Goal: Task Accomplishment & Management: Manage account settings

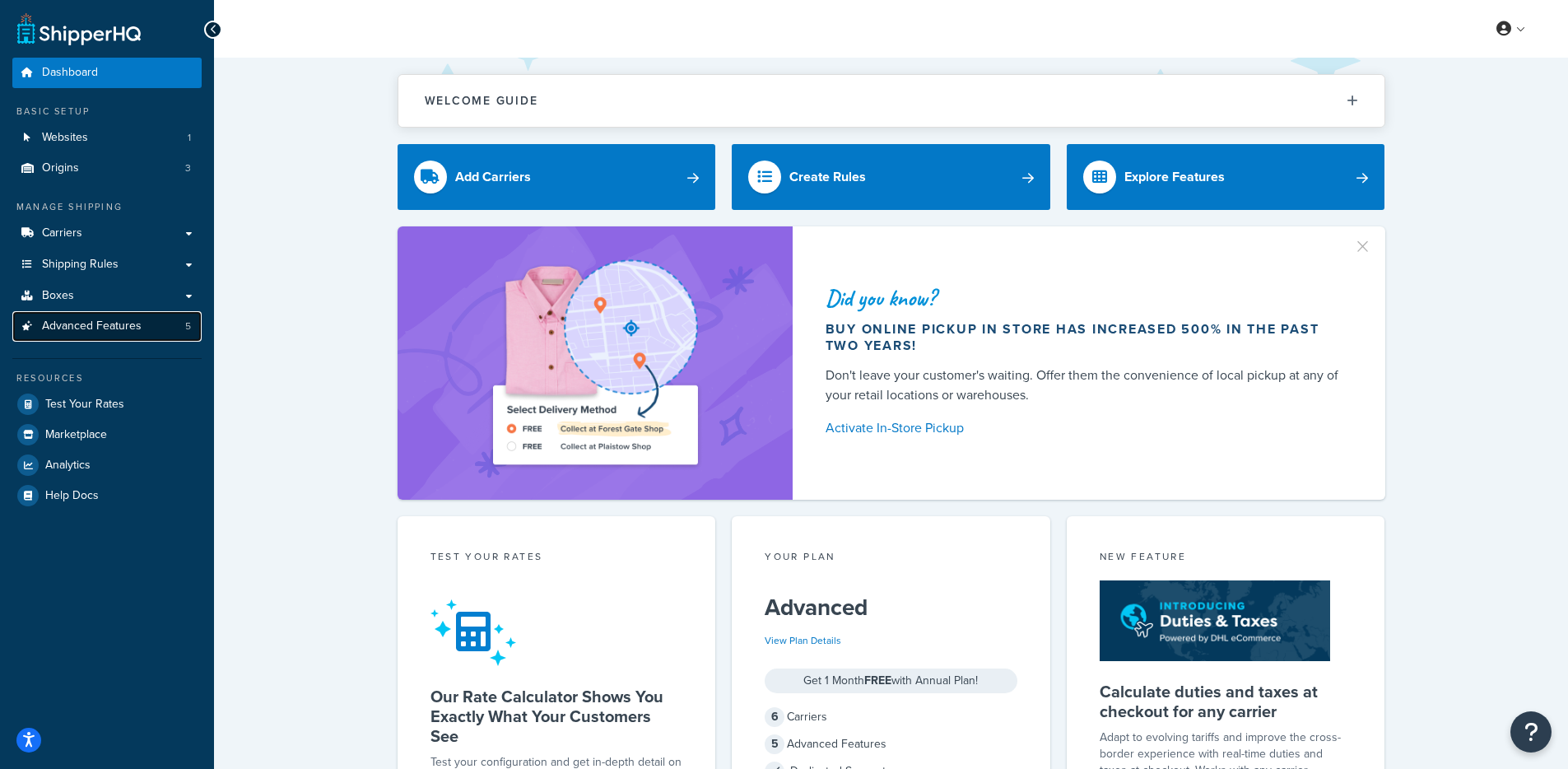
click at [87, 331] on span "Advanced Features" at bounding box center [92, 326] width 99 height 14
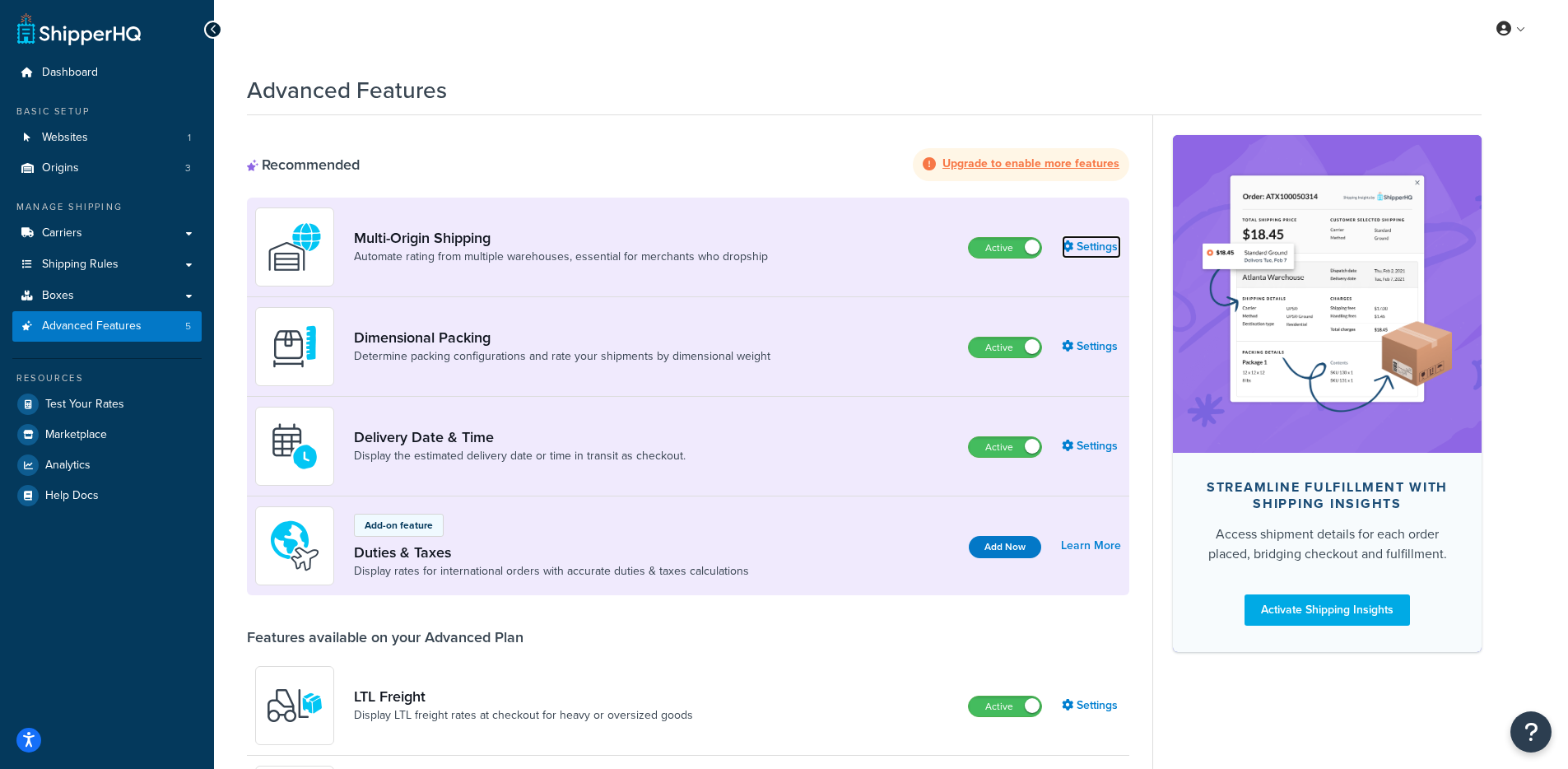
click at [1093, 253] on link "Settings" at bounding box center [1092, 247] width 59 height 23
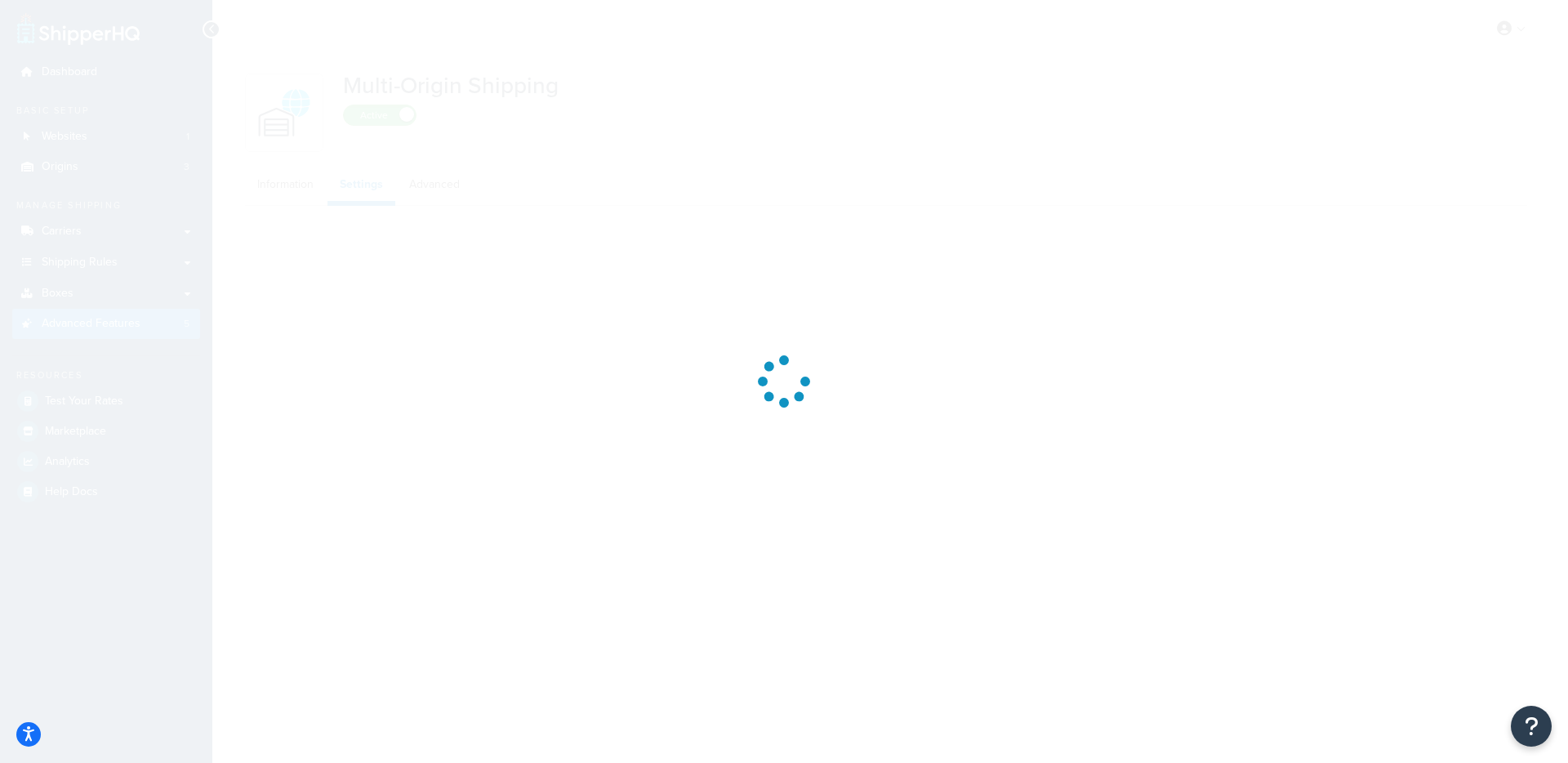
select select "false"
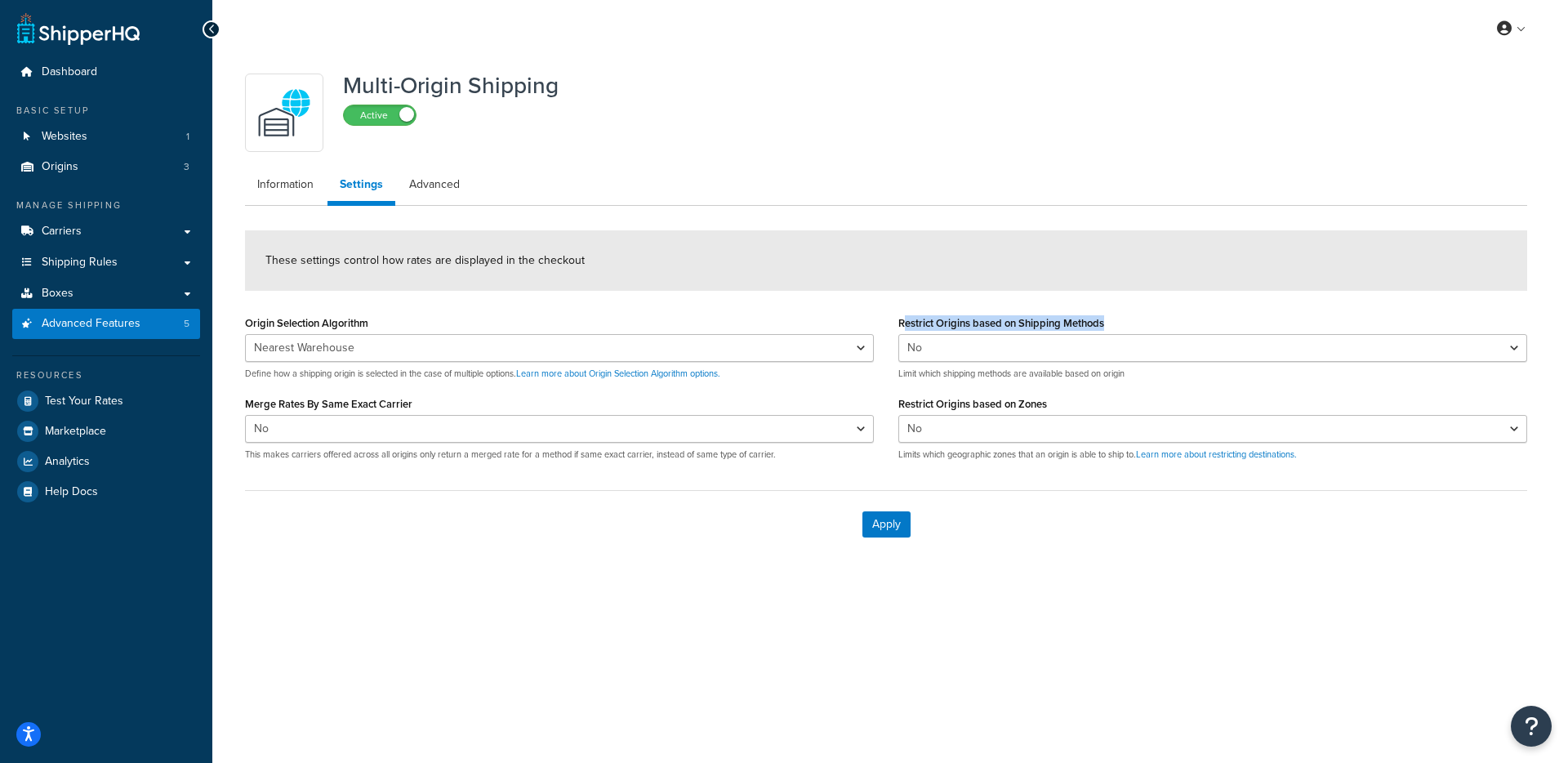
drag, startPoint x: 1112, startPoint y: 315, endPoint x: 903, endPoint y: 325, distance: 209.2
click at [903, 325] on div "Restrict Origins based on Shipping Methods Yes No Limit which shipping methods …" at bounding box center [1213, 345] width 629 height 68
drag, startPoint x: 1053, startPoint y: 402, endPoint x: 887, endPoint y: 409, distance: 166.1
click at [888, 400] on div "Restrict Origins based on Shipping Methods Yes No Limit which shipping methods …" at bounding box center [1213, 392] width 653 height 162
click at [650, 513] on div "Apply" at bounding box center [886, 523] width 1282 height 67
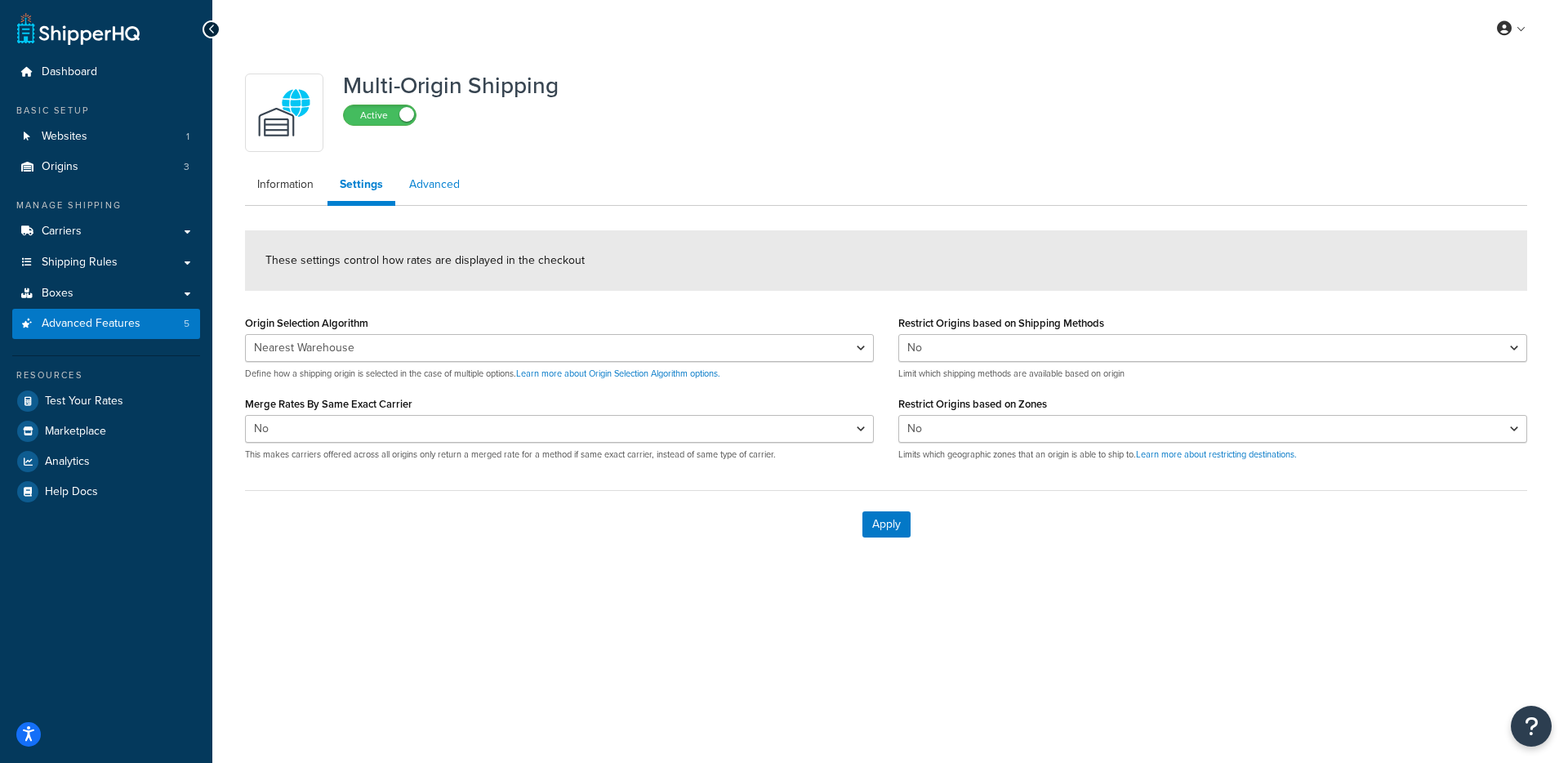
click at [421, 195] on link "Advanced" at bounding box center [434, 184] width 75 height 32
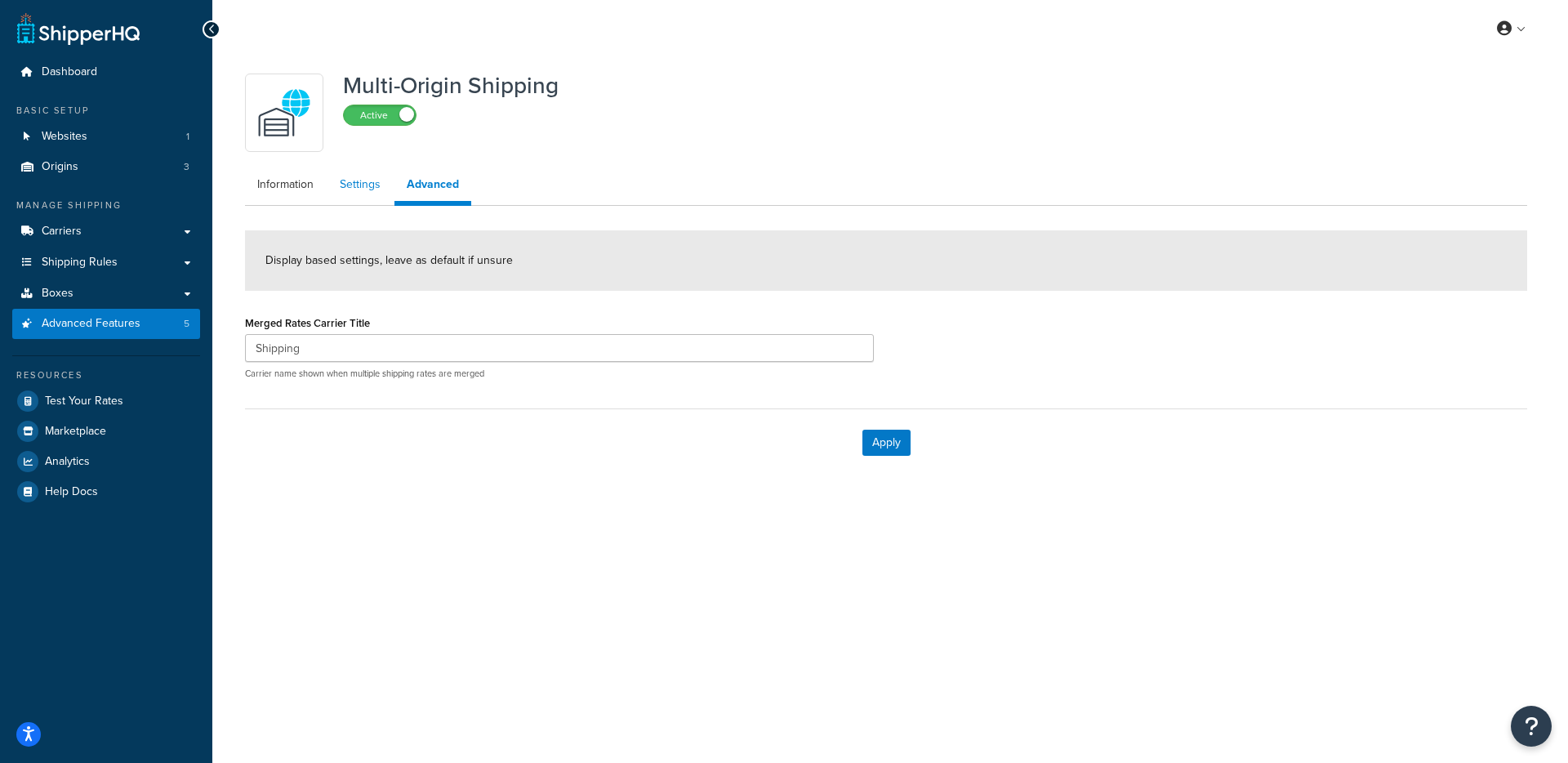
click at [370, 195] on link "Settings" at bounding box center [360, 184] width 65 height 32
select select "false"
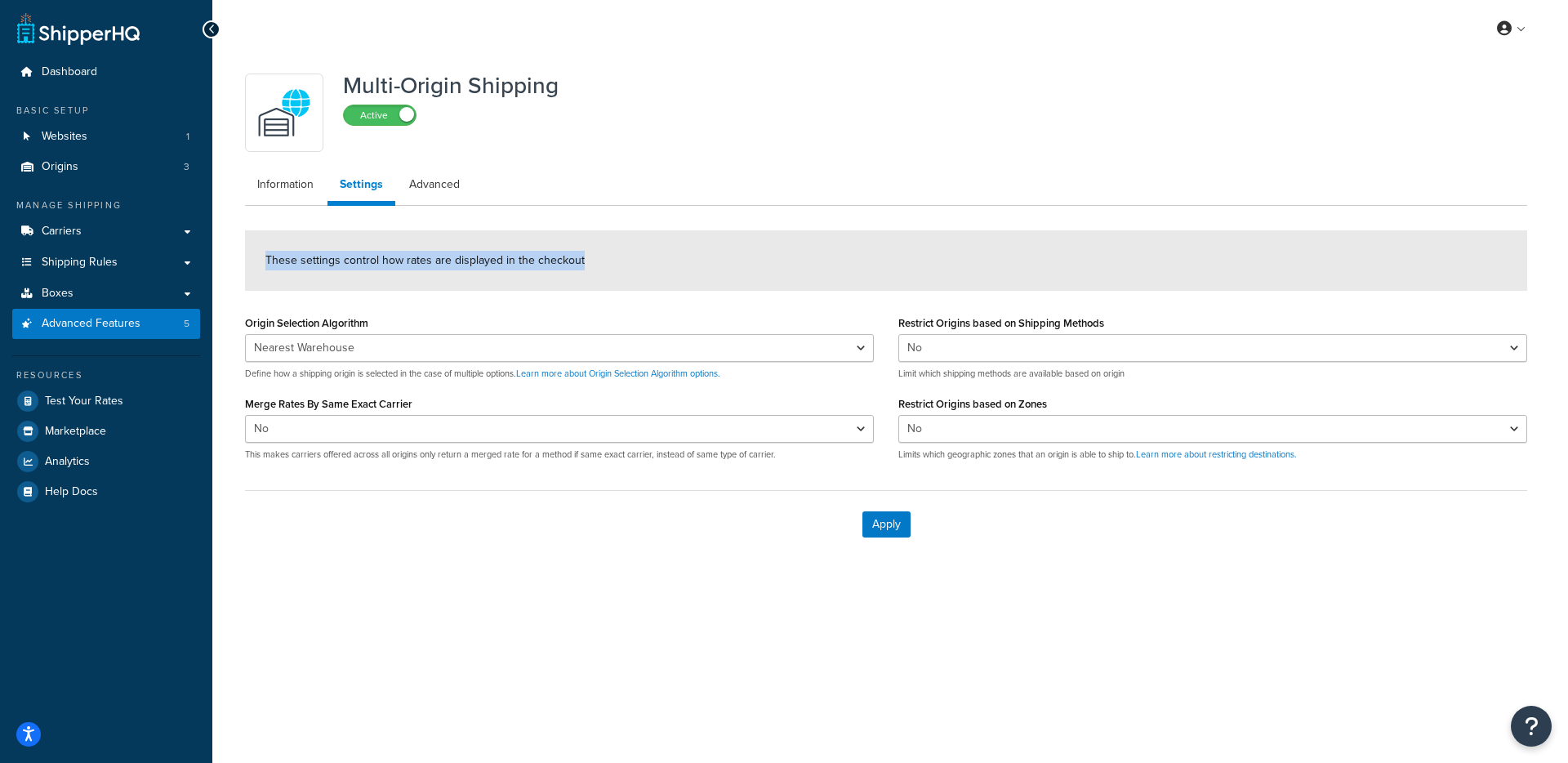
drag, startPoint x: 292, startPoint y: 262, endPoint x: 602, endPoint y: 267, distance: 310.0
click at [602, 267] on div "These settings control how rates are displayed in the checkout" at bounding box center [886, 261] width 1282 height 61
click at [606, 266] on div "These settings control how rates are displayed in the checkout" at bounding box center [886, 261] width 1282 height 61
drag, startPoint x: 769, startPoint y: 459, endPoint x: 661, endPoint y: 459, distance: 108.0
click at [661, 459] on p "This makes carriers offered across all origins only return a merged rate for a …" at bounding box center [559, 454] width 629 height 12
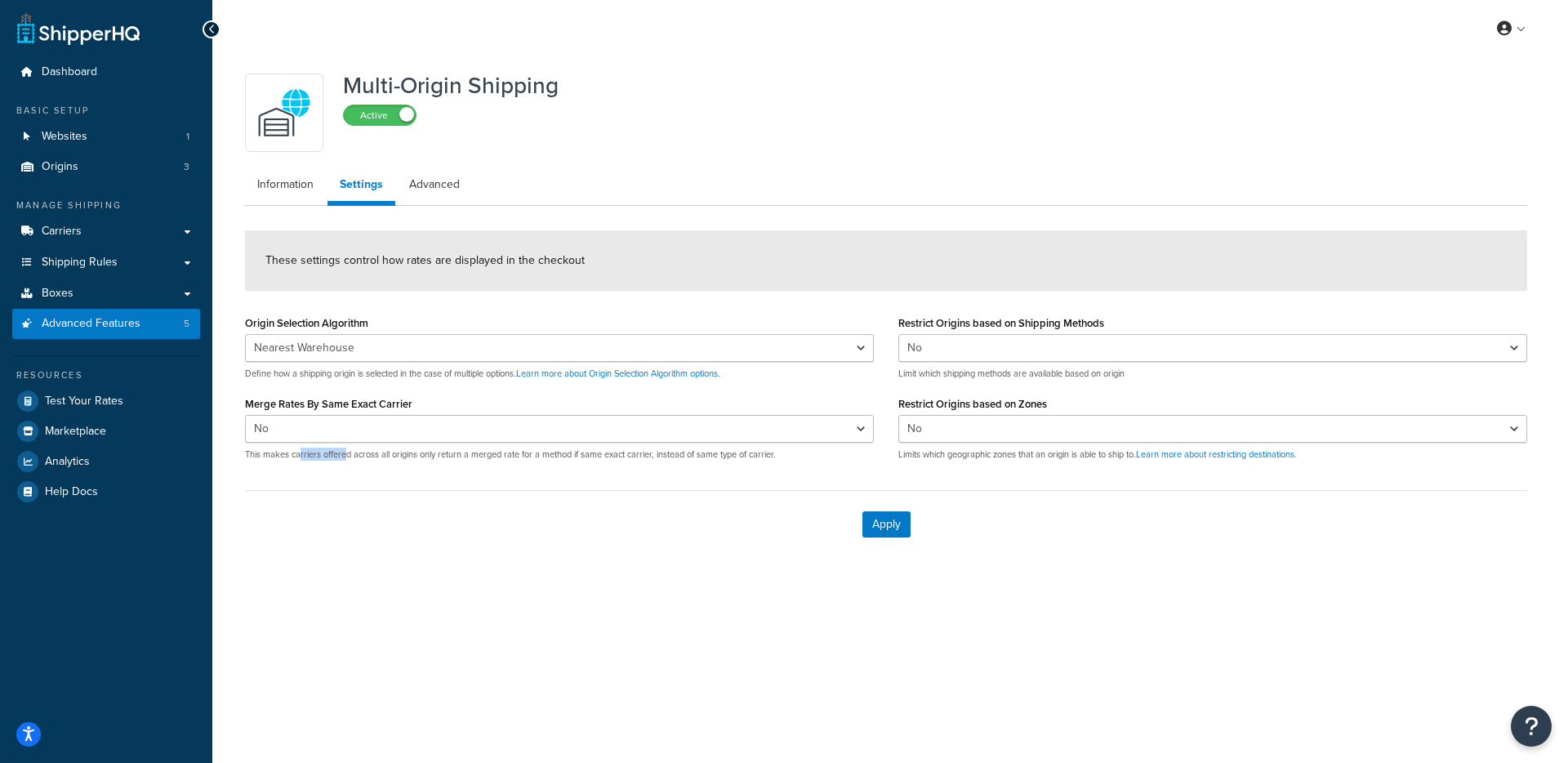
drag, startPoint x: 300, startPoint y: 454, endPoint x: 348, endPoint y: 456, distance: 48.0
click at [348, 456] on p "This makes carriers offered across all origins only return a merged rate for a …" at bounding box center [559, 454] width 629 height 12
click at [347, 456] on p "This makes carriers offered across all origins only return a merged rate for a …" at bounding box center [559, 454] width 629 height 12
drag, startPoint x: 347, startPoint y: 456, endPoint x: 655, endPoint y: 456, distance: 308.0
click at [655, 456] on p "This makes carriers offered across all origins only return a merged rate for a …" at bounding box center [559, 454] width 629 height 12
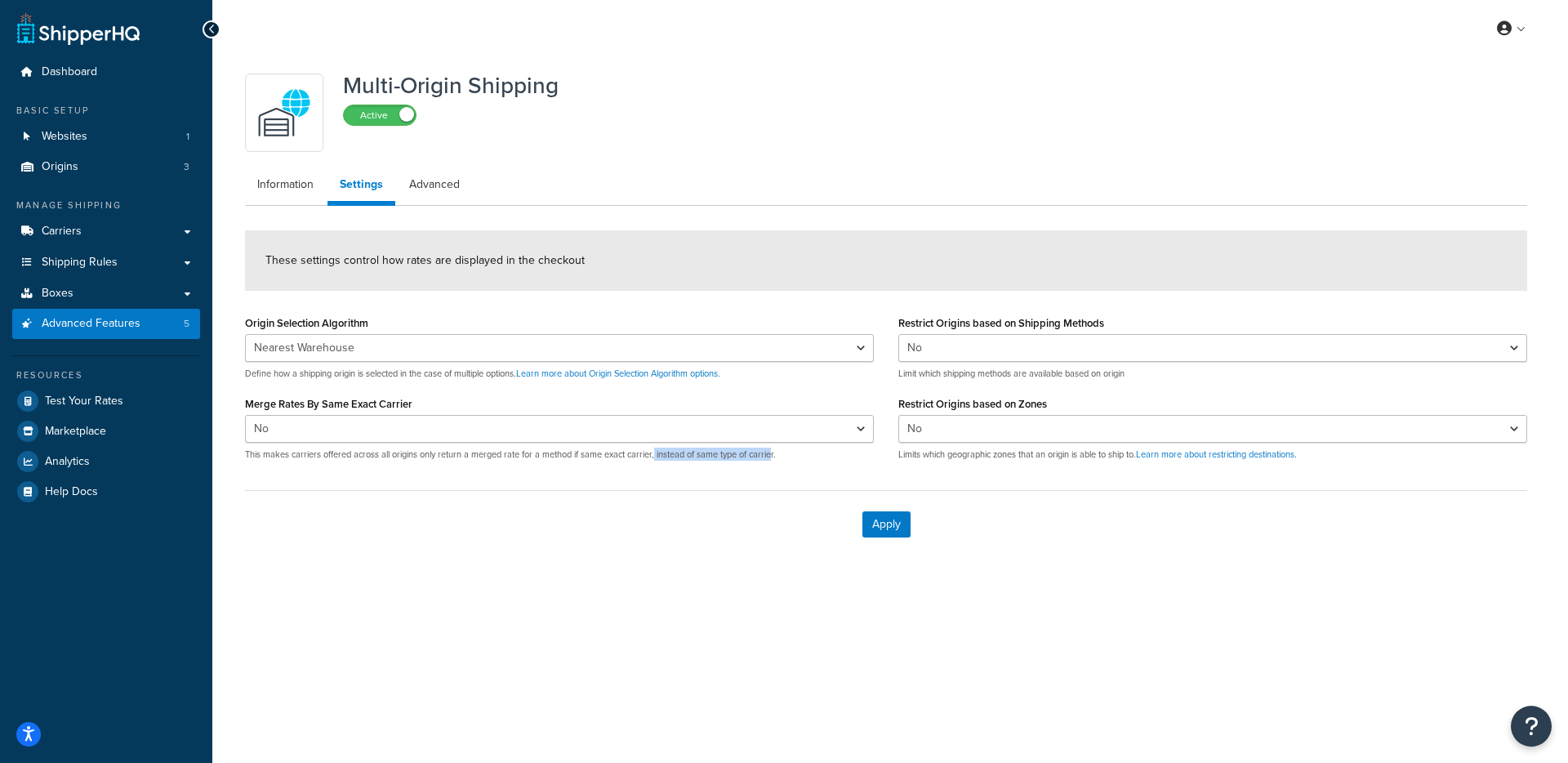
drag, startPoint x: 775, startPoint y: 457, endPoint x: 656, endPoint y: 456, distance: 119.0
click at [656, 456] on p "This makes carriers offered across all origins only return a merged rate for a …" at bounding box center [559, 454] width 629 height 12
click at [76, 397] on span "Test Your Rates" at bounding box center [84, 401] width 79 height 14
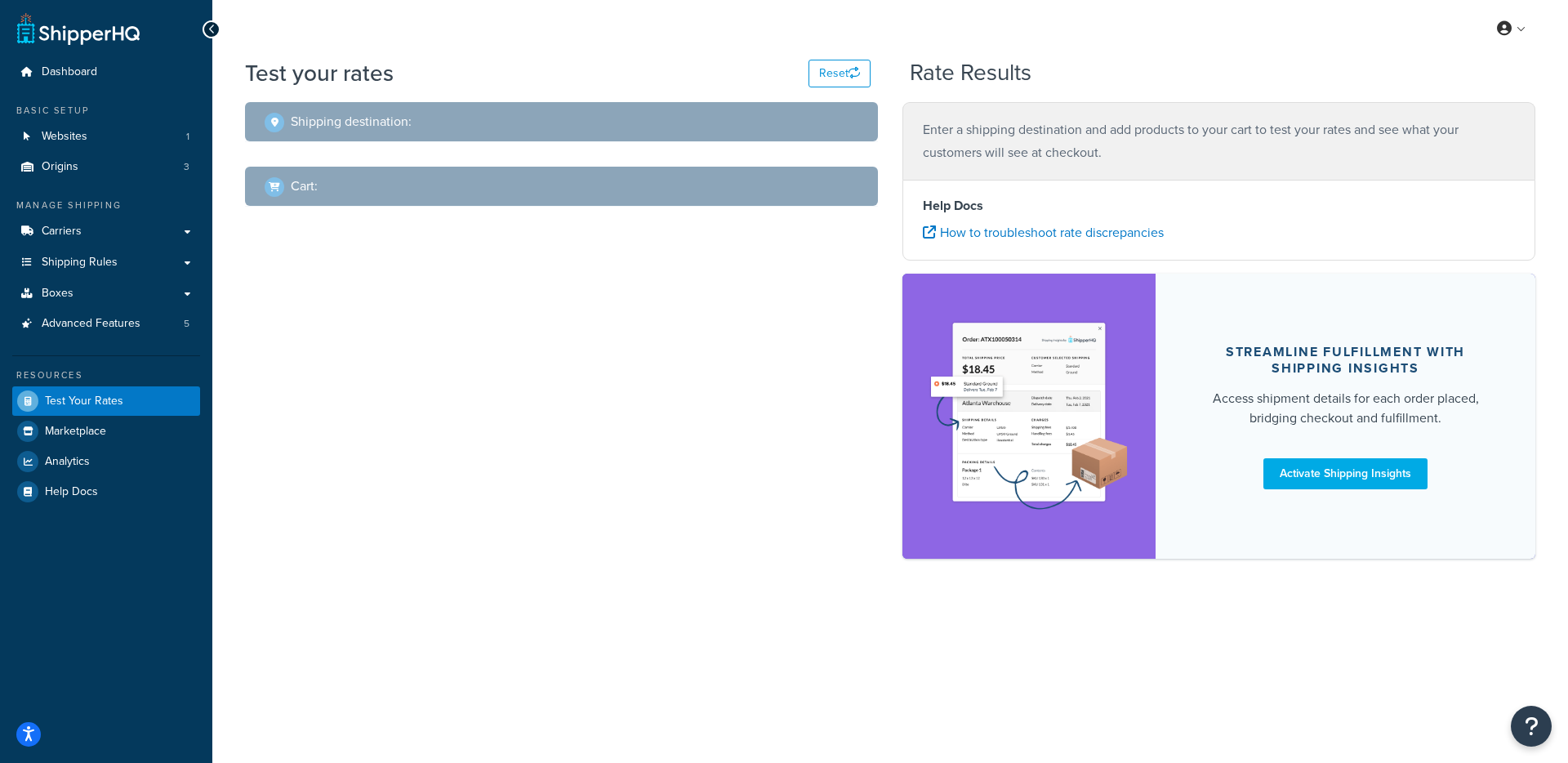
select select "TX"
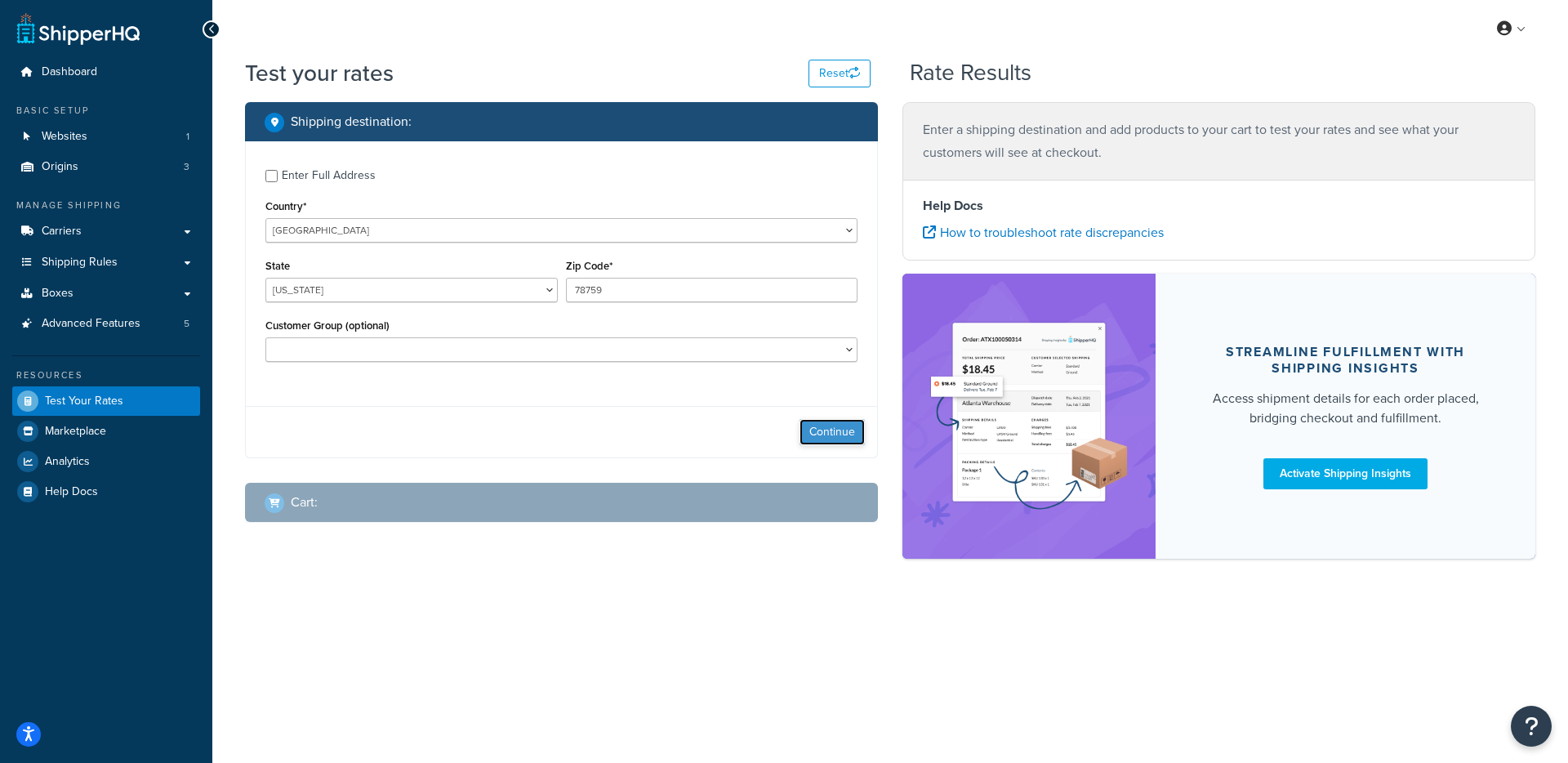
click at [829, 440] on button "Continue" at bounding box center [831, 432] width 65 height 27
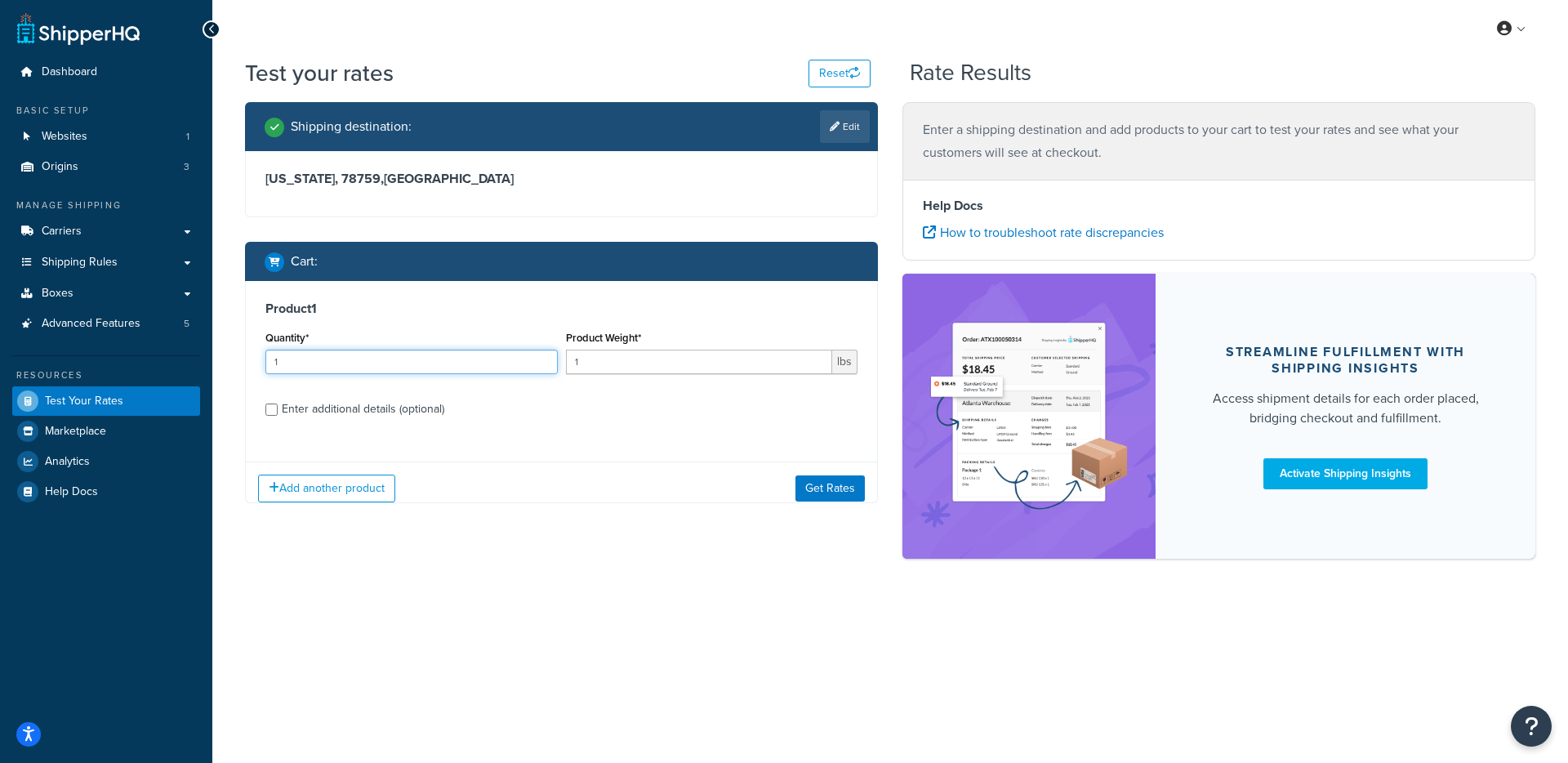
click at [406, 392] on div "Product 1 Quantity* 1 Product Weight* 1 lbs Enter additional details (optional)" at bounding box center [561, 364] width 631 height 167
click at [420, 412] on div "Enter additional details (optional)" at bounding box center [363, 409] width 162 height 23
click at [278, 412] on input "Enter additional details (optional)" at bounding box center [271, 409] width 12 height 12
checkbox input "true"
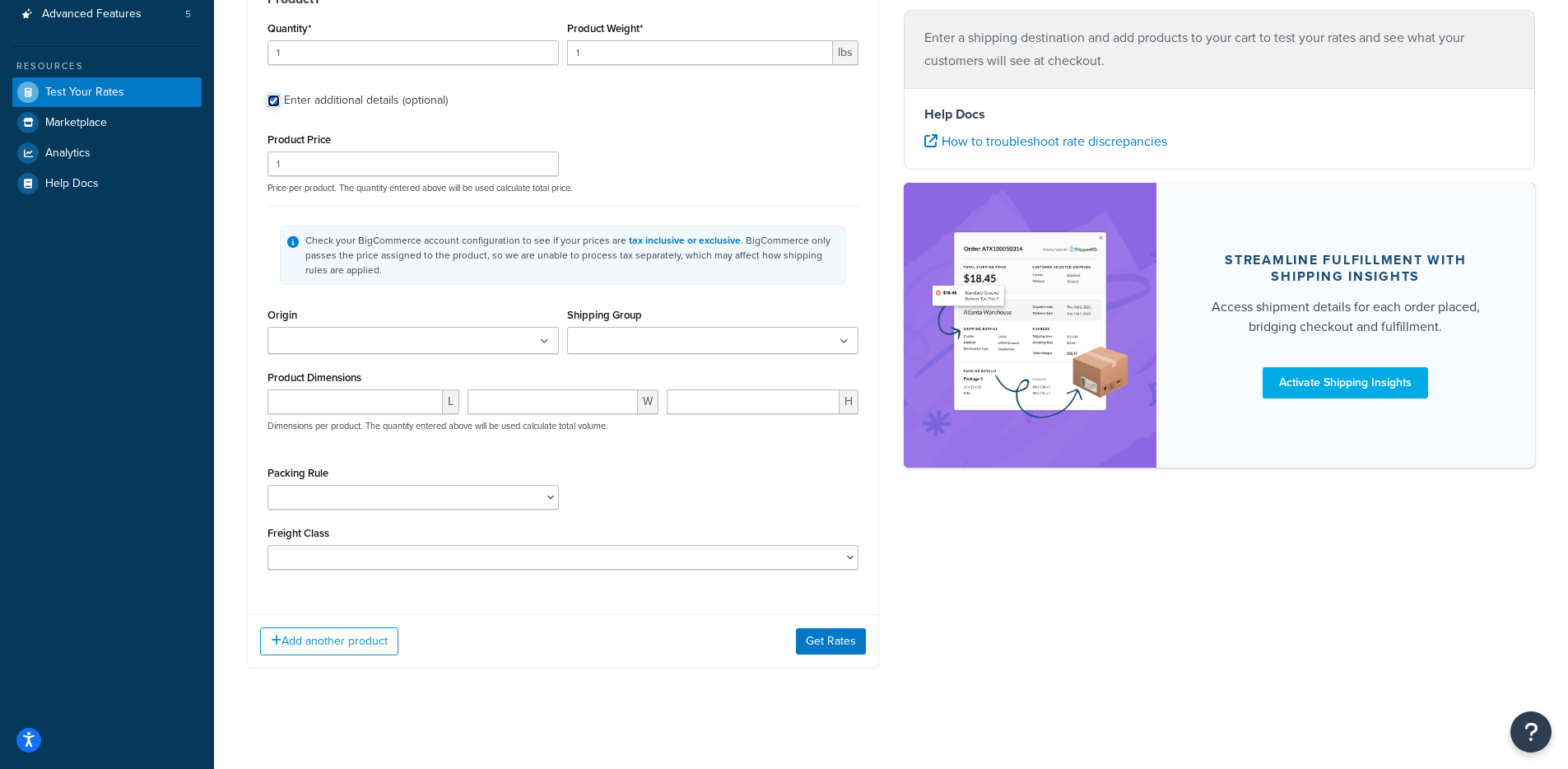
scroll to position [321, 0]
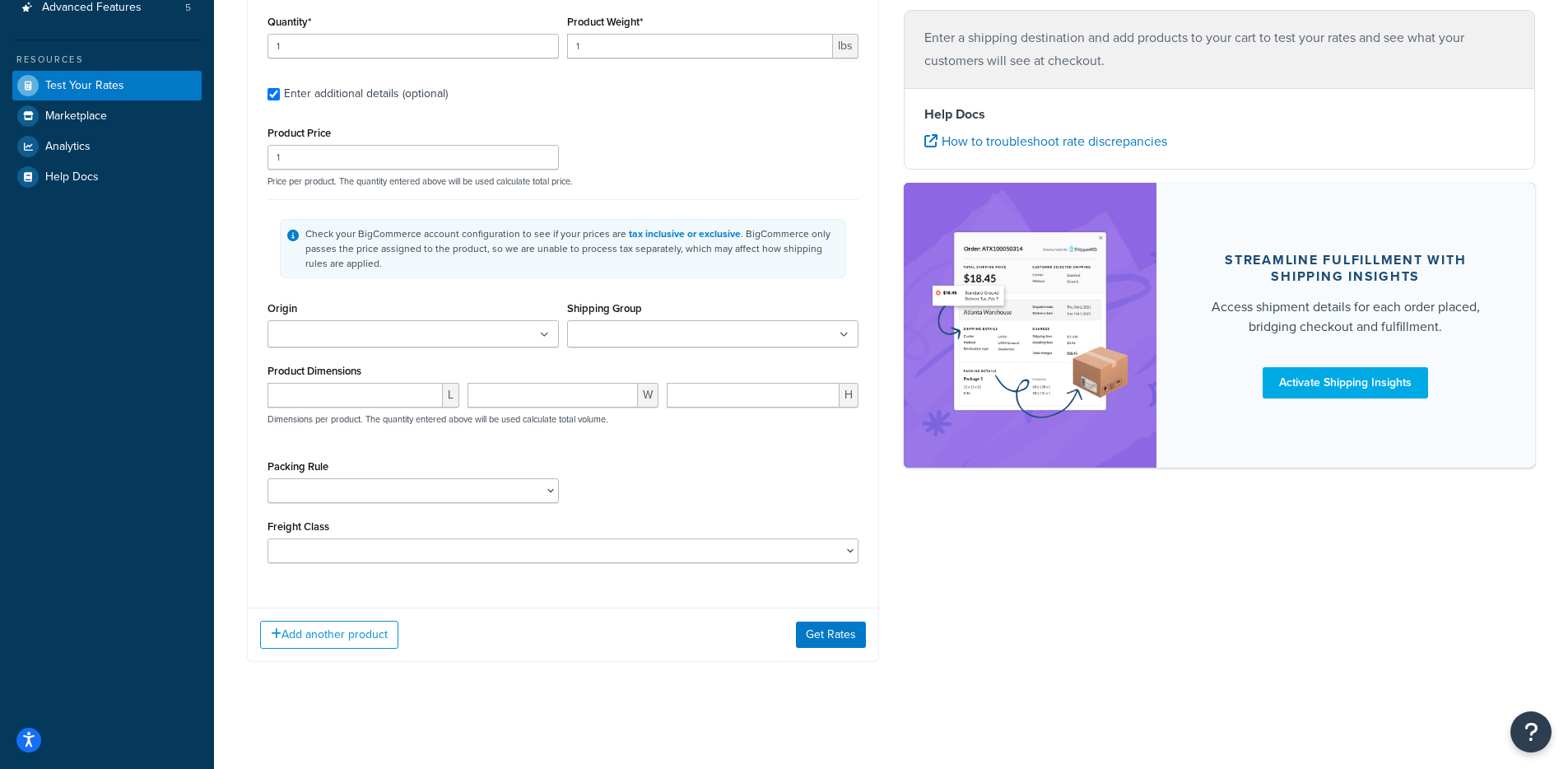
click at [451, 335] on ul at bounding box center [413, 334] width 292 height 27
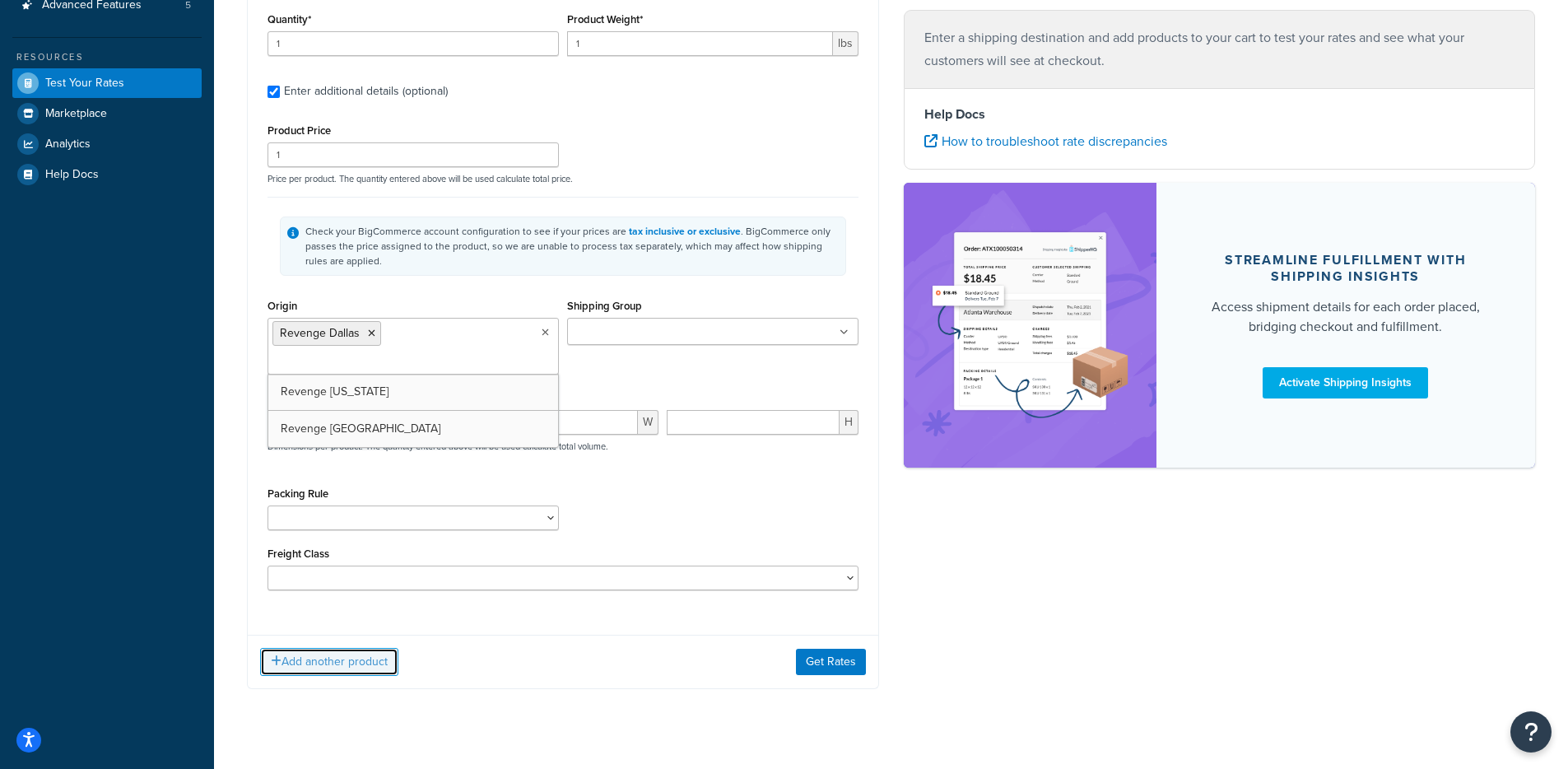
drag, startPoint x: 367, startPoint y: 635, endPoint x: 402, endPoint y: 610, distance: 43.0
click at [367, 648] on button "Add another product" at bounding box center [329, 661] width 139 height 28
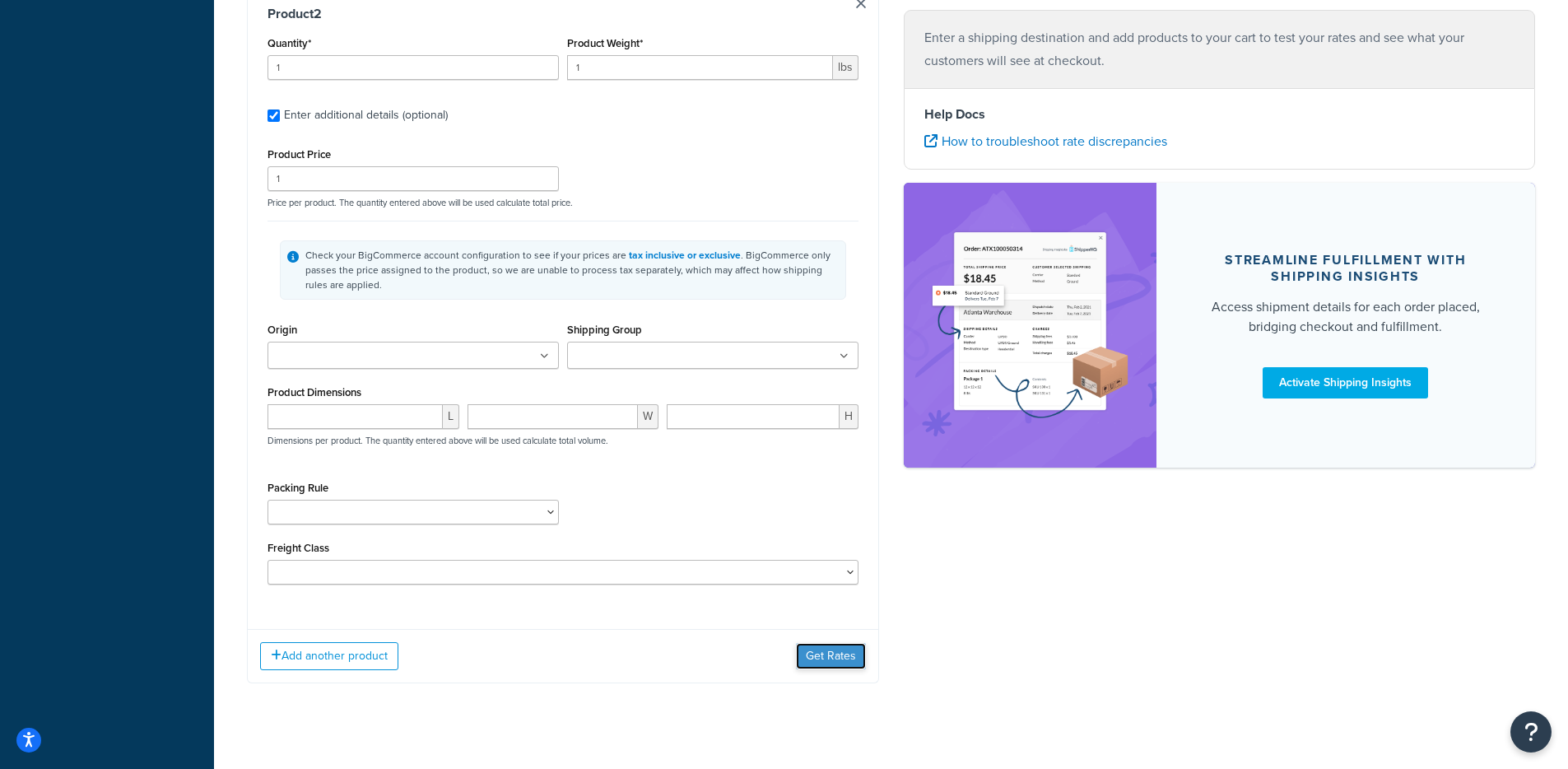
click at [829, 643] on button "Get Rates" at bounding box center [830, 656] width 70 height 27
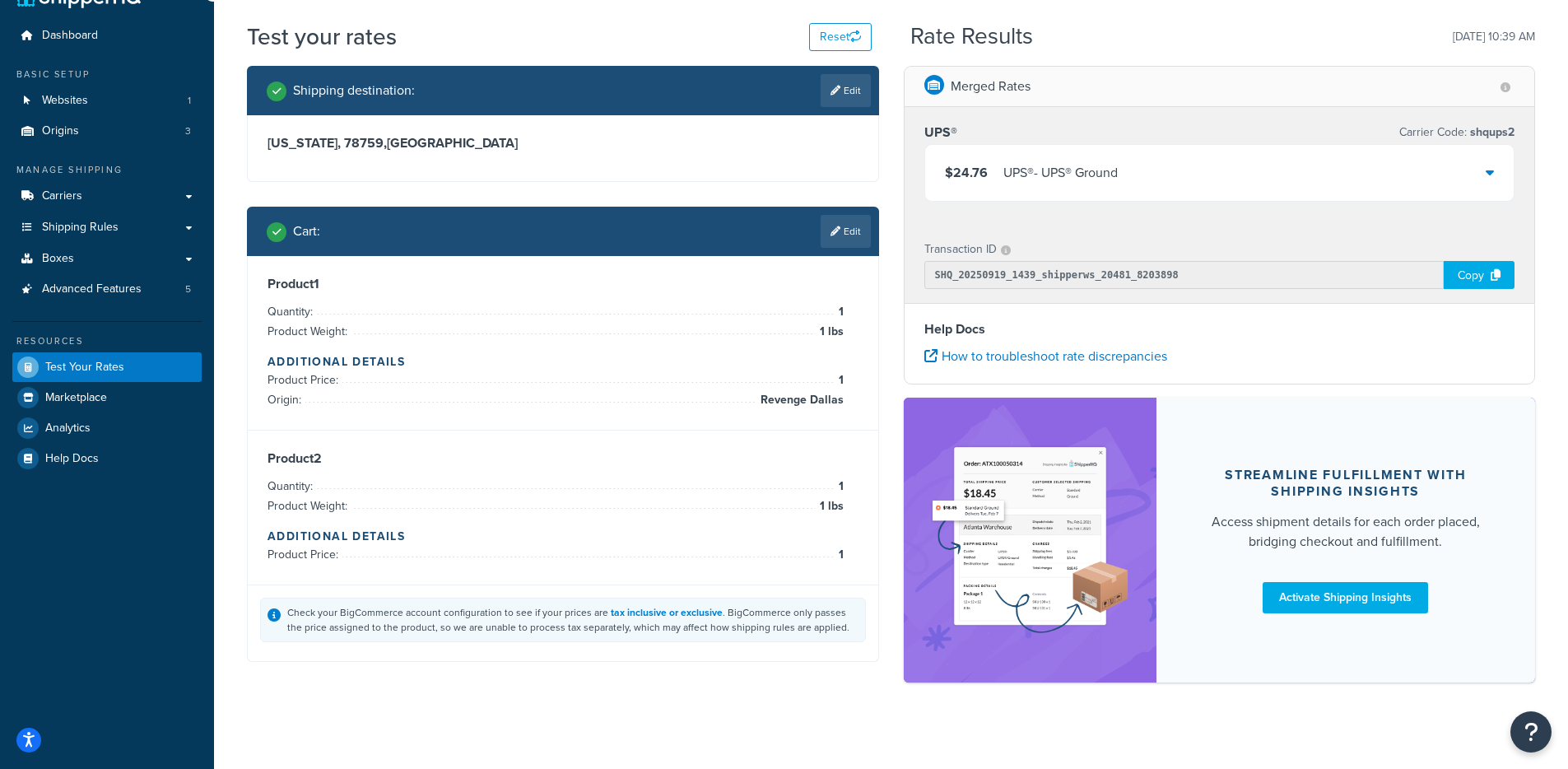
scroll to position [50, 0]
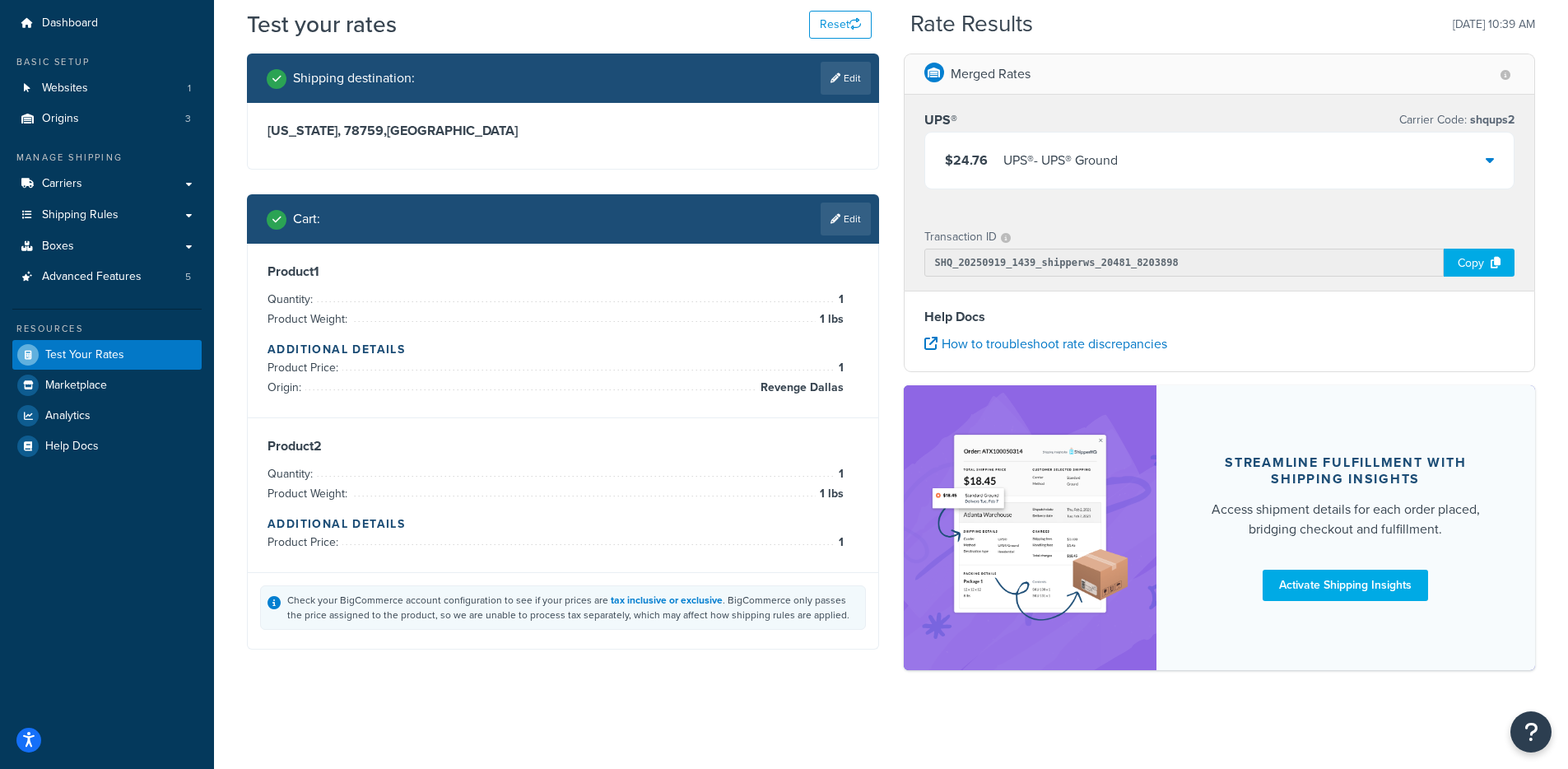
click at [1074, 152] on div "UPS® - UPS® Ground" at bounding box center [1061, 161] width 115 height 23
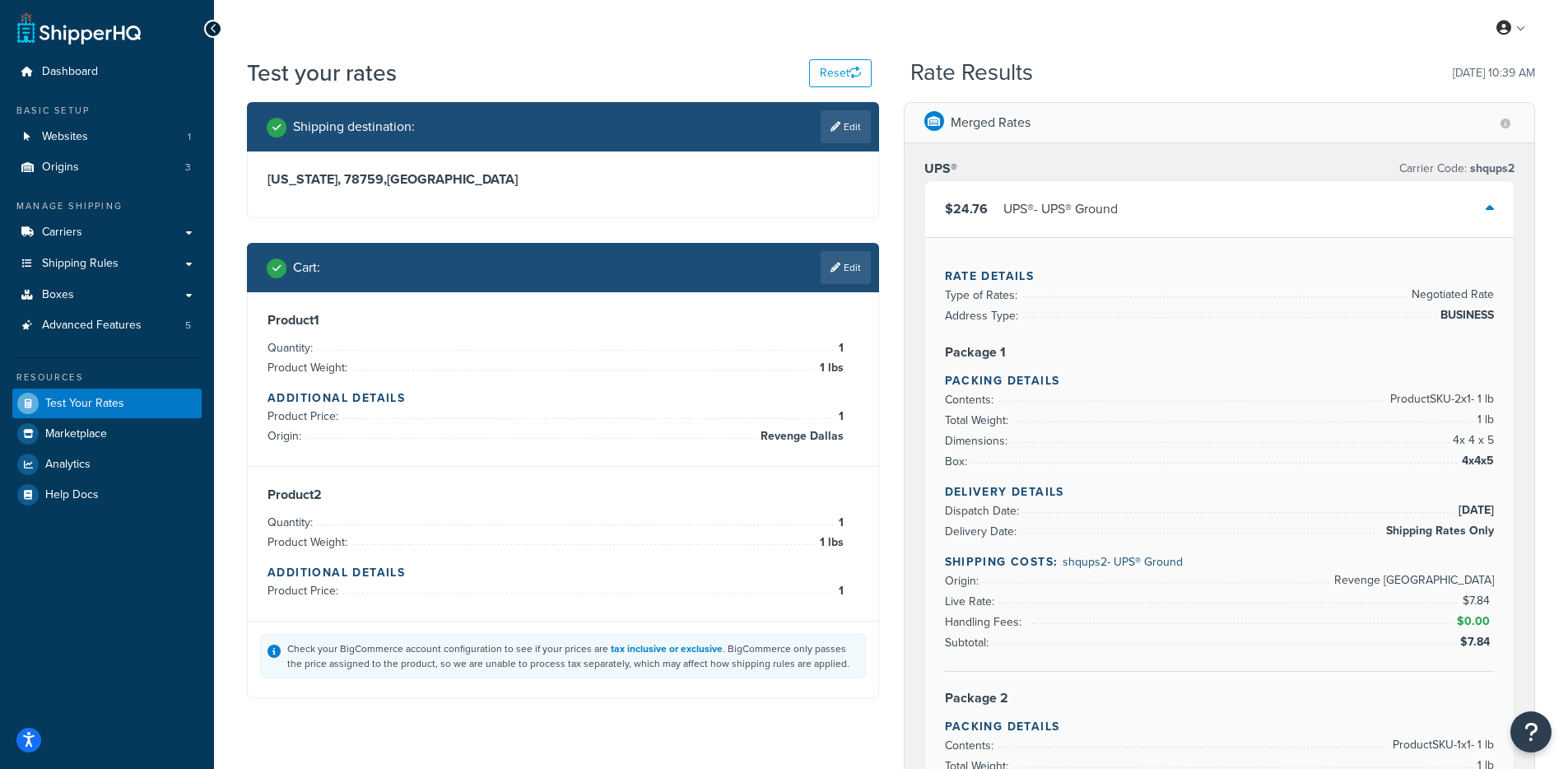
scroll to position [0, 0]
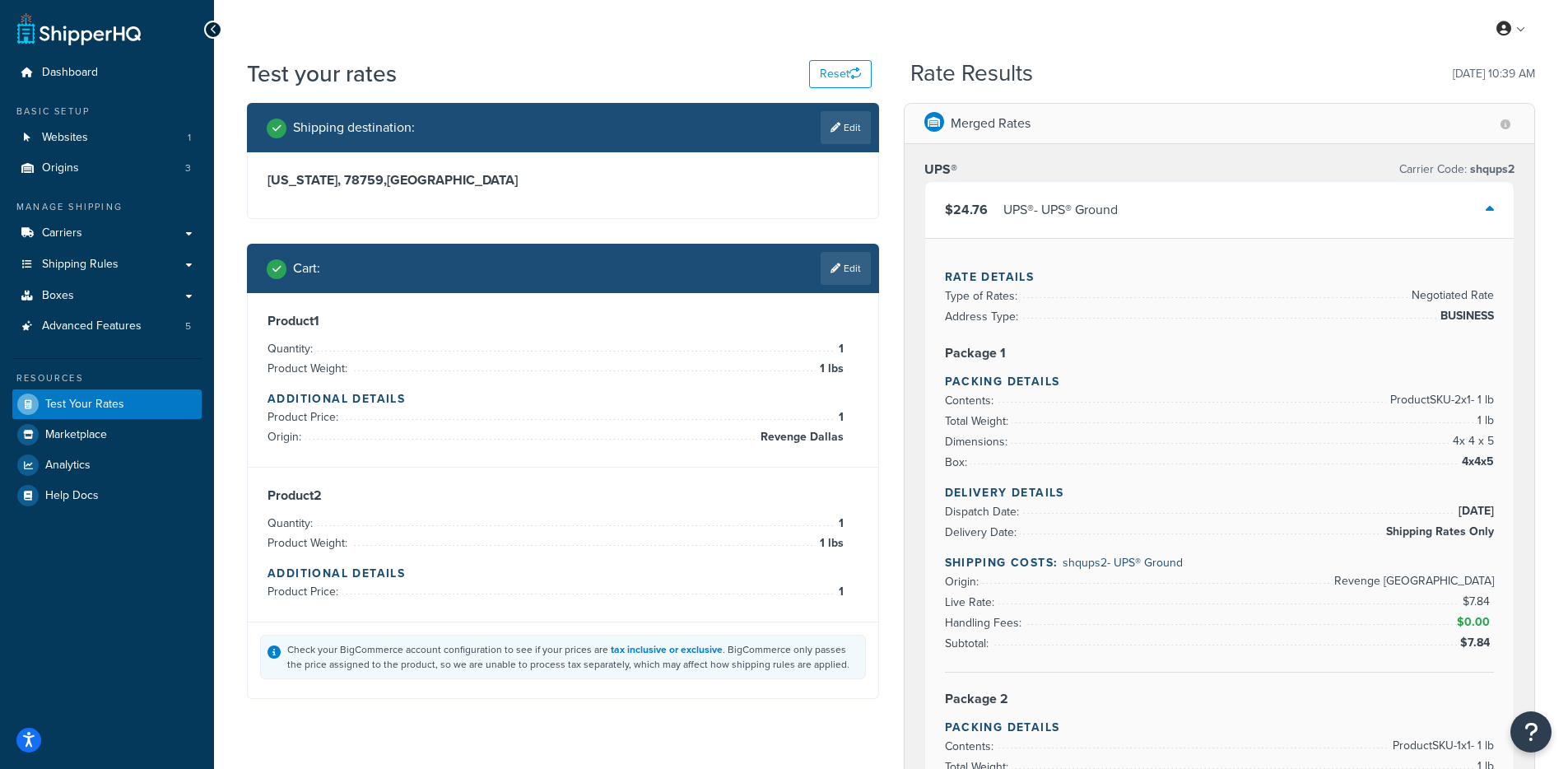
click at [1057, 218] on div "UPS® - UPS® Ground" at bounding box center [1061, 209] width 115 height 23
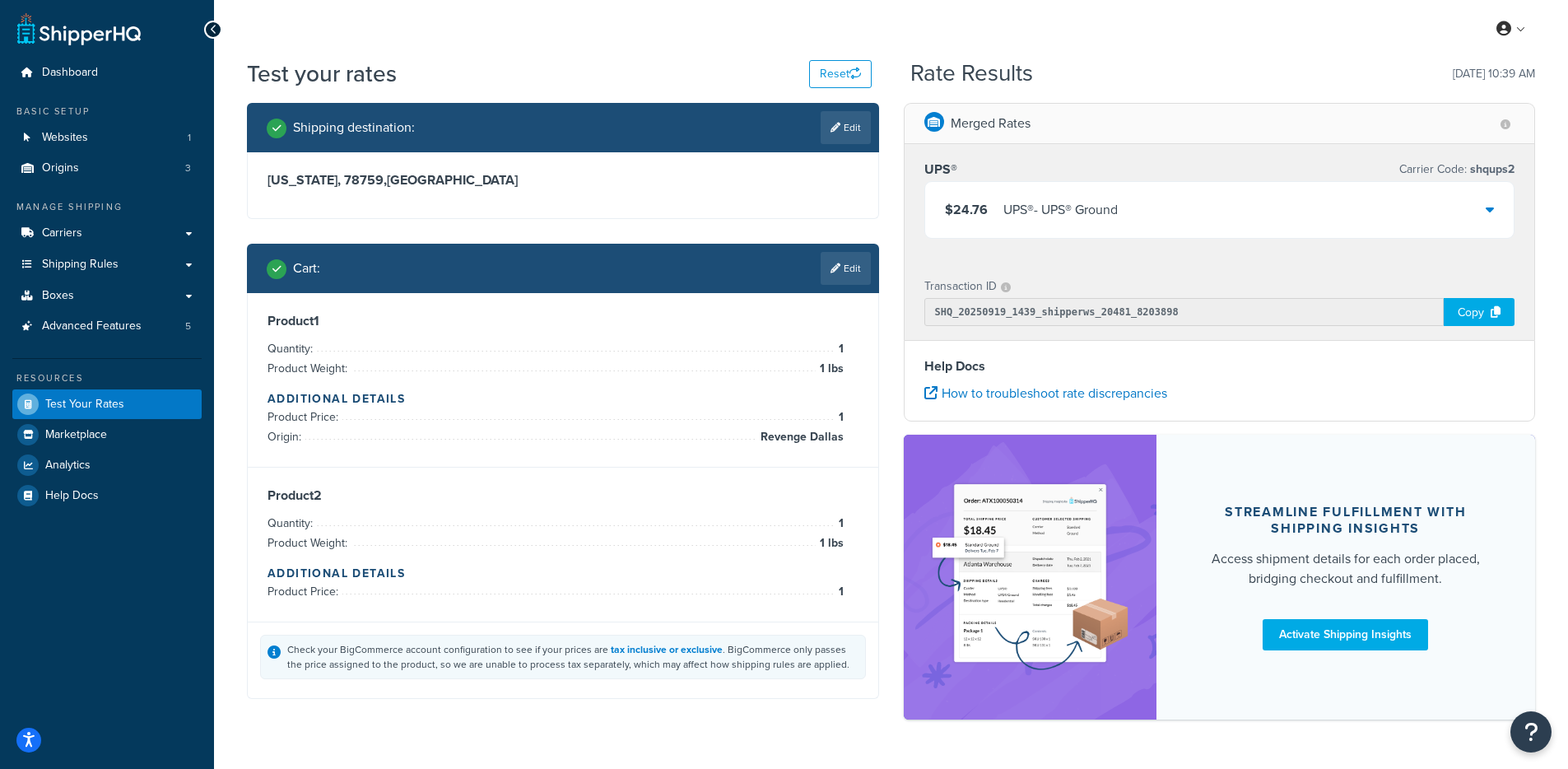
click at [1177, 195] on div "$24.76 UPS® - UPS® Ground" at bounding box center [1220, 209] width 589 height 56
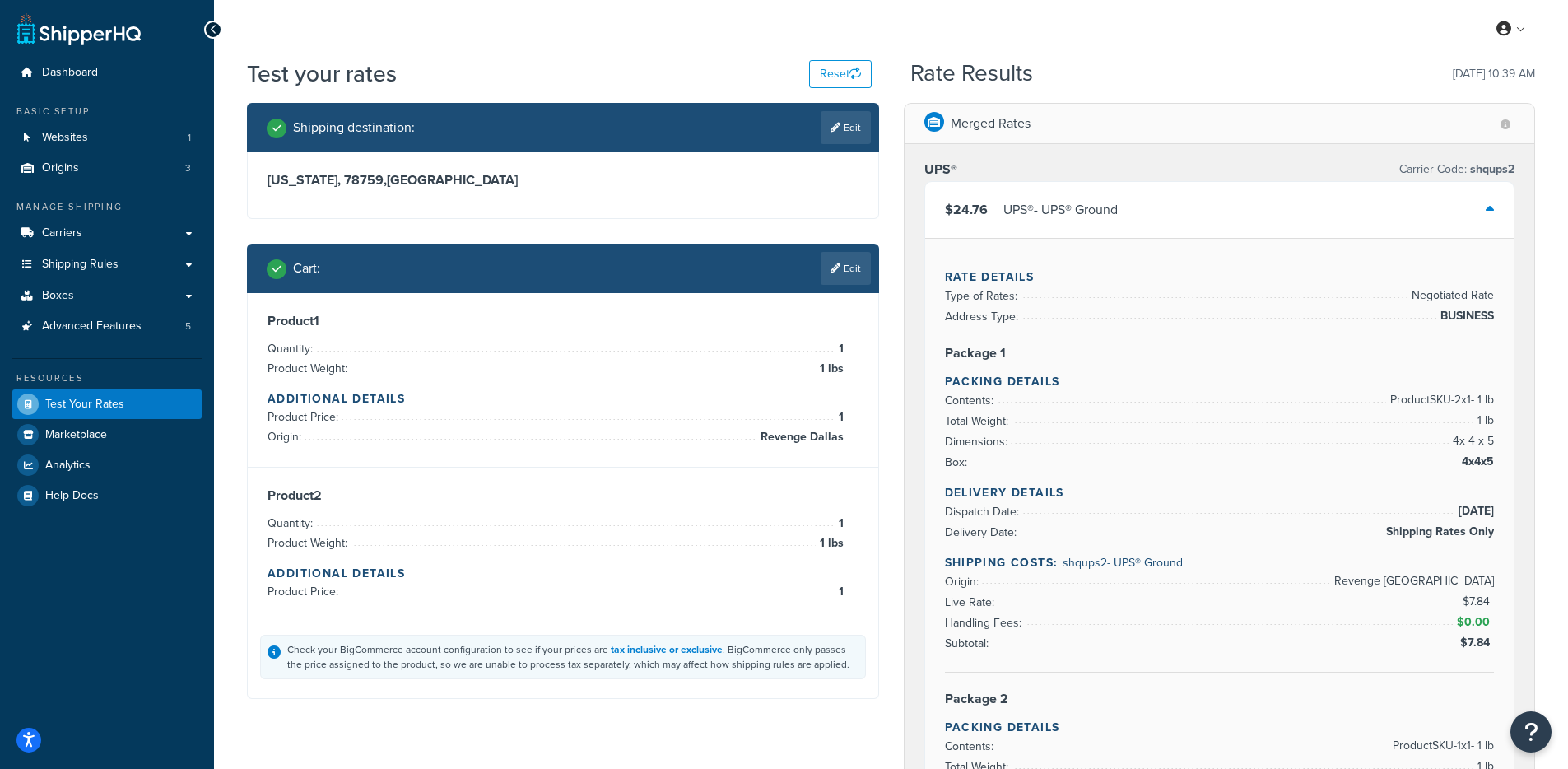
click at [1172, 195] on div "$24.76 UPS® - UPS® Ground" at bounding box center [1220, 209] width 589 height 56
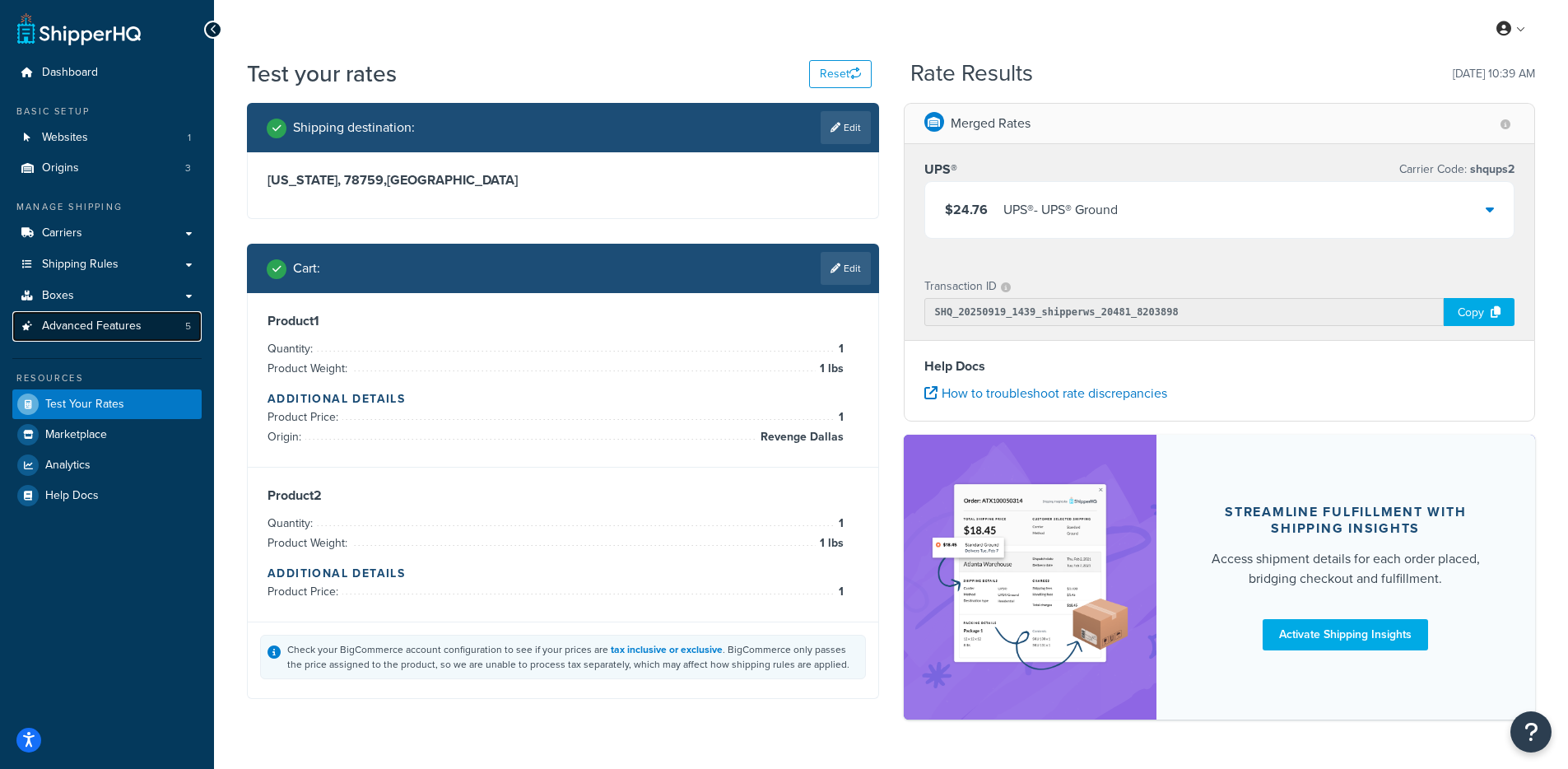
click at [127, 331] on span "Advanced Features" at bounding box center [92, 326] width 99 height 14
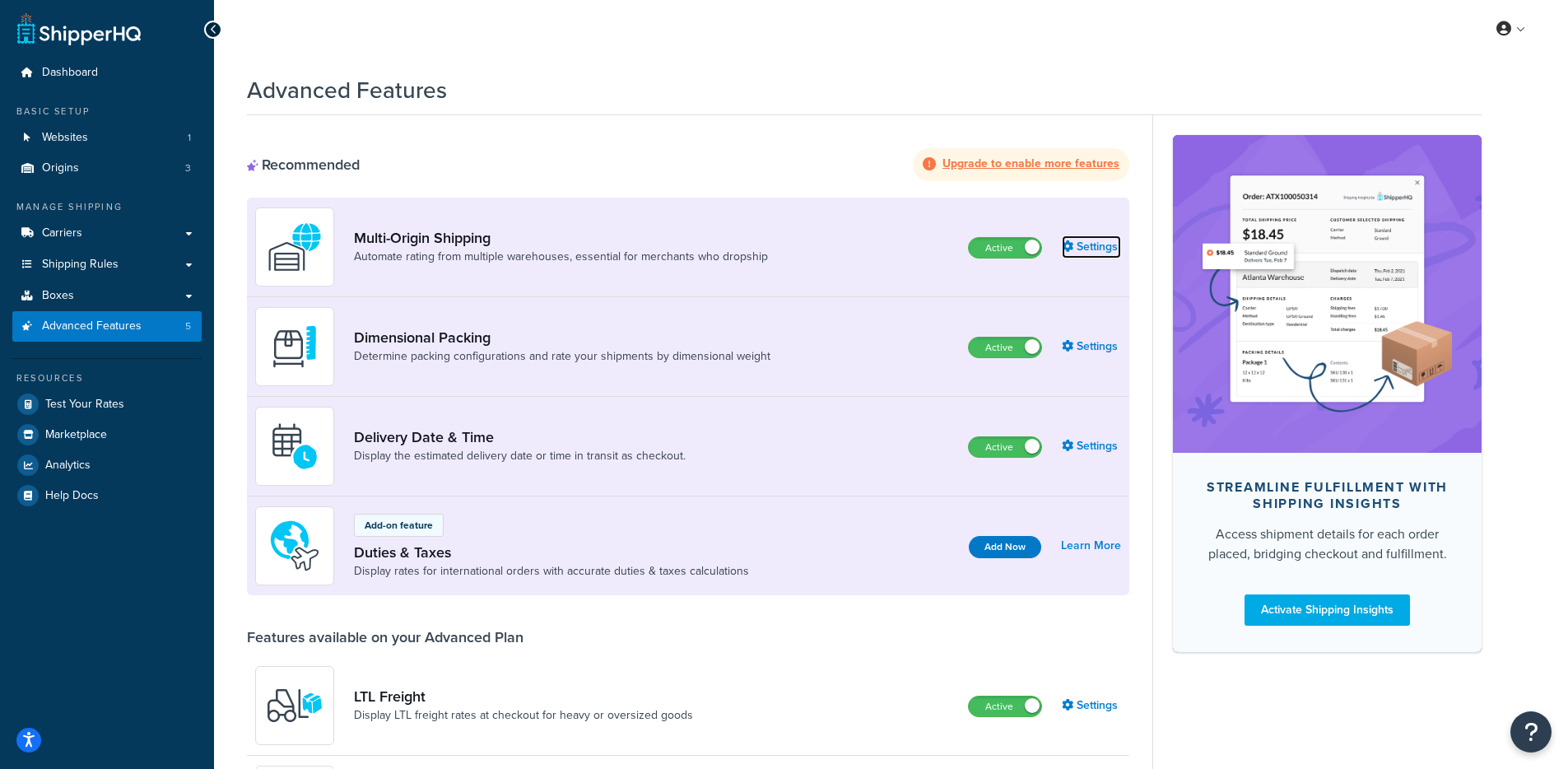
click at [1085, 249] on link "Settings" at bounding box center [1092, 247] width 59 height 23
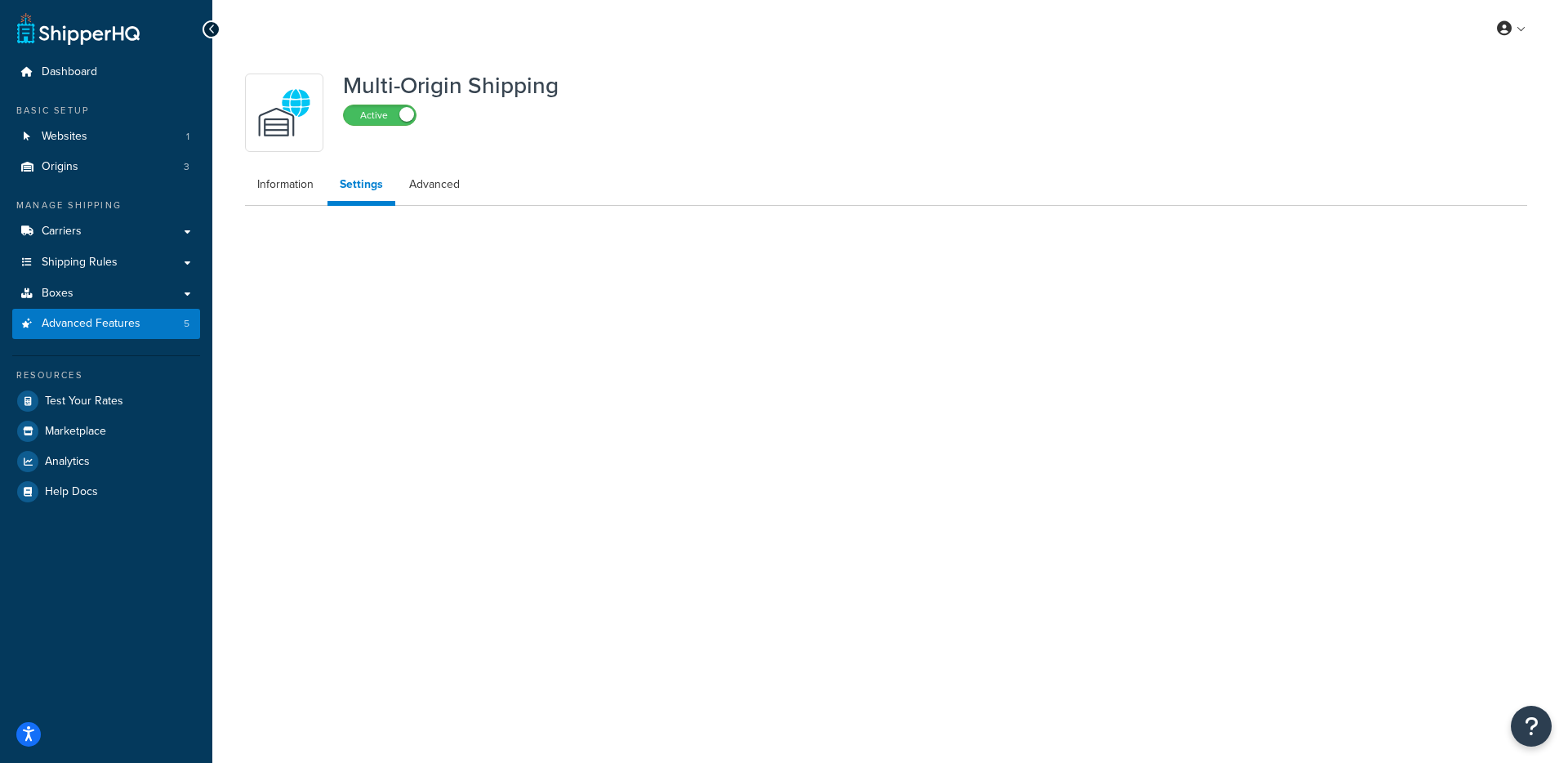
select select "false"
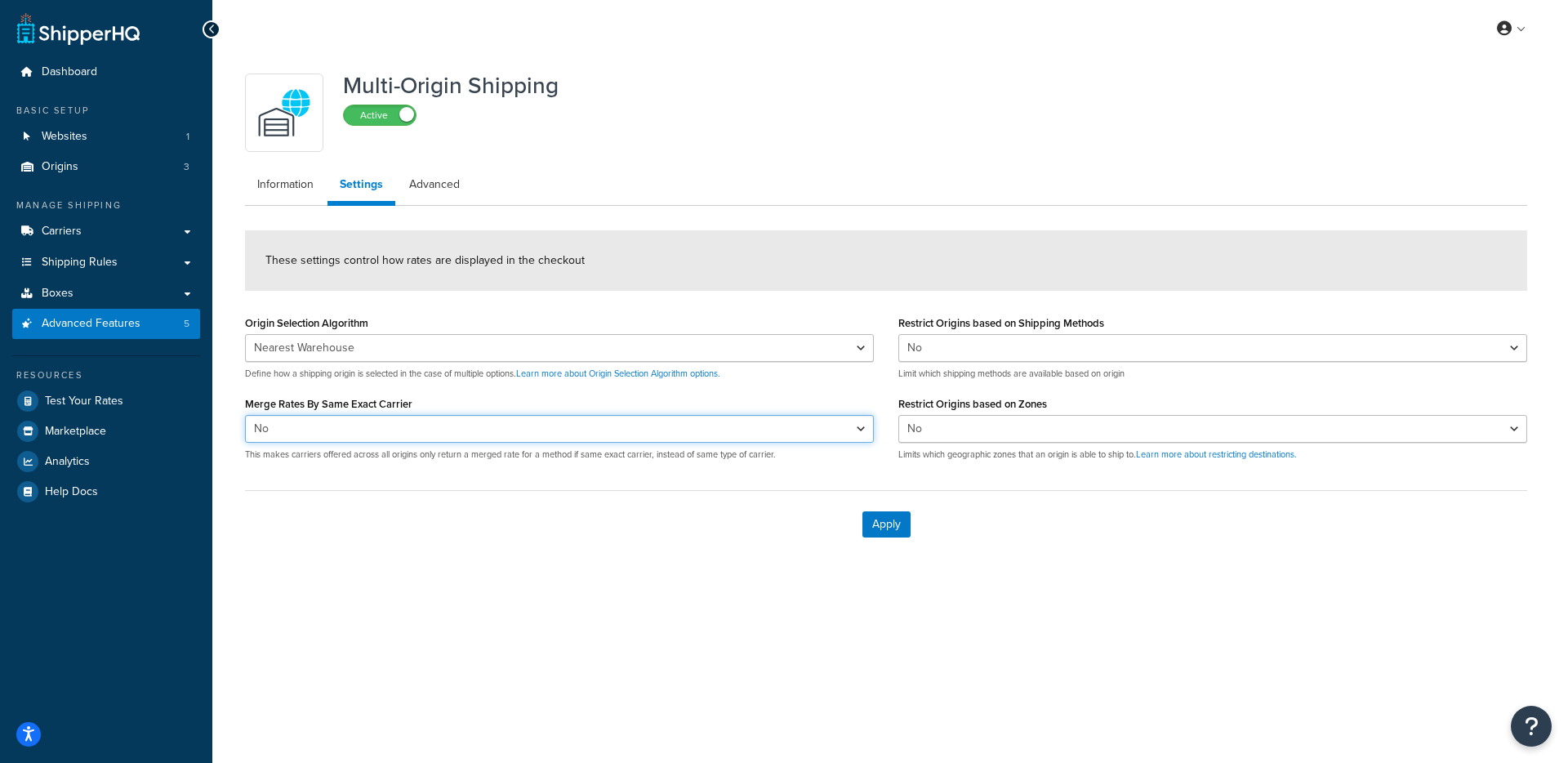
click at [397, 434] on select "Yes No" at bounding box center [559, 428] width 629 height 28
select select "true"
click at [245, 415] on select "Yes No" at bounding box center [559, 428] width 629 height 28
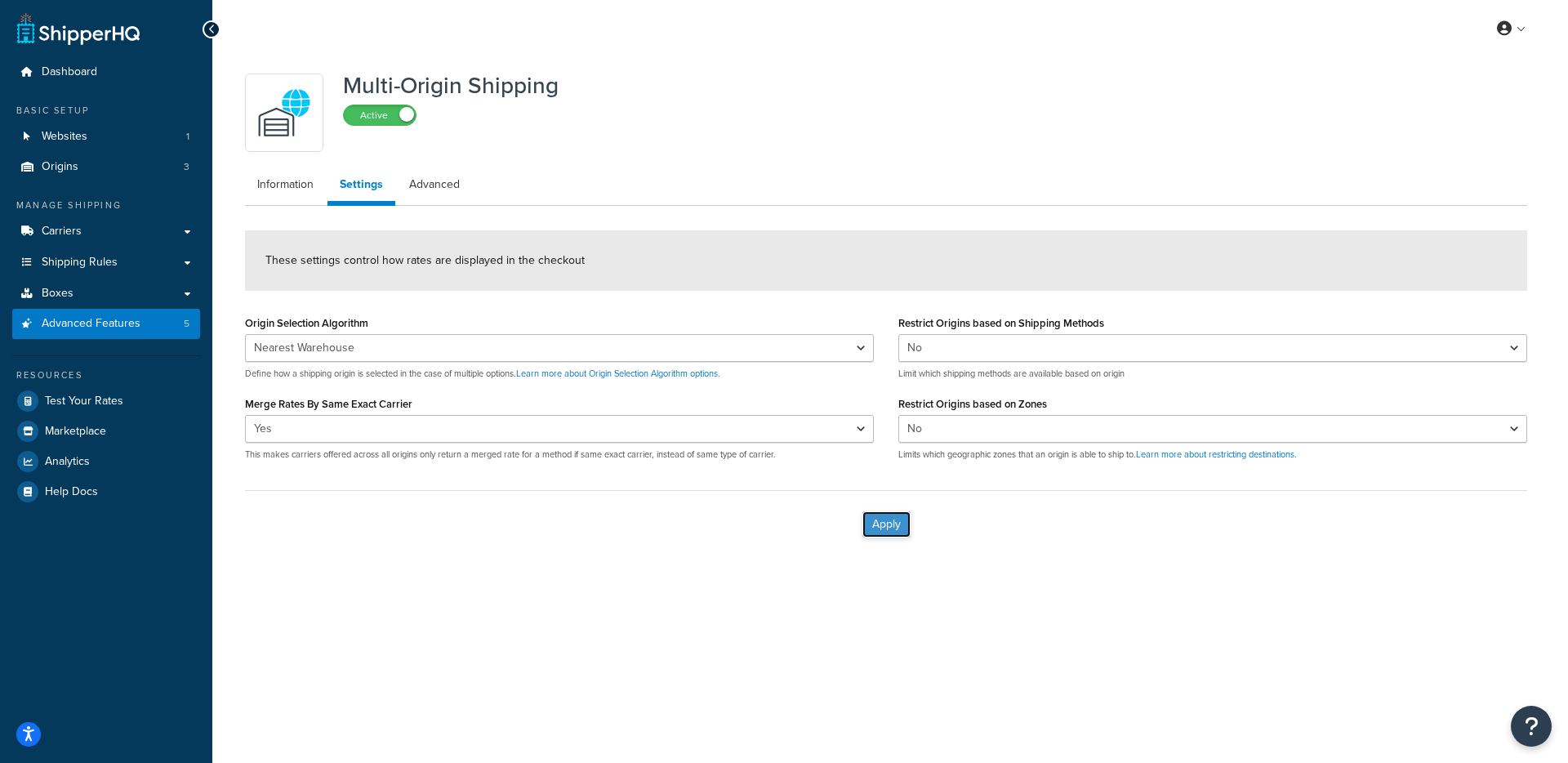
click at [873, 524] on button "Apply" at bounding box center [887, 525] width 48 height 27
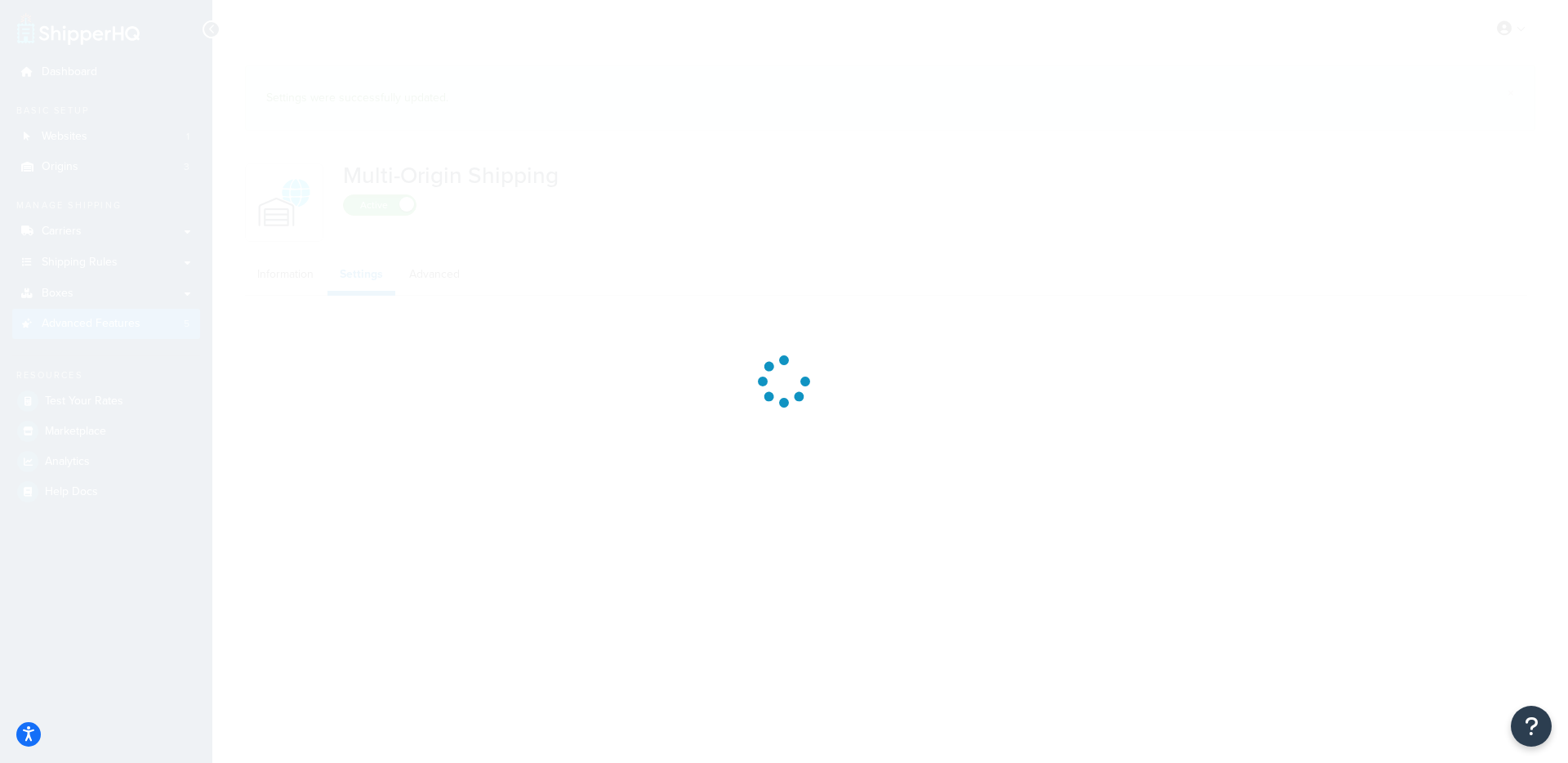
select select "false"
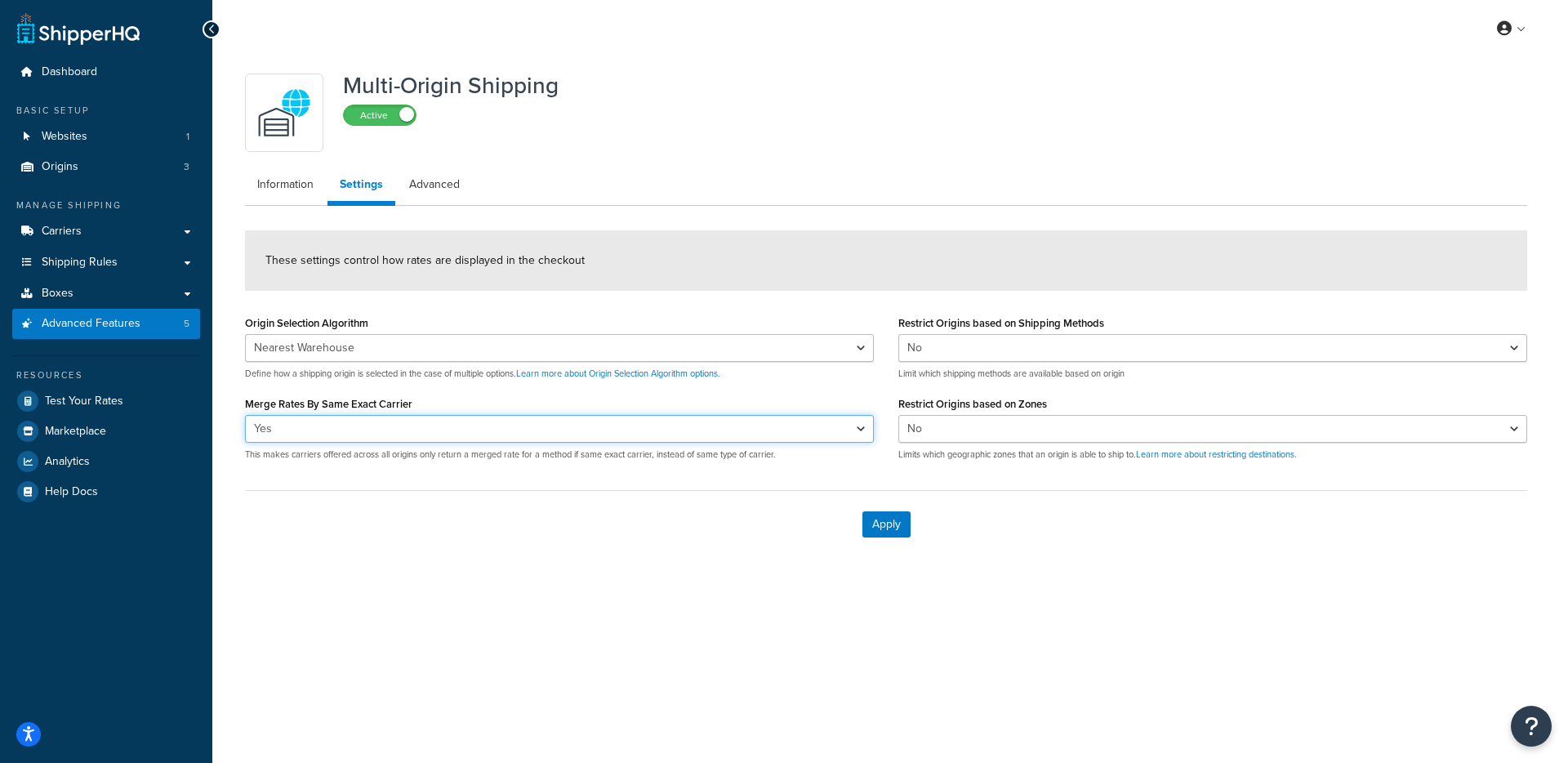
click at [412, 427] on select "Yes No" at bounding box center [559, 428] width 629 height 28
select select "false"
click at [245, 415] on select "Yes No" at bounding box center [559, 428] width 629 height 28
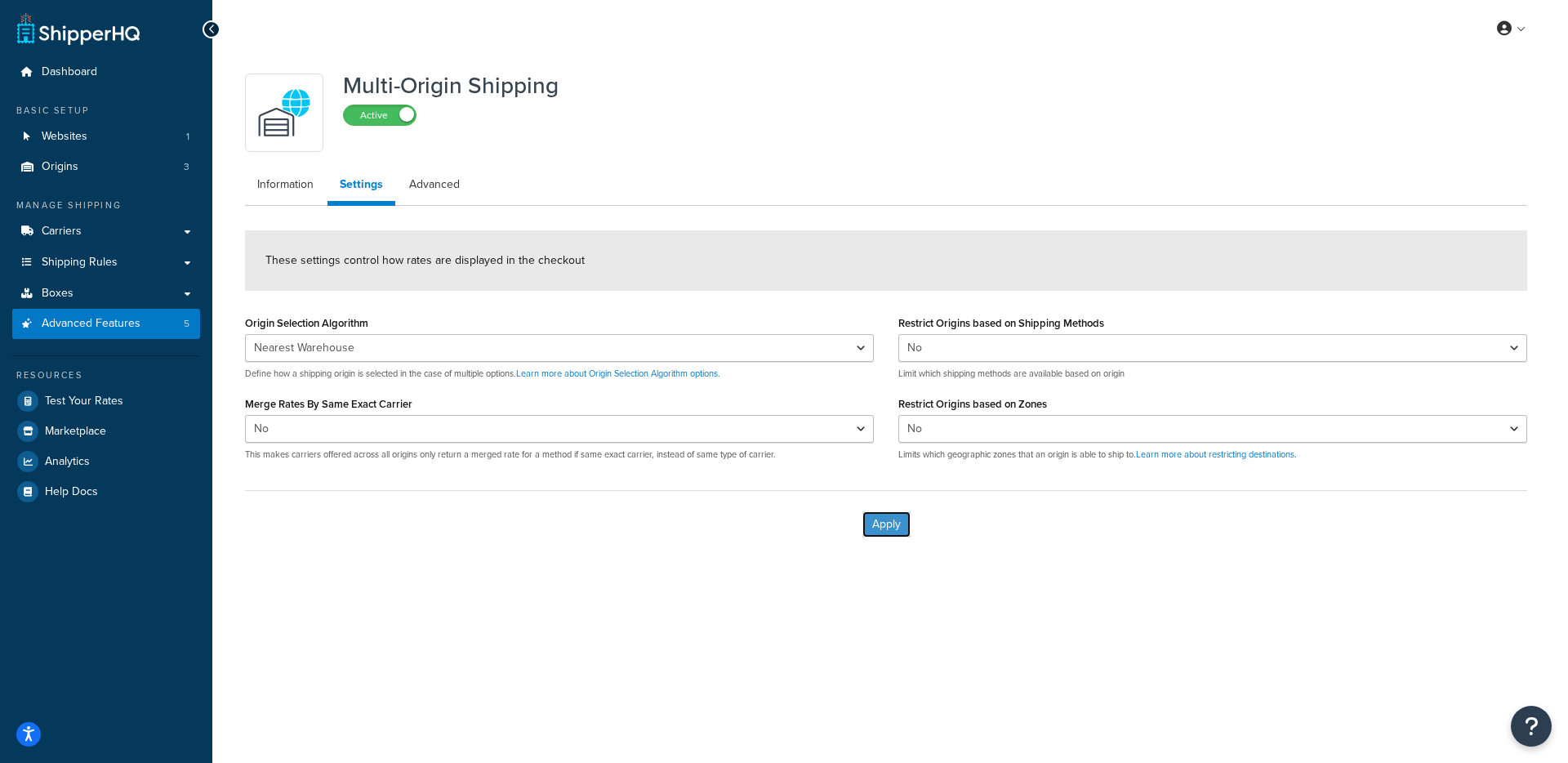
click at [885, 518] on button "Apply" at bounding box center [887, 525] width 48 height 27
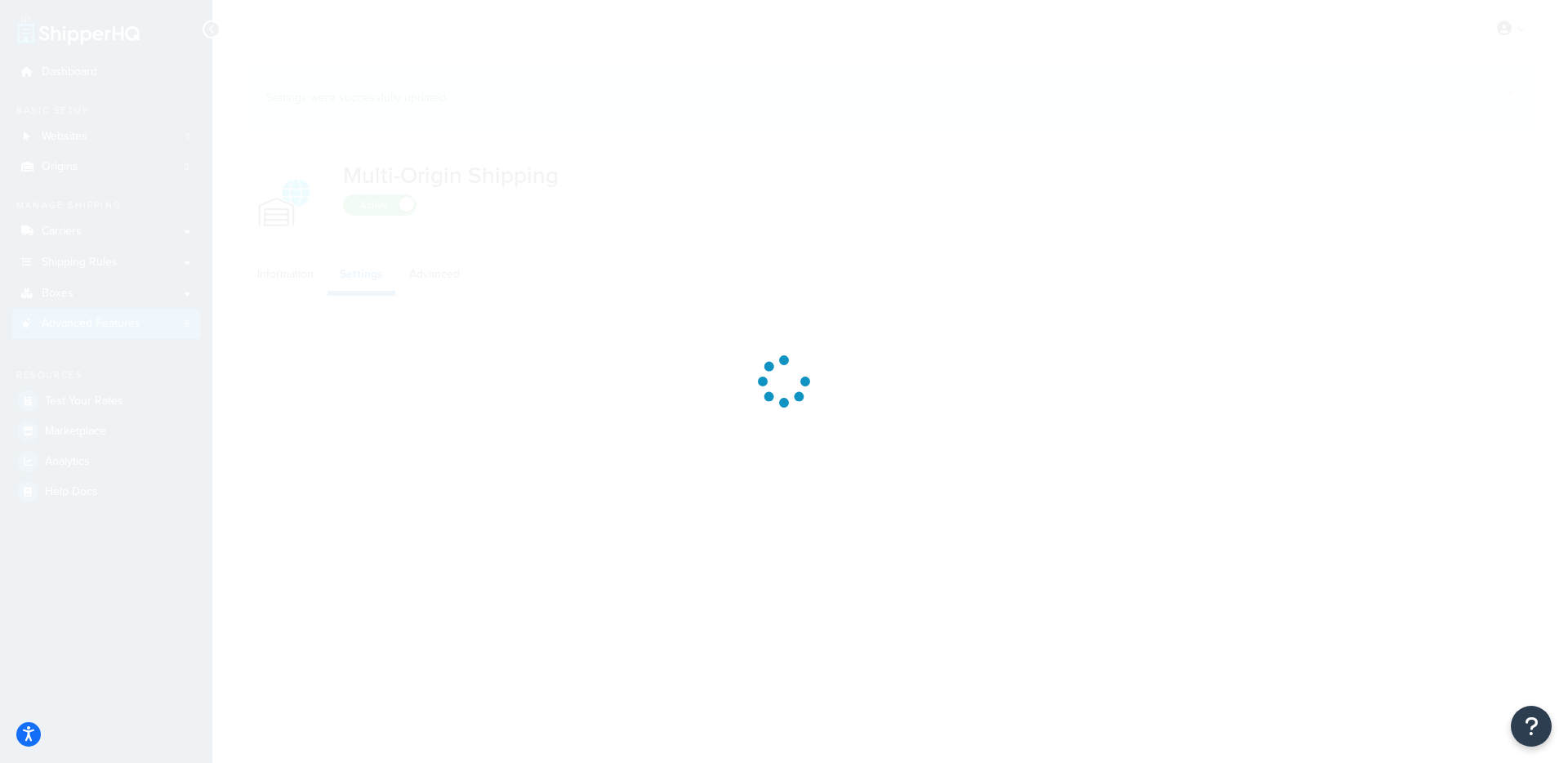
select select "false"
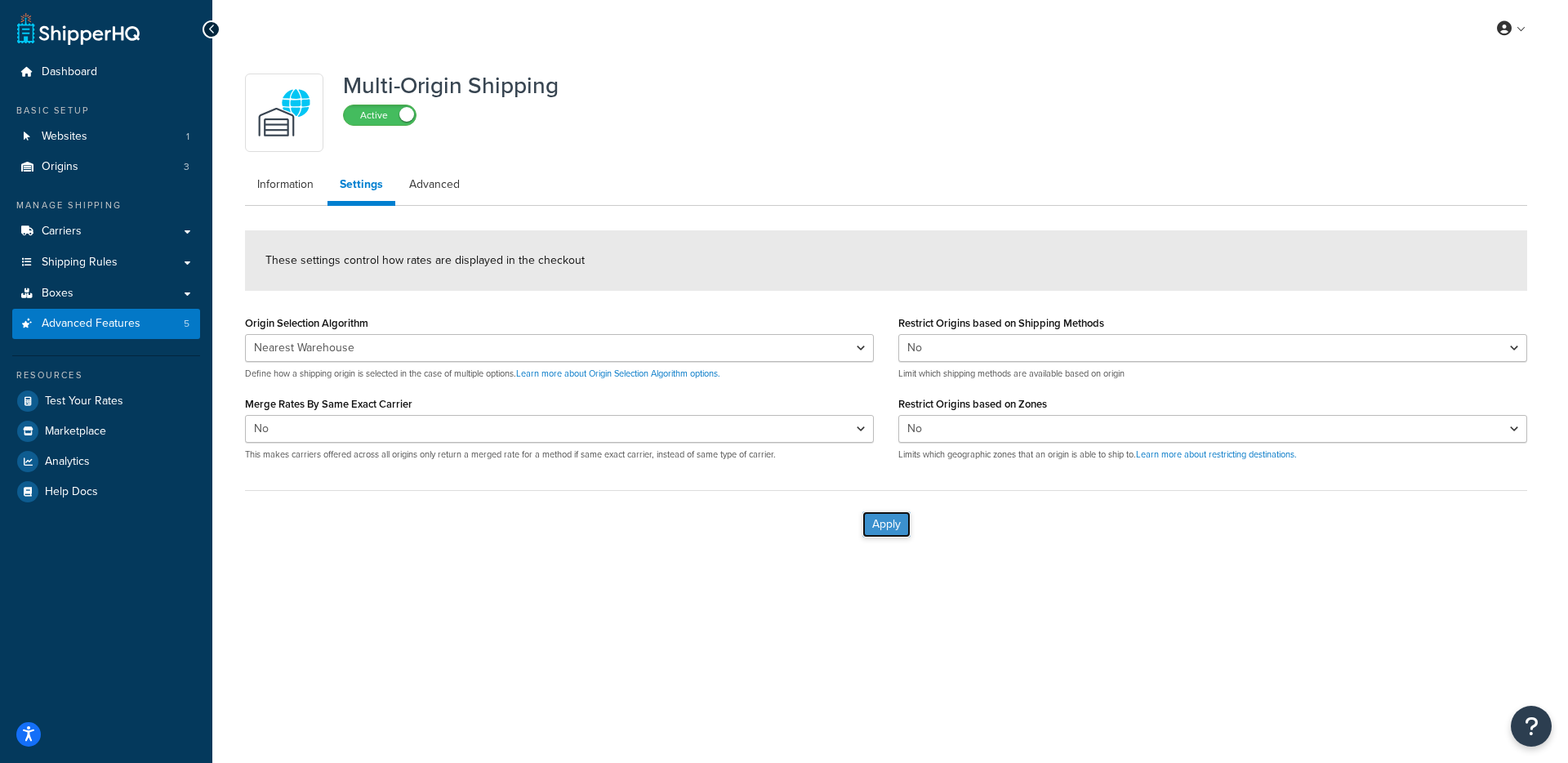
click at [881, 522] on button "Apply" at bounding box center [887, 525] width 48 height 27
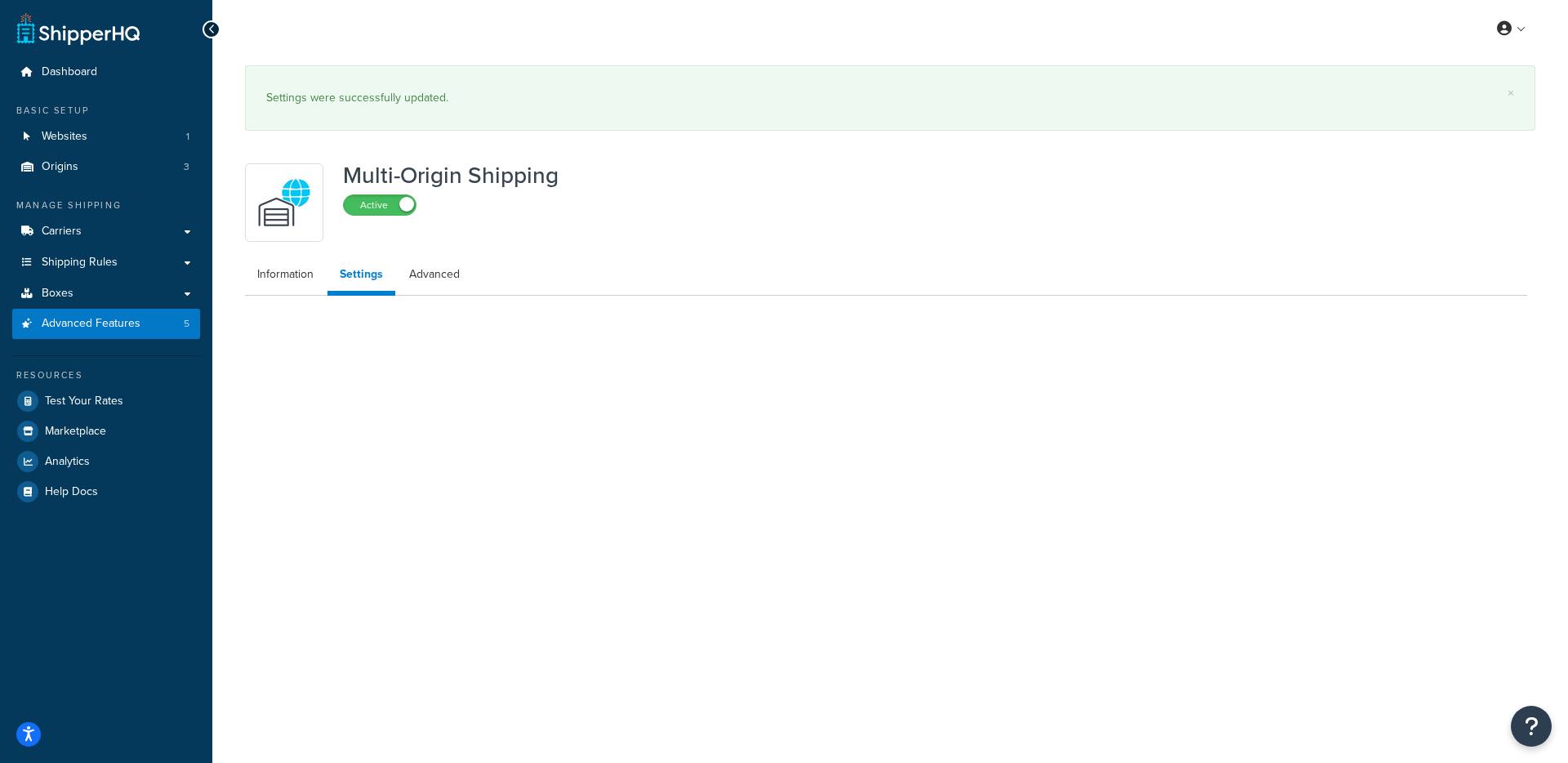
select select "false"
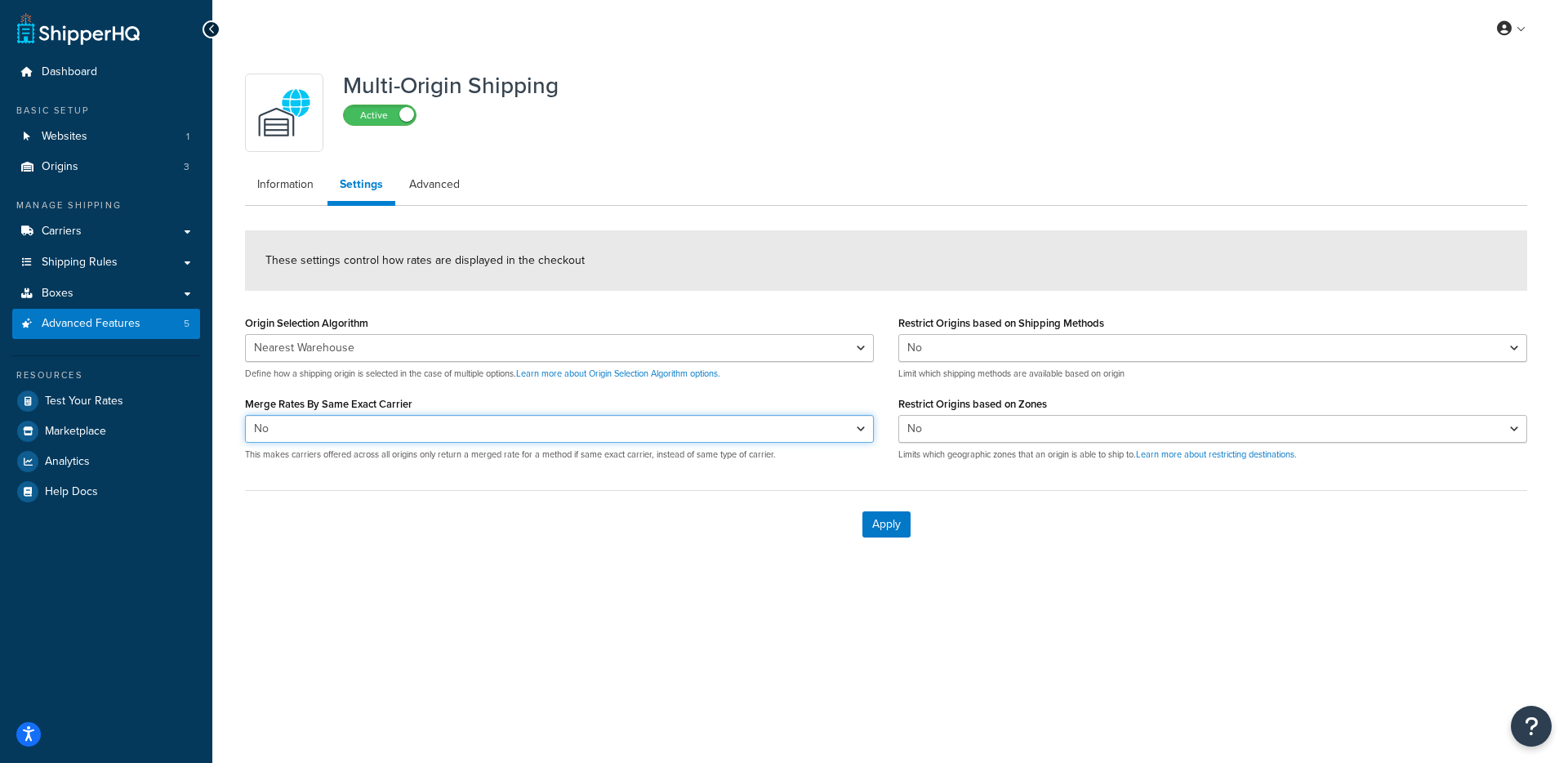
click at [422, 431] on select "Yes No" at bounding box center [559, 428] width 629 height 28
select select "true"
click at [245, 415] on select "Yes No" at bounding box center [559, 428] width 629 height 28
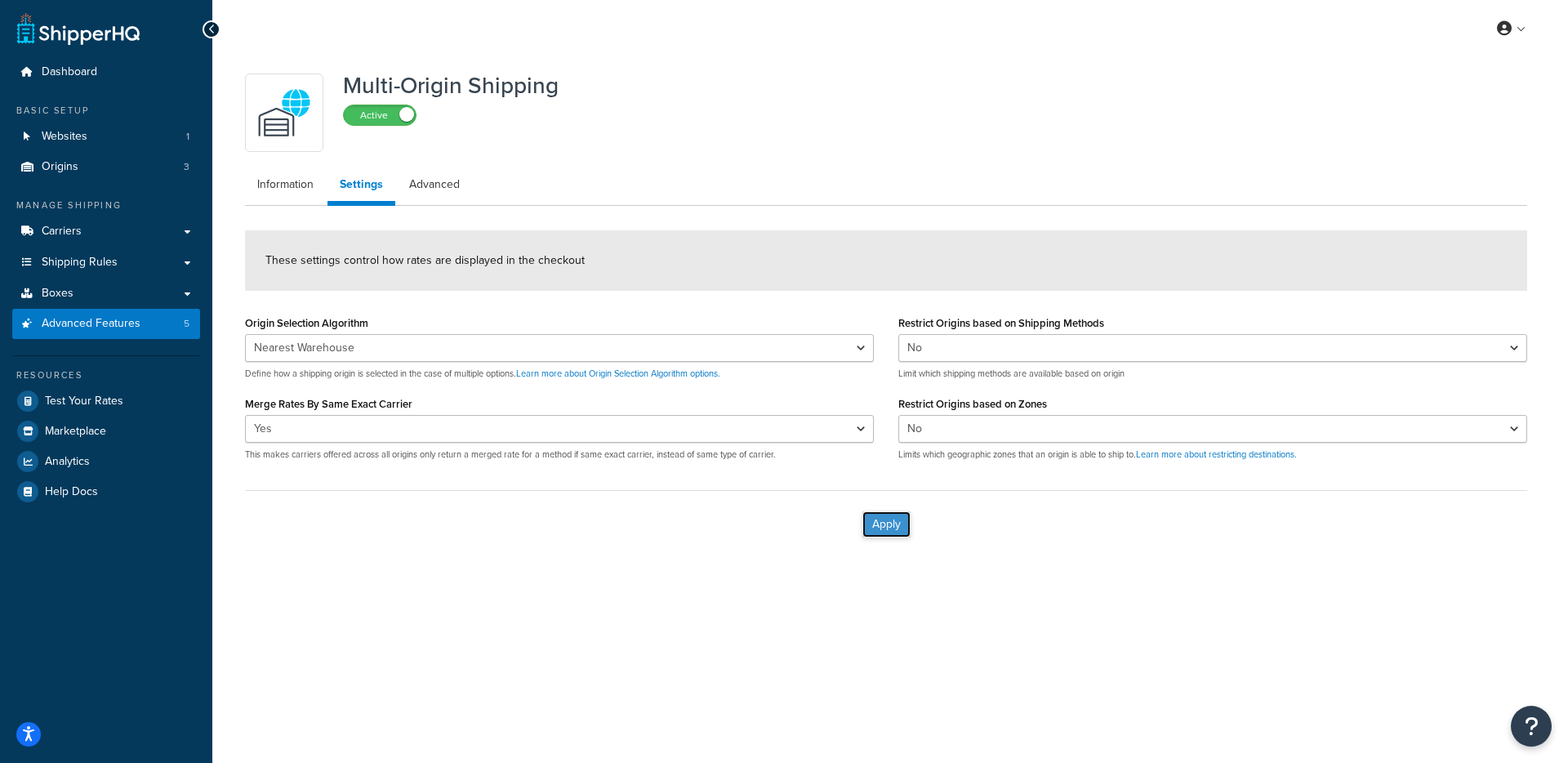
click at [877, 530] on button "Apply" at bounding box center [887, 525] width 48 height 27
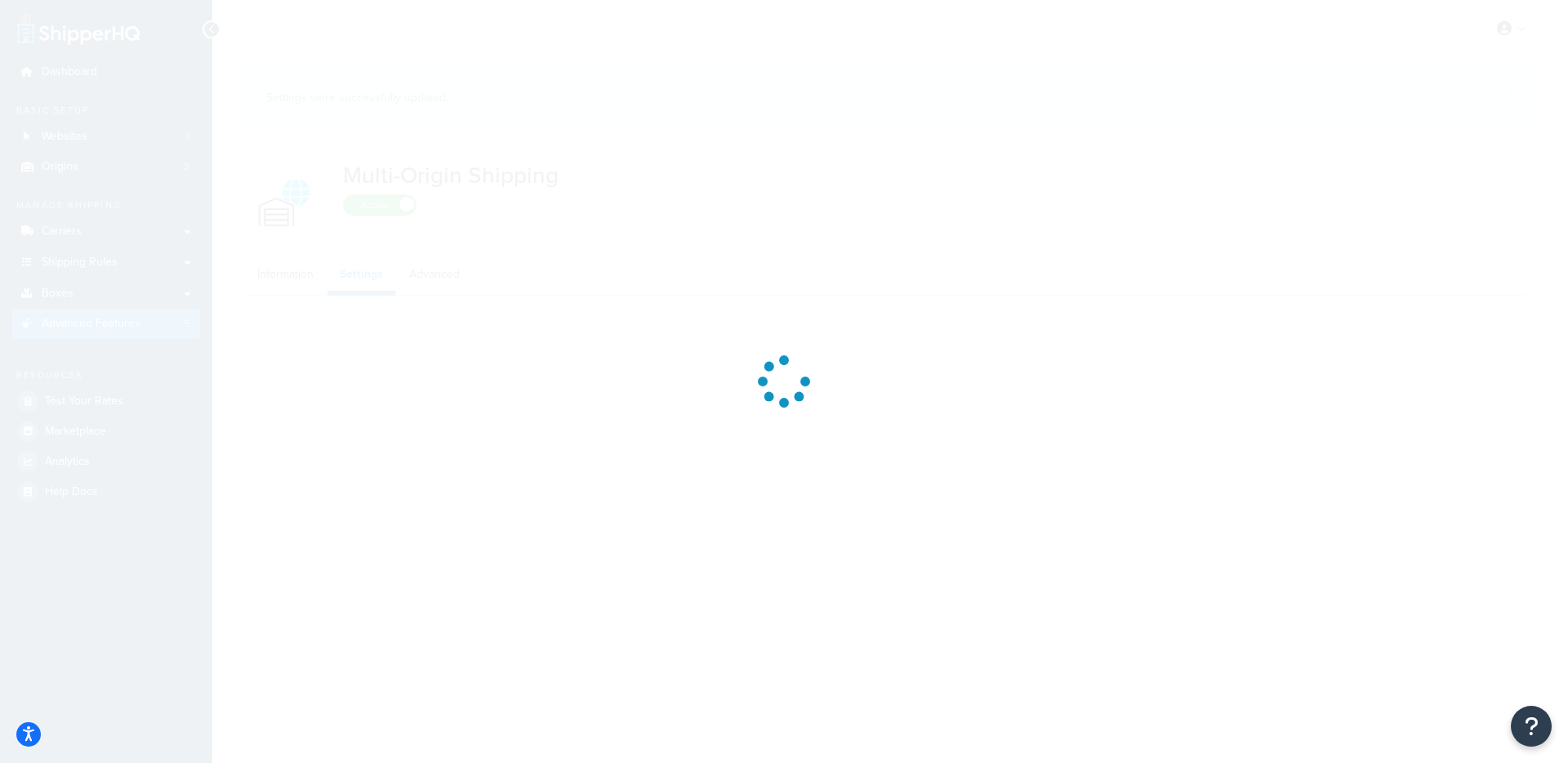
select select "false"
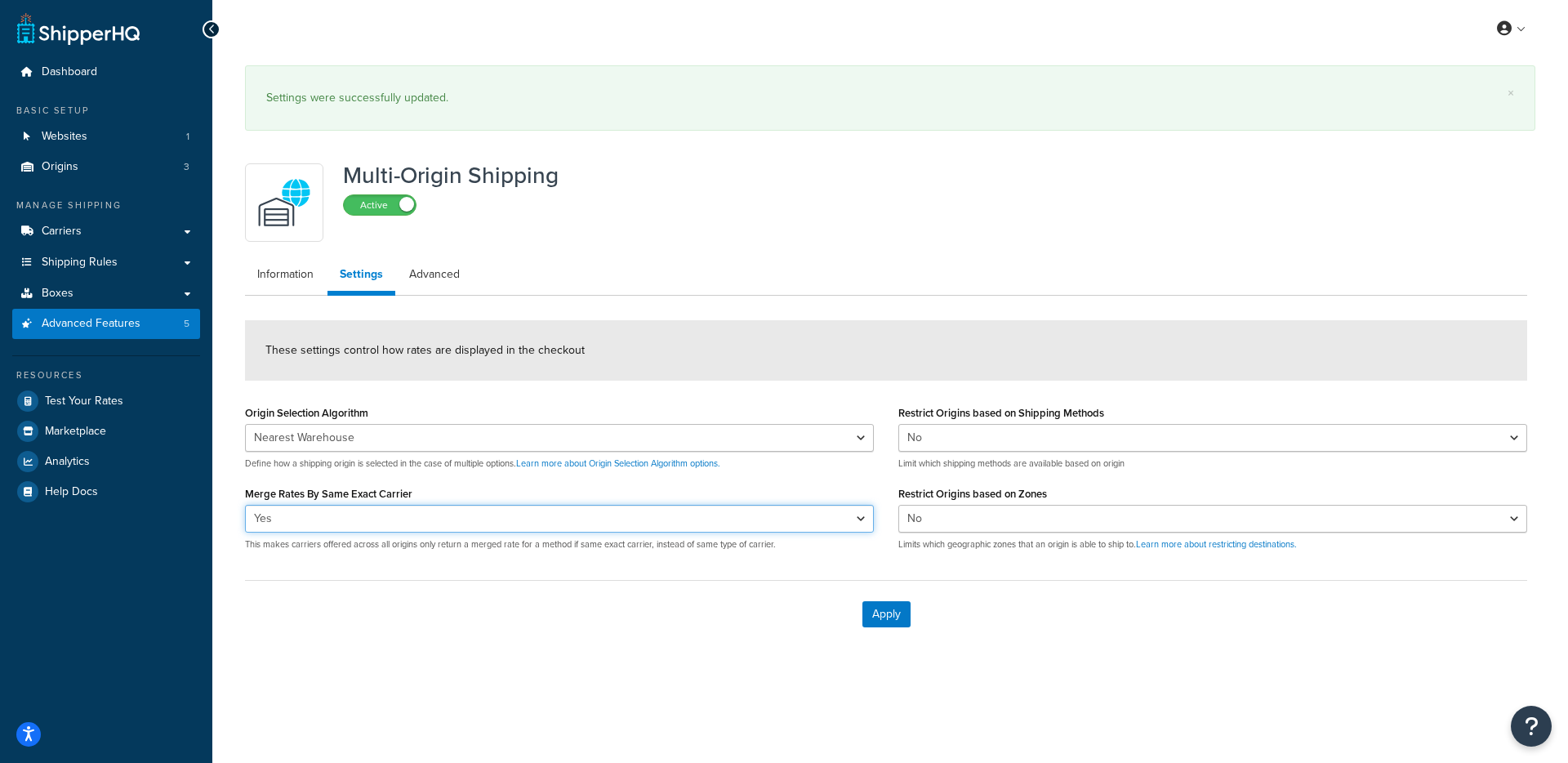
click at [419, 518] on select "Yes No" at bounding box center [559, 518] width 629 height 28
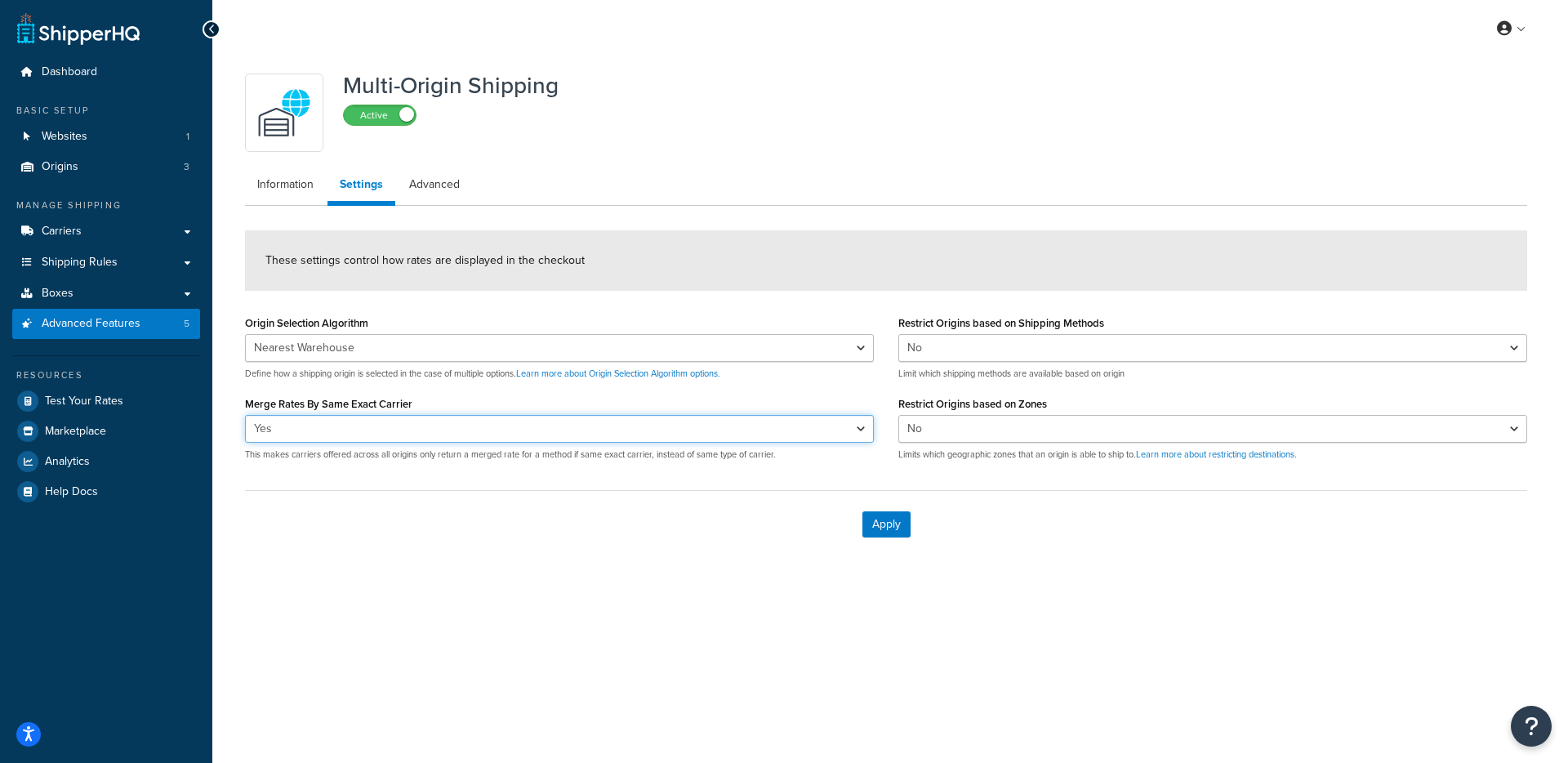
select select "false"
click at [245, 415] on select "Yes No" at bounding box center [559, 428] width 629 height 28
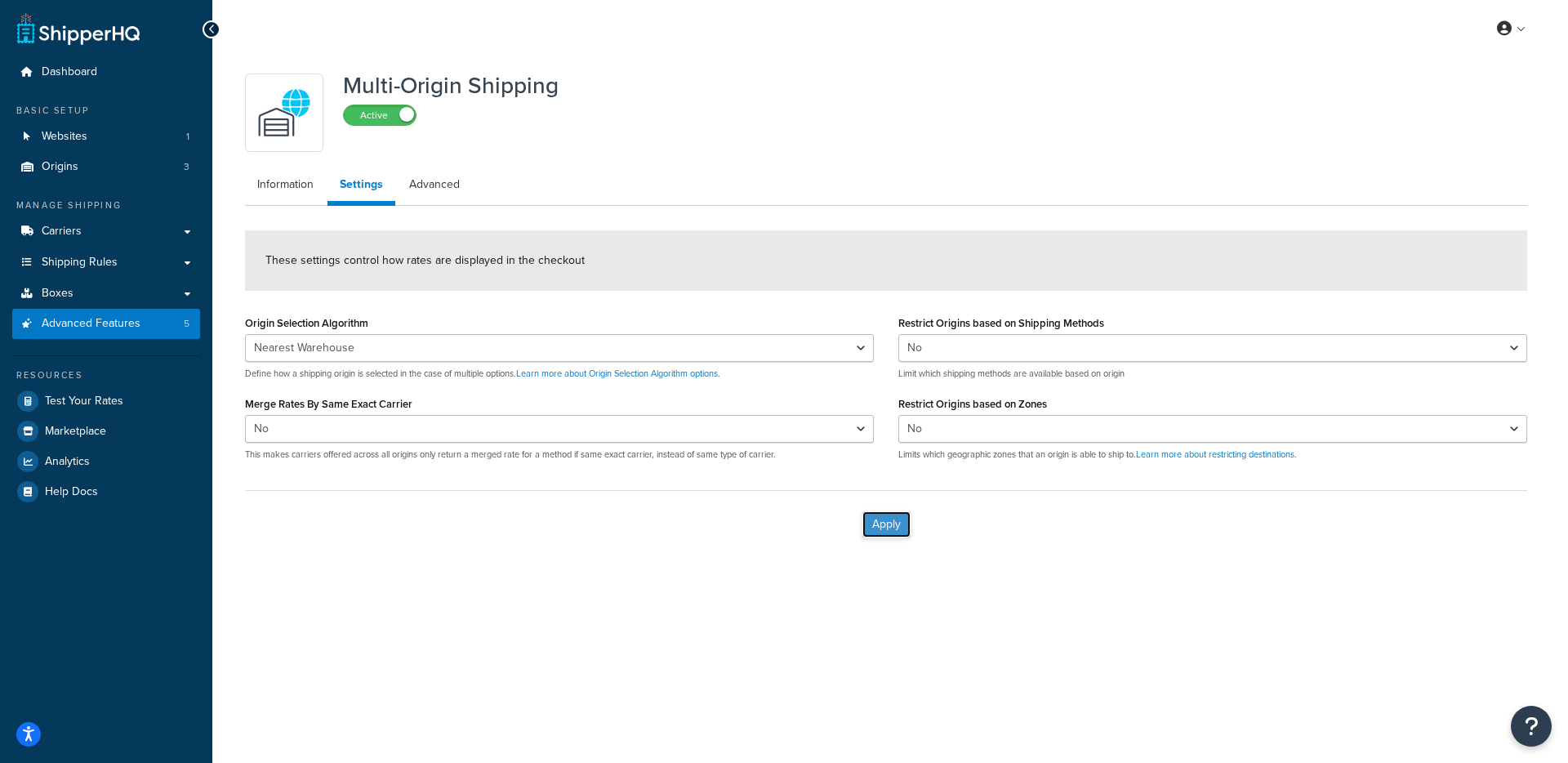
click at [905, 530] on button "Apply" at bounding box center [887, 525] width 48 height 27
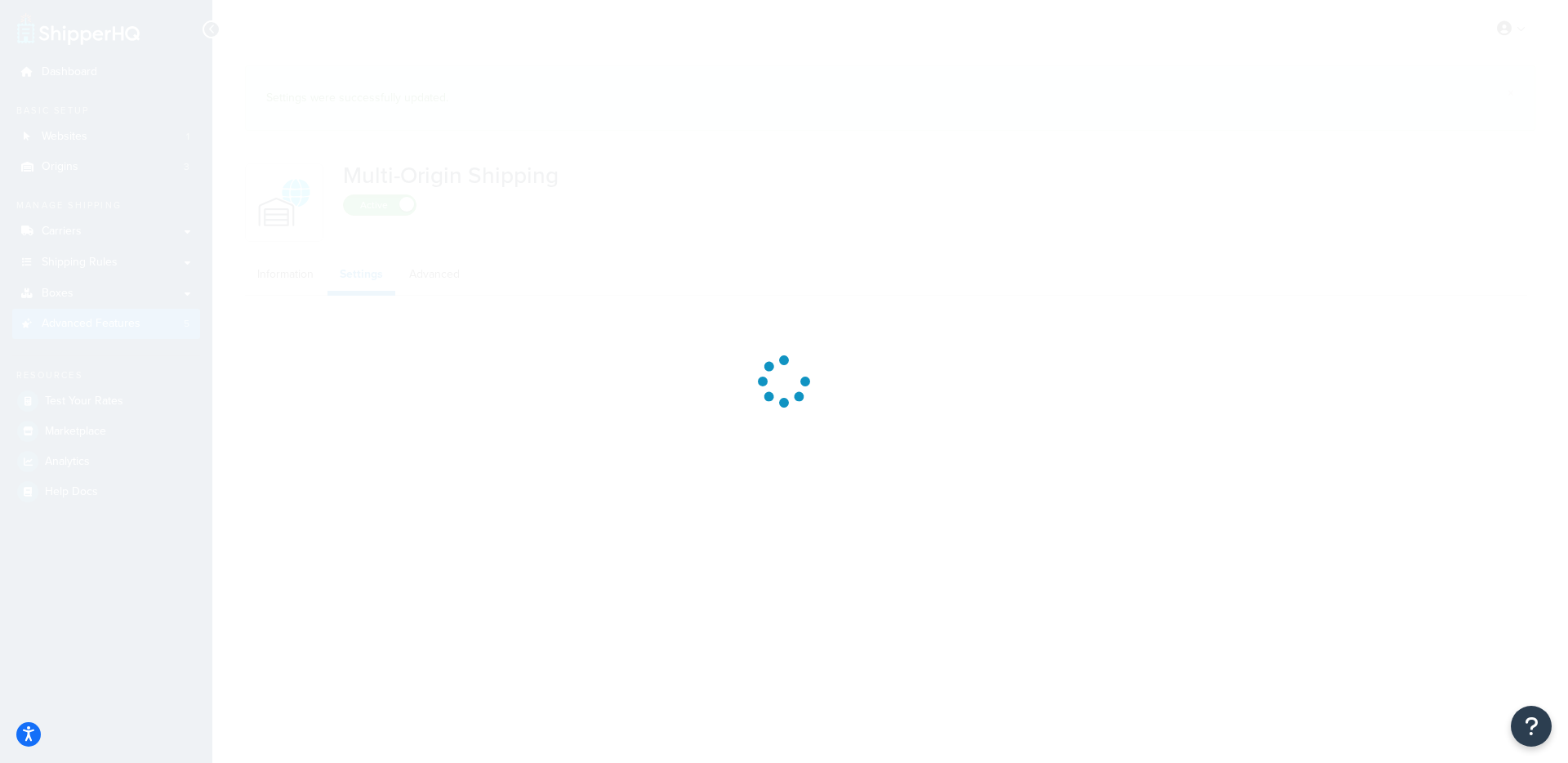
select select "false"
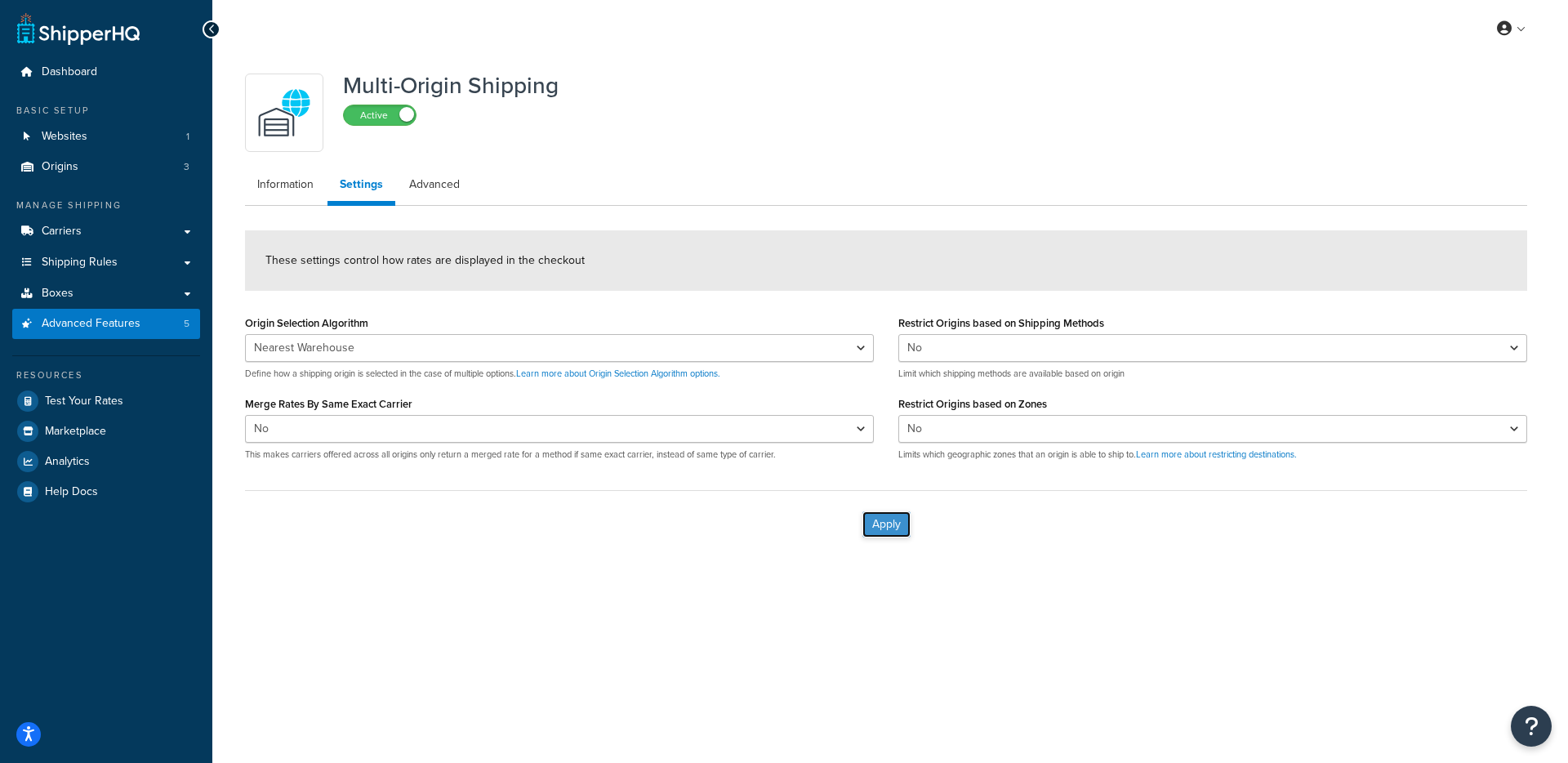
click at [898, 528] on button "Apply" at bounding box center [887, 525] width 48 height 27
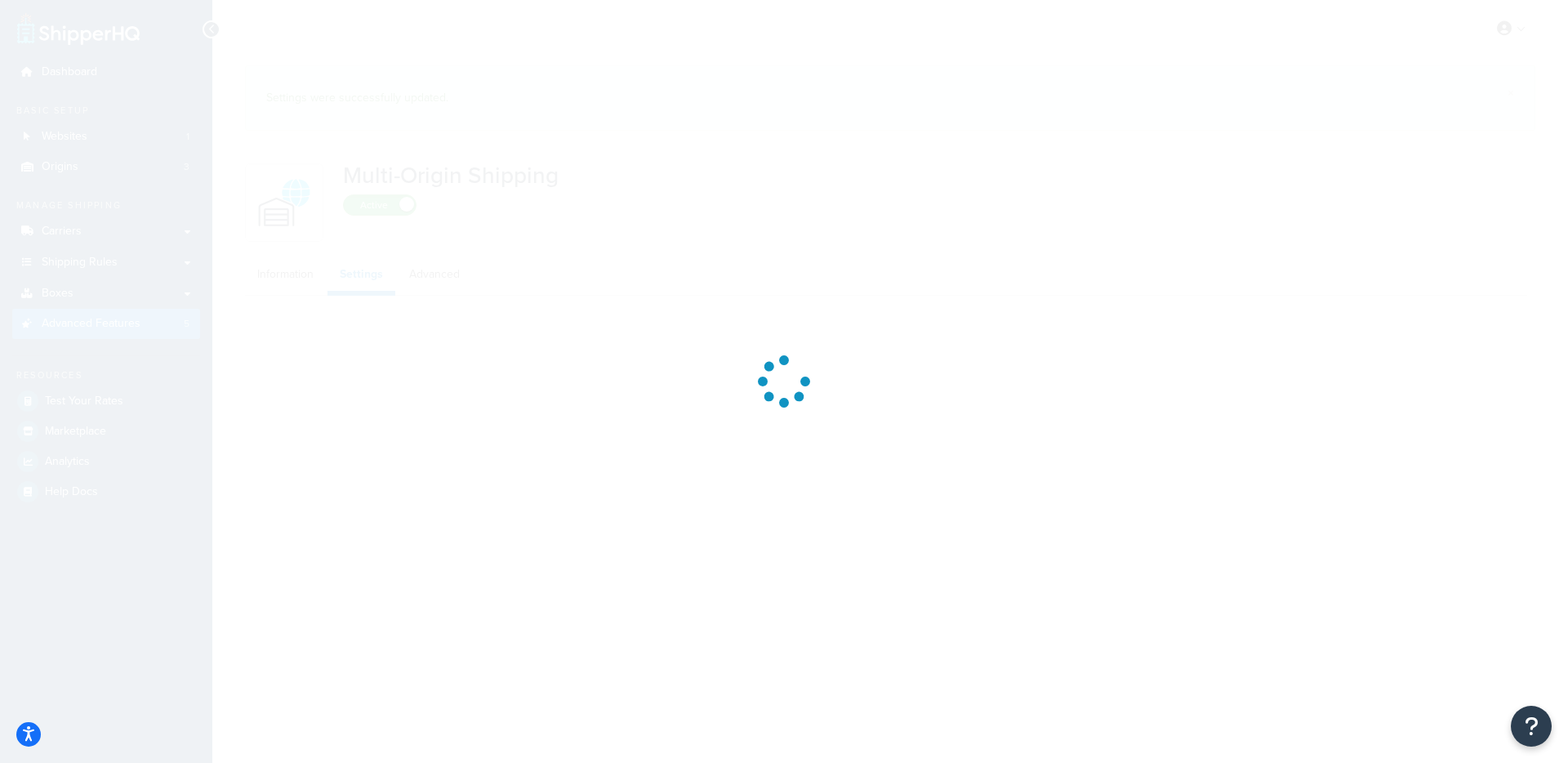
select select "false"
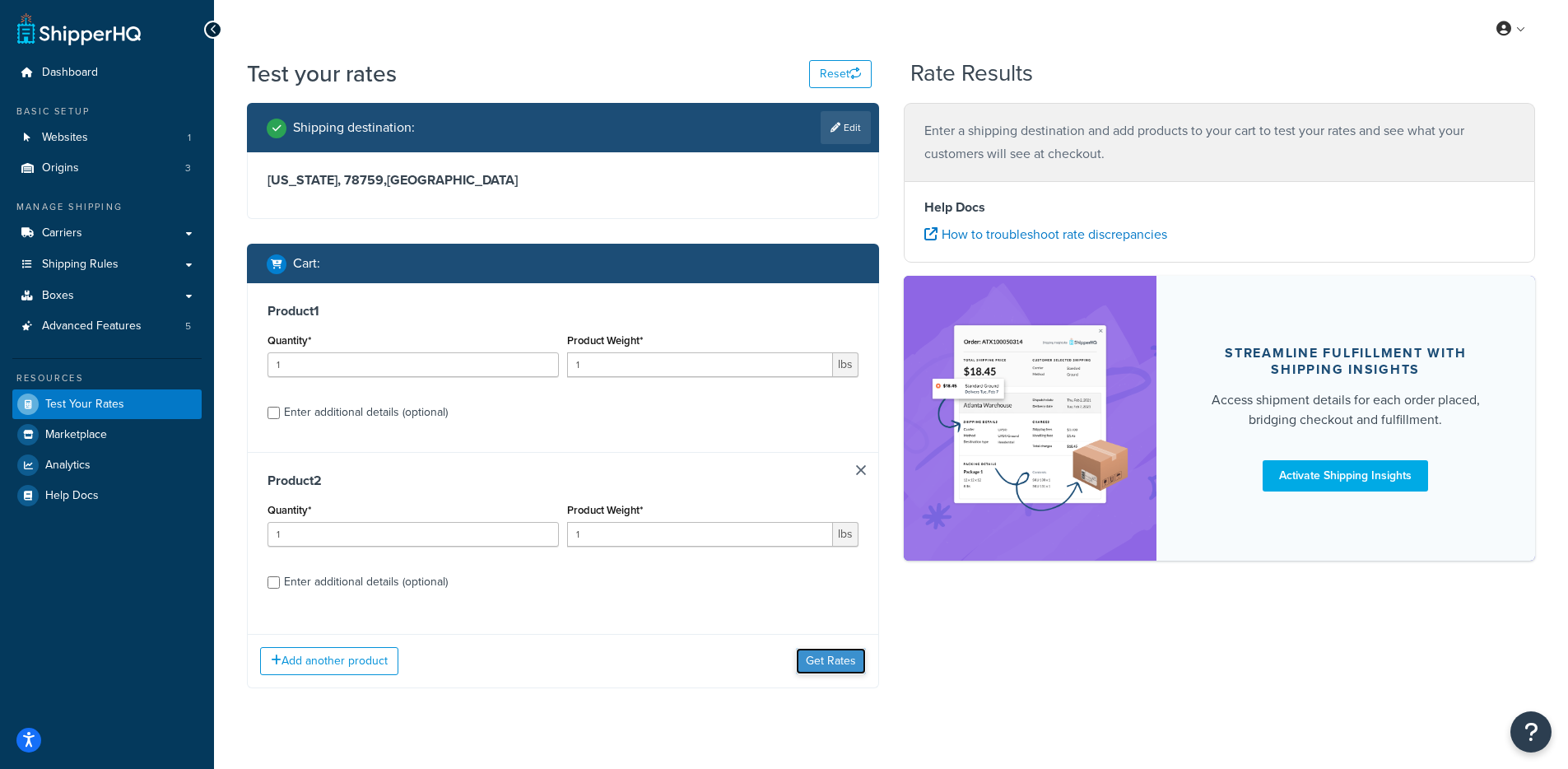
click at [828, 655] on button "Get Rates" at bounding box center [830, 661] width 70 height 27
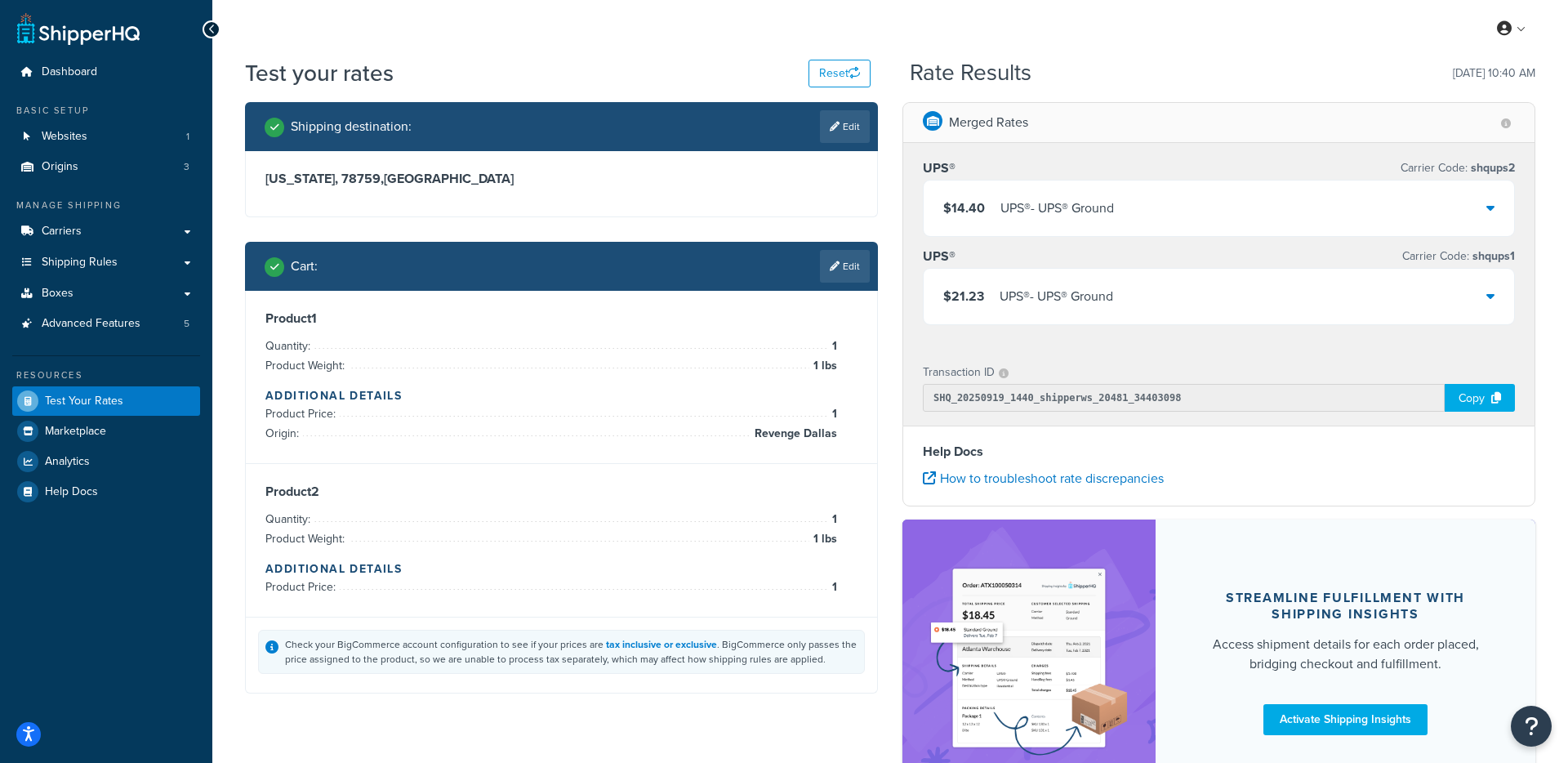
select select "MN"
select select "Authorized Dealer"
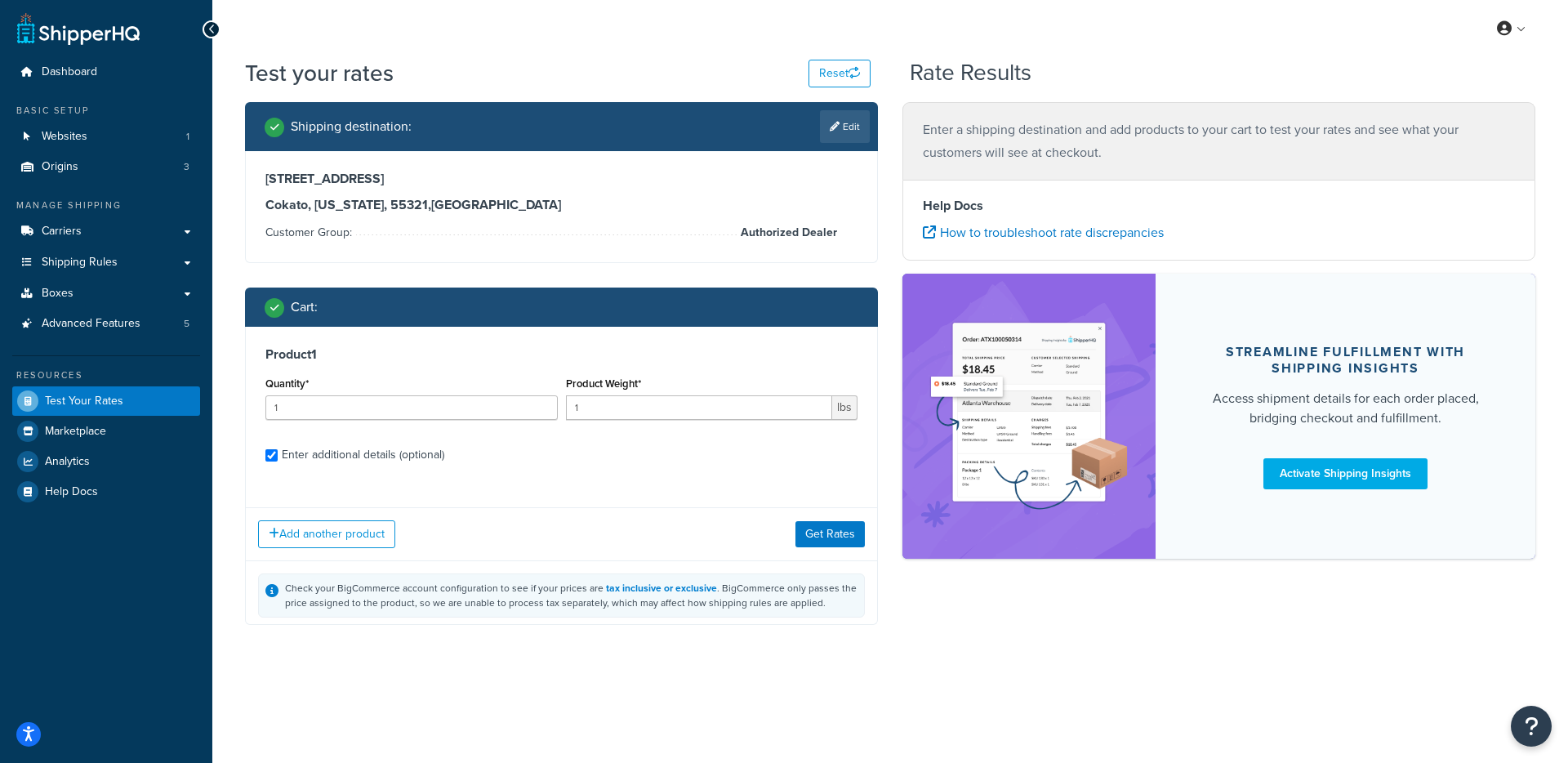
checkbox input "true"
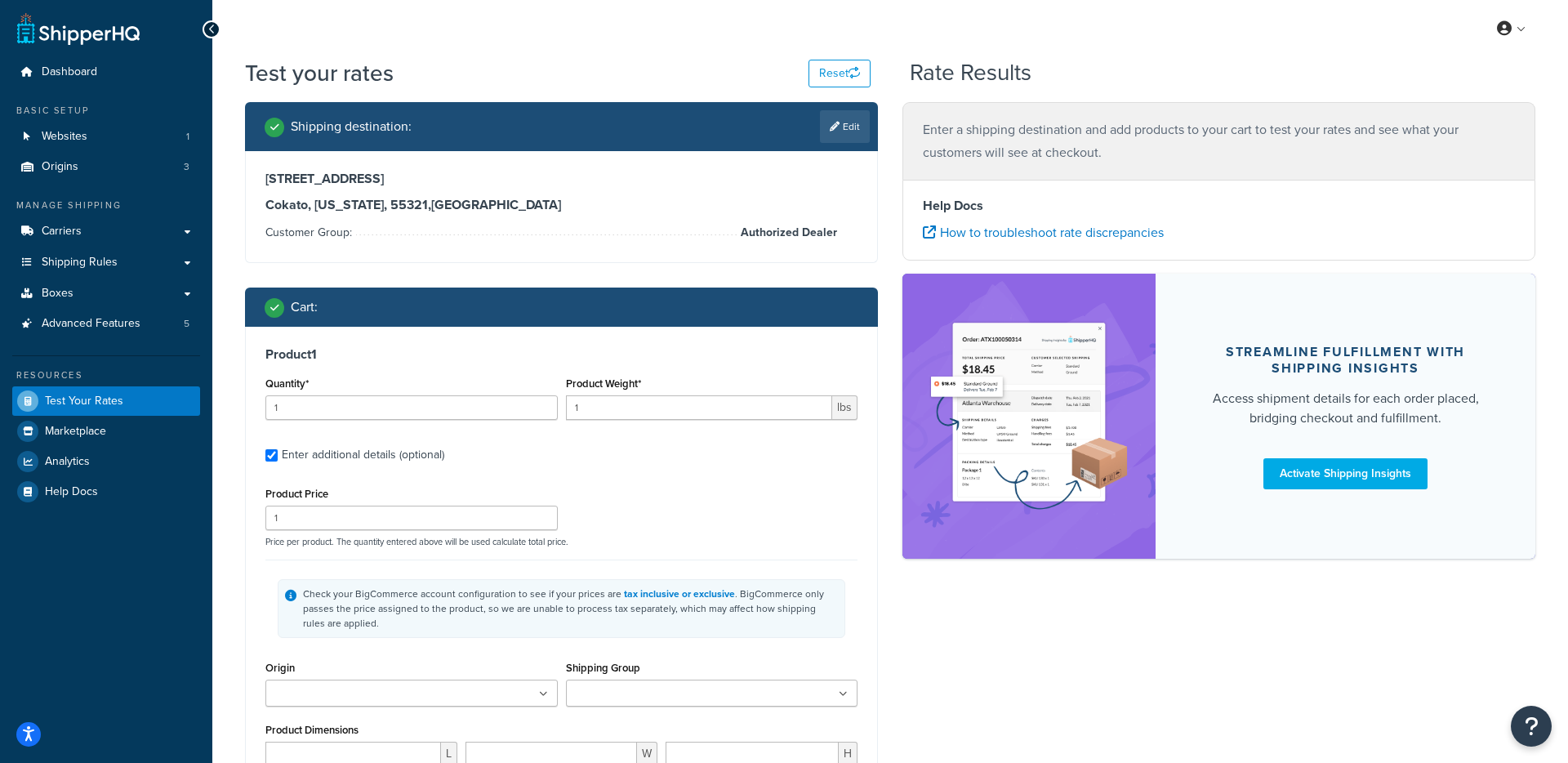
type input "3"
type input "44.73"
type input "3.0000"
type input "77.0000"
type input "13.0000"
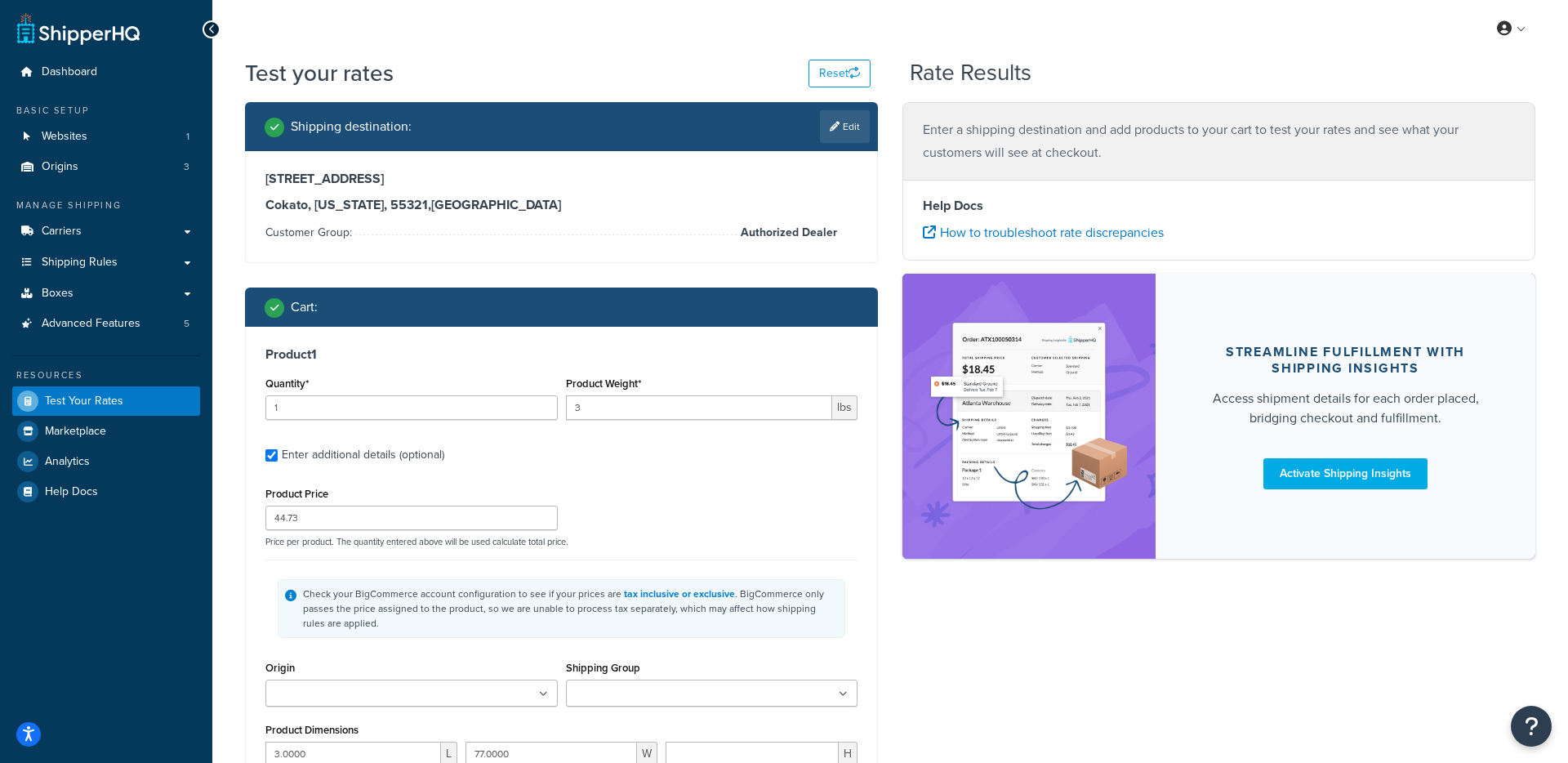
select select "65595"
type input "32"
type input "114.5"
type input "21.0000"
type input "48.0000"
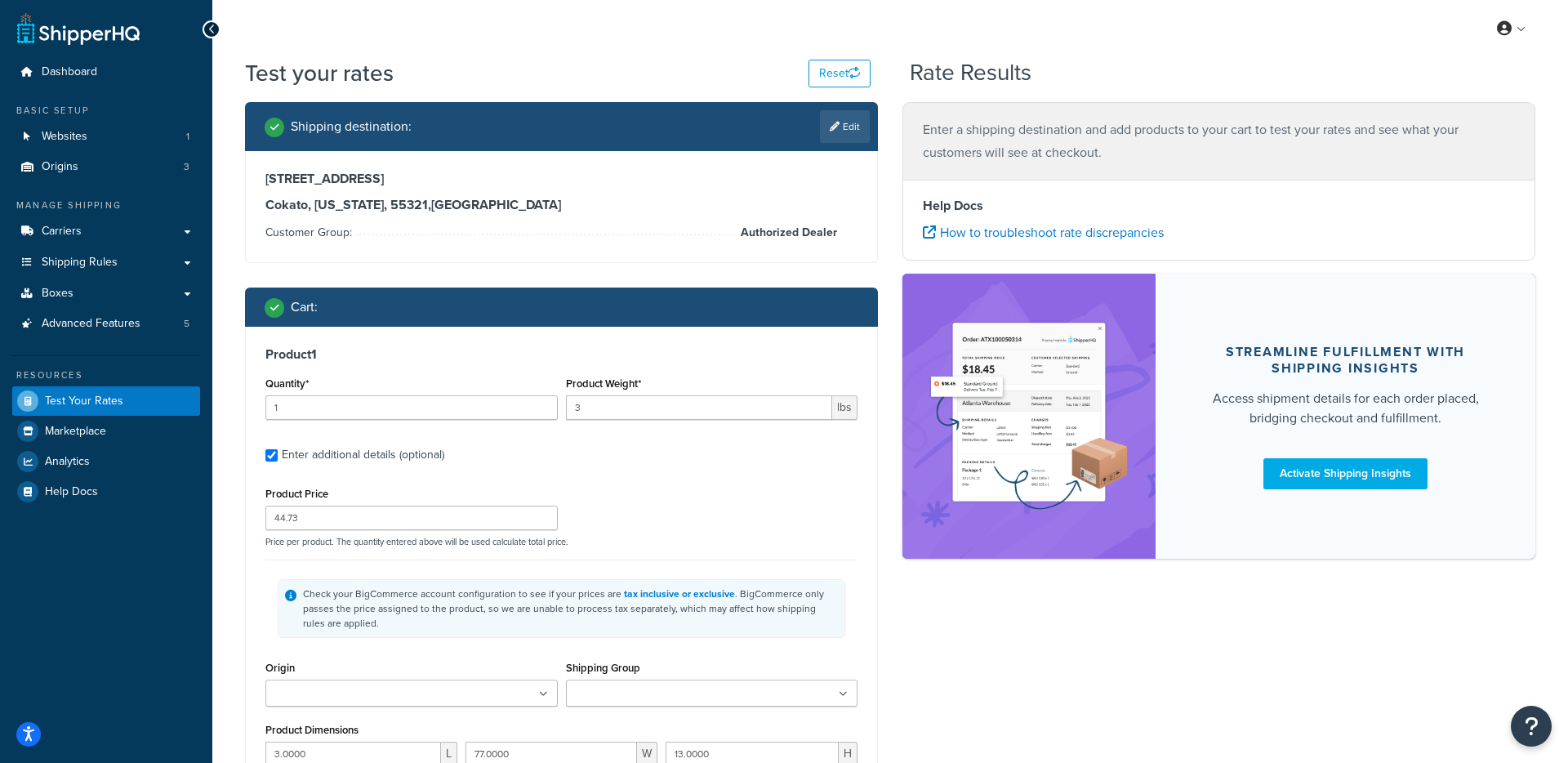
type input "24.0000"
select select "65595"
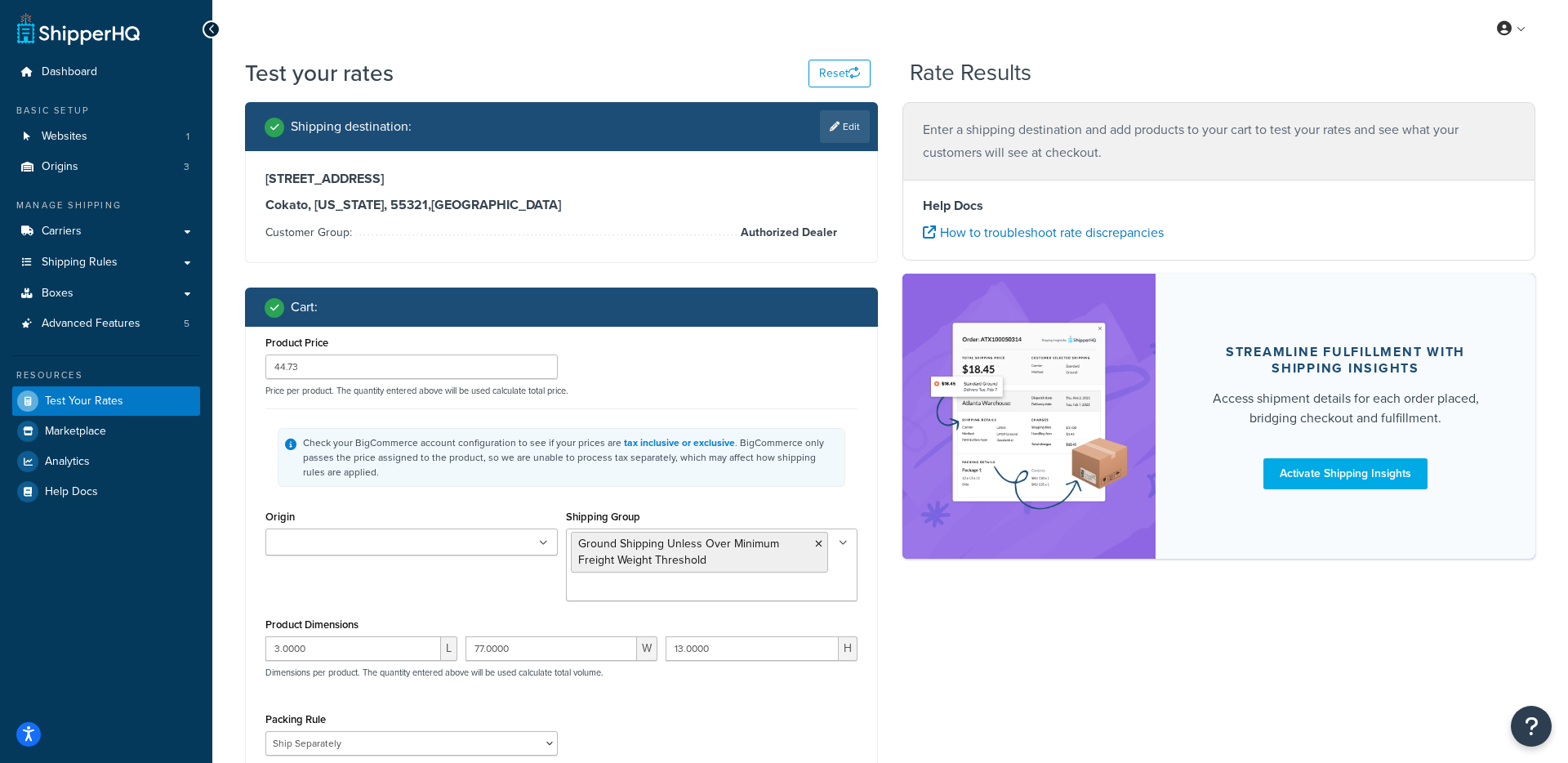
scroll to position [309, 0]
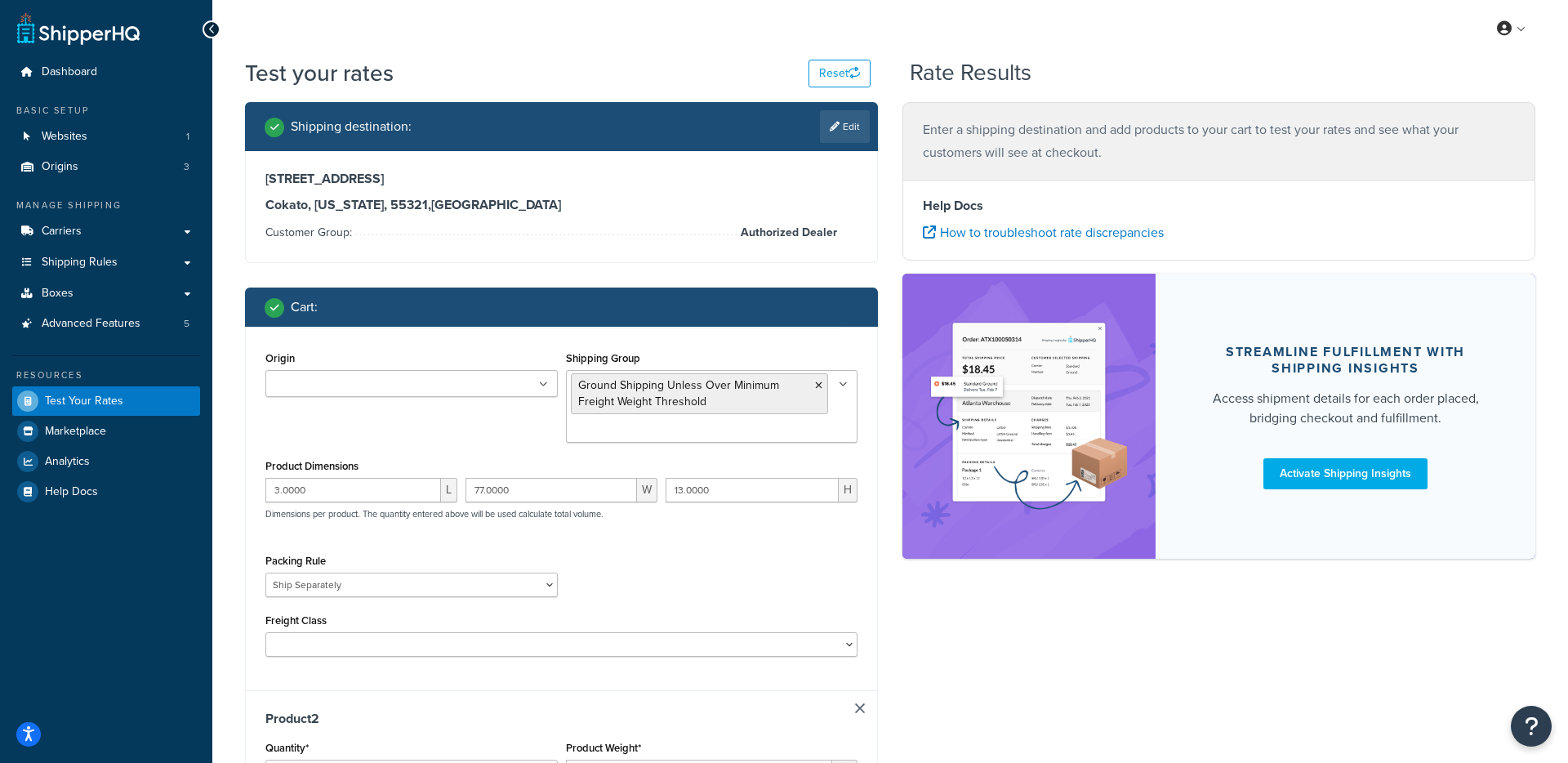
type input "4.25"
type input "50.7"
type input "4.0000"
type input "37.0000"
type input "15.0000"
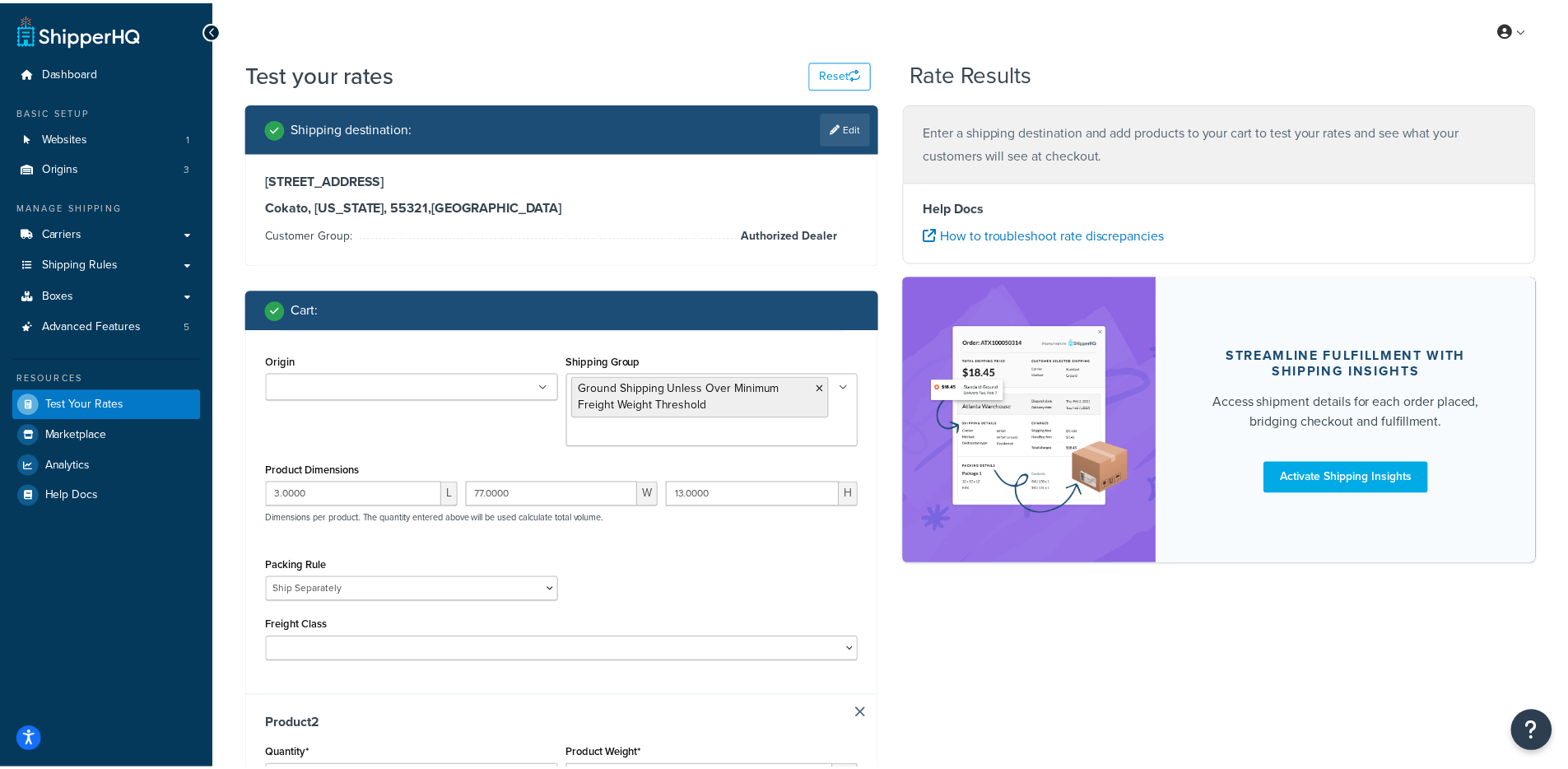
scroll to position [446, 0]
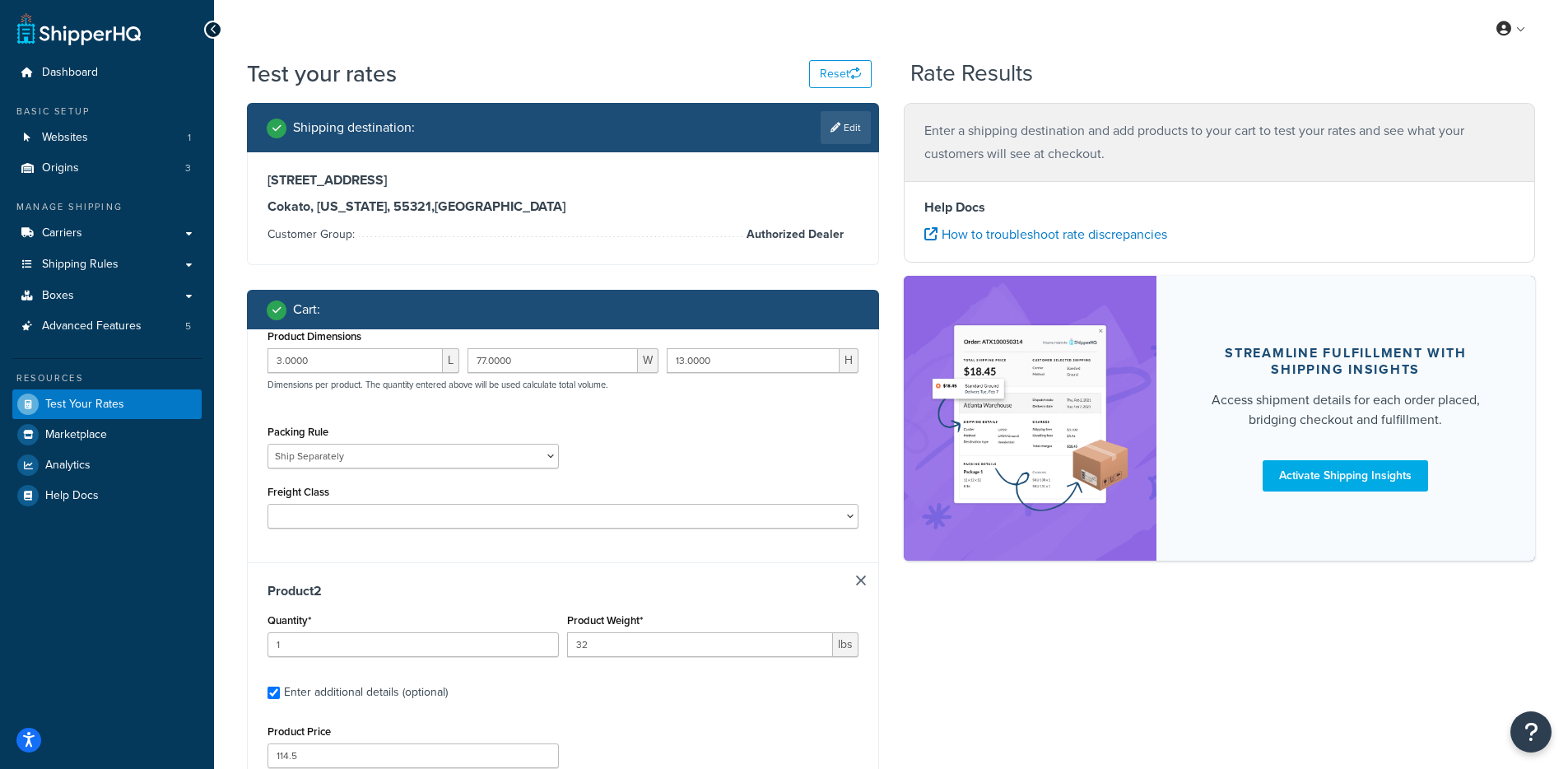
type input "4"
type input "36.21"
type input "12.0000"
type input "18.0000"
type input "12.0000"
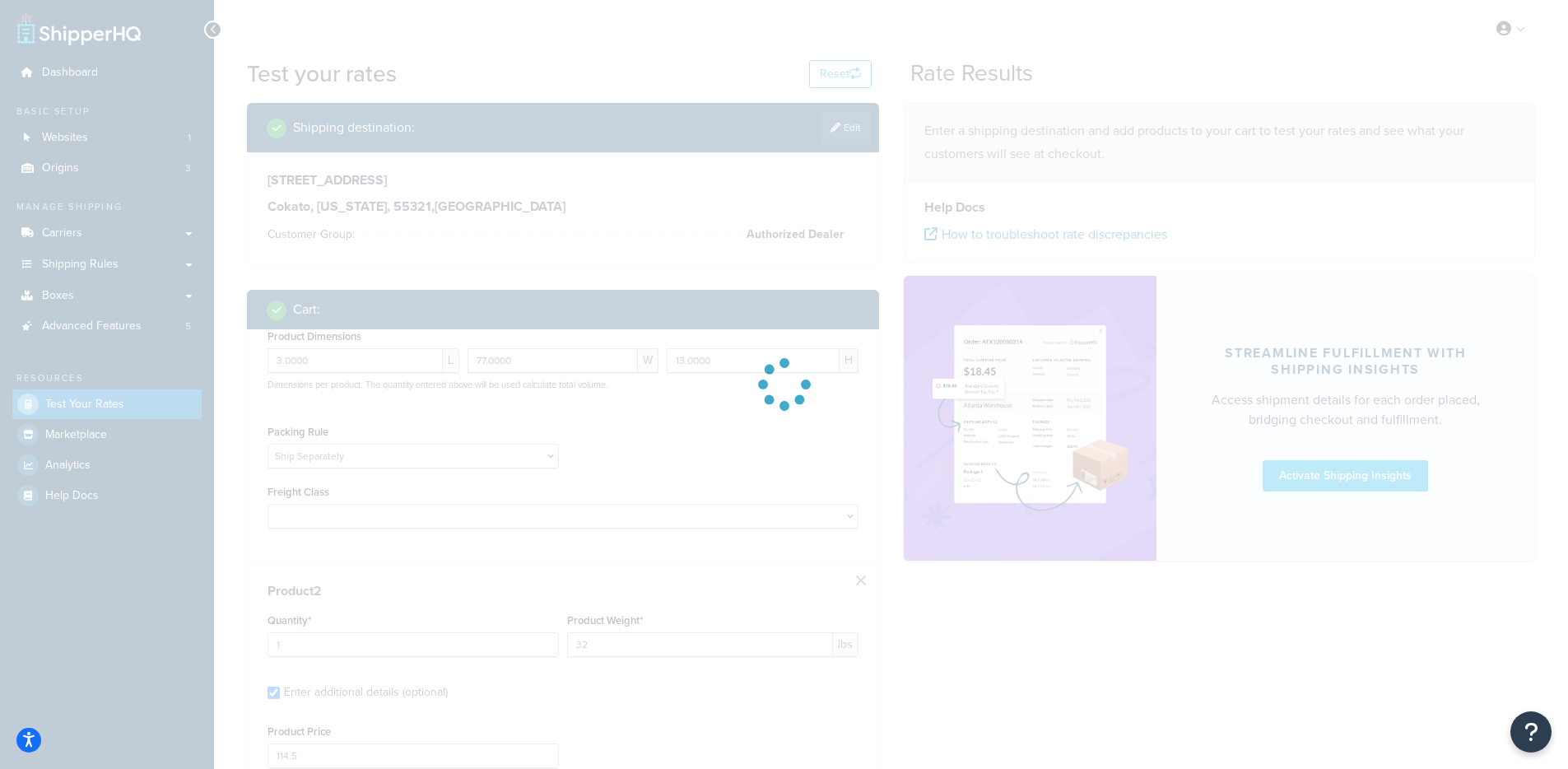
scroll to position [0, 0]
type input "5"
type input "48.89"
type input "12.0000"
type input "21.0000"
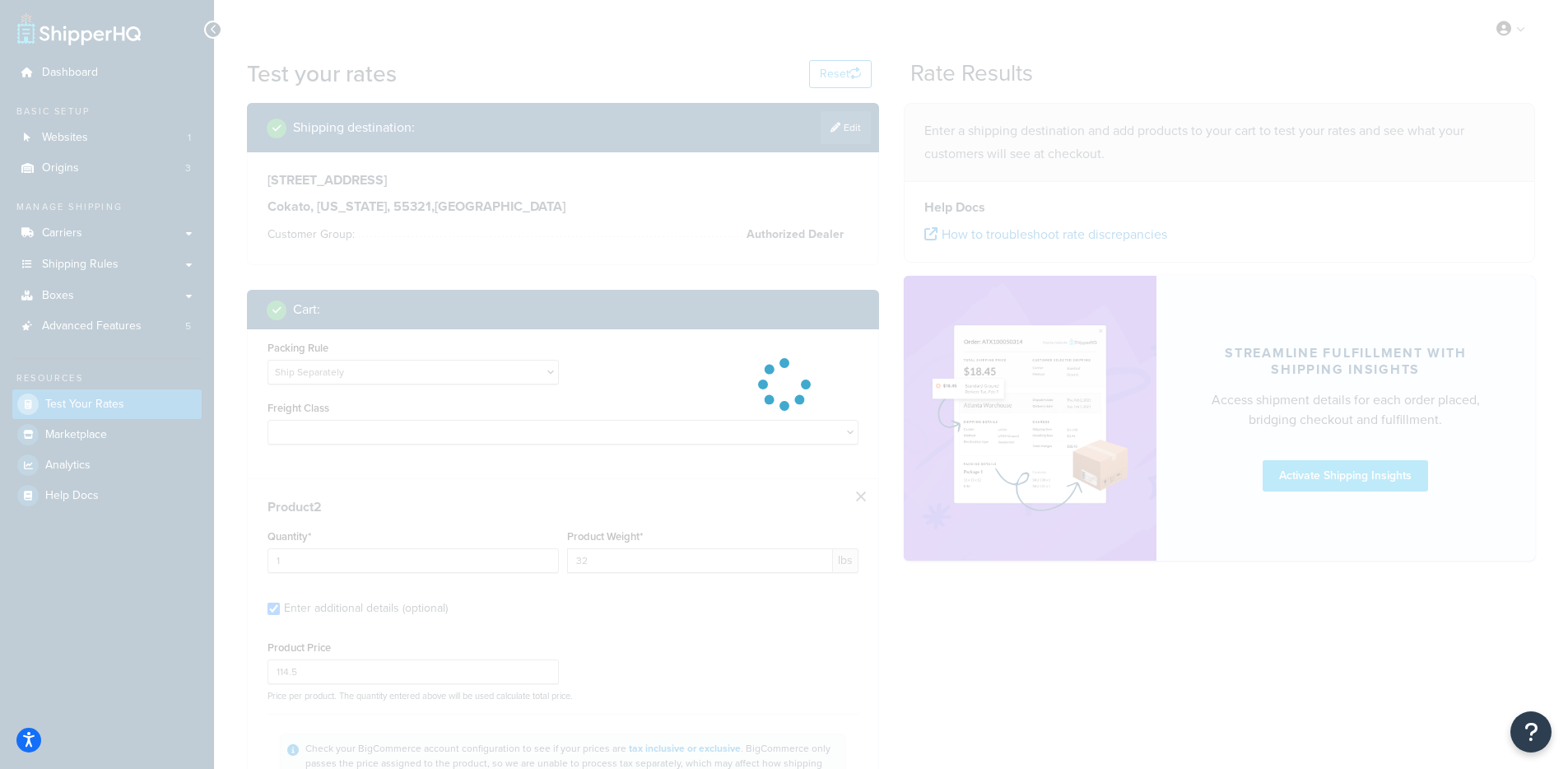
type input "14.0000"
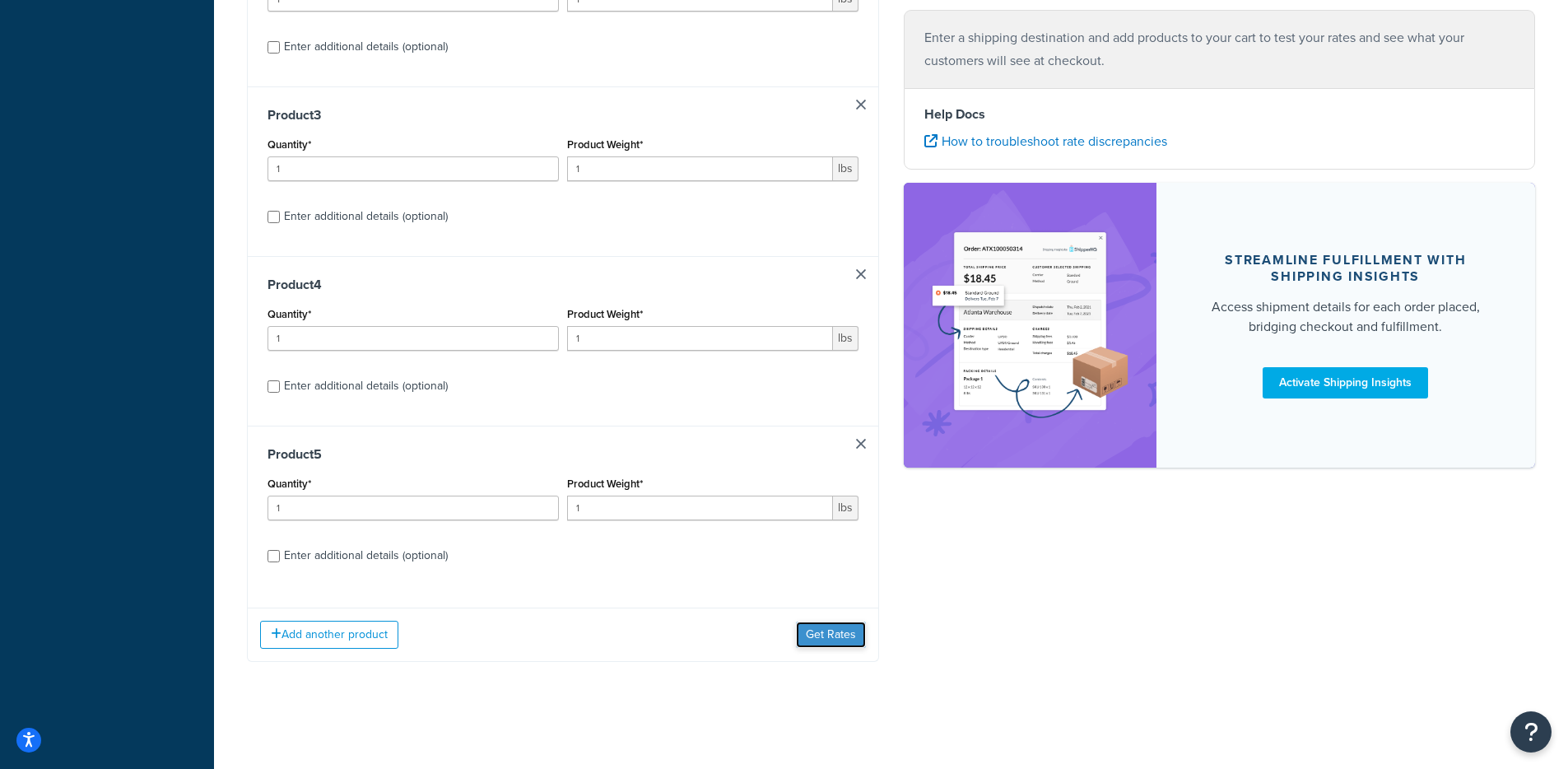
click at [816, 638] on button "Get Rates" at bounding box center [830, 635] width 70 height 27
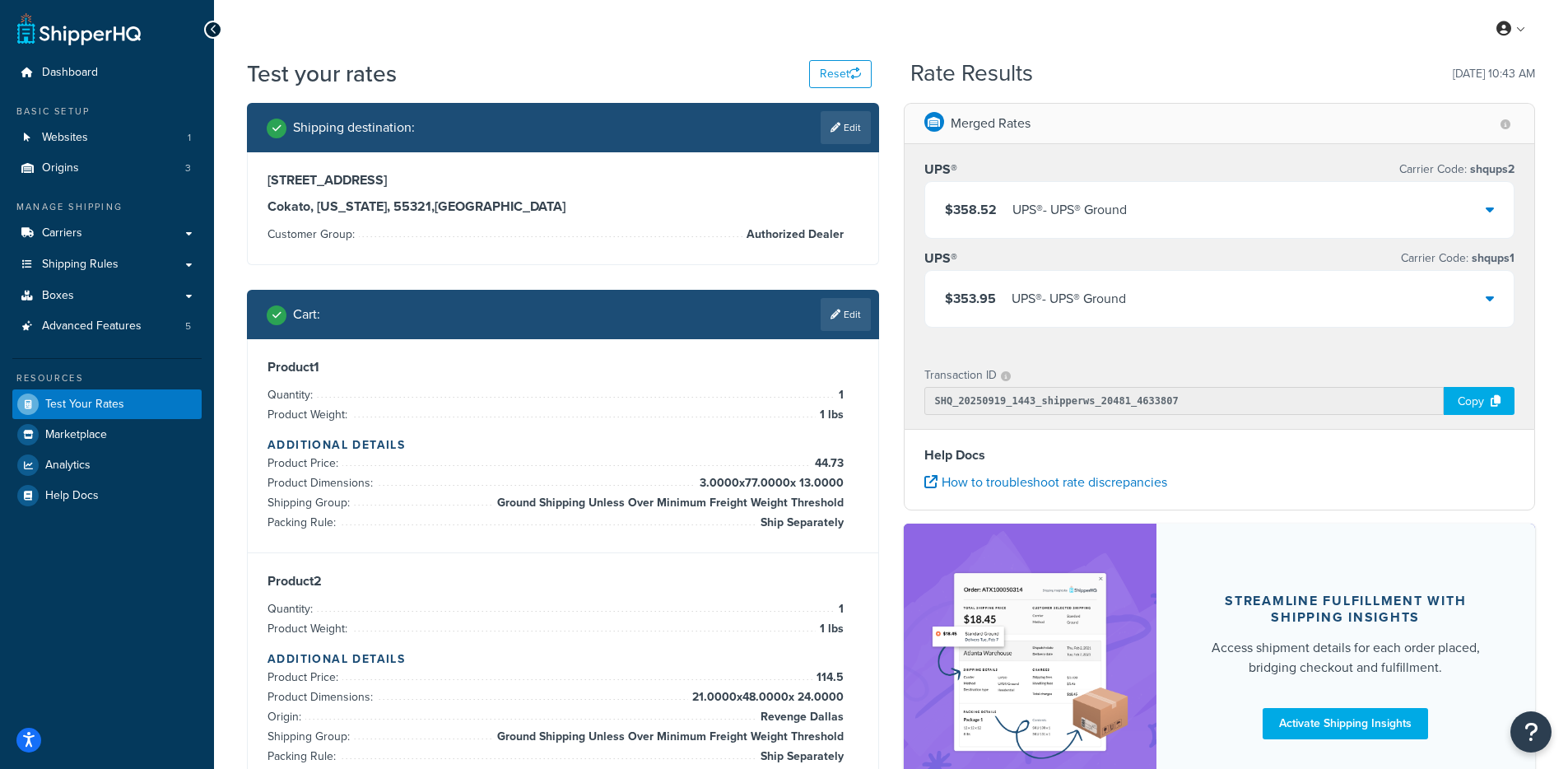
click at [1019, 231] on div "$358.52 UPS® - UPS® Ground" at bounding box center [1220, 209] width 589 height 56
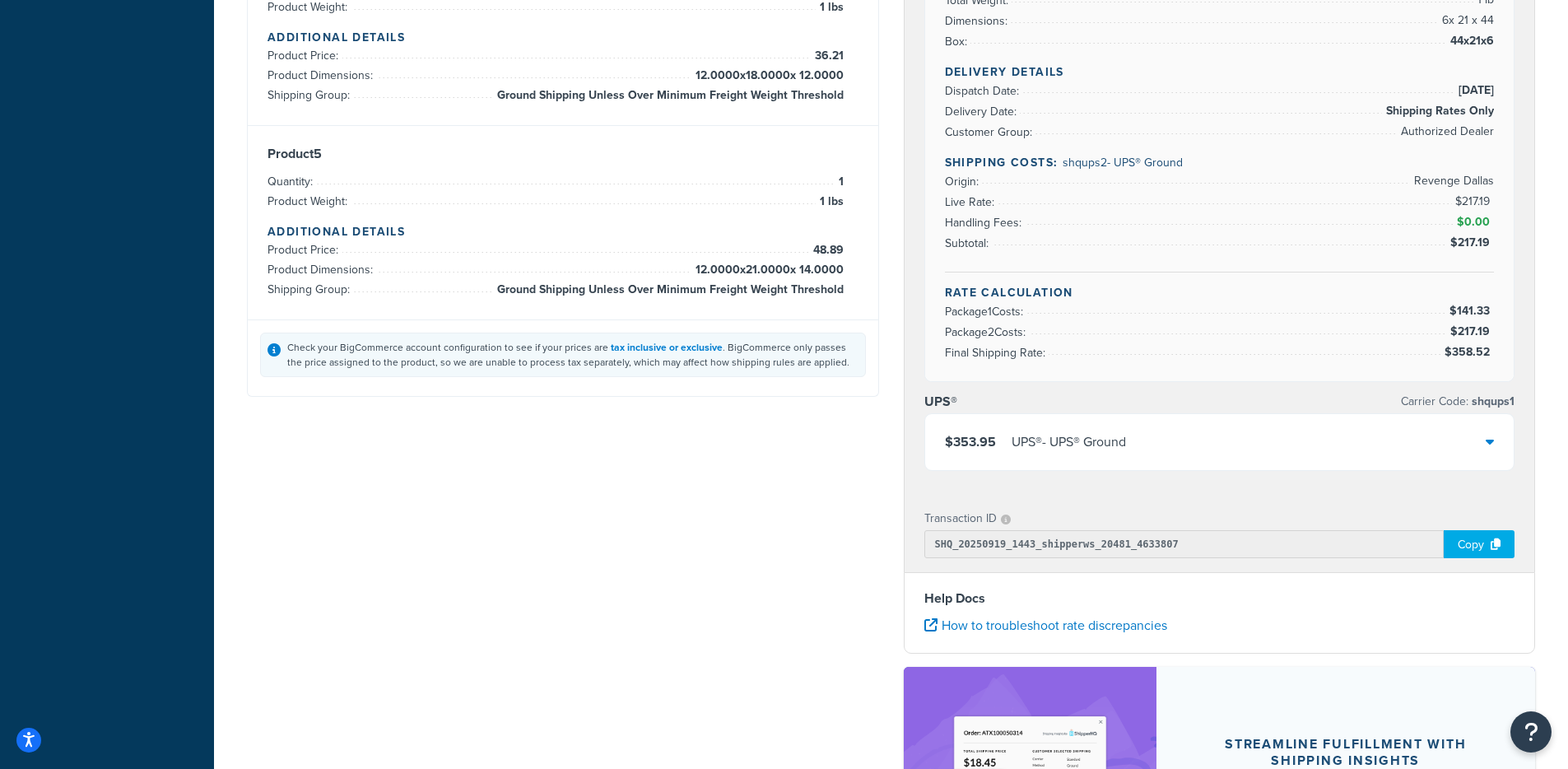
scroll to position [1082, 0]
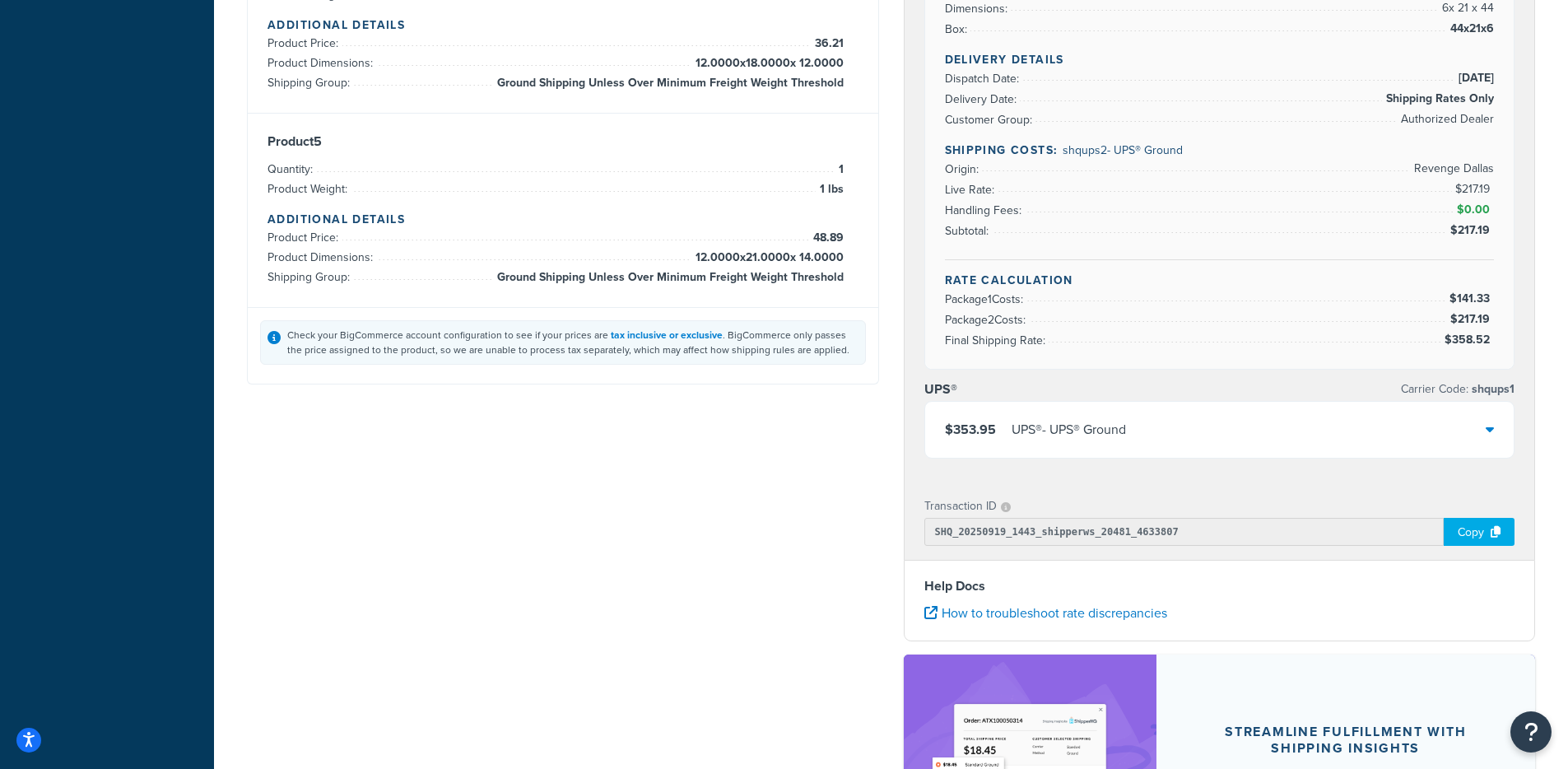
click at [1037, 434] on div "UPS® - UPS® Ground" at bounding box center [1070, 429] width 115 height 23
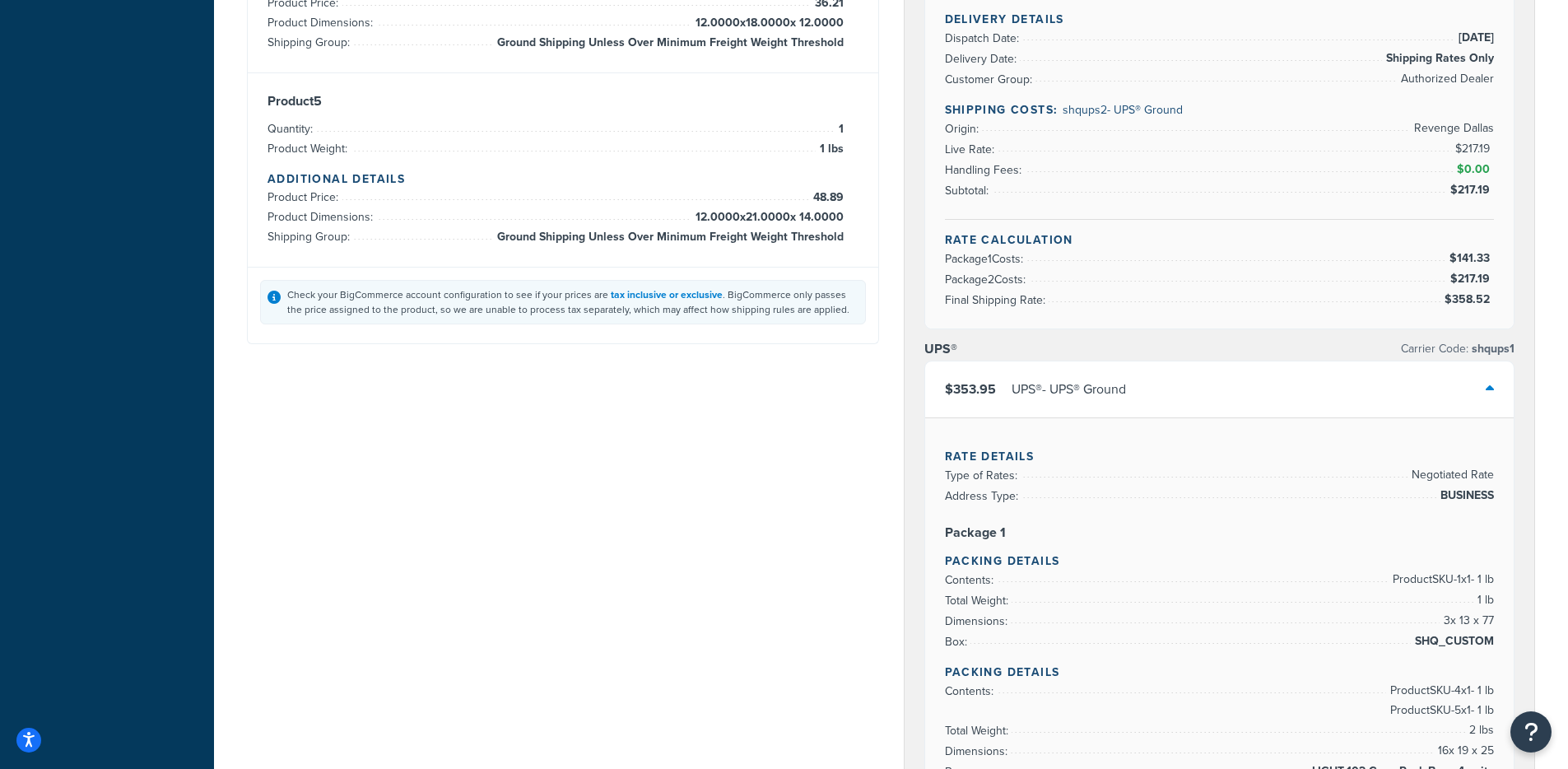
click at [1066, 387] on div "UPS® - UPS® Ground" at bounding box center [1070, 389] width 115 height 23
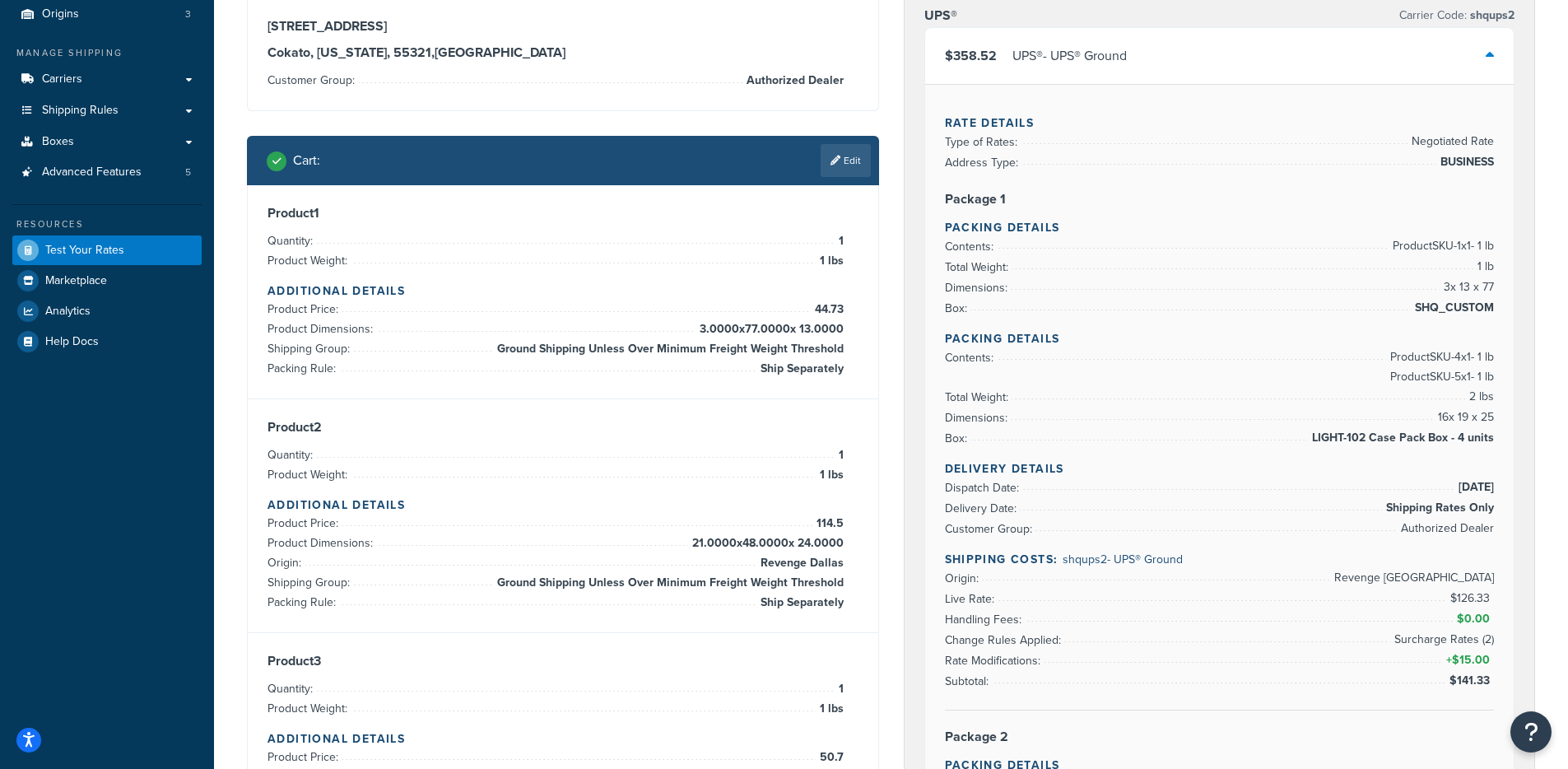
scroll to position [0, 0]
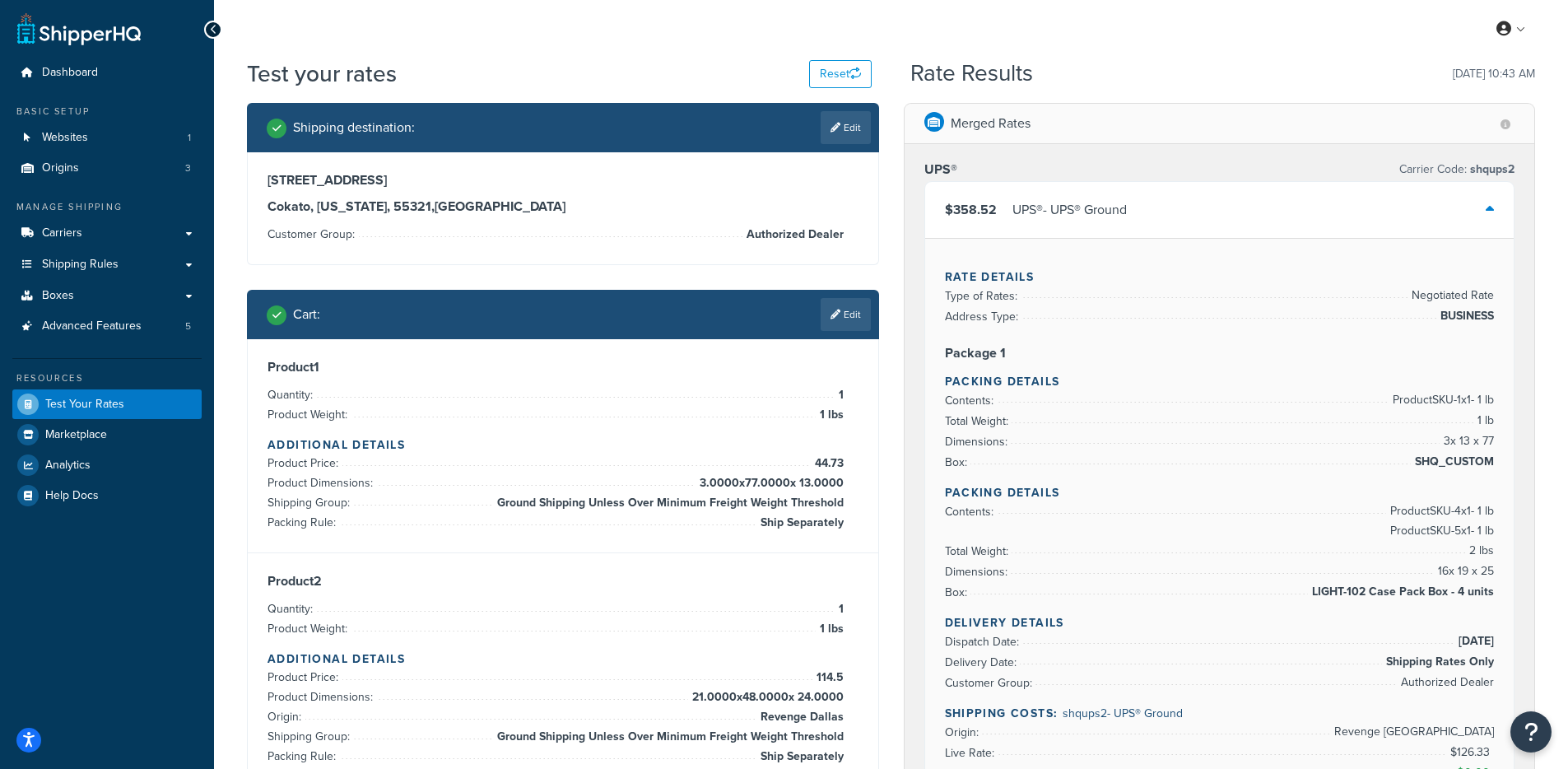
click at [1125, 215] on div "UPS® - UPS® Ground" at bounding box center [1070, 209] width 115 height 23
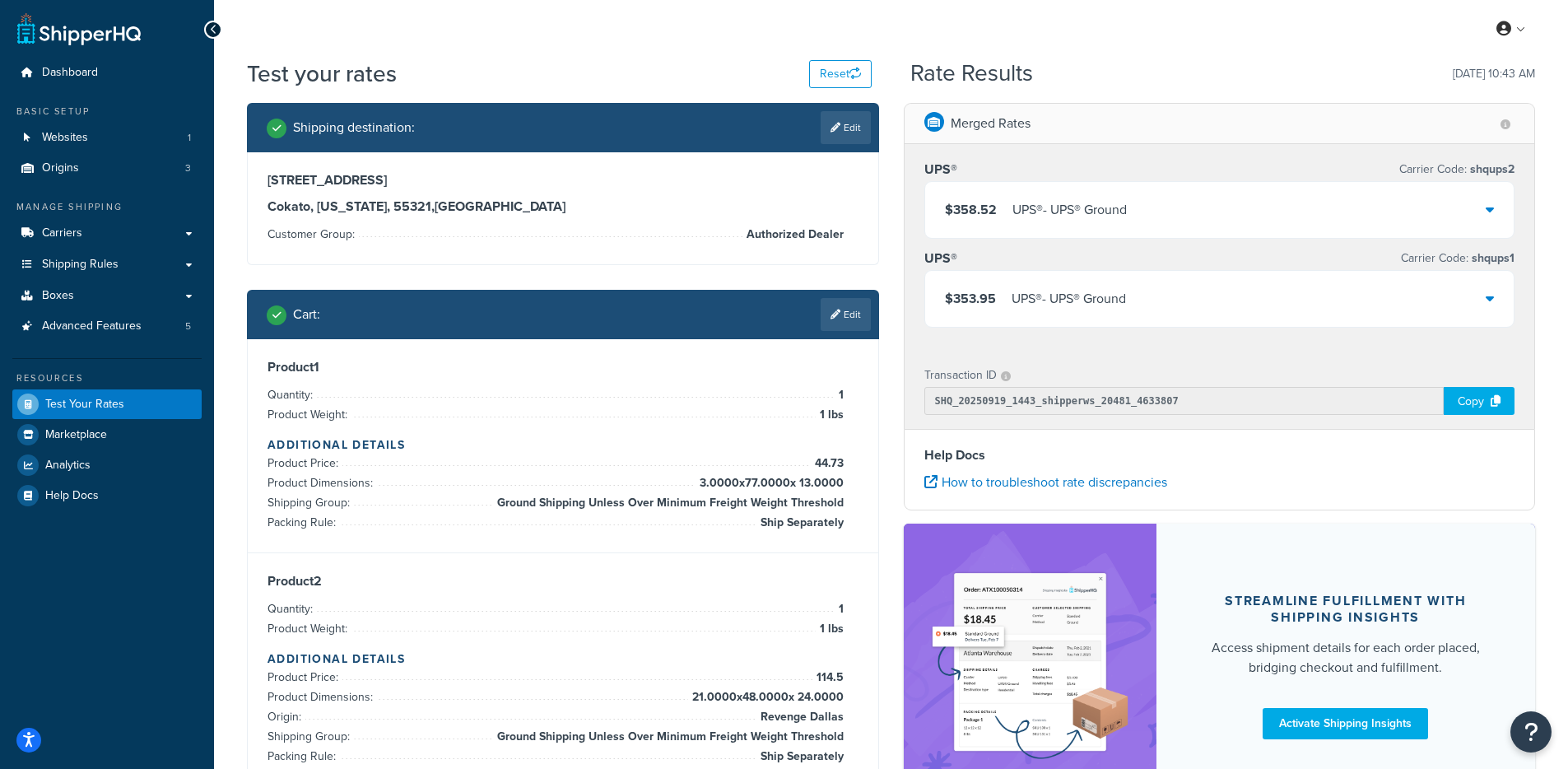
click at [1054, 209] on div "UPS® - UPS® Ground" at bounding box center [1070, 209] width 115 height 23
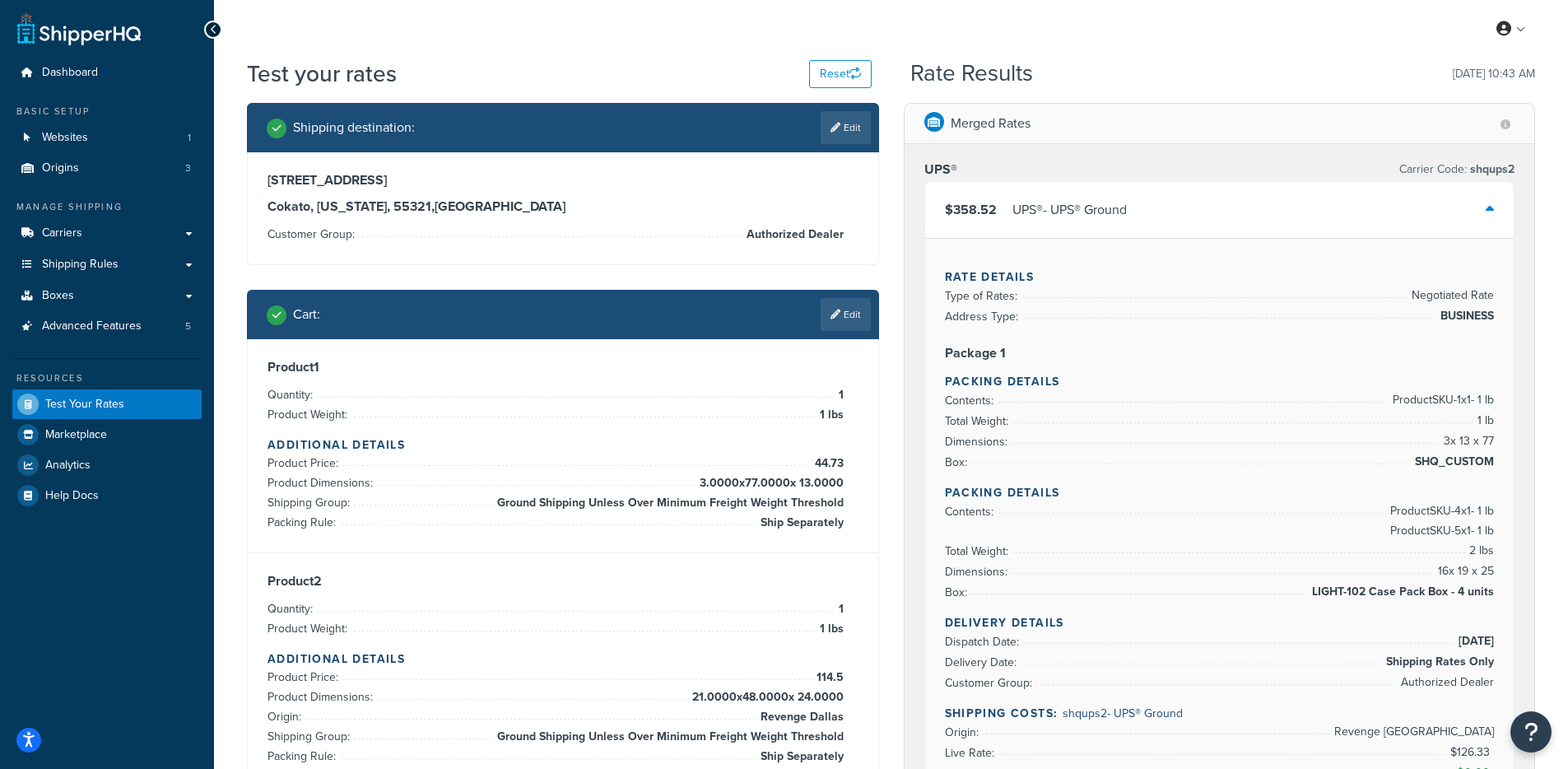
click at [1041, 220] on div "UPS® - UPS® Ground" at bounding box center [1070, 209] width 115 height 23
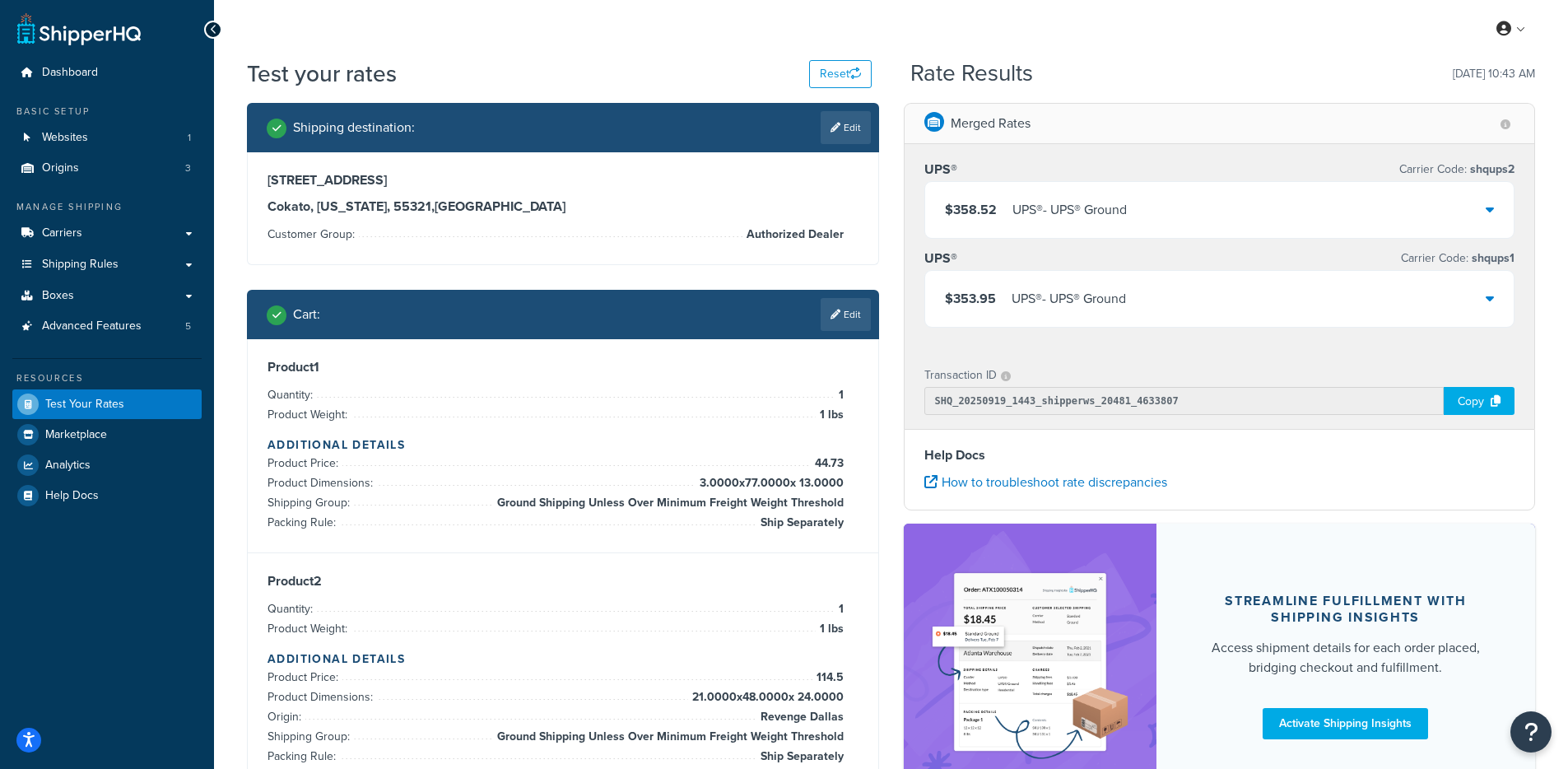
click at [1071, 287] on div "UPS® - UPS® Ground" at bounding box center [1070, 298] width 115 height 23
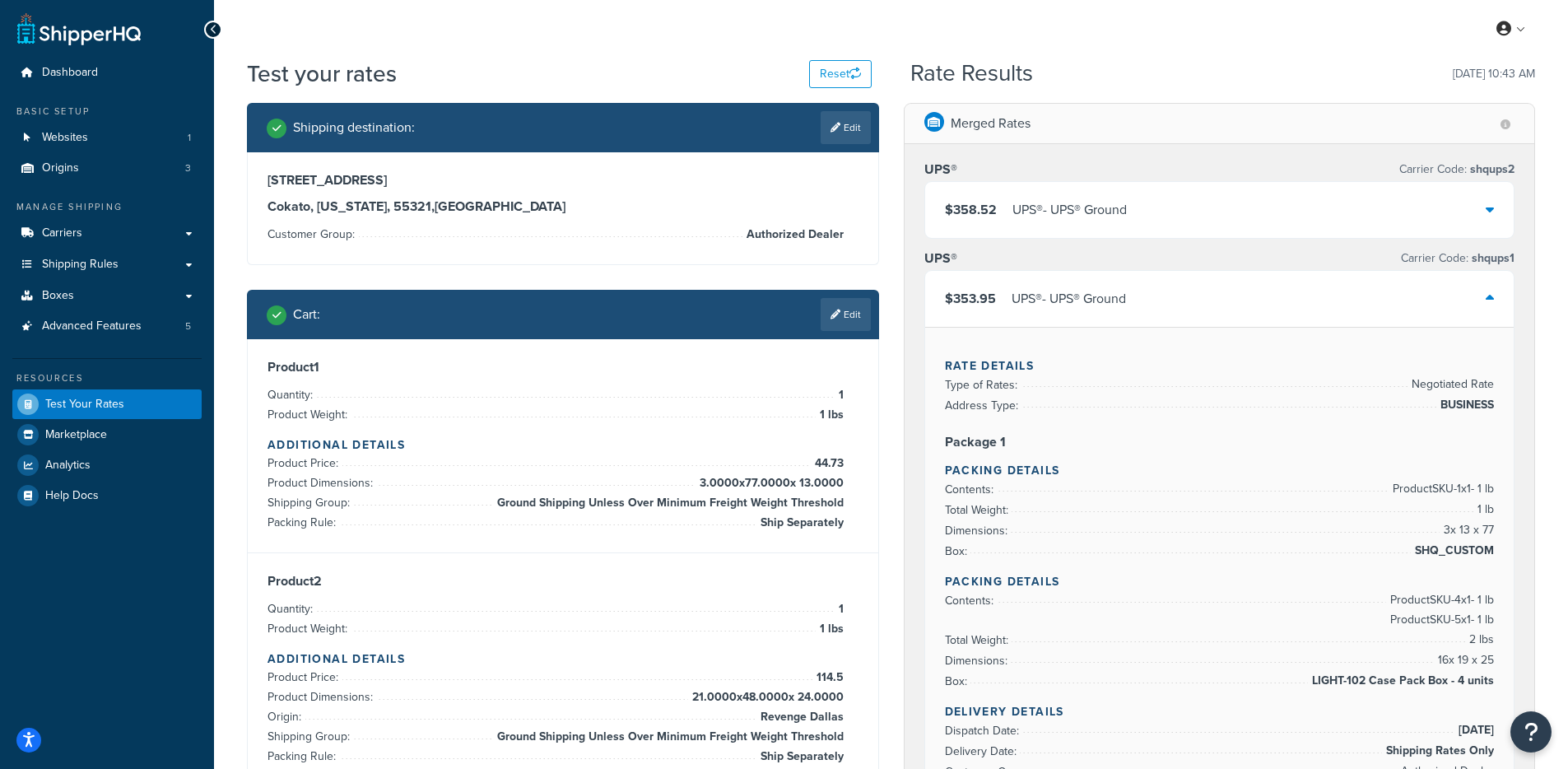
click at [1071, 287] on div "UPS® - UPS® Ground" at bounding box center [1070, 298] width 115 height 23
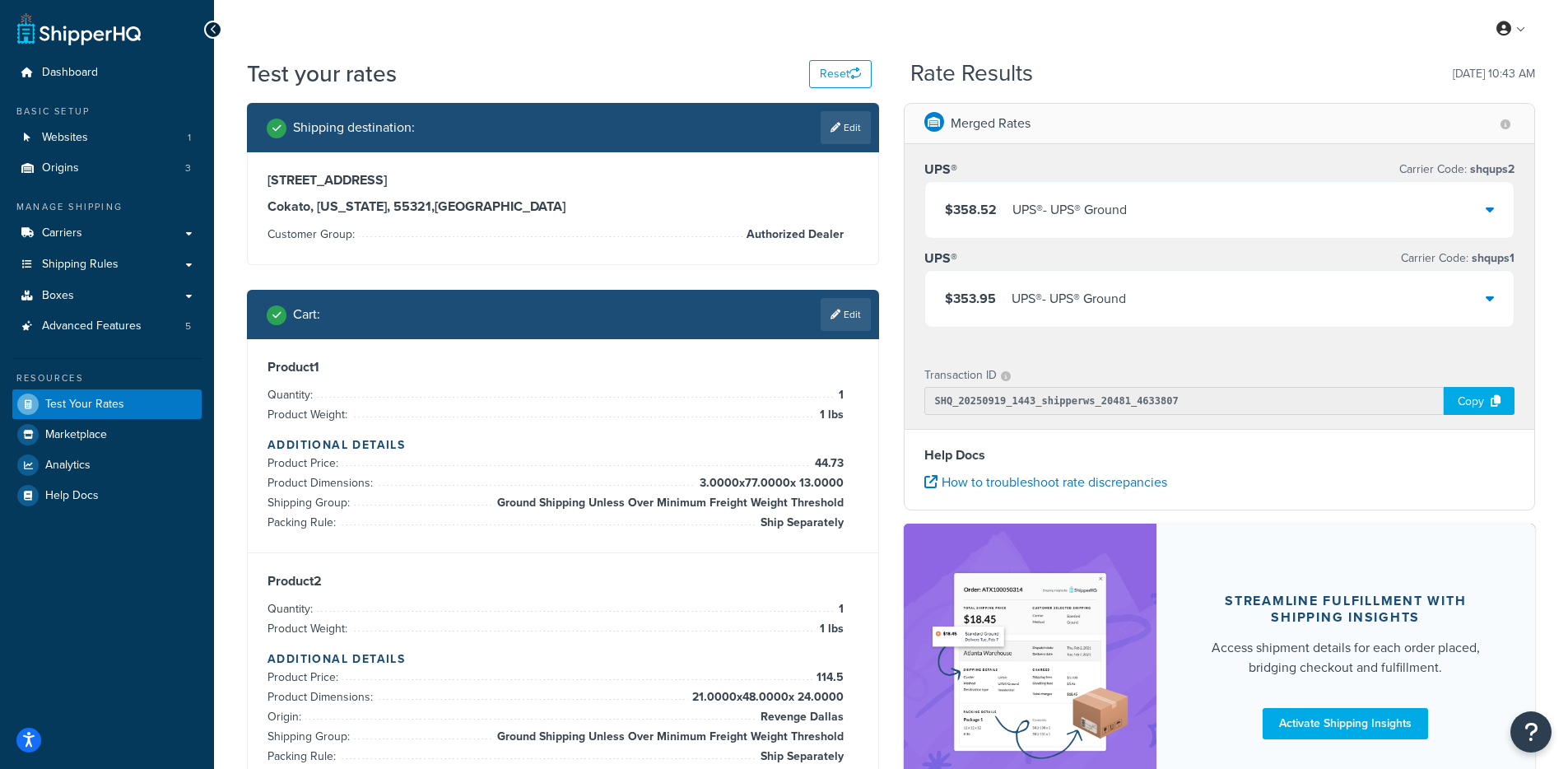
click at [1048, 217] on div "UPS® - UPS® Ground" at bounding box center [1070, 209] width 115 height 23
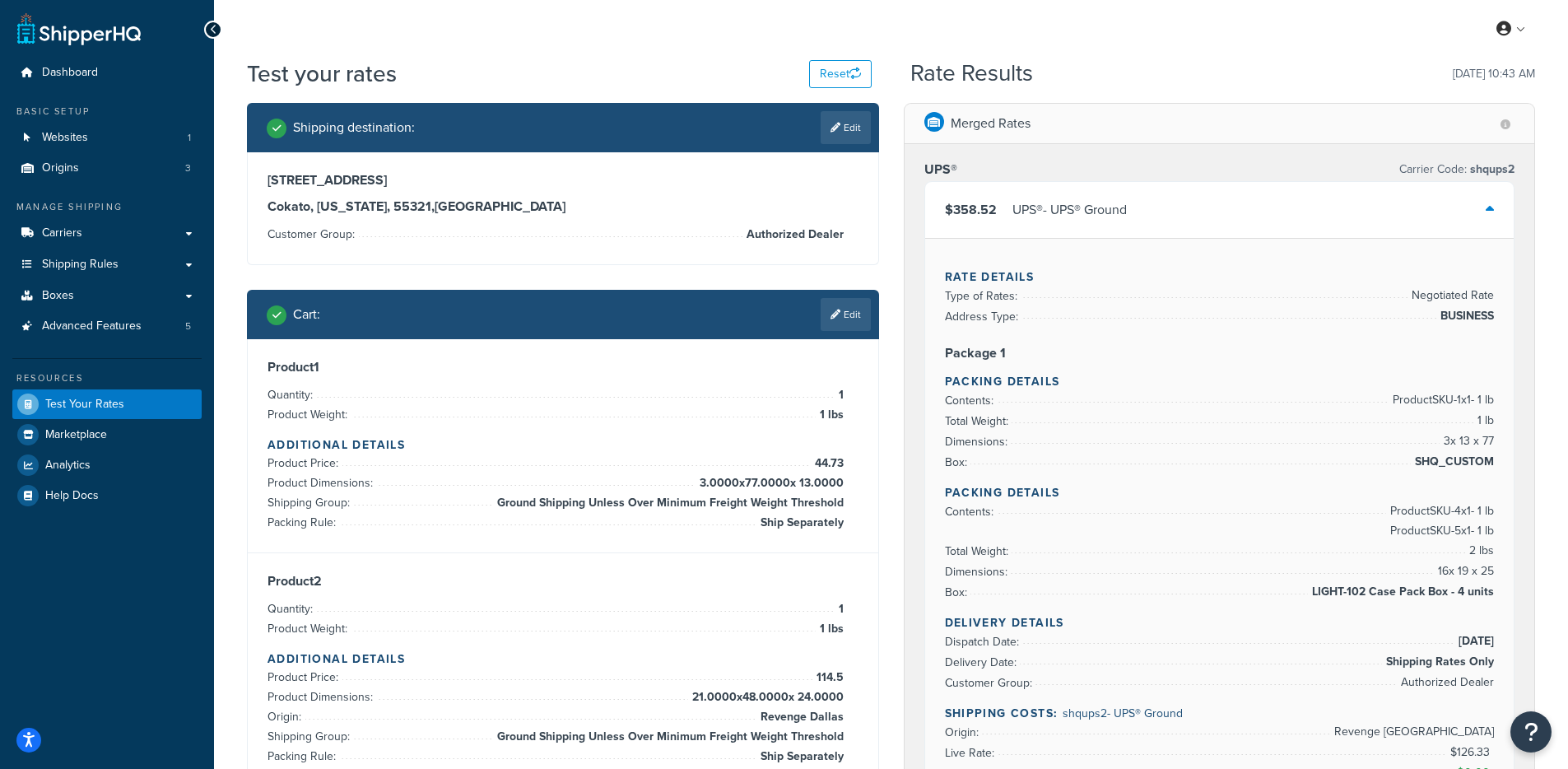
click at [1062, 199] on div "UPS® - UPS® Ground" at bounding box center [1070, 209] width 115 height 23
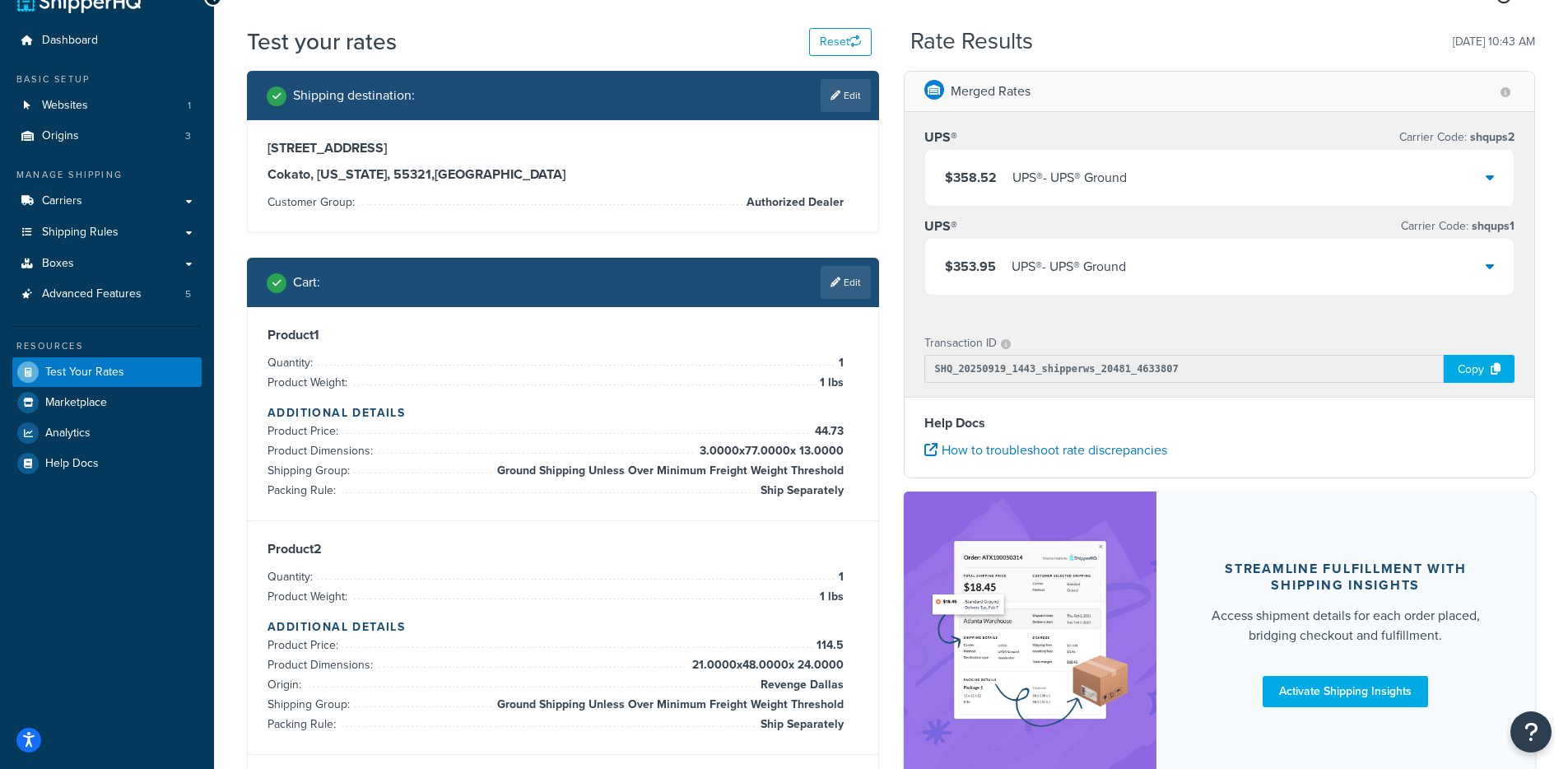
scroll to position [62, 0]
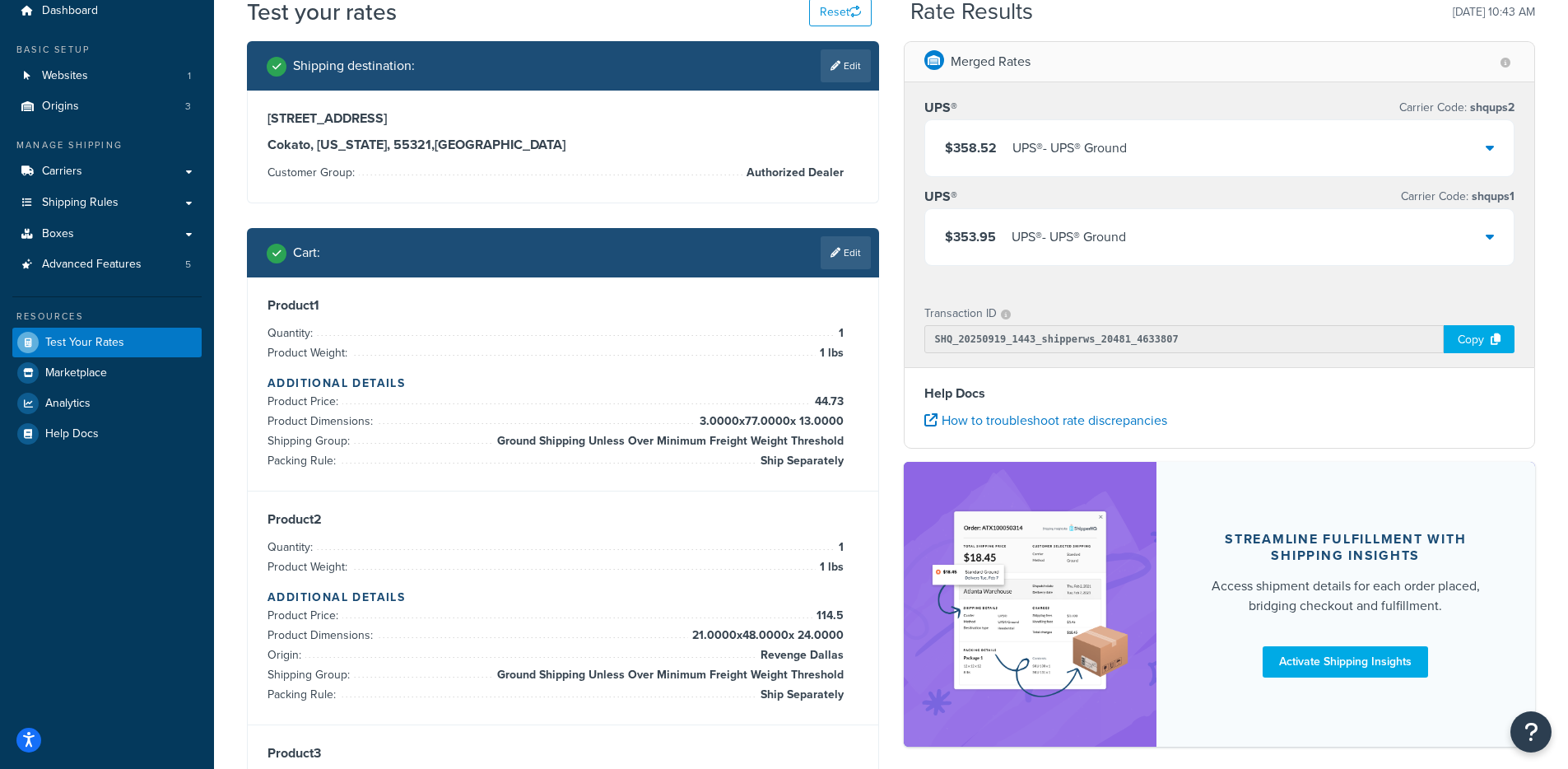
click at [1075, 247] on div "UPS® - UPS® Ground" at bounding box center [1070, 237] width 115 height 23
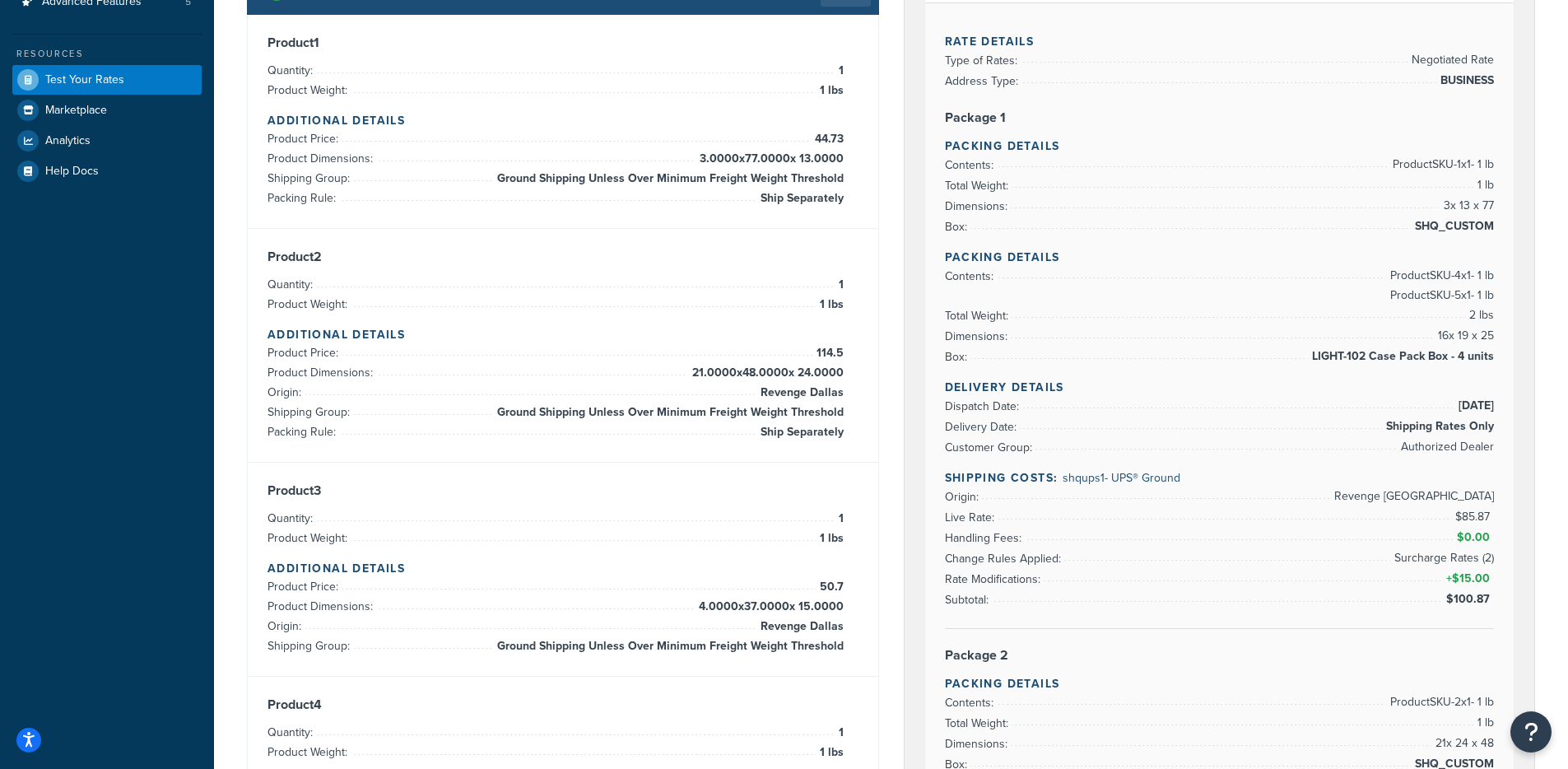
scroll to position [244, 0]
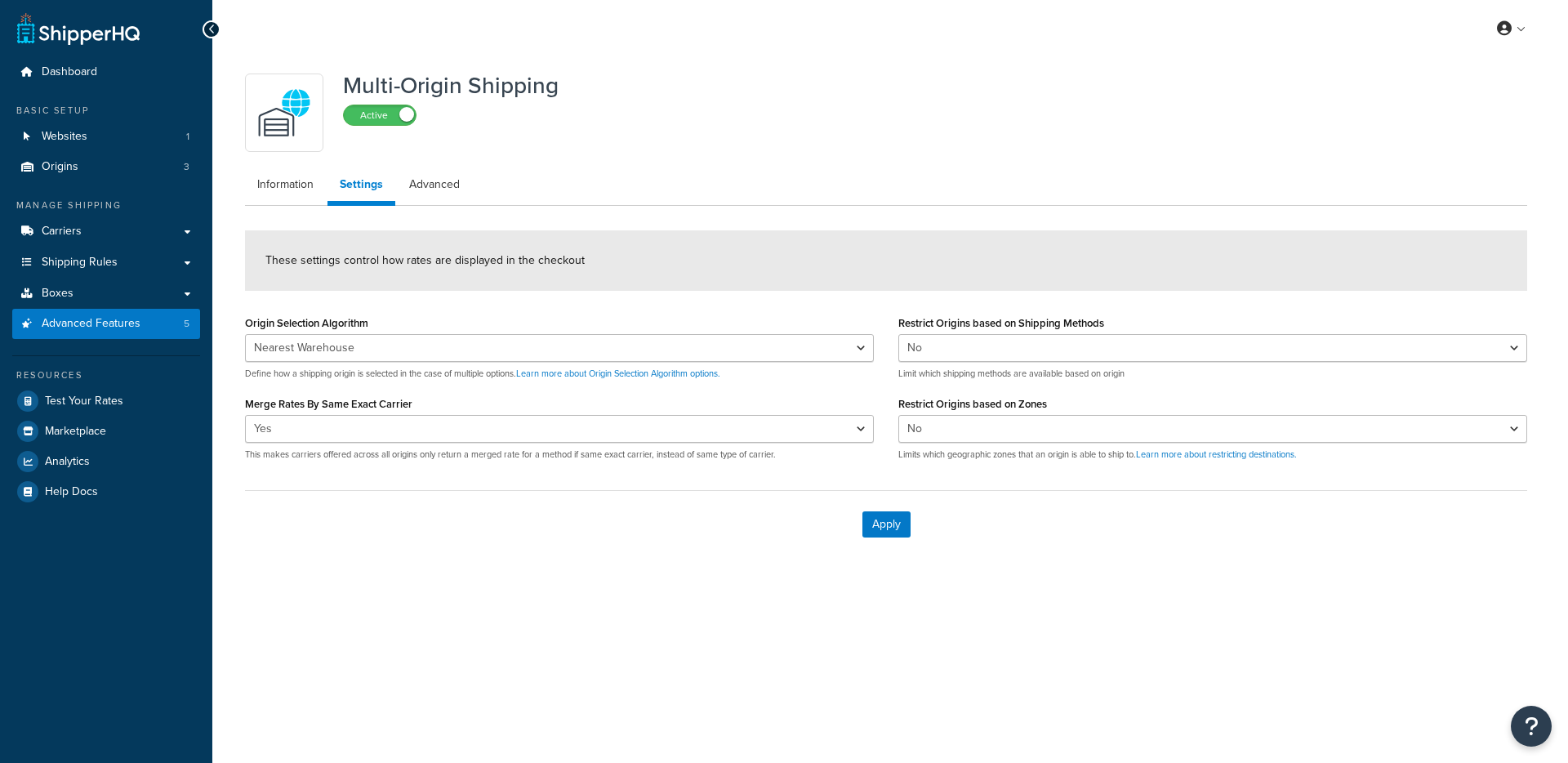
select select "false"
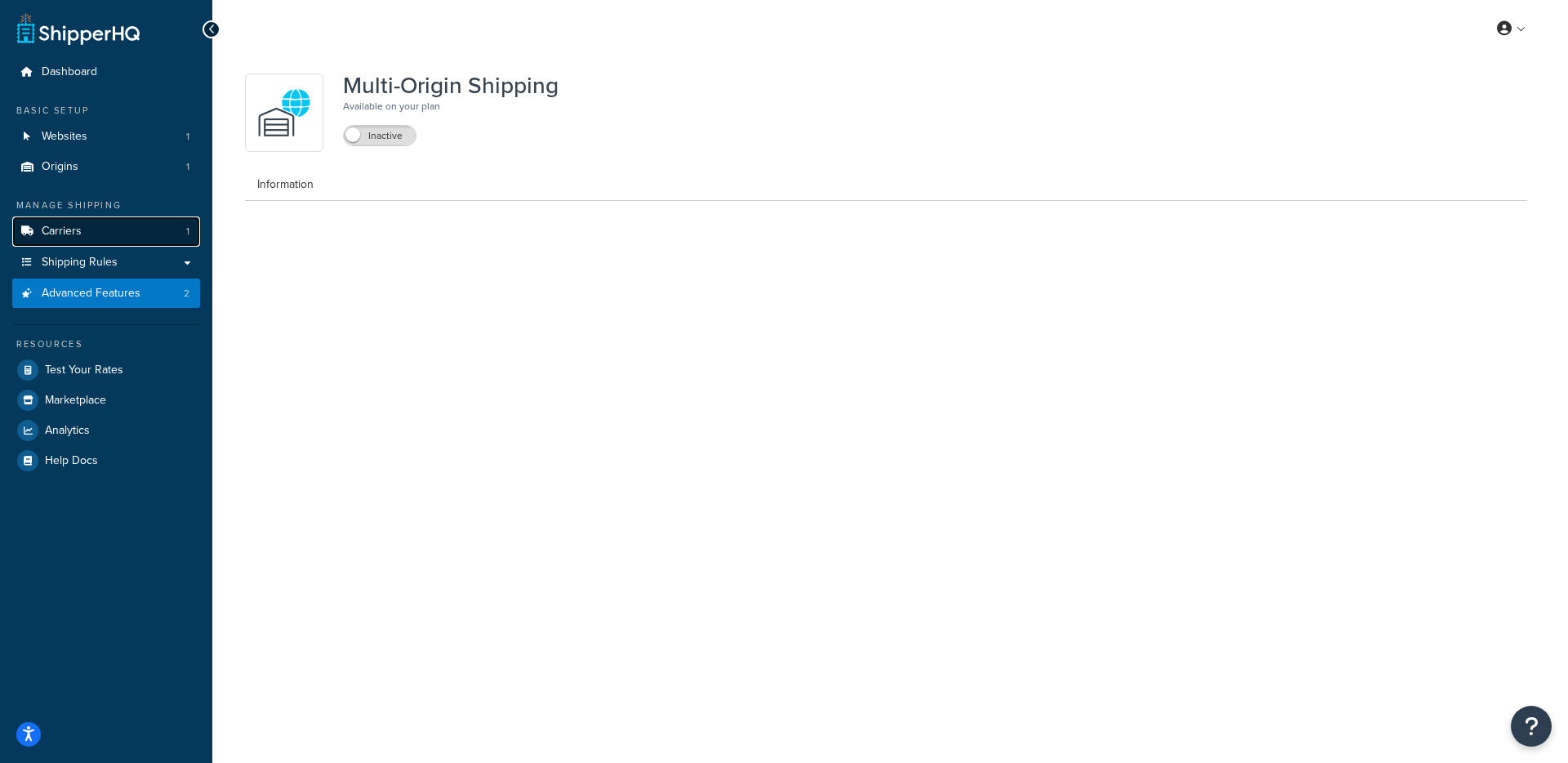
click at [138, 241] on link "Carriers 1" at bounding box center [106, 232] width 188 height 30
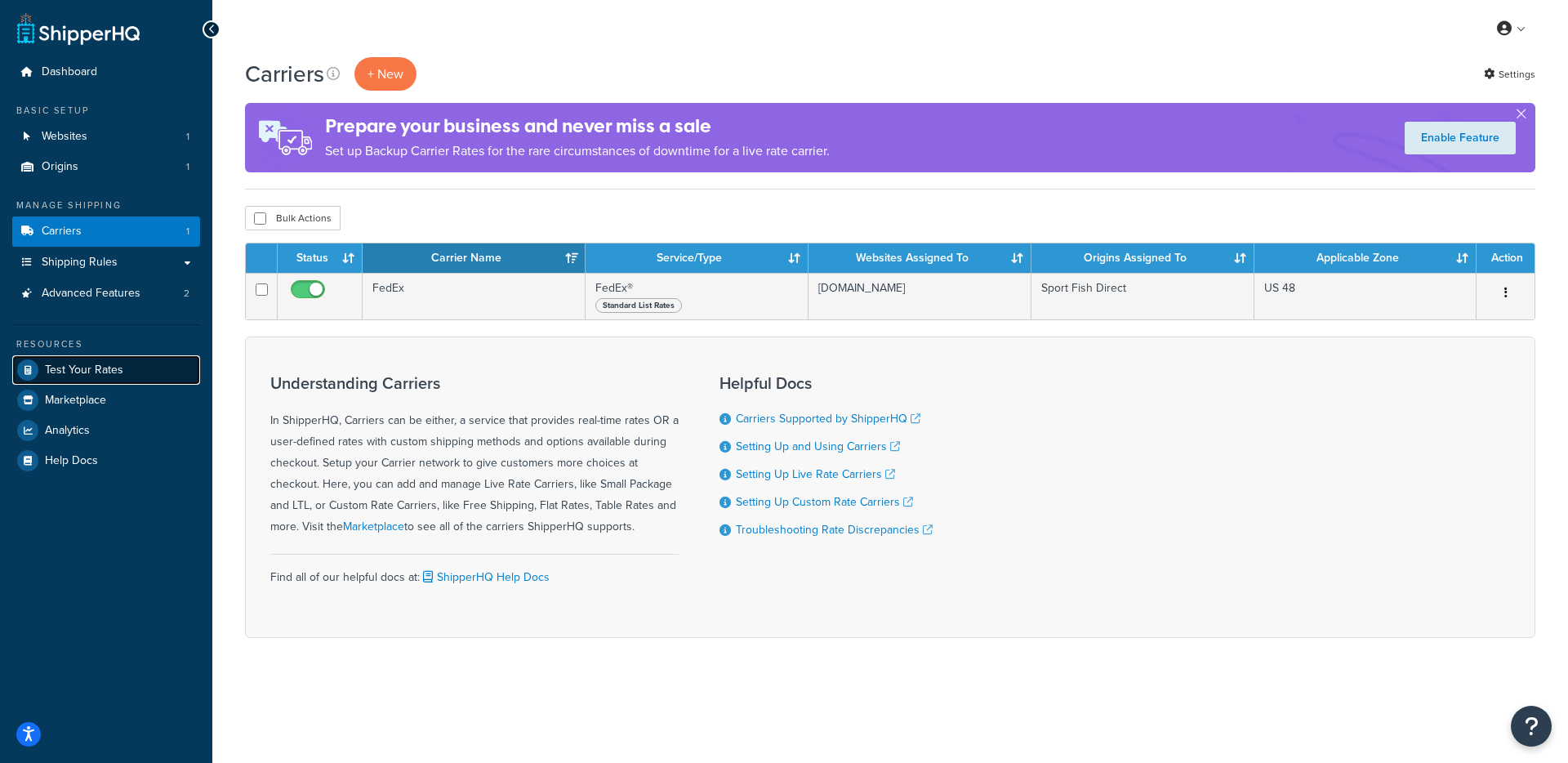
click at [103, 373] on span "Test Your Rates" at bounding box center [84, 370] width 79 height 14
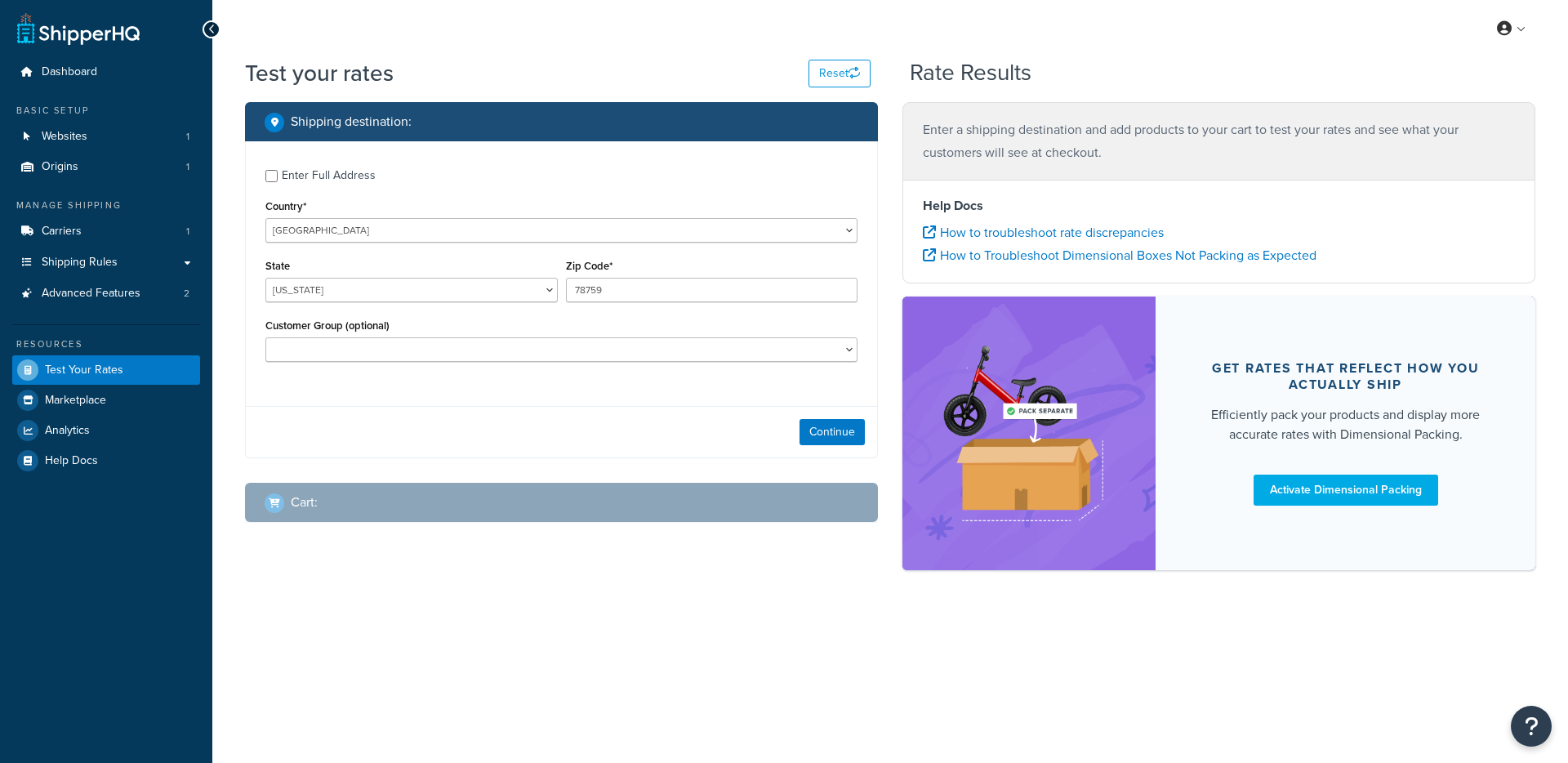
select select "TX"
checkbox input "true"
type input "75474"
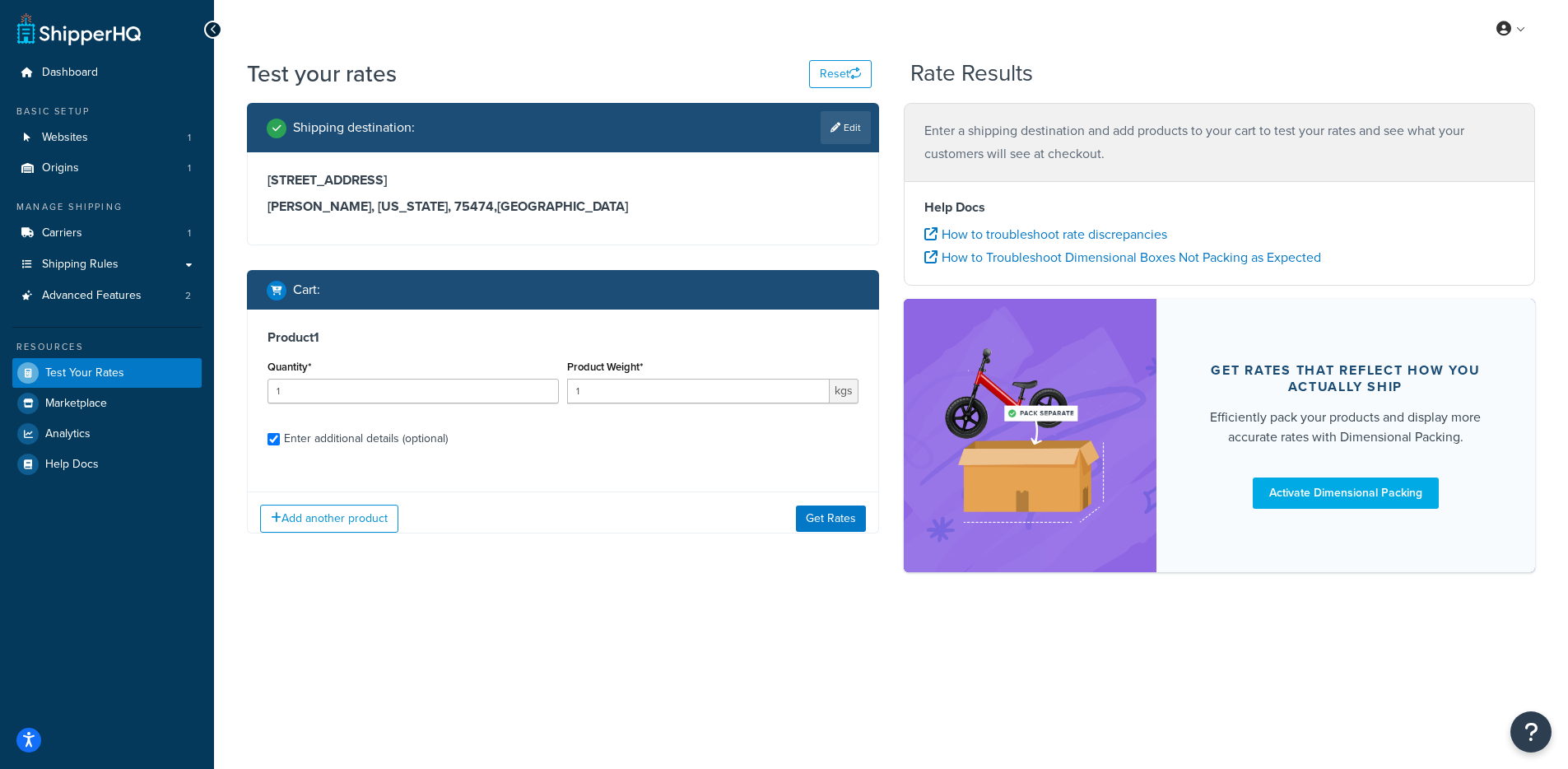
checkbox input "true"
type input "9.0719"
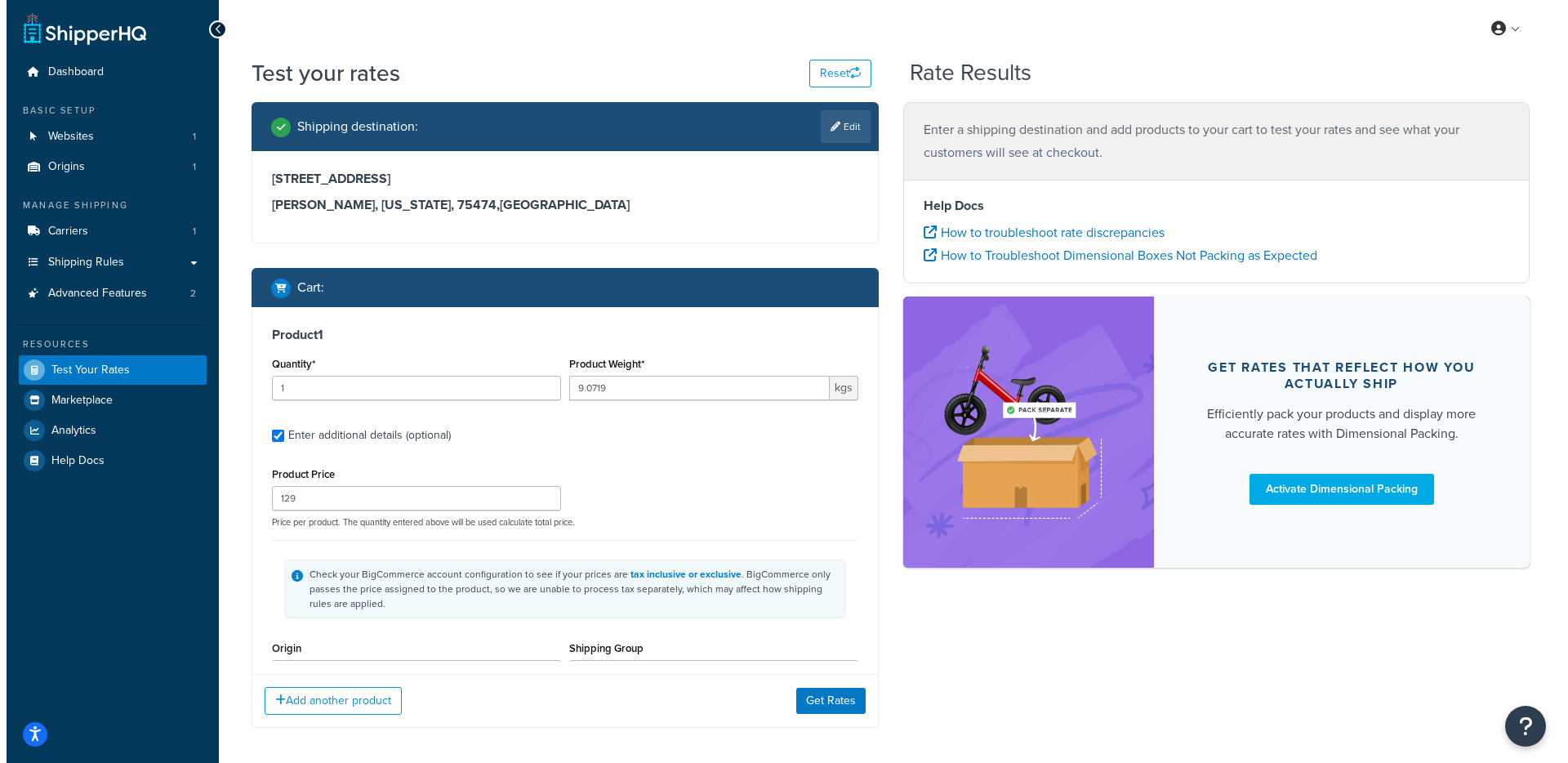
scroll to position [325, 0]
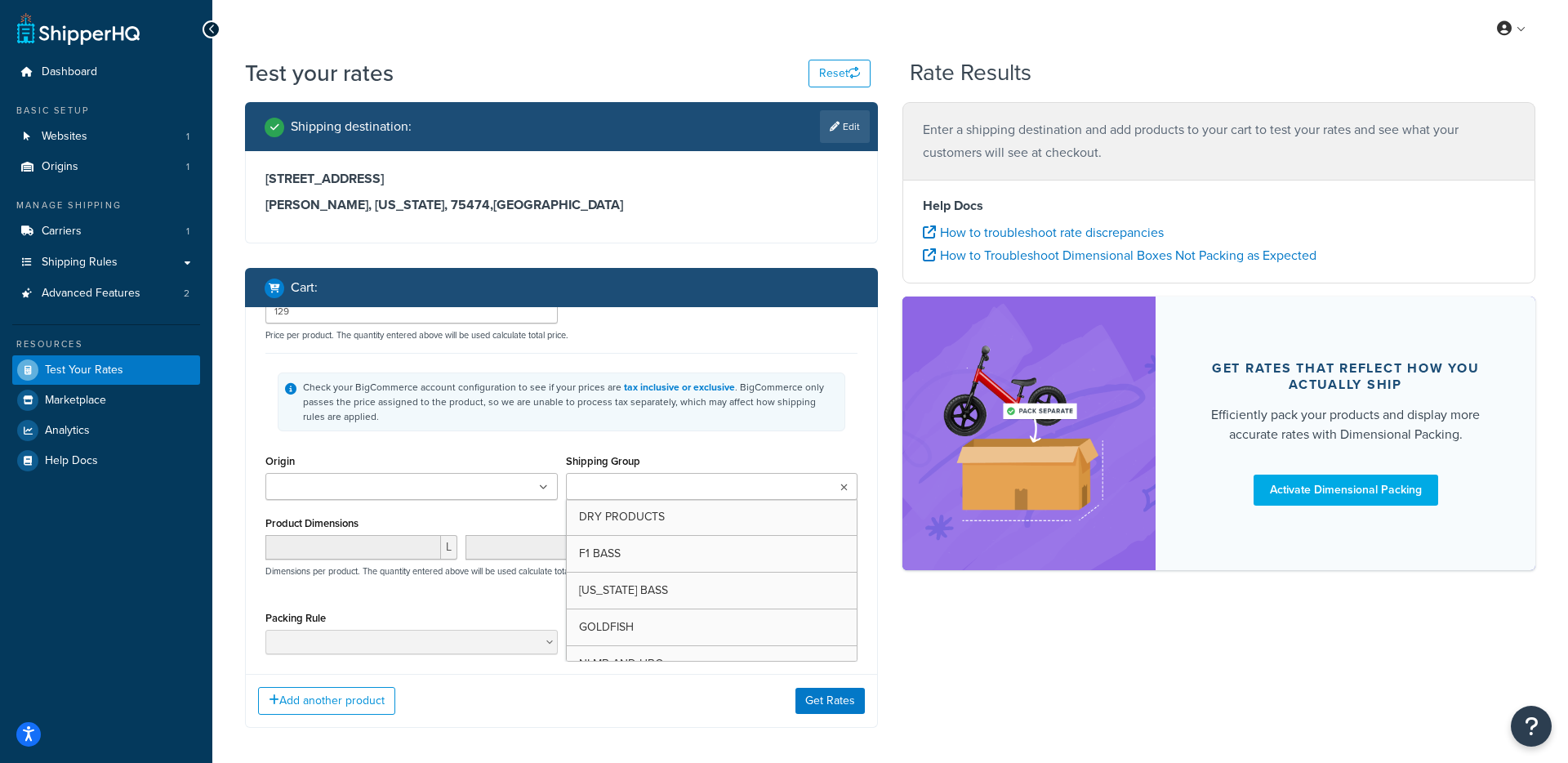
type input "22.6796"
type input "69.99"
type input "76.200000"
type input "50.800000"
type input "15.240000"
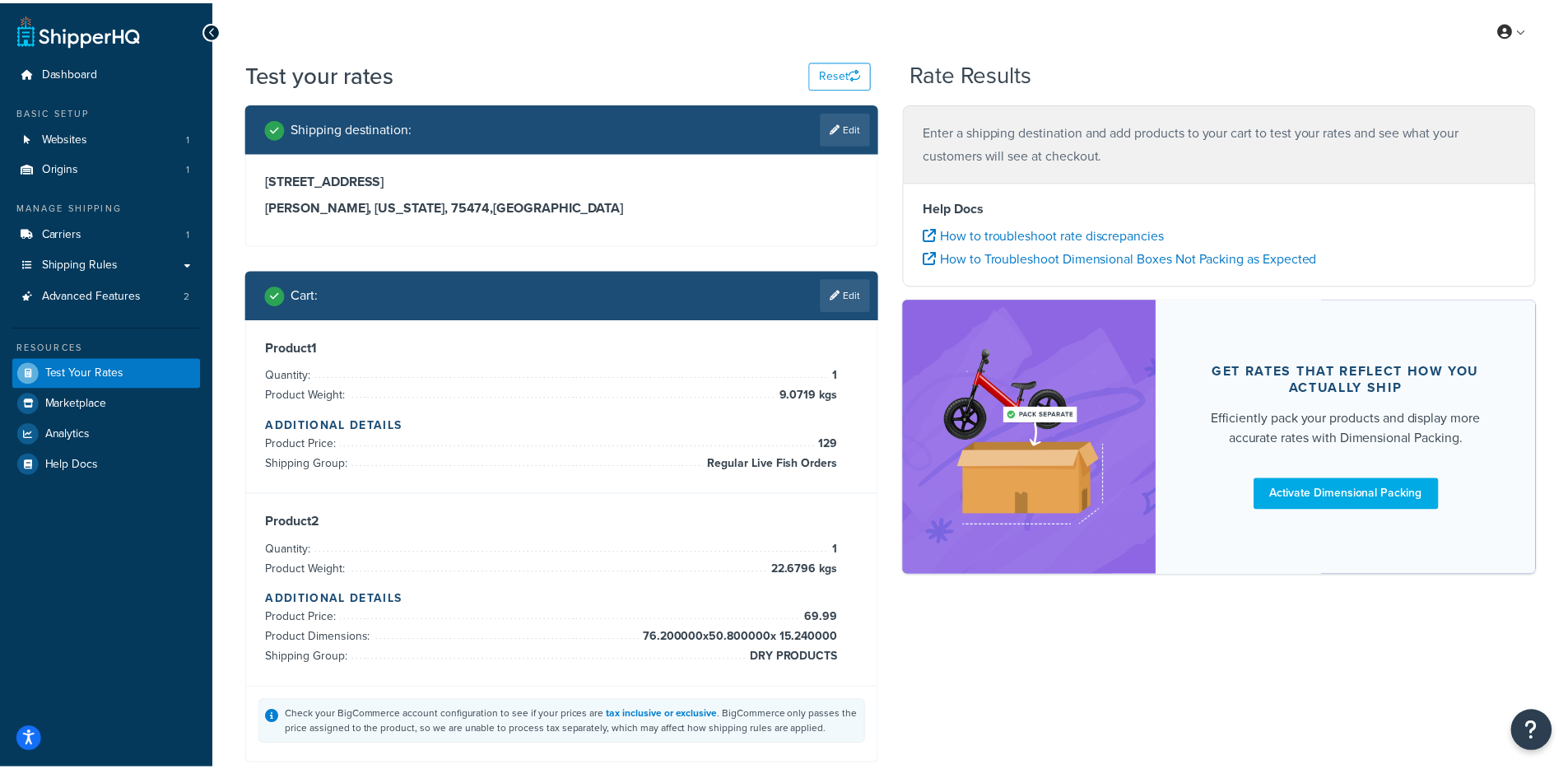
scroll to position [328, 0]
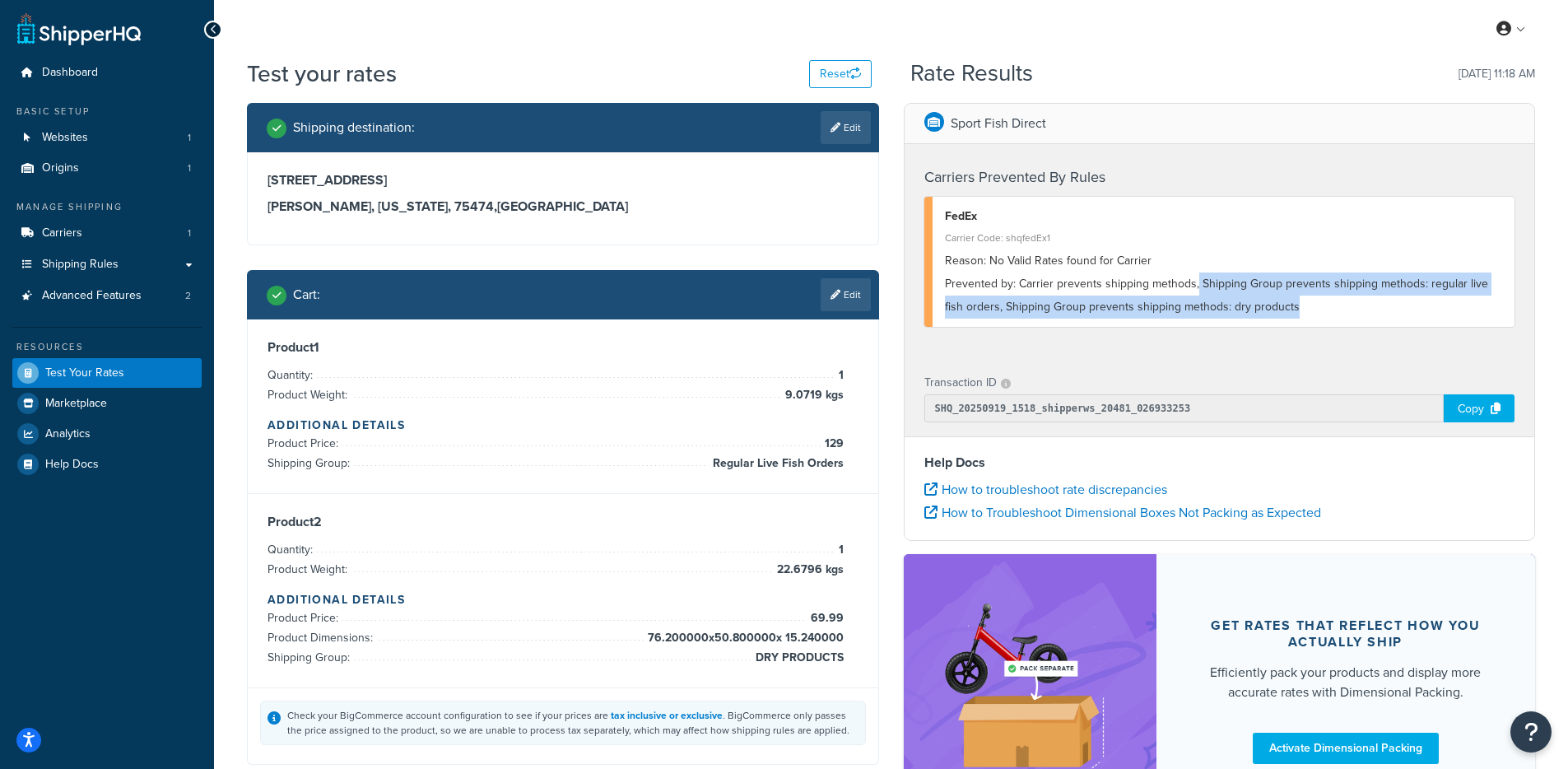
drag, startPoint x: 1194, startPoint y: 283, endPoint x: 1491, endPoint y: 304, distance: 297.7
click at [1492, 301] on div "Prevented by: Carrier prevents shipping methods, Shipping Group prevents shippi…" at bounding box center [1224, 296] width 558 height 46
click at [1491, 304] on div "Prevented by: Carrier prevents shipping methods, Shipping Group prevents shippi…" at bounding box center [1224, 296] width 558 height 46
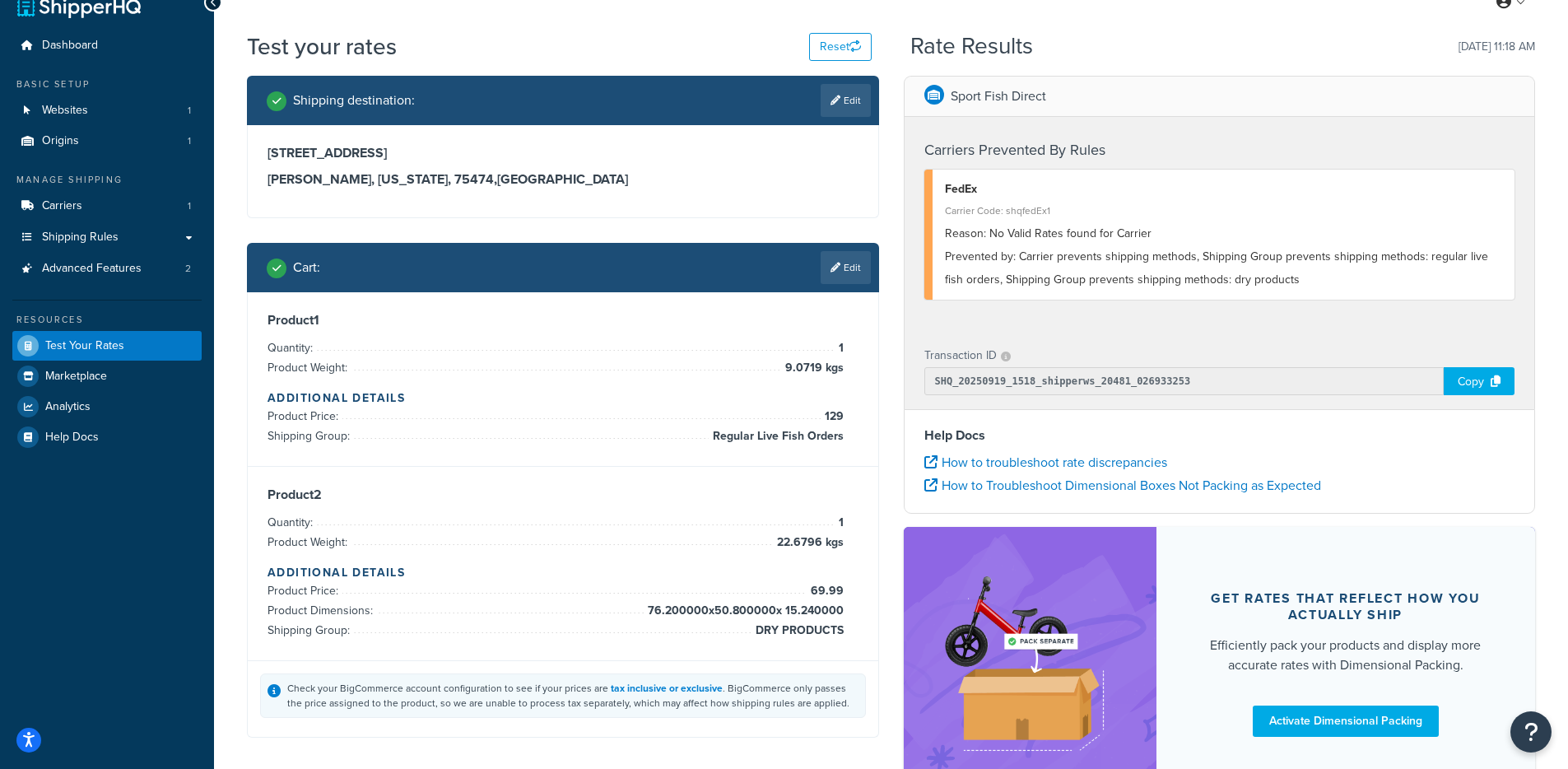
scroll to position [37, 0]
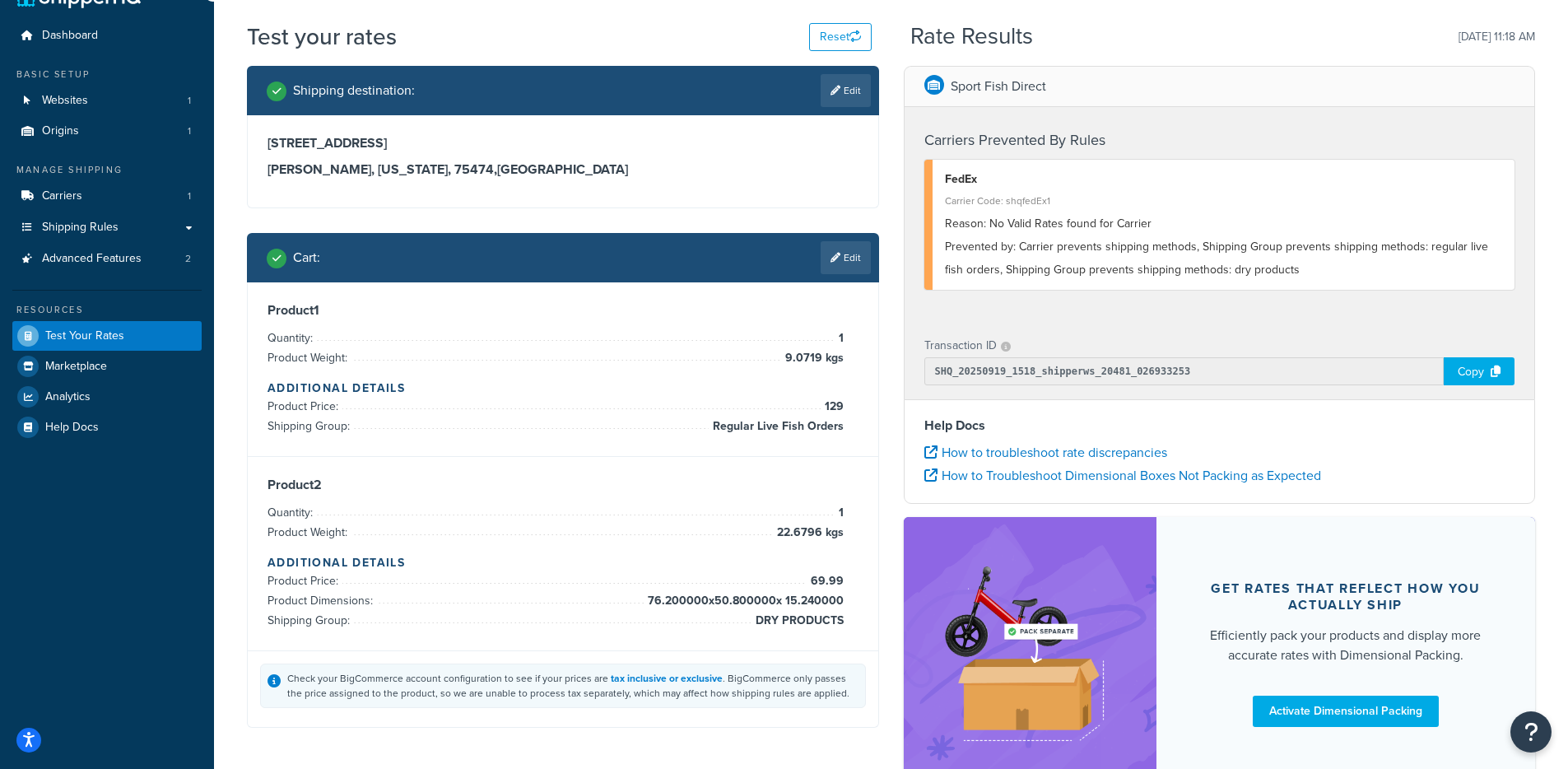
click at [1485, 375] on div "Copy" at bounding box center [1479, 370] width 71 height 28
drag, startPoint x: 1024, startPoint y: 251, endPoint x: 1189, endPoint y: 241, distance: 165.3
click at [1189, 241] on div "Prevented by: Carrier prevents shipping methods, Shipping Group prevents shippi…" at bounding box center [1224, 258] width 558 height 46
drag, startPoint x: 1210, startPoint y: 245, endPoint x: 1495, endPoint y: 245, distance: 285.0
click at [1496, 244] on div "Prevented by: Carrier prevents shipping methods, Shipping Group prevents shippi…" at bounding box center [1224, 258] width 558 height 46
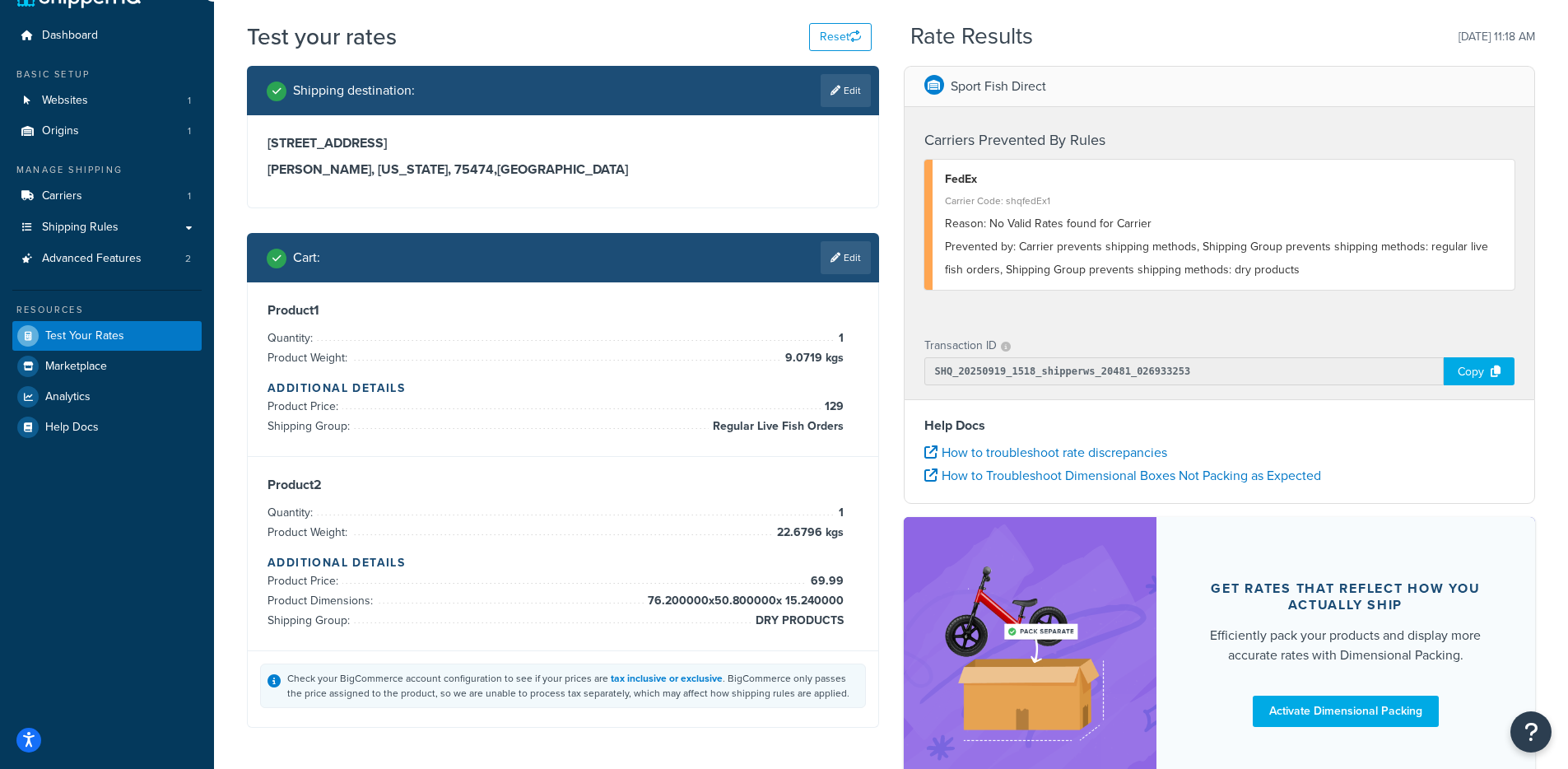
click at [971, 275] on div "Prevented by: Carrier prevents shipping methods, Shipping Group prevents shippi…" at bounding box center [1224, 258] width 558 height 46
drag, startPoint x: 984, startPoint y: 275, endPoint x: 1288, endPoint y: 272, distance: 304.0
click at [1288, 272] on div "Prevented by: Carrier prevents shipping methods, Shipping Group prevents shippi…" at bounding box center [1224, 258] width 558 height 46
click at [1288, 273] on div "Prevented by: Carrier prevents shipping methods, Shipping Group prevents shippi…" at bounding box center [1224, 258] width 558 height 46
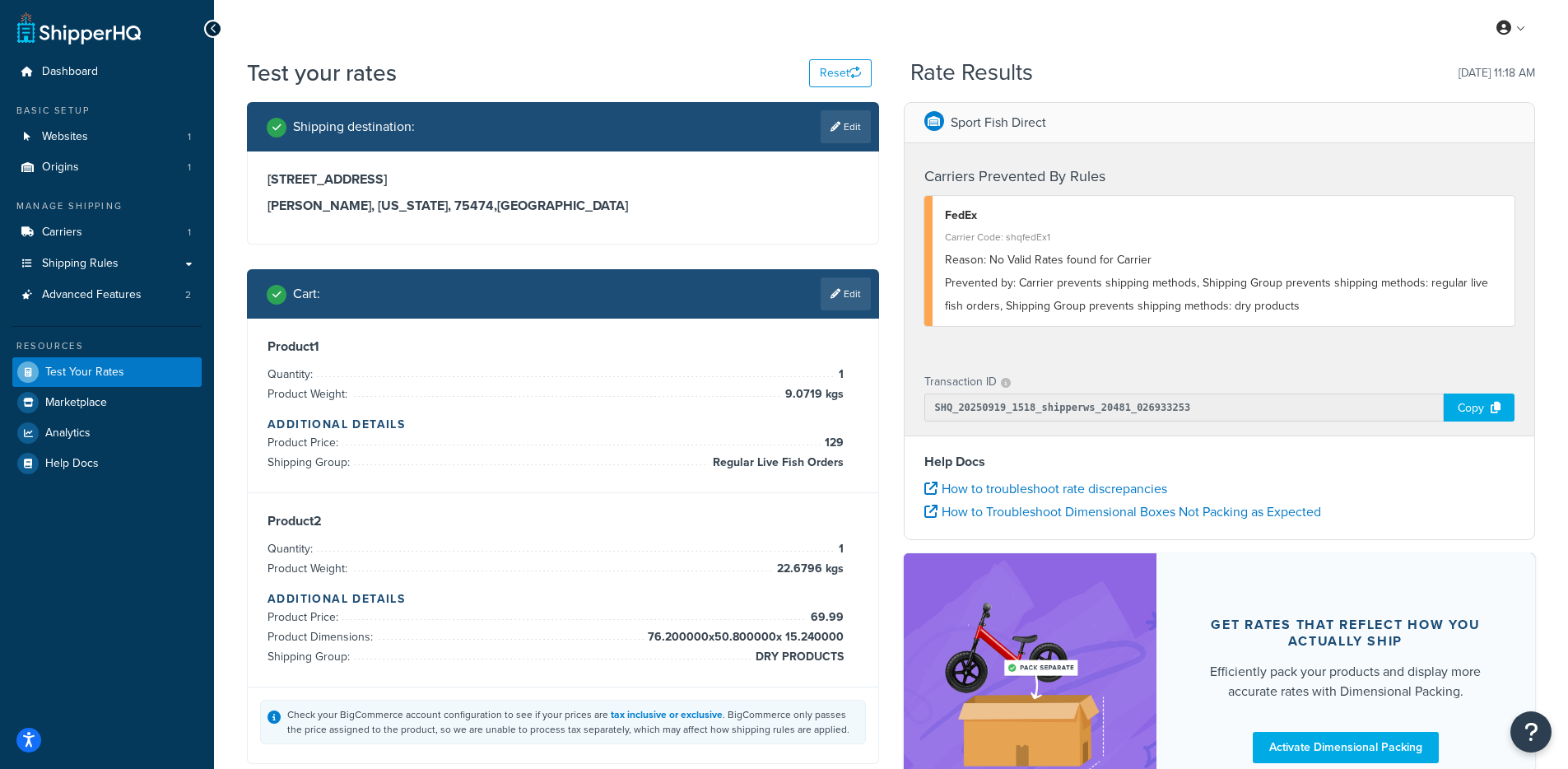
scroll to position [0, 0]
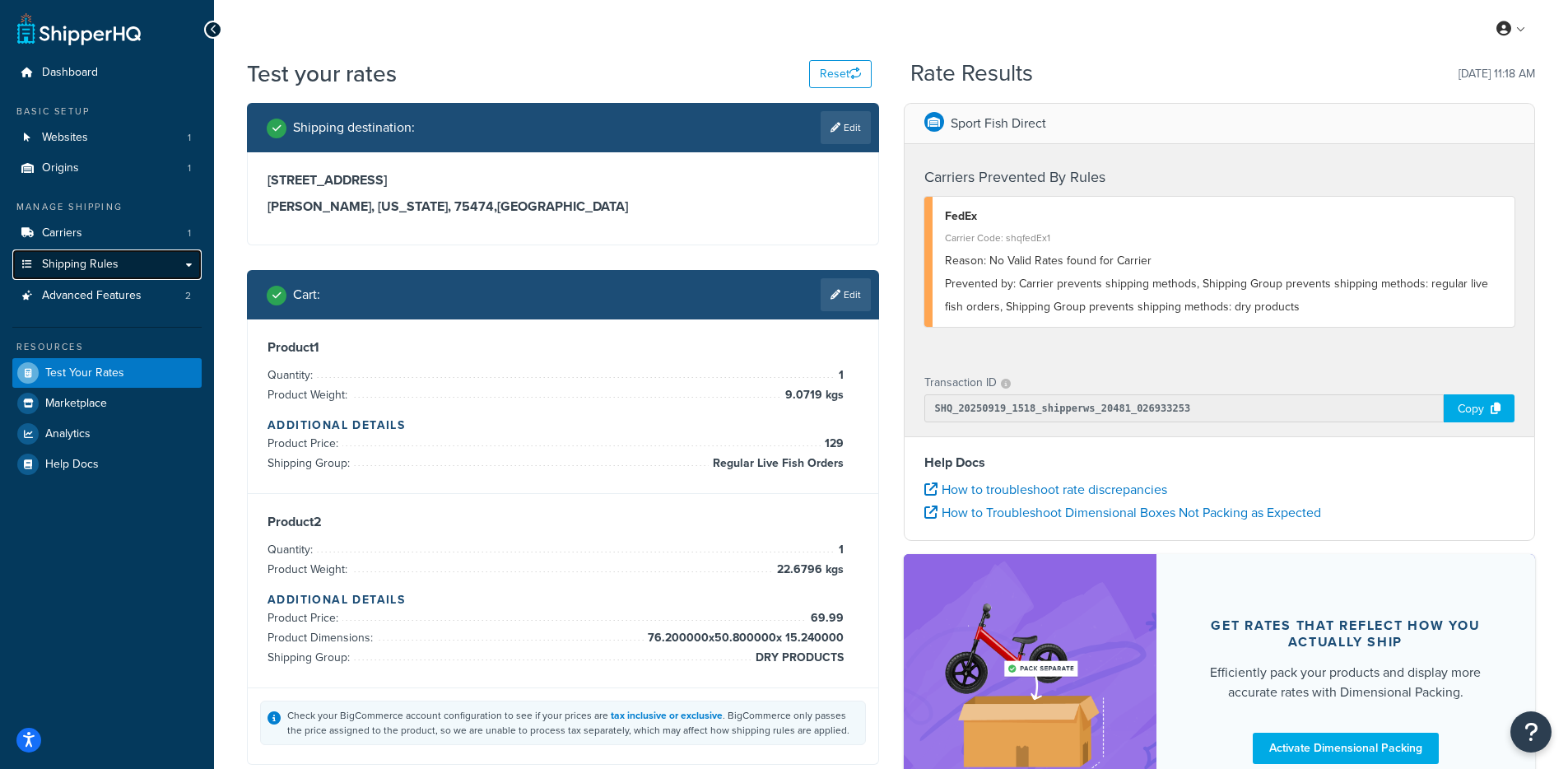
click at [166, 267] on link "Shipping Rules" at bounding box center [107, 265] width 189 height 31
drag, startPoint x: 760, startPoint y: 453, endPoint x: 947, endPoint y: 335, distance: 221.1
click at [884, 455] on div "Shipping destination : Edit 6258 Brookfield Drive, unit 4508 Quinlan, Texas, 75…" at bounding box center [563, 447] width 657 height 687
drag, startPoint x: 807, startPoint y: 656, endPoint x: 866, endPoint y: 651, distance: 59.2
click at [866, 651] on div "Product 2 Quantity: 1 Product Weight: 22.6796 kgs Additional Details Product Pr…" at bounding box center [563, 590] width 630 height 193
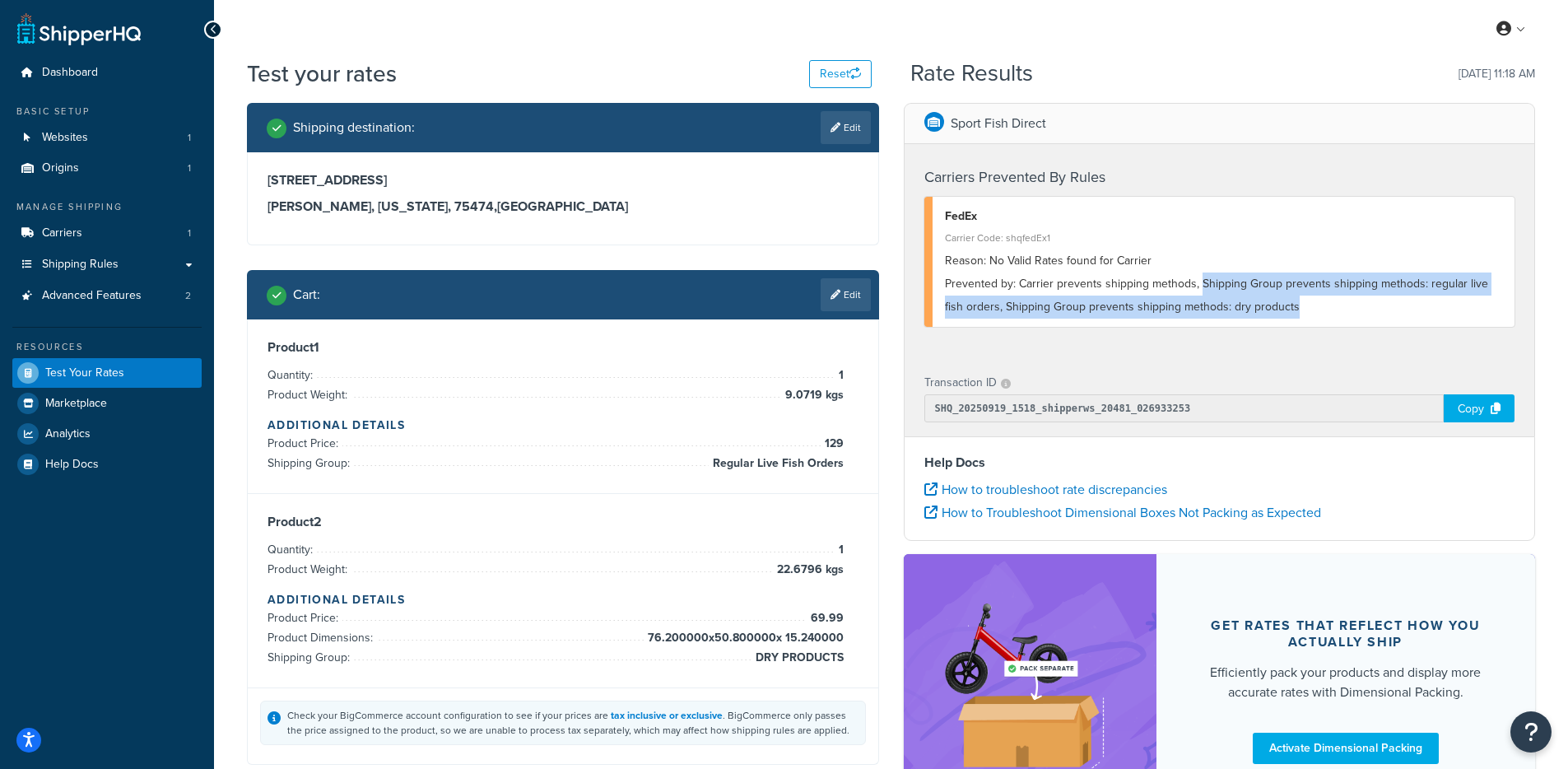
drag, startPoint x: 1272, startPoint y: 301, endPoint x: 1201, endPoint y: 287, distance: 72.4
click at [1201, 287] on div "Prevented by: Carrier prevents shipping methods, Shipping Group prevents shippi…" at bounding box center [1224, 296] width 558 height 46
drag, startPoint x: 1201, startPoint y: 287, endPoint x: 1410, endPoint y: 284, distance: 209.0
click at [1410, 284] on div "Prevented by: Carrier prevents shipping methods, Shipping Group prevents shippi…" at bounding box center [1224, 296] width 558 height 46
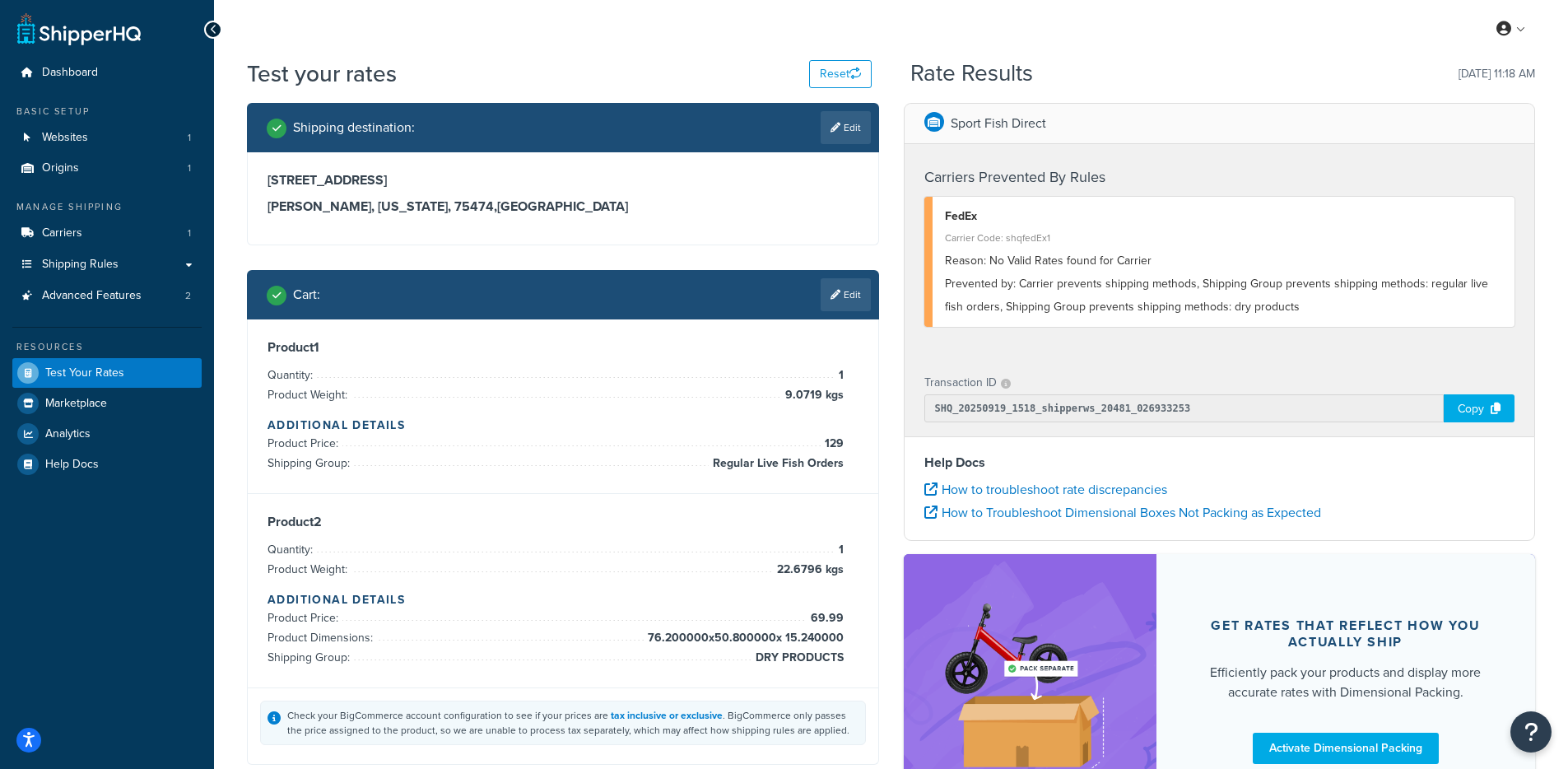
click at [1423, 284] on div "Prevented by: Carrier prevents shipping methods, Shipping Group prevents shippi…" at bounding box center [1224, 296] width 558 height 46
drag, startPoint x: 1425, startPoint y: 284, endPoint x: 1422, endPoint y: 308, distance: 24.2
click at [1422, 308] on div "Prevented by: Carrier prevents shipping methods, Shipping Group prevents shippi…" at bounding box center [1224, 296] width 558 height 46
click at [1424, 308] on div "Prevented by: Carrier prevents shipping methods, Shipping Group prevents shippi…" at bounding box center [1224, 296] width 558 height 46
drag, startPoint x: 1422, startPoint y: 308, endPoint x: 1414, endPoint y: 289, distance: 20.6
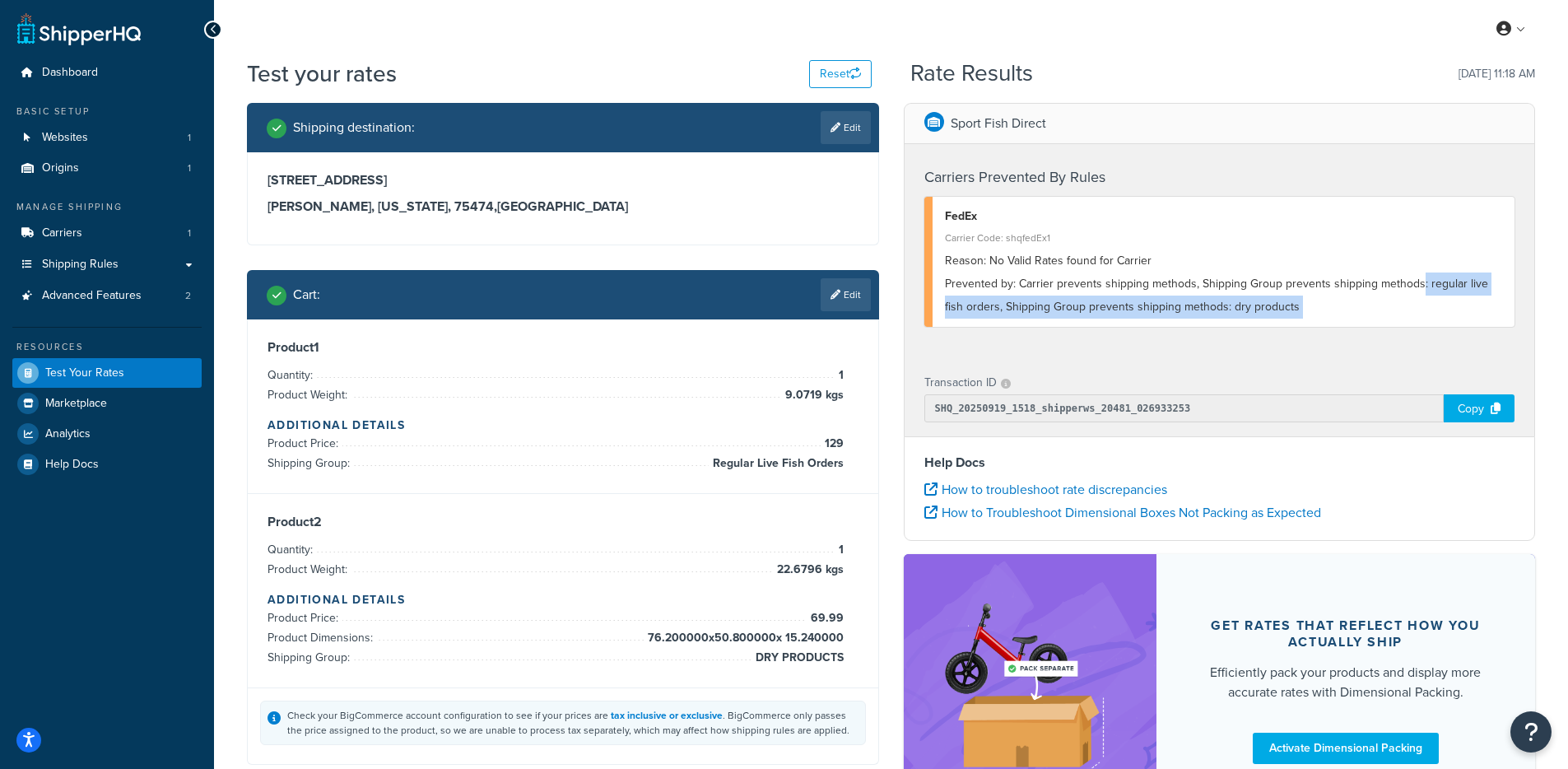
click at [1417, 285] on div "Prevented by: Carrier prevents shipping methods, Shipping Group prevents shippi…" at bounding box center [1224, 296] width 558 height 46
click at [1390, 302] on div "Prevented by: Carrier prevents shipping methods, Shipping Group prevents shippi…" at bounding box center [1224, 296] width 558 height 46
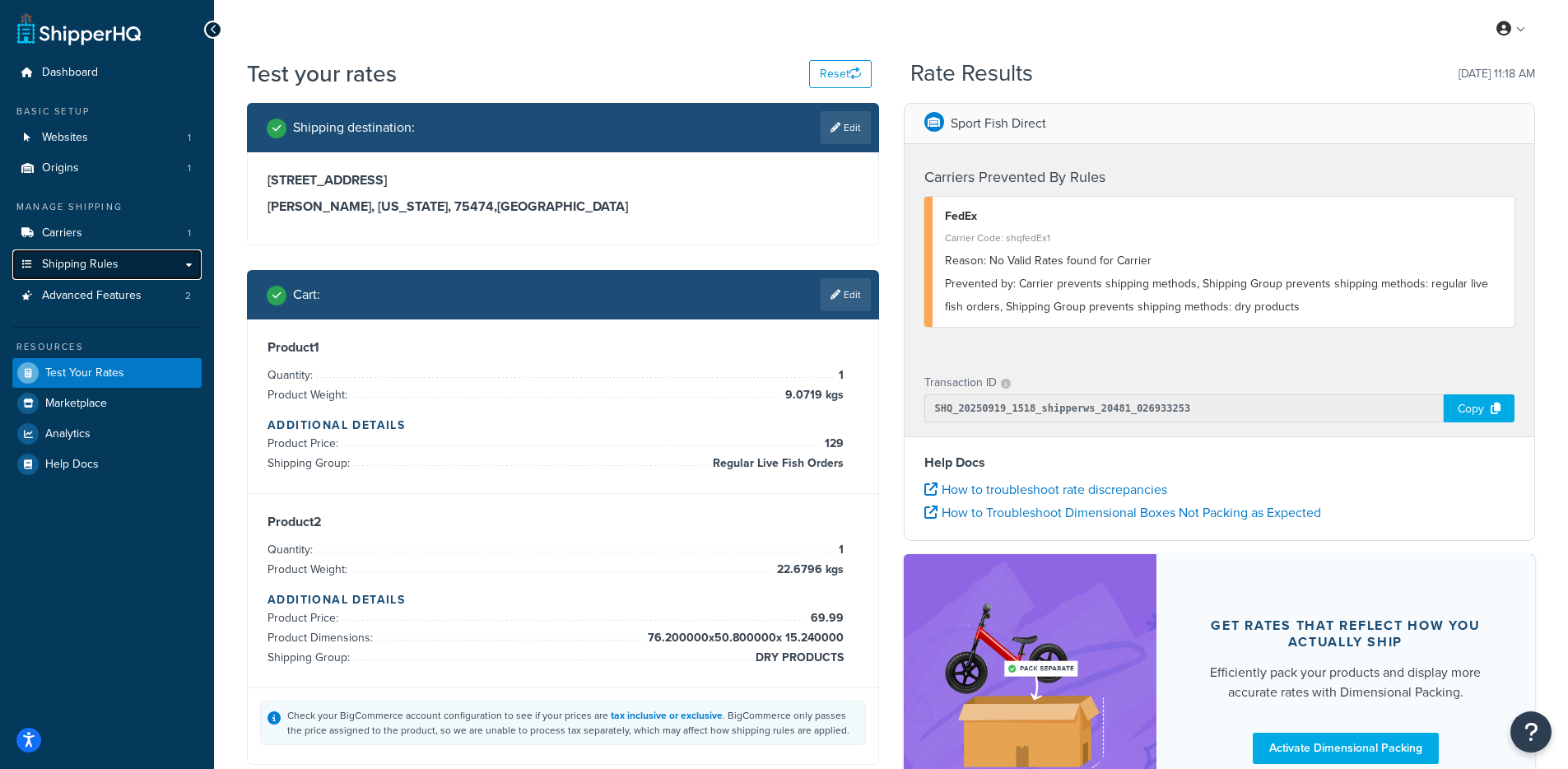
click at [104, 269] on span "Shipping Rules" at bounding box center [80, 264] width 77 height 14
drag, startPoint x: 722, startPoint y: 462, endPoint x: 842, endPoint y: 461, distance: 120.0
click at [842, 461] on span "Regular Live Fish Orders" at bounding box center [776, 463] width 135 height 20
click at [855, 282] on link "Edit" at bounding box center [846, 295] width 50 height 33
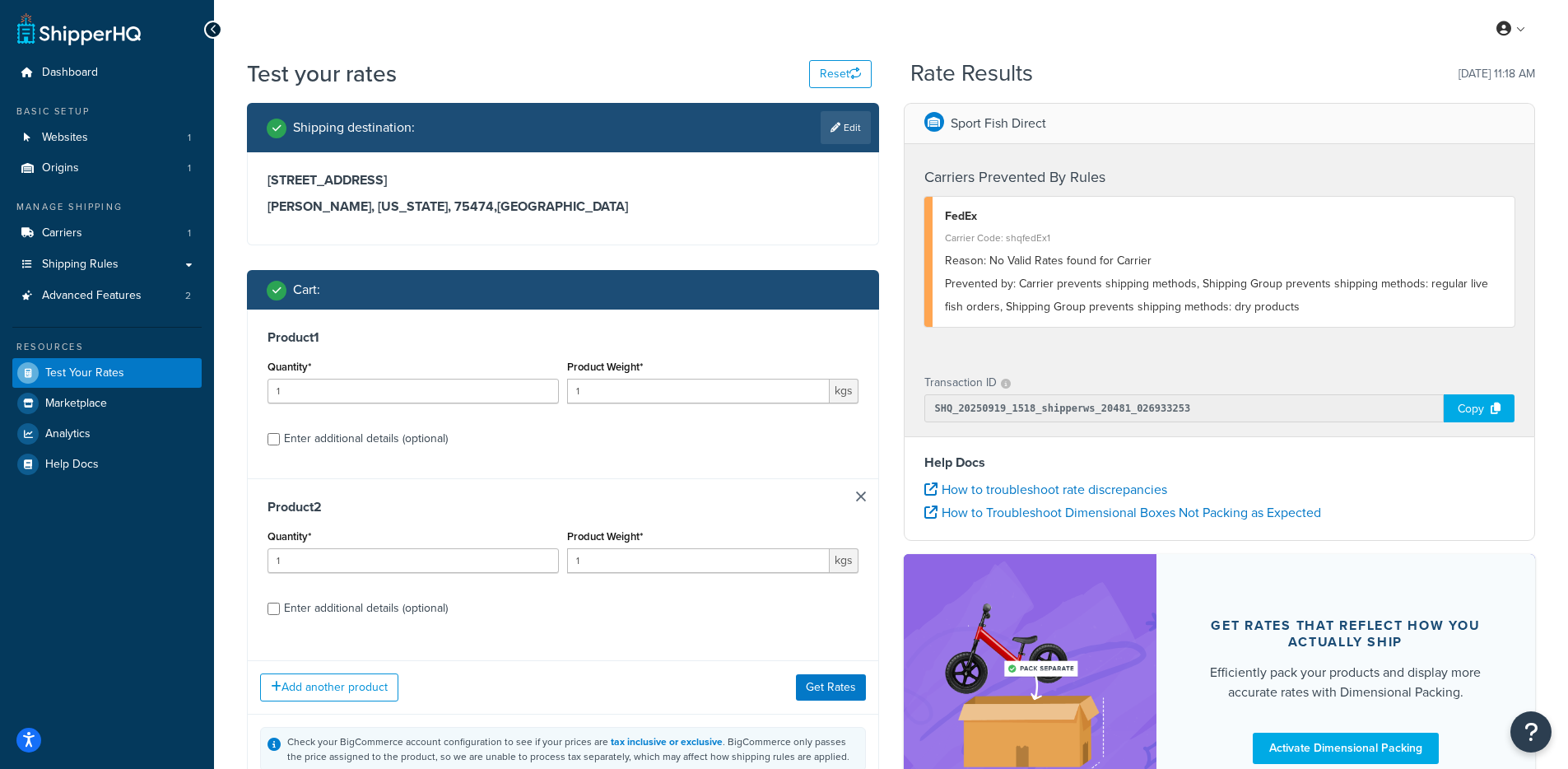
click at [381, 446] on div "Enter additional details (optional)" at bounding box center [365, 439] width 164 height 23
click at [280, 446] on input "Enter additional details (optional)" at bounding box center [274, 439] width 12 height 12
checkbox input "true"
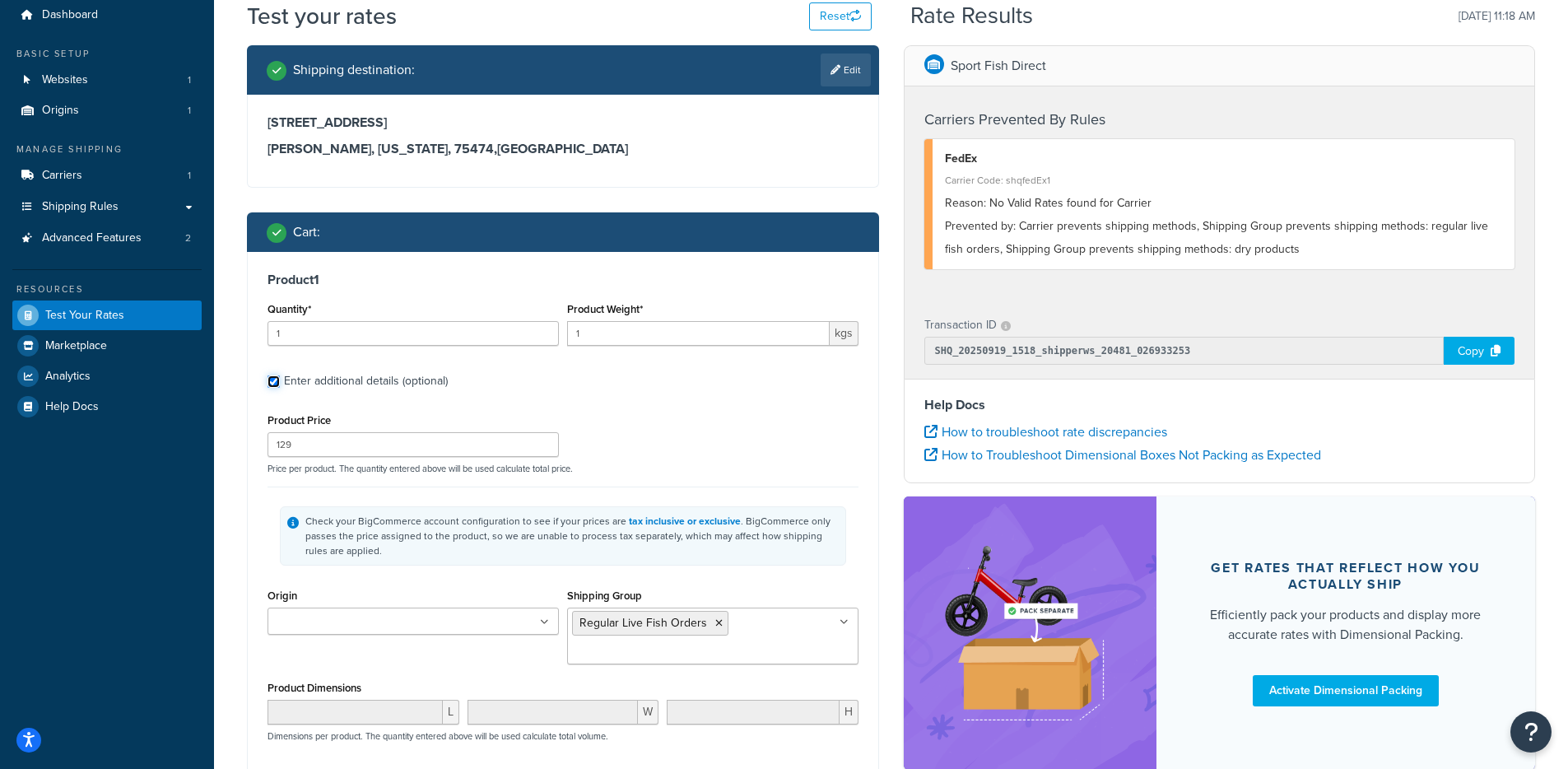
scroll to position [166, 0]
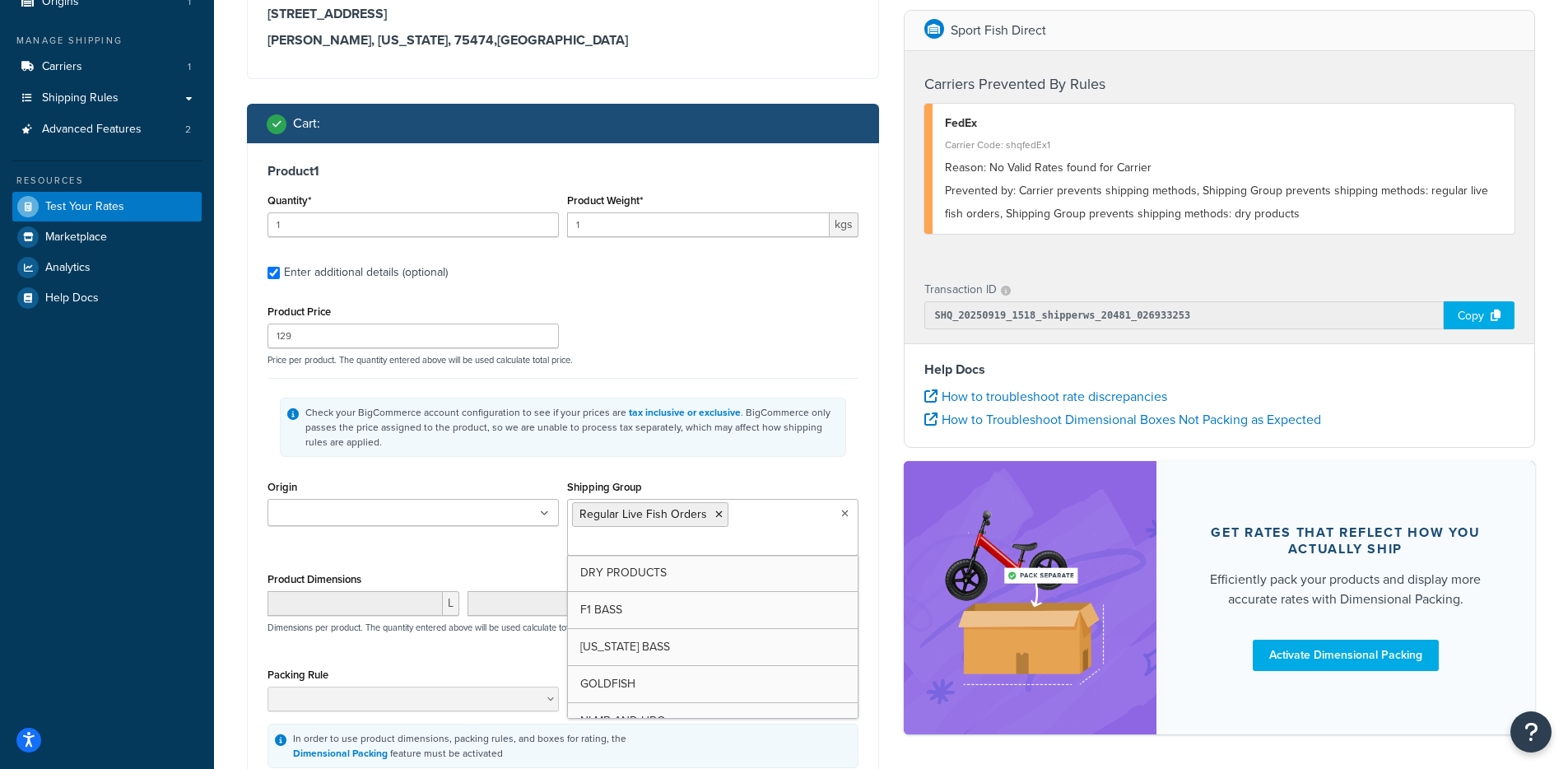
click at [767, 508] on ul "Regular Live Fish Orders" at bounding box center [713, 526] width 292 height 56
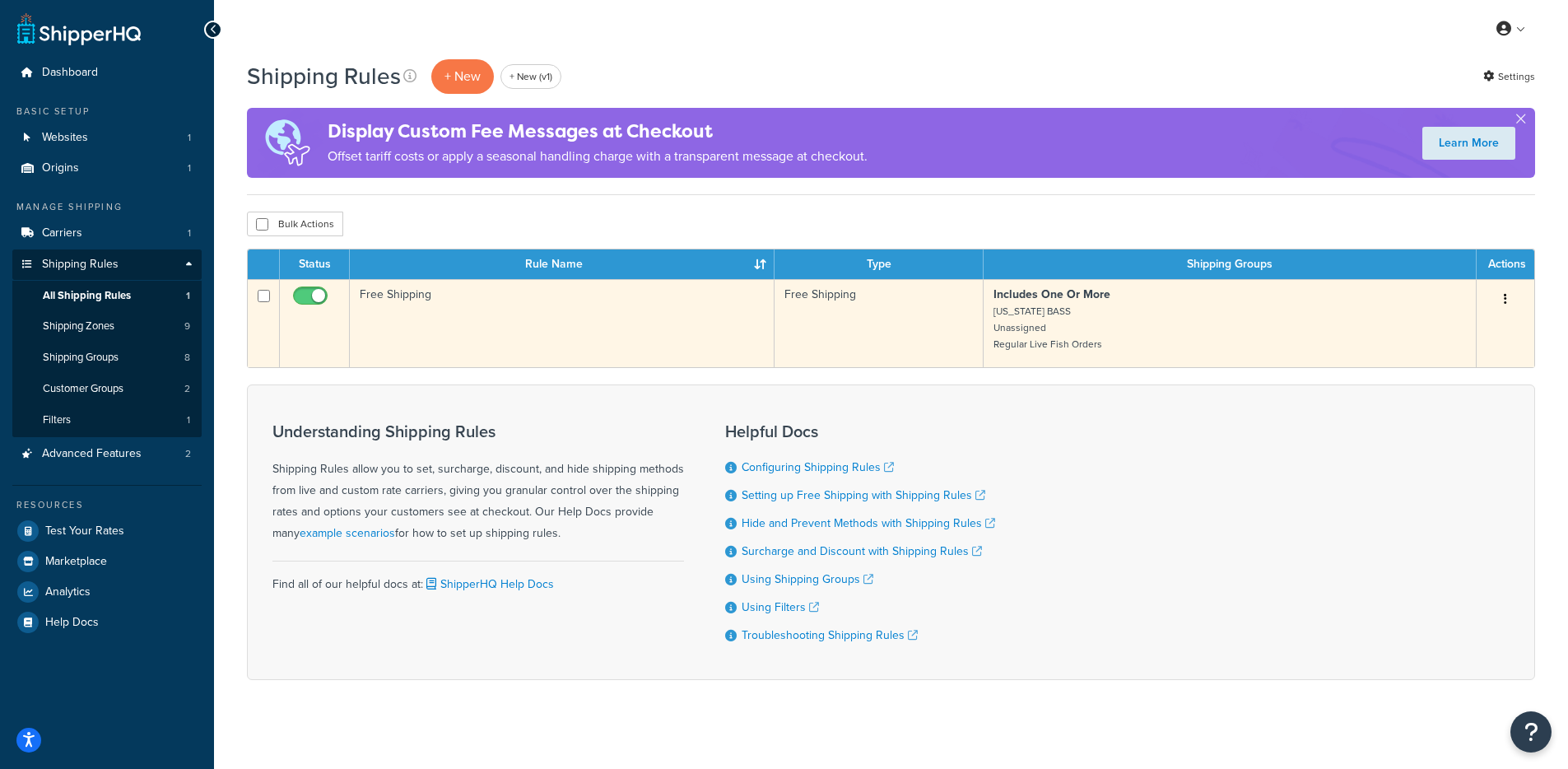
click at [575, 350] on td "Free Shipping" at bounding box center [563, 323] width 425 height 88
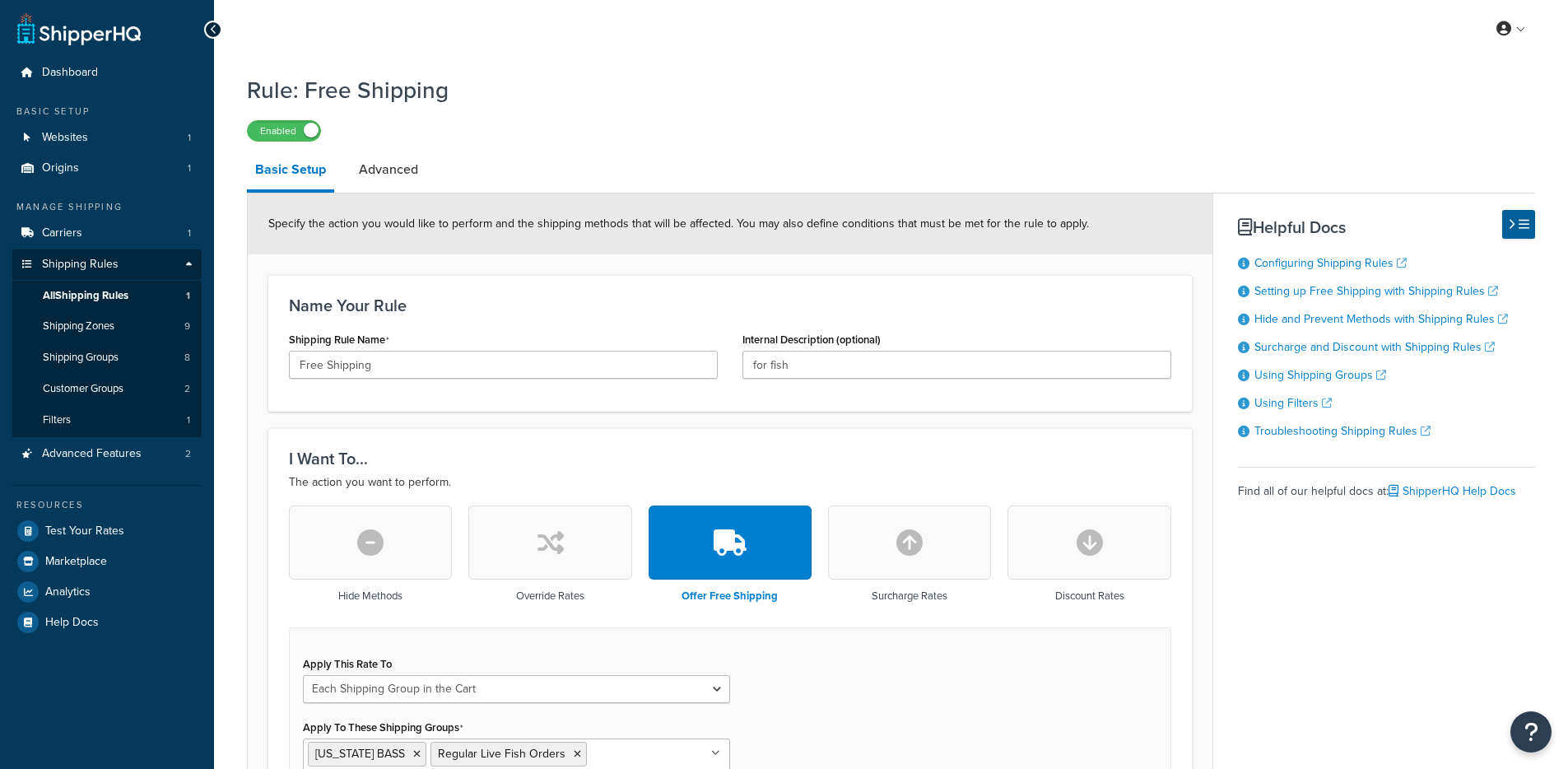
select select "SHIPPING_GROUP"
click at [132, 367] on link "Shipping Groups 8" at bounding box center [107, 358] width 189 height 31
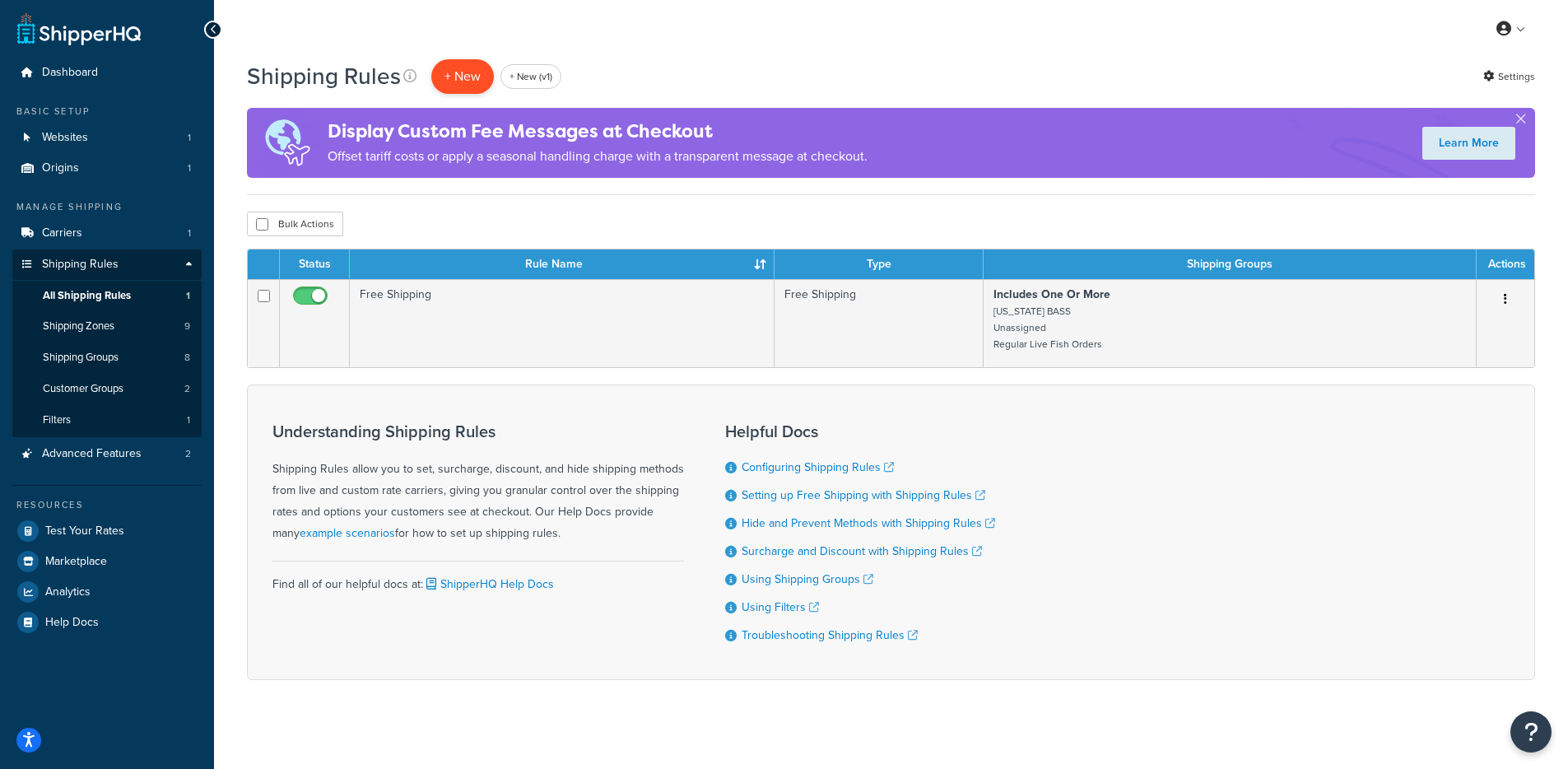
click at [456, 86] on p "+ New" at bounding box center [462, 76] width 62 height 33
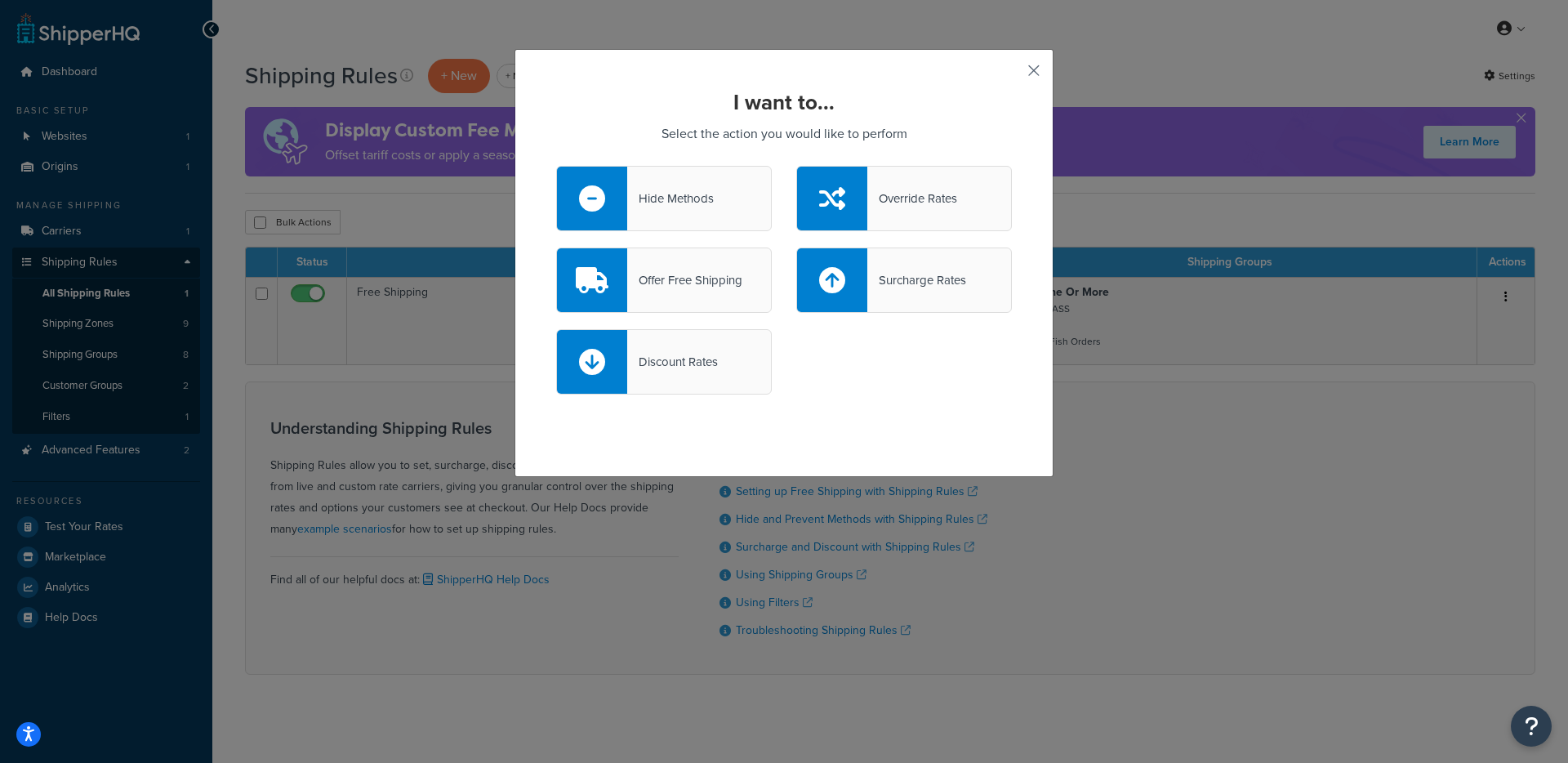
click at [1012, 74] on button "button" at bounding box center [1010, 76] width 4 height 4
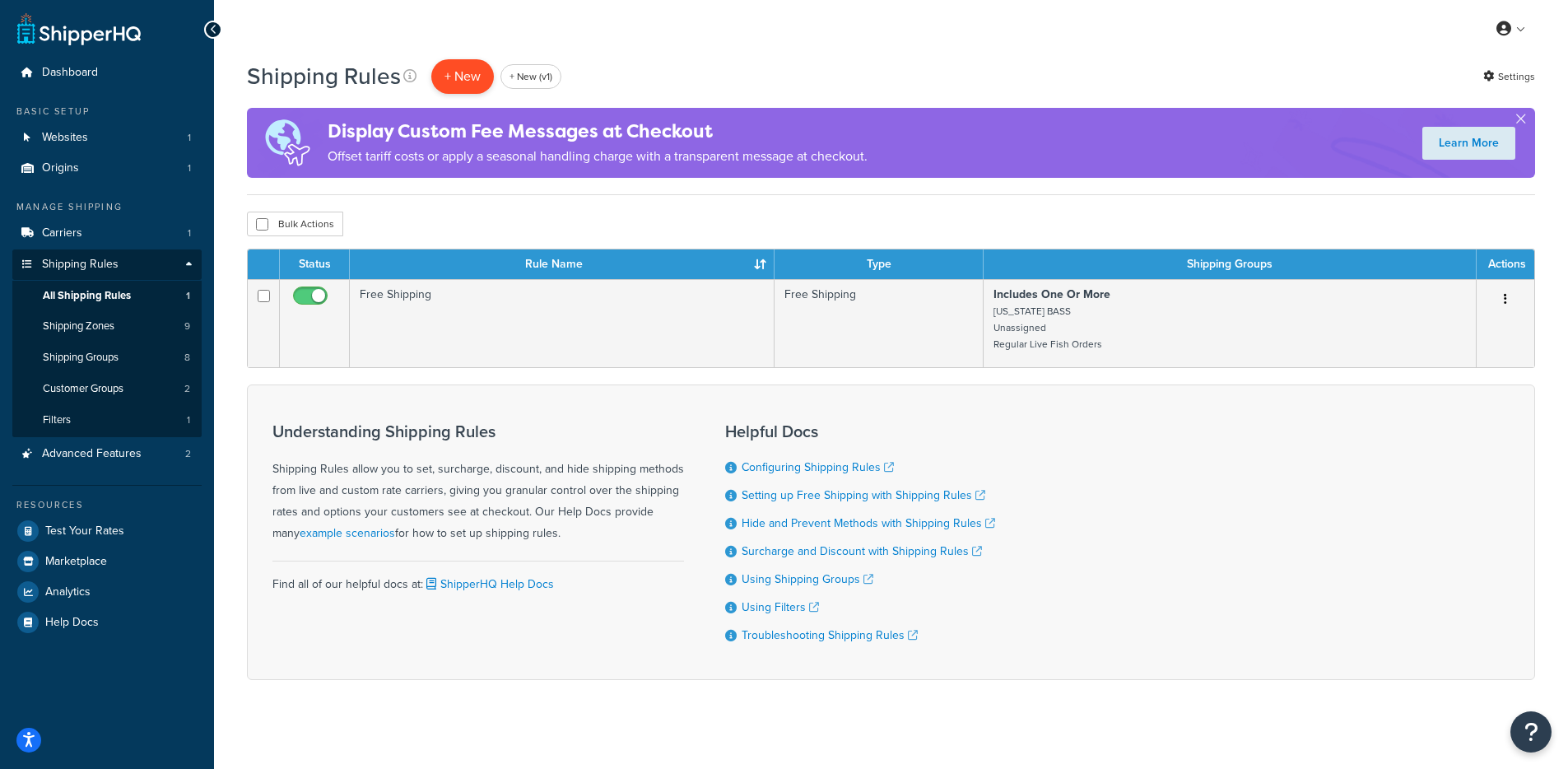
click at [471, 82] on p "+ New" at bounding box center [462, 76] width 62 height 33
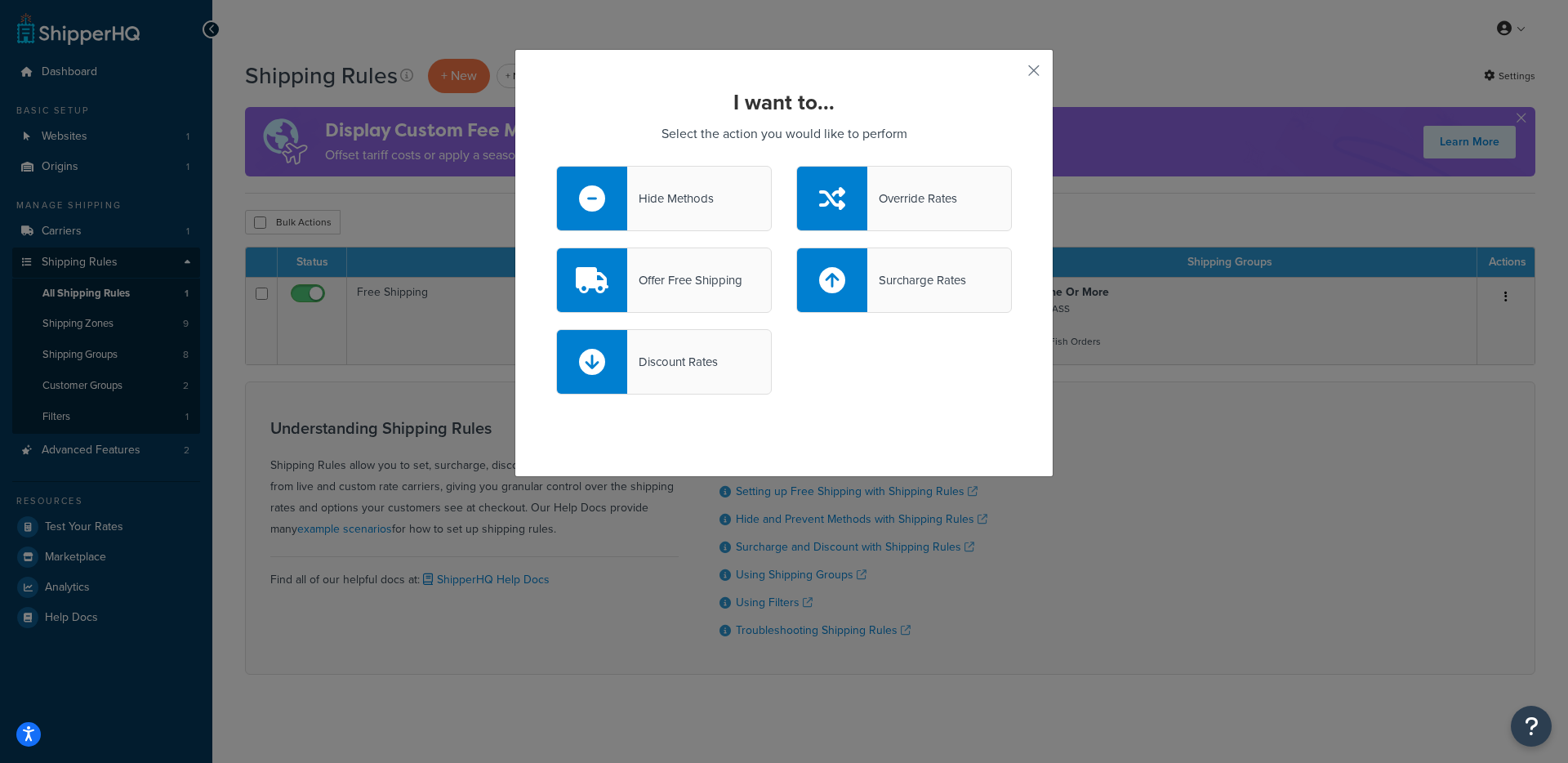
click at [694, 217] on div "Hide Methods" at bounding box center [663, 198] width 215 height 65
click at [0, 0] on input "Hide Methods" at bounding box center [0, 0] width 0 height 0
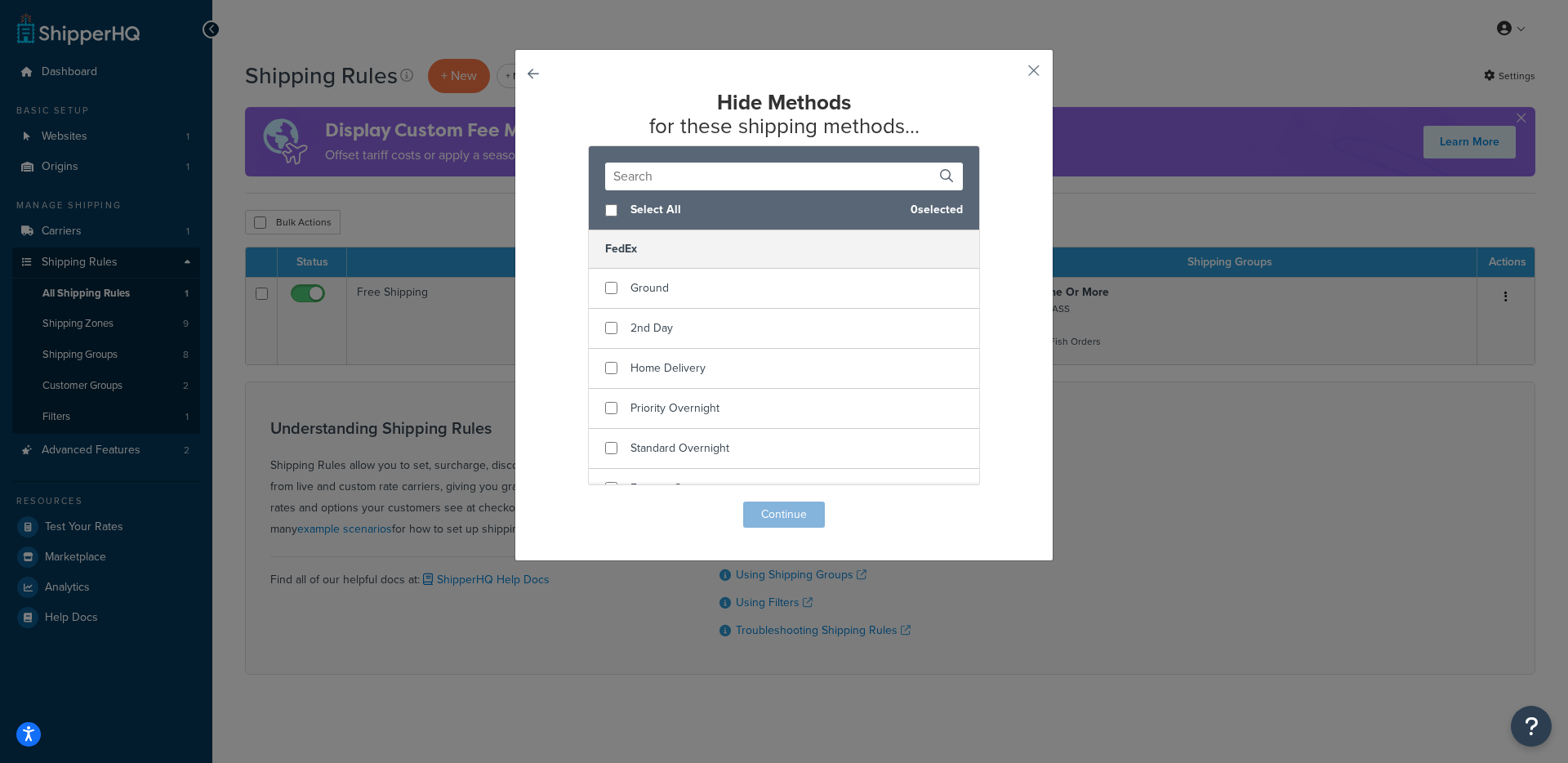
click at [668, 206] on span "Select All" at bounding box center [763, 210] width 267 height 23
checkbox input "true"
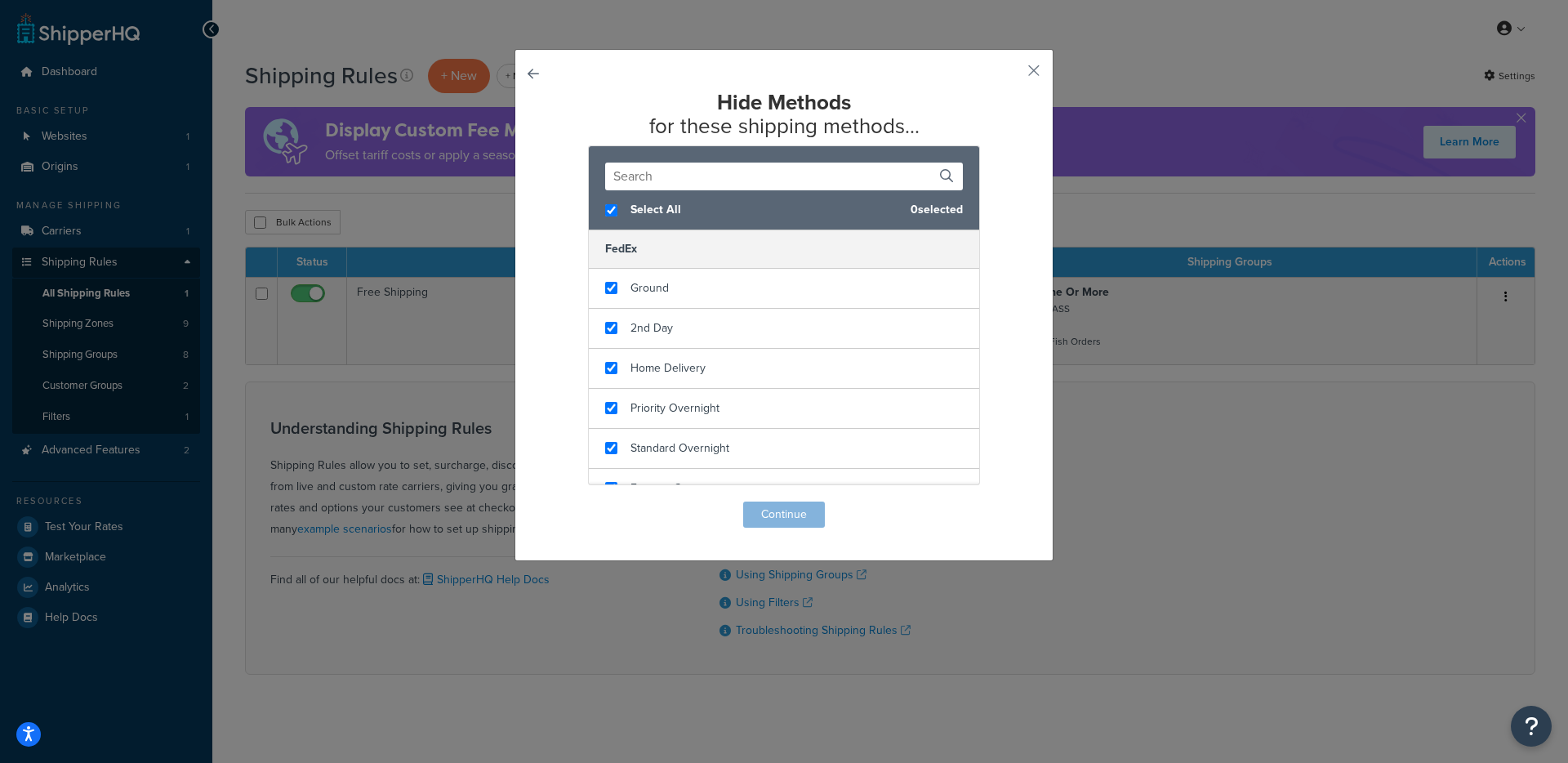
checkbox input "true"
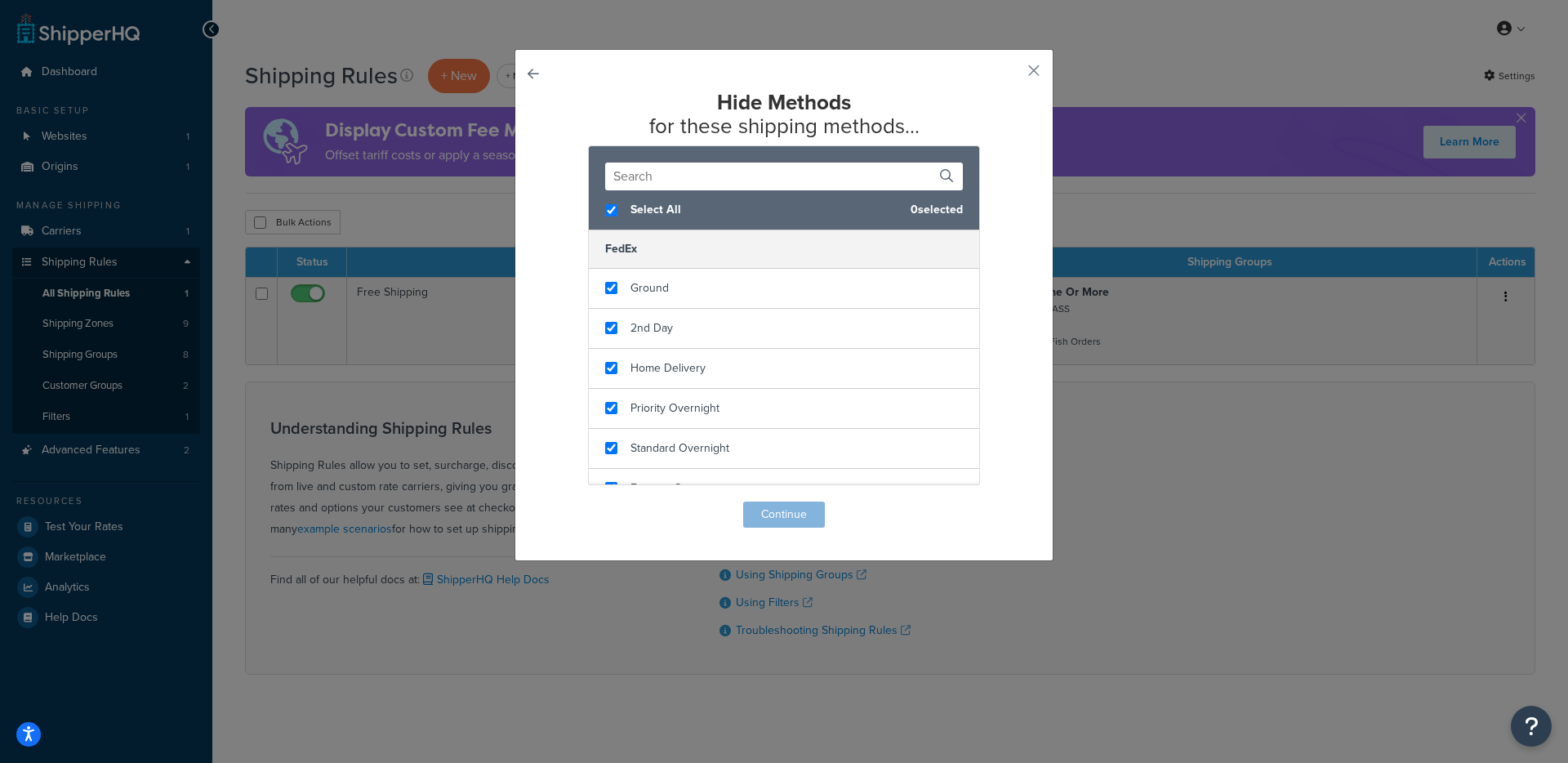
checkbox input "true"
checkbox input "false"
click at [705, 410] on span "Priority Overnight" at bounding box center [675, 408] width 89 height 17
click at [755, 517] on button "Continue" at bounding box center [784, 514] width 82 height 27
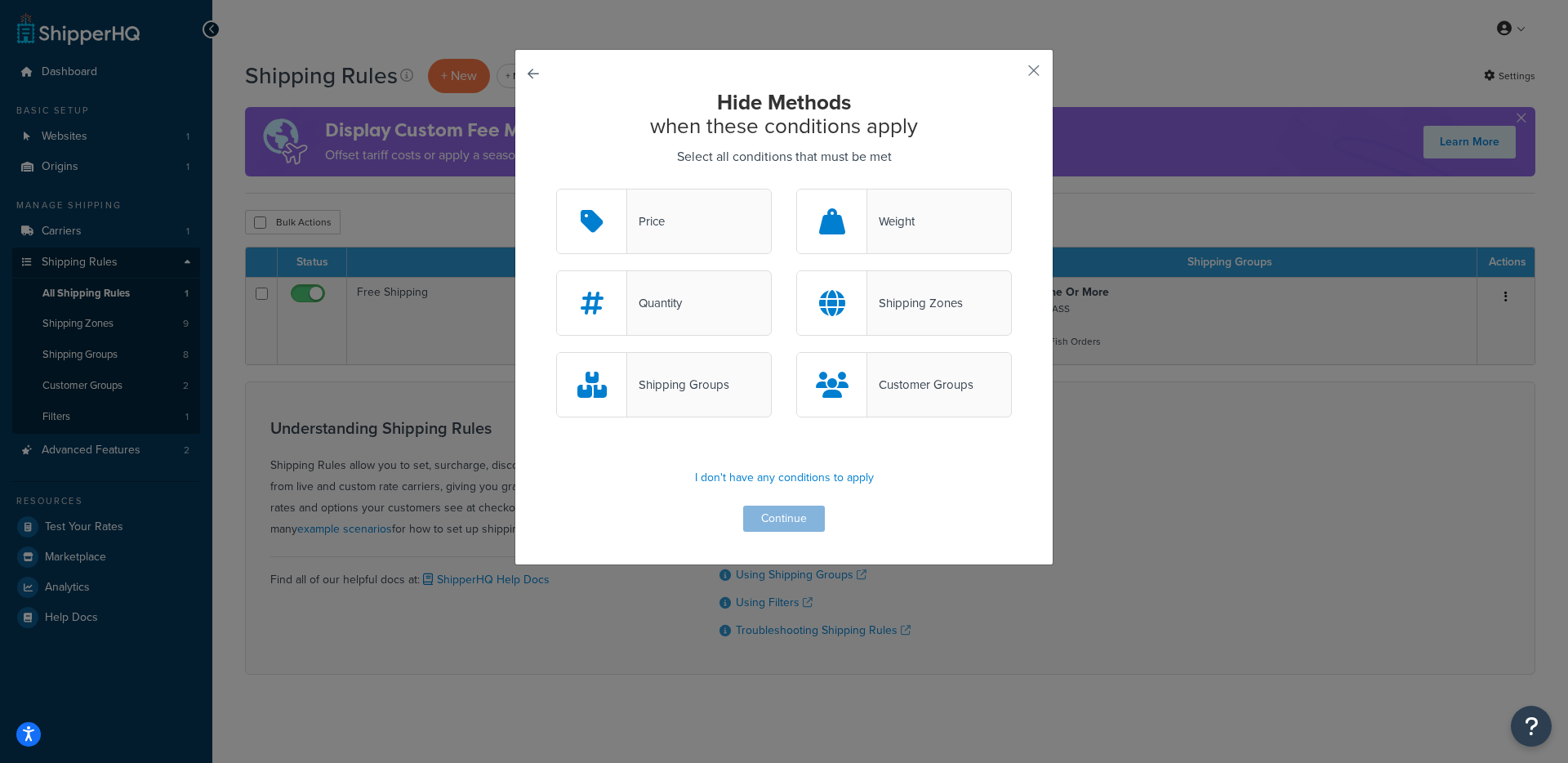
click at [729, 398] on div "Shipping Groups" at bounding box center [663, 384] width 215 height 65
click at [0, 0] on input "Shipping Groups" at bounding box center [0, 0] width 0 height 0
click at [775, 513] on button "Continue" at bounding box center [784, 519] width 82 height 27
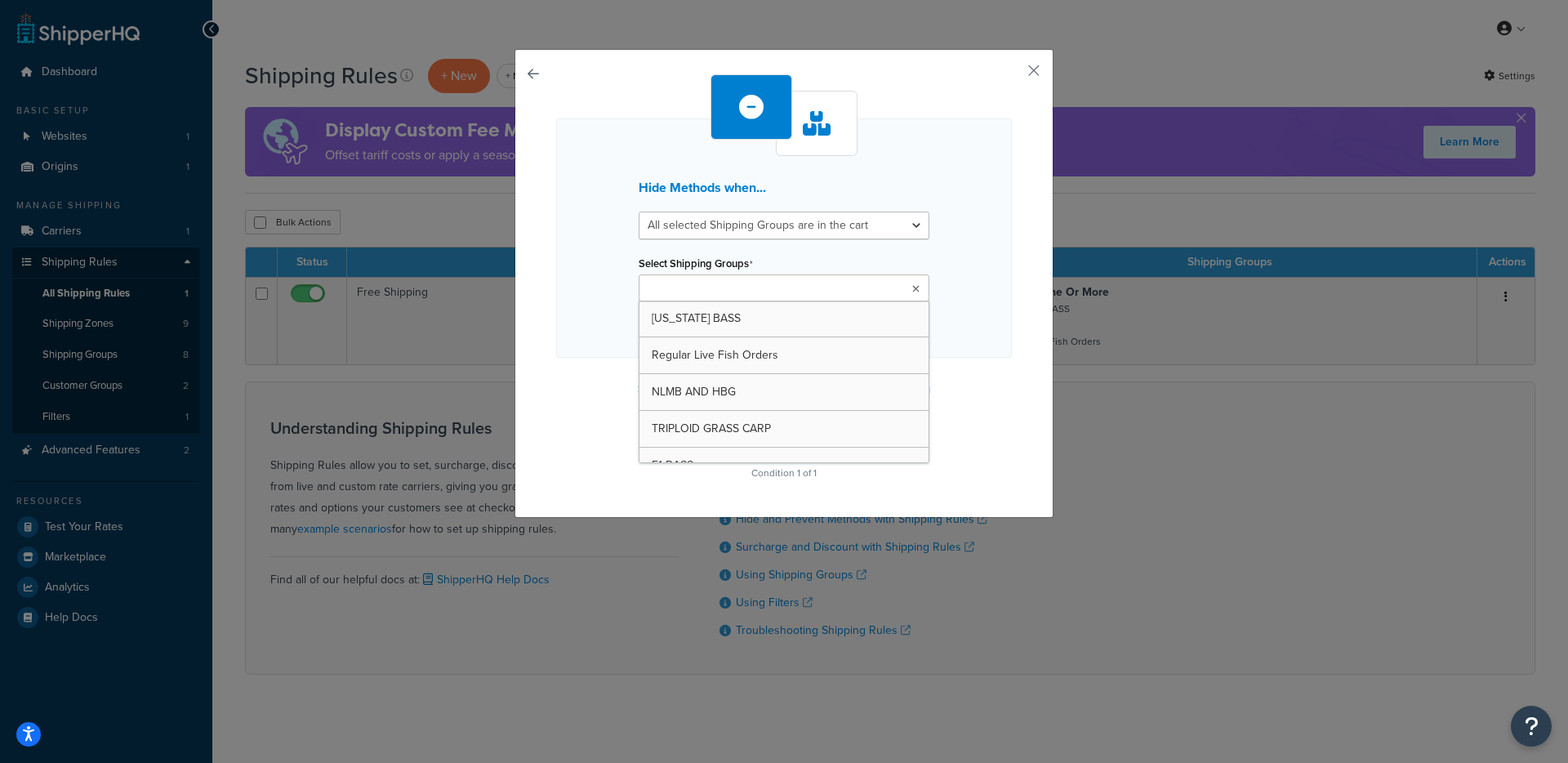
click at [700, 289] on input "Select Shipping Groups" at bounding box center [716, 288] width 144 height 18
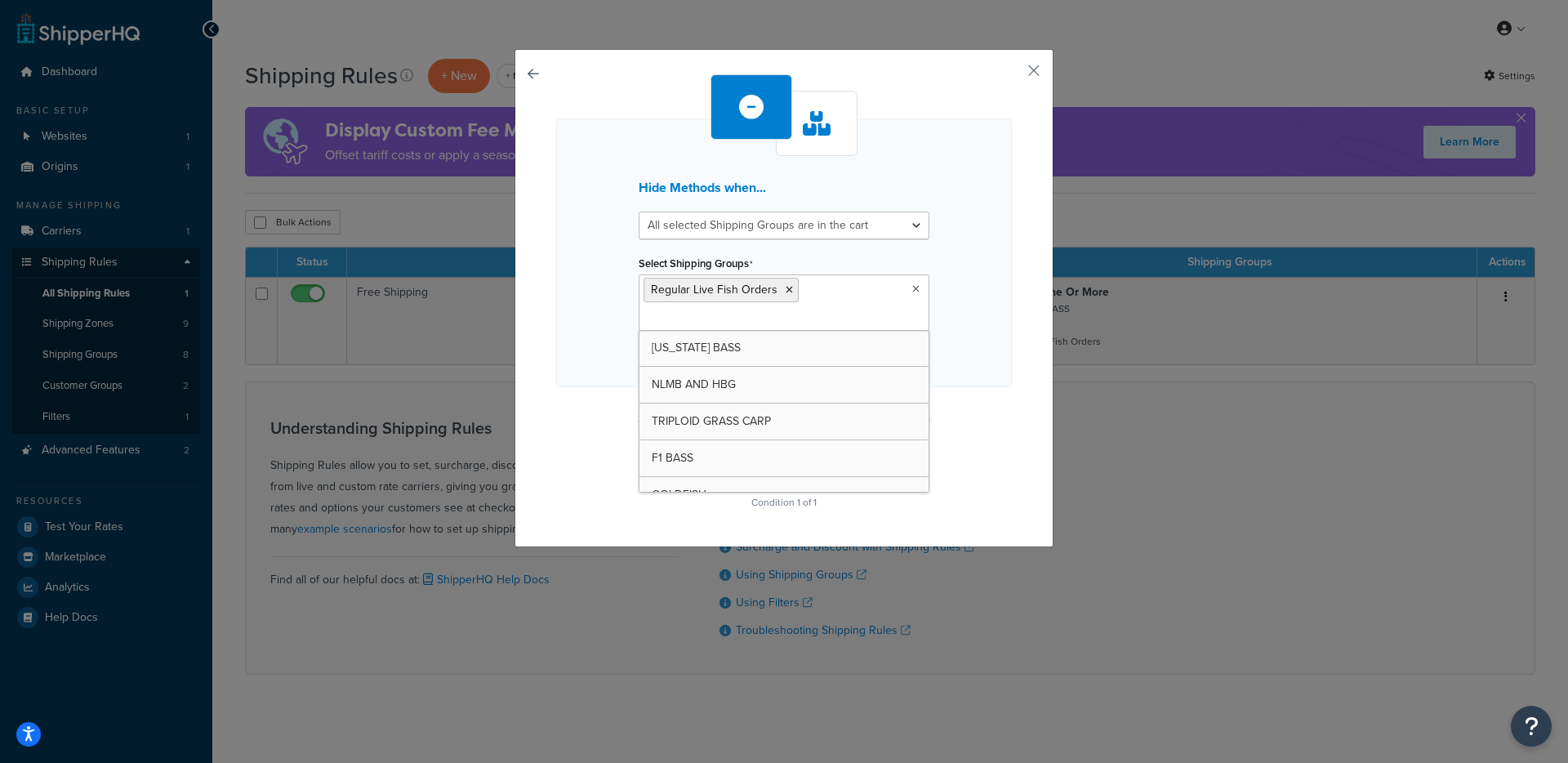
click at [565, 337] on div "Hide Methods when... All selected Shipping Groups are in the cart Any selected …" at bounding box center [784, 252] width 456 height 269
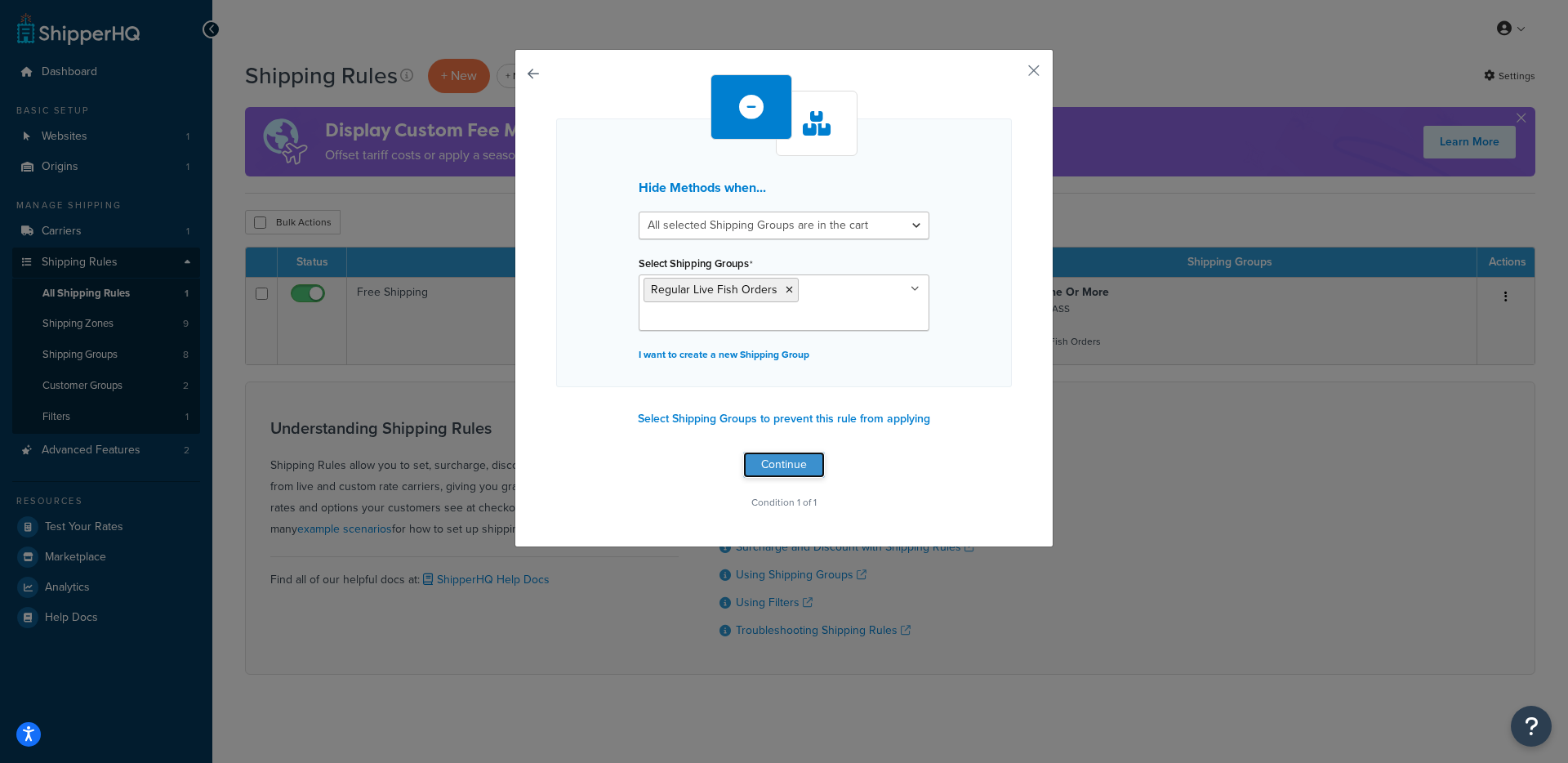
click at [747, 459] on button "Continue" at bounding box center [784, 465] width 82 height 27
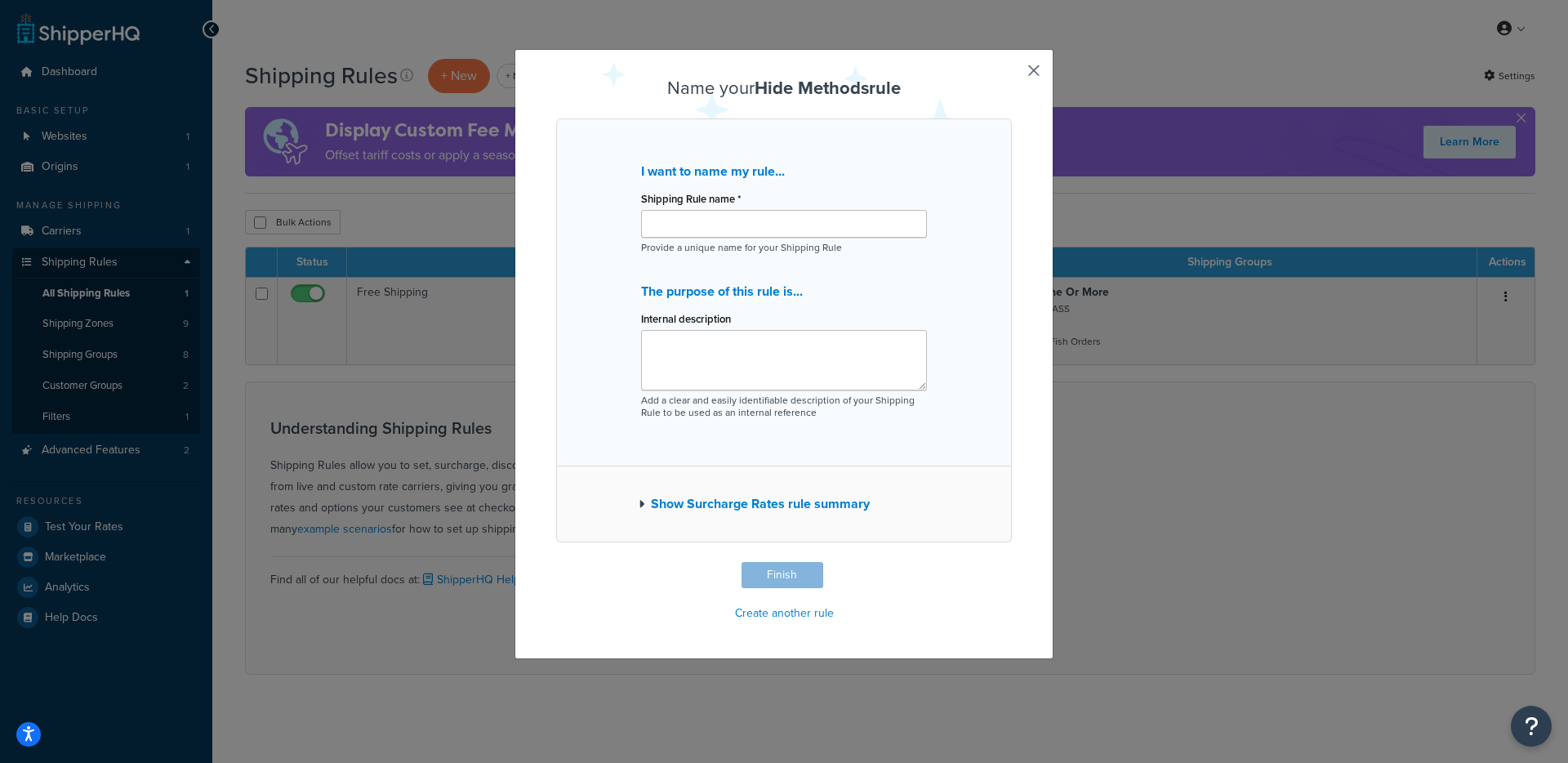
click at [781, 238] on div "Shipping Rule name * Provide a unique name for your Shipping Rule" at bounding box center [784, 220] width 286 height 67
click at [778, 230] on input "Shipping Rule name *" at bounding box center [784, 223] width 286 height 28
type input "T"
type input "SHQ Test"
click at [781, 582] on button "Finish" at bounding box center [782, 575] width 82 height 27
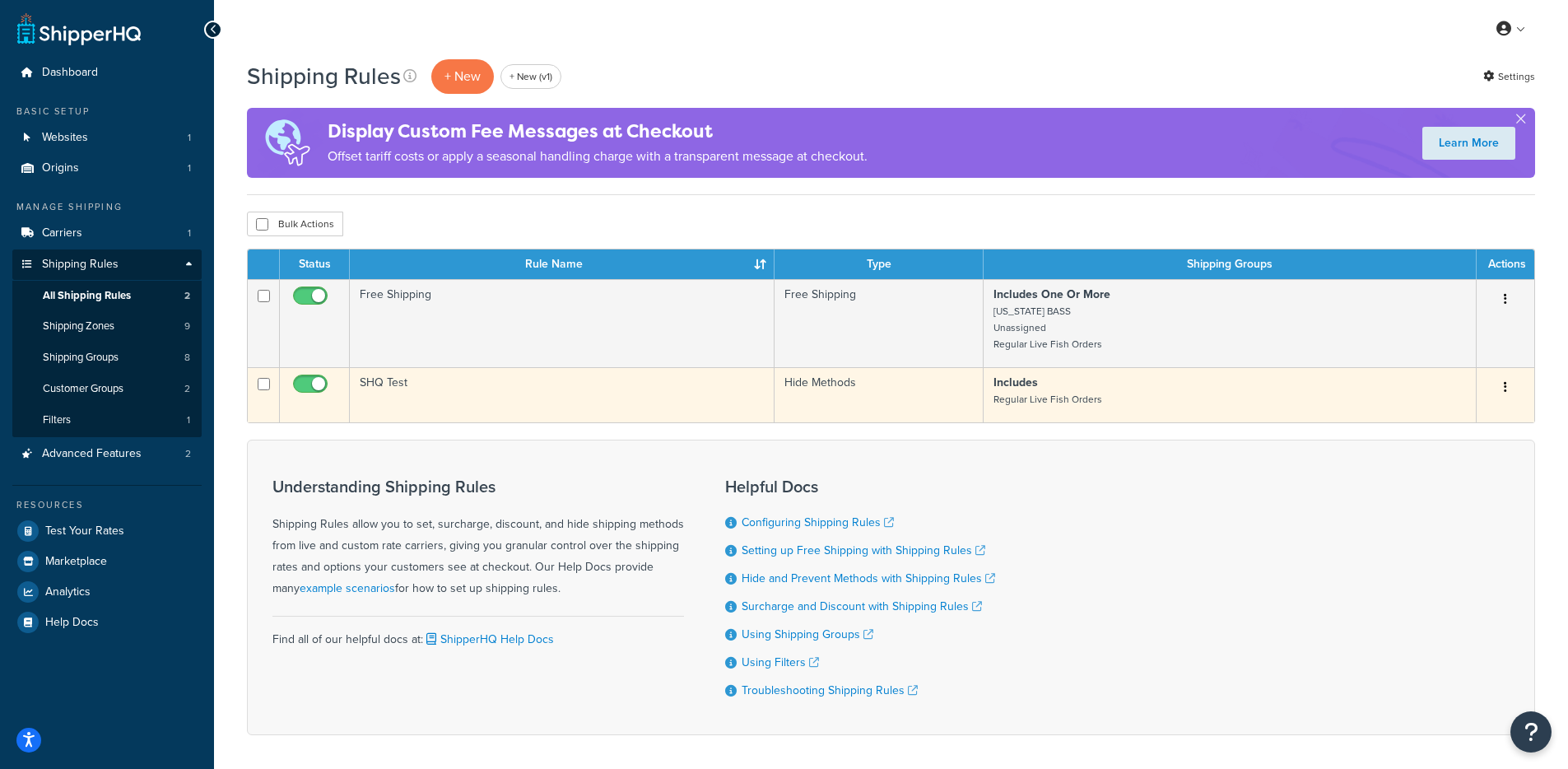
click at [319, 384] on input "checkbox" at bounding box center [312, 388] width 45 height 21
checkbox input "false"
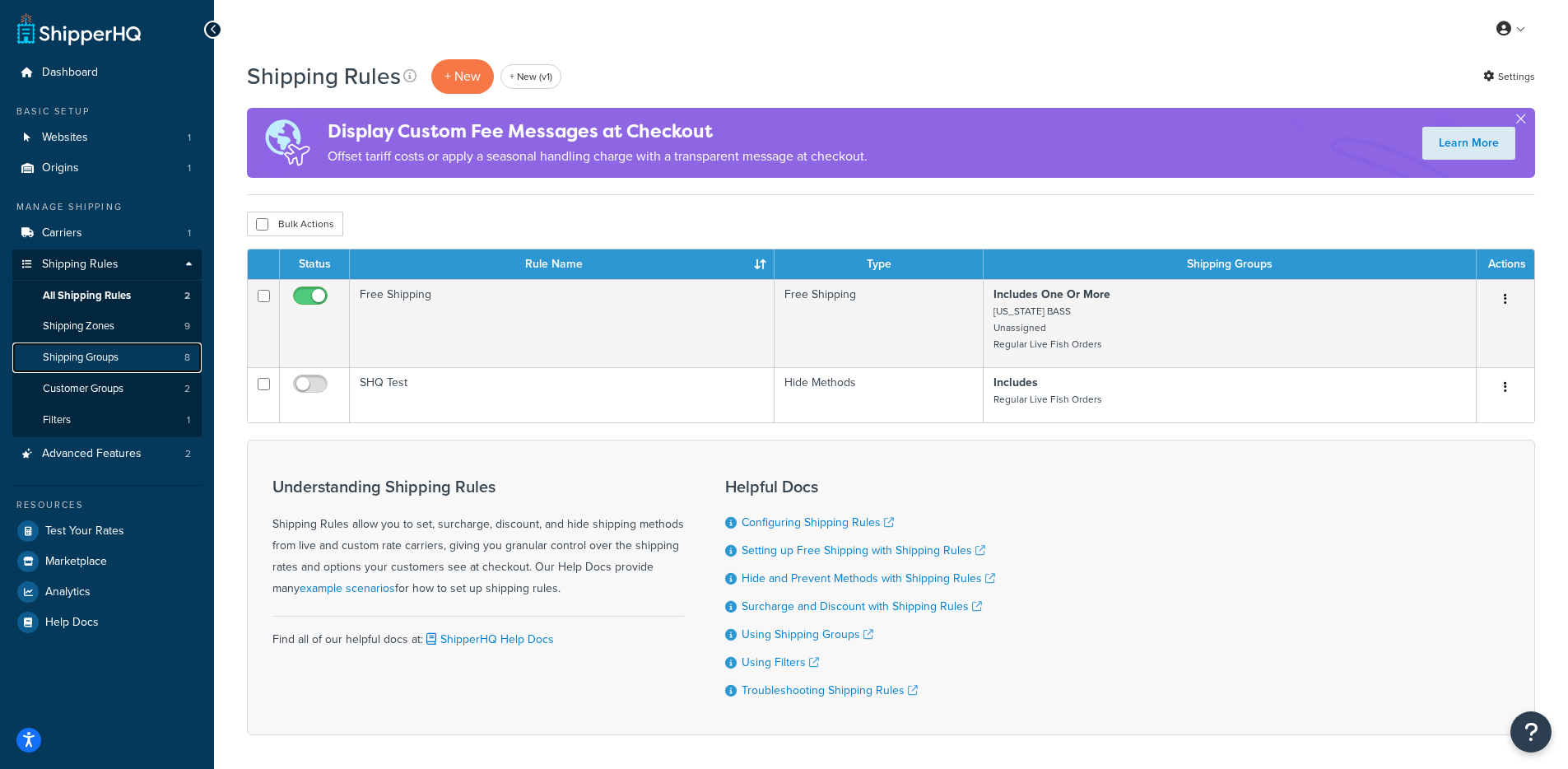
click at [132, 355] on link "Shipping Groups 8" at bounding box center [107, 358] width 189 height 31
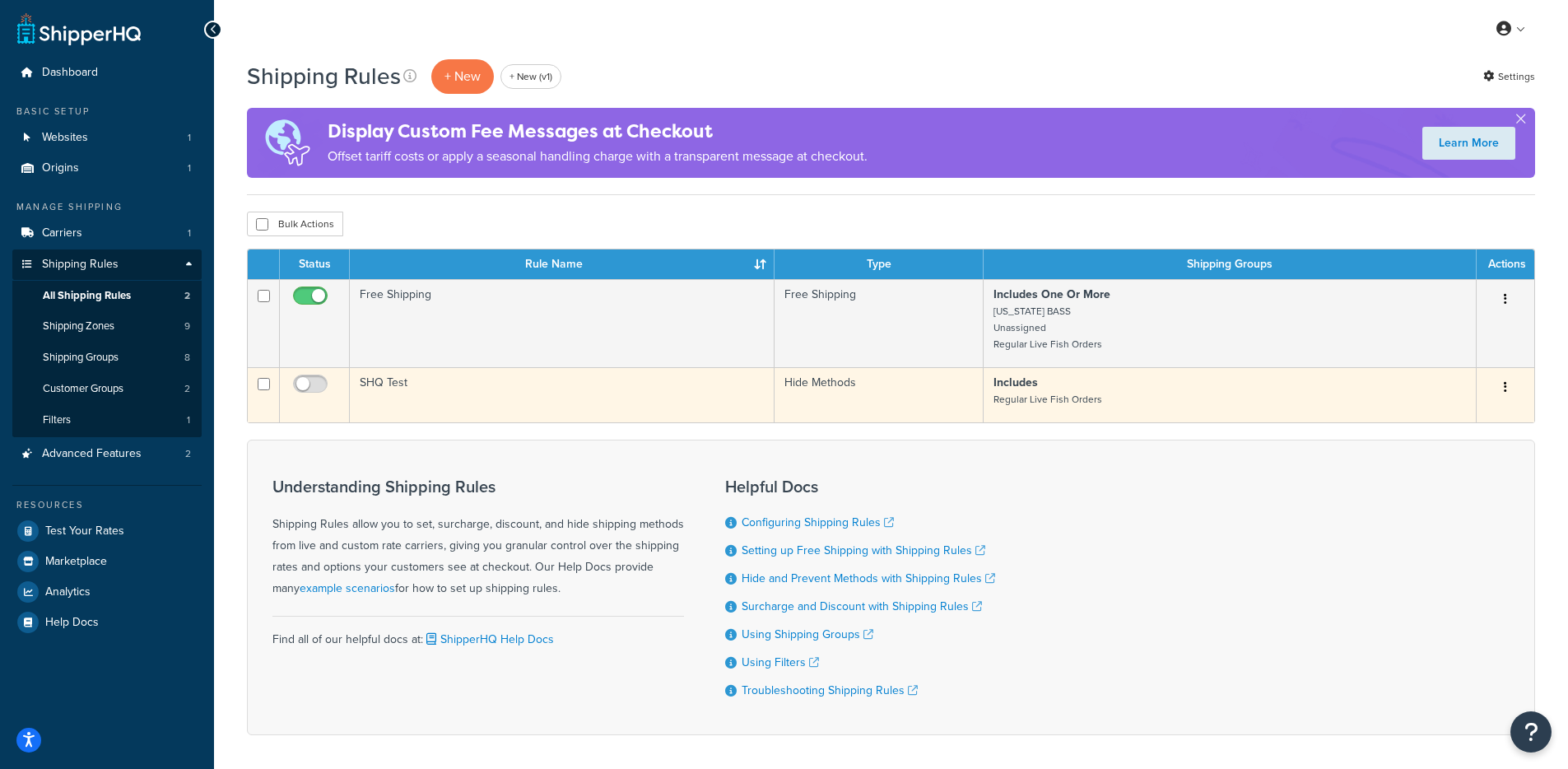
click at [597, 402] on td "SHQ Test" at bounding box center [563, 395] width 425 height 55
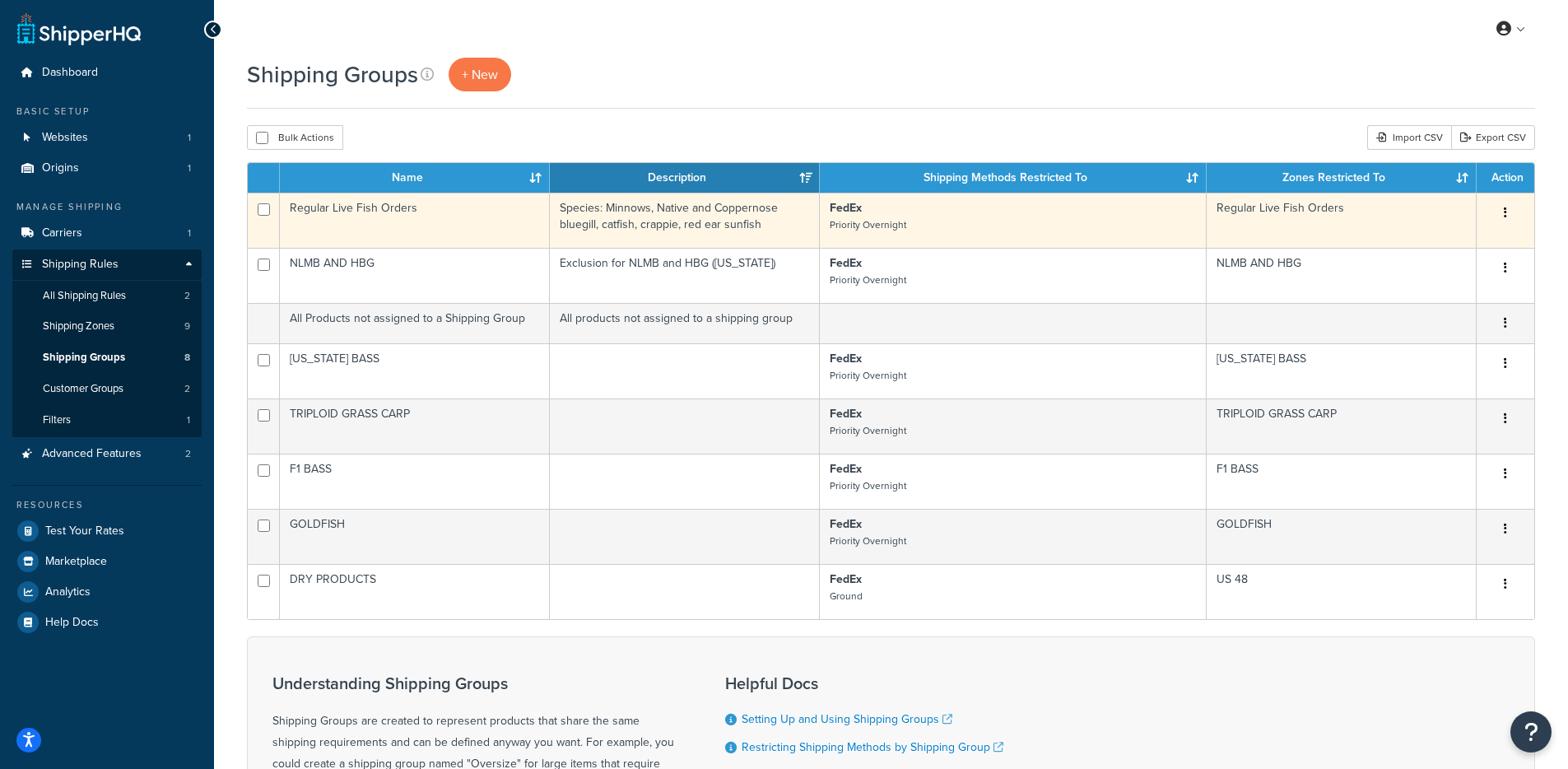
click at [1505, 209] on icon "button" at bounding box center [1505, 212] width 3 height 11
click at [1445, 277] on link "Duplicate" at bounding box center [1439, 279] width 130 height 33
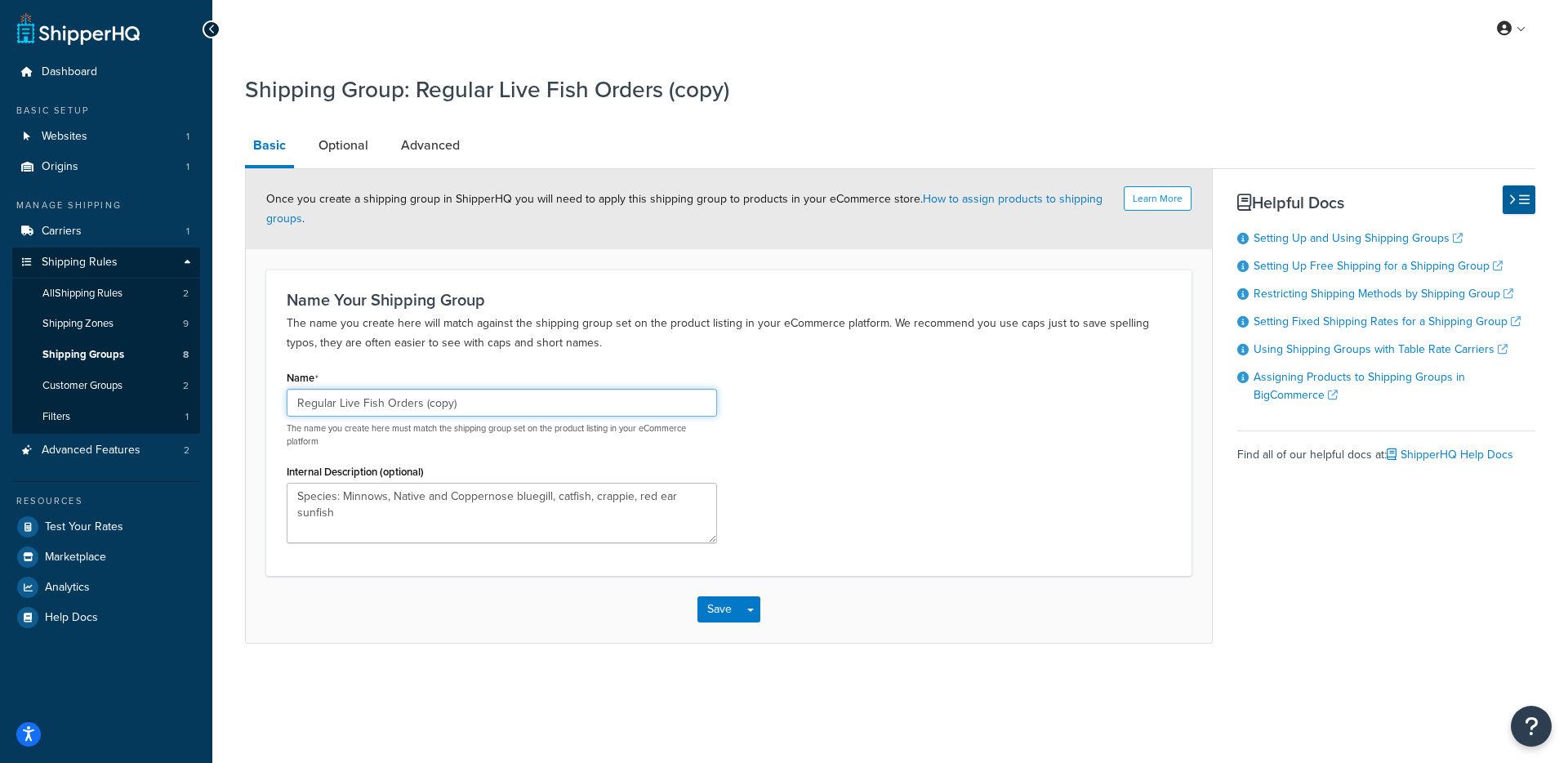
click at [507, 403] on input "Regular Live Fish Orders (copy)" at bounding box center [501, 402] width 430 height 28
click at [296, 399] on input "Regular Live Fish Orders (copy)" at bounding box center [501, 402] width 430 height 28
type input "TEST Regular Live Fish Orders (copy)"
click at [714, 609] on button "Save" at bounding box center [719, 609] width 44 height 27
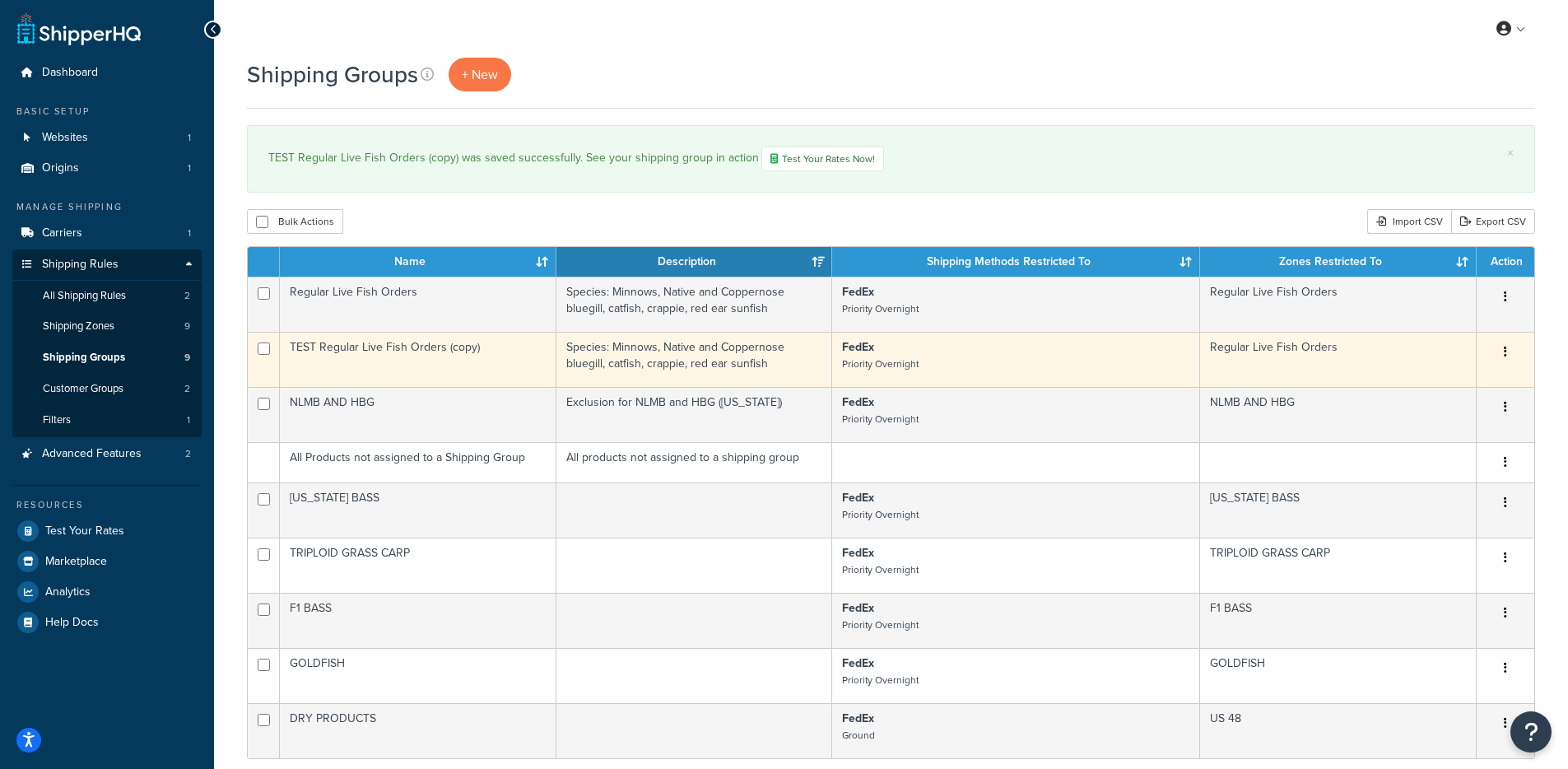
click at [945, 360] on p "FedEx Priority Overnight" at bounding box center [1015, 356] width 347 height 33
click at [952, 366] on p "FedEx Priority Overnight" at bounding box center [1015, 356] width 347 height 33
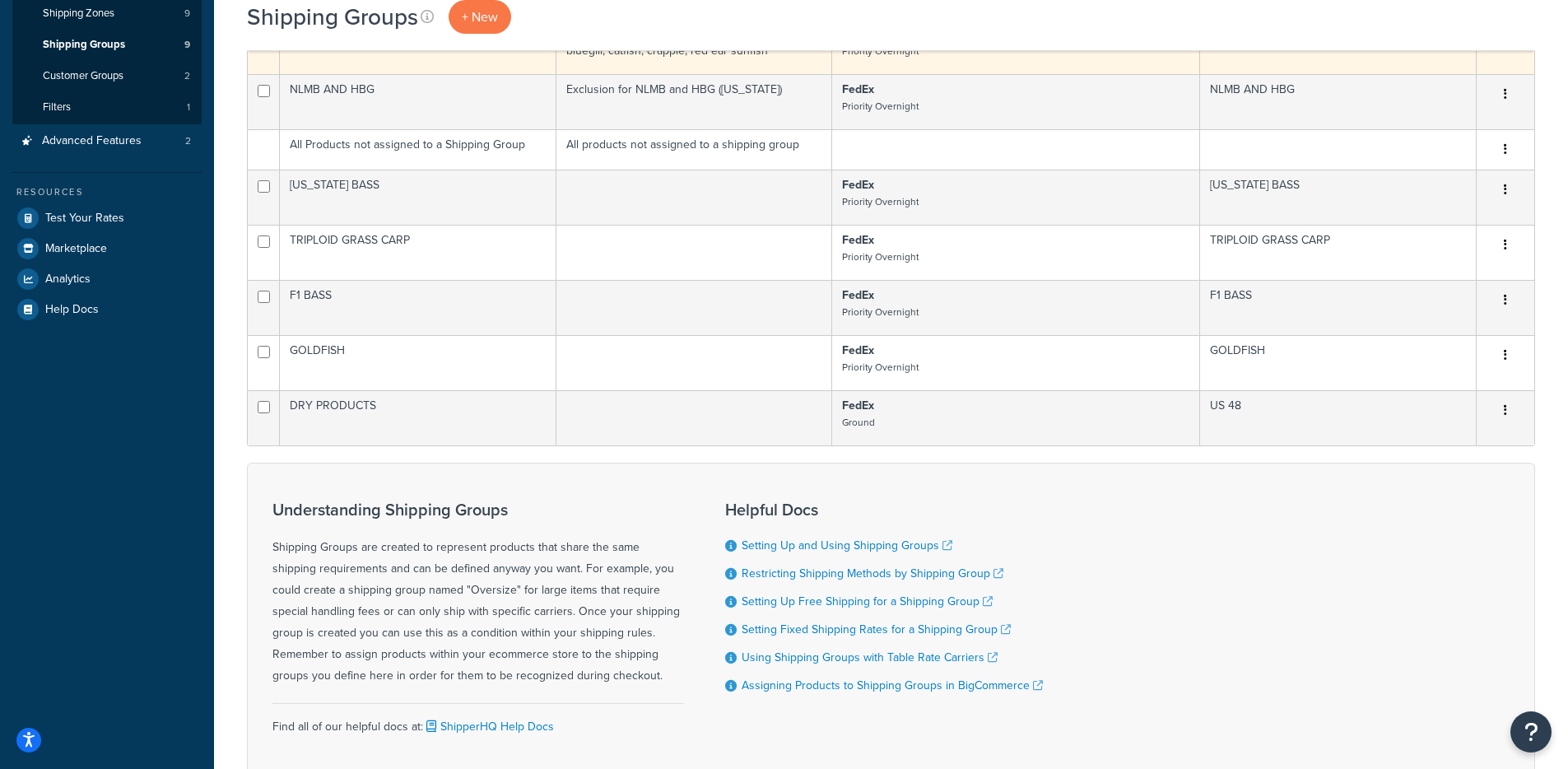
scroll to position [215, 0]
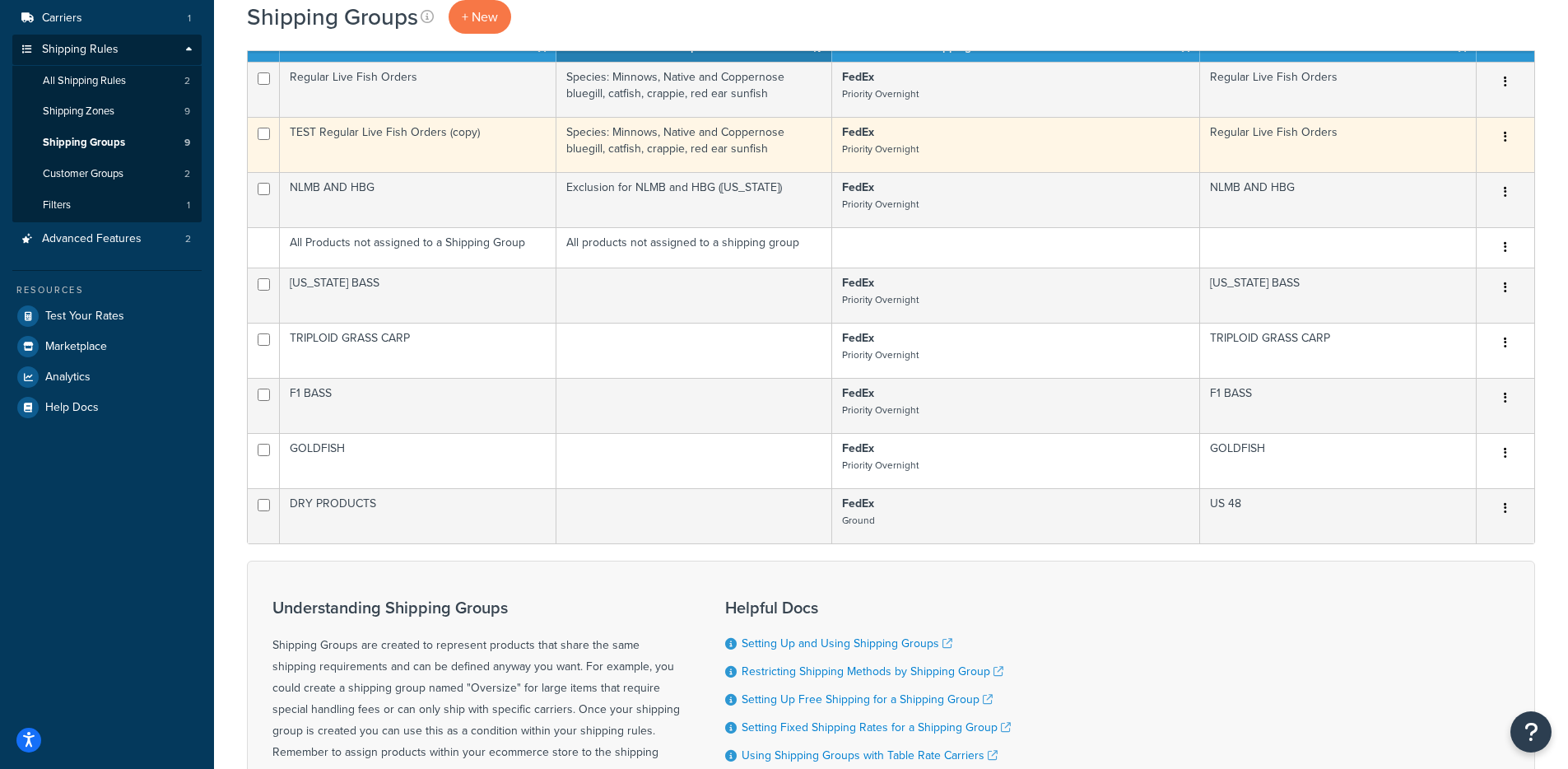
click at [913, 154] on small "Priority Overnight" at bounding box center [880, 148] width 77 height 14
click at [1504, 139] on icon "button" at bounding box center [1505, 137] width 3 height 11
click at [1387, 173] on icon at bounding box center [1390, 170] width 11 height 11
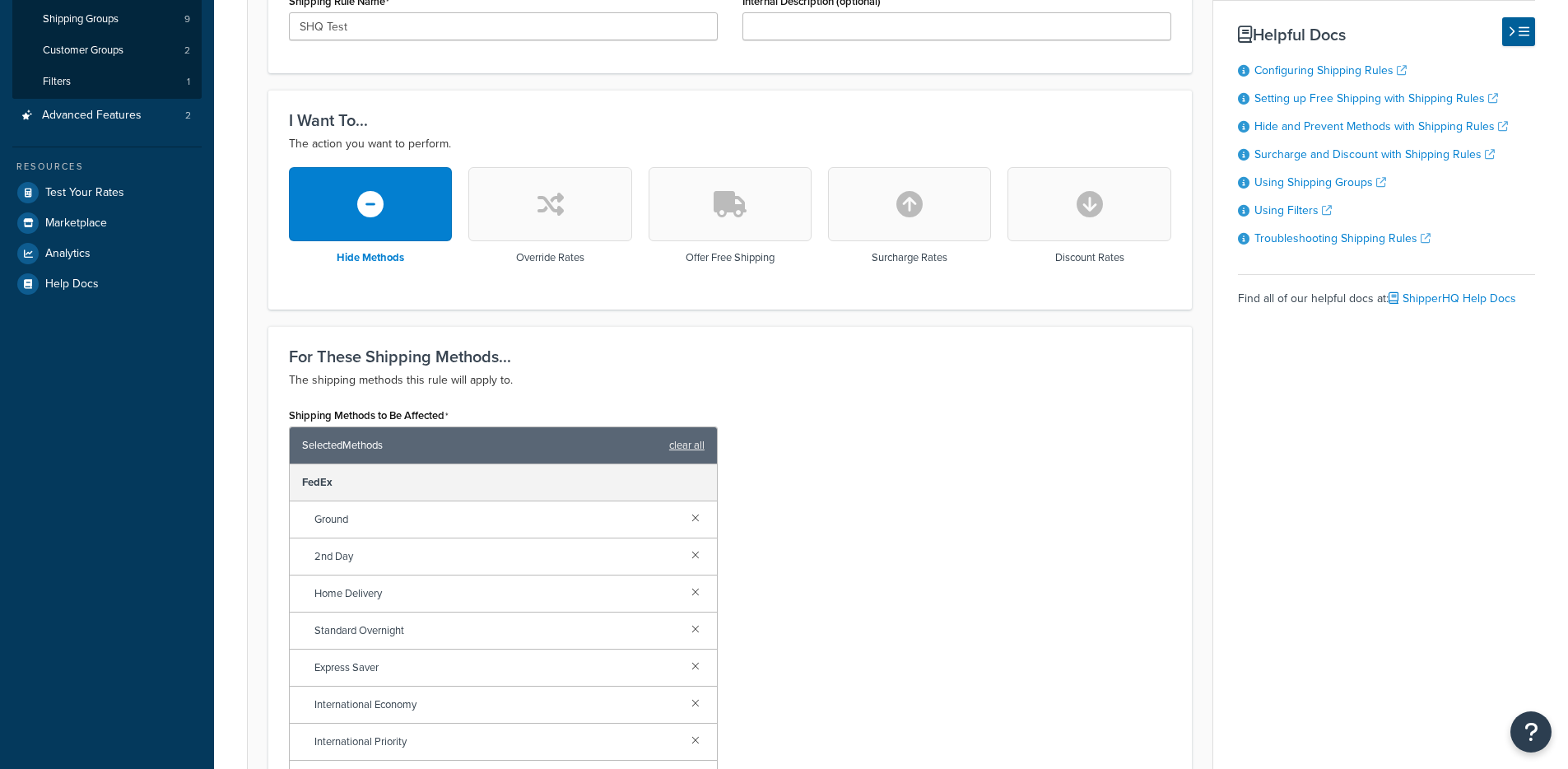
scroll to position [870, 0]
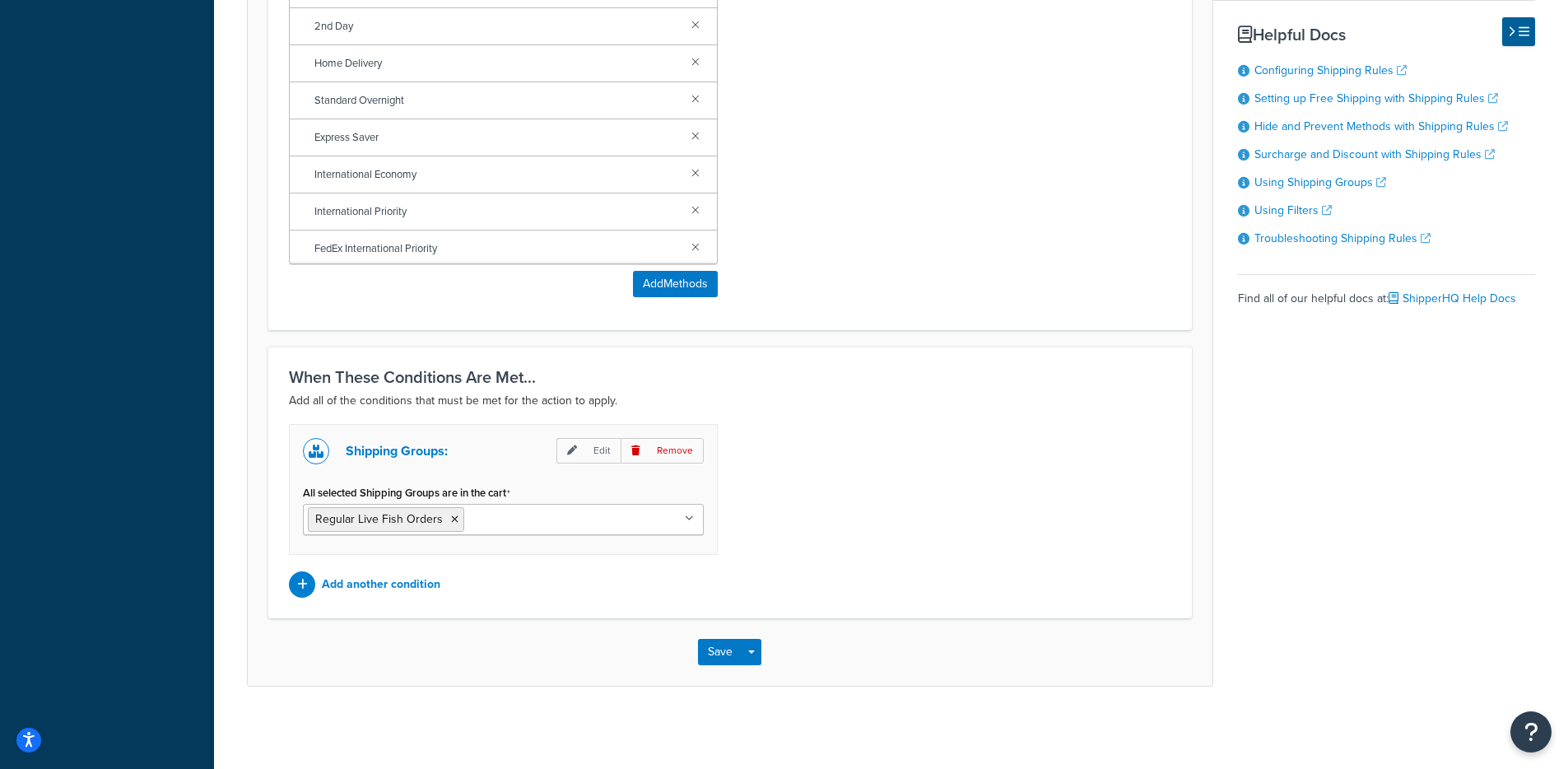
click at [522, 520] on input "All selected Shipping Groups are in the cart" at bounding box center [541, 518] width 145 height 18
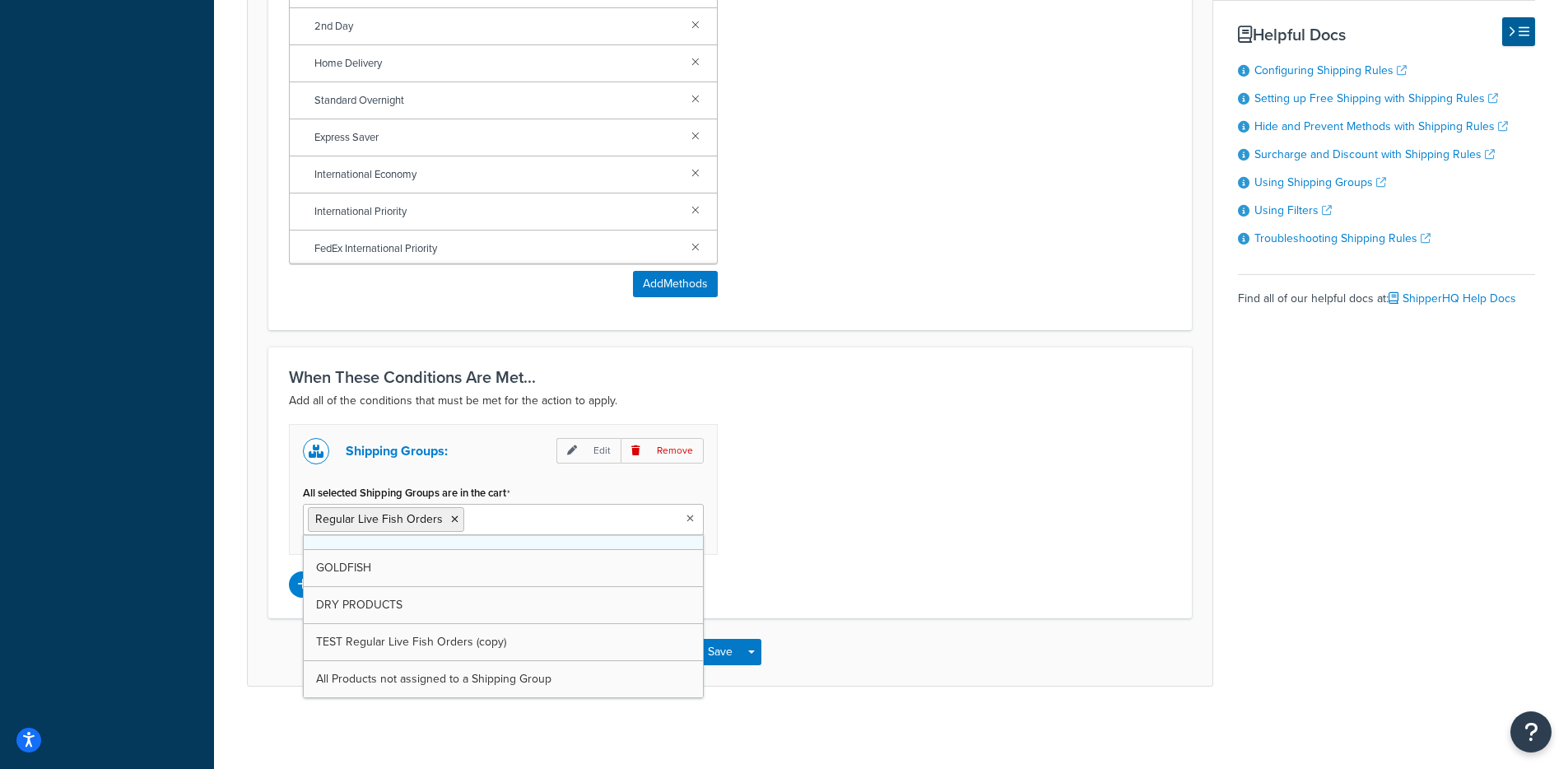
scroll to position [96, 0]
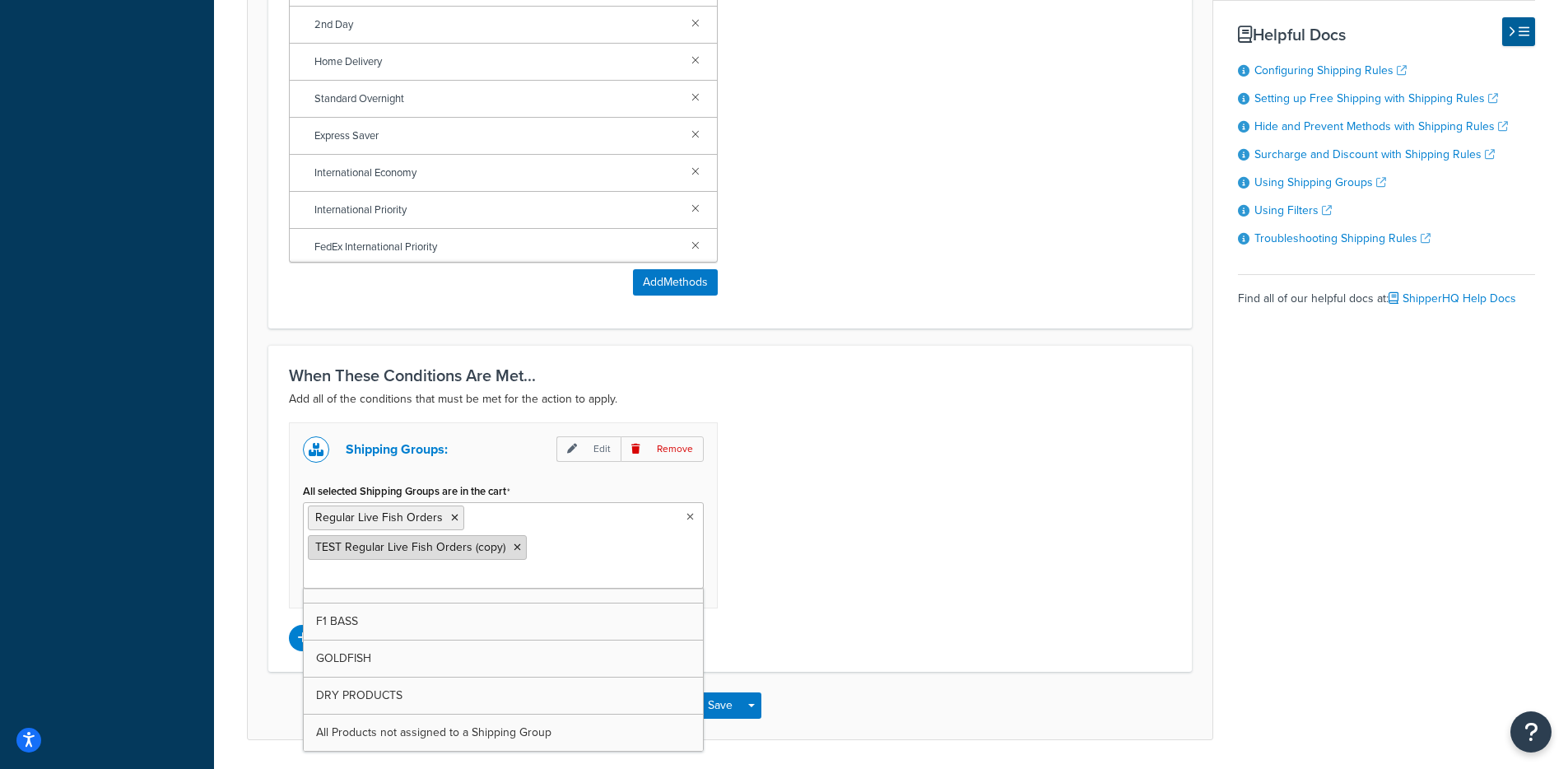
click at [452, 516] on icon at bounding box center [455, 517] width 8 height 10
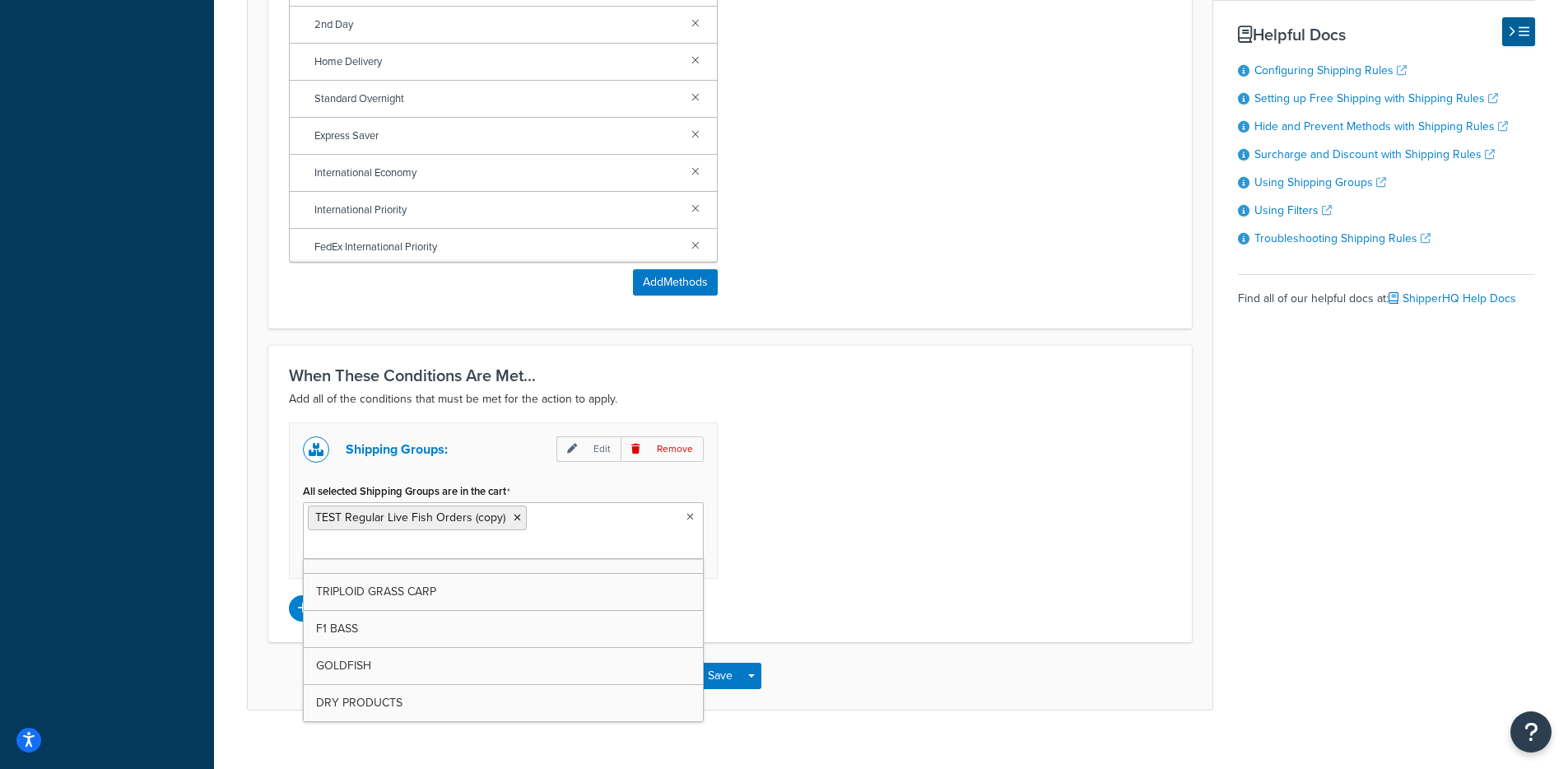
scroll to position [133, 0]
click at [846, 473] on div "Shipping Groups: Edit Remove All selected Shipping Groups are in the cart TEST …" at bounding box center [730, 521] width 907 height 199
click at [718, 663] on button "Save" at bounding box center [720, 676] width 44 height 27
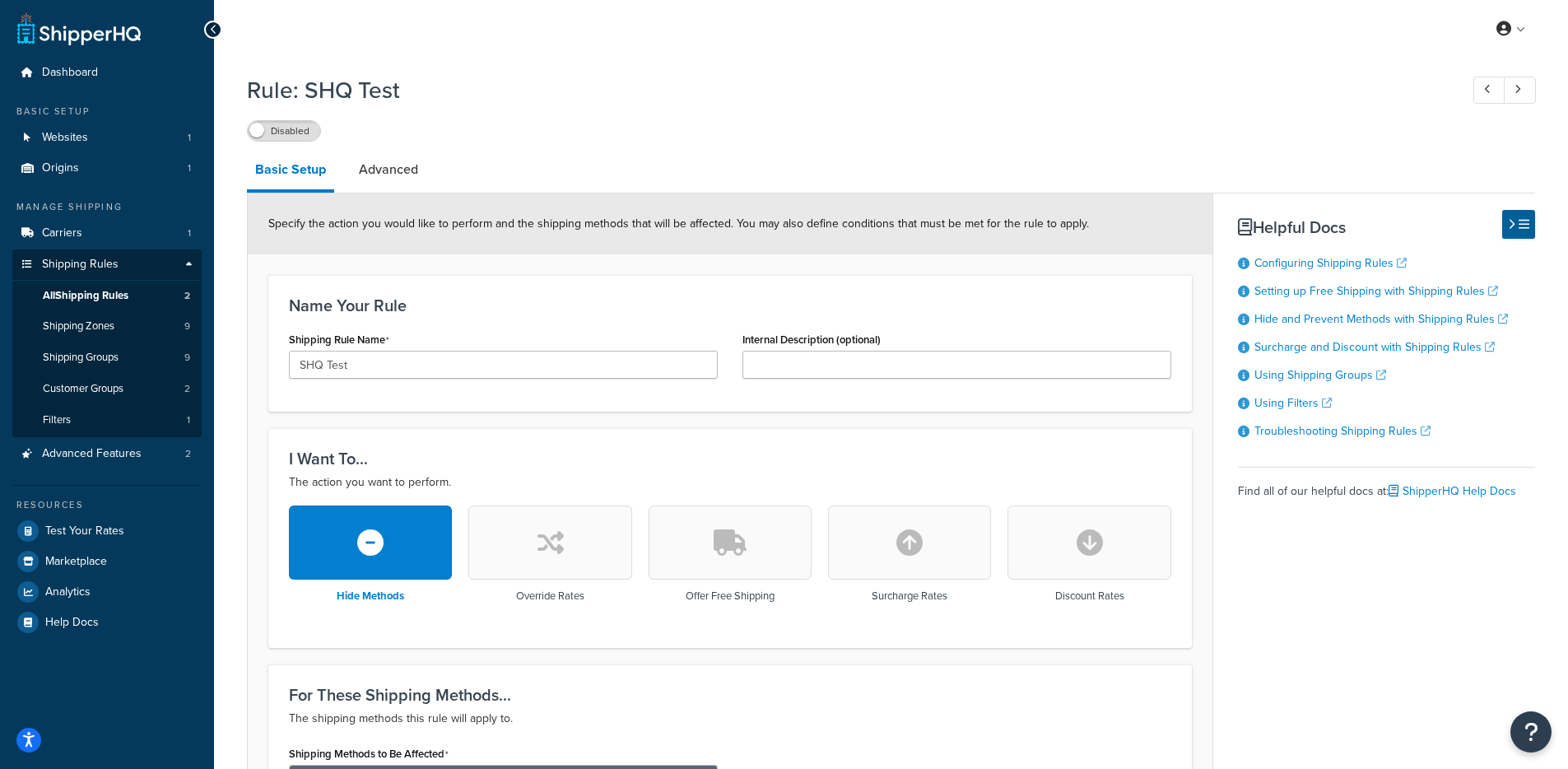
scroll to position [522, 0]
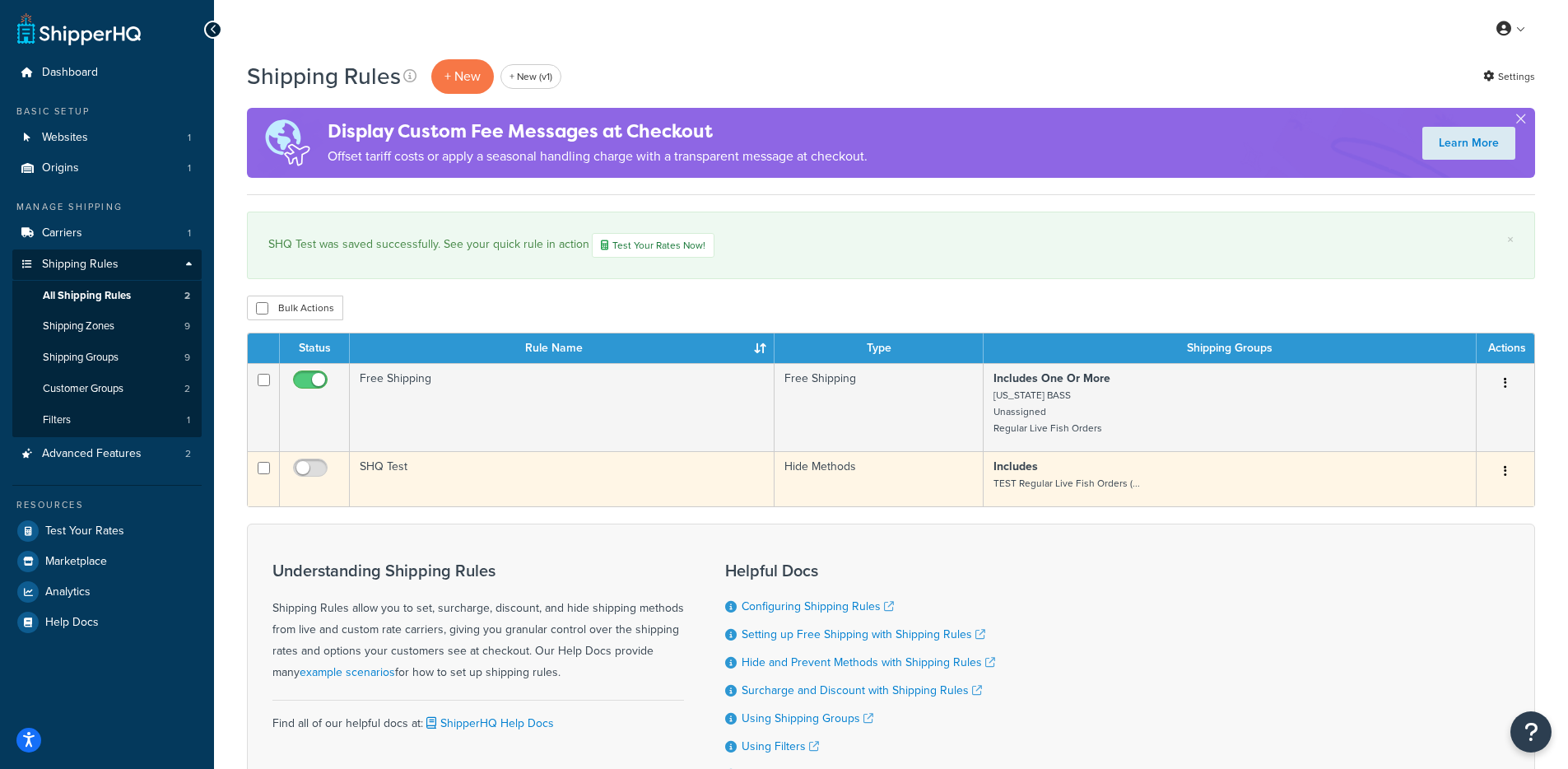
click at [651, 489] on td "SHQ Test" at bounding box center [563, 479] width 425 height 55
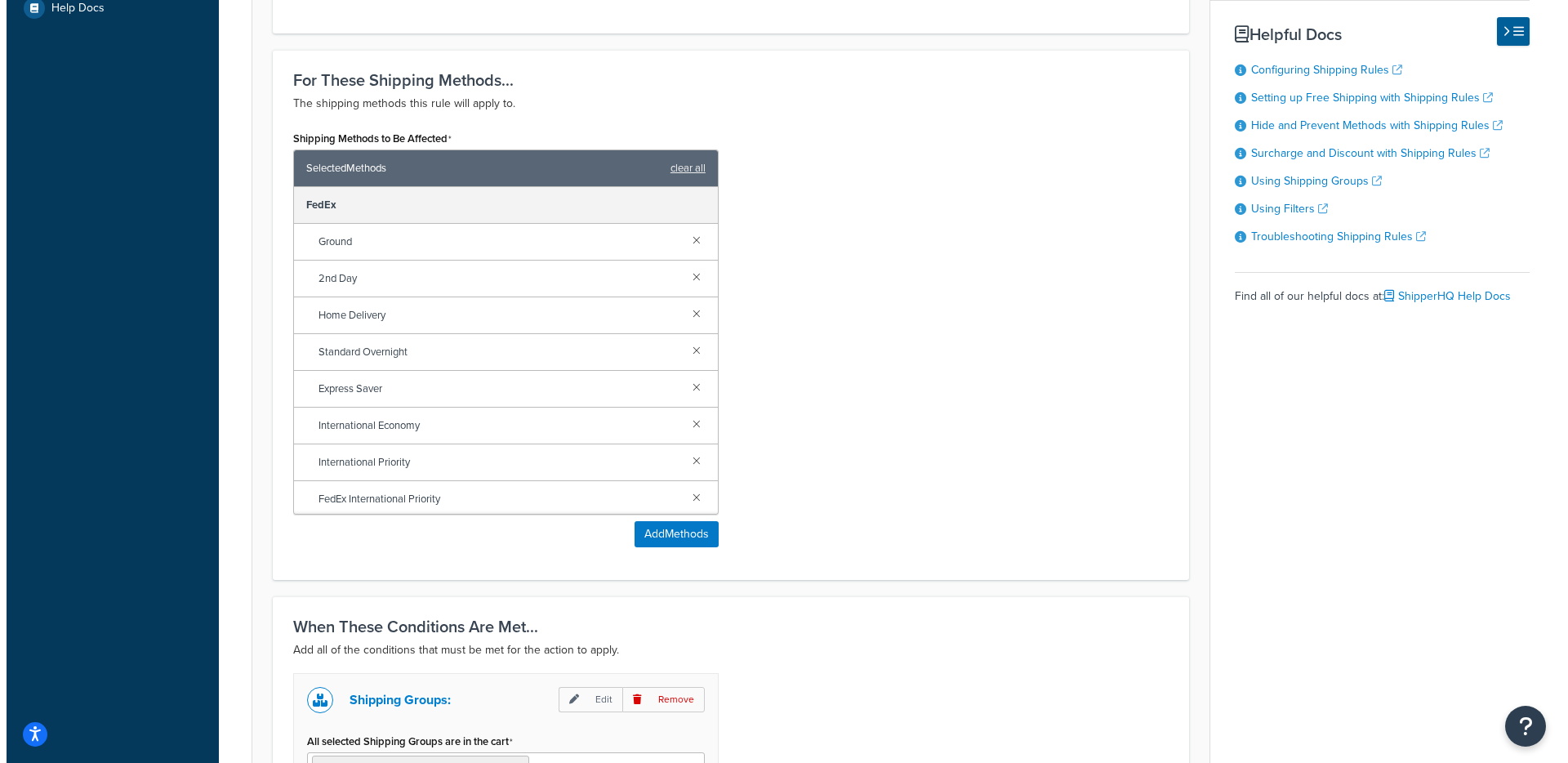
scroll to position [3, 0]
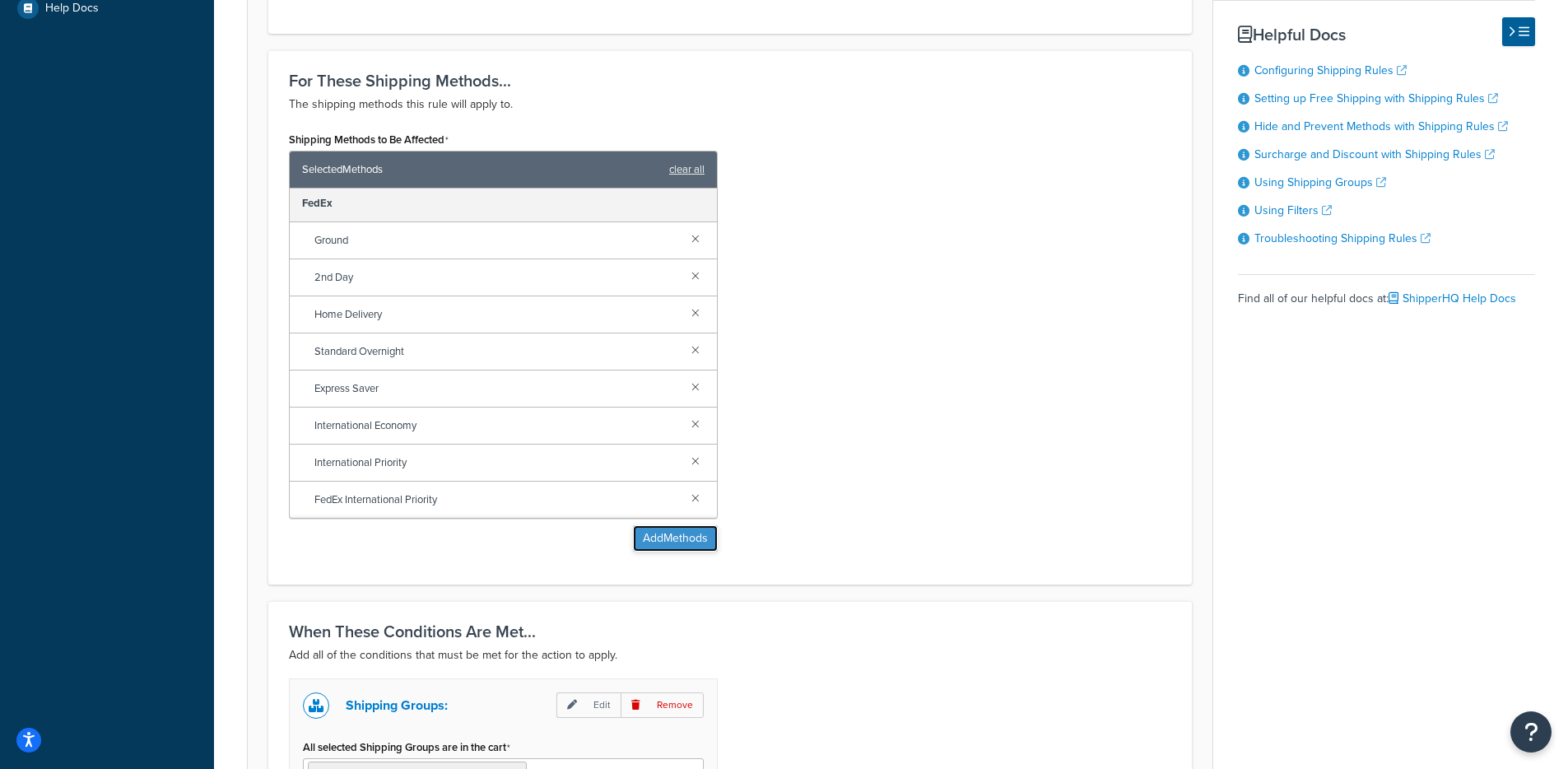
click at [652, 541] on button "Add Methods" at bounding box center [675, 538] width 85 height 27
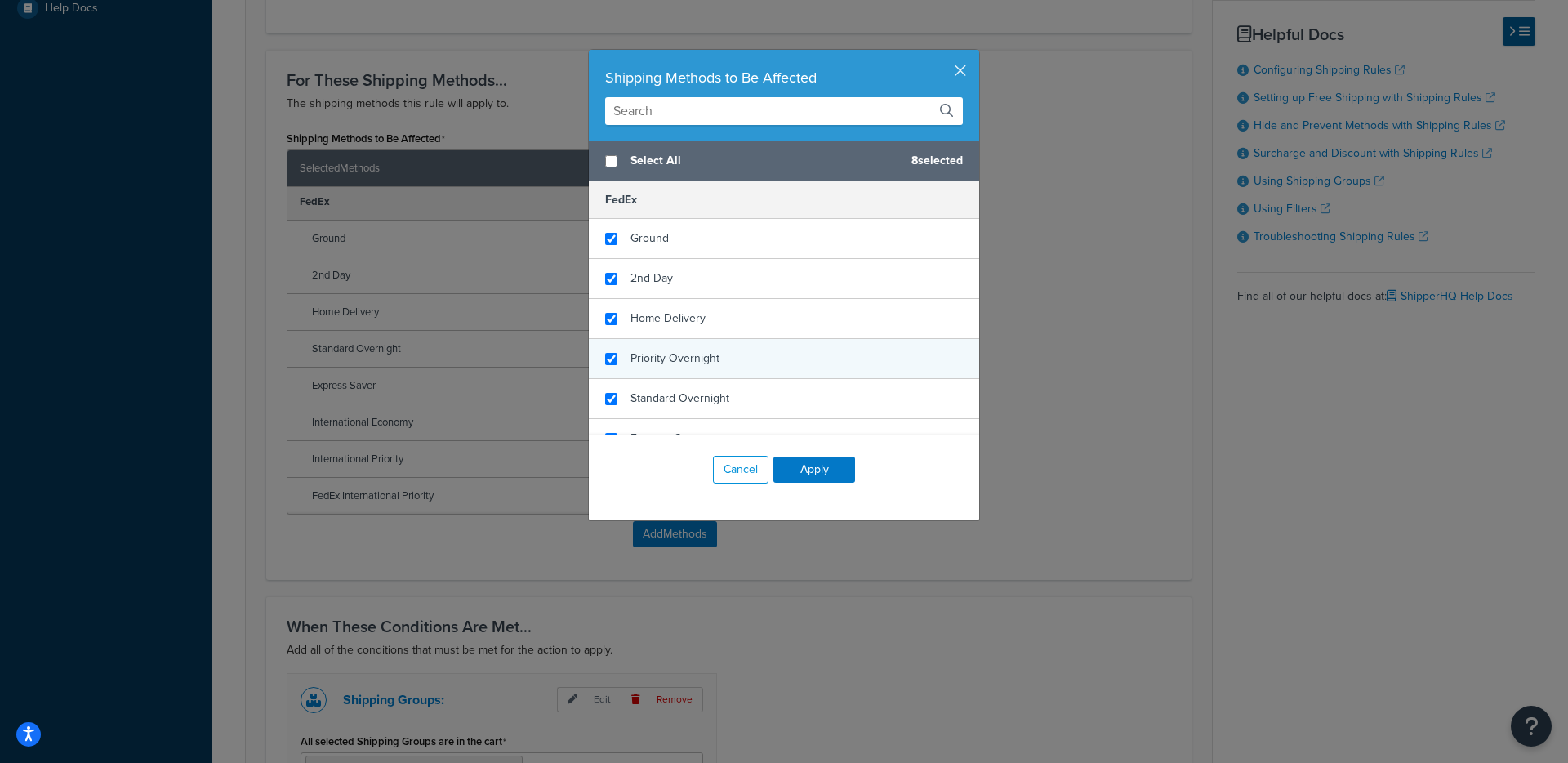
checkbox input "true"
click at [700, 352] on span "Priority Overnight" at bounding box center [675, 358] width 89 height 17
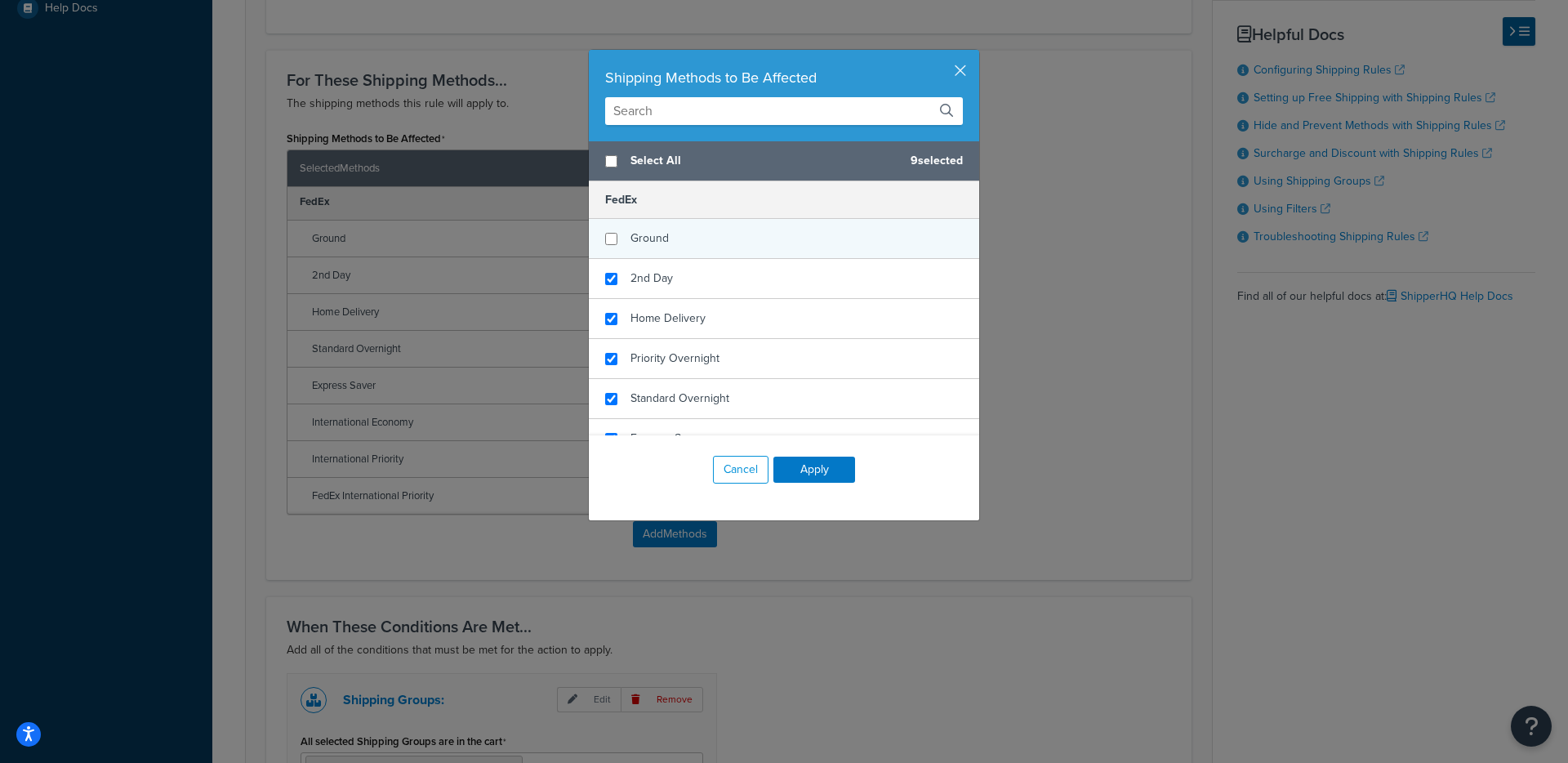
checkbox input "false"
click at [695, 237] on div "Ground" at bounding box center [783, 239] width 390 height 40
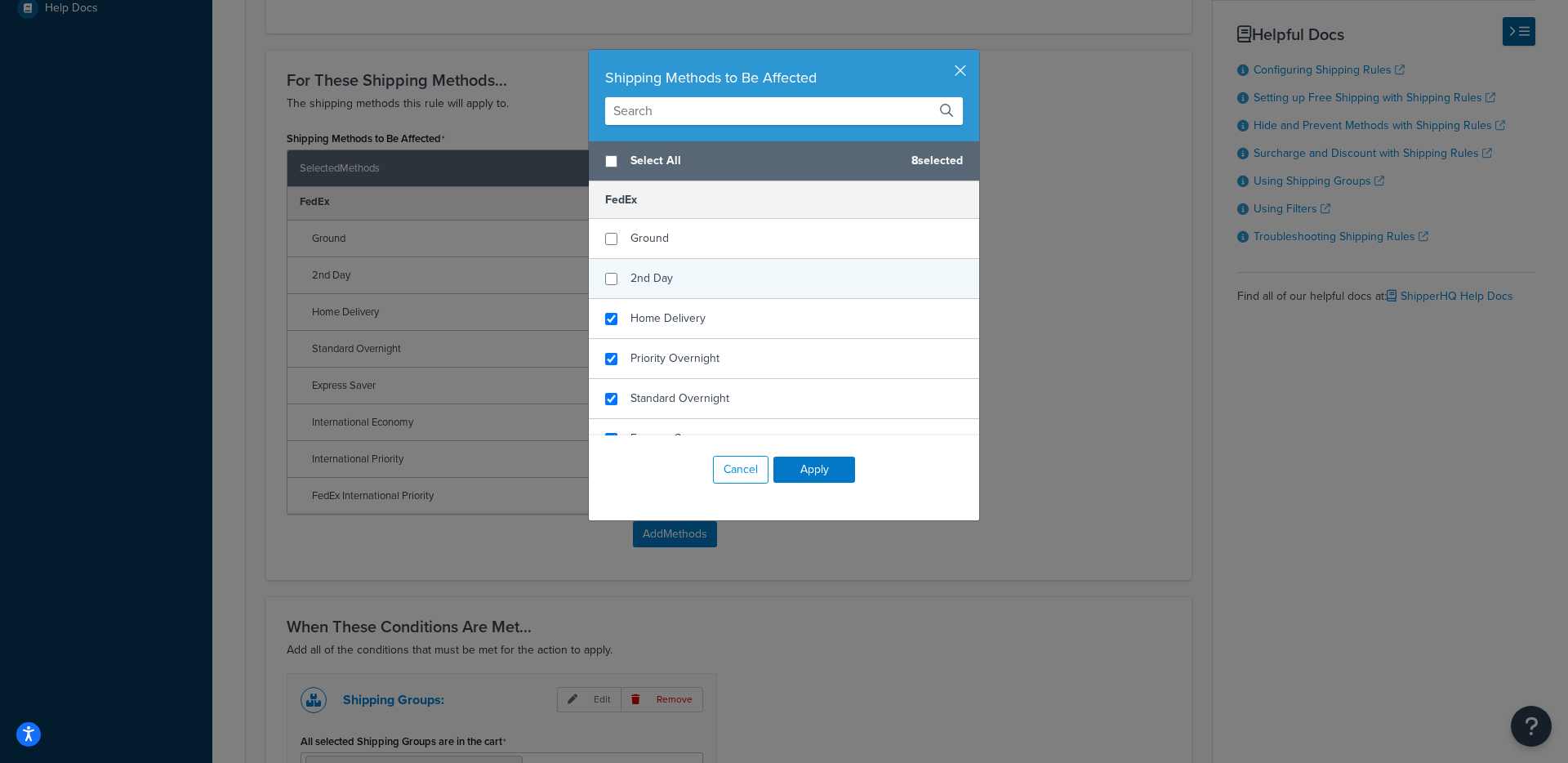
checkbox input "false"
click at [670, 281] on div "2nd Day" at bounding box center [783, 279] width 390 height 40
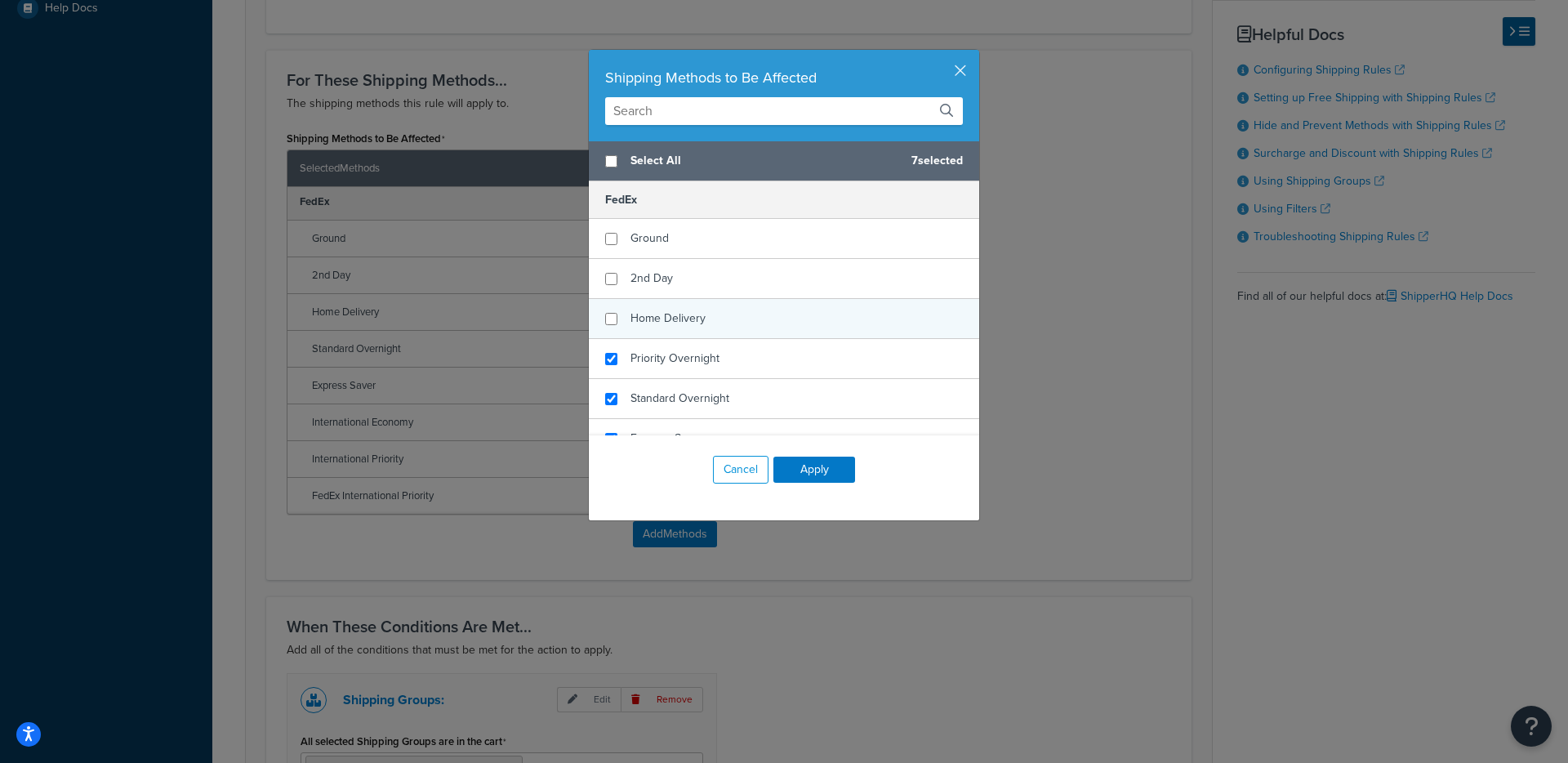
checkbox input "false"
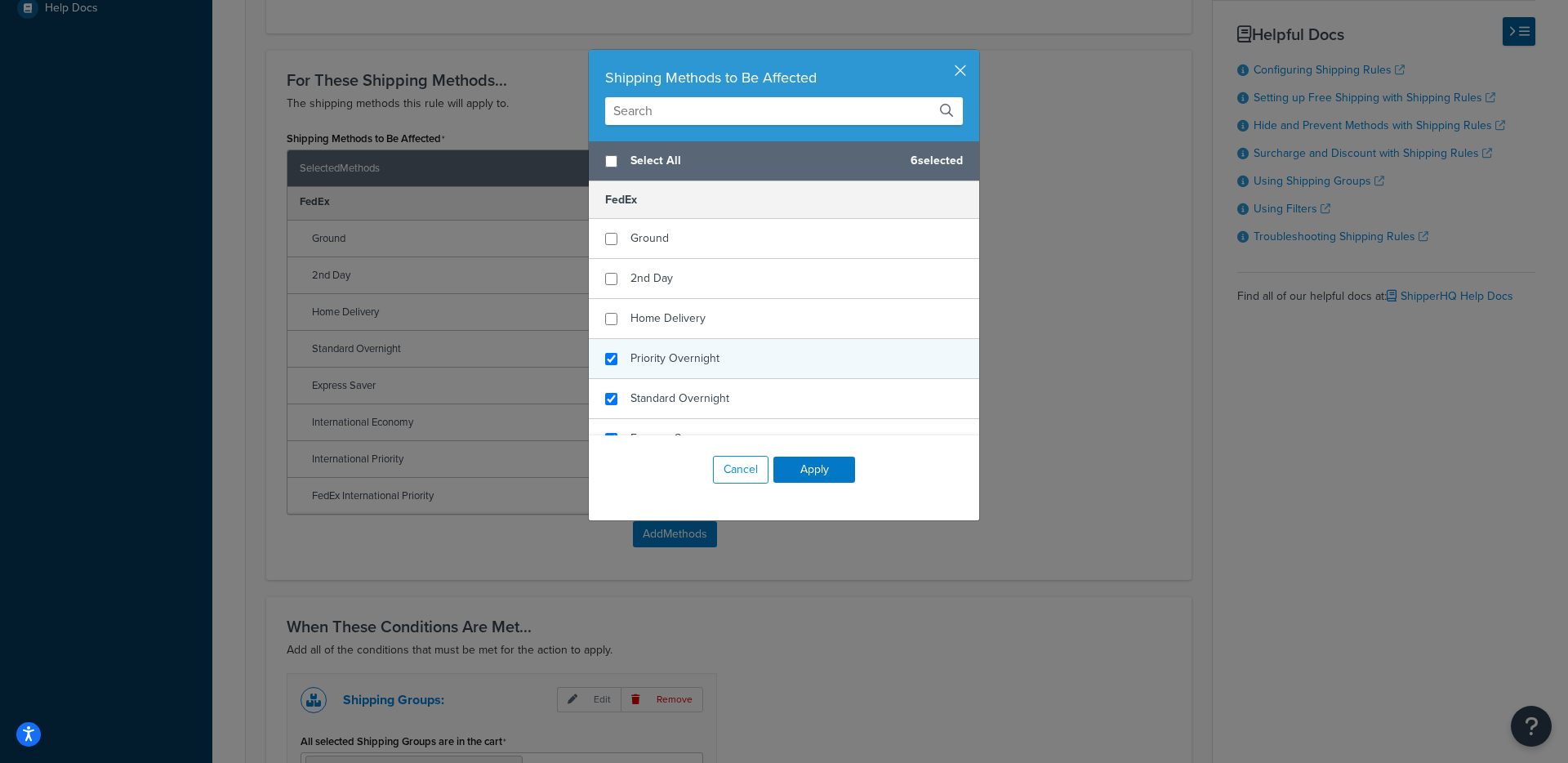
drag, startPoint x: 679, startPoint y: 311, endPoint x: 691, endPoint y: 371, distance: 61.2
click at [679, 311] on span "Home Delivery" at bounding box center [667, 318] width 75 height 17
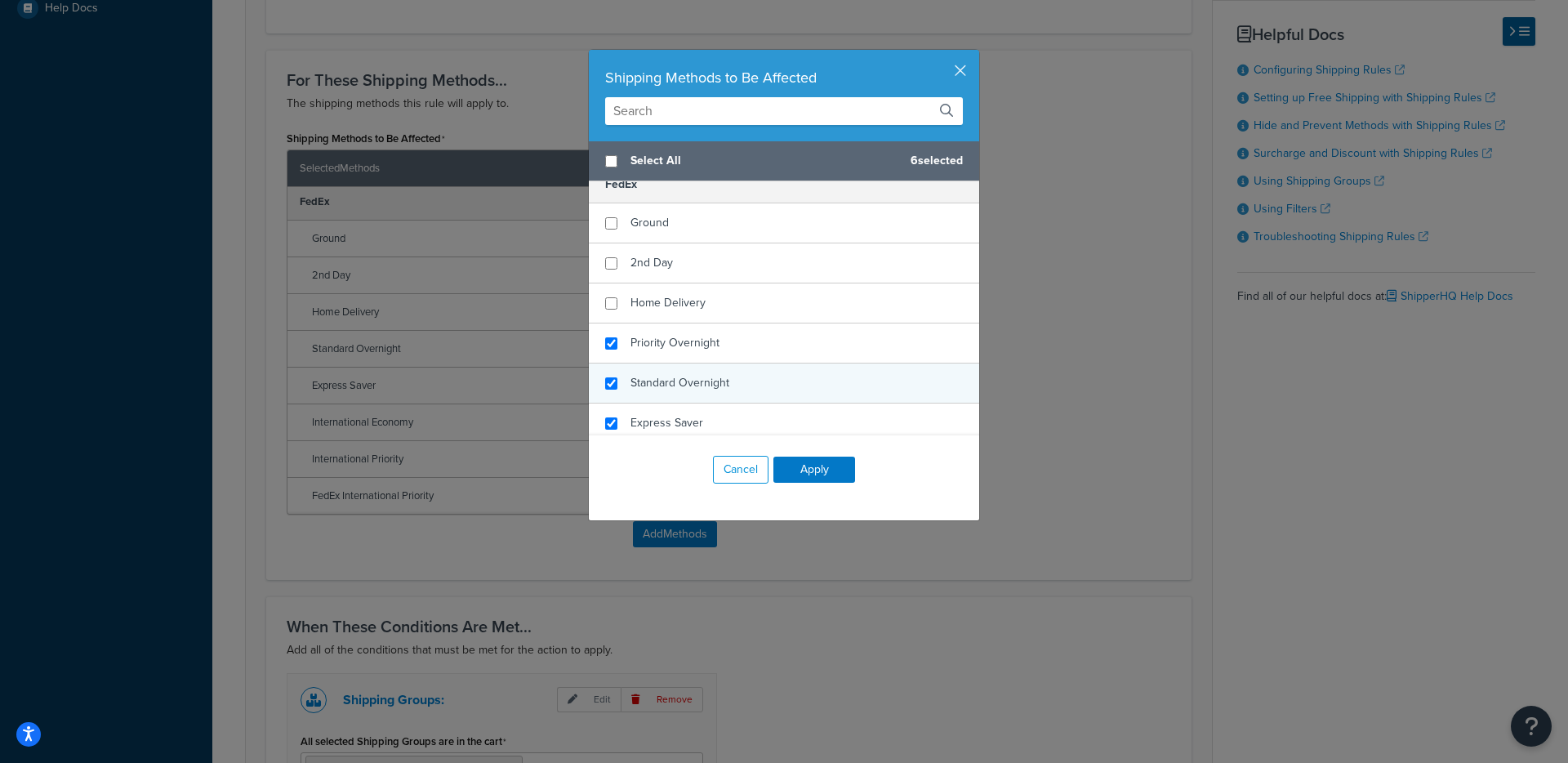
scroll to position [37, 0]
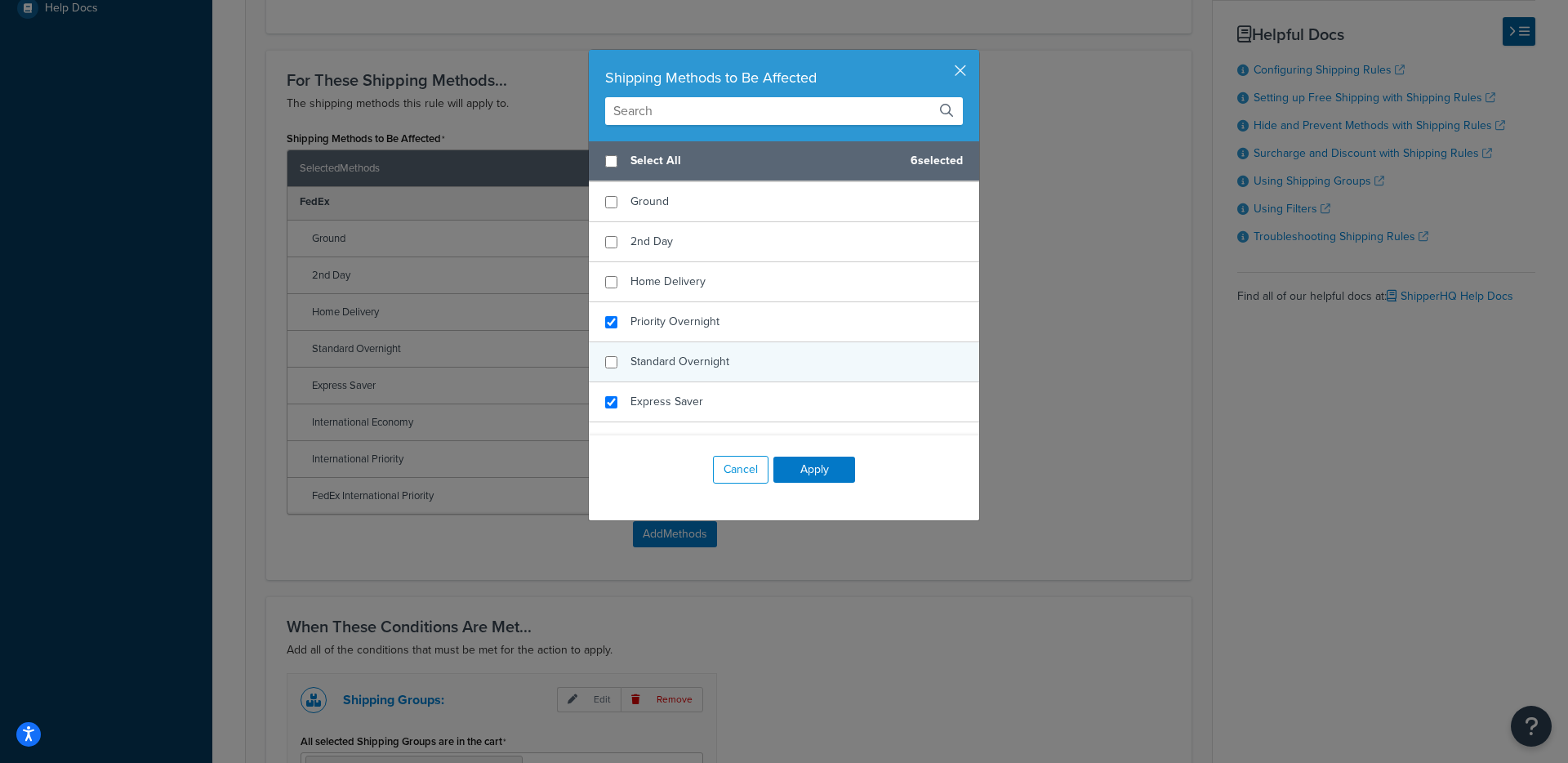
checkbox input "false"
click at [691, 361] on span "Standard Overnight" at bounding box center [680, 362] width 99 height 17
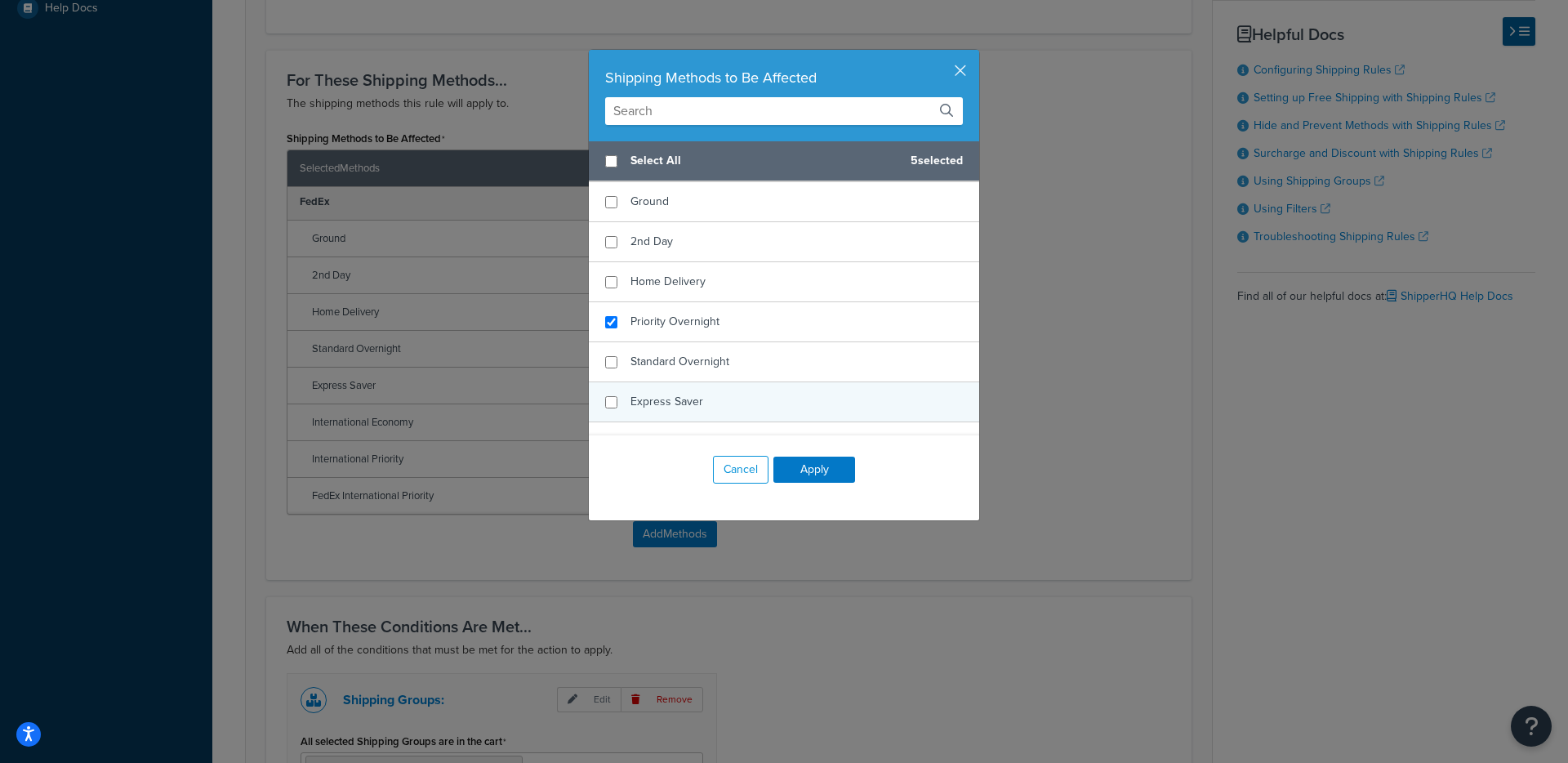
checkbox input "false"
click at [676, 395] on span "Express Saver" at bounding box center [666, 401] width 73 height 17
checkbox input "false"
click at [681, 398] on span "International Economy" at bounding box center [686, 398] width 112 height 17
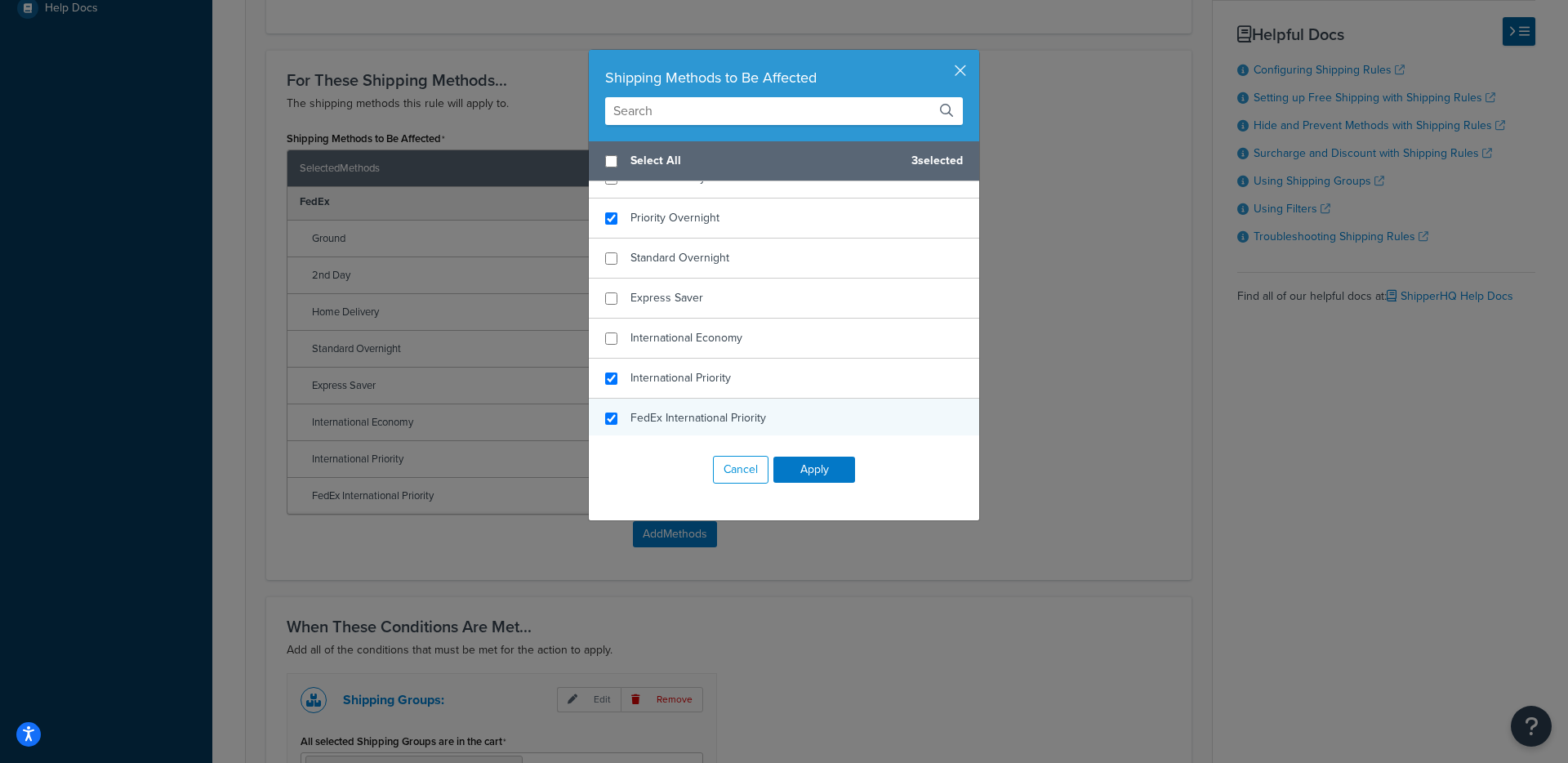
scroll to position [143, 0]
checkbox input "false"
click at [677, 402] on div "FedEx International Priority" at bounding box center [783, 415] width 390 height 39
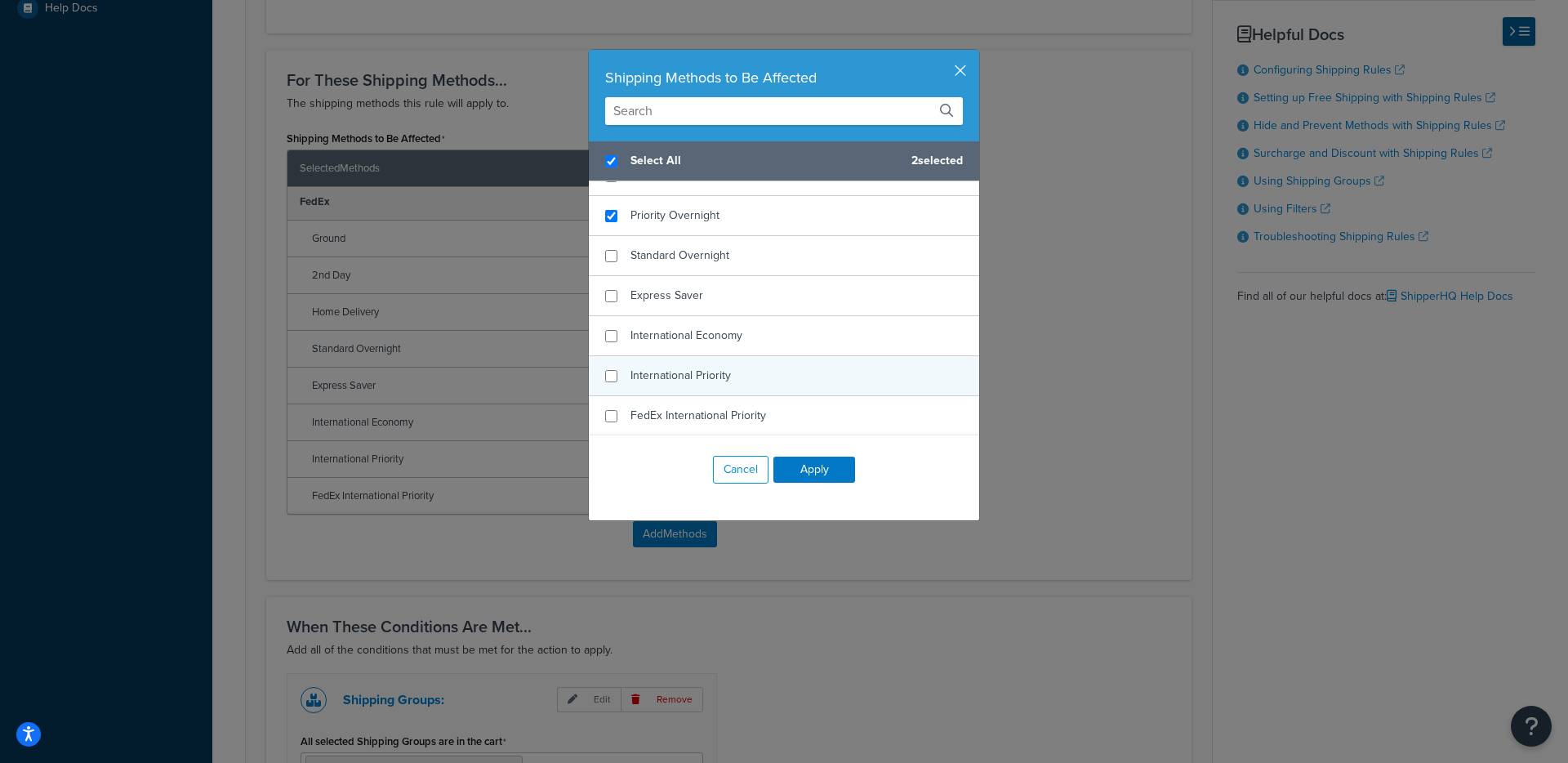
checkbox input "true"
checkbox input "false"
click at [677, 388] on div "International Priority" at bounding box center [783, 376] width 390 height 40
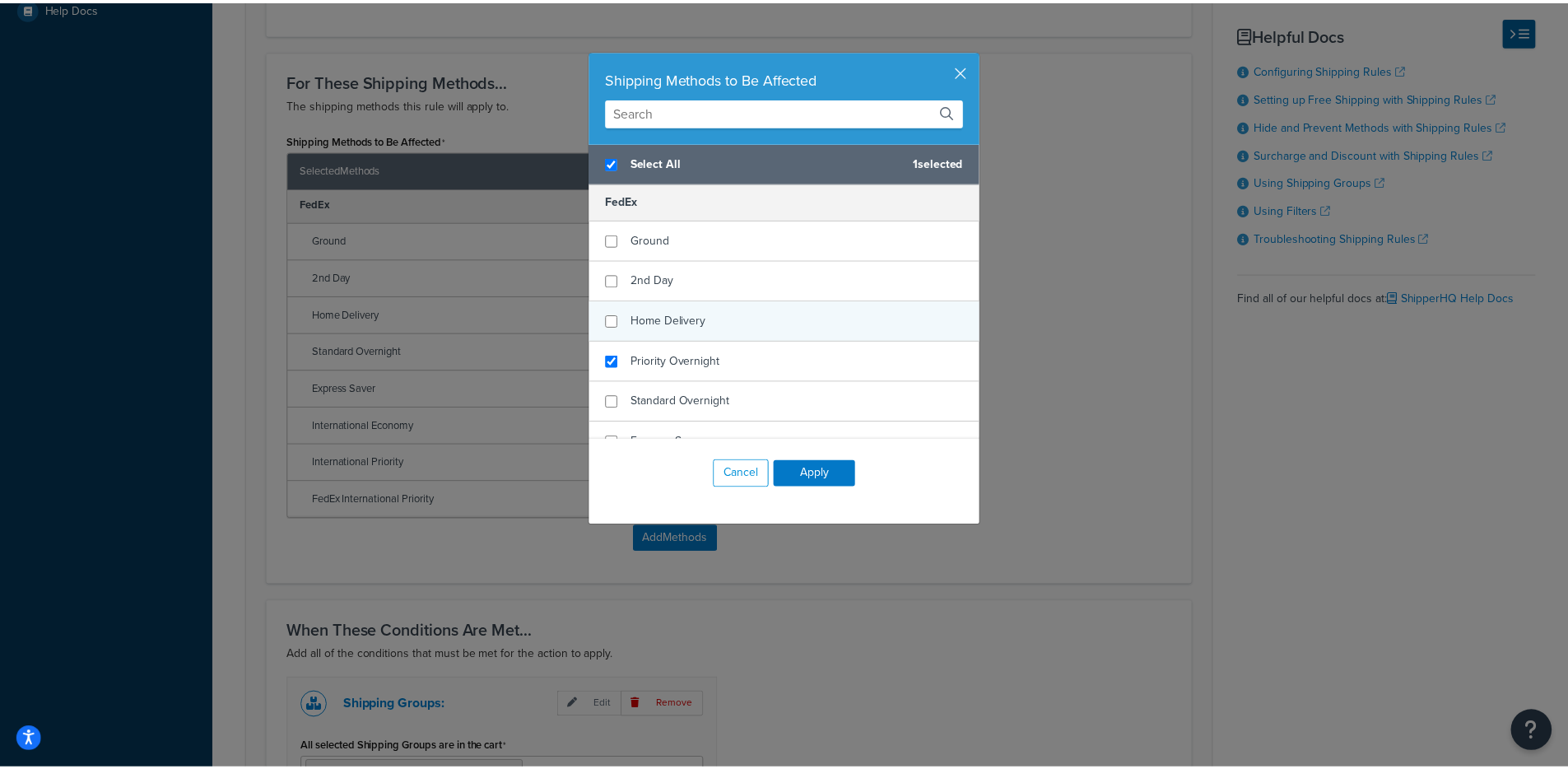
scroll to position [0, 0]
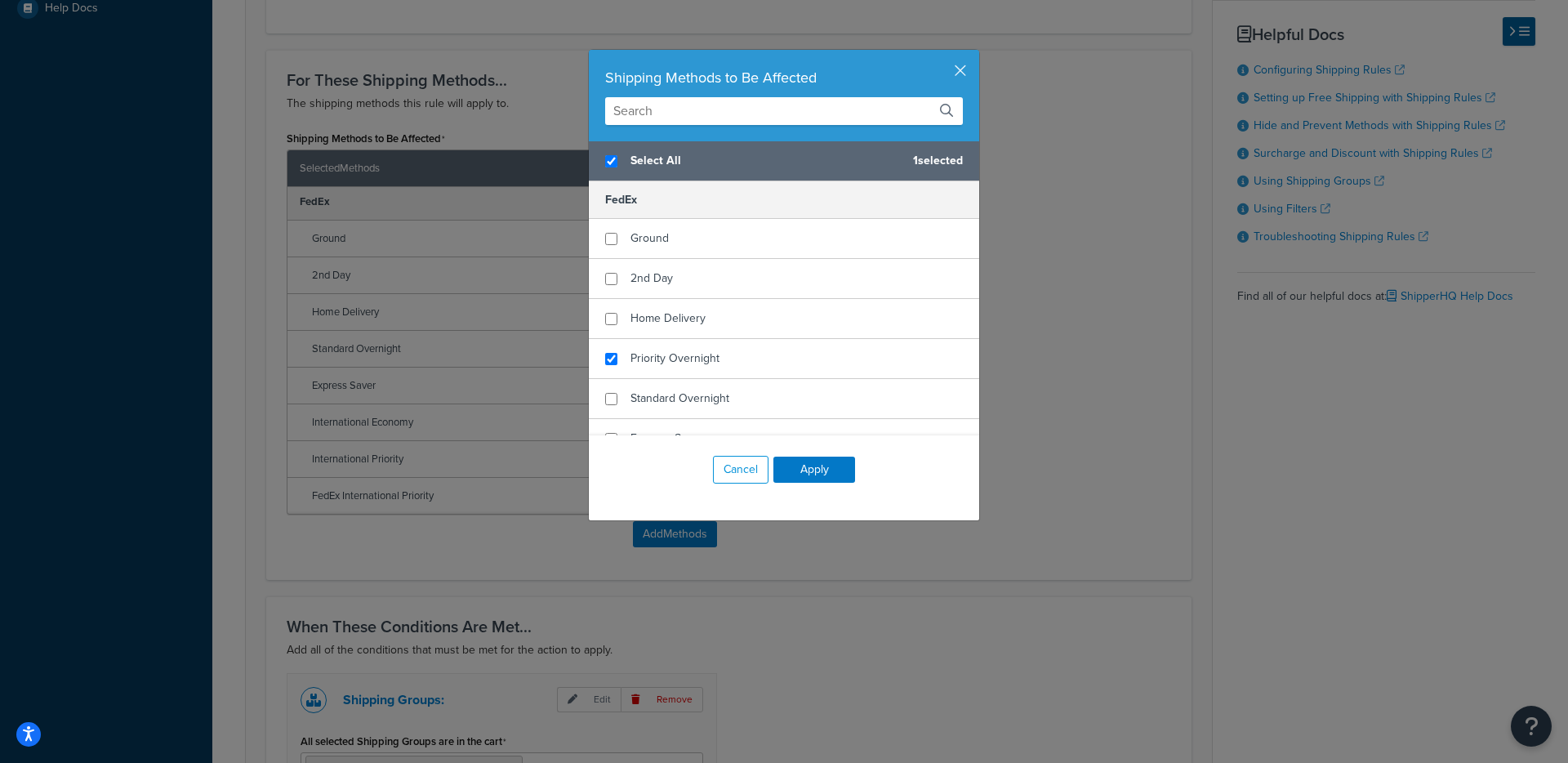
click at [664, 162] on span "Select All" at bounding box center [765, 160] width 270 height 23
checkbox input "false"
click at [946, 64] on div "Shipping Methods to Be Affected" at bounding box center [783, 95] width 390 height 91
click at [975, 54] on button "button" at bounding box center [977, 51] width 4 height 4
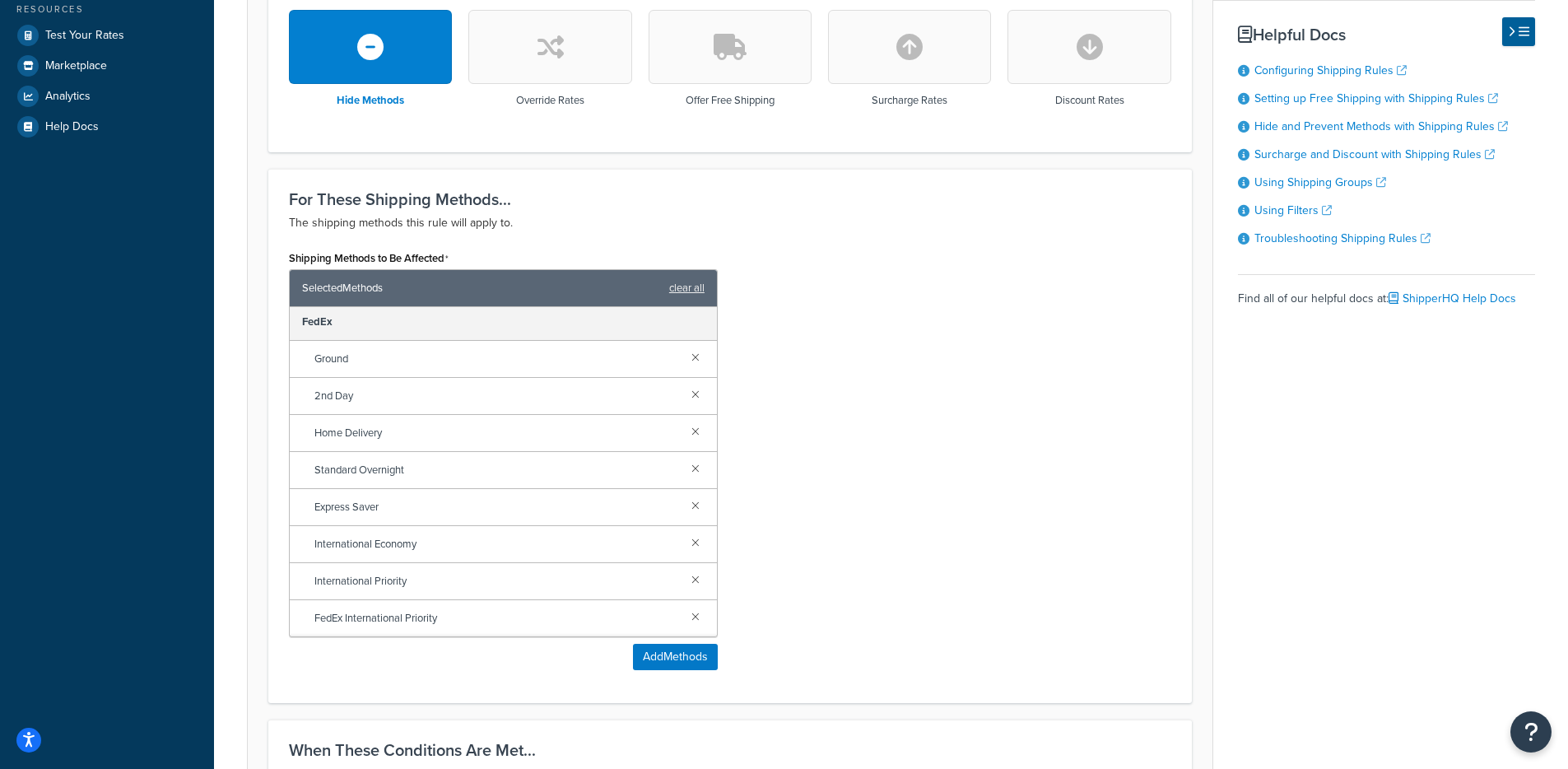
scroll to position [72, 0]
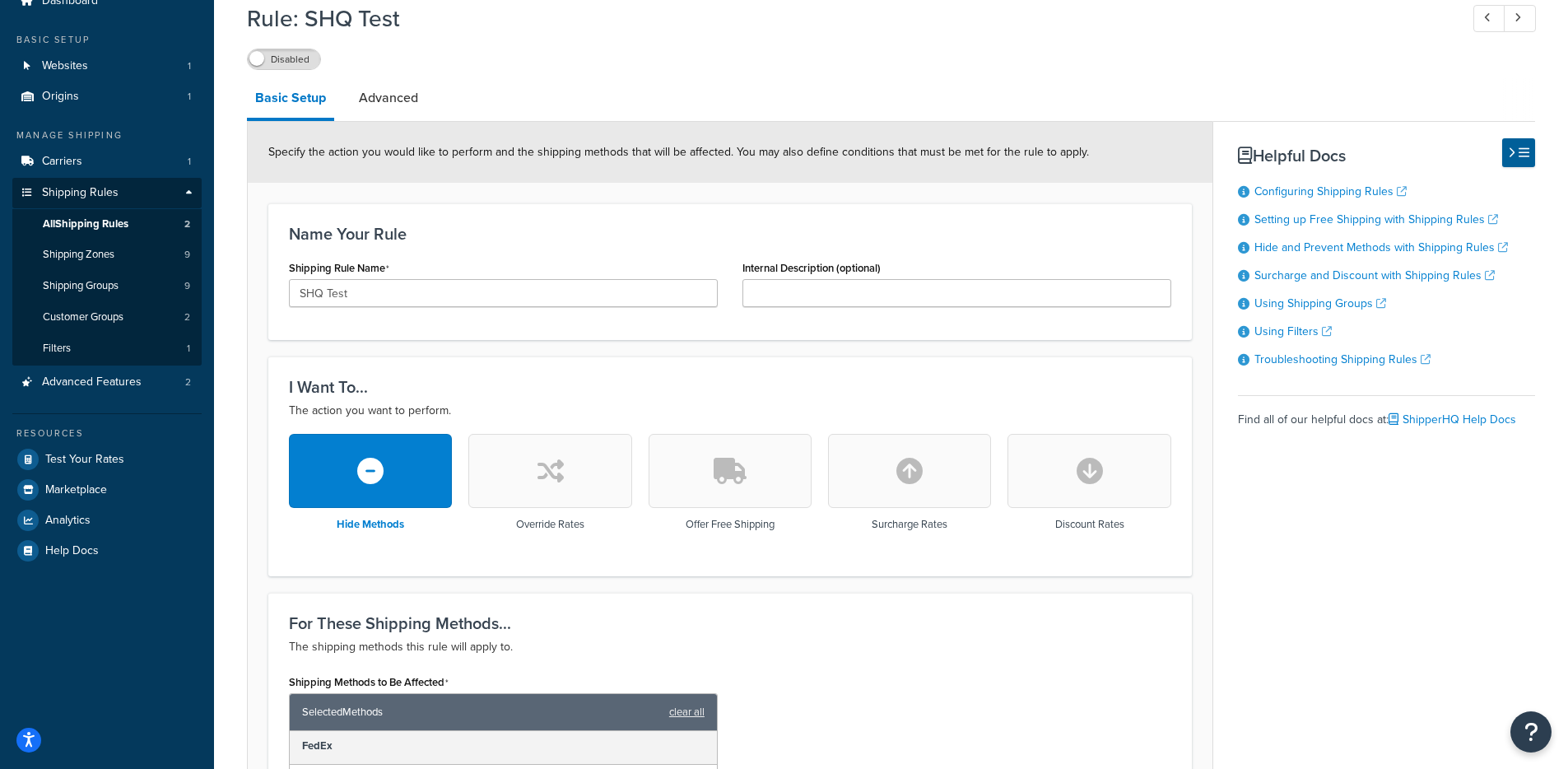
drag, startPoint x: 303, startPoint y: 62, endPoint x: 428, endPoint y: 29, distance: 129.3
click at [303, 62] on label "Disabled" at bounding box center [284, 59] width 73 height 20
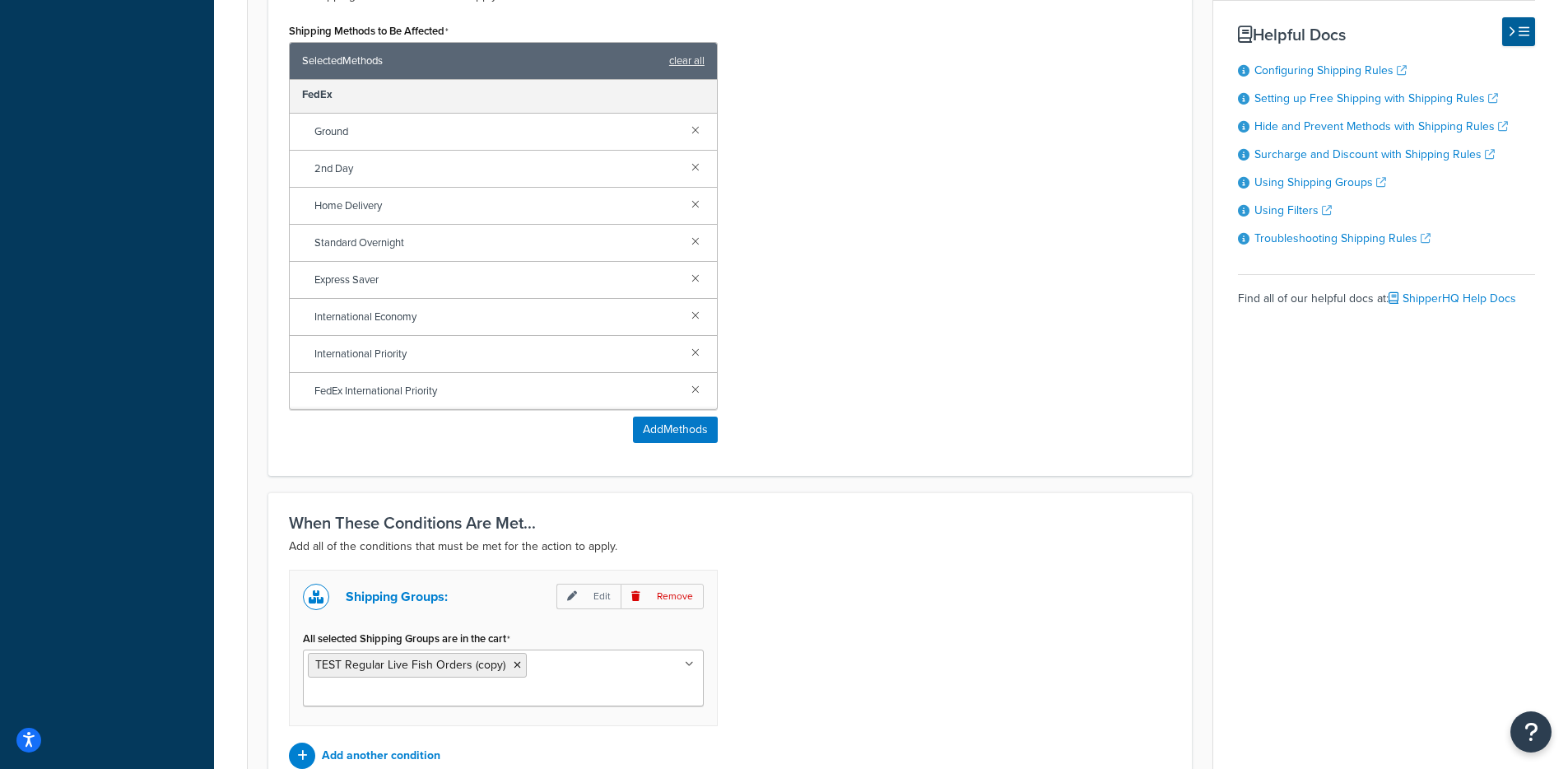
scroll to position [870, 0]
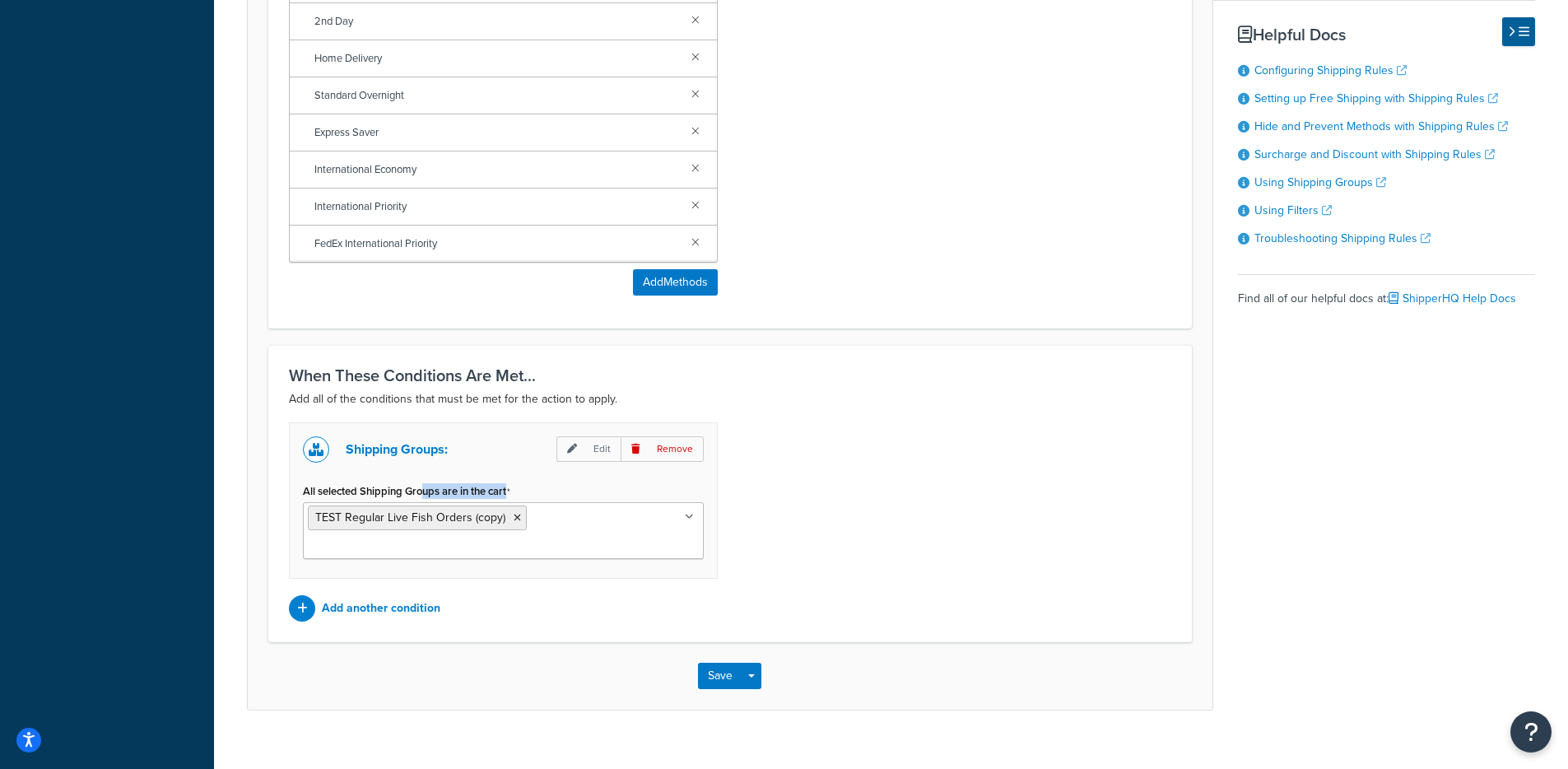
drag, startPoint x: 422, startPoint y: 494, endPoint x: 516, endPoint y: 494, distance: 94.0
click at [516, 494] on div "All selected Shipping Groups are in the cart TEST Regular Live Fish Orders (cop…" at bounding box center [503, 518] width 401 height 79
click at [594, 445] on p "Edit" at bounding box center [588, 449] width 64 height 26
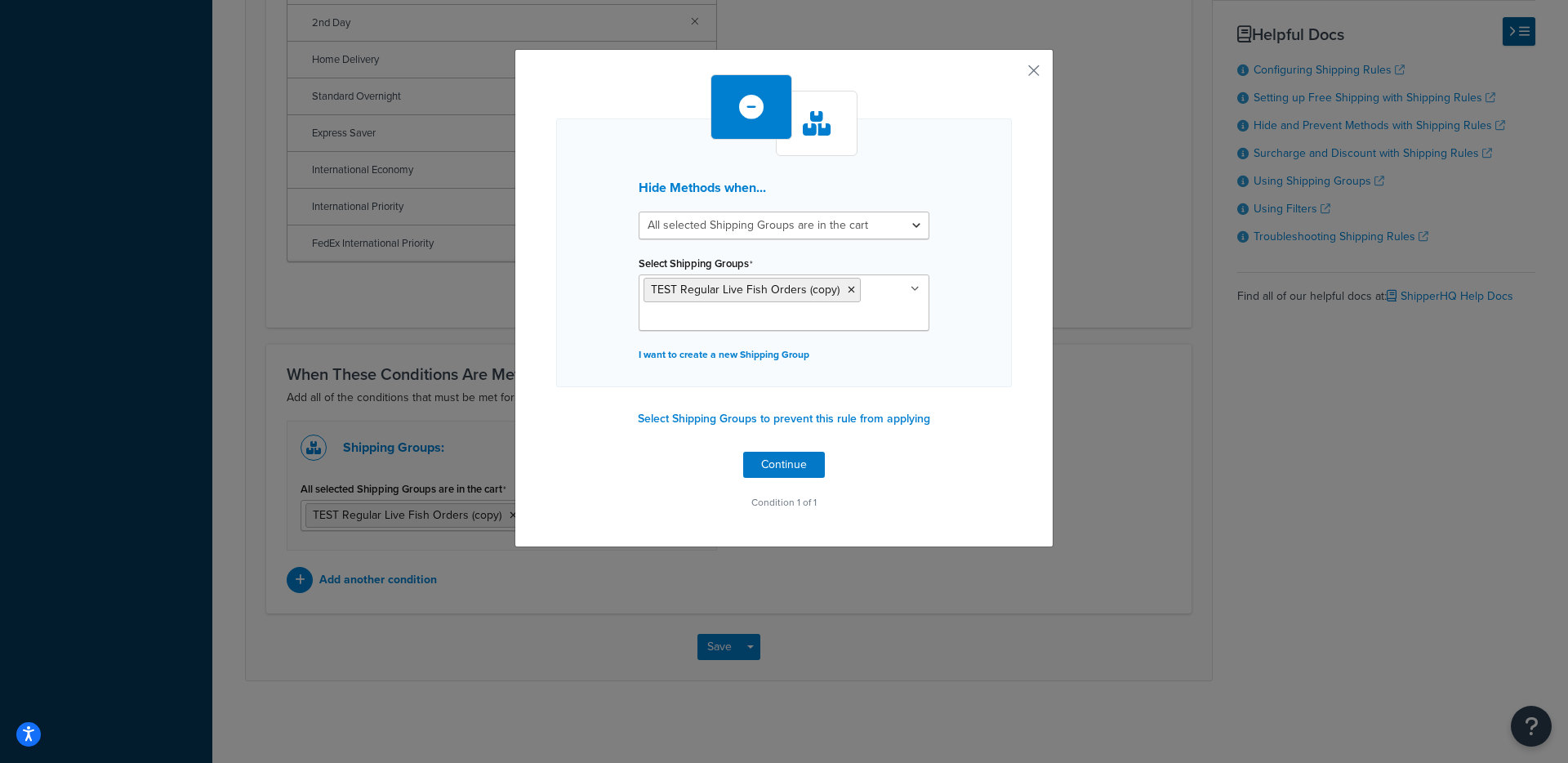
click at [795, 210] on div "Hide Methods when... All selected Shipping Groups are in the cart Any selected …" at bounding box center [784, 252] width 456 height 269
click at [775, 230] on select "All selected Shipping Groups are in the cart Any selected Shipping Groups are i…" at bounding box center [784, 225] width 290 height 28
select select "any"
click at [639, 212] on select "All selected Shipping Groups are in the cart Any selected Shipping Groups are i…" at bounding box center [784, 225] width 290 height 28
click at [760, 466] on button "Continue" at bounding box center [784, 465] width 82 height 27
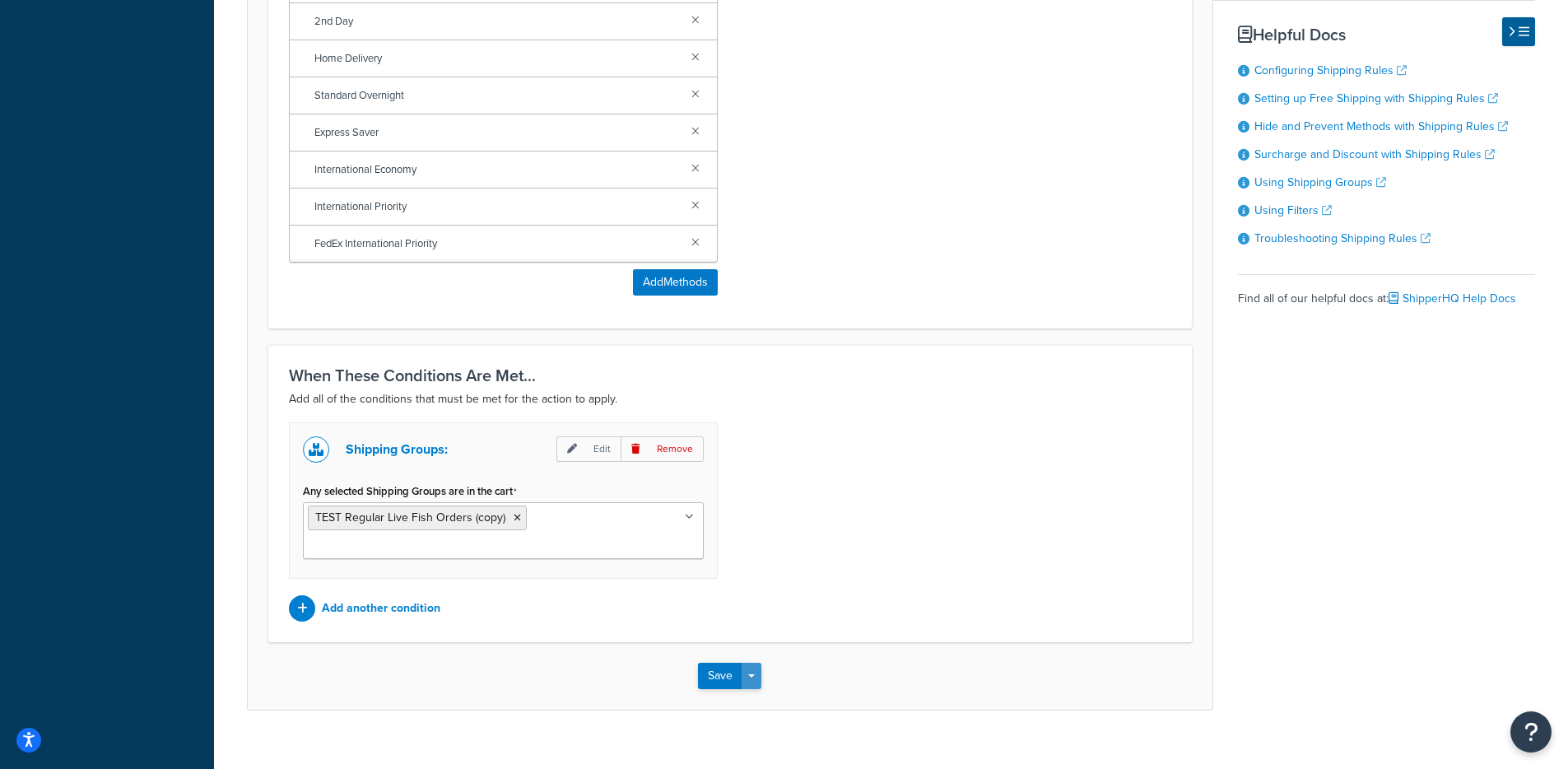
click at [753, 663] on button "Save Dropdown" at bounding box center [751, 676] width 20 height 27
click at [760, 689] on button "Save and Edit" at bounding box center [778, 706] width 159 height 34
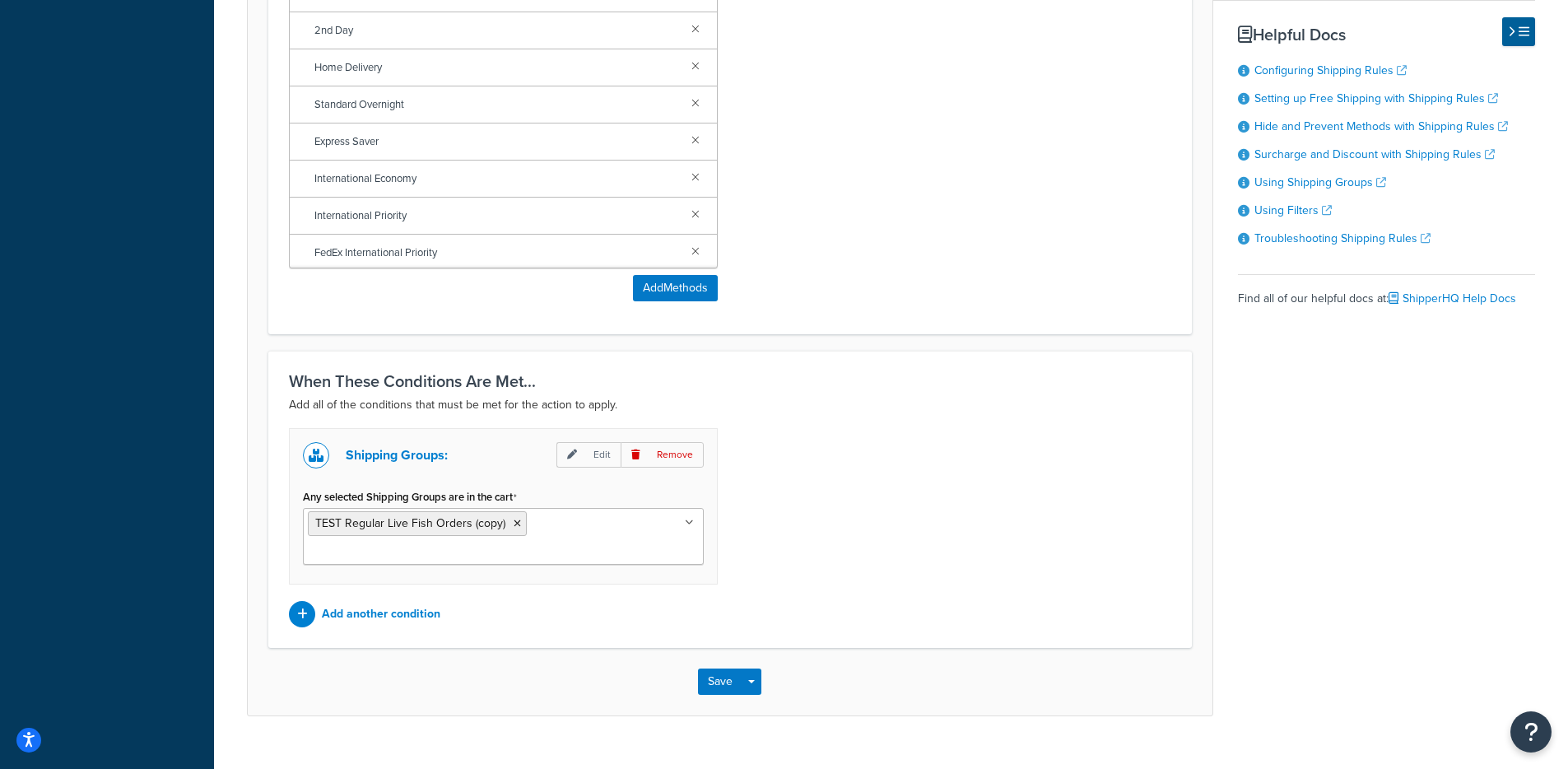
scroll to position [870, 0]
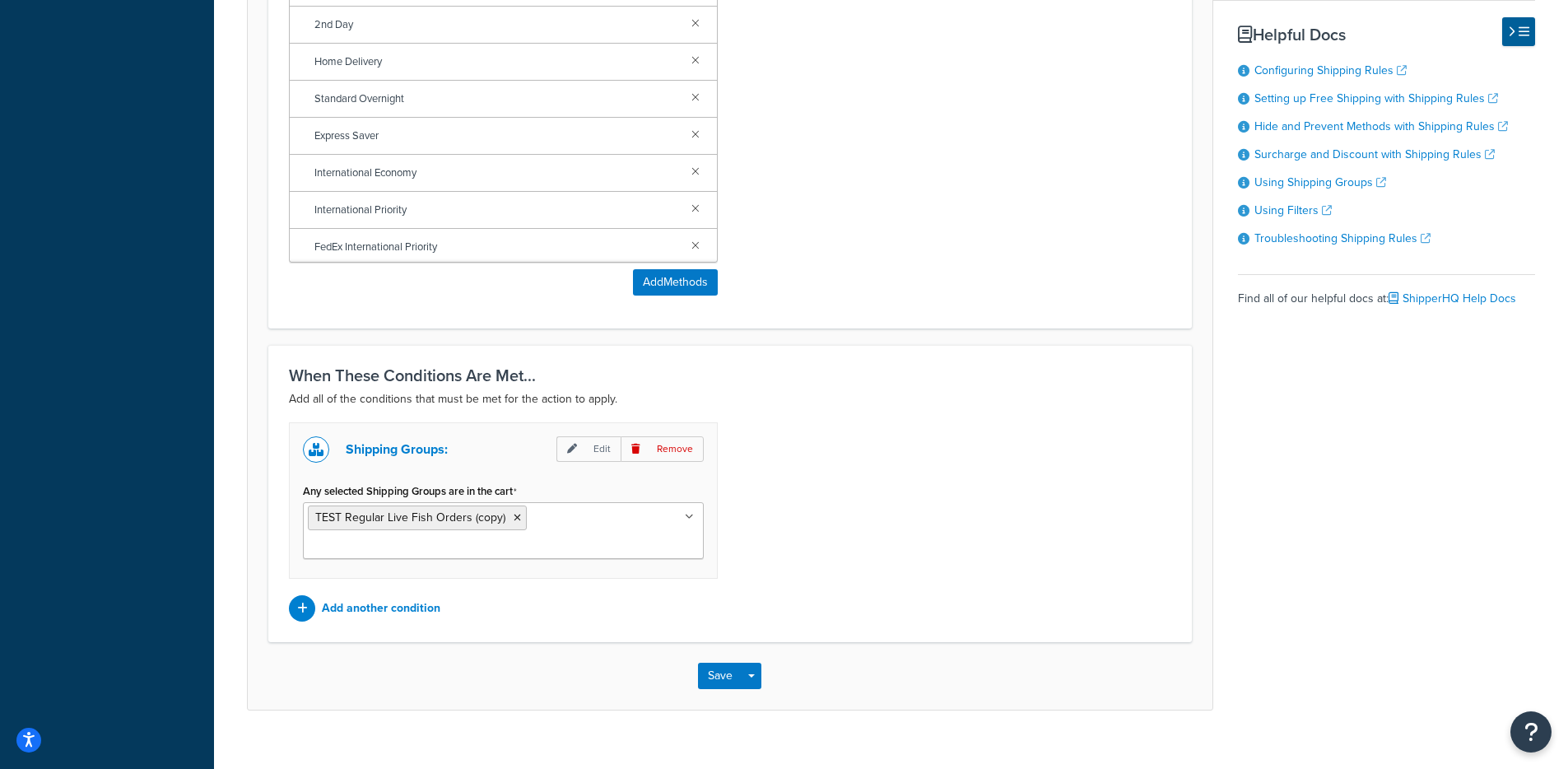
drag, startPoint x: 362, startPoint y: 497, endPoint x: 474, endPoint y: 498, distance: 112.0
click at [474, 498] on label "Any selected Shipping Groups are in the cart" at bounding box center [410, 492] width 214 height 13
click at [453, 538] on input "Any selected Shipping Groups are in the cart" at bounding box center [381, 546] width 145 height 18
click at [867, 503] on div "Shipping Groups: Edit Remove Any selected Shipping Groups are in the cart TEST …" at bounding box center [730, 521] width 907 height 199
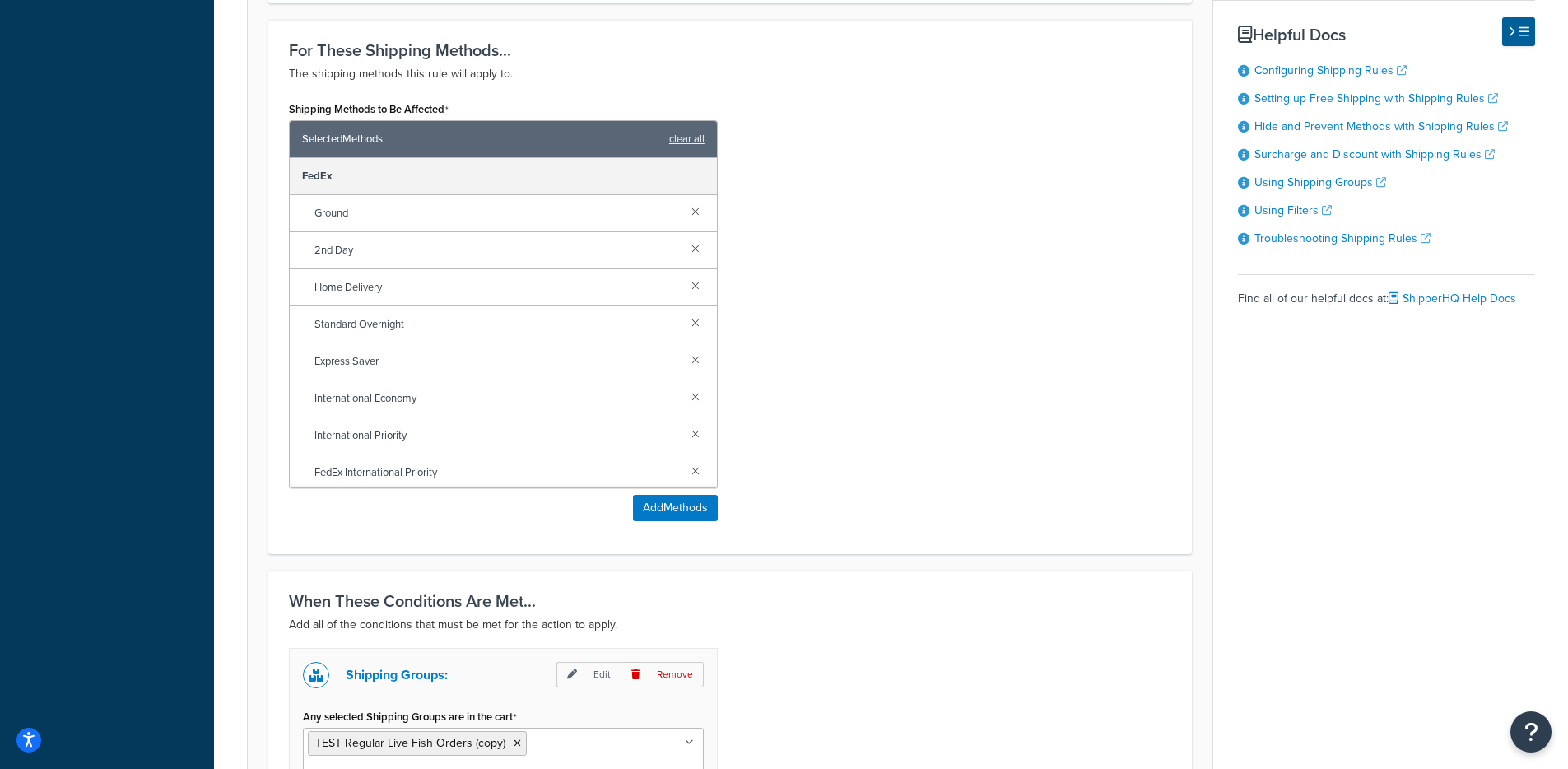
scroll to position [0, 0]
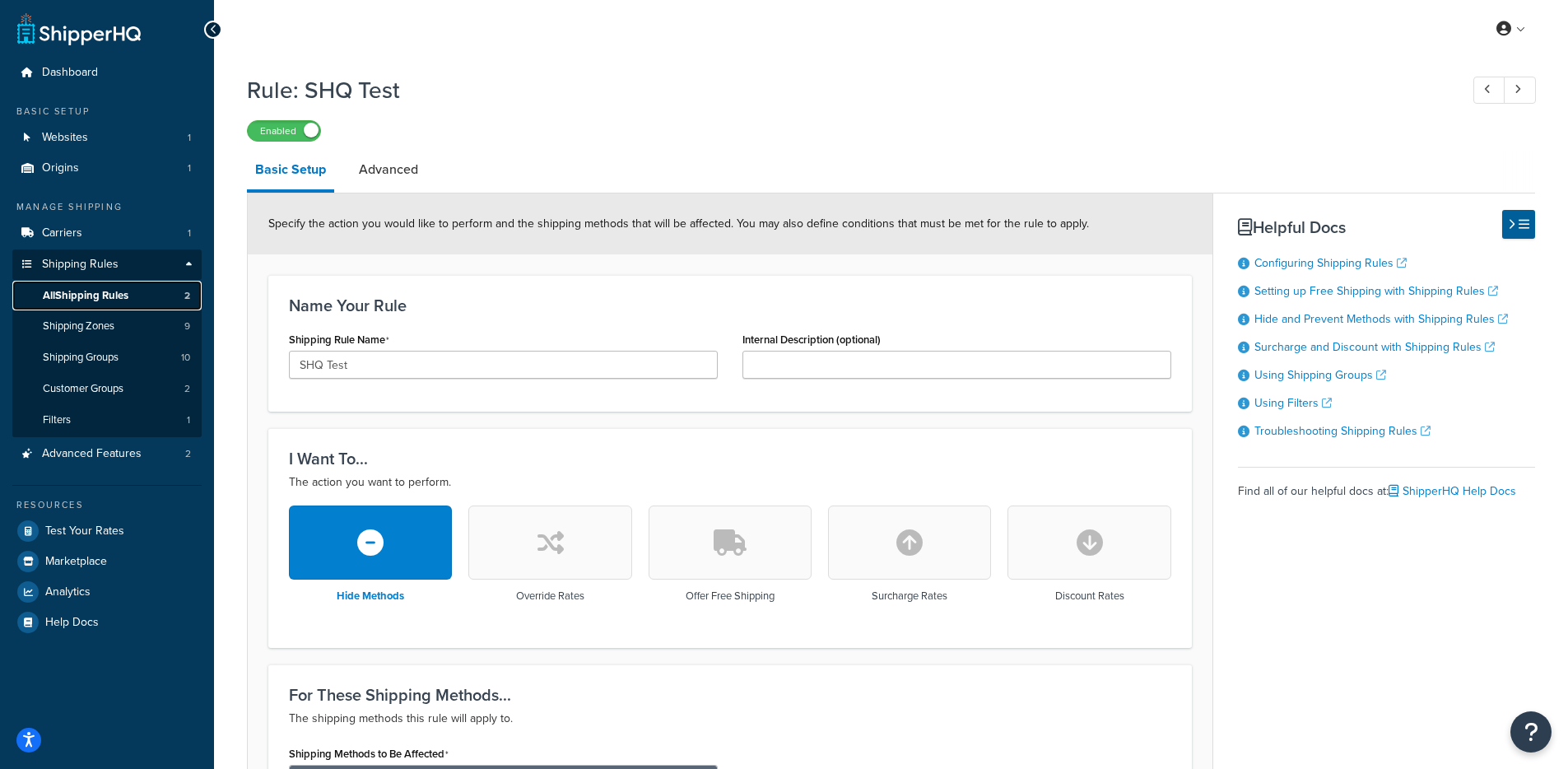
click at [144, 291] on link "All Shipping Rules 2" at bounding box center [107, 296] width 189 height 31
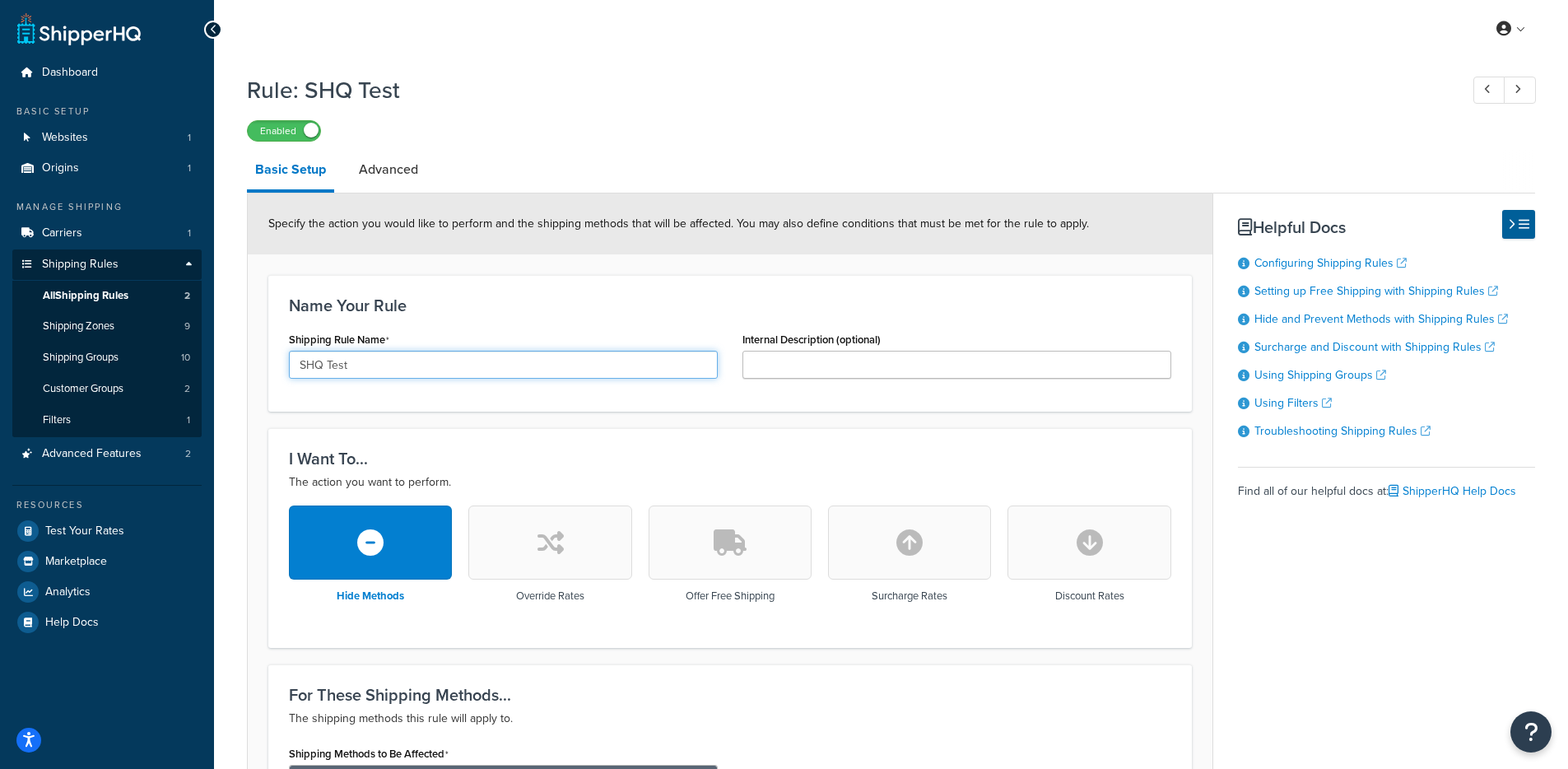
click at [428, 373] on input "SHQ Test" at bounding box center [503, 364] width 429 height 28
drag, startPoint x: 435, startPoint y: 373, endPoint x: 223, endPoint y: 349, distance: 213.4
type input "O"
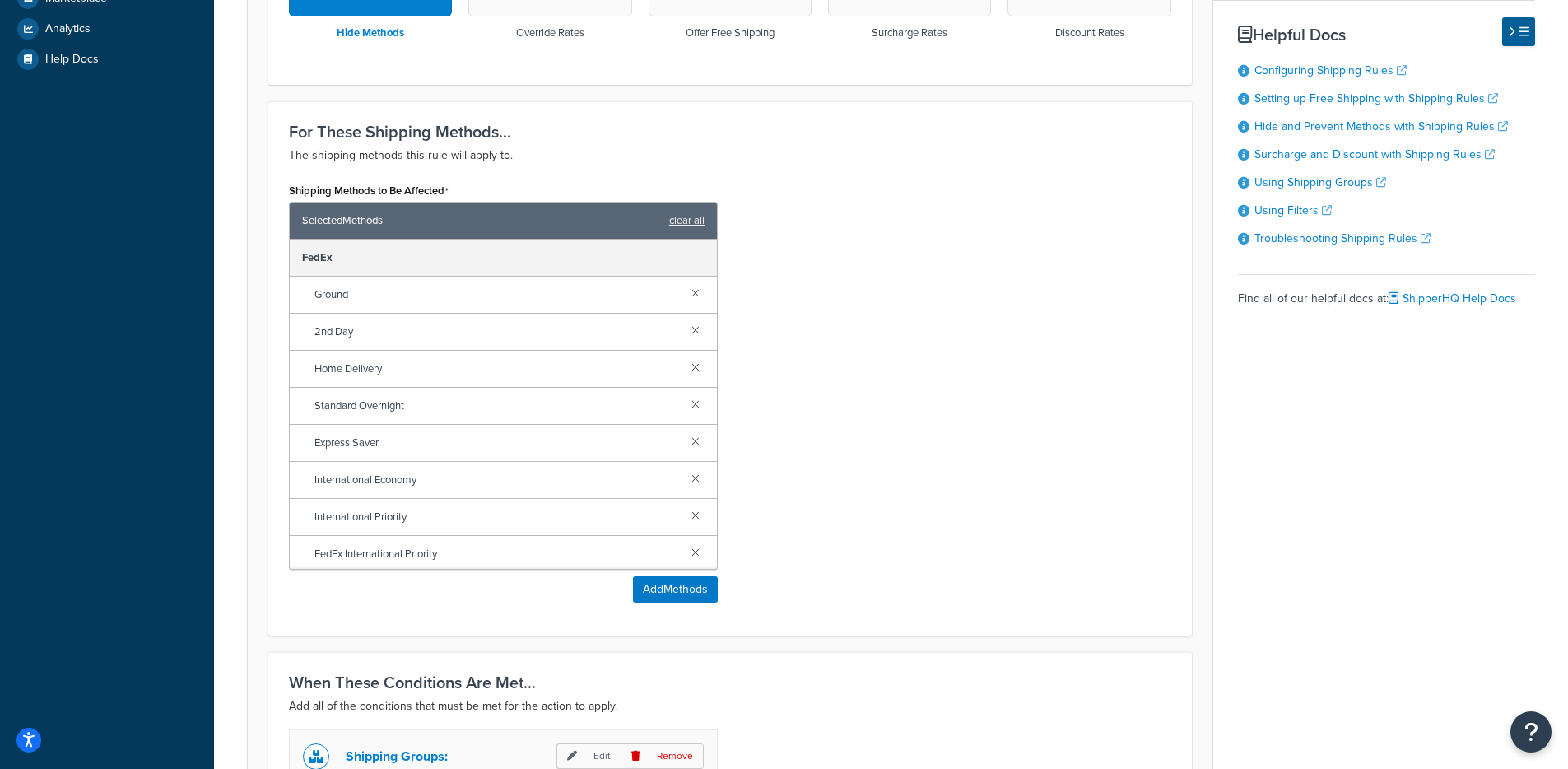
scroll to position [228, 0]
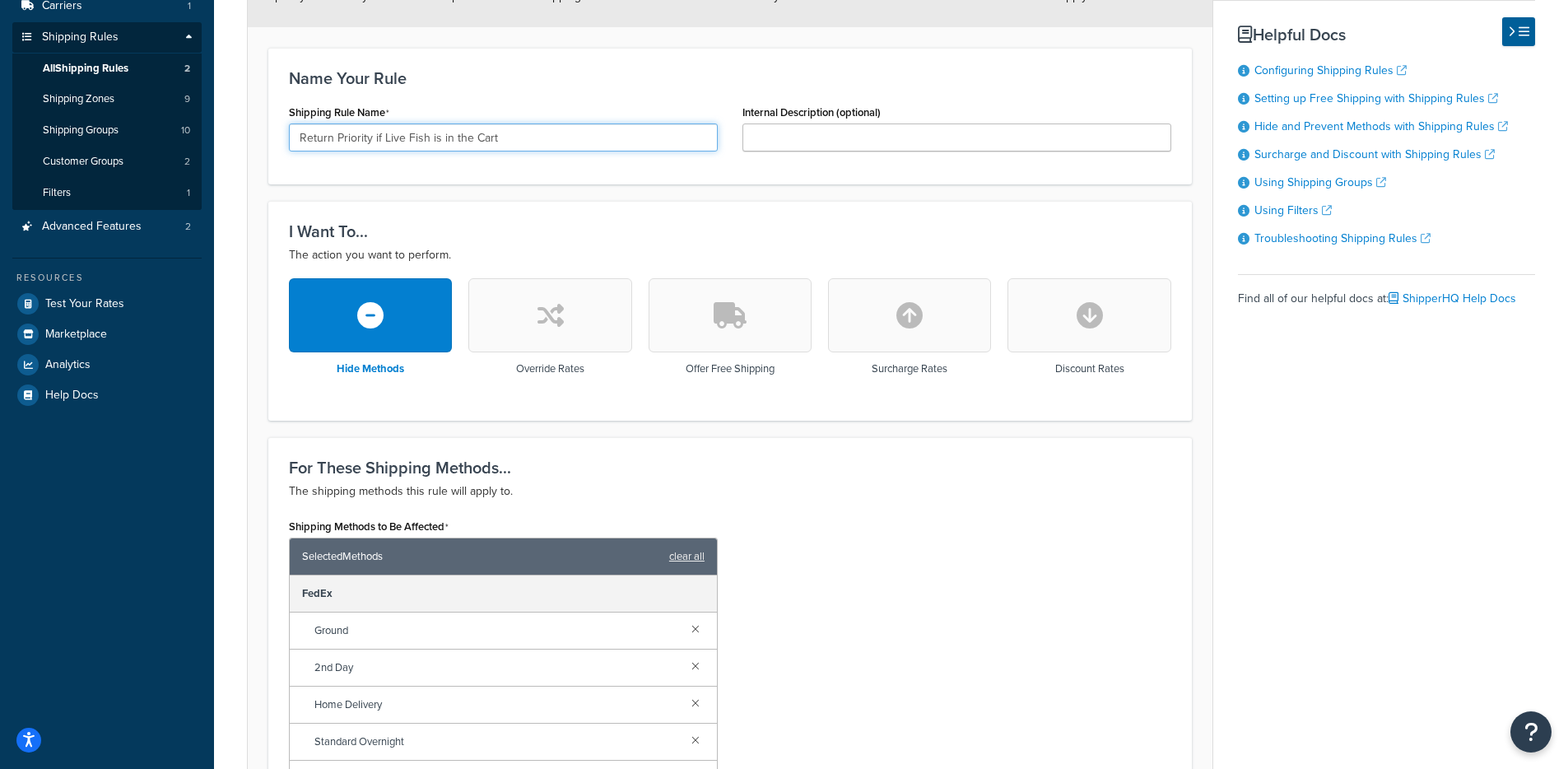
click at [425, 136] on input "Return Priority if Live Fish is in the Cart" at bounding box center [503, 137] width 429 height 28
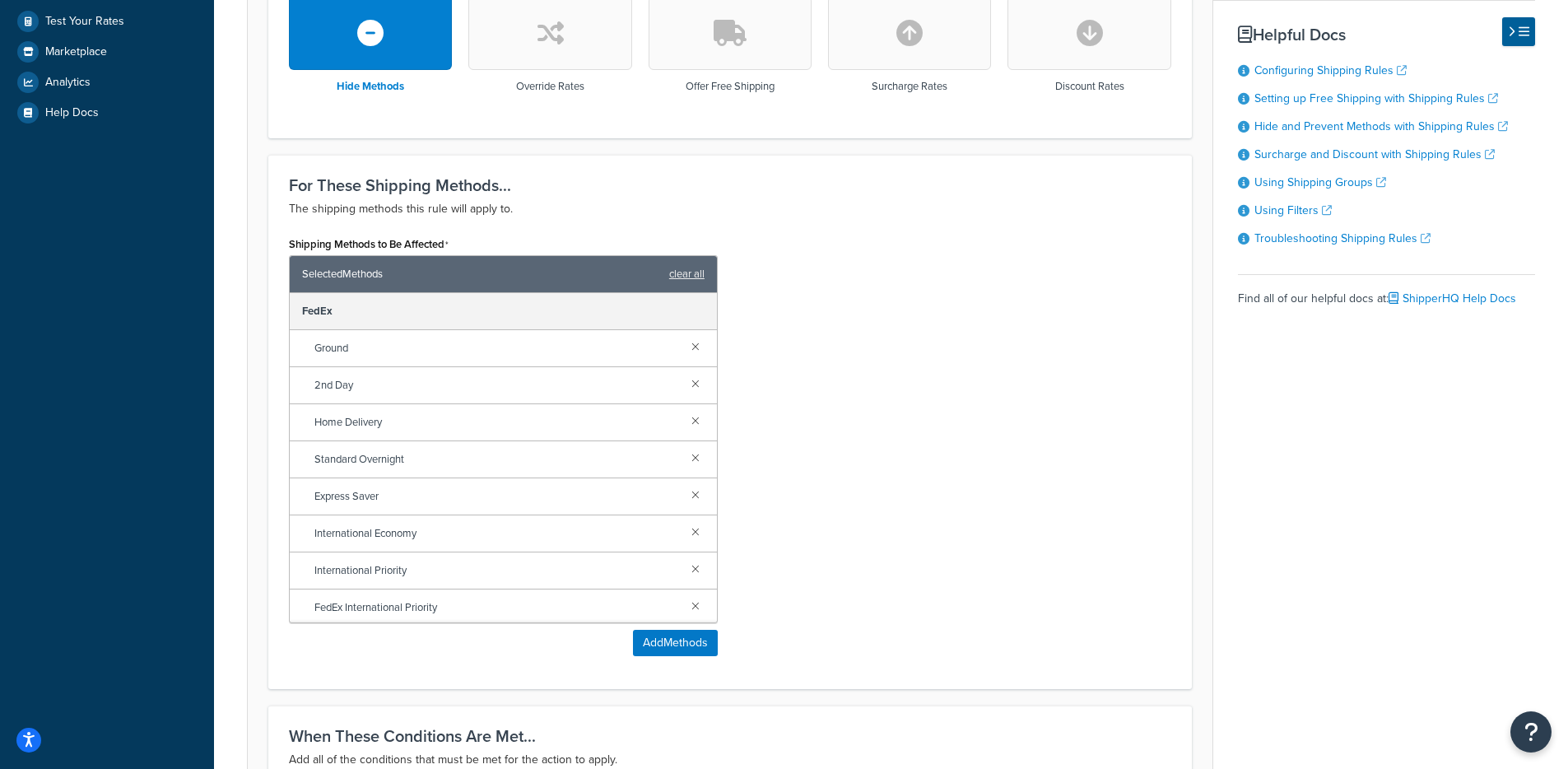
scroll to position [870, 0]
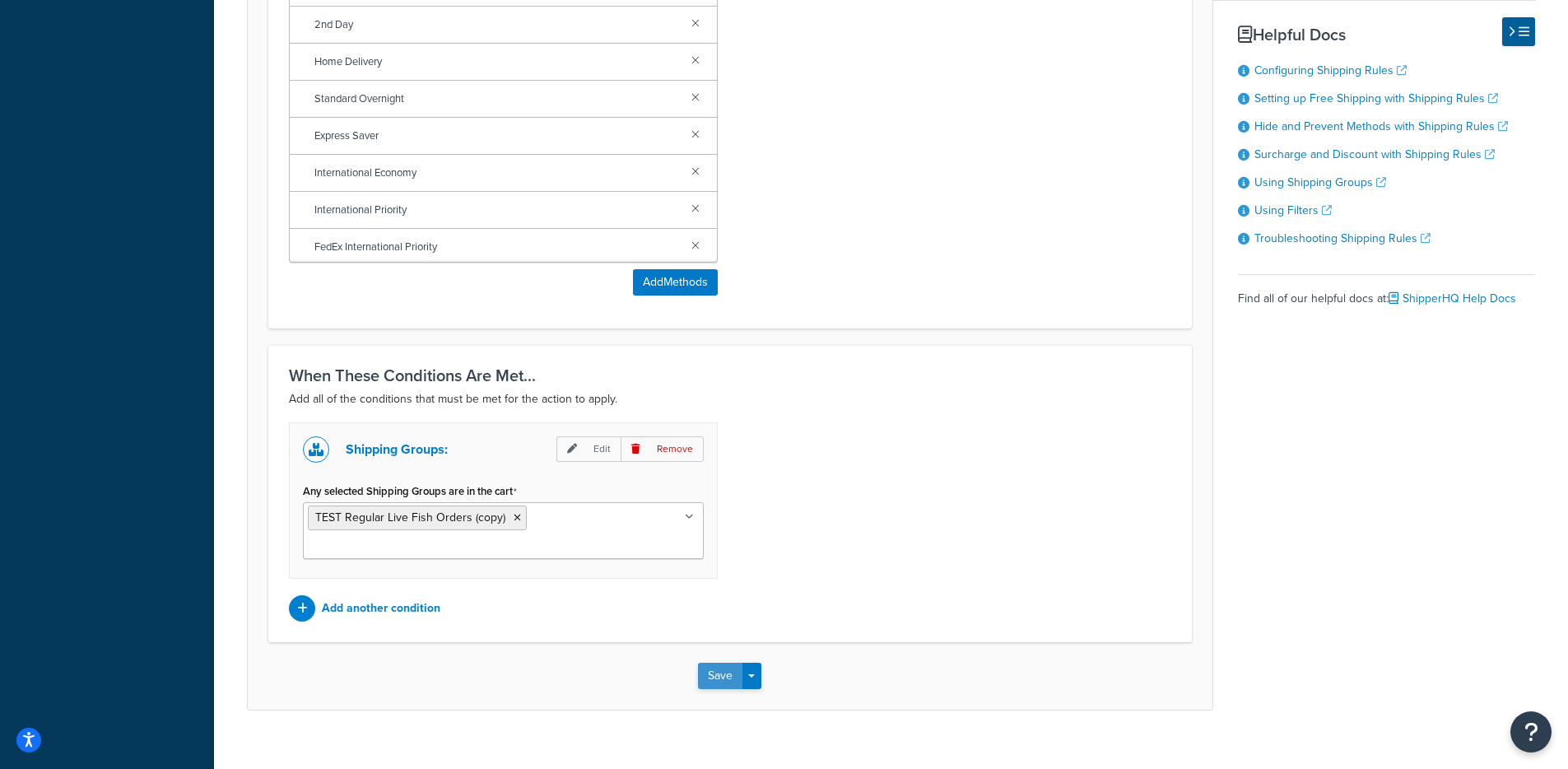
type input "Return Priority if Live Fish is in the Cart"
click at [717, 663] on button "Save" at bounding box center [720, 676] width 44 height 27
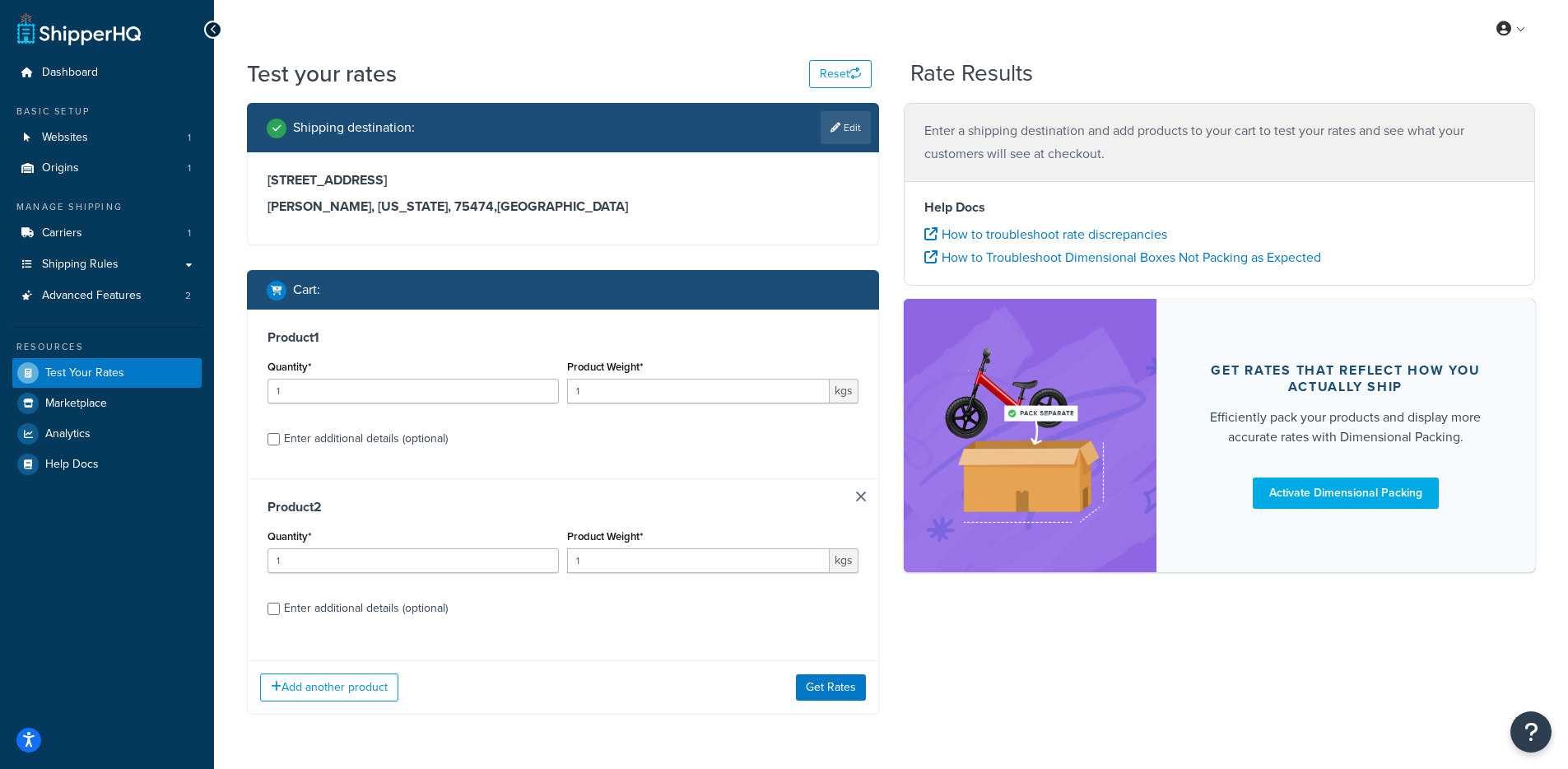
click at [377, 435] on div "Enter additional details (optional)" at bounding box center [365, 439] width 164 height 23
click at [280, 435] on input "Enter additional details (optional)" at bounding box center [274, 439] width 12 height 12
checkbox input "true"
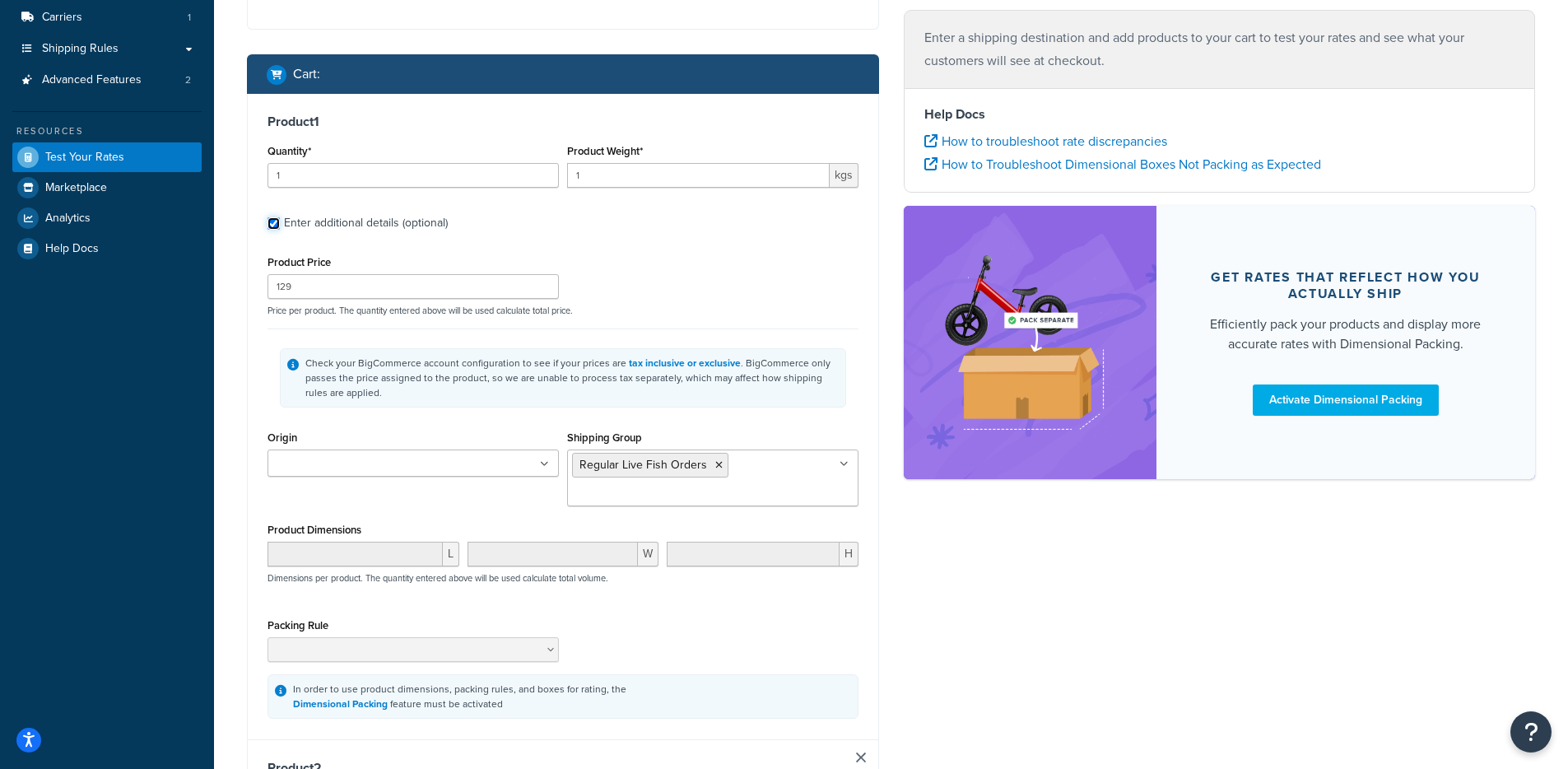
scroll to position [282, 0]
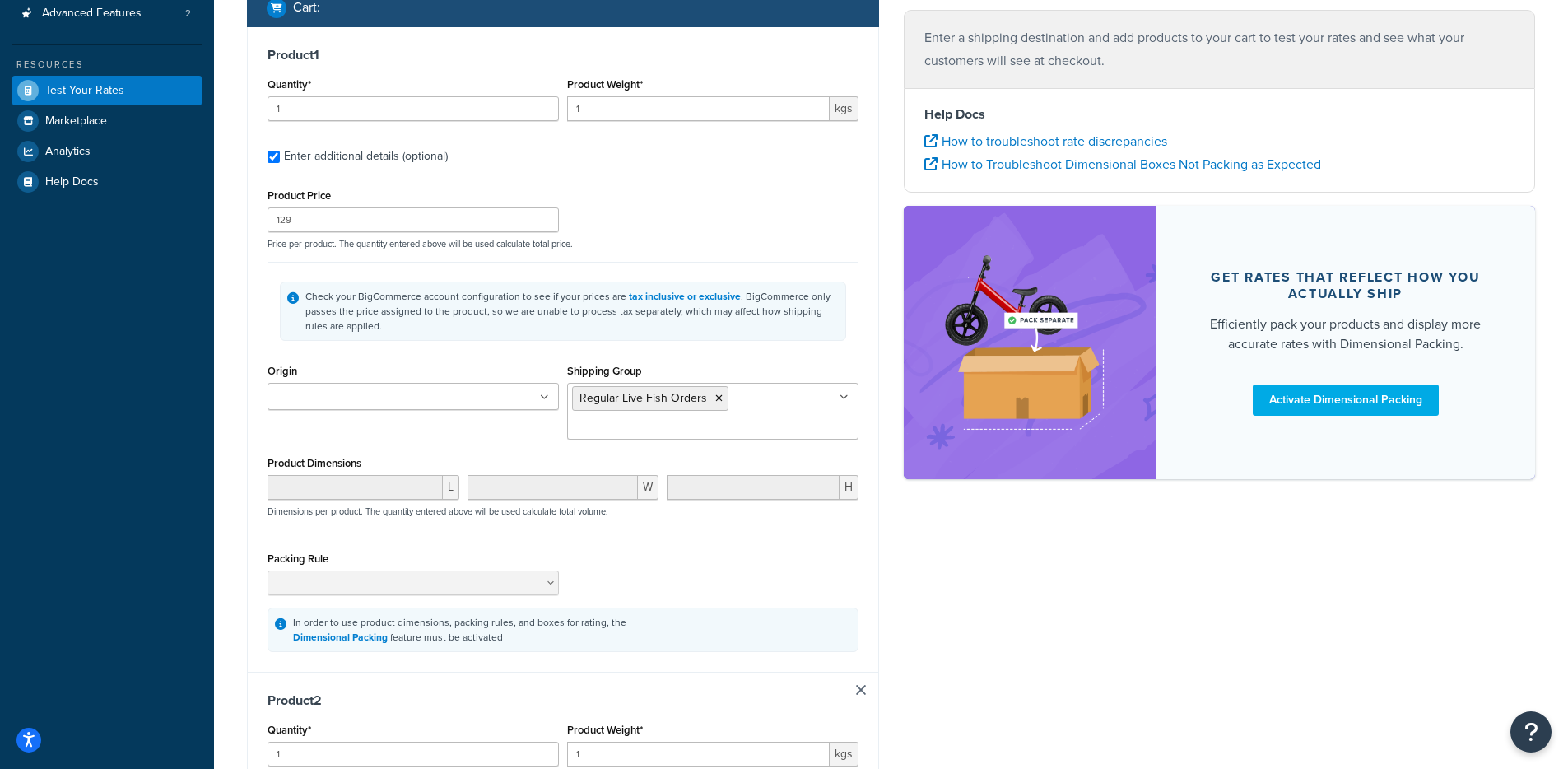
click at [746, 398] on ul "Regular Live Fish Orders" at bounding box center [713, 410] width 292 height 56
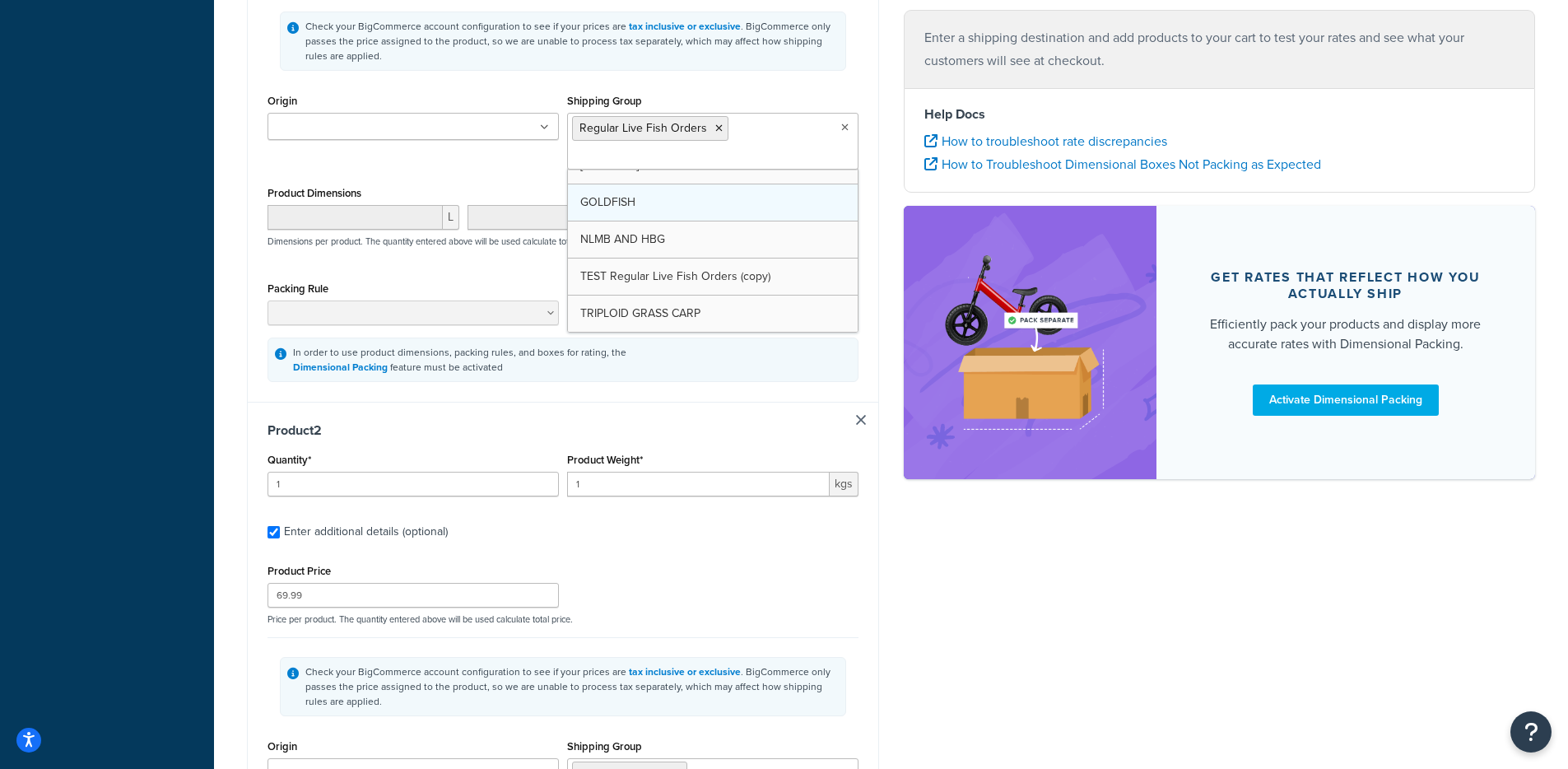
scroll to position [58, 0]
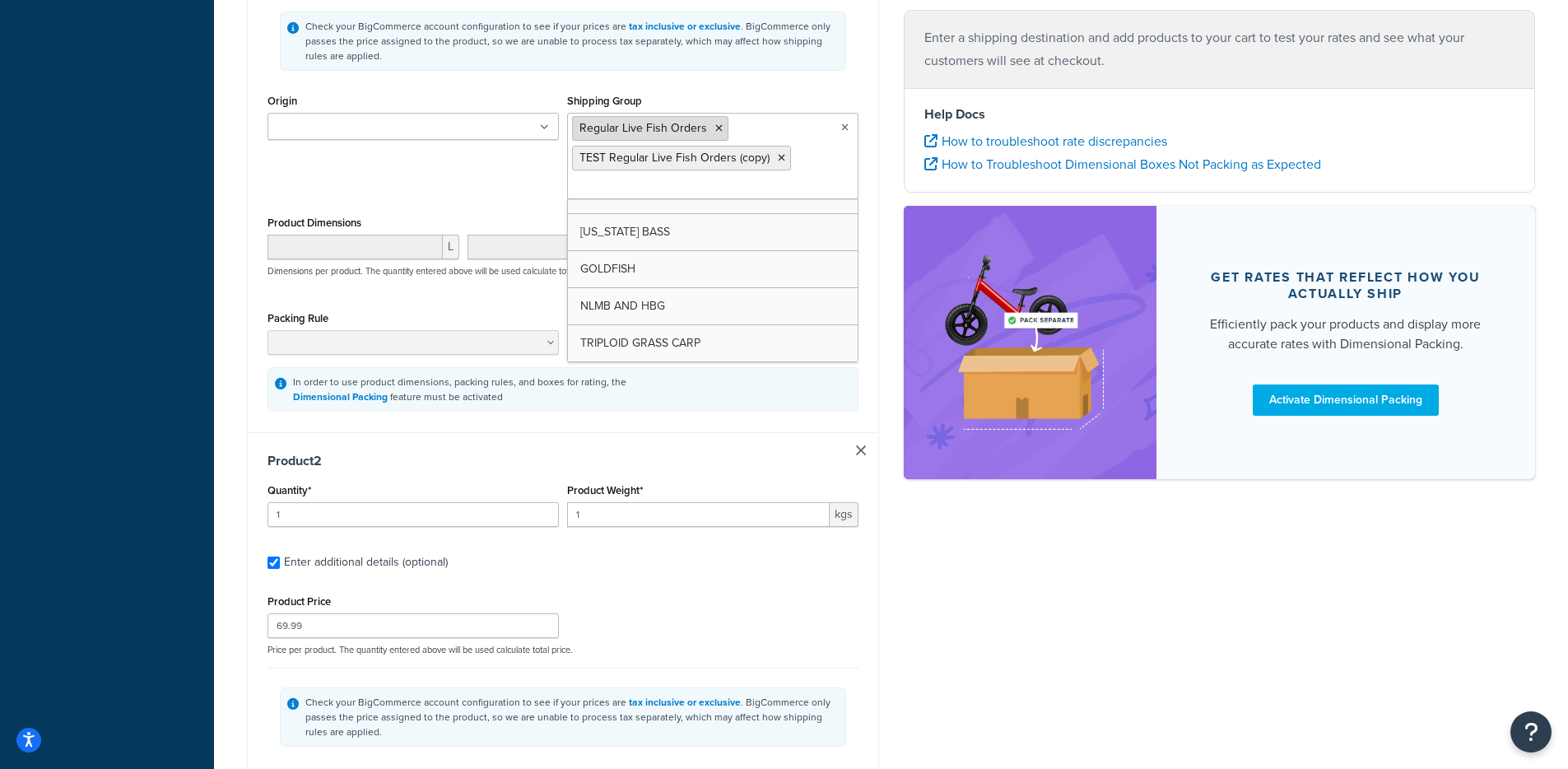
click at [716, 126] on icon at bounding box center [719, 128] width 8 height 10
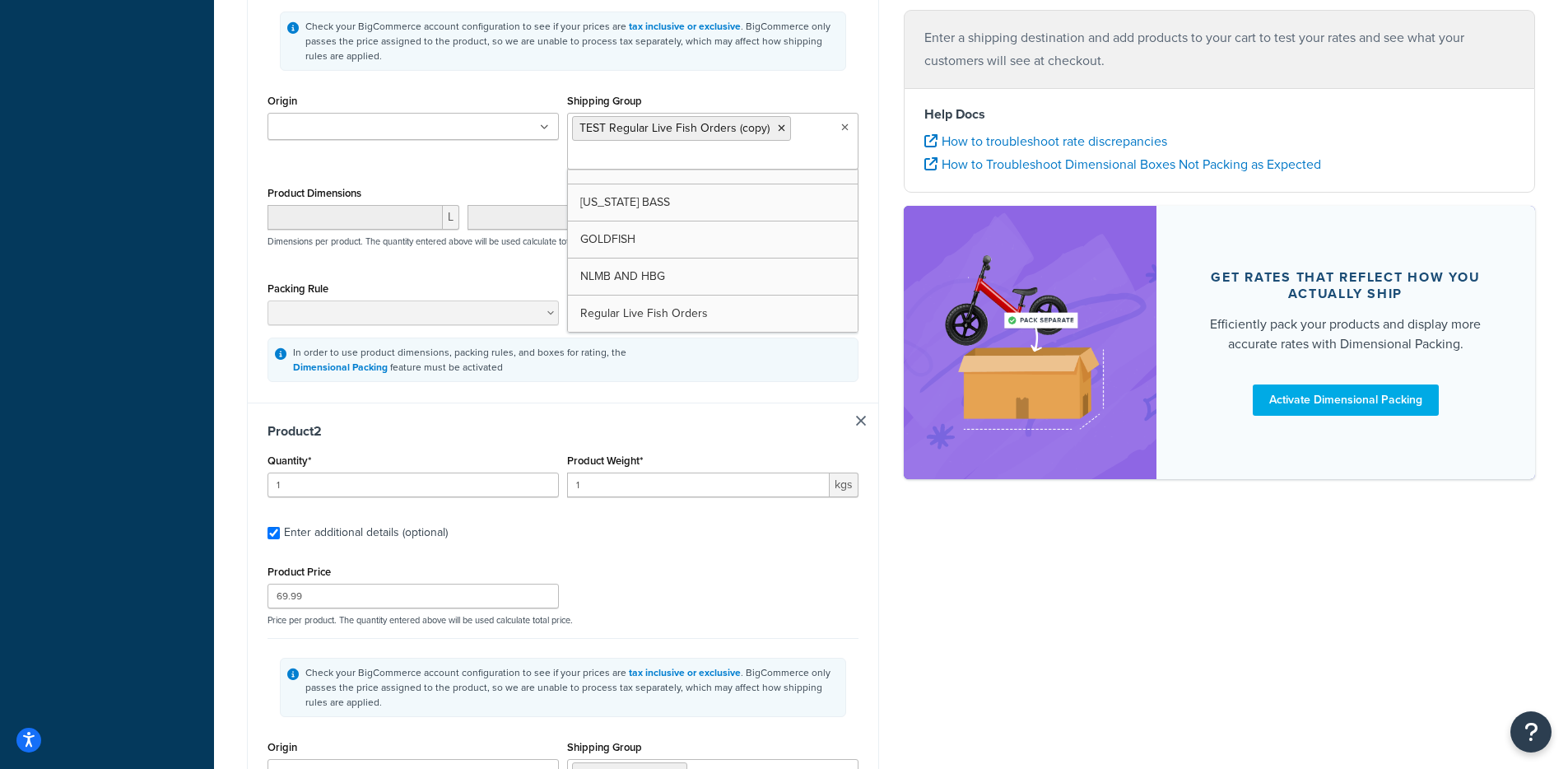
scroll to position [96, 0]
click at [806, 80] on div "Check your BigCommerce account configuration to see if your prices are tax incl…" at bounding box center [563, 40] width 591 height 98
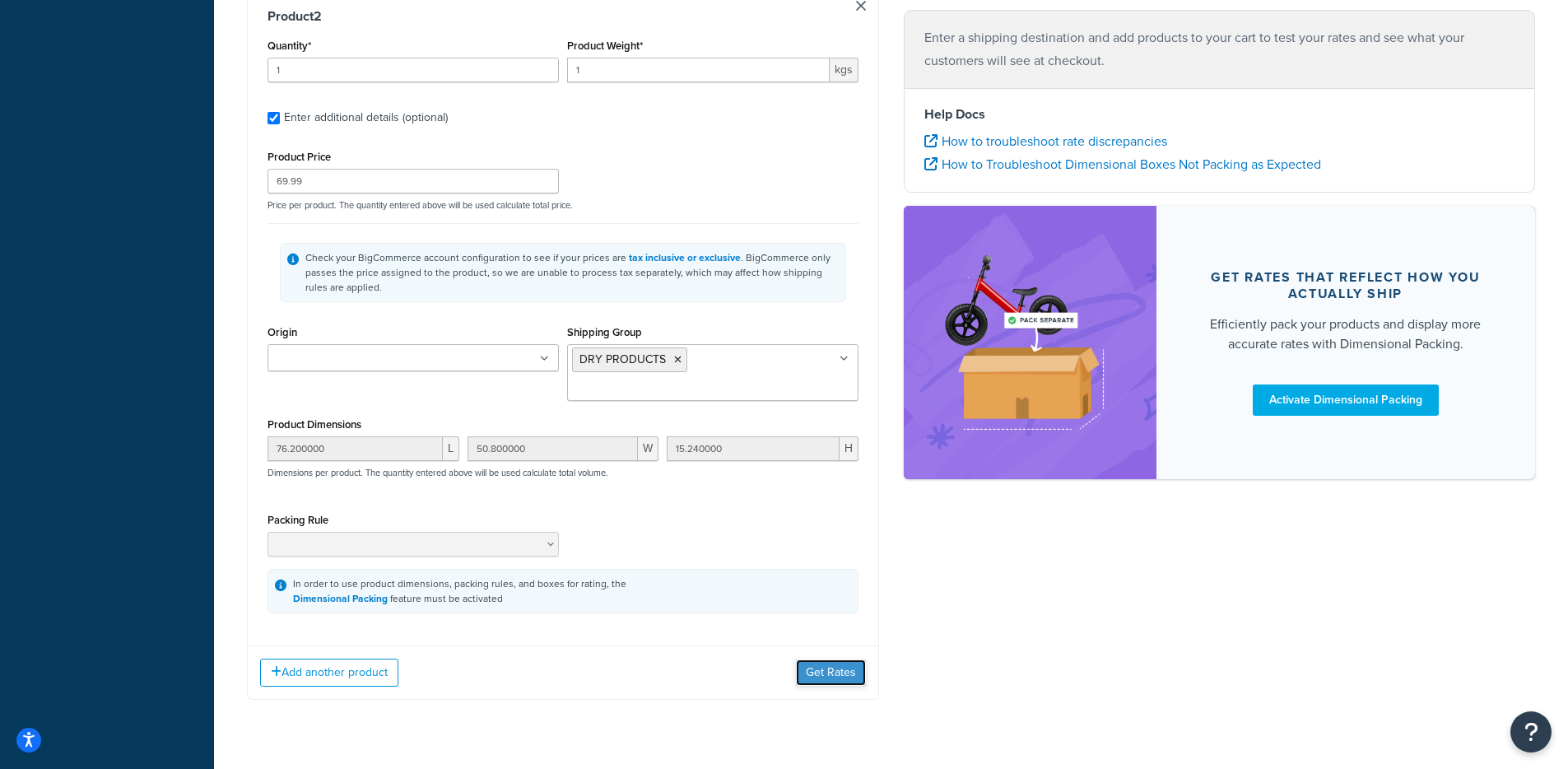
click at [824, 659] on button "Get Rates" at bounding box center [830, 672] width 70 height 27
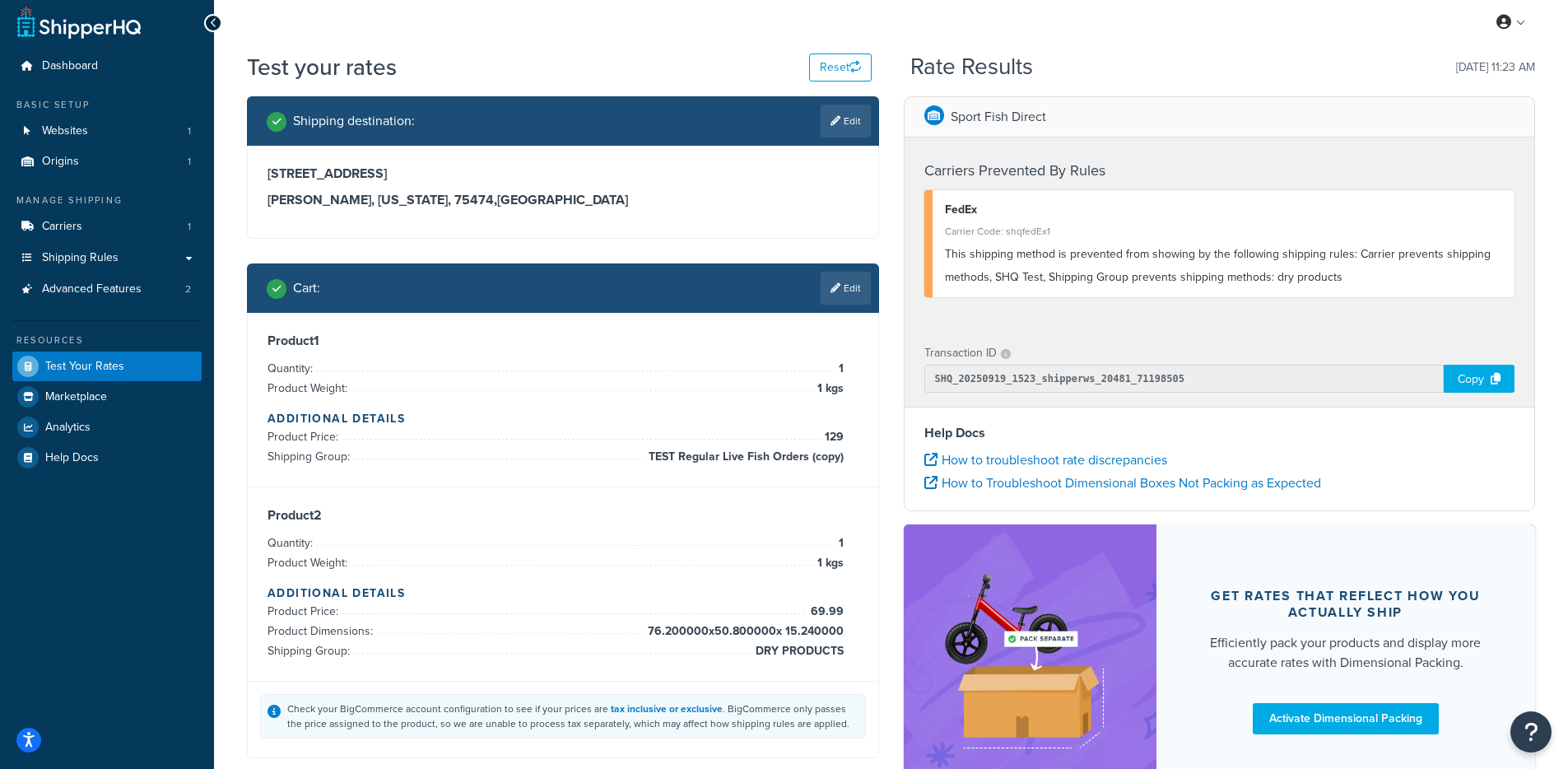
scroll to position [0, 0]
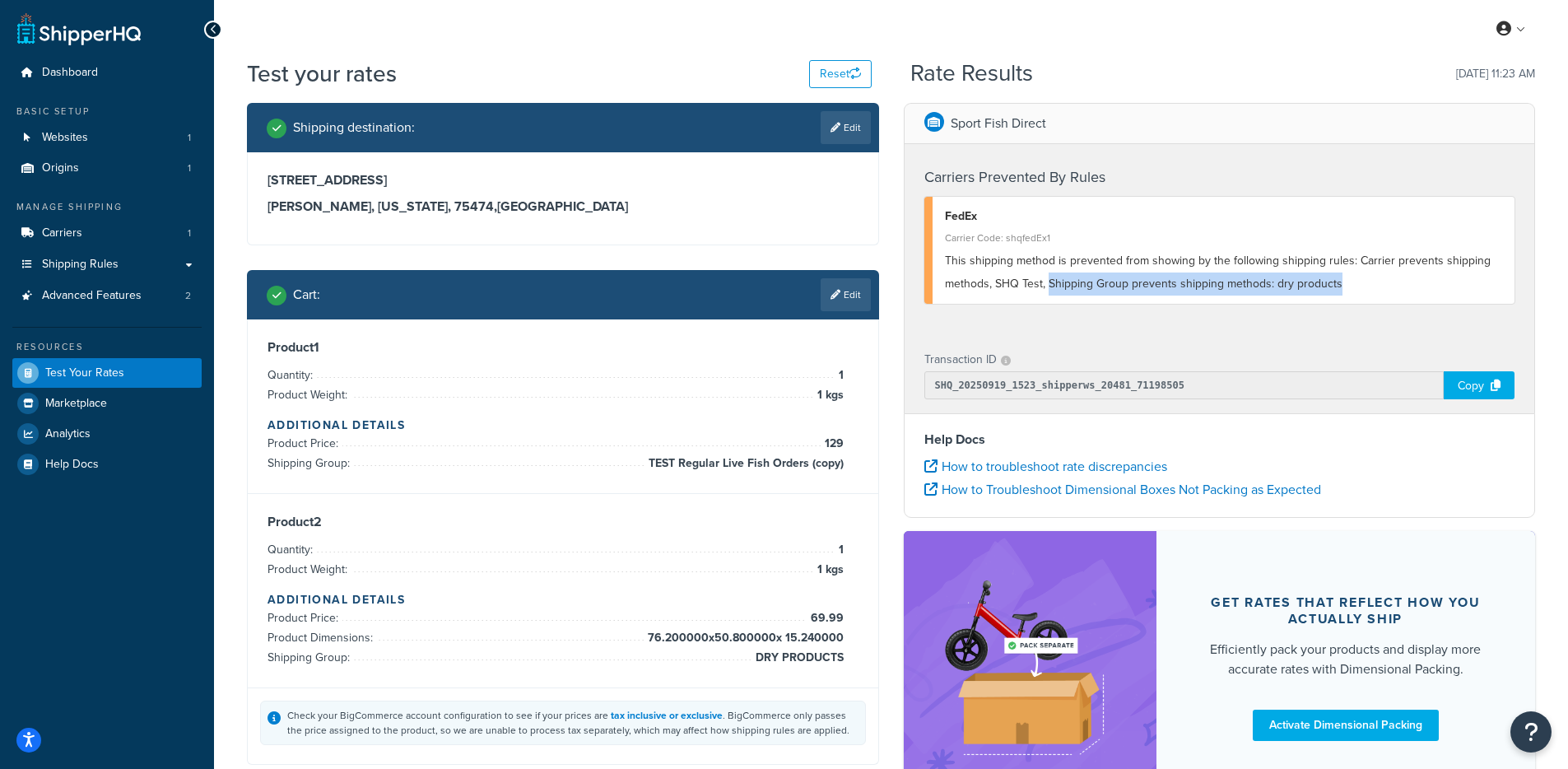
drag, startPoint x: 1349, startPoint y: 279, endPoint x: 1049, endPoint y: 287, distance: 300.1
click at [1049, 287] on div "This shipping method is prevented from showing by the following shipping rules:…" at bounding box center [1224, 273] width 558 height 46
click at [1008, 287] on span "This shipping method is prevented from showing by the following shipping rules:…" at bounding box center [1218, 272] width 546 height 40
drag, startPoint x: 1071, startPoint y: 284, endPoint x: 1349, endPoint y: 283, distance: 278.0
click at [1349, 283] on div "This shipping method is prevented from showing by the following shipping rules:…" at bounding box center [1224, 273] width 558 height 46
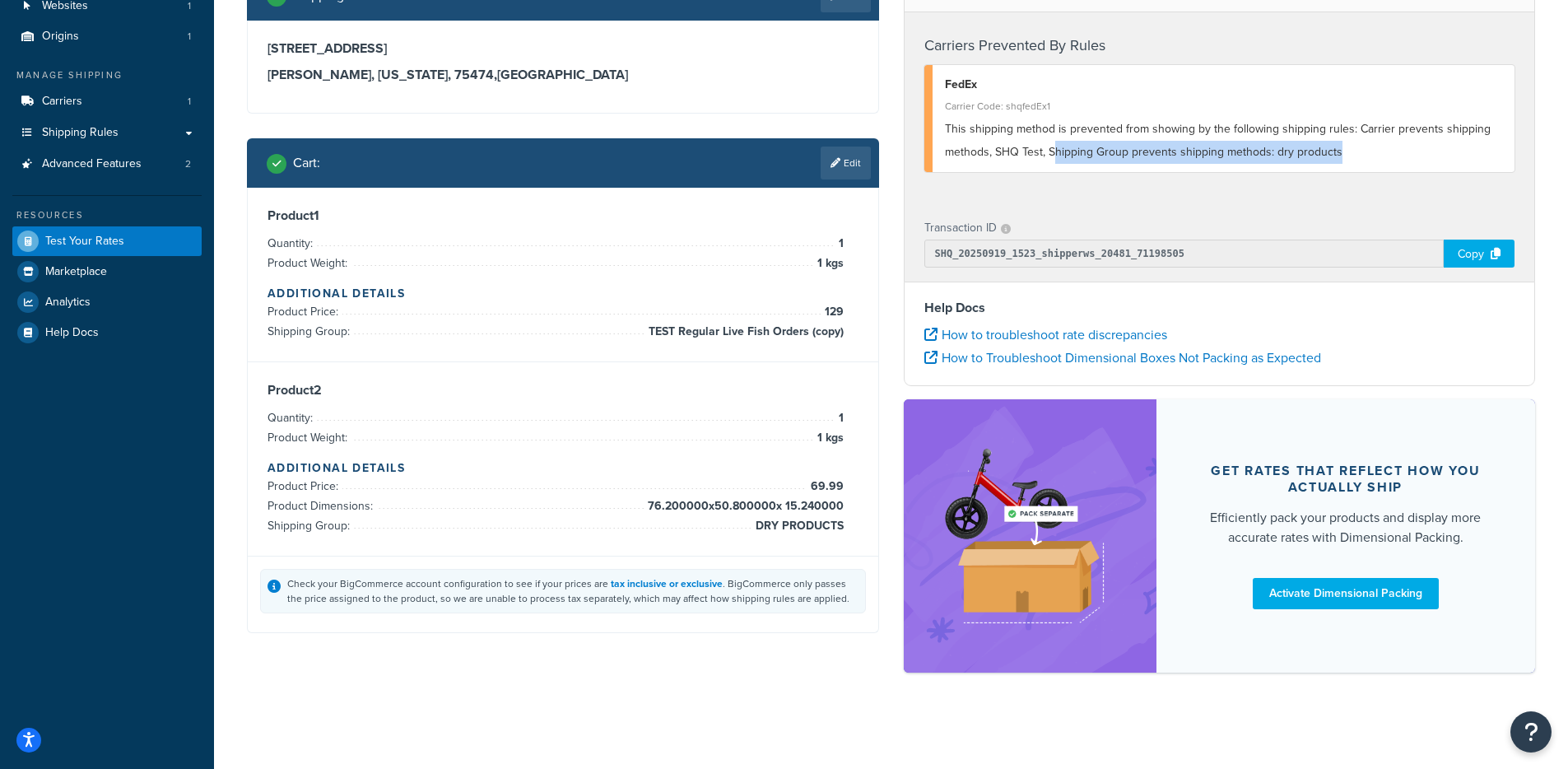
scroll to position [134, 0]
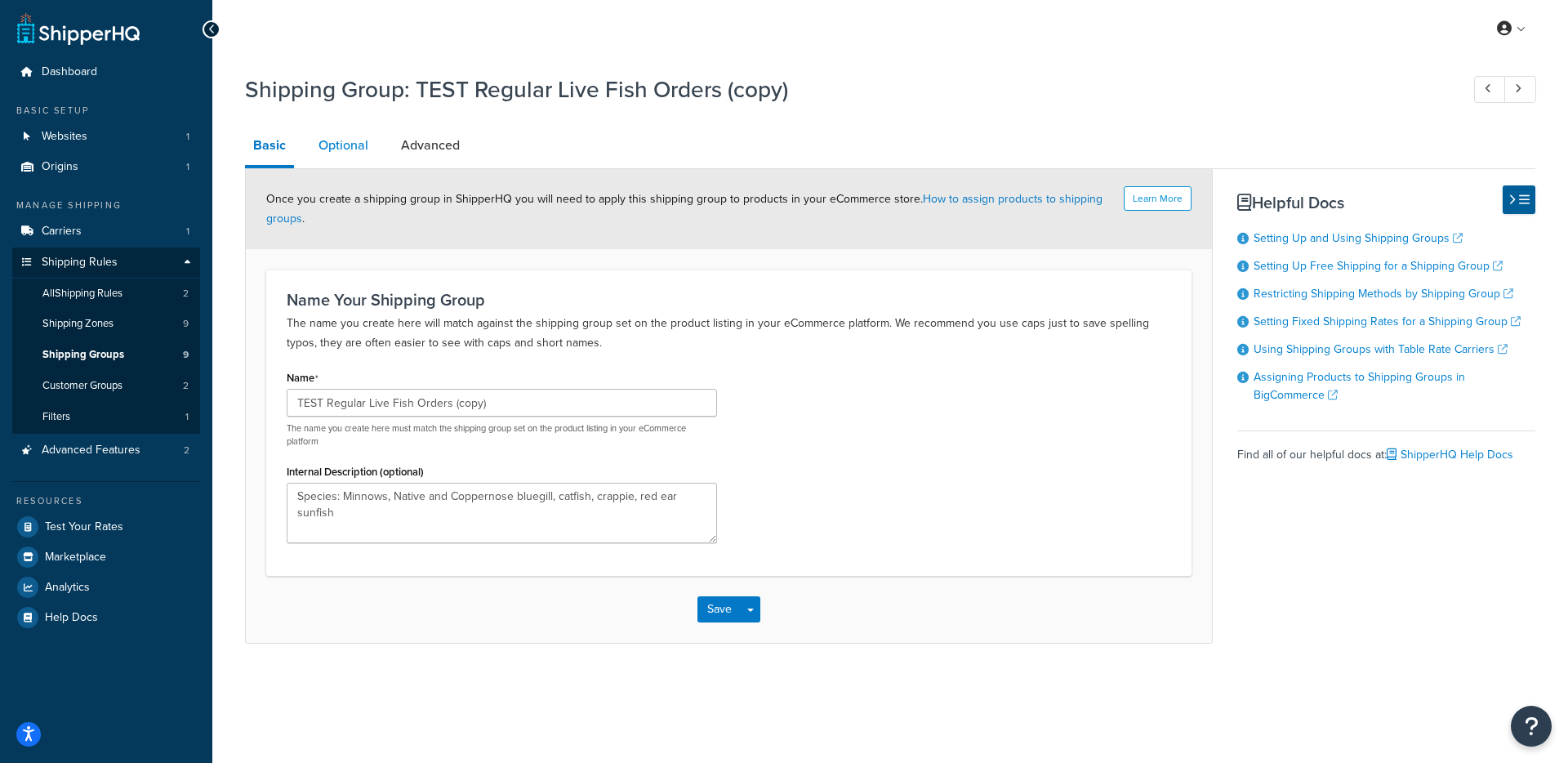
click at [319, 156] on link "Optional" at bounding box center [344, 145] width 66 height 39
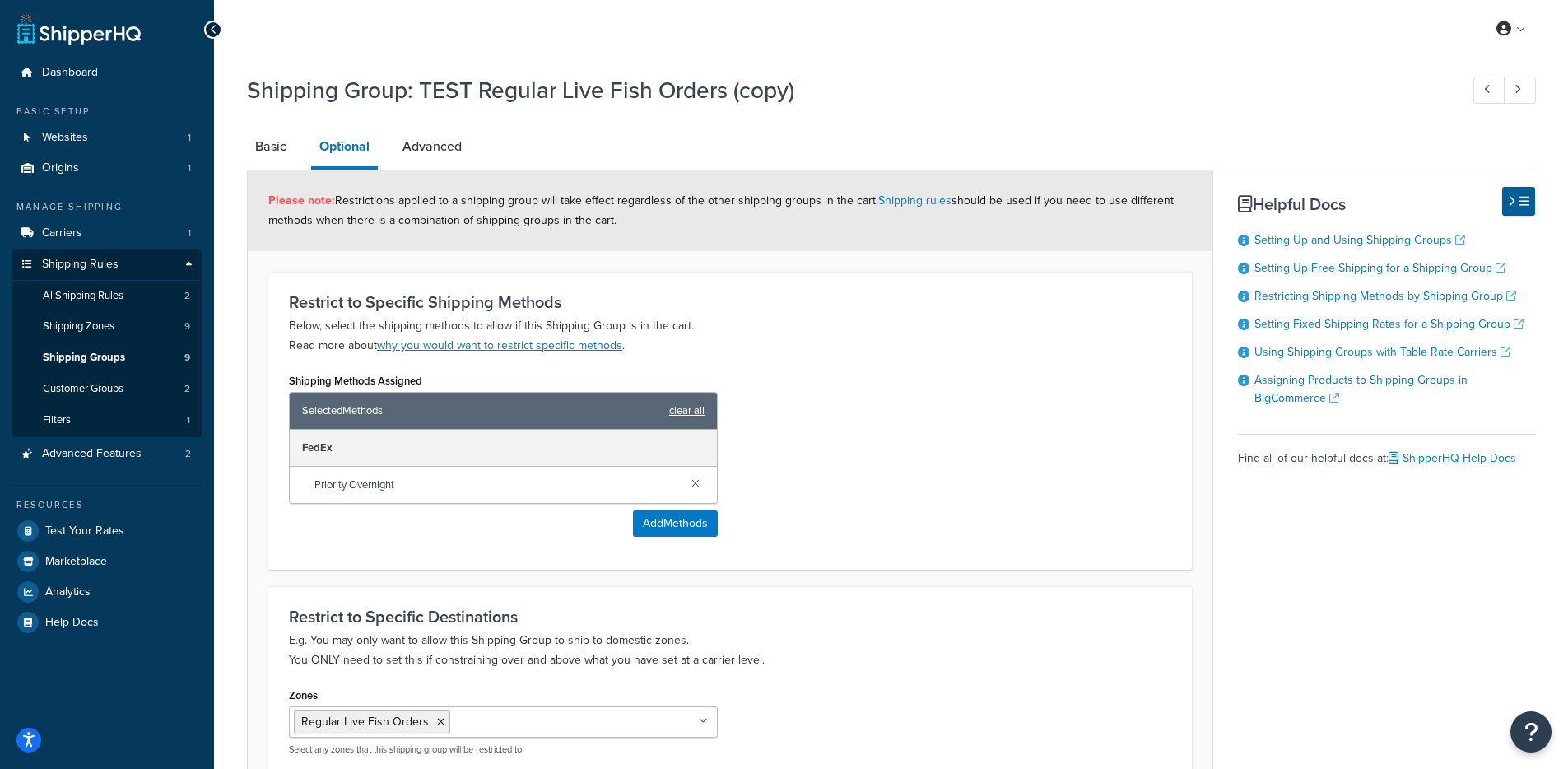
click at [677, 416] on link "clear all" at bounding box center [687, 410] width 35 height 23
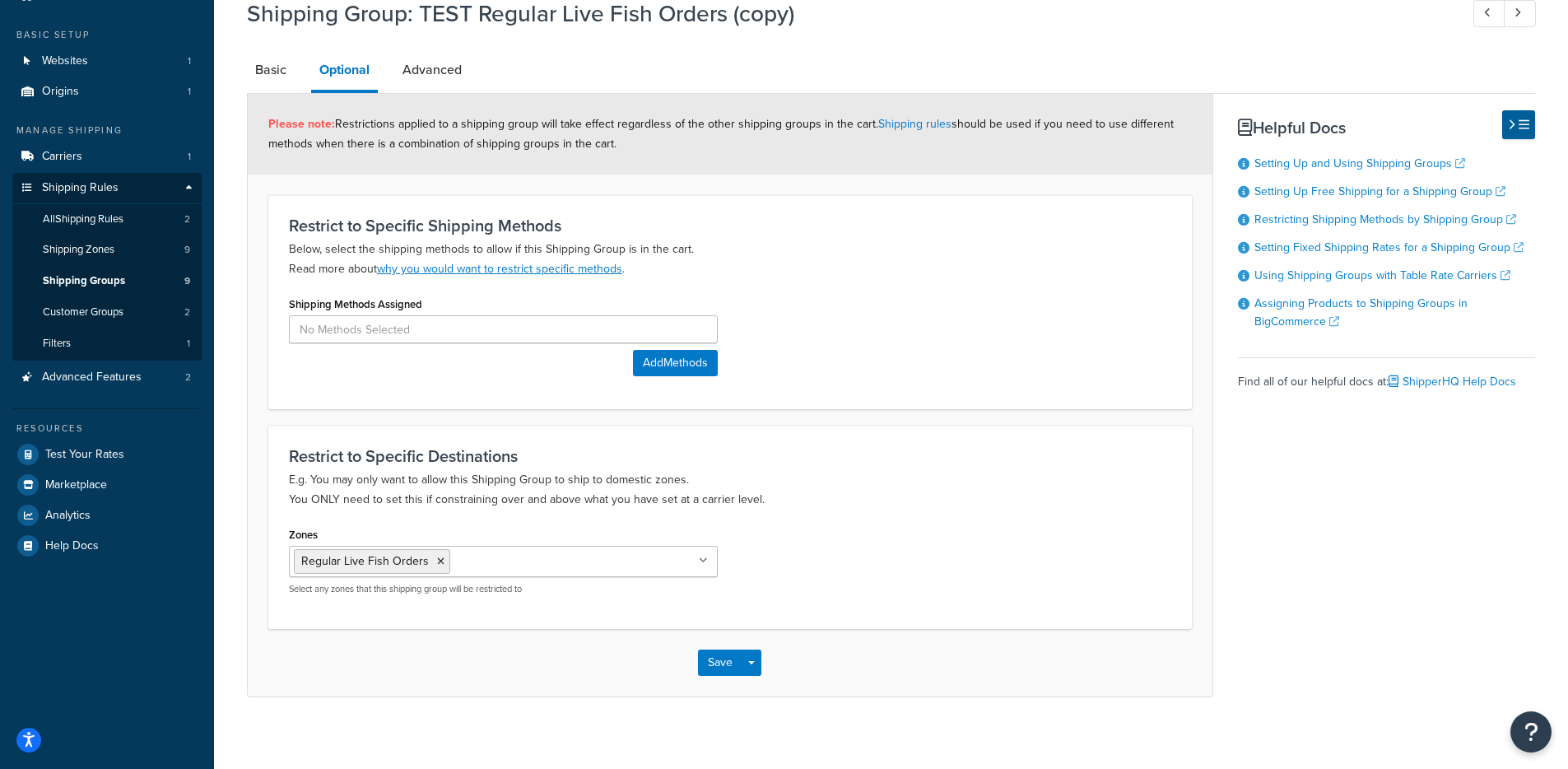
scroll to position [88, 0]
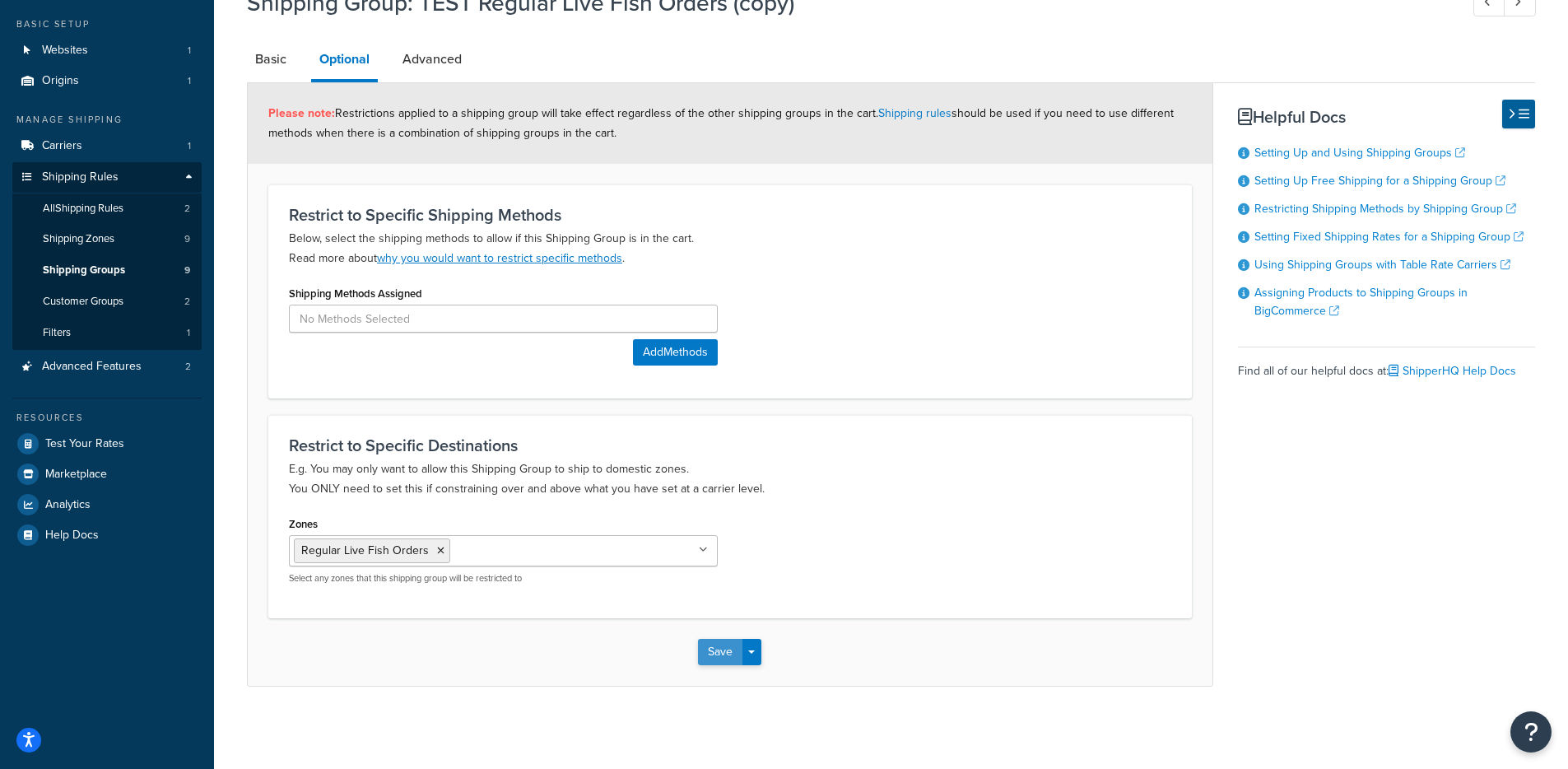
click at [710, 648] on button "Save" at bounding box center [720, 652] width 44 height 27
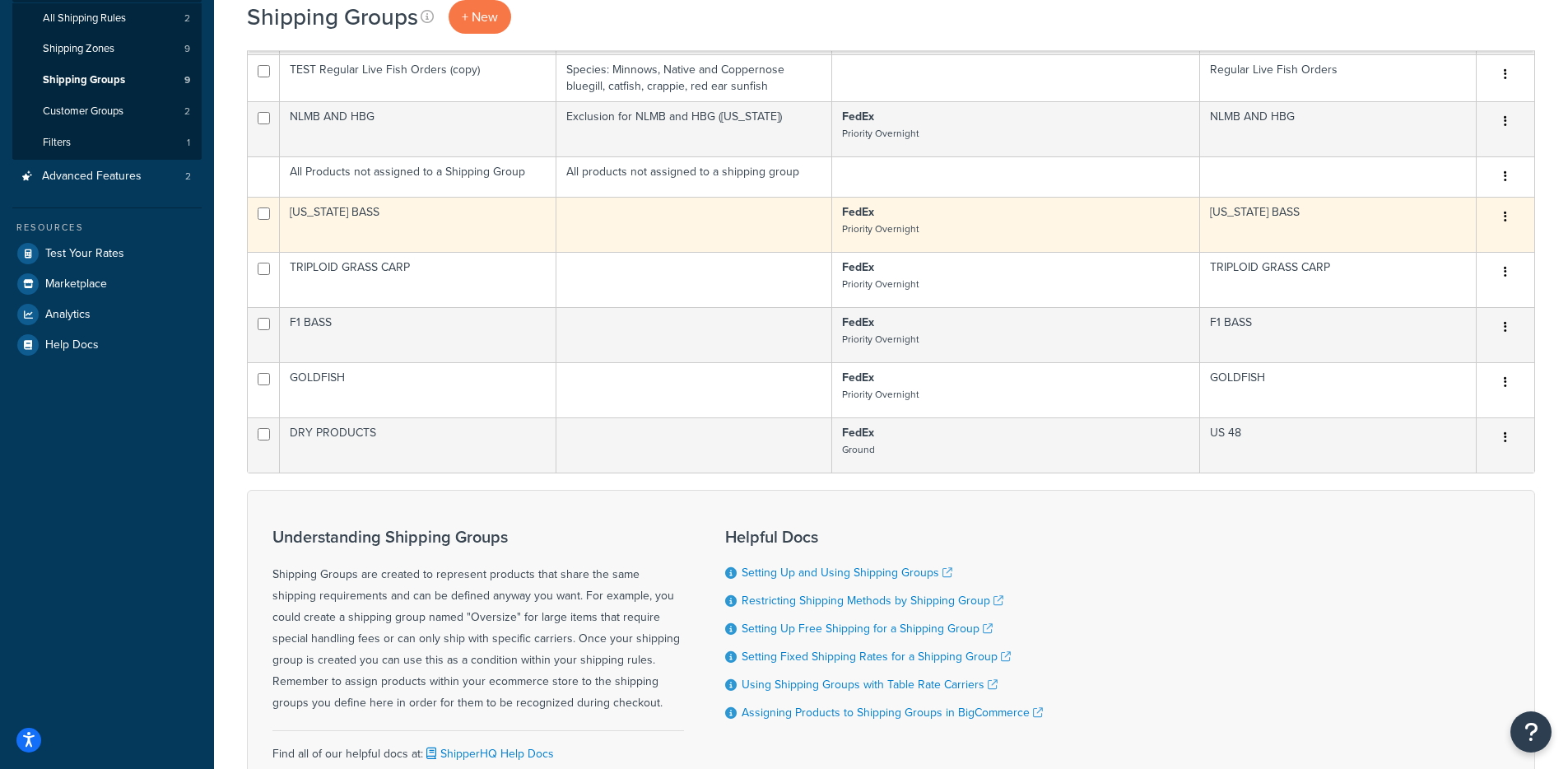
scroll to position [339, 0]
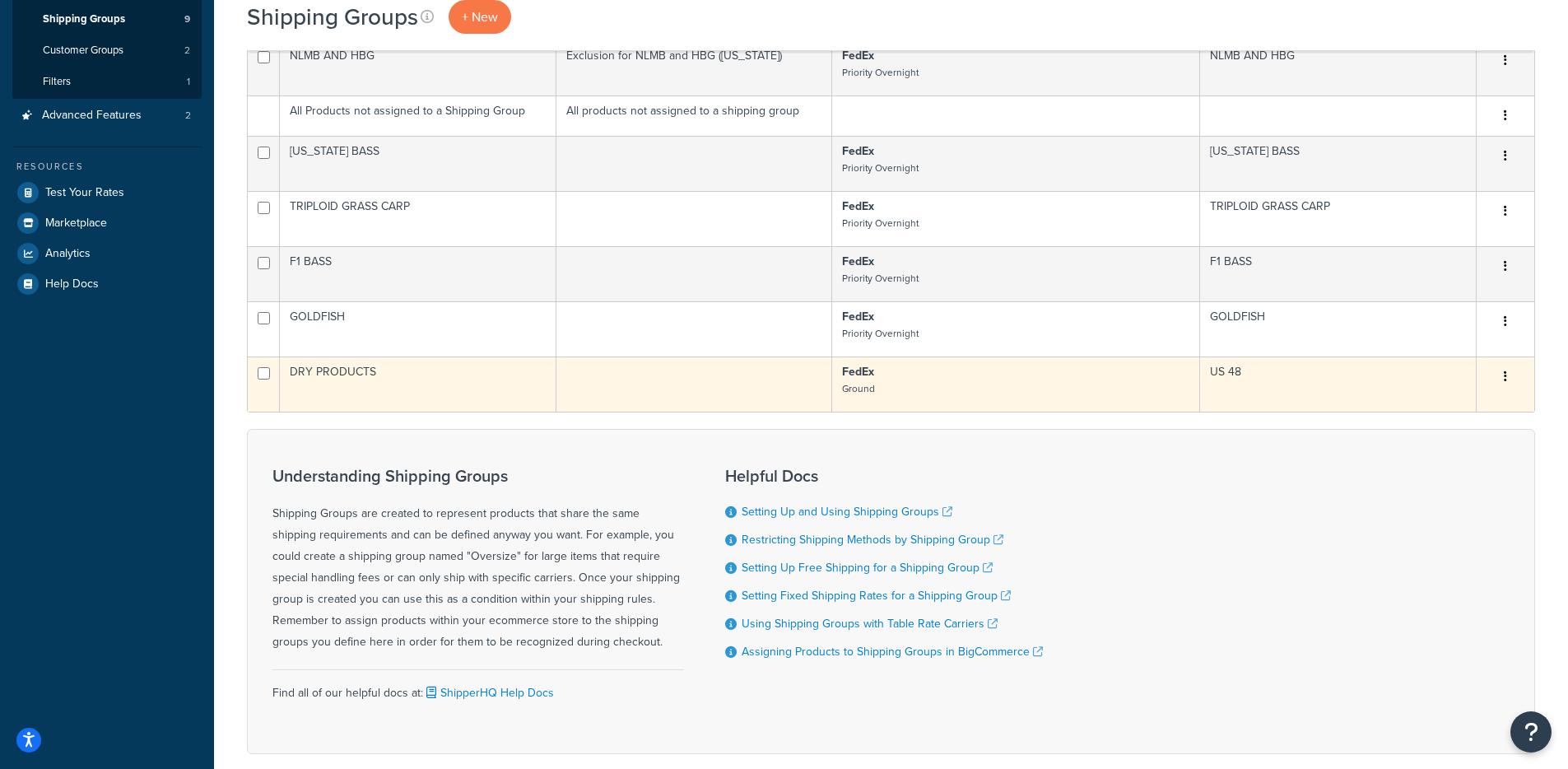
click at [1504, 381] on icon "button" at bounding box center [1505, 376] width 3 height 11
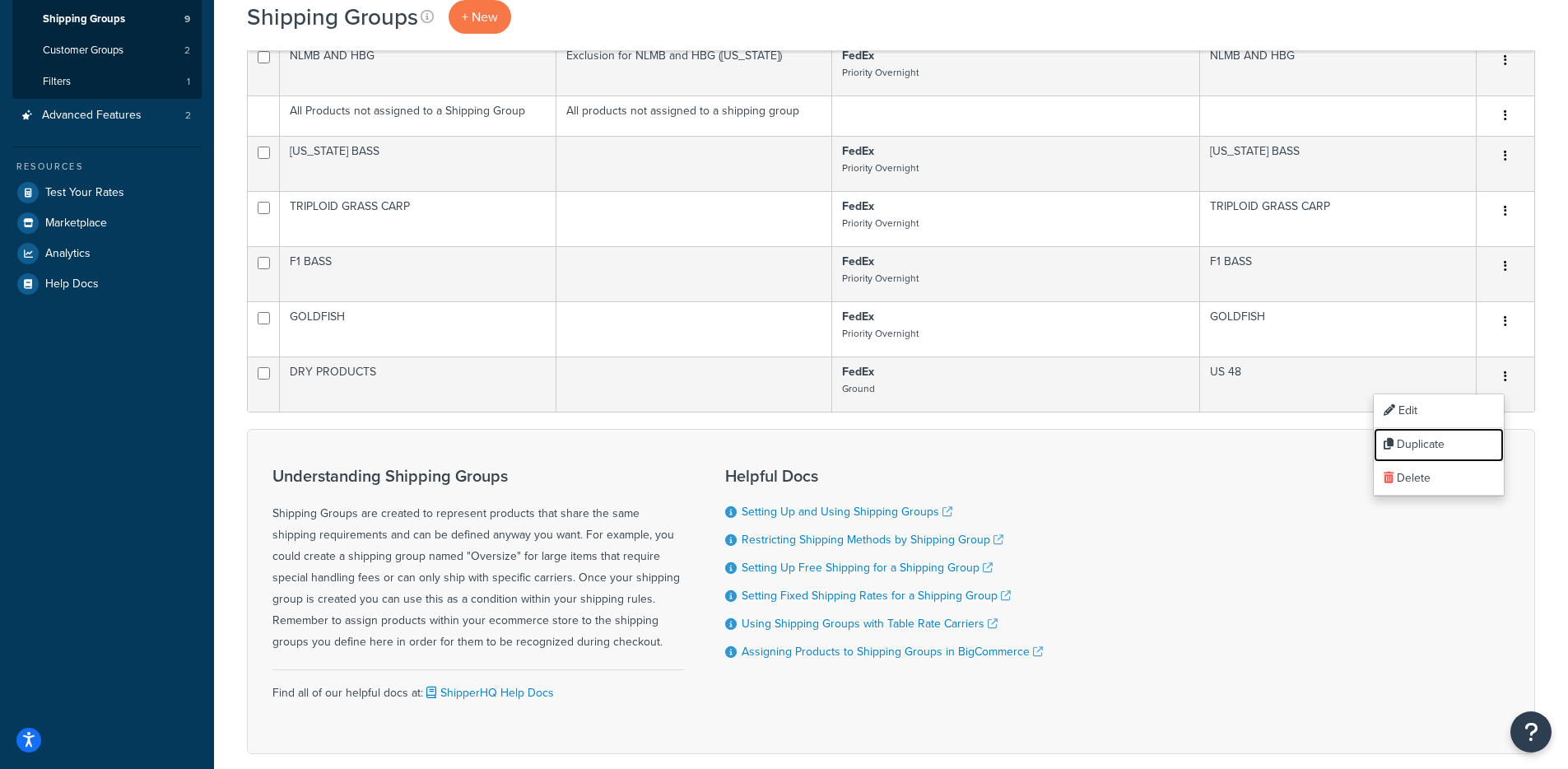
click at [1434, 445] on link "Duplicate" at bounding box center [1439, 444] width 130 height 33
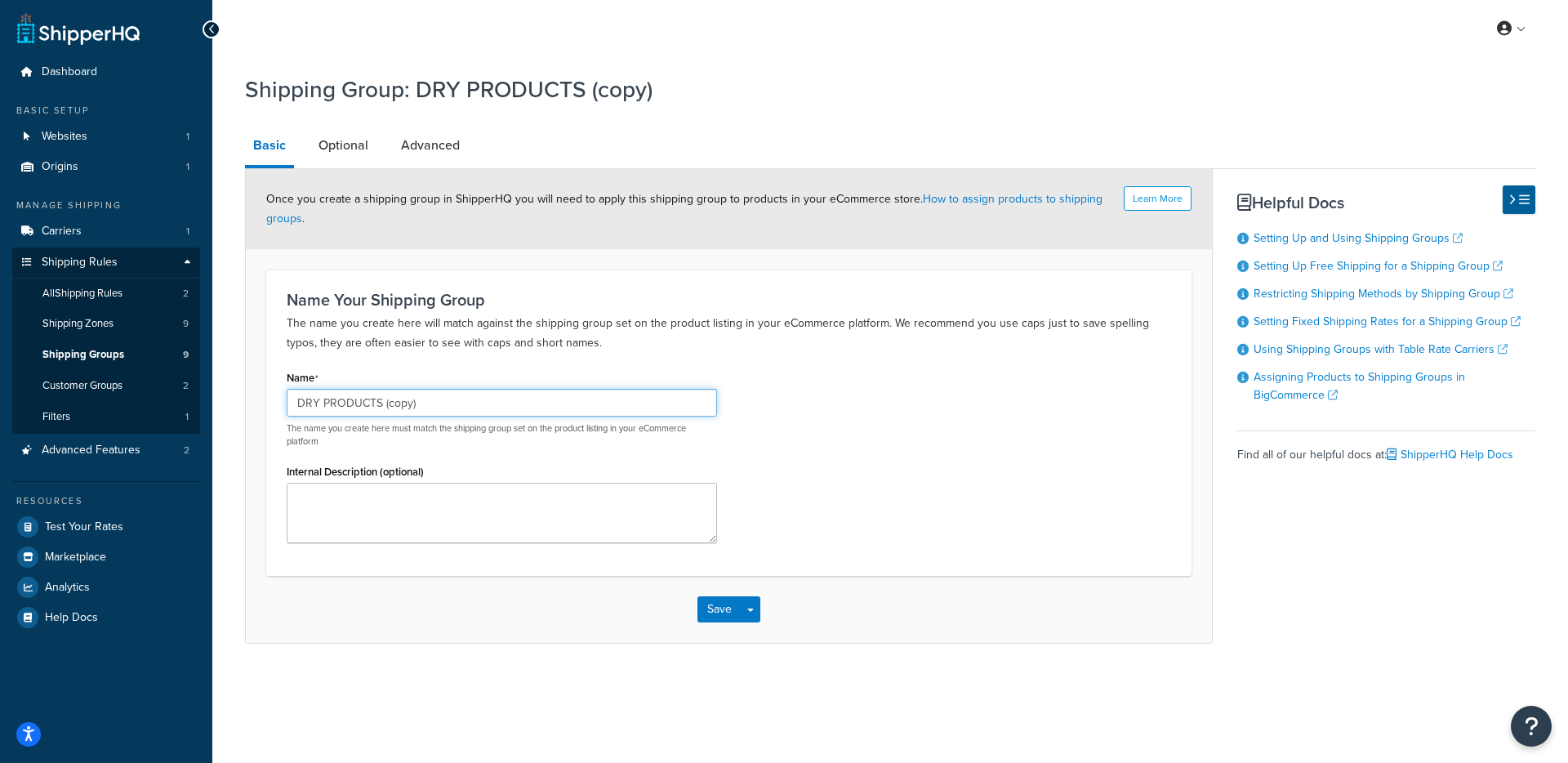
click at [309, 407] on input "DRY PRODUCTS (copy)" at bounding box center [501, 402] width 430 height 28
click at [302, 405] on input "DRY PRODUCTS (copy)" at bounding box center [501, 402] width 430 height 28
click at [295, 401] on input "DRY PRODUCTS (copy)" at bounding box center [501, 402] width 430 height 28
type input "TEST DRY PRODUCTS (copy)"
click at [721, 606] on button "Save" at bounding box center [719, 609] width 44 height 27
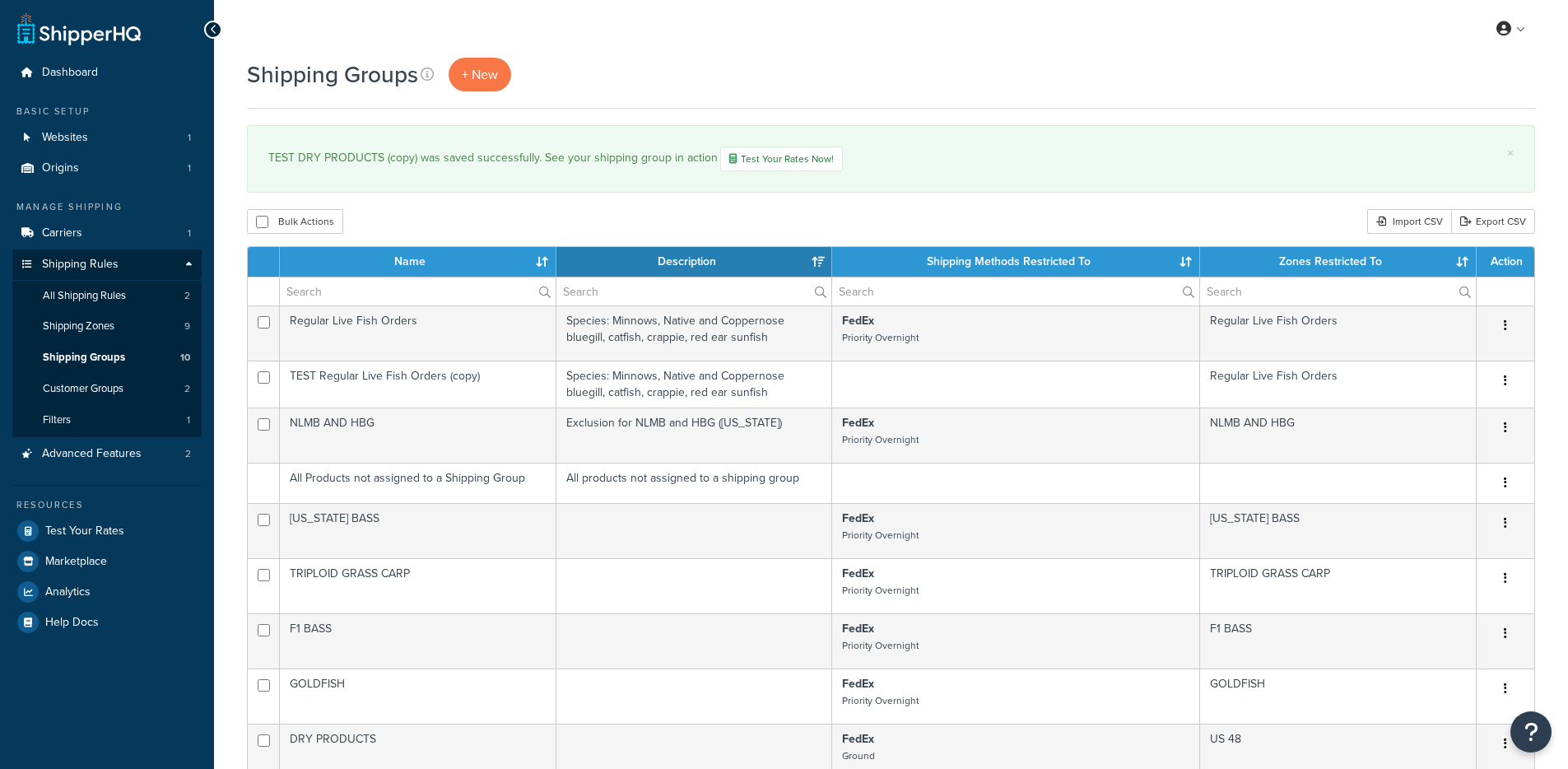
select select "15"
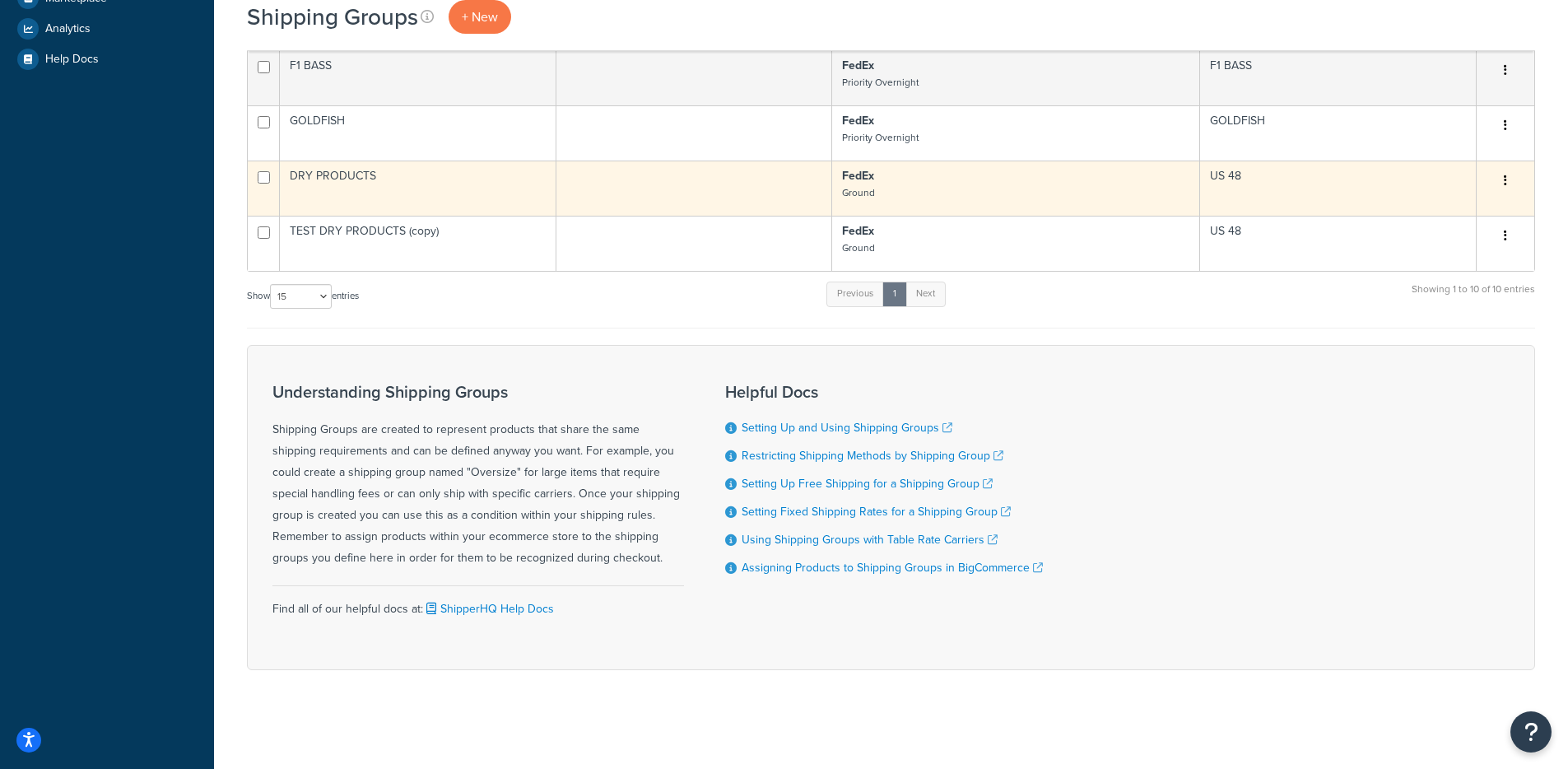
scroll to position [225, 0]
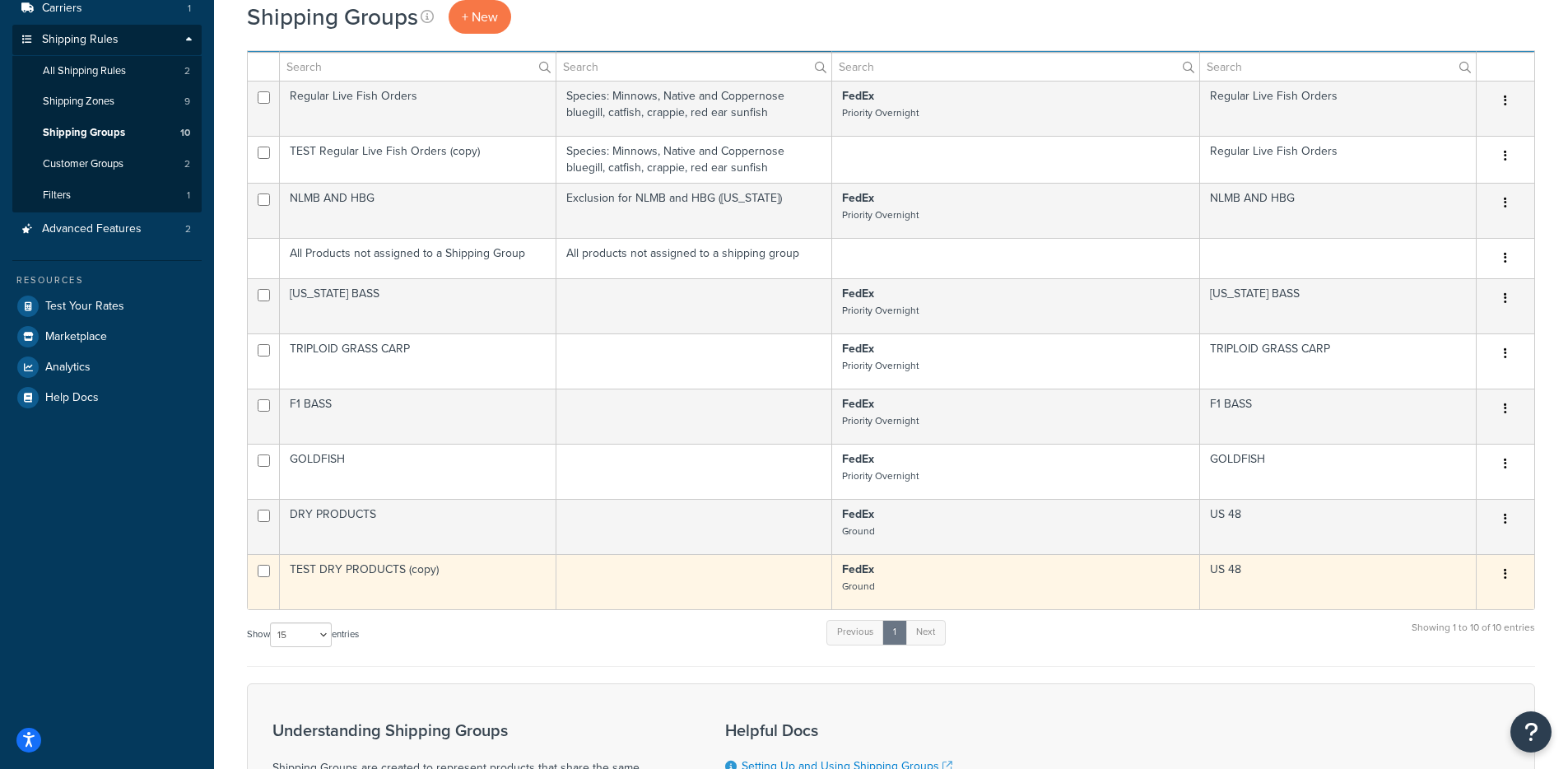
click at [1016, 574] on p "FedEx Ground" at bounding box center [1015, 578] width 347 height 33
click at [935, 582] on p "FedEx Ground" at bounding box center [1015, 578] width 347 height 33
click at [1113, 594] on p "FedEx Ground" at bounding box center [1015, 578] width 347 height 33
click at [1513, 581] on button "button" at bounding box center [1506, 575] width 23 height 27
click at [1434, 604] on link "Edit" at bounding box center [1439, 608] width 130 height 33
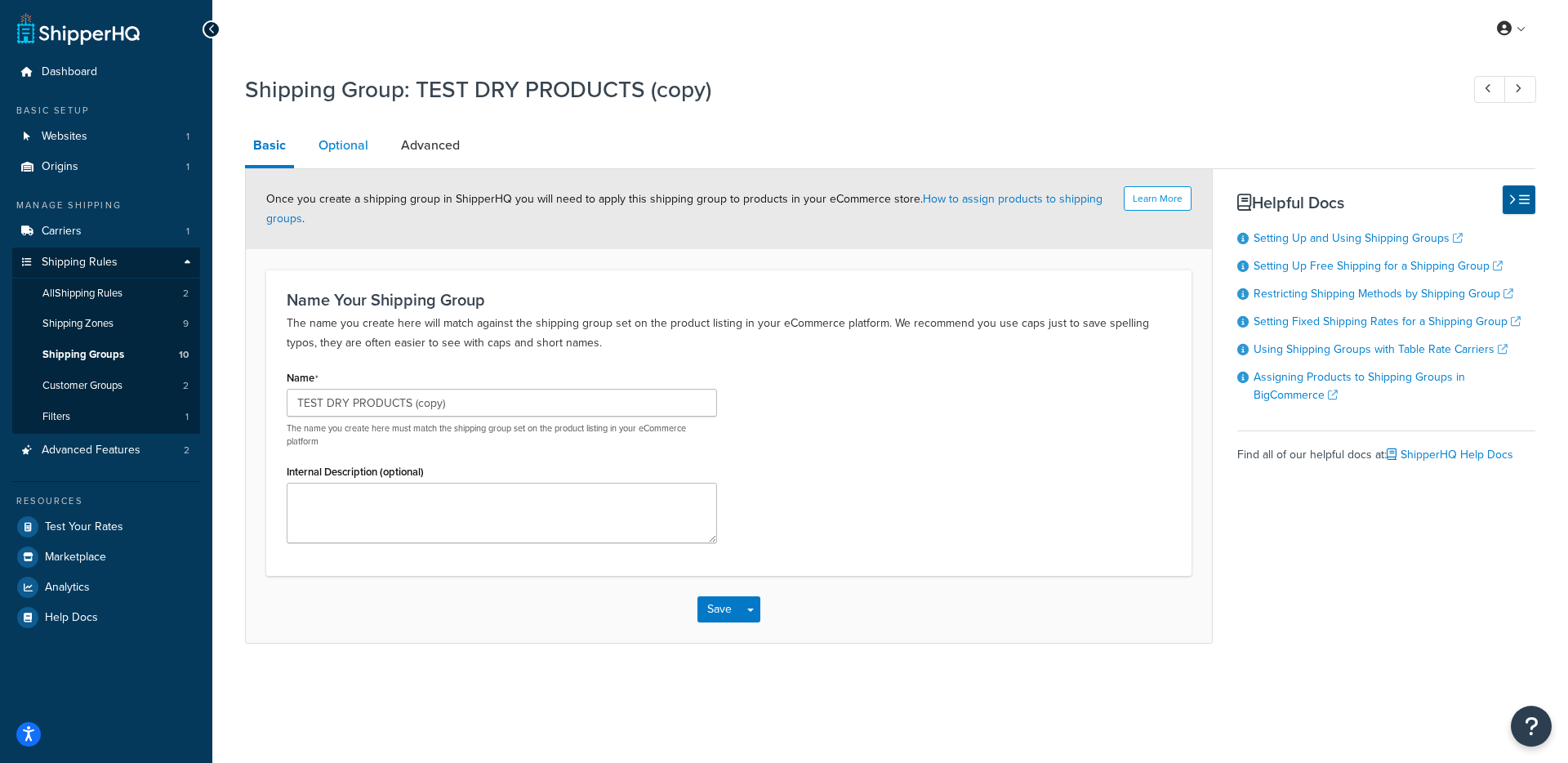
click at [350, 140] on link "Optional" at bounding box center [344, 145] width 66 height 39
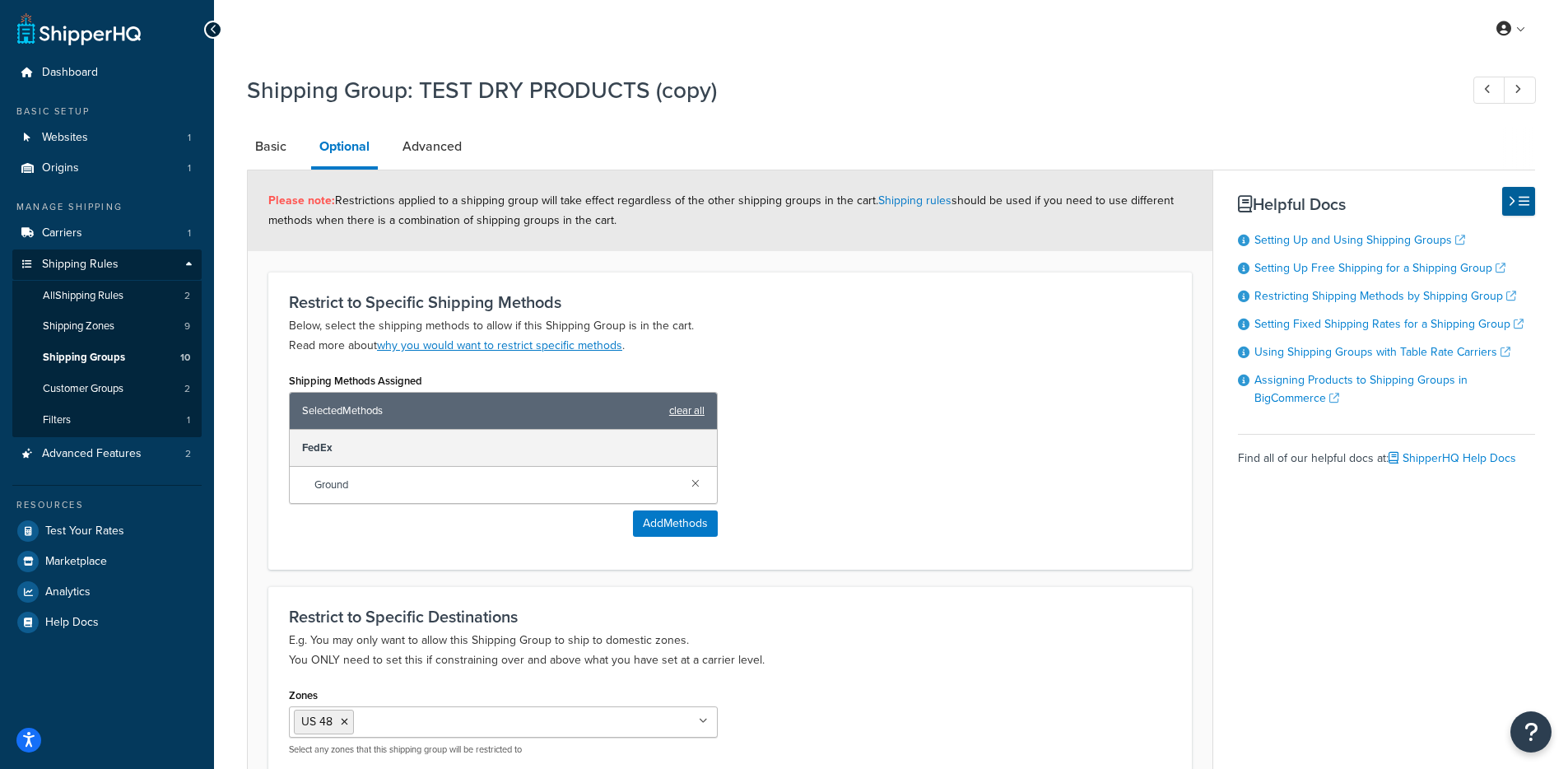
click at [689, 410] on link "clear all" at bounding box center [687, 410] width 35 height 23
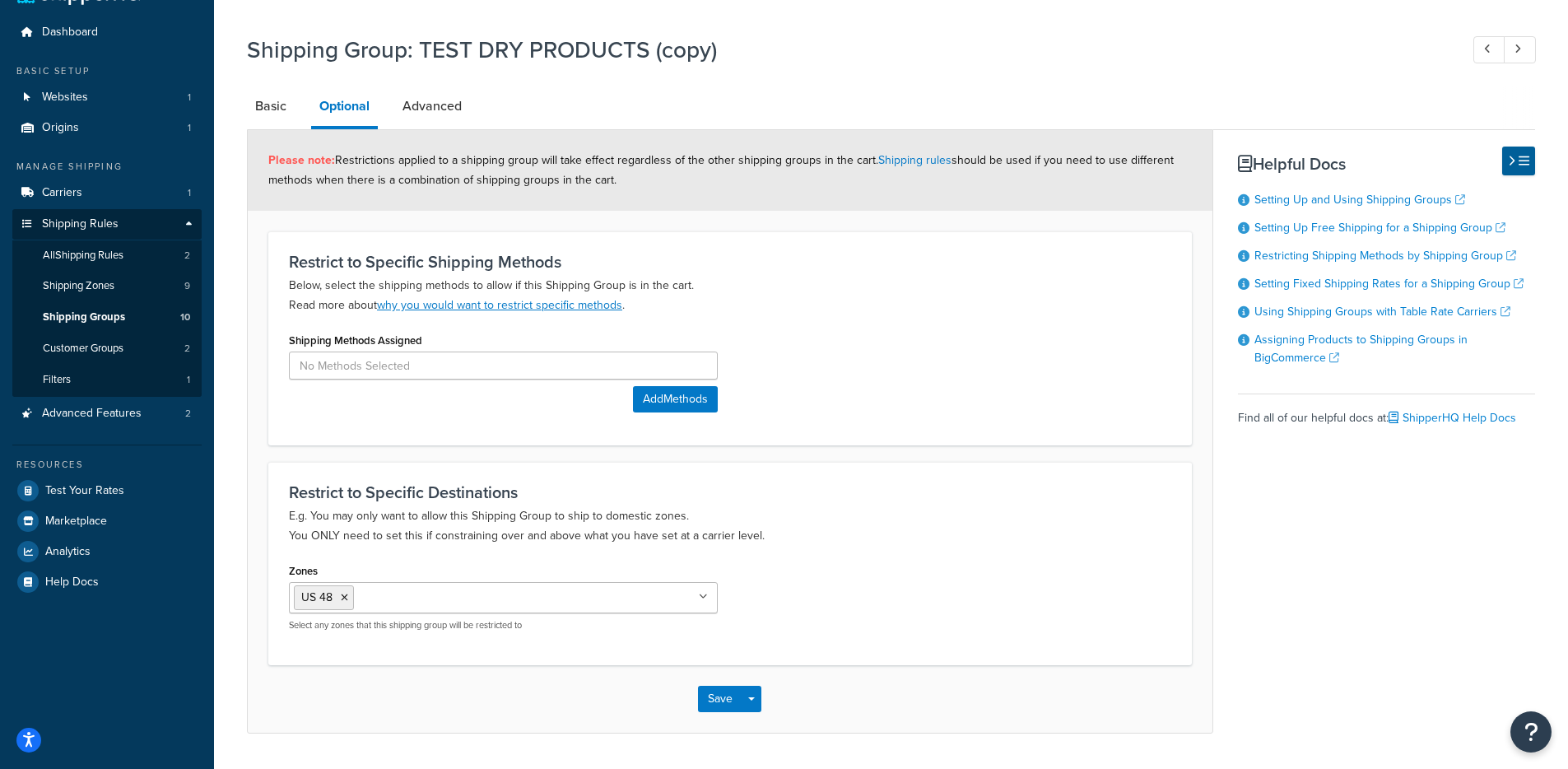
scroll to position [88, 0]
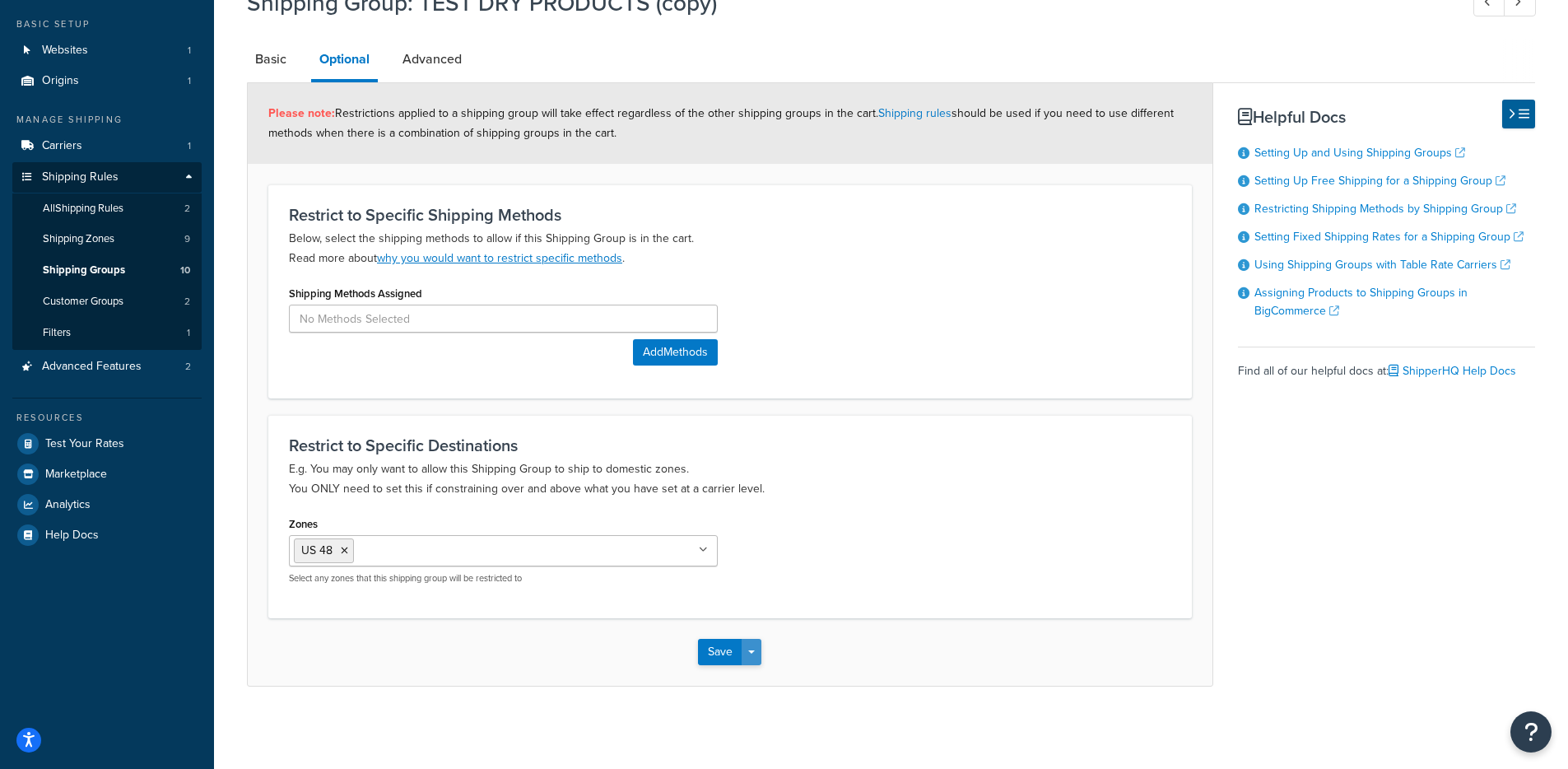
click at [761, 649] on button "Save Dropdown" at bounding box center [751, 652] width 20 height 27
click at [767, 675] on button "Save and Edit" at bounding box center [778, 682] width 159 height 34
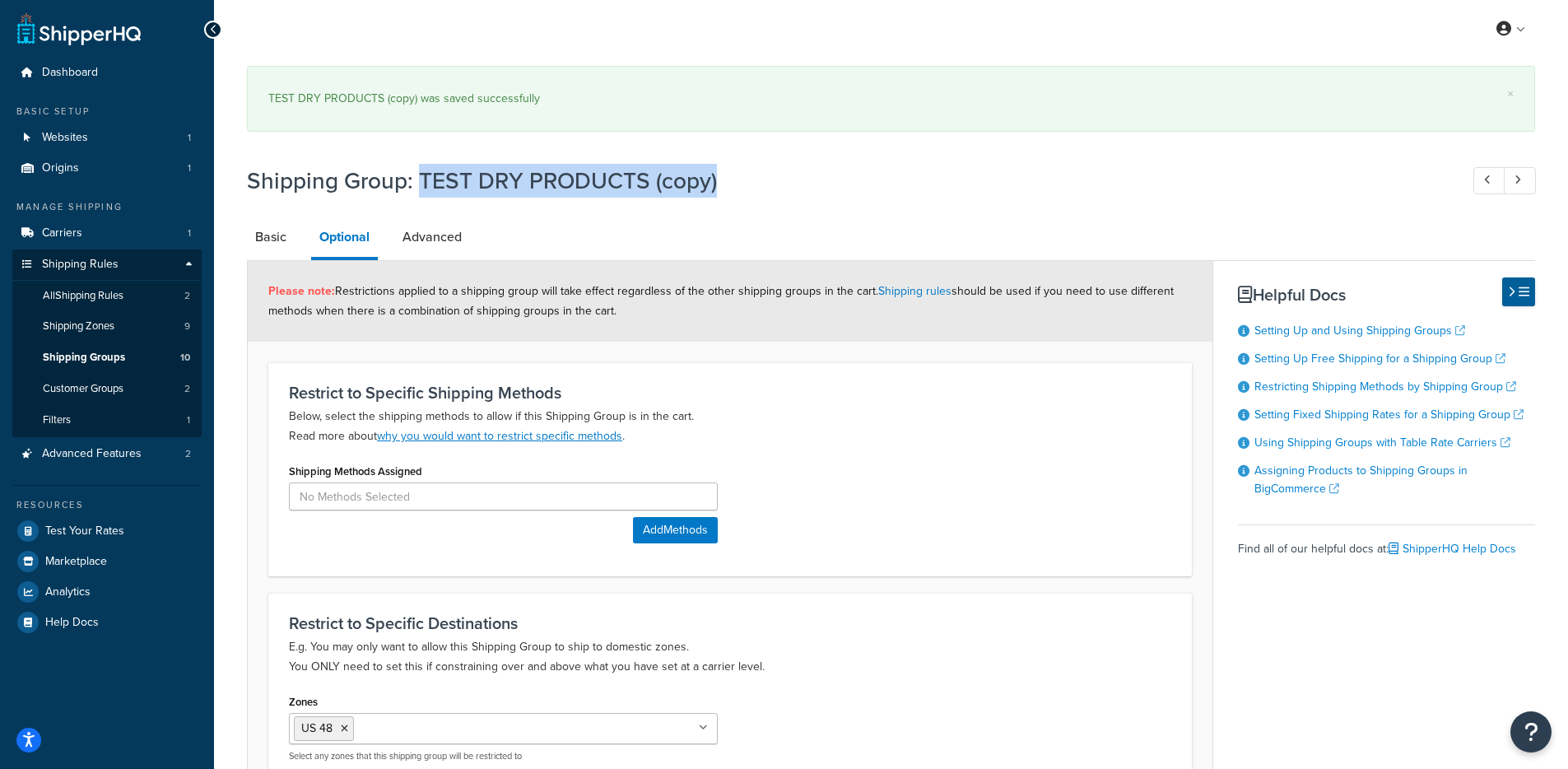
drag, startPoint x: 569, startPoint y: 191, endPoint x: 438, endPoint y: 196, distance: 131.1
click at [419, 187] on div "Shipping Group: TEST DRY PRODUCTS (copy)" at bounding box center [891, 182] width 1289 height 53
click at [735, 385] on h3 "Restrict to Specific Shipping Methods" at bounding box center [730, 392] width 882 height 18
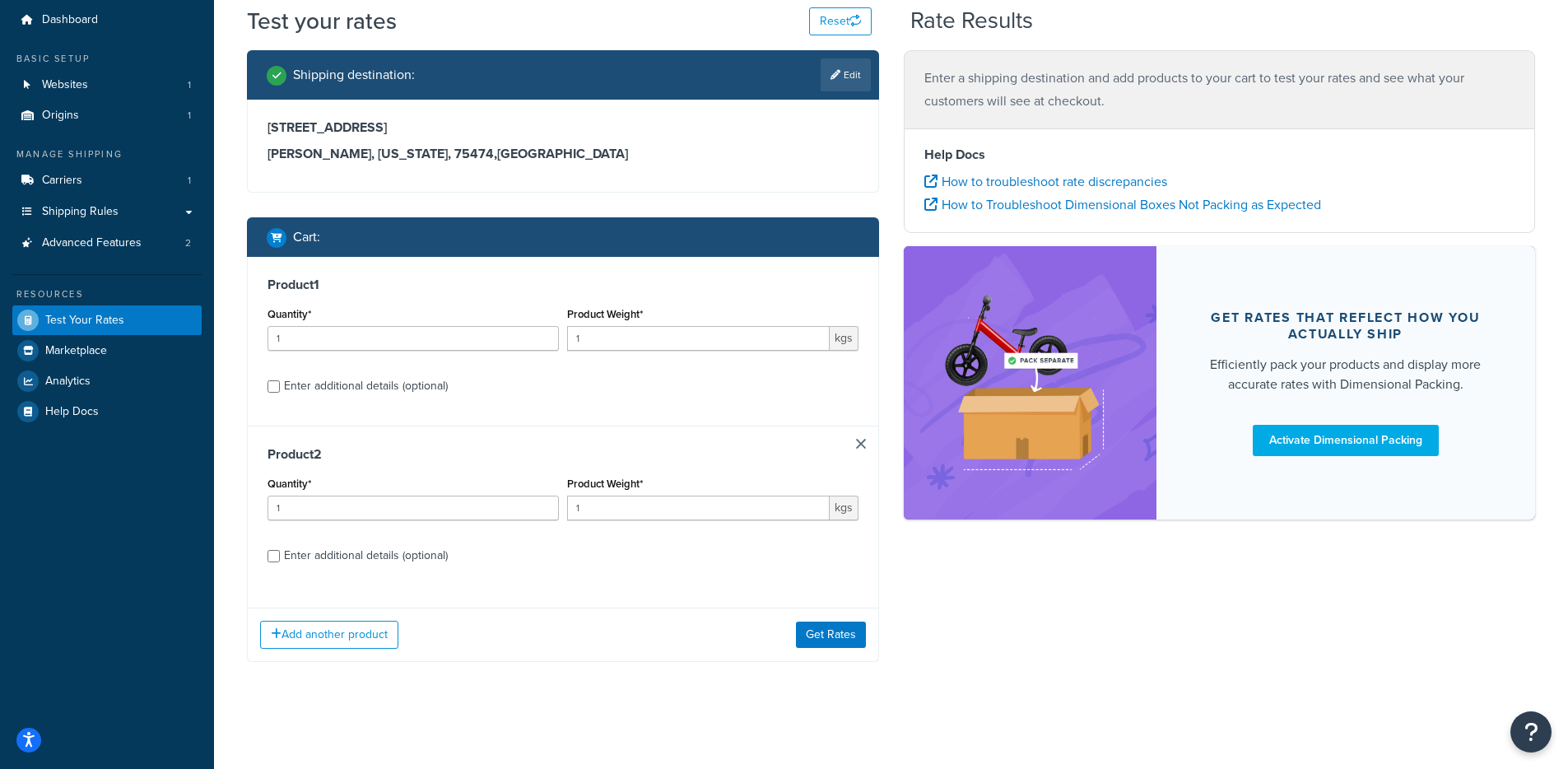
click at [363, 562] on div "Enter additional details (optional)" at bounding box center [365, 556] width 164 height 23
click at [280, 562] on input "Enter additional details (optional)" at bounding box center [274, 556] width 12 height 12
checkbox input "true"
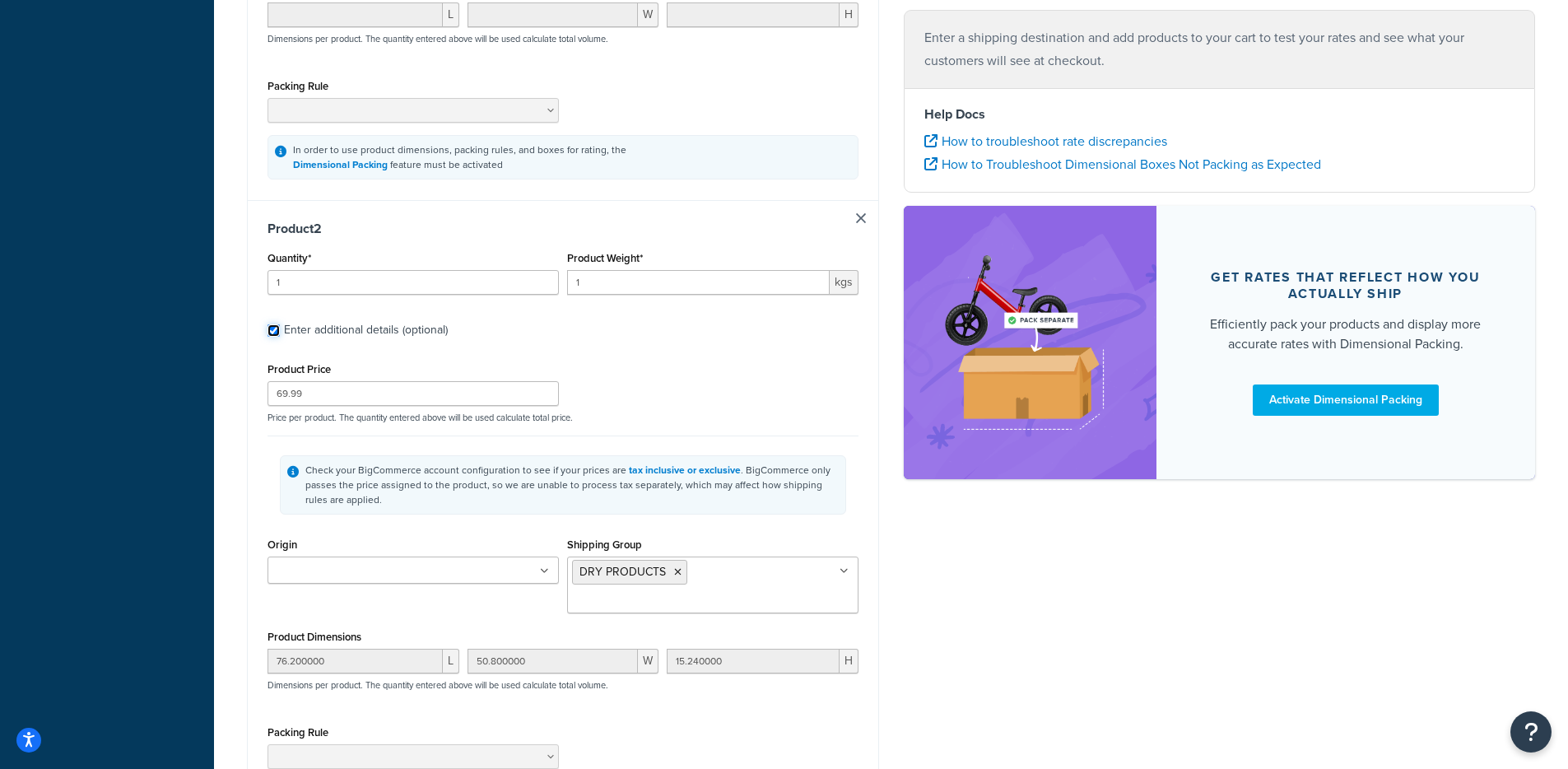
scroll to position [931, 0]
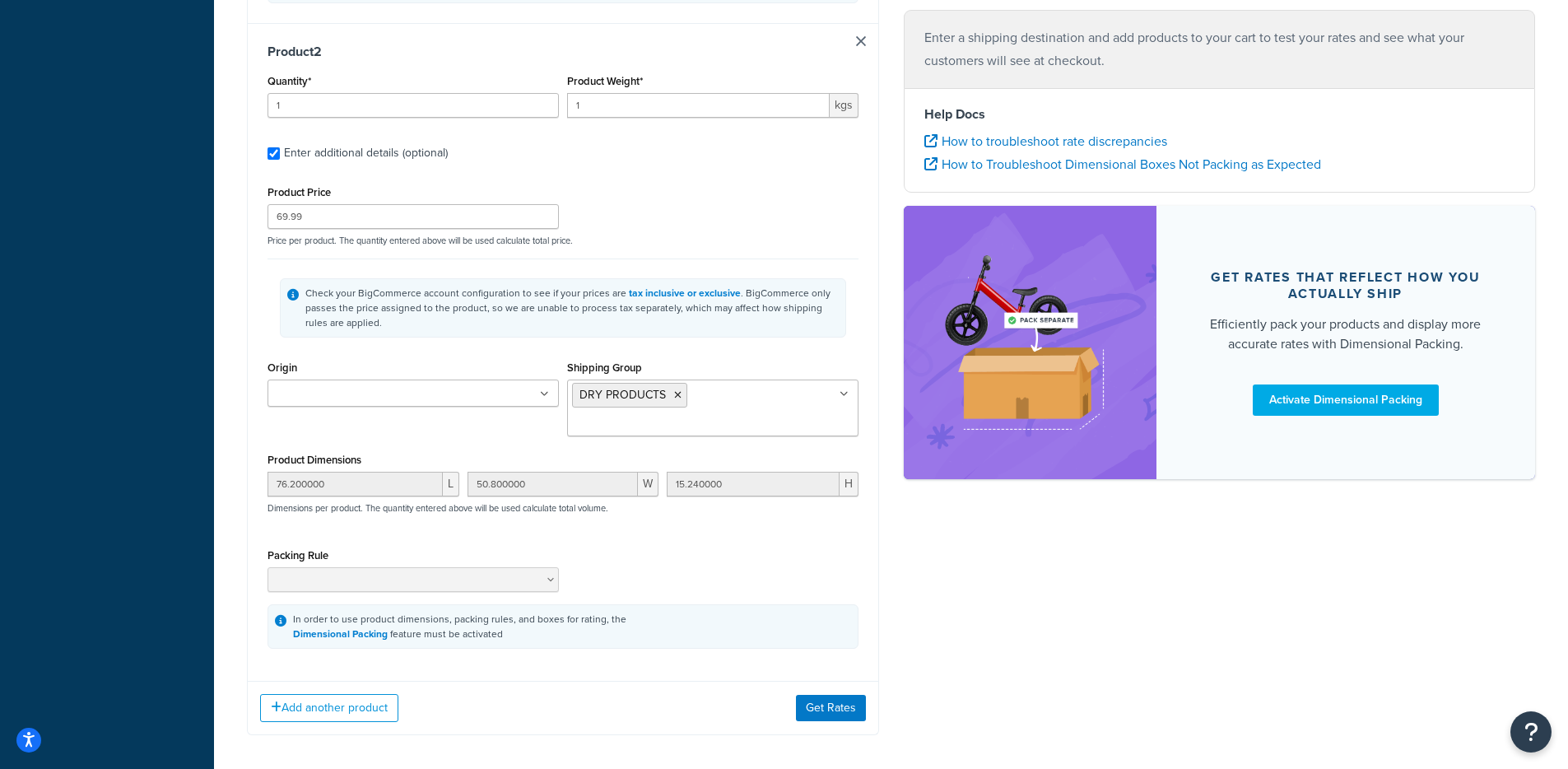
click at [701, 406] on ul "DRY PRODUCTS" at bounding box center [713, 407] width 292 height 56
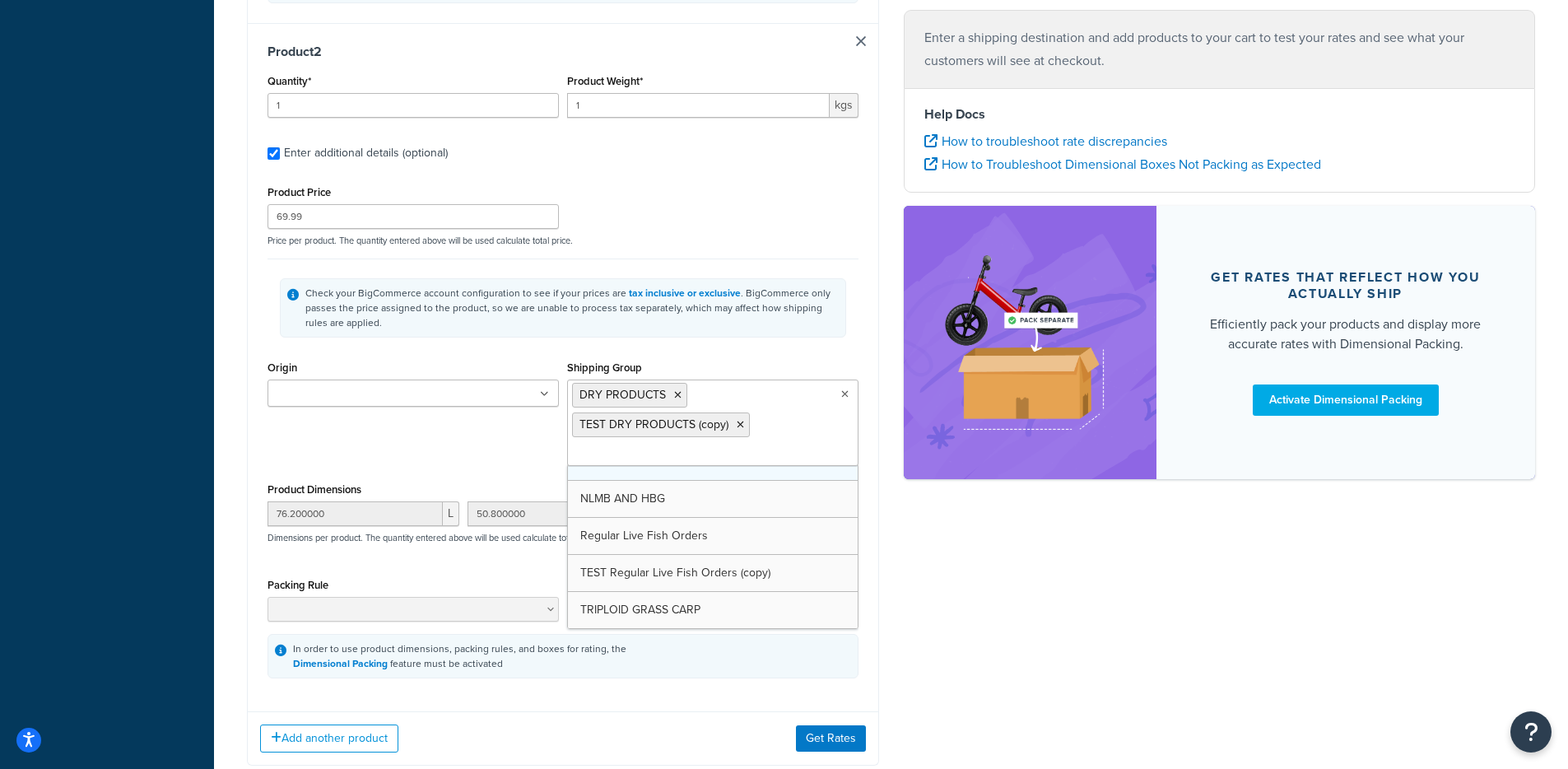
scroll to position [96, 0]
click at [676, 398] on icon at bounding box center [678, 395] width 8 height 10
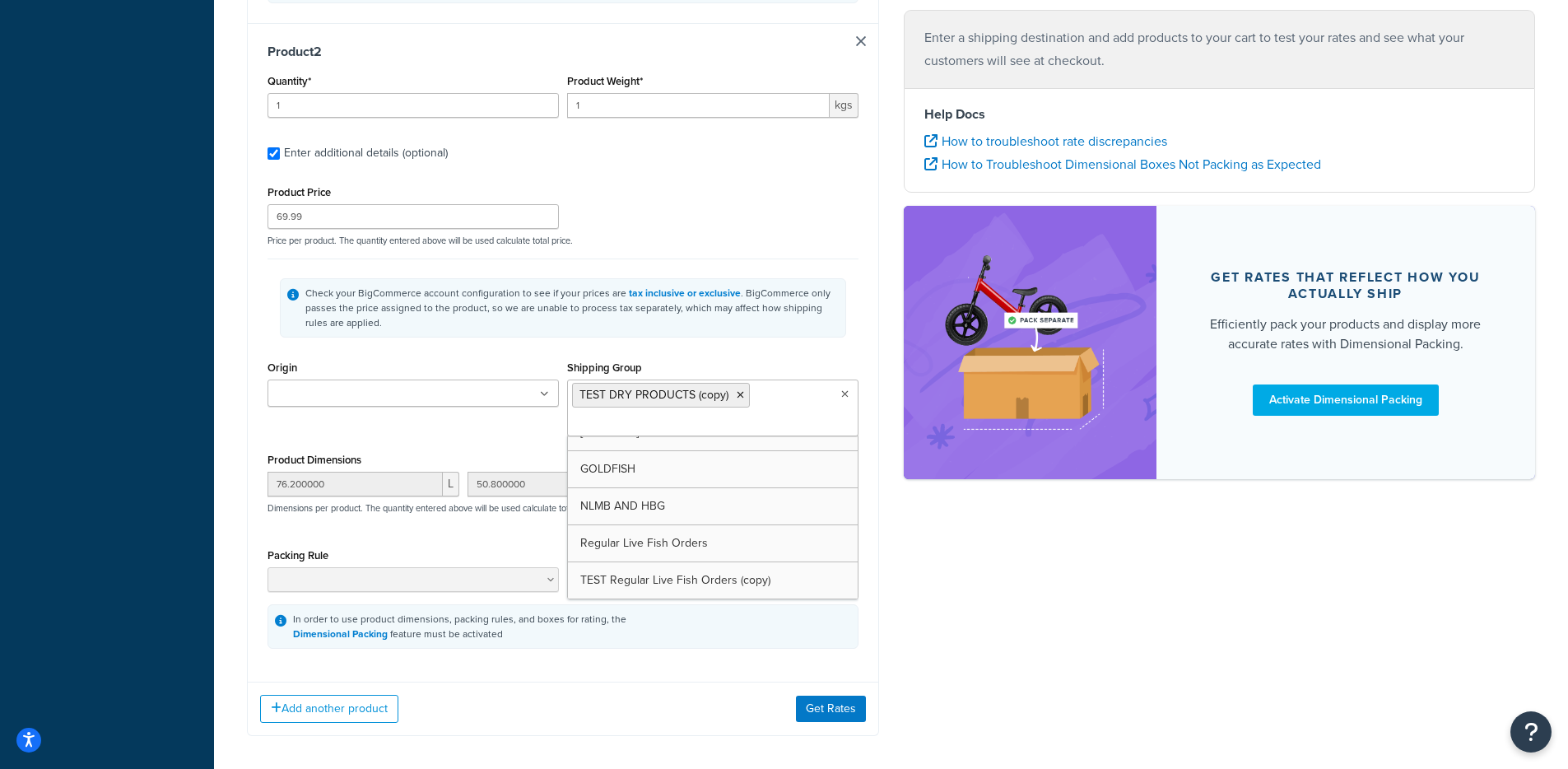
scroll to position [133, 0]
click at [783, 330] on div "Check your BigCommerce account configuration to see if your prices are tax incl…" at bounding box center [572, 308] width 534 height 44
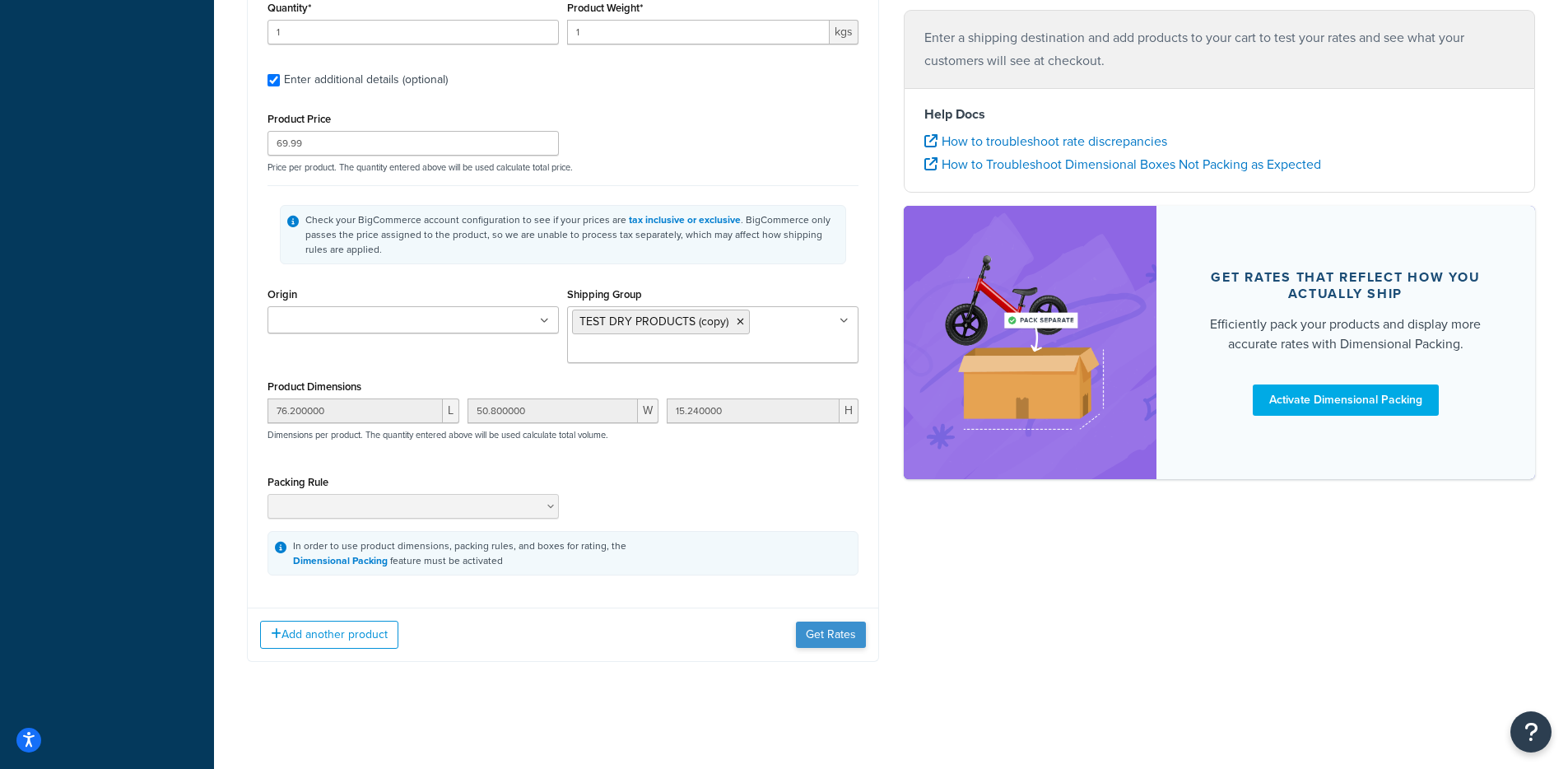
click at [821, 623] on div "Add another product Get Rates" at bounding box center [563, 634] width 630 height 54
click at [820, 630] on button "Get Rates" at bounding box center [830, 635] width 70 height 27
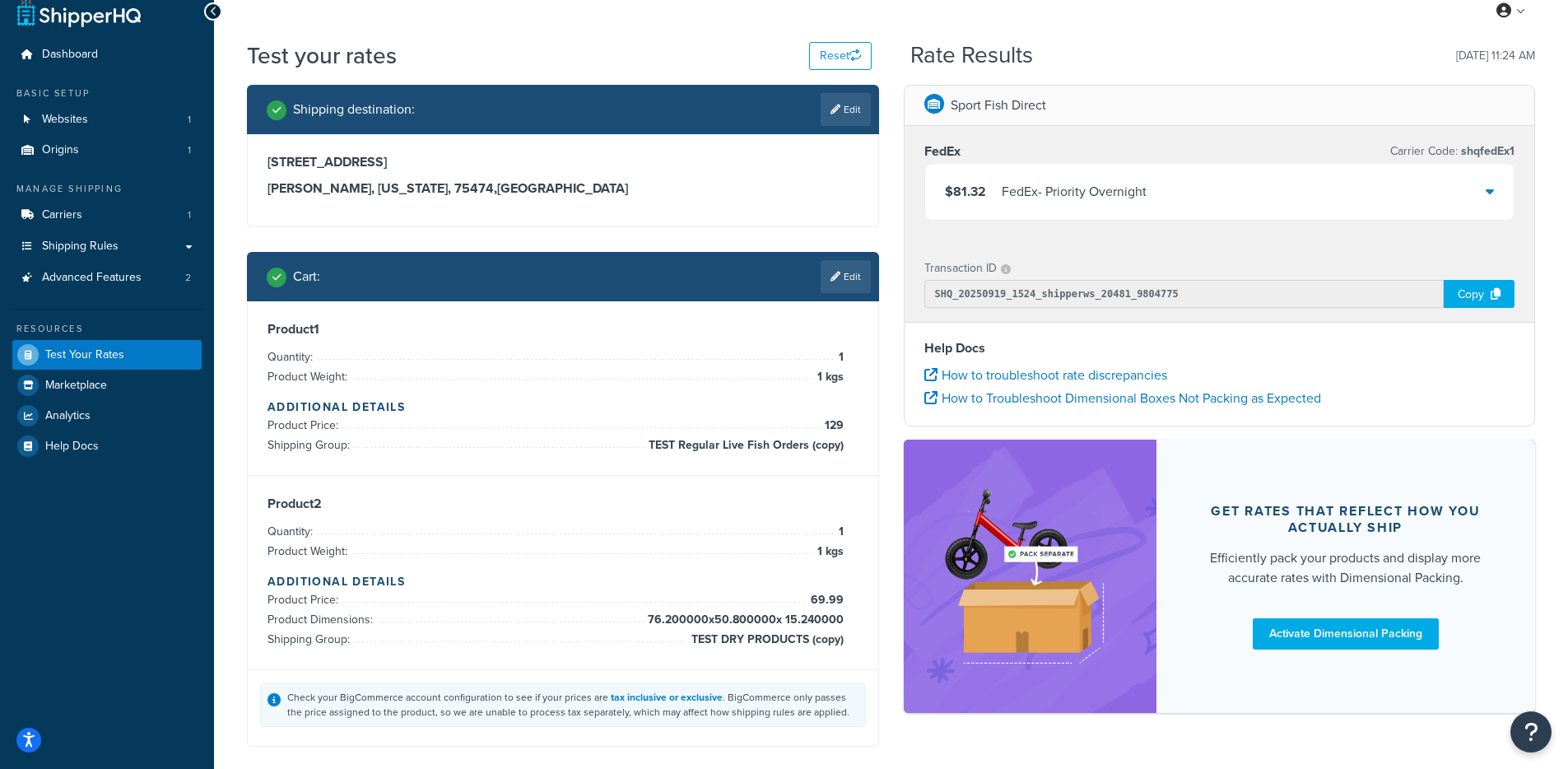
scroll to position [0, 0]
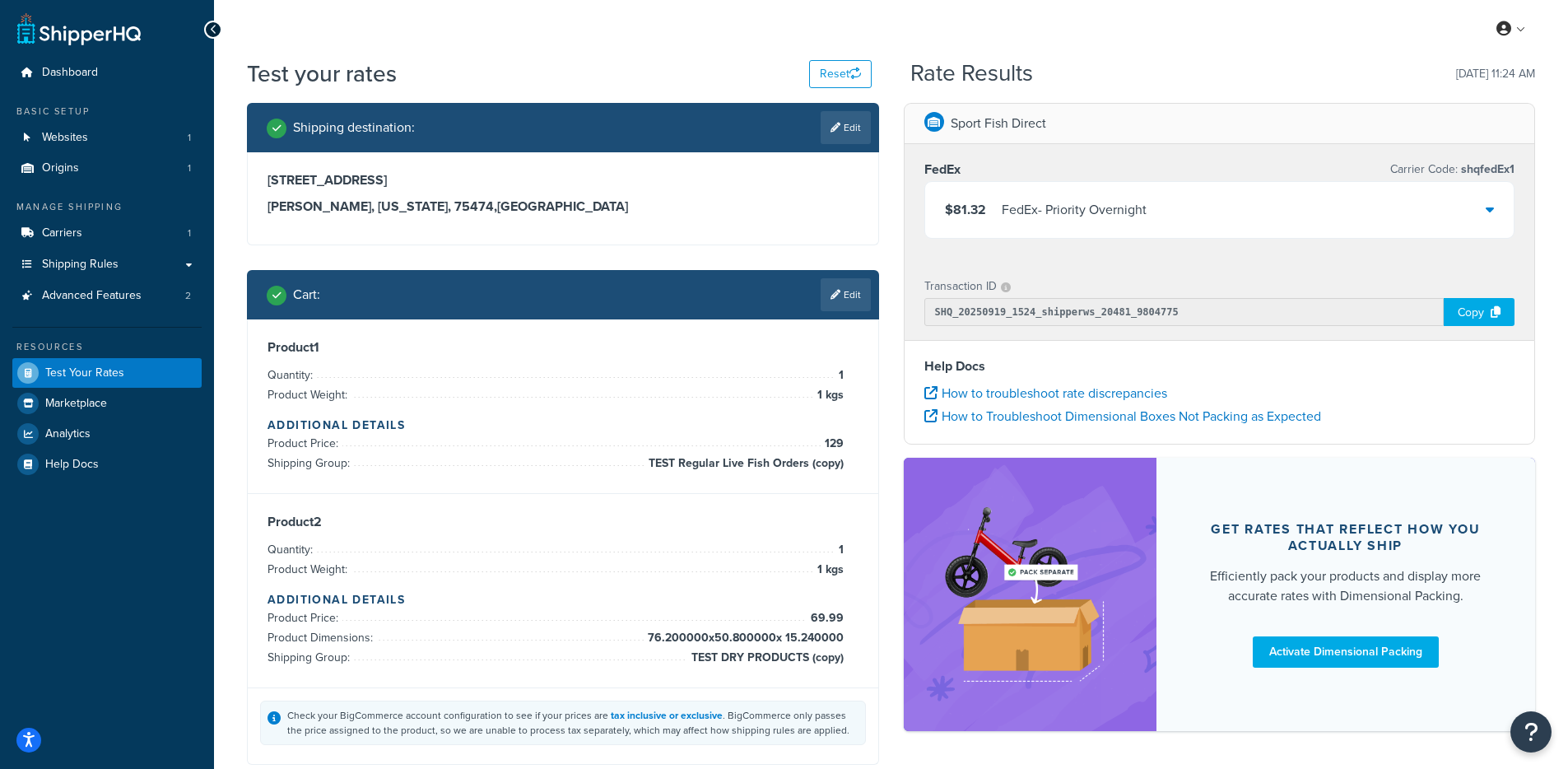
click at [1056, 219] on div "FedEx - Priority Overnight" at bounding box center [1073, 209] width 144 height 23
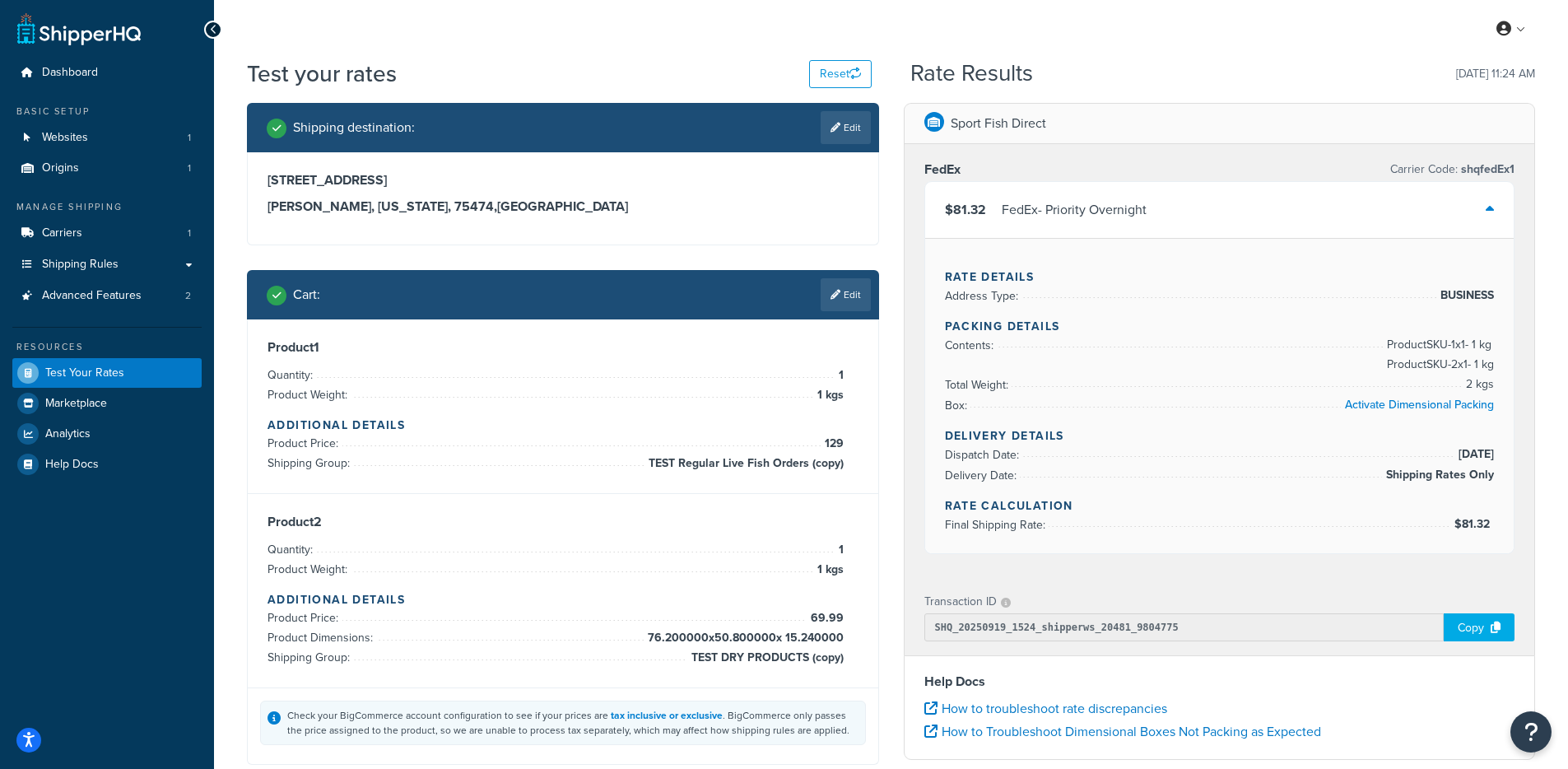
click at [1056, 218] on div "FedEx - Priority Overnight" at bounding box center [1073, 209] width 144 height 23
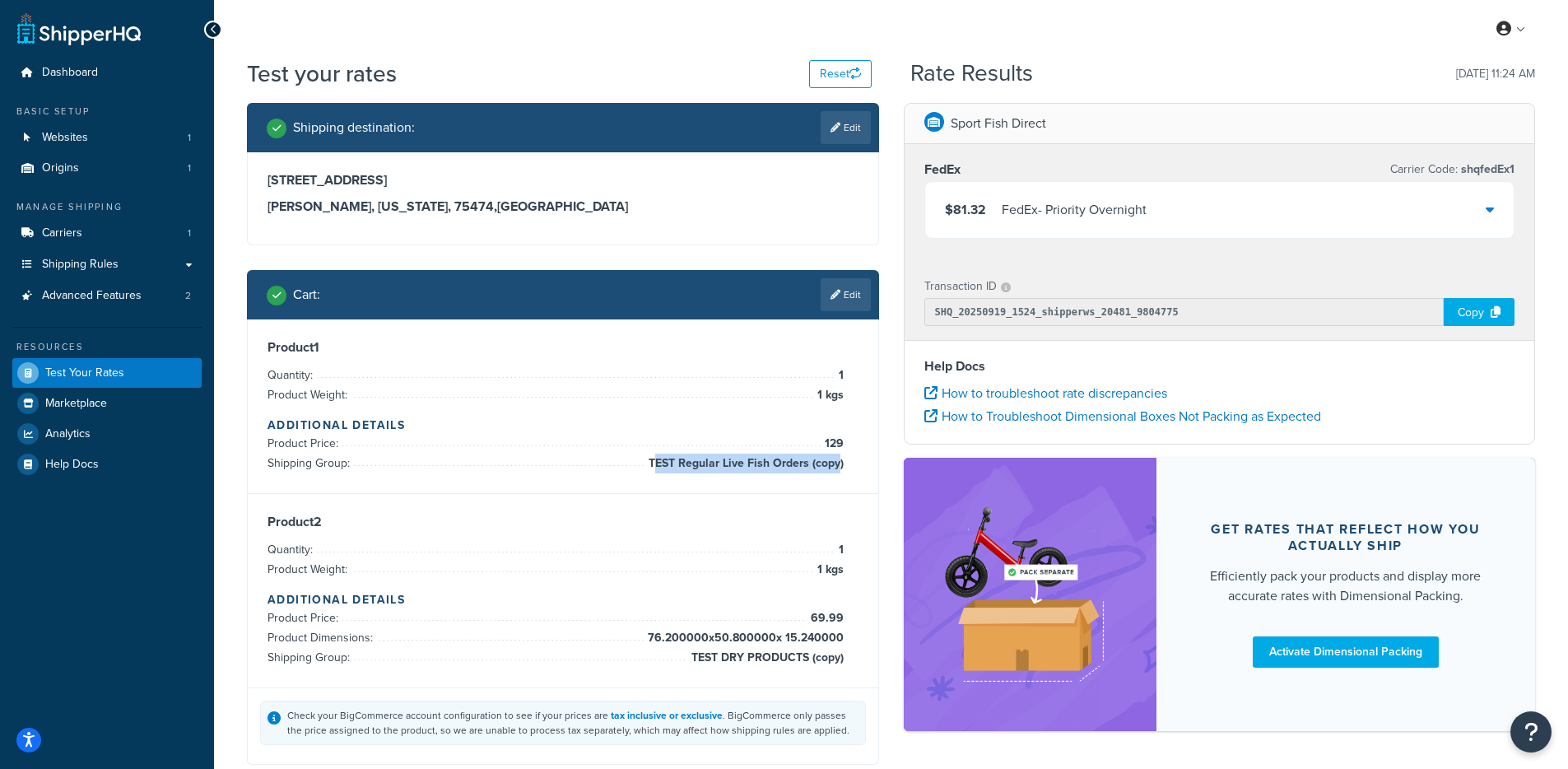
drag, startPoint x: 658, startPoint y: 471, endPoint x: 840, endPoint y: 469, distance: 182.0
click at [840, 469] on span "TEST Regular Live Fish Orders (copy)" at bounding box center [744, 463] width 199 height 20
click at [848, 480] on div "Product 1 Quantity: 1 Product Weight: 1 kgs Additional Details Product Price: 1…" at bounding box center [563, 406] width 630 height 174
click at [1074, 217] on div "FedEx - Priority Overnight" at bounding box center [1073, 209] width 144 height 23
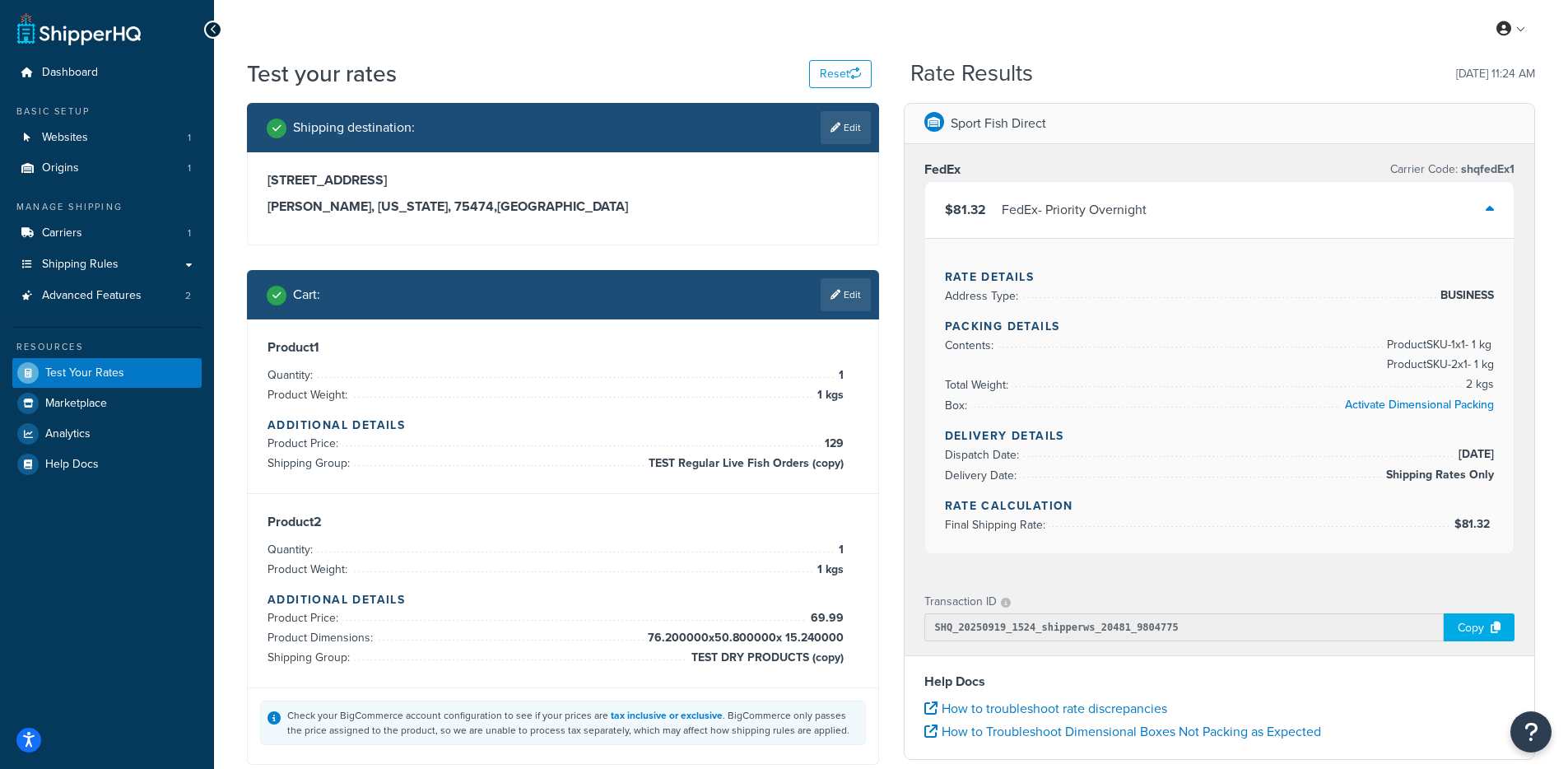
click at [1073, 221] on div "FedEx - Priority Overnight" at bounding box center [1073, 209] width 144 height 23
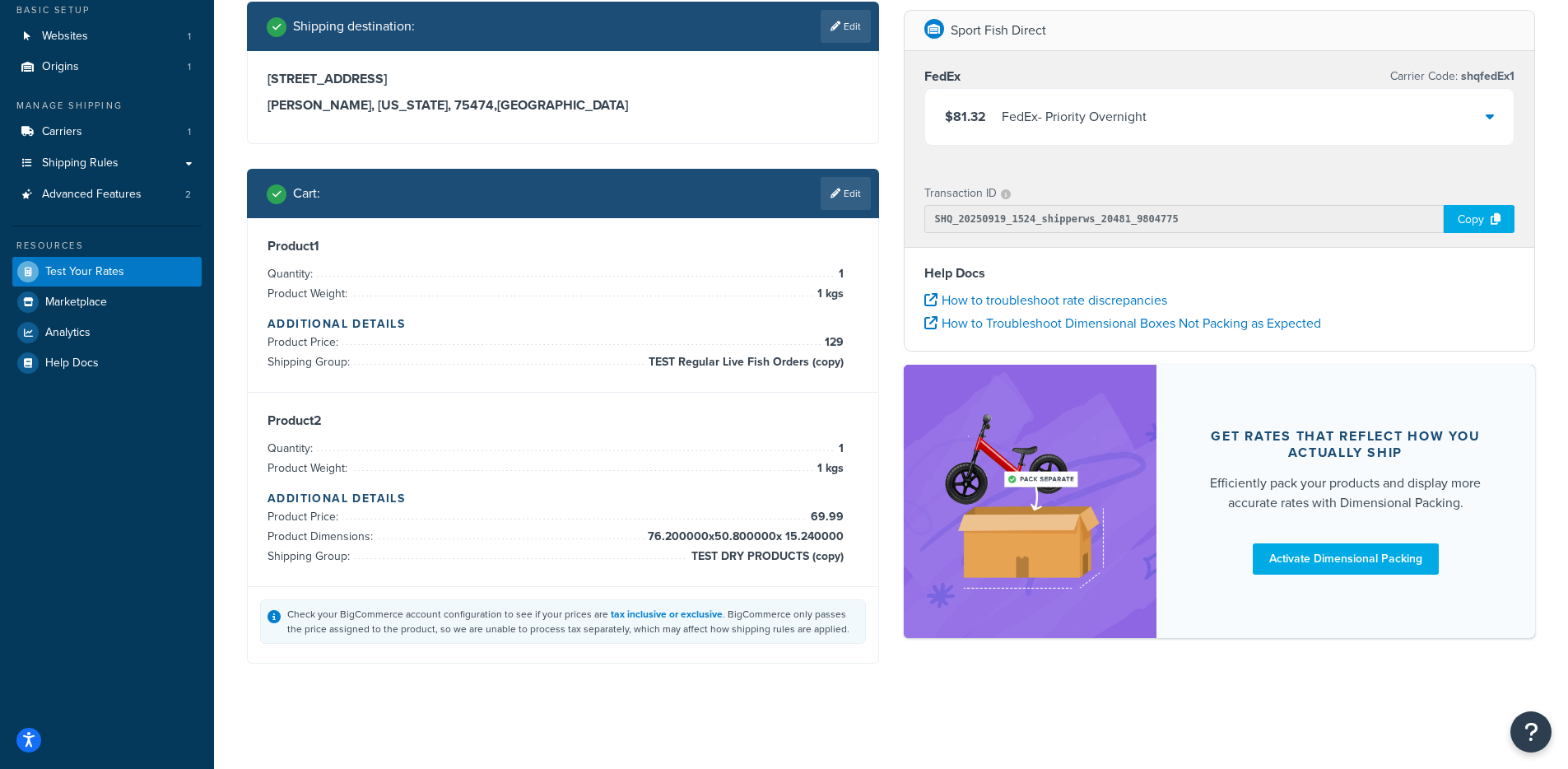
scroll to position [103, 0]
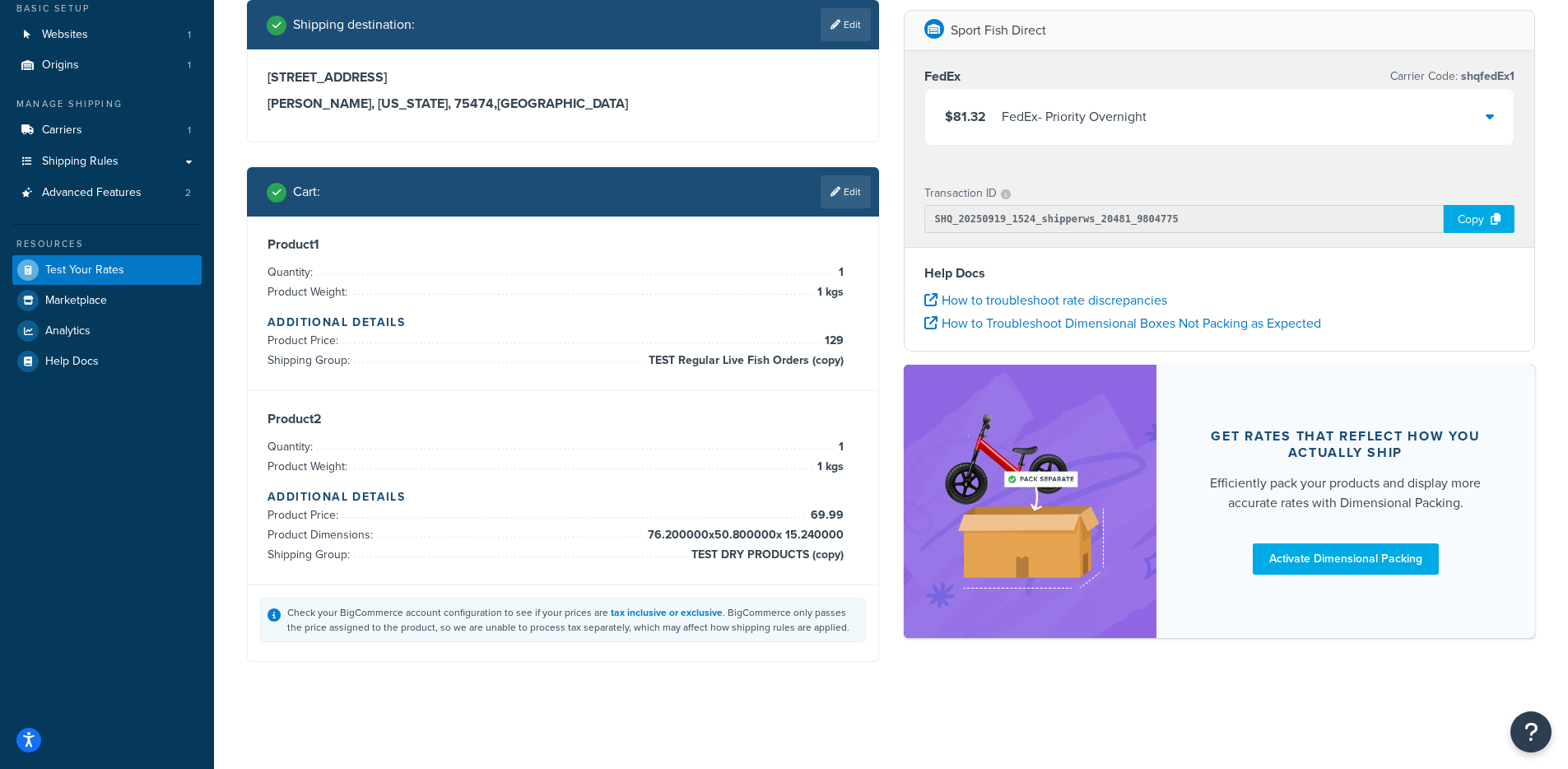
drag, startPoint x: 684, startPoint y: 563, endPoint x: 850, endPoint y: 553, distance: 166.3
click at [850, 553] on div "Product 2 Quantity: 1 Product Weight: 1 kgs Additional Details Product Price: 6…" at bounding box center [563, 487] width 591 height 154
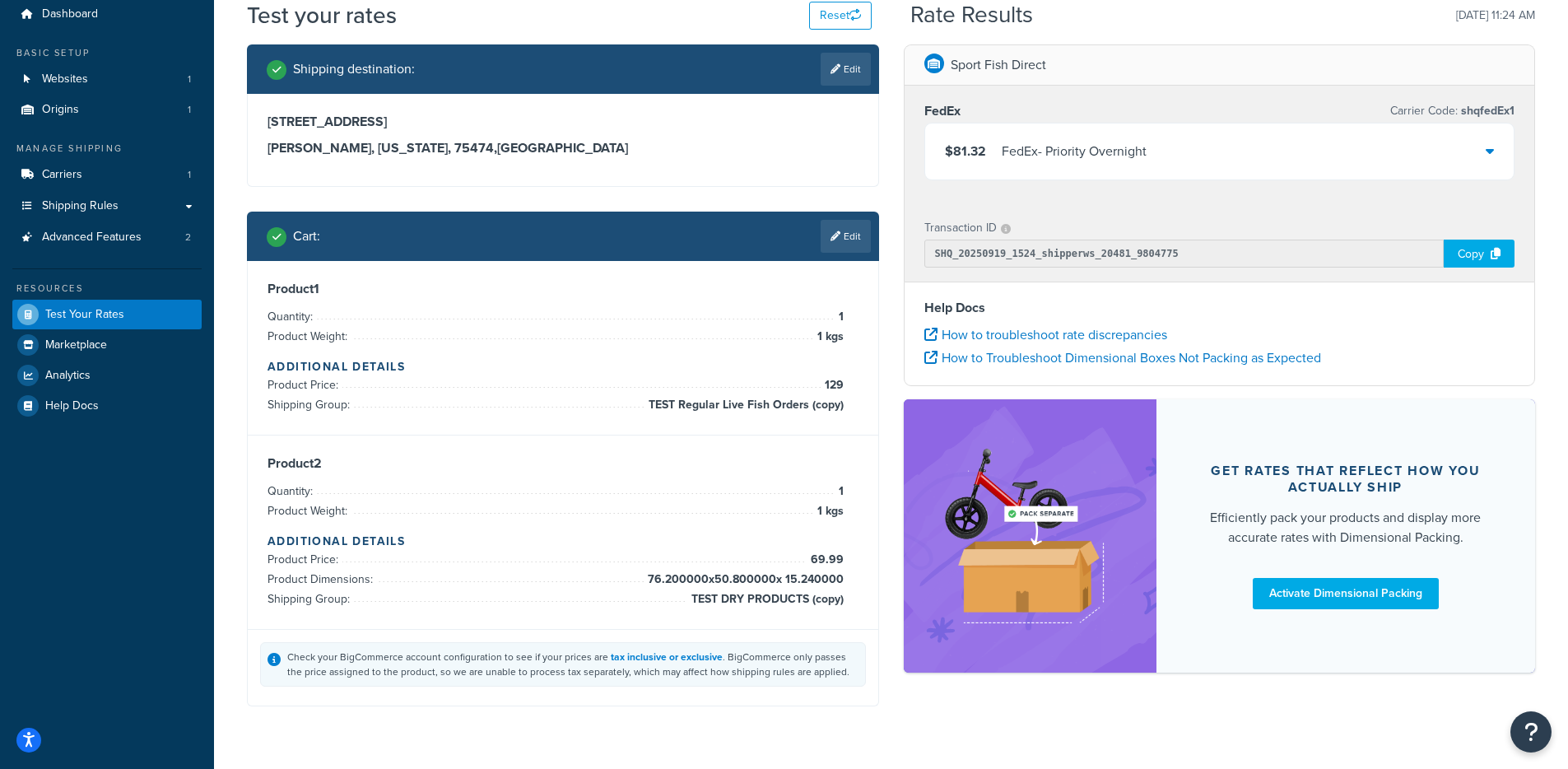
scroll to position [0, 0]
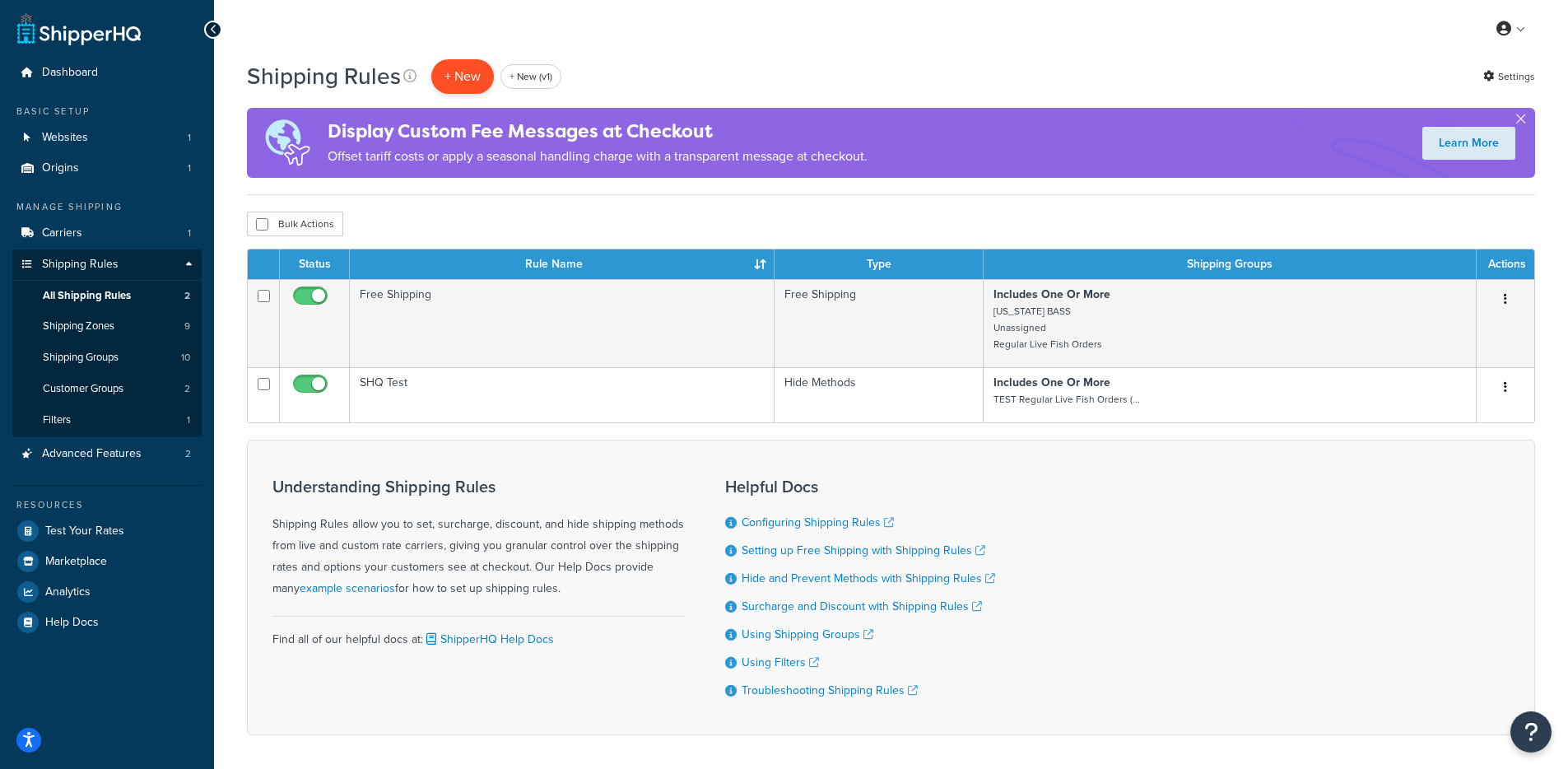
click at [441, 79] on p "+ New" at bounding box center [462, 76] width 62 height 33
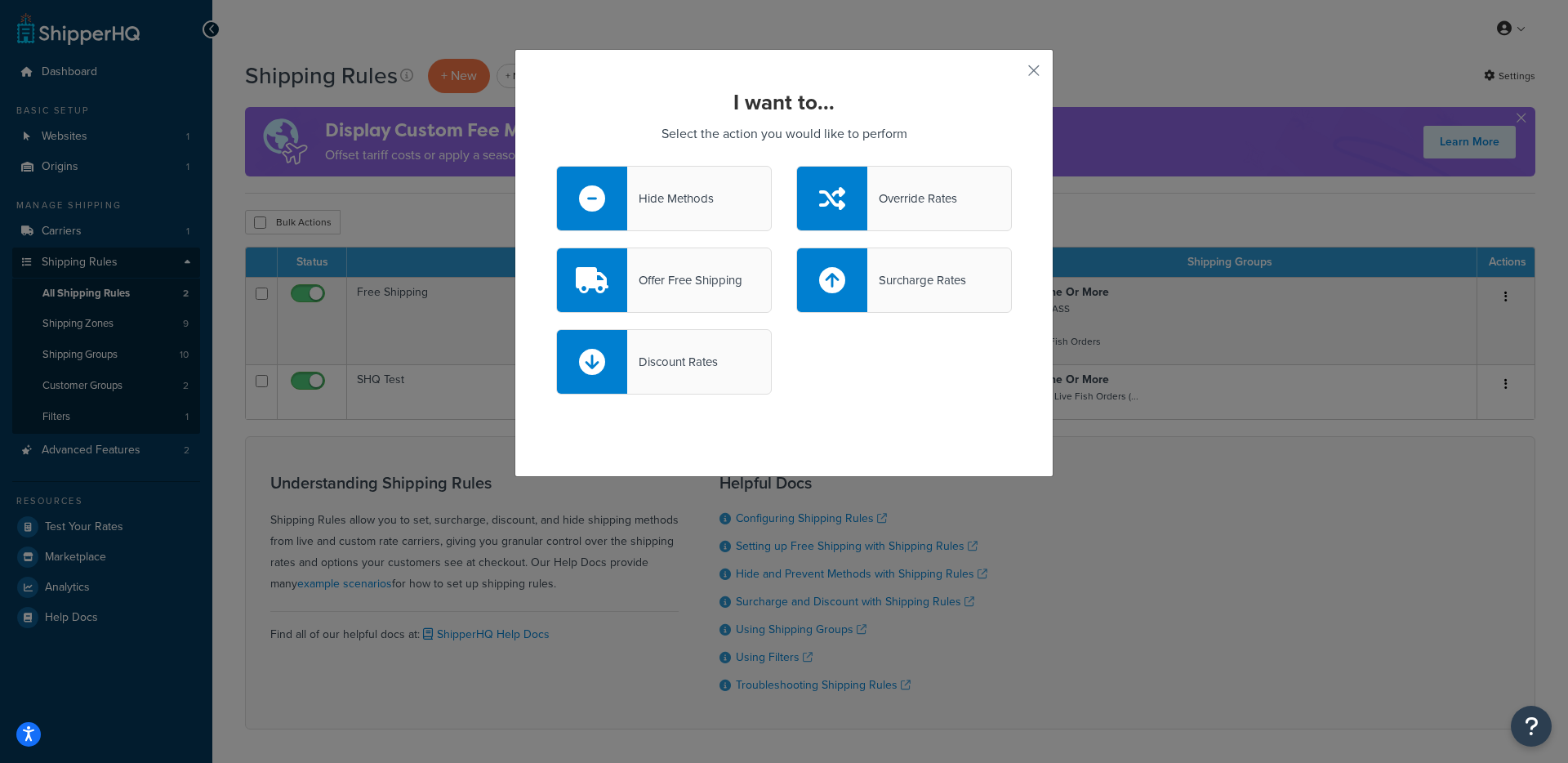
click at [700, 198] on div "Hide Methods" at bounding box center [670, 198] width 86 height 23
click at [0, 0] on input "Hide Methods" at bounding box center [0, 0] width 0 height 0
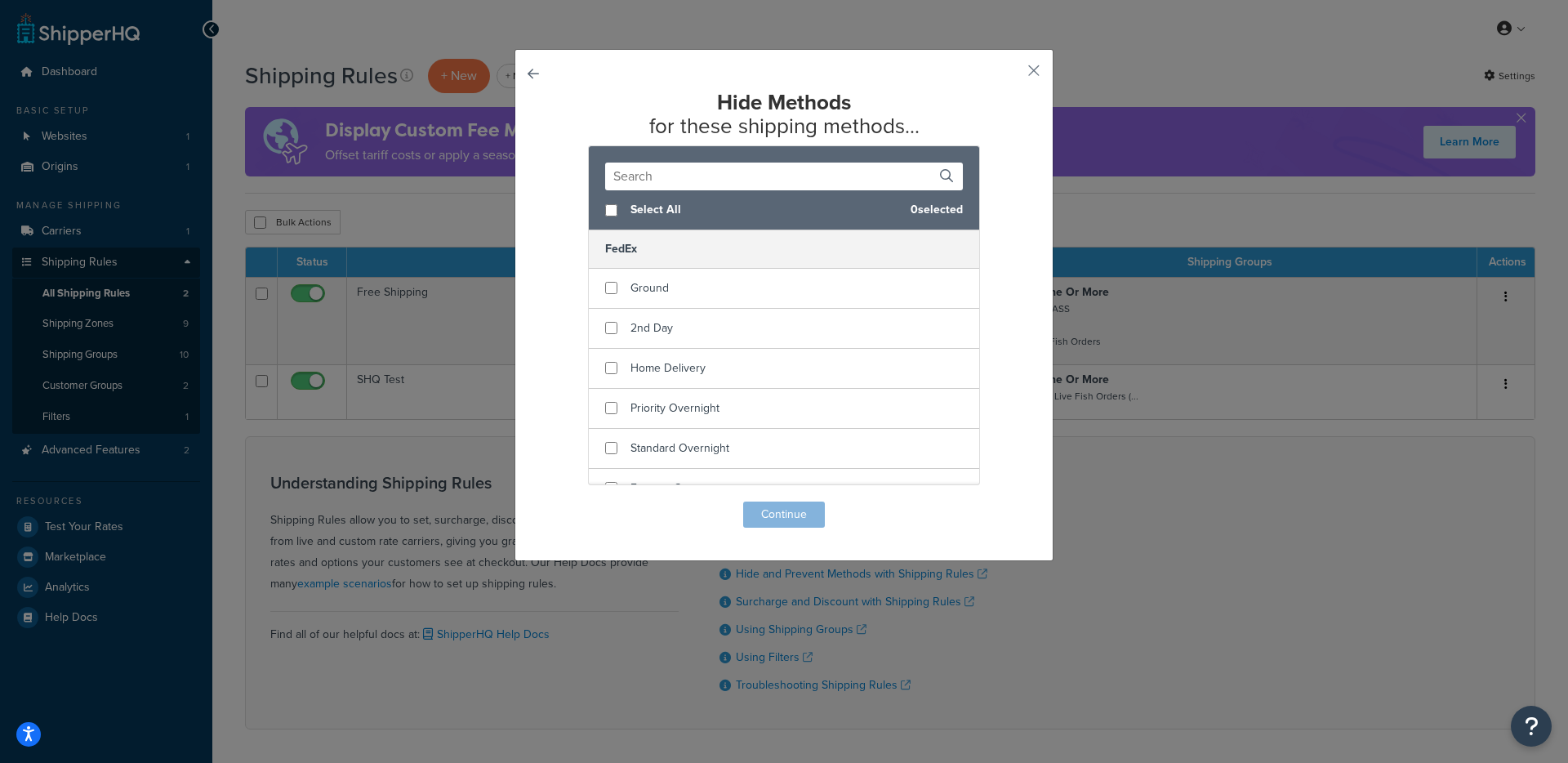
click at [646, 217] on span "Select All" at bounding box center [763, 210] width 267 height 23
checkbox input "true"
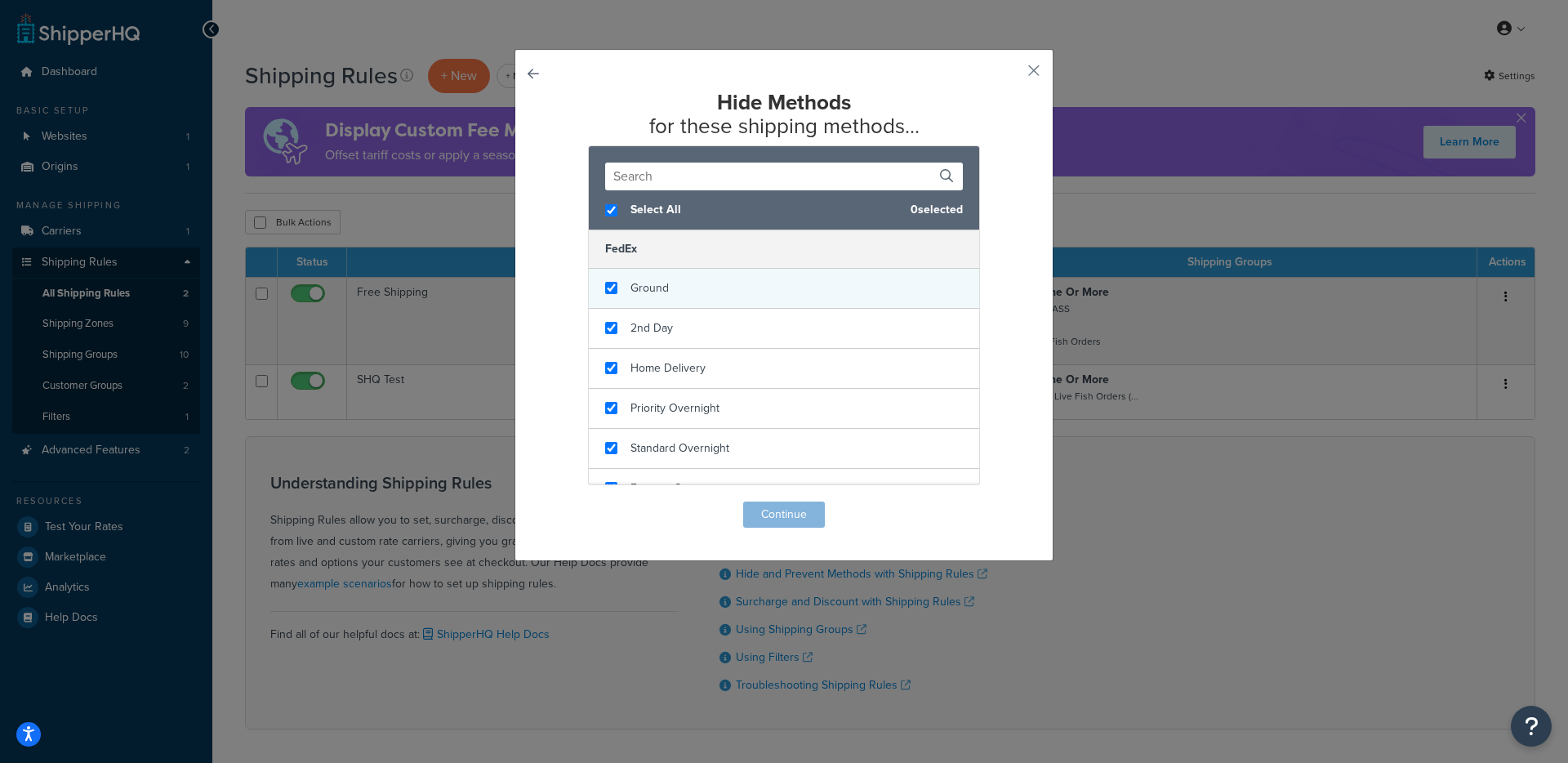
checkbox input "true"
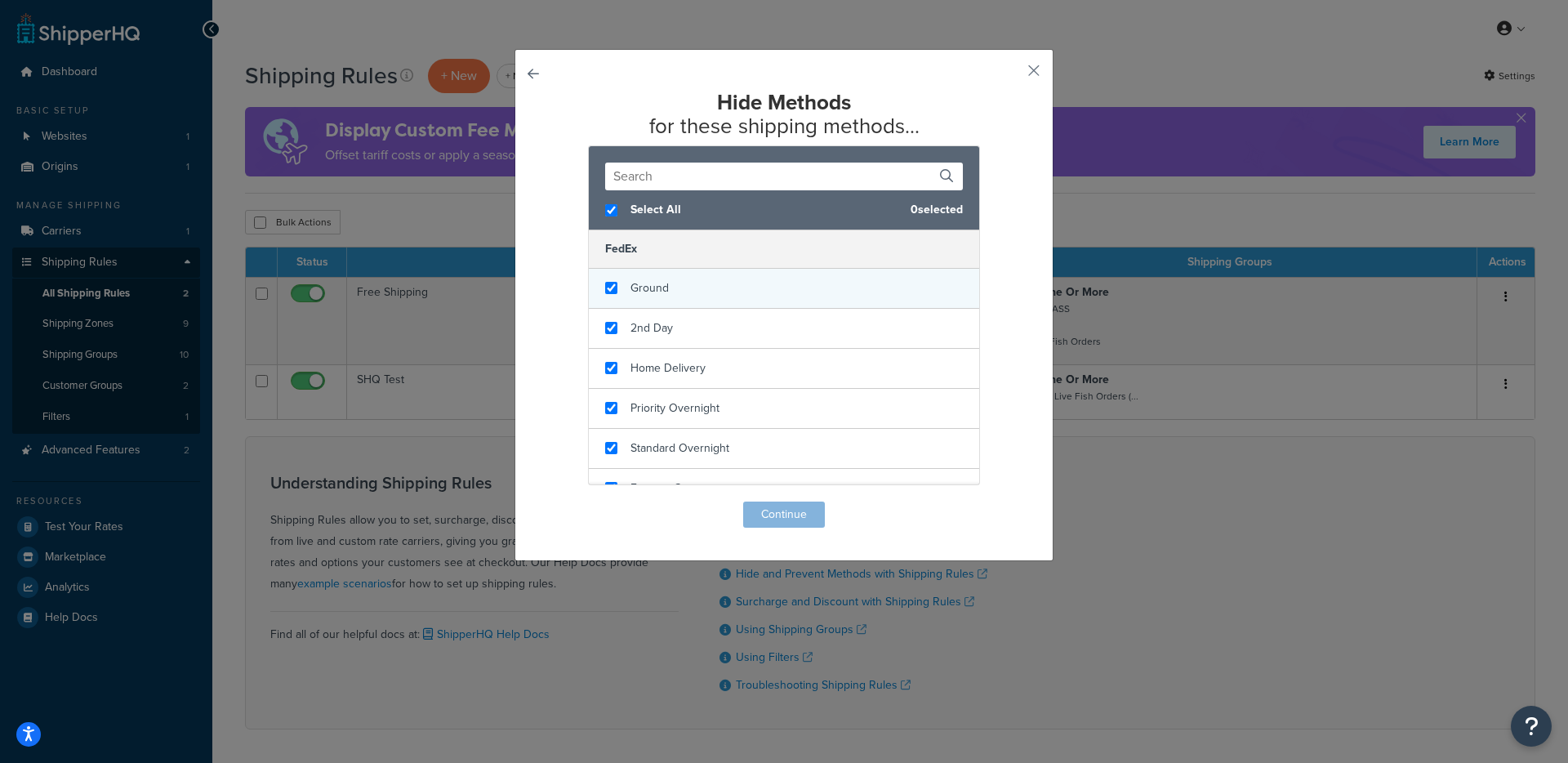
checkbox input "true"
checkbox input "false"
click at [644, 290] on span "Ground" at bounding box center [649, 288] width 38 height 17
click at [793, 510] on button "Continue" at bounding box center [784, 514] width 82 height 27
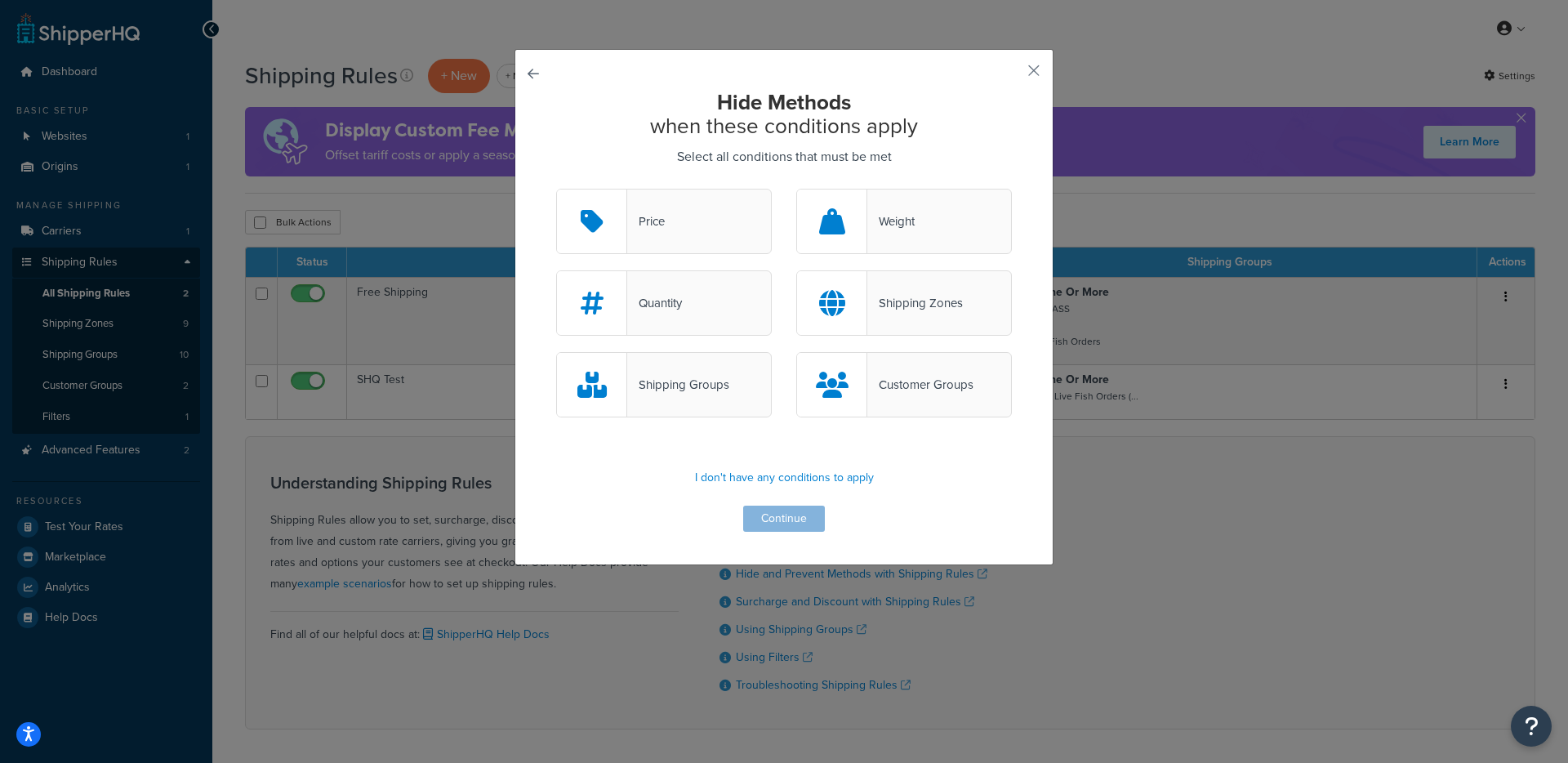
click at [705, 399] on div "Shipping Groups" at bounding box center [663, 384] width 215 height 65
click at [0, 0] on input "Shipping Groups" at bounding box center [0, 0] width 0 height 0
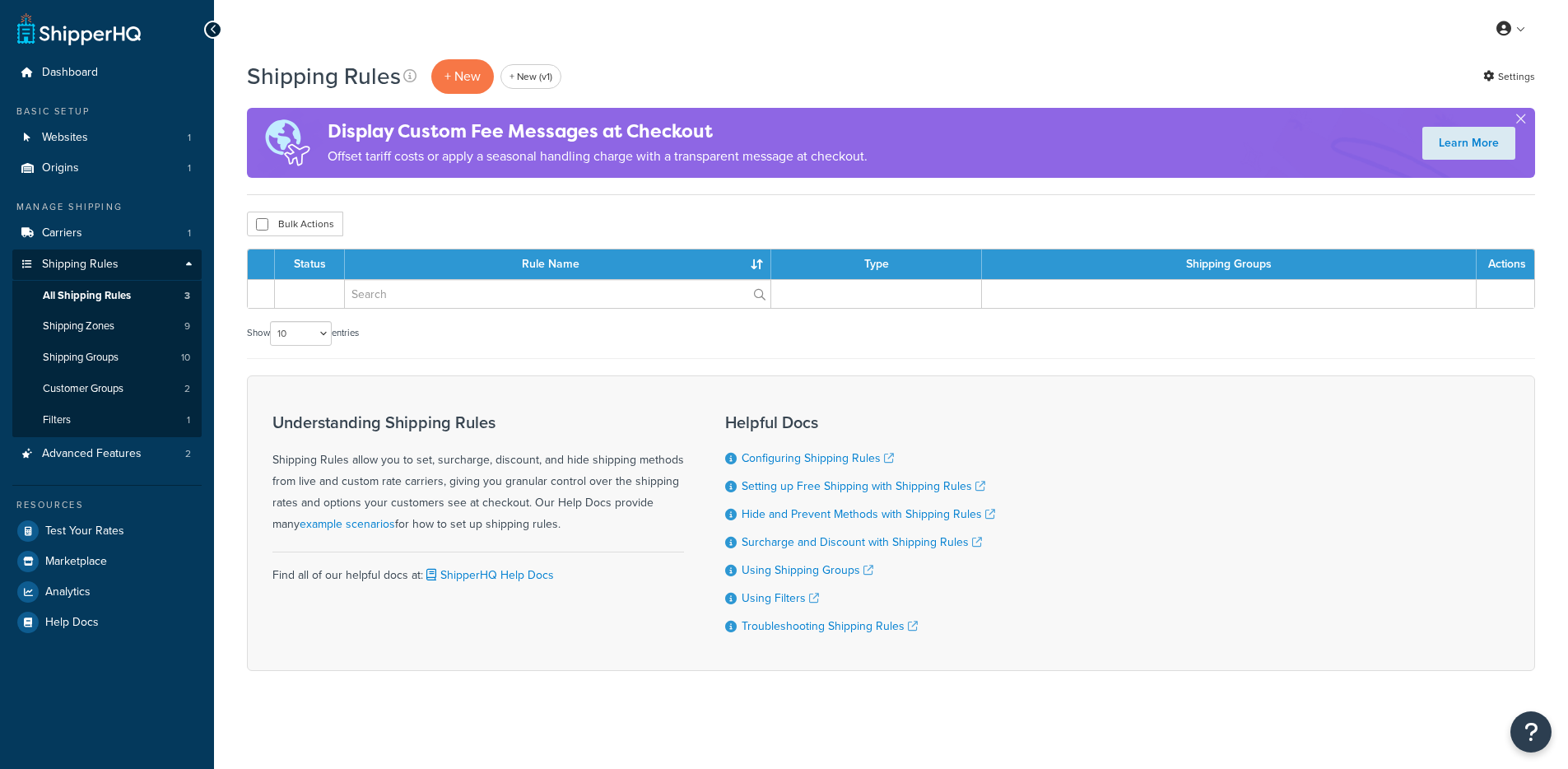
click at [763, 580] on li "Using Shipping Groups" at bounding box center [860, 570] width 270 height 18
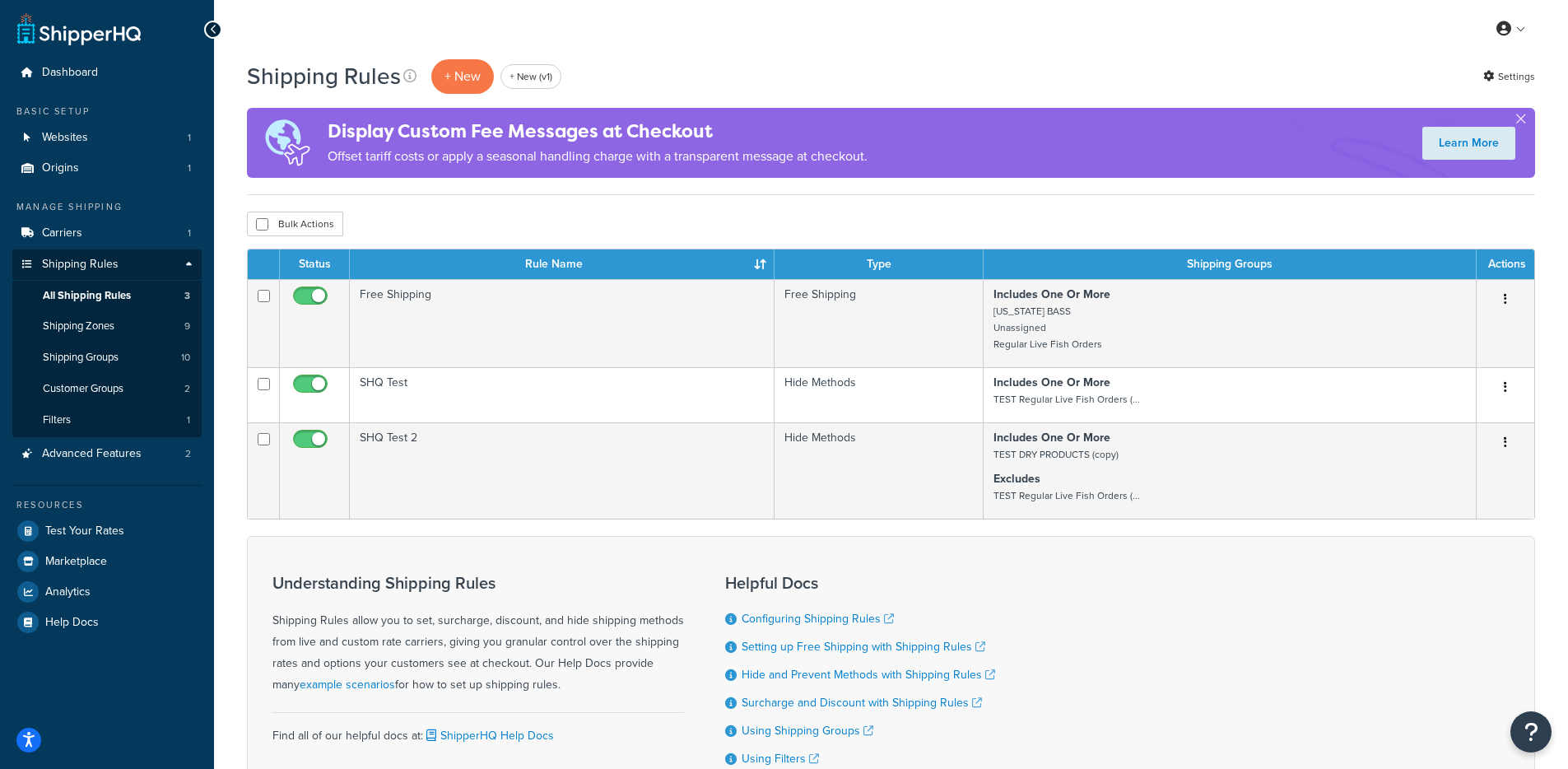
click at [514, 572] on div "Understanding Shipping Rules Shipping Rules allow you to set, surcharge, discou…" at bounding box center [478, 684] width 411 height 245
click at [138, 352] on link "Shipping Groups 10" at bounding box center [107, 358] width 189 height 31
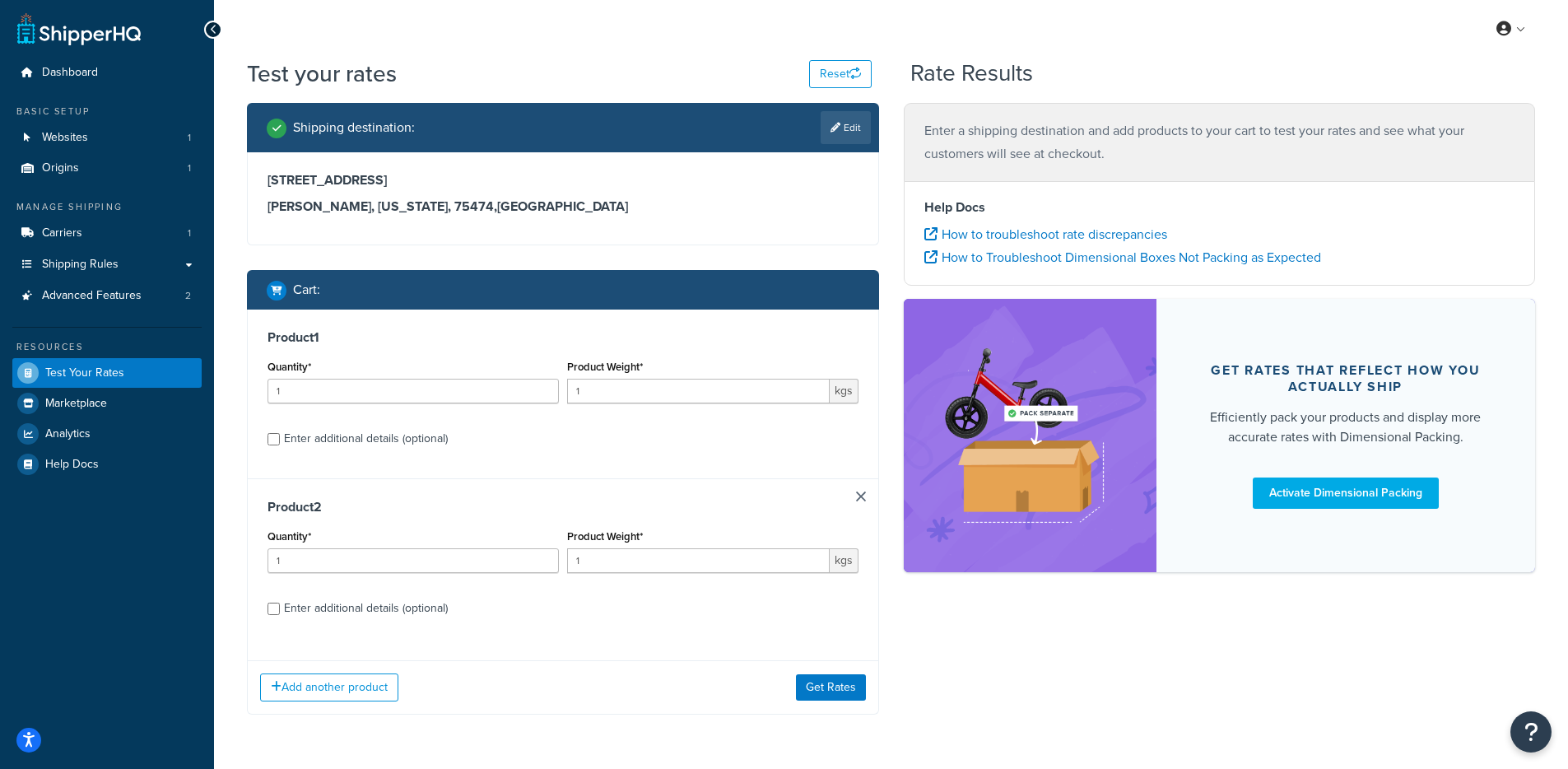
click at [821, 670] on div "Add another product Get Rates" at bounding box center [563, 687] width 630 height 54
click at [817, 680] on button "Get Rates" at bounding box center [830, 688] width 70 height 27
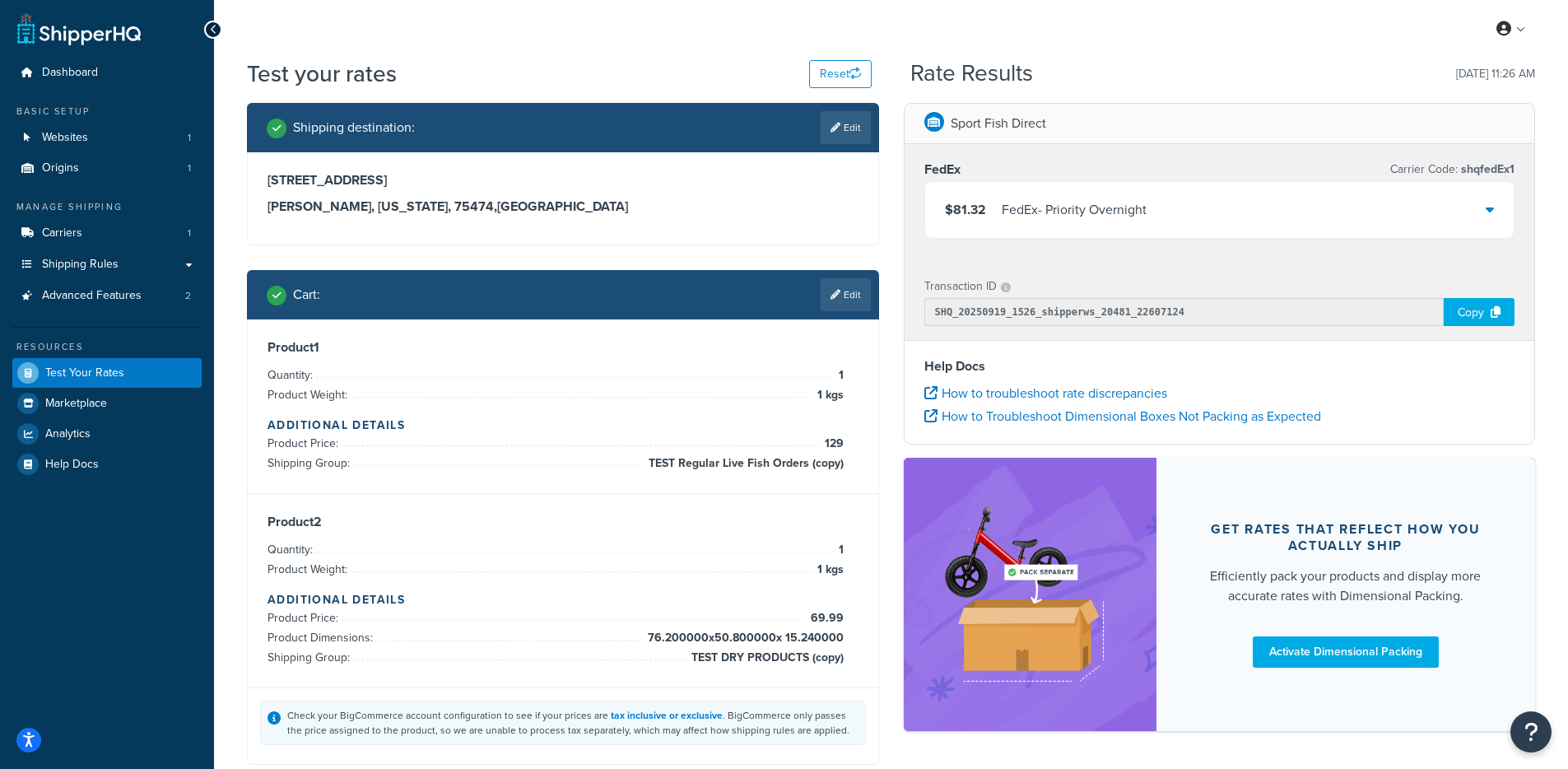
click at [1124, 196] on div "$81.32 FedEx - Priority Overnight" at bounding box center [1220, 209] width 589 height 56
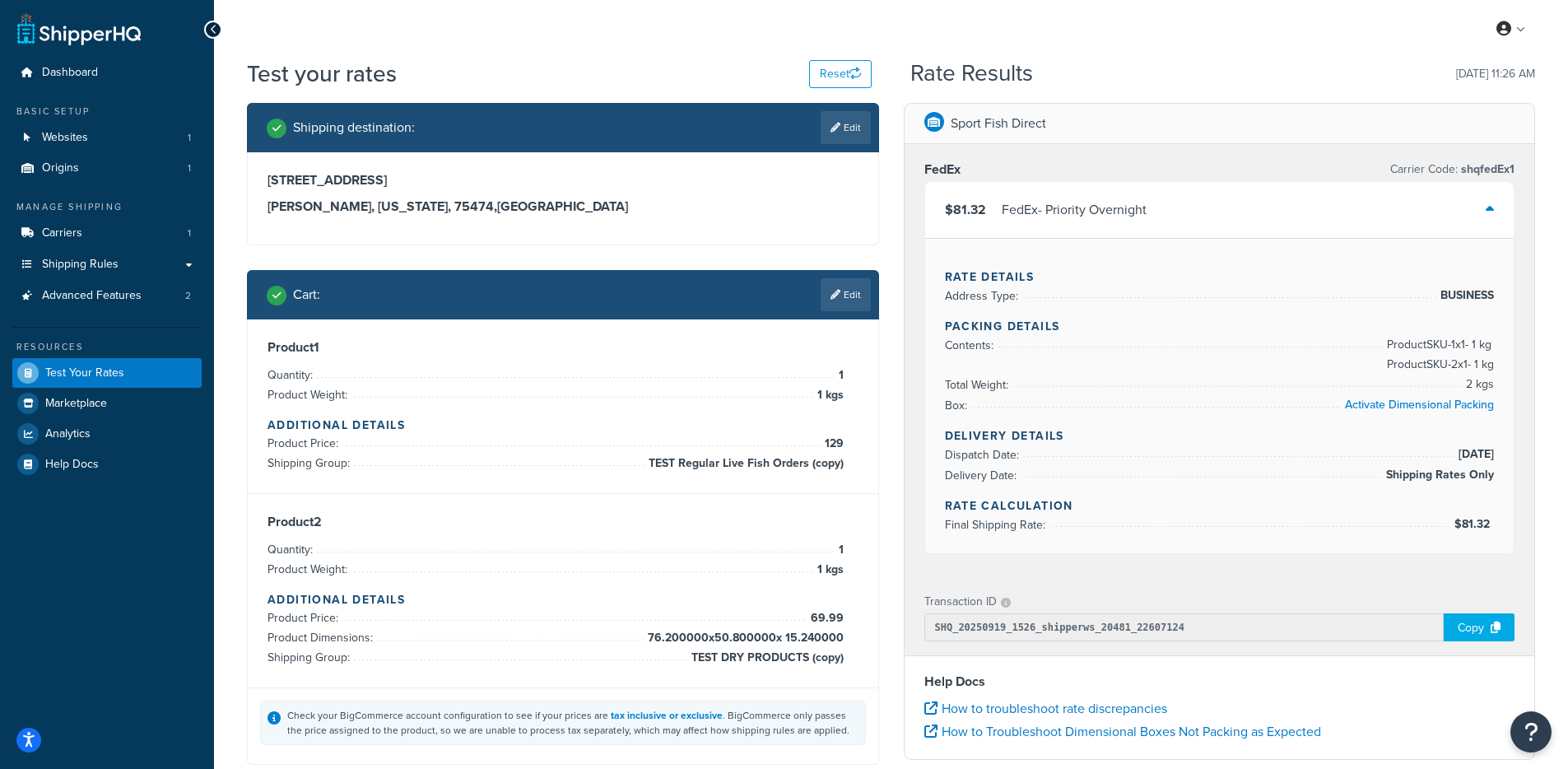
click at [1171, 206] on div "$81.32 FedEx - Priority Overnight" at bounding box center [1220, 209] width 589 height 56
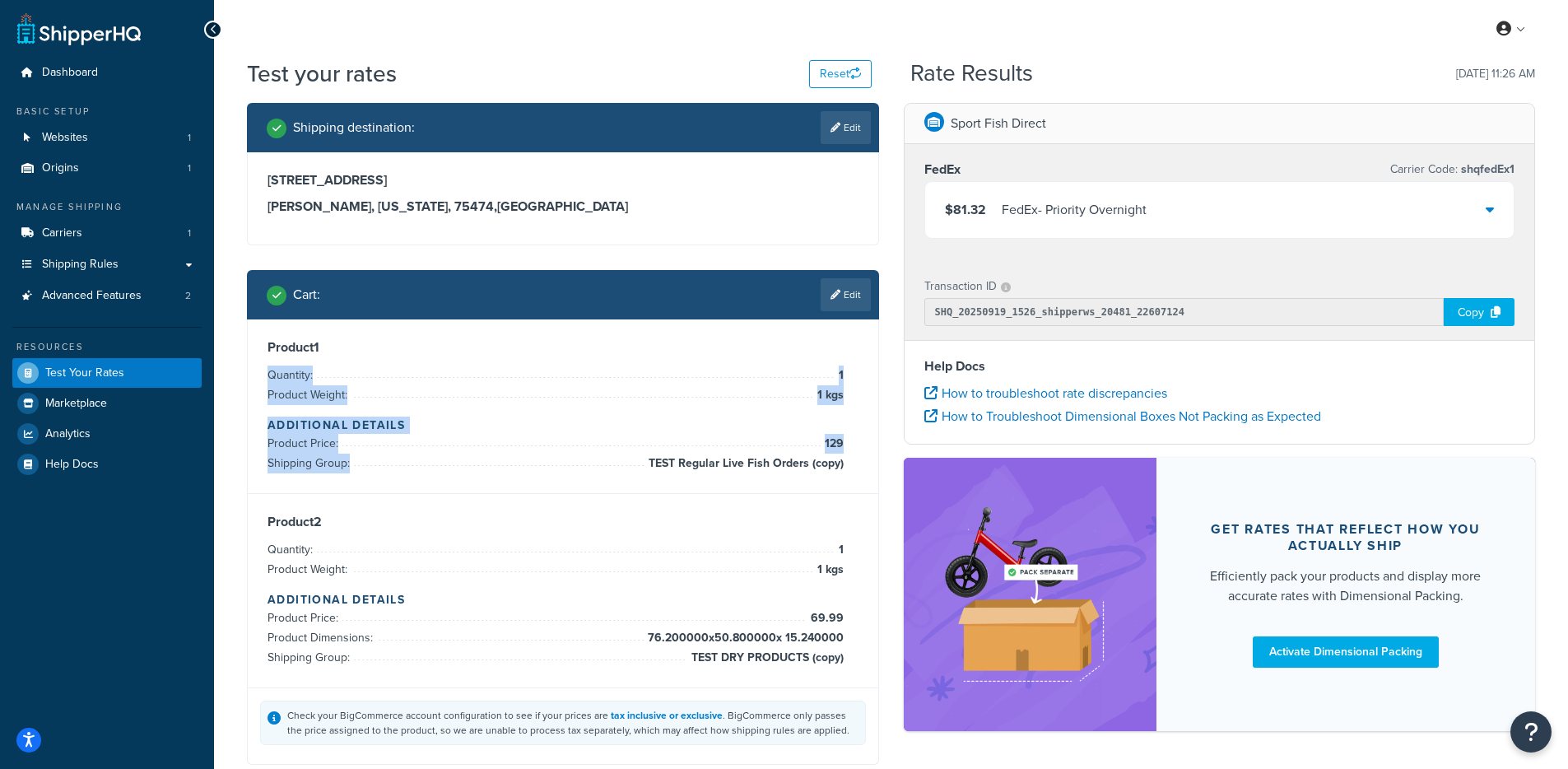
drag, startPoint x: 598, startPoint y: 485, endPoint x: 797, endPoint y: 424, distance: 208.1
click at [797, 378] on div "Product 1 Quantity: 1 Product Weight: 1 kgs Additional Details Product Price: 1…" at bounding box center [563, 406] width 630 height 174
click at [832, 484] on div "Product 1 Quantity: 1 Product Weight: 1 kgs Additional Details Product Price: 1…" at bounding box center [563, 406] width 630 height 174
drag, startPoint x: 845, startPoint y: 470, endPoint x: 738, endPoint y: 358, distance: 154.9
click at [739, 357] on div "Product 1 Quantity: 1 Product Weight: 1 kgs Additional Details Product Price: 1…" at bounding box center [563, 406] width 591 height 134
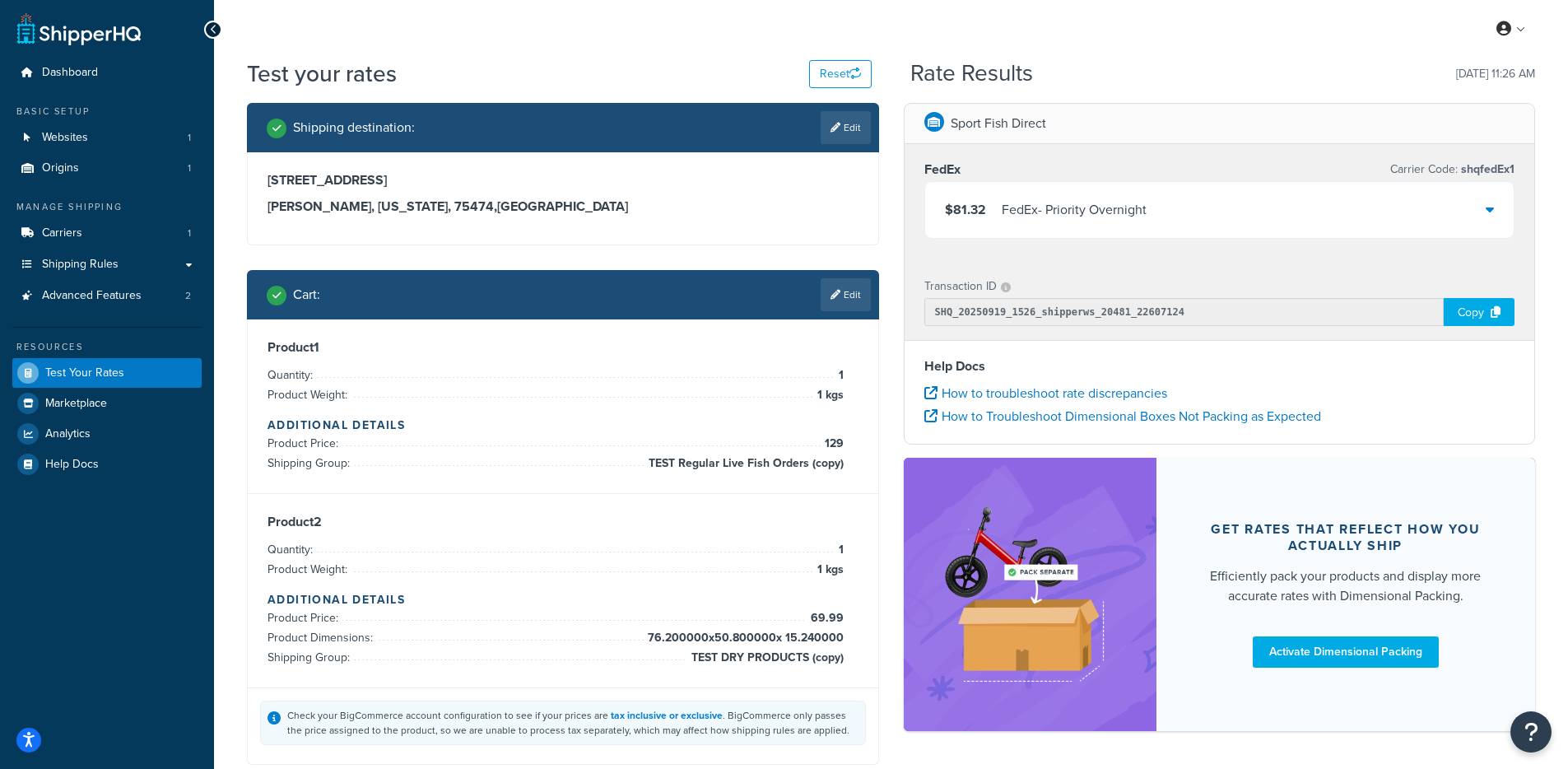
click at [746, 428] on h4 "Additional Details" at bounding box center [563, 425] width 591 height 17
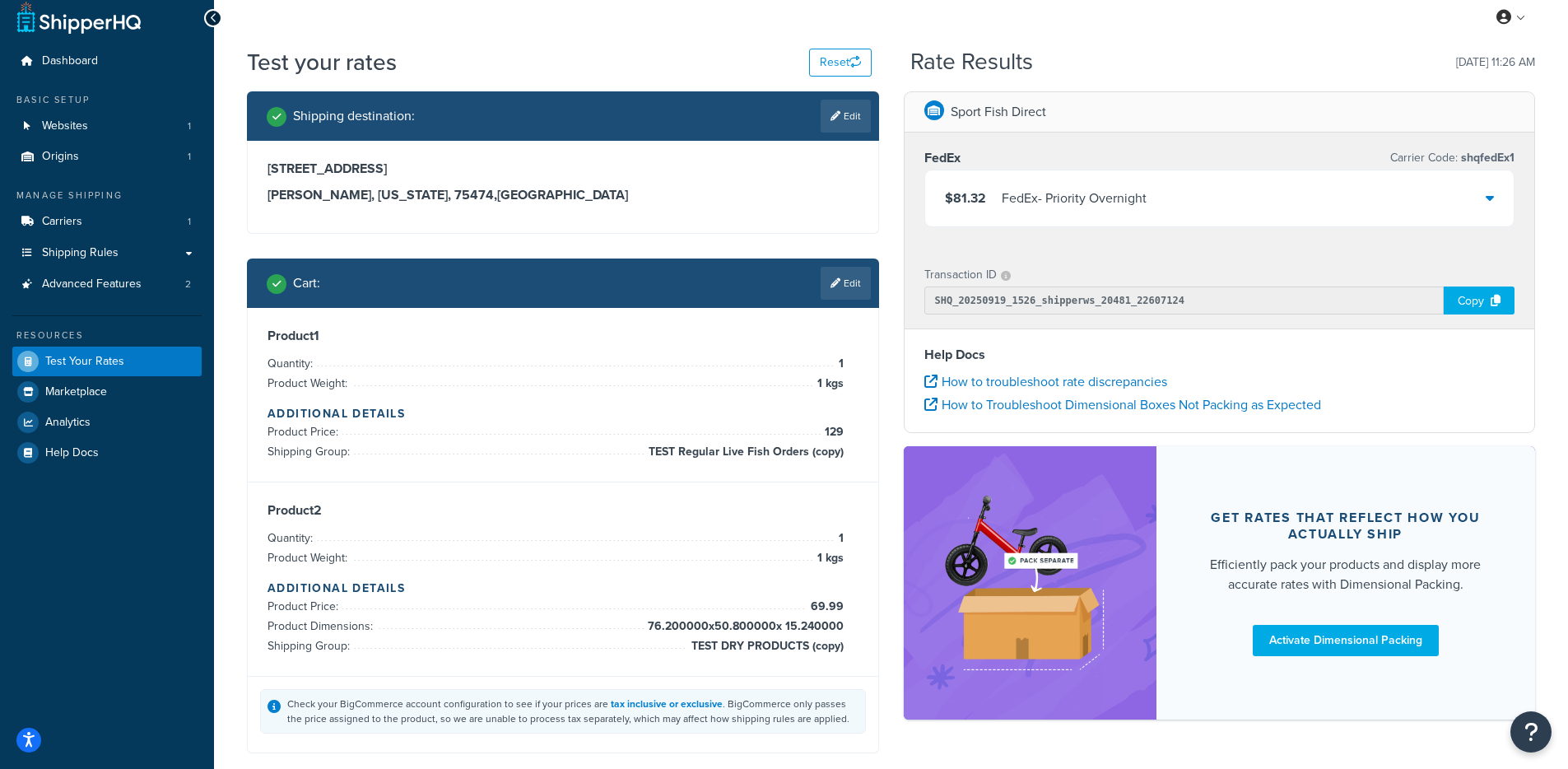
scroll to position [27, 0]
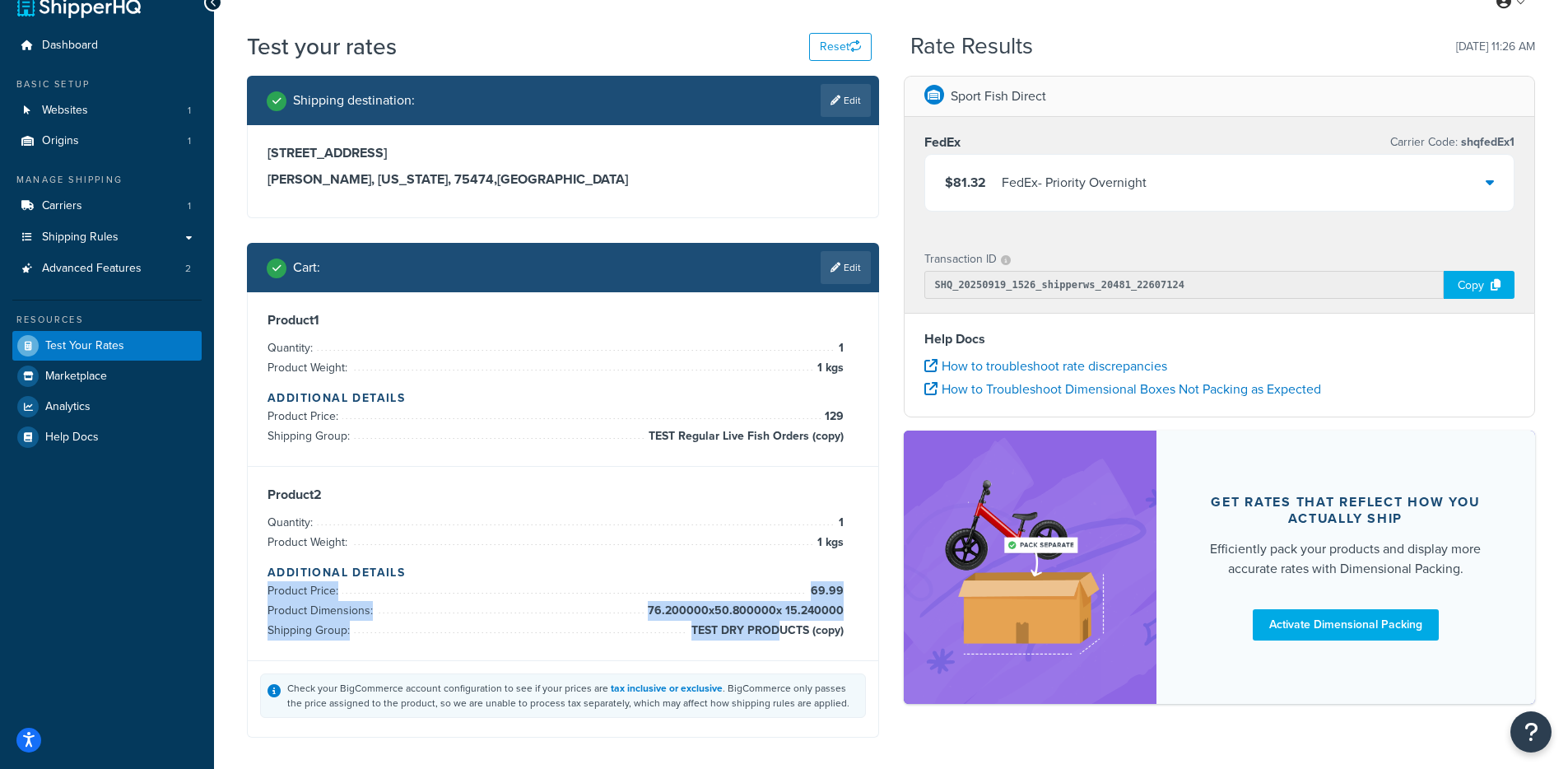
drag, startPoint x: 700, startPoint y: 586, endPoint x: 791, endPoint y: 629, distance: 100.6
click at [786, 628] on ul "Product Price: 69.99 Product Dimensions: 76.200000 x 50.800000 x 15.240000 Ship…" at bounding box center [556, 611] width 576 height 59
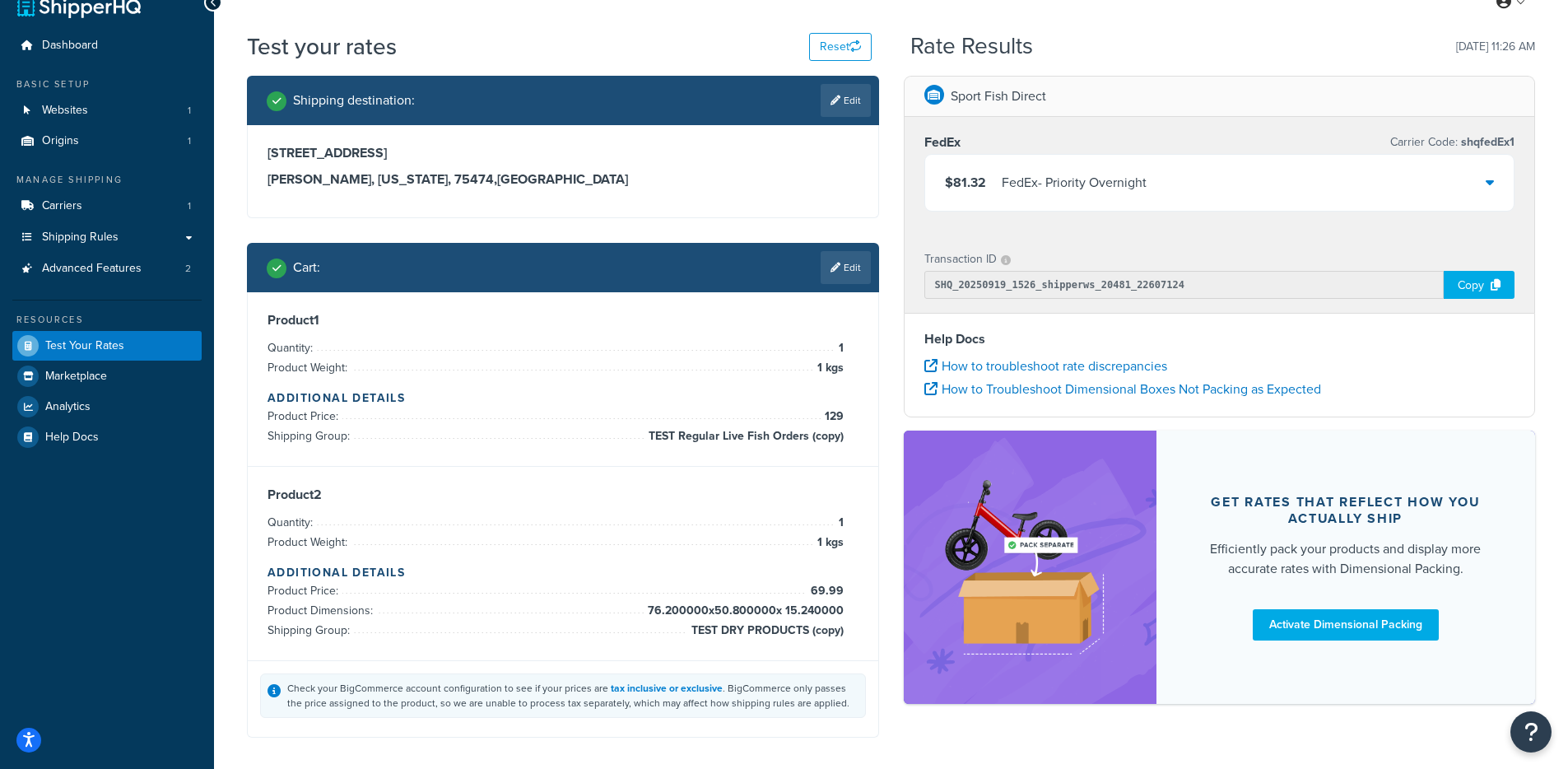
click at [799, 629] on span "TEST DRY PRODUCTS (copy)" at bounding box center [765, 630] width 156 height 20
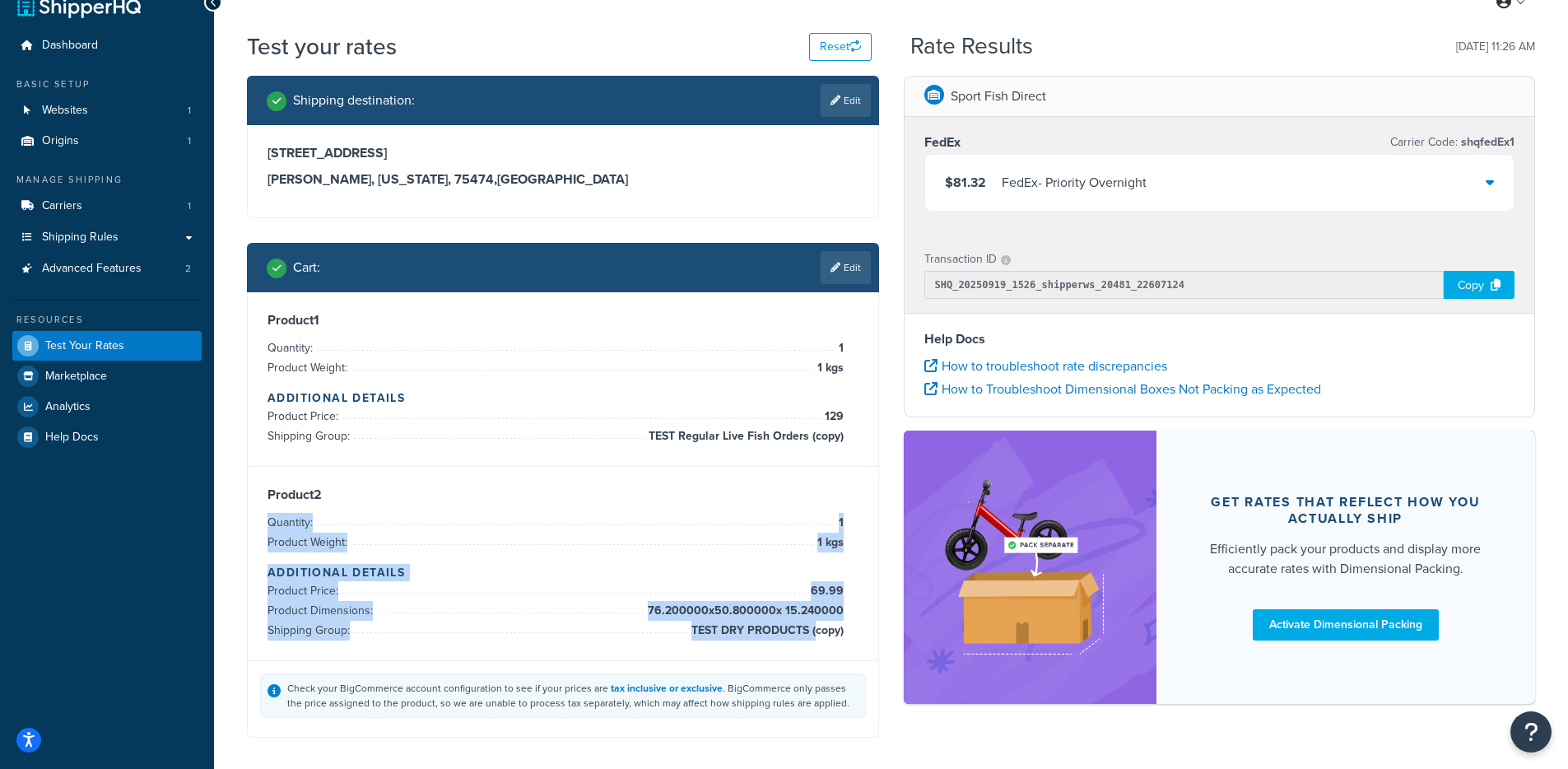
drag, startPoint x: 815, startPoint y: 631, endPoint x: 814, endPoint y: 505, distance: 126.0
click at [814, 505] on div "Product 2 Quantity: 1 Product Weight: 1 kgs Additional Details Product Price: 6…" at bounding box center [563, 563] width 591 height 154
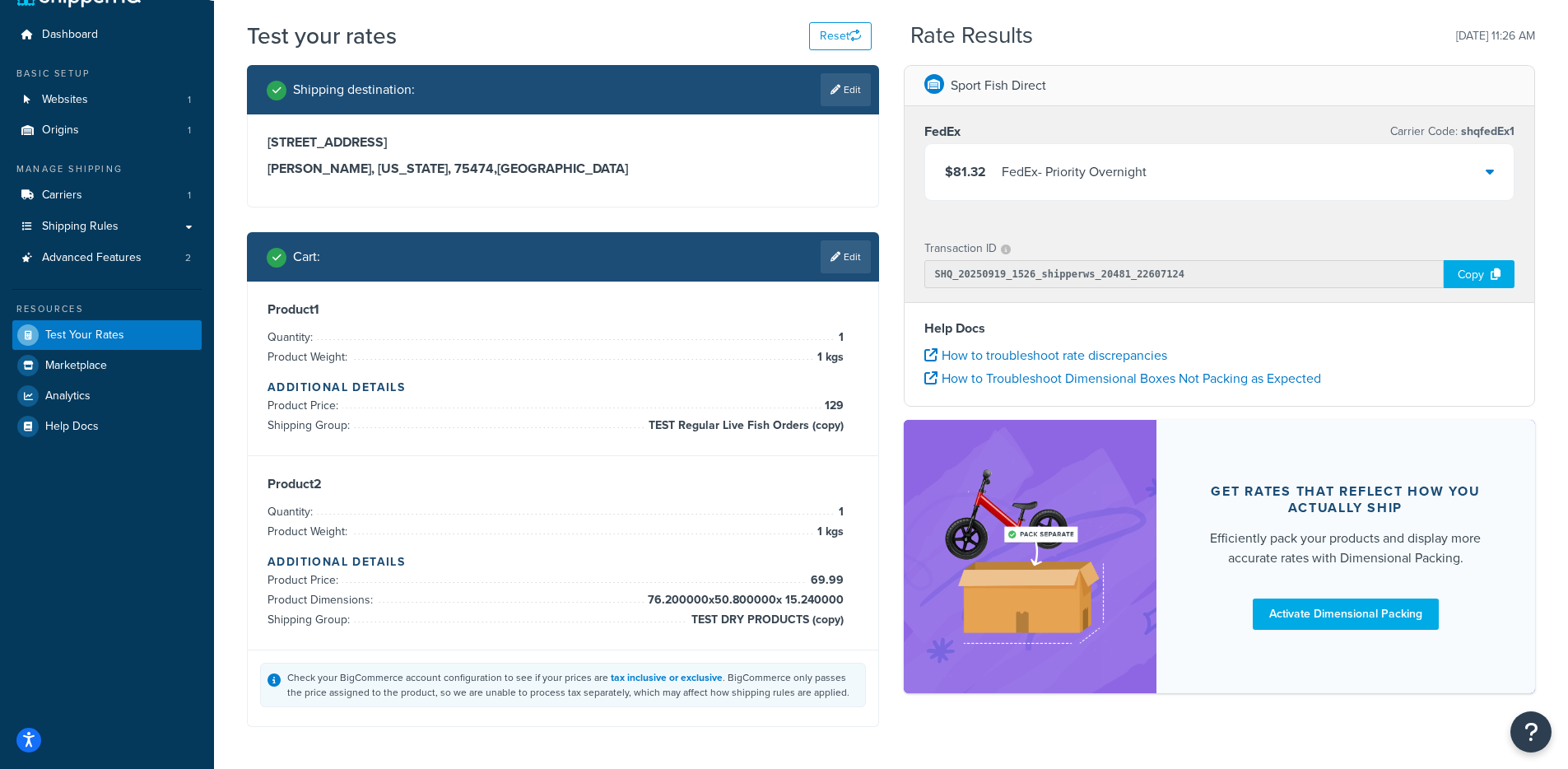
scroll to position [41, 0]
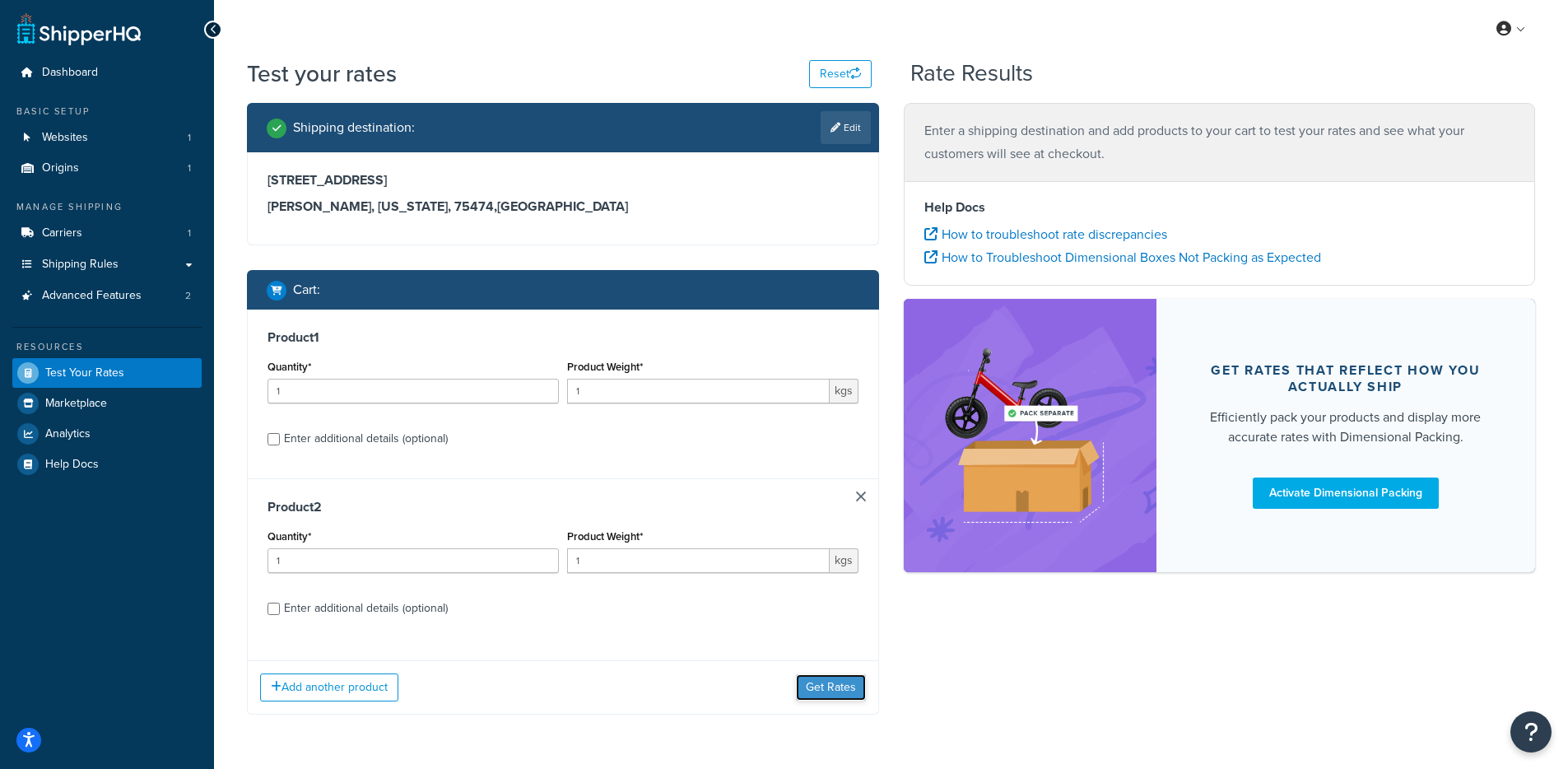
click at [841, 688] on button "Get Rates" at bounding box center [830, 688] width 70 height 27
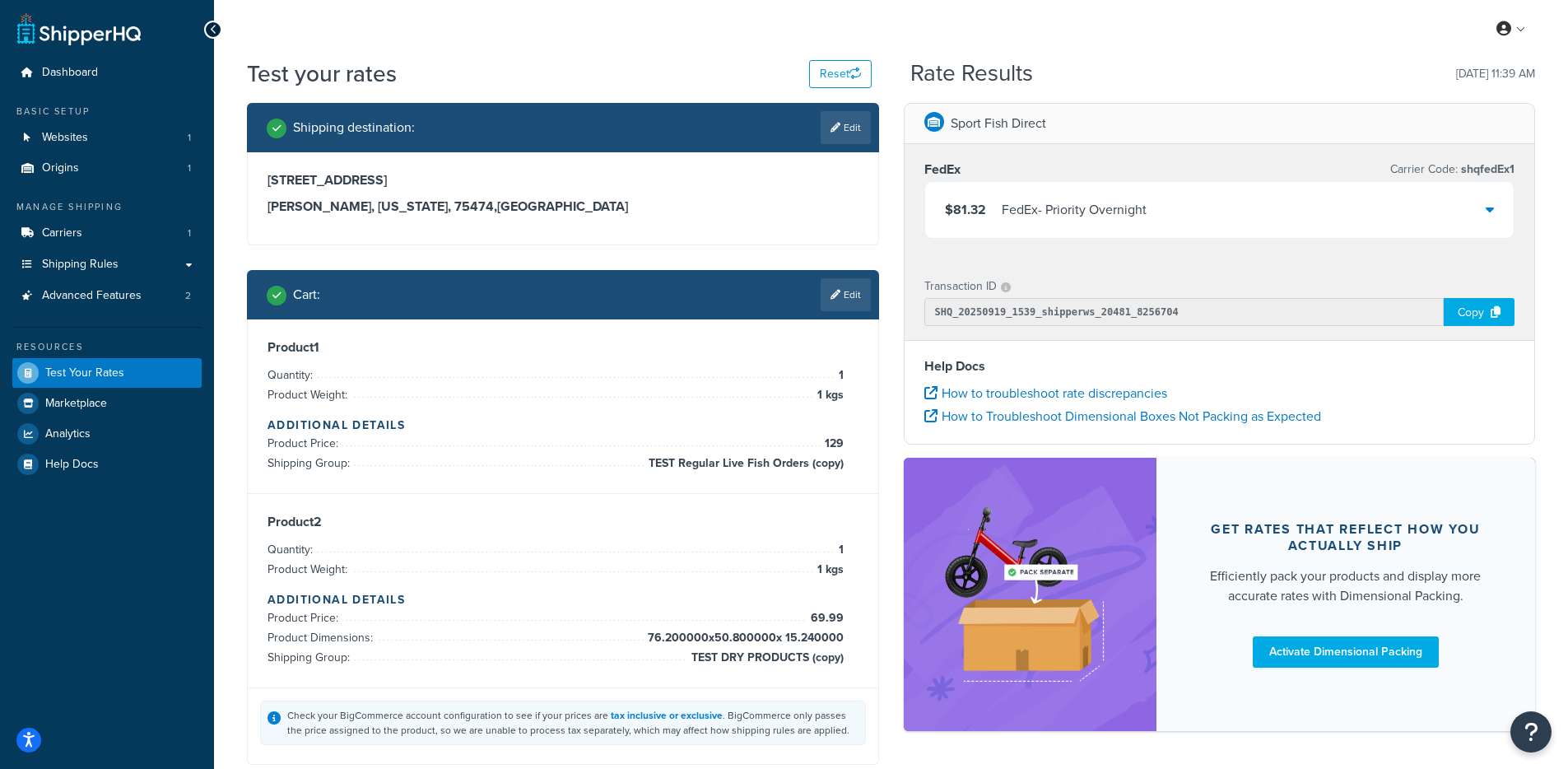
scroll to position [3, 0]
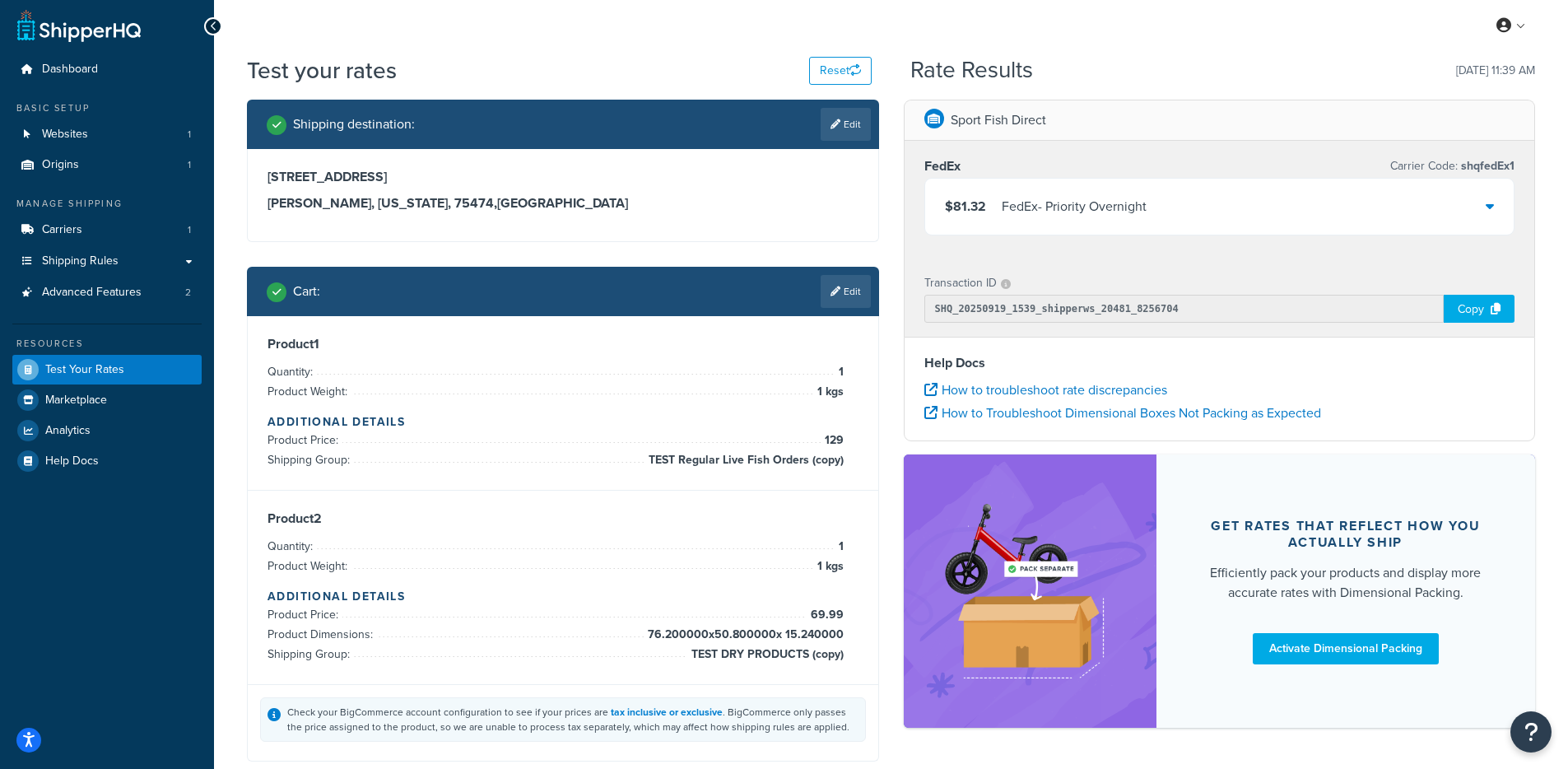
click at [840, 293] on link "Edit" at bounding box center [846, 291] width 50 height 33
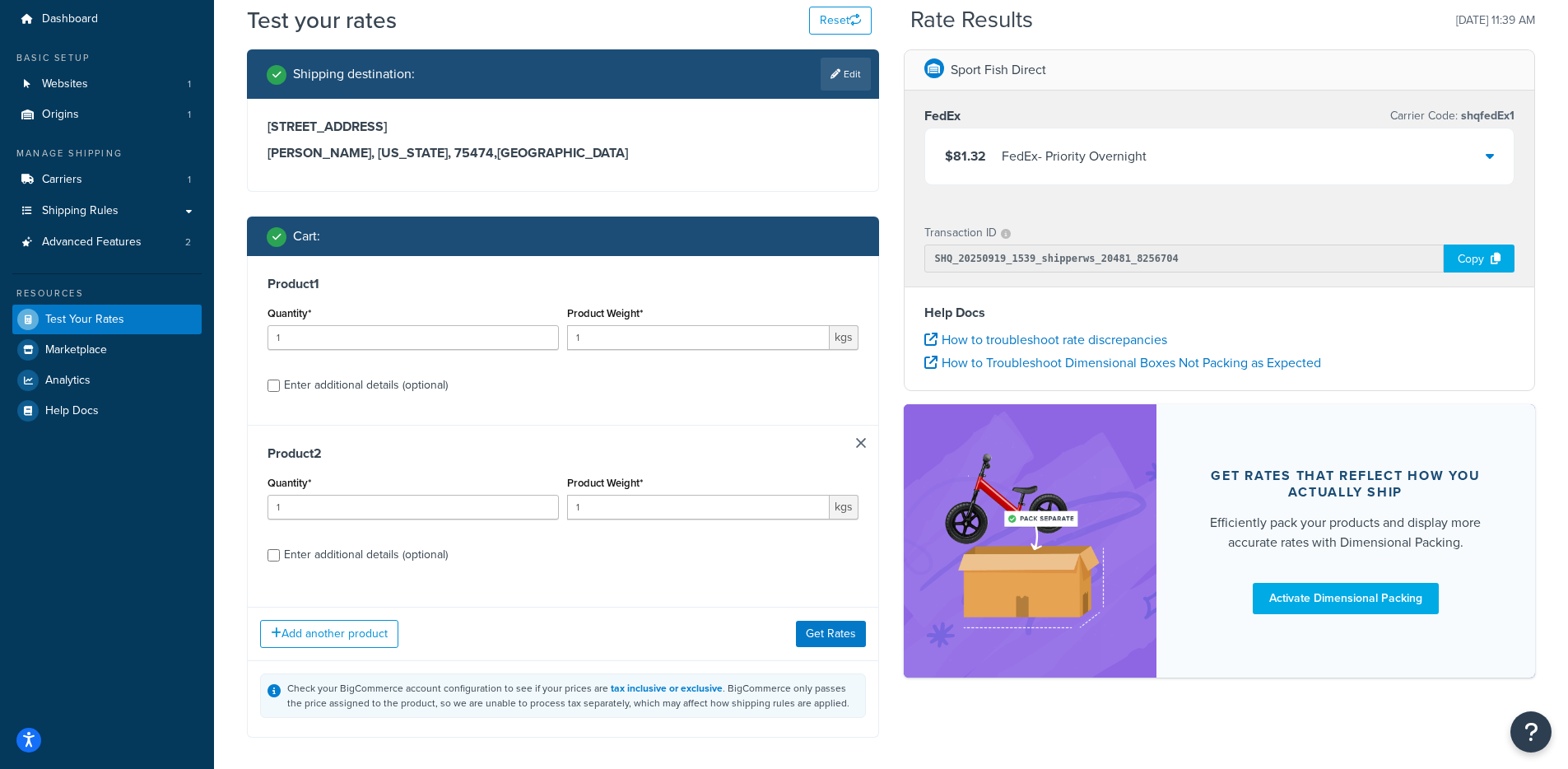
scroll to position [56, 0]
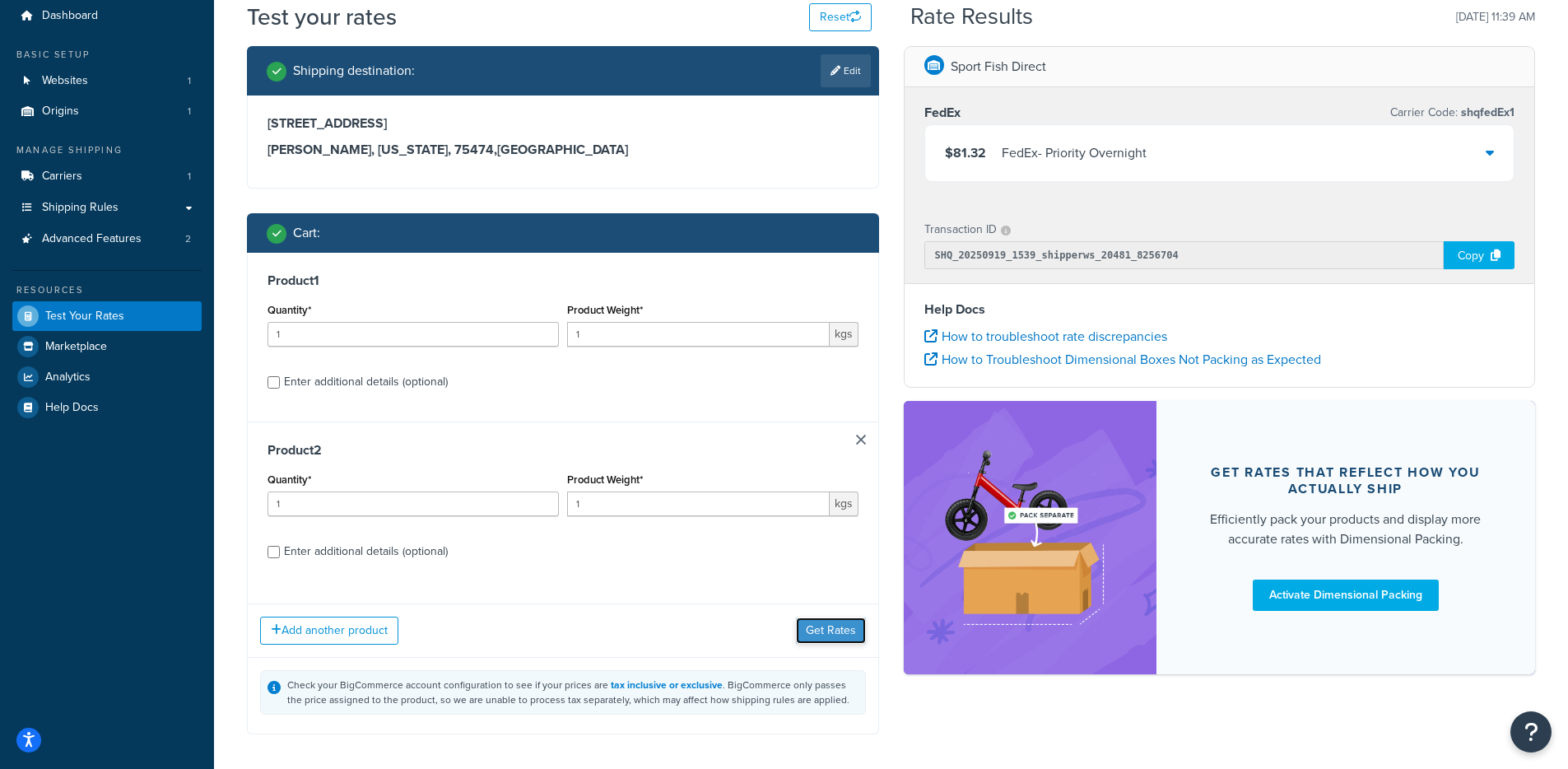
click at [804, 634] on button "Get Rates" at bounding box center [830, 630] width 70 height 27
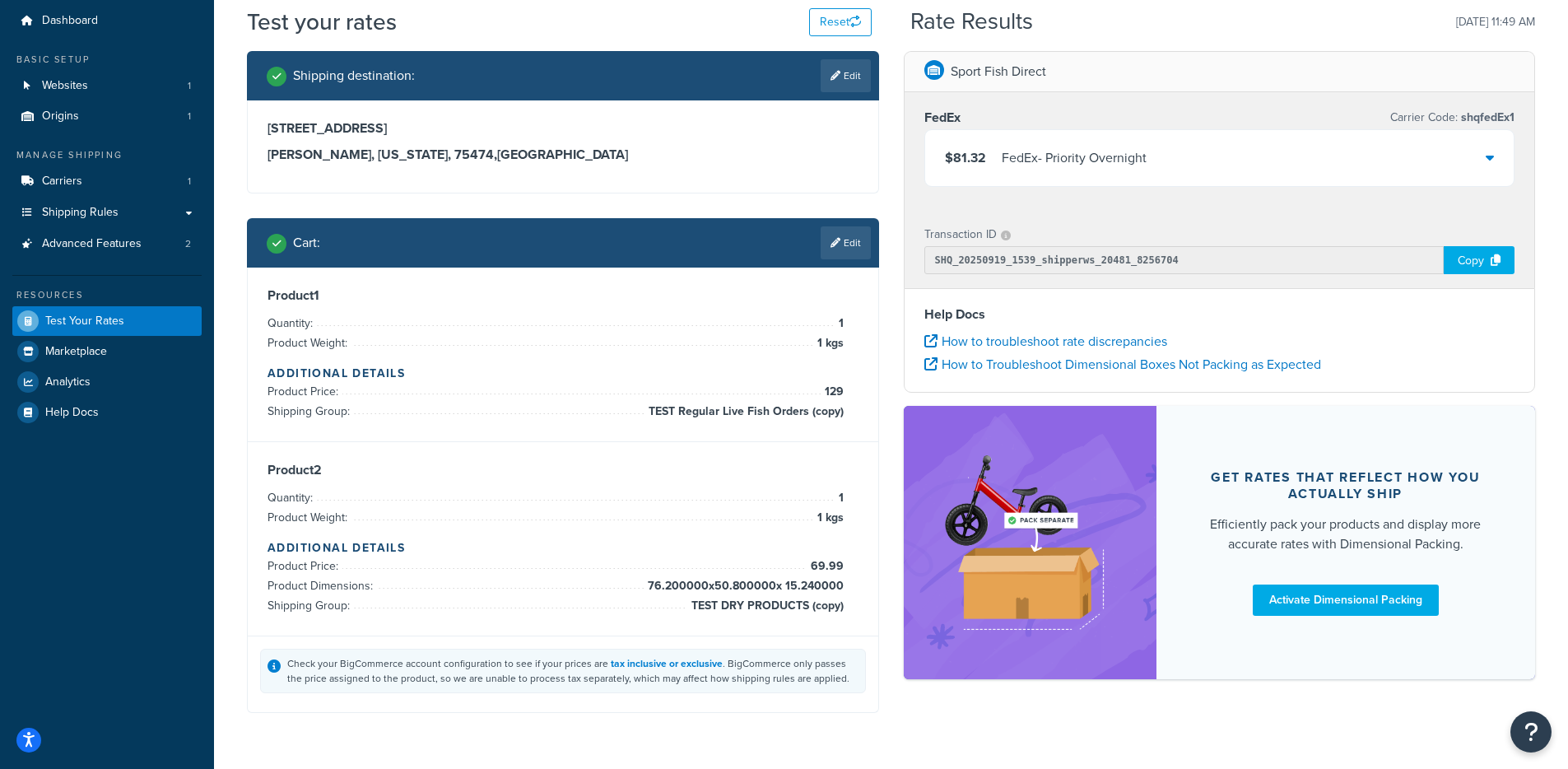
scroll to position [31, 0]
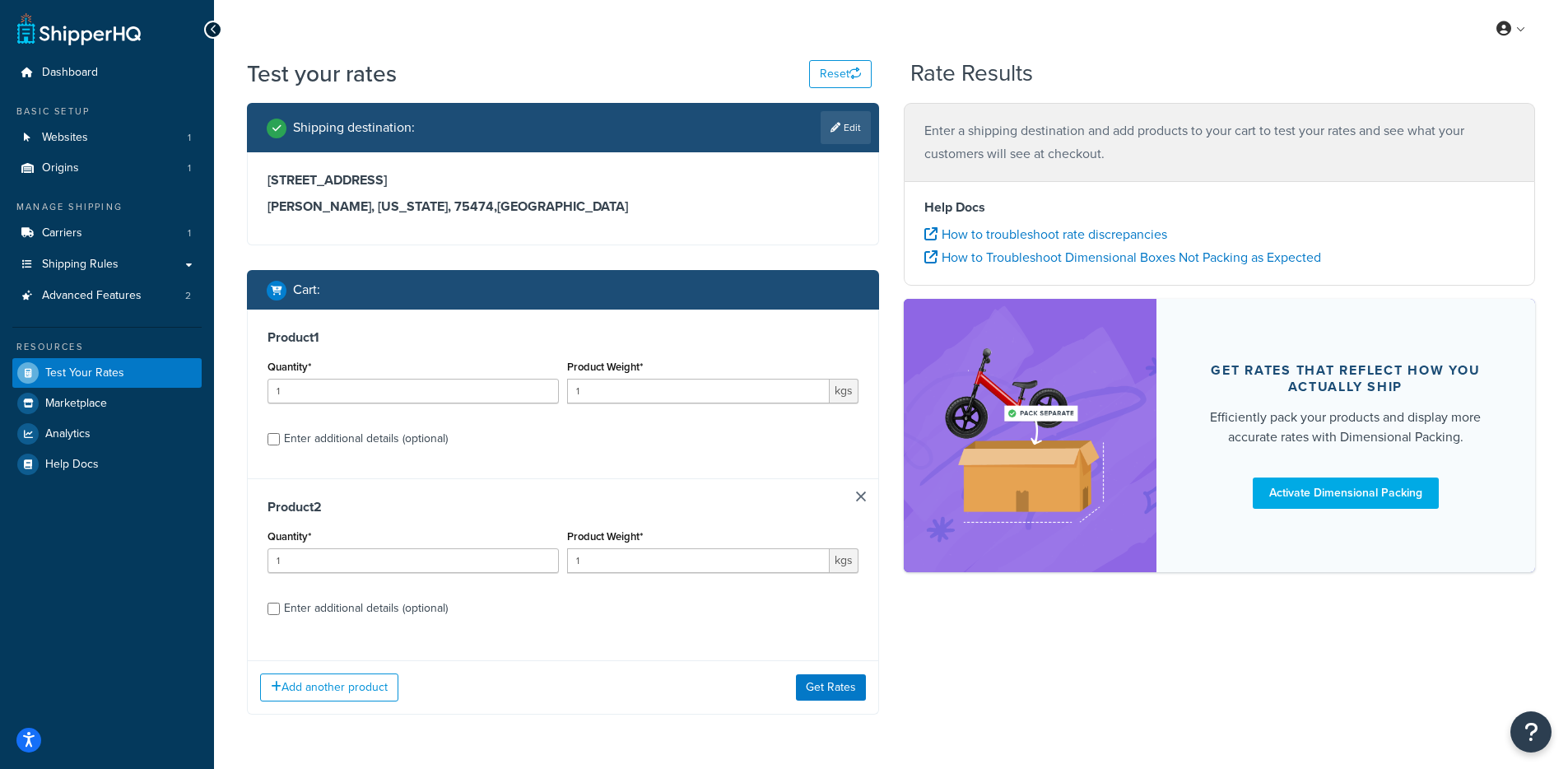
click at [363, 446] on div "Enter additional details (optional)" at bounding box center [365, 439] width 164 height 23
click at [280, 446] on input "Enter additional details (optional)" at bounding box center [274, 439] width 12 height 12
checkbox input "true"
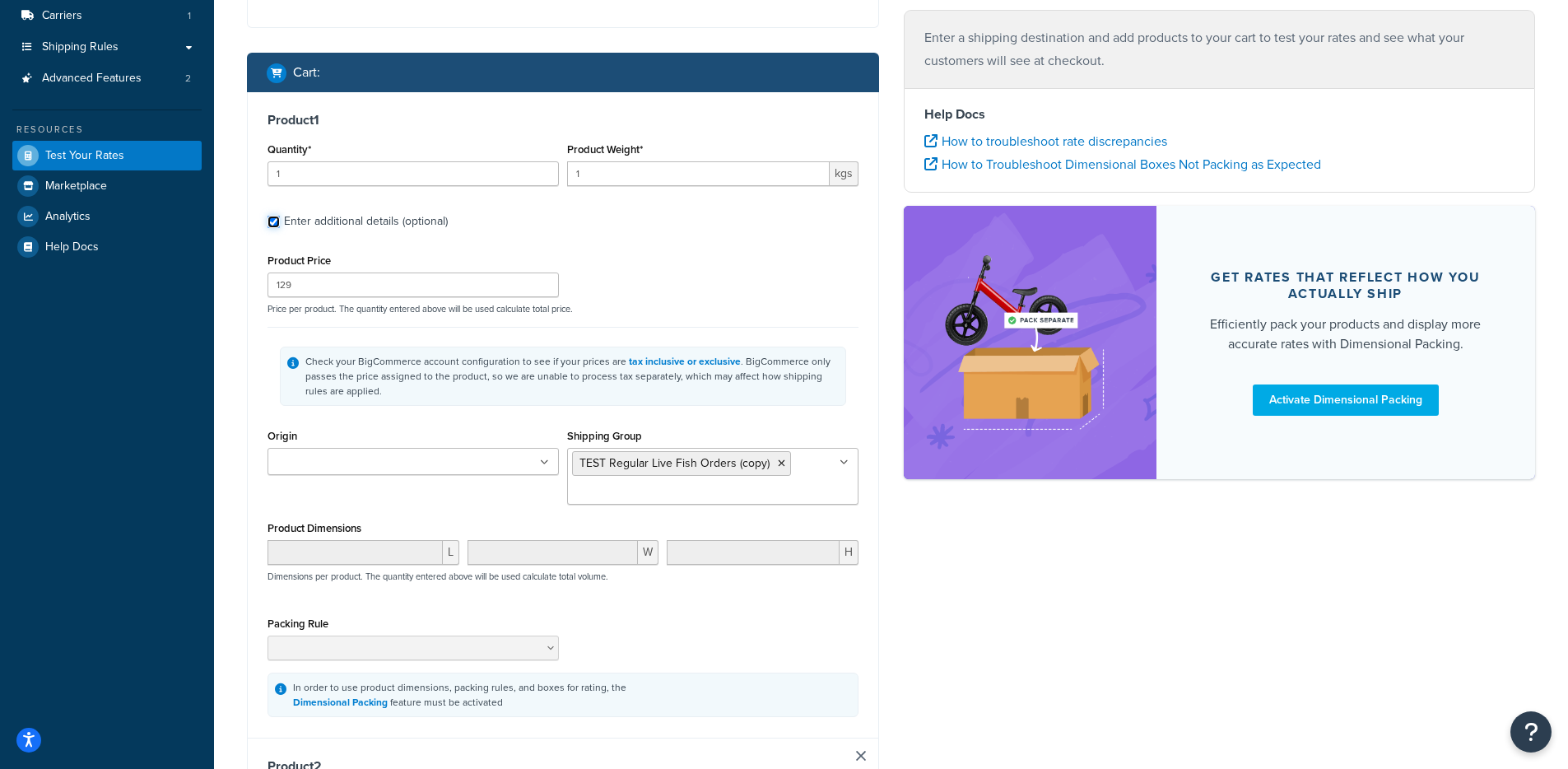
scroll to position [228, 0]
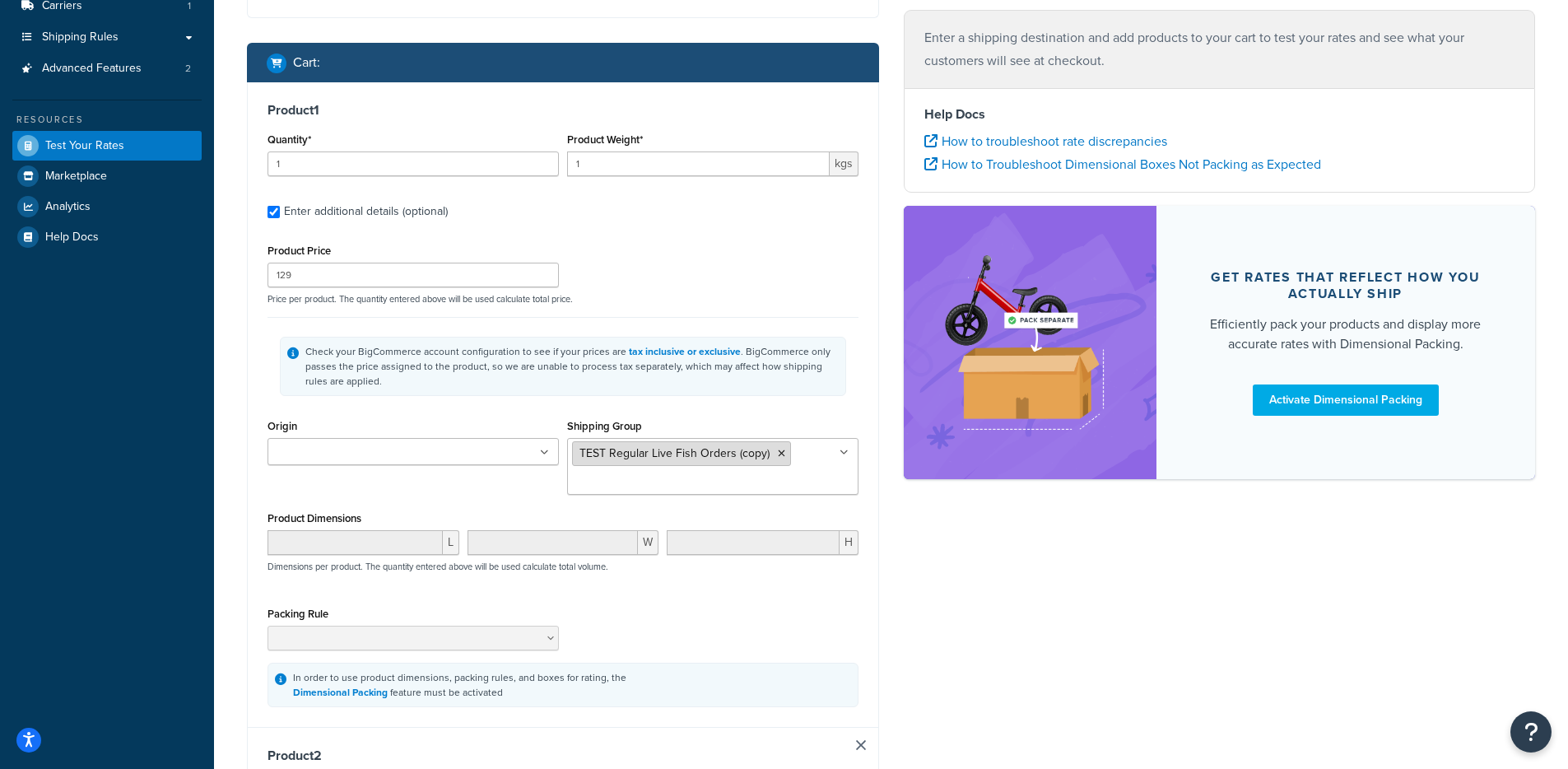
click at [781, 453] on icon at bounding box center [782, 453] width 8 height 10
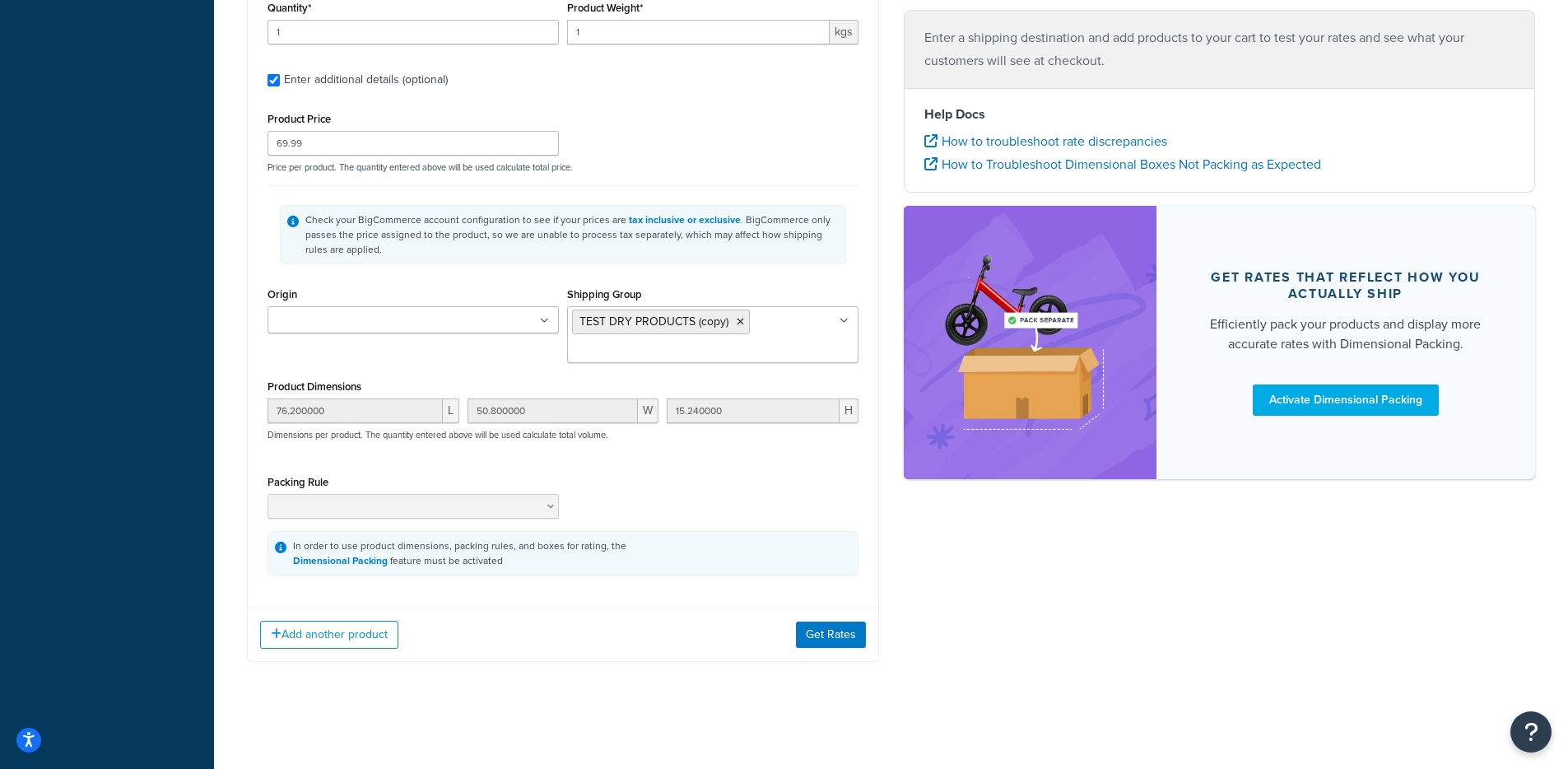
scroll to position [978, 0]
click at [837, 634] on button "Get Rates" at bounding box center [830, 635] width 70 height 27
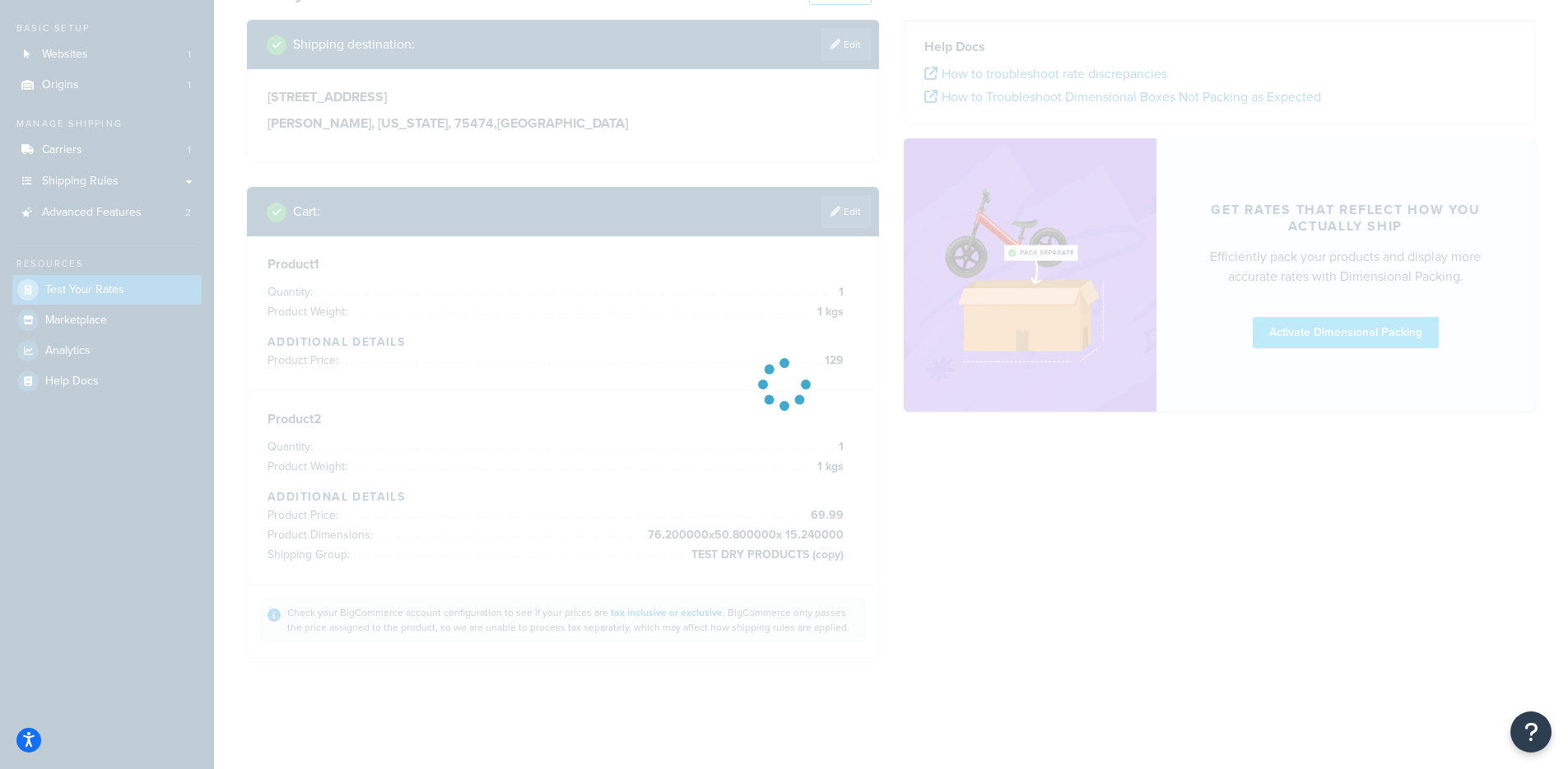
scroll to position [83, 0]
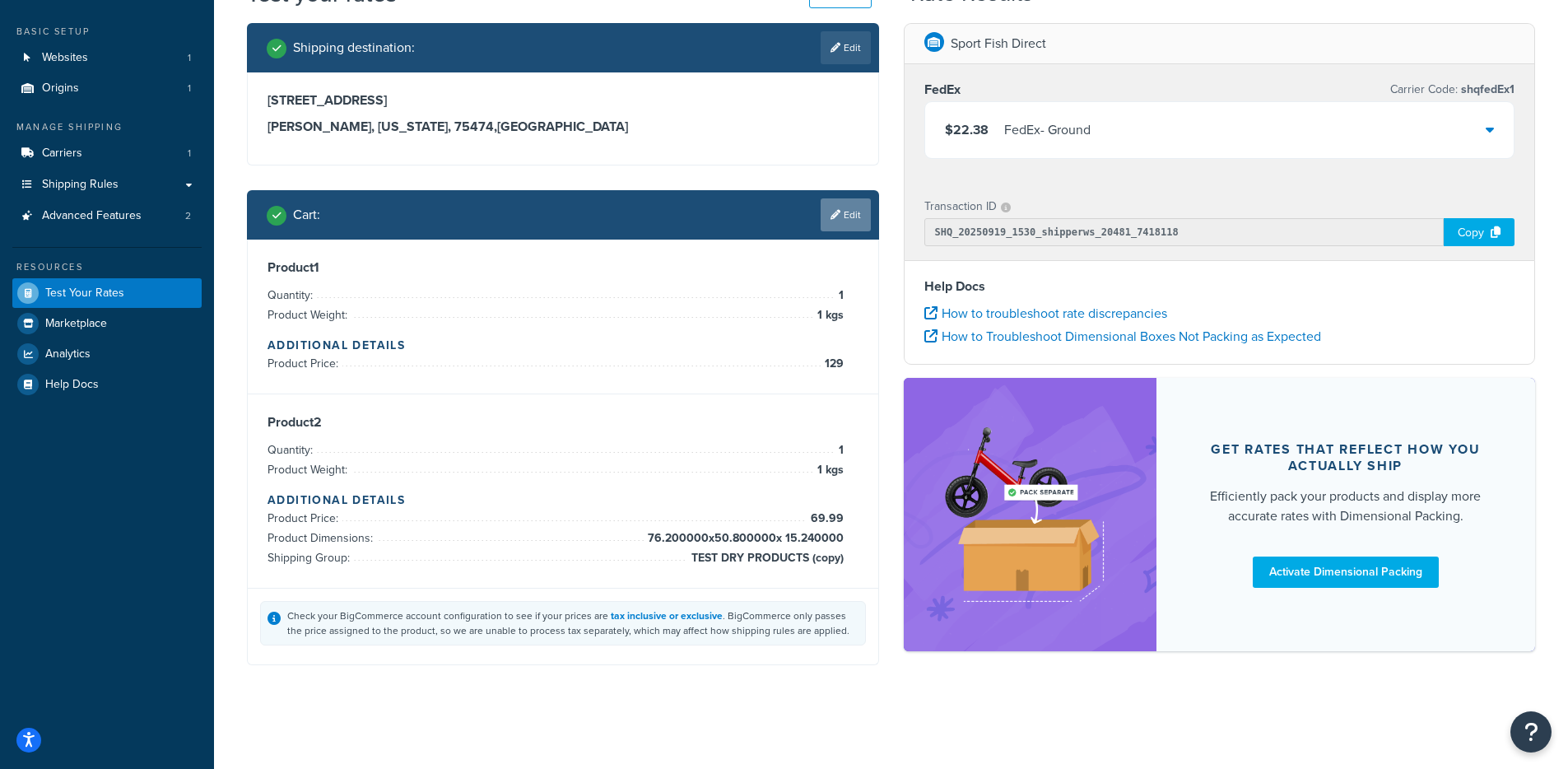
click at [835, 224] on link "Edit" at bounding box center [846, 214] width 50 height 33
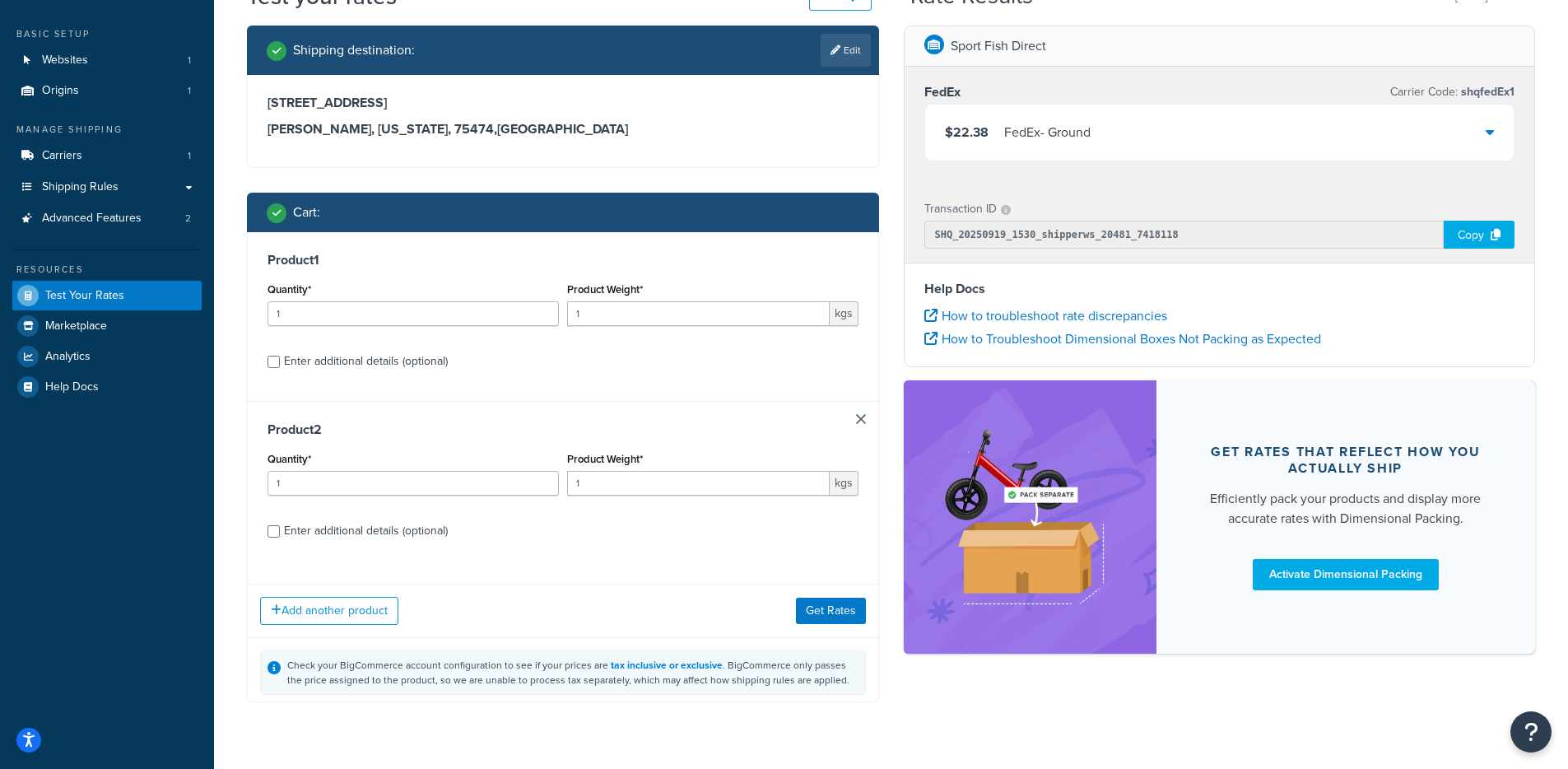
scroll to position [79, 0]
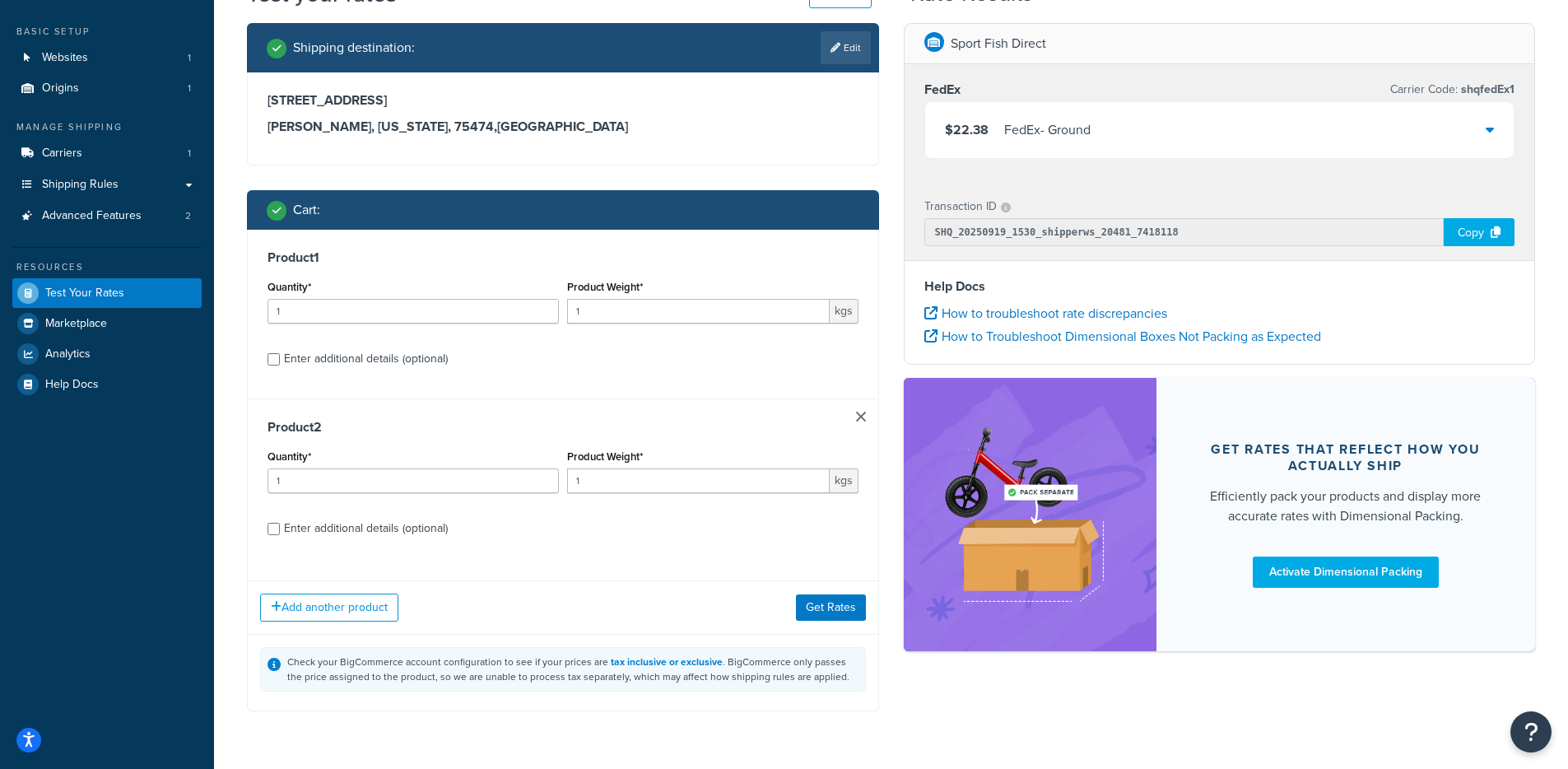
click at [398, 363] on div "Enter additional details (optional)" at bounding box center [365, 359] width 164 height 23
click at [280, 363] on input "Enter additional details (optional)" at bounding box center [274, 359] width 12 height 12
checkbox input "true"
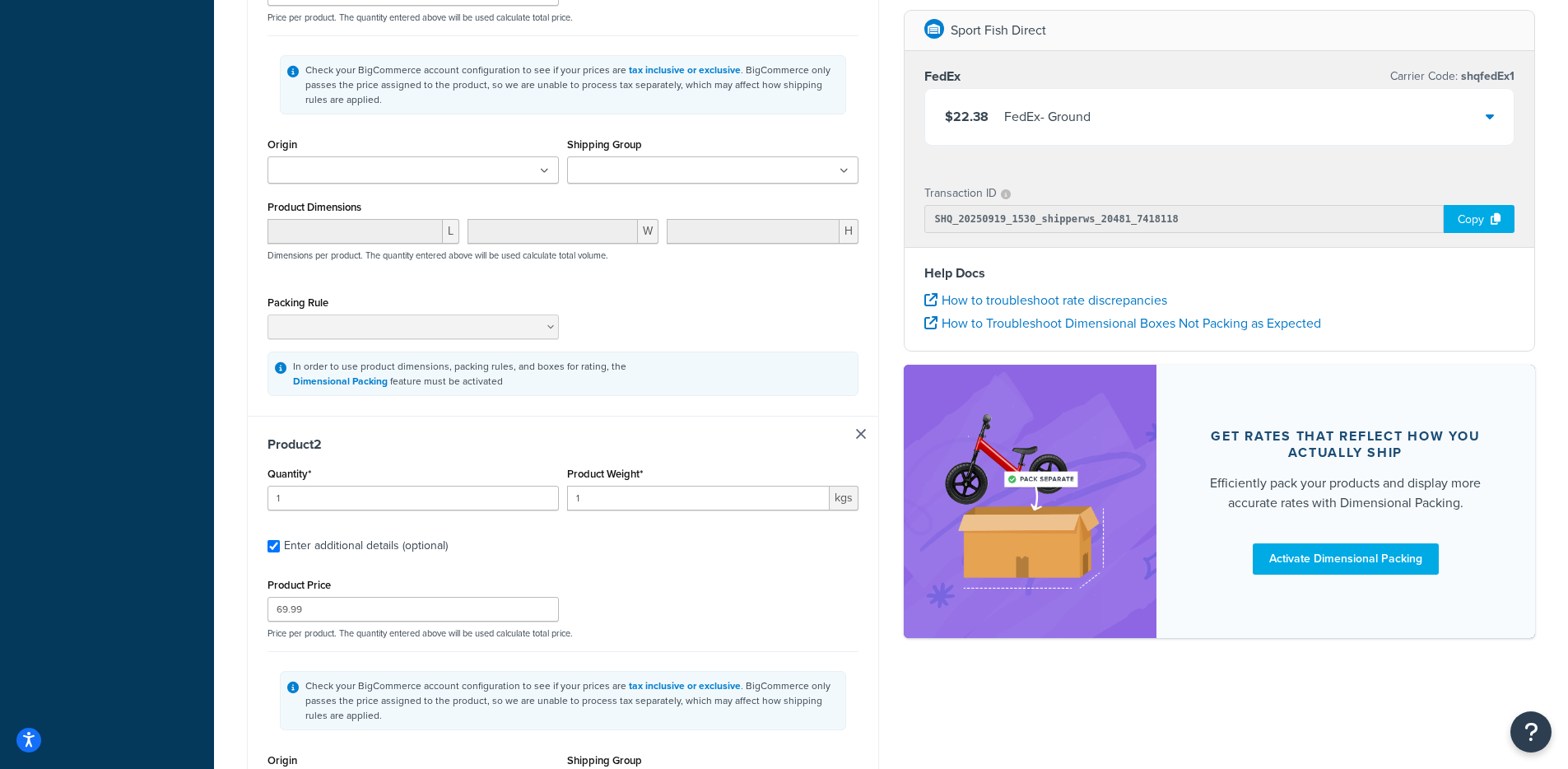
scroll to position [1054, 0]
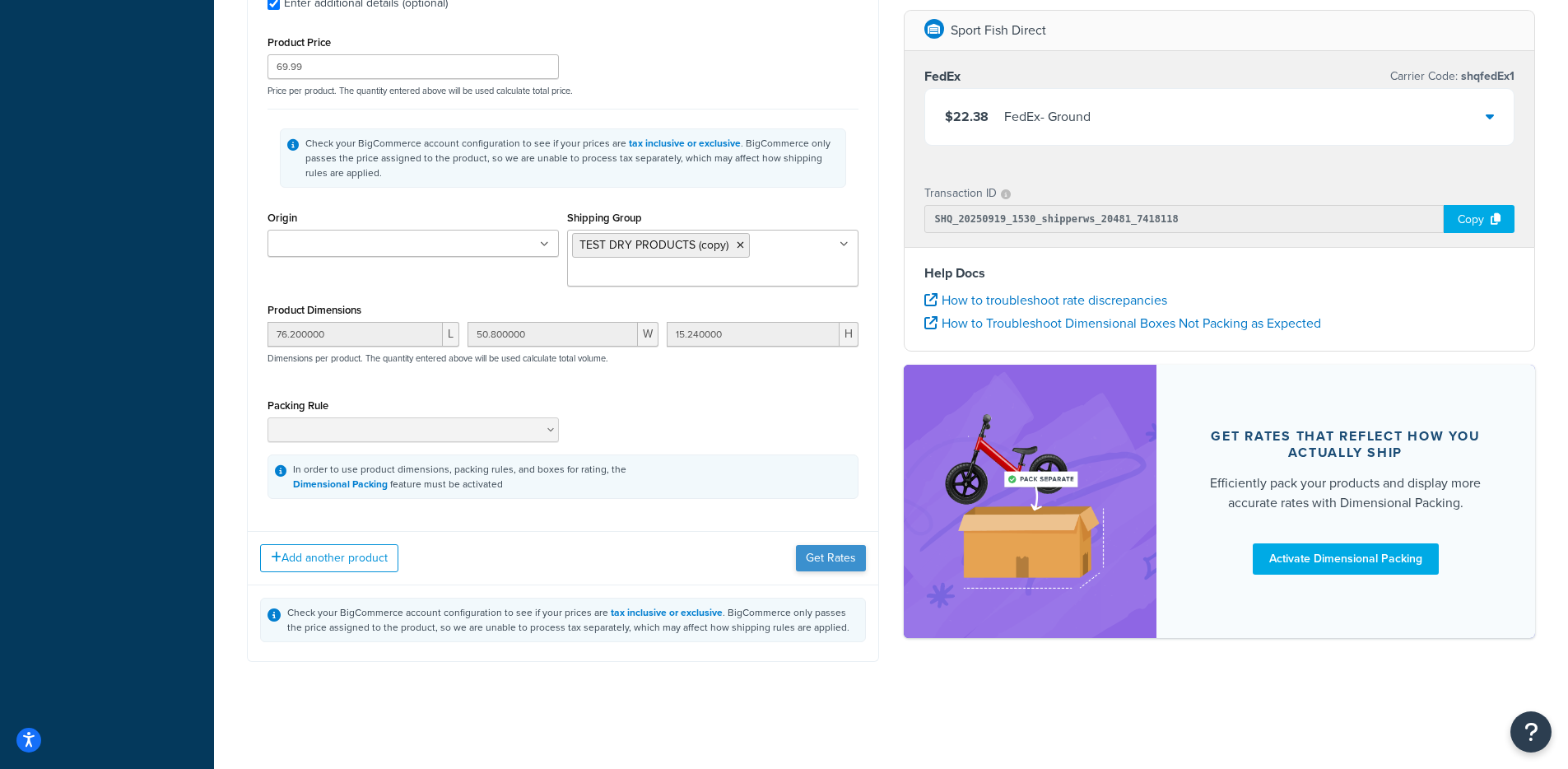
click at [821, 544] on div "Add another product Get Rates" at bounding box center [563, 558] width 630 height 54
click at [816, 550] on button "Get Rates" at bounding box center [830, 559] width 70 height 27
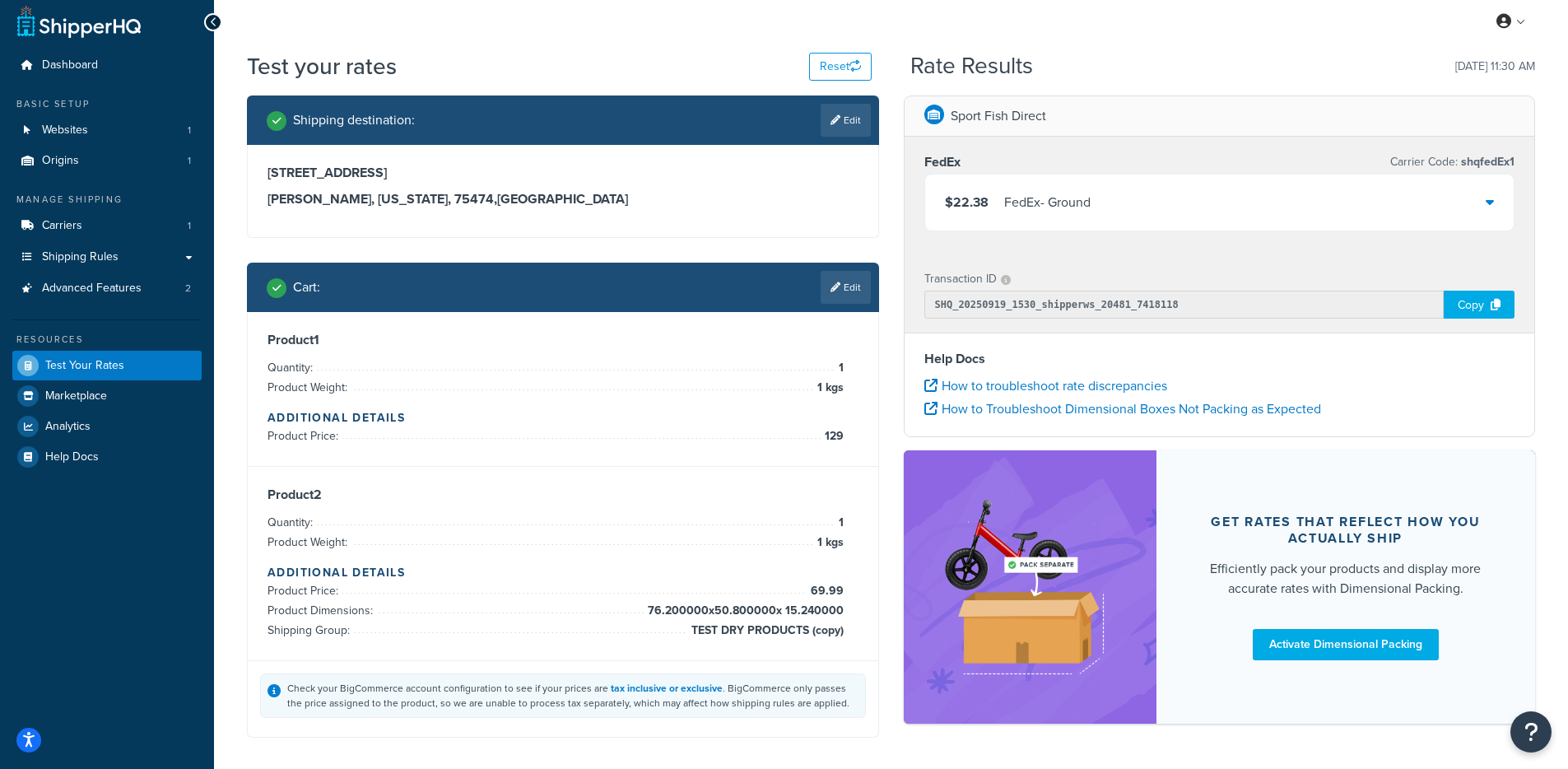
scroll to position [0, 0]
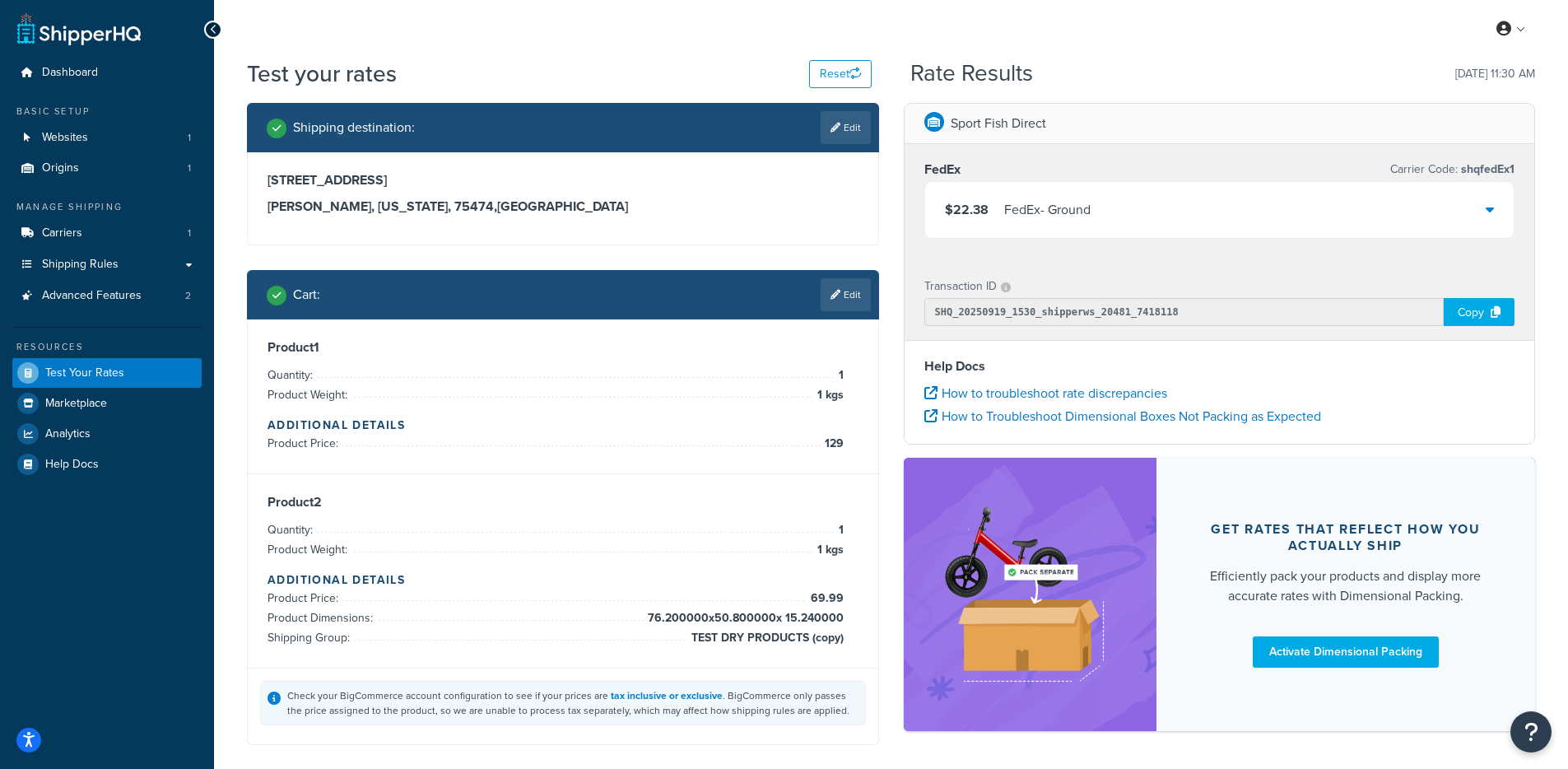
click at [837, 295] on icon at bounding box center [835, 295] width 10 height 10
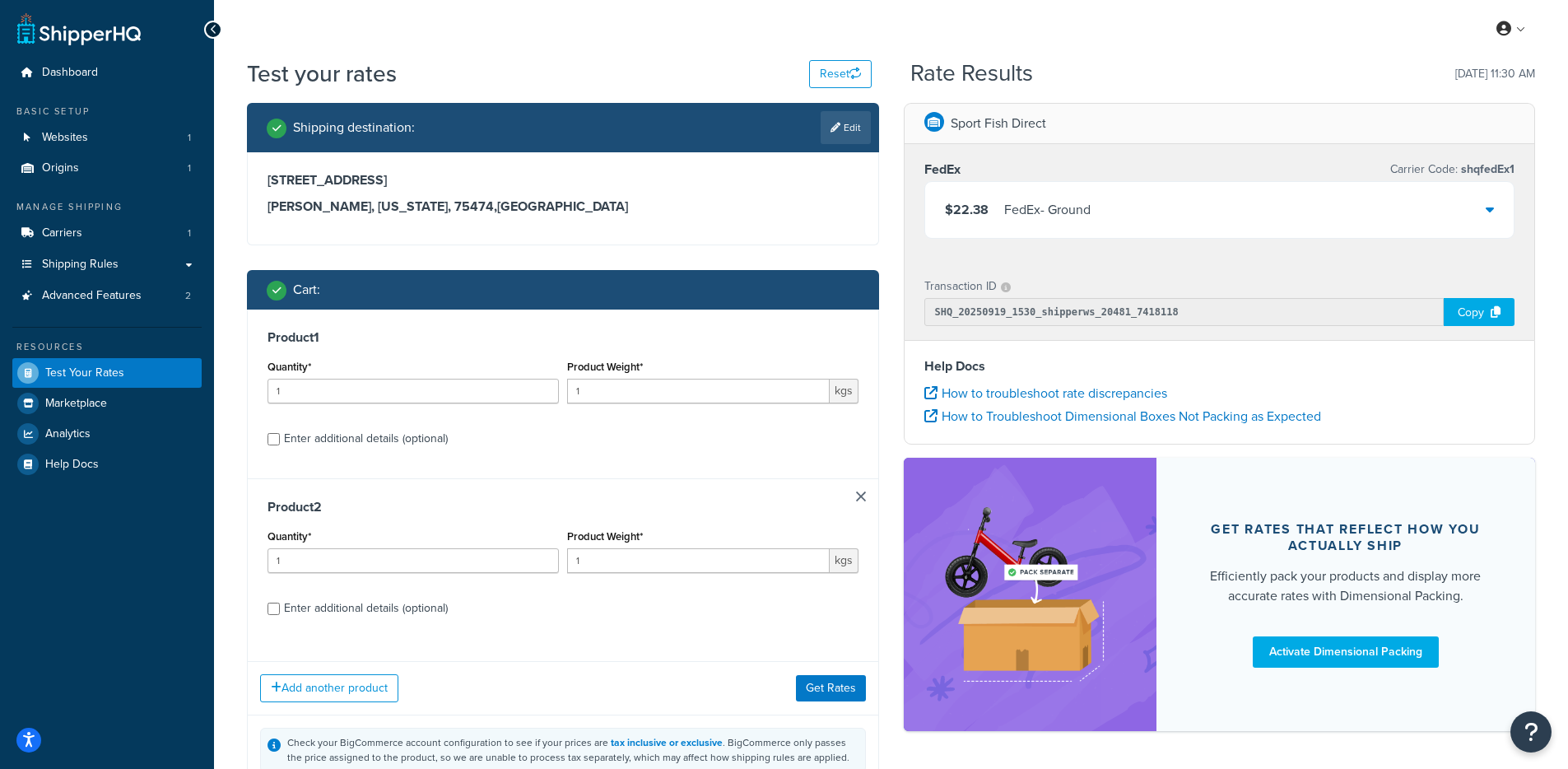
click at [430, 437] on div "Enter additional details (optional)" at bounding box center [365, 439] width 164 height 23
click at [280, 437] on input "Enter additional details (optional)" at bounding box center [274, 439] width 12 height 12
checkbox input "true"
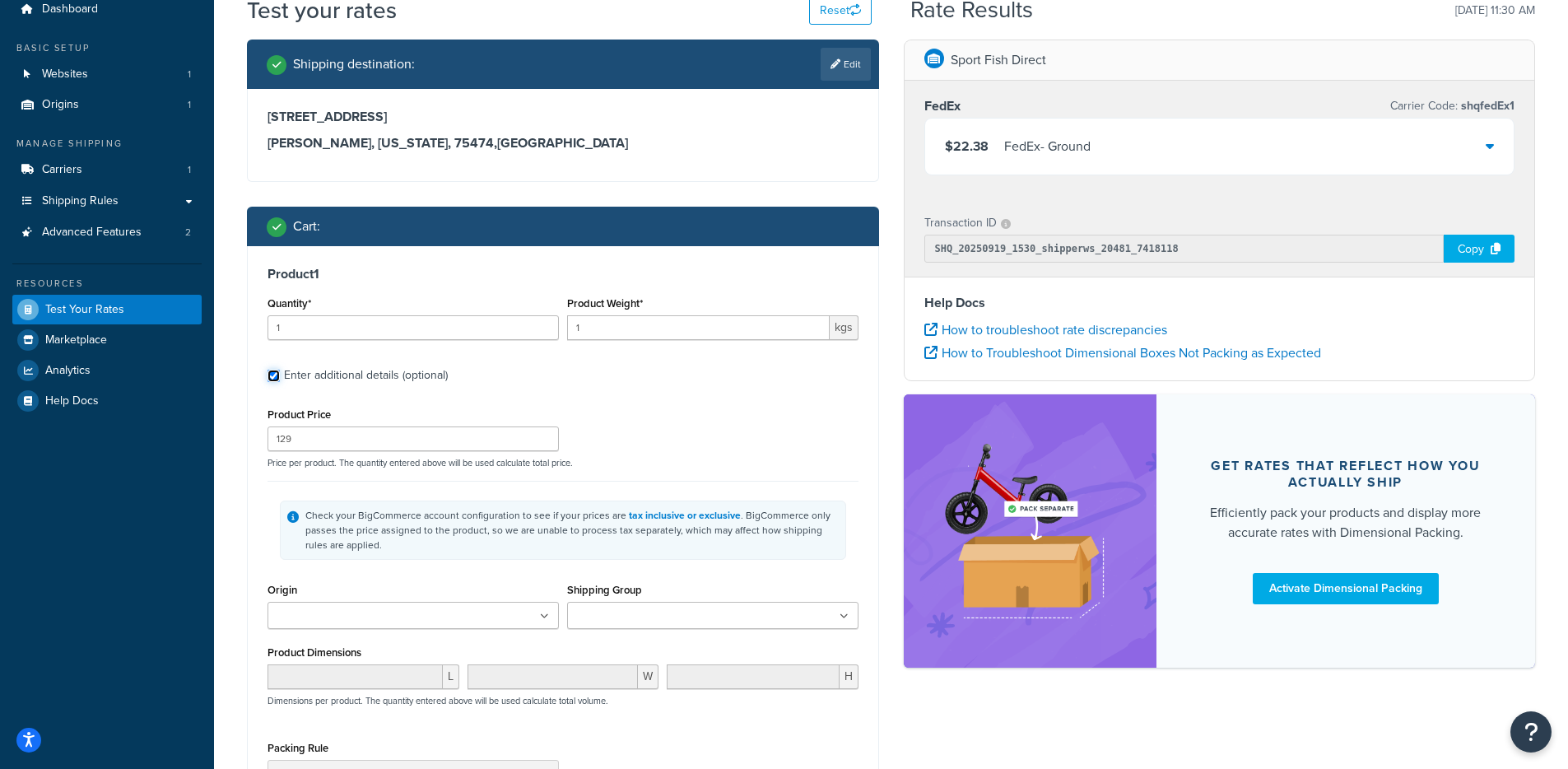
scroll to position [140, 0]
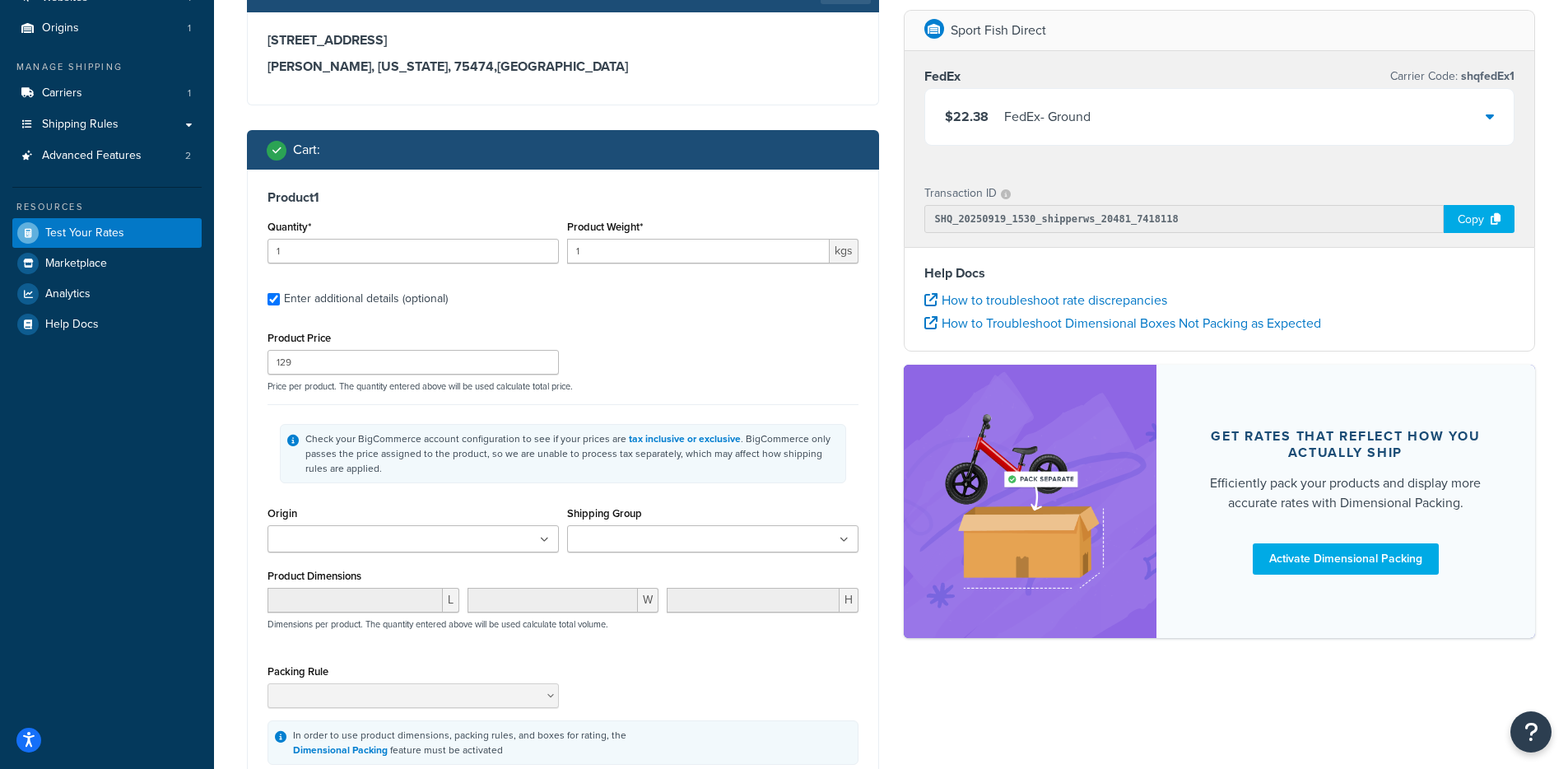
click at [630, 547] on input "Shipping Group" at bounding box center [645, 539] width 145 height 18
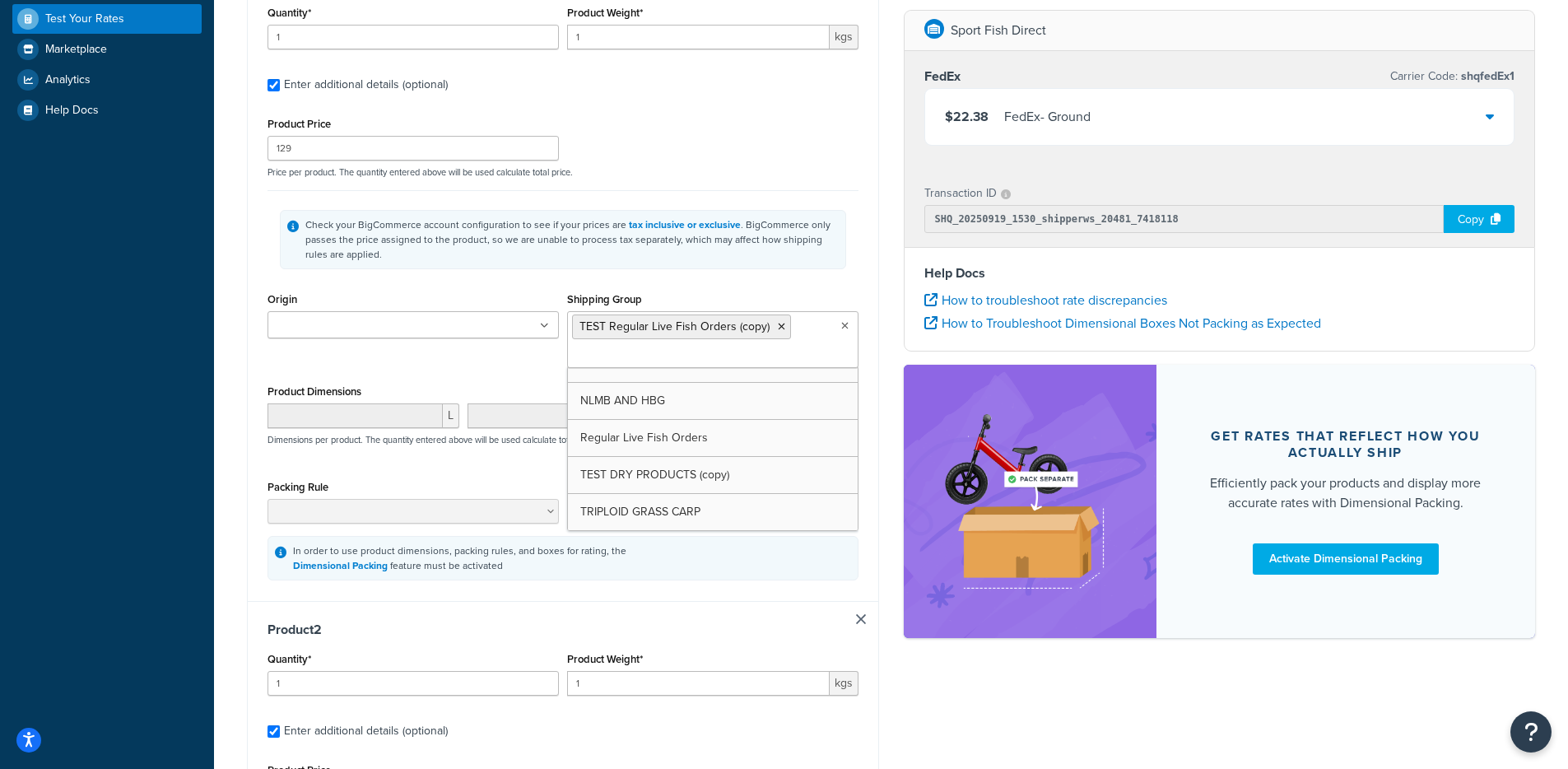
scroll to position [133, 0]
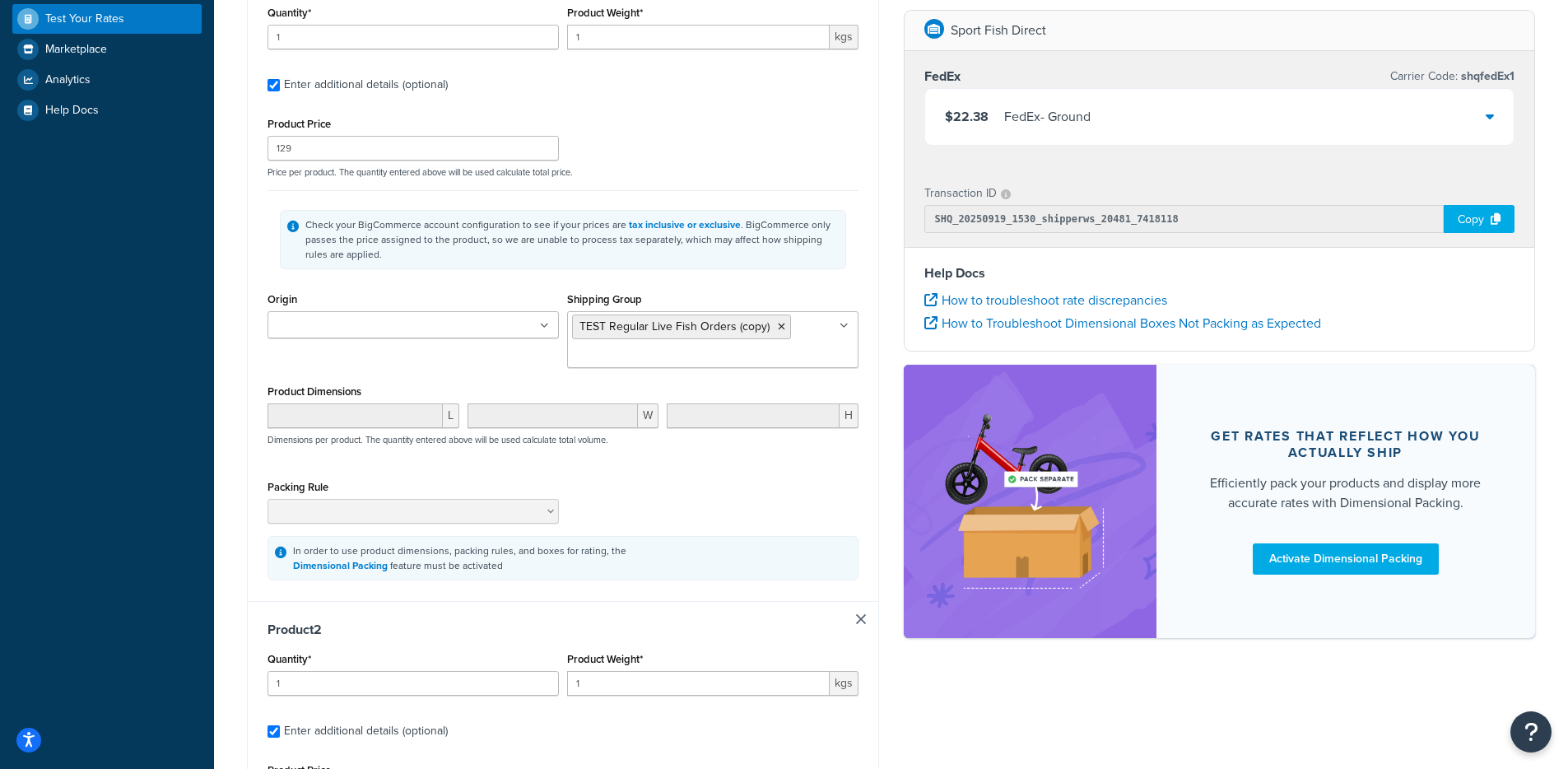
drag, startPoint x: 897, startPoint y: 342, endPoint x: 894, endPoint y: 351, distance: 9.5
click at [897, 342] on div "Sport Fish Direct FedEx Carrier Code: shqfedEx1 $22.38 FedEx - Ground Transacti…" at bounding box center [1220, 331] width 657 height 644
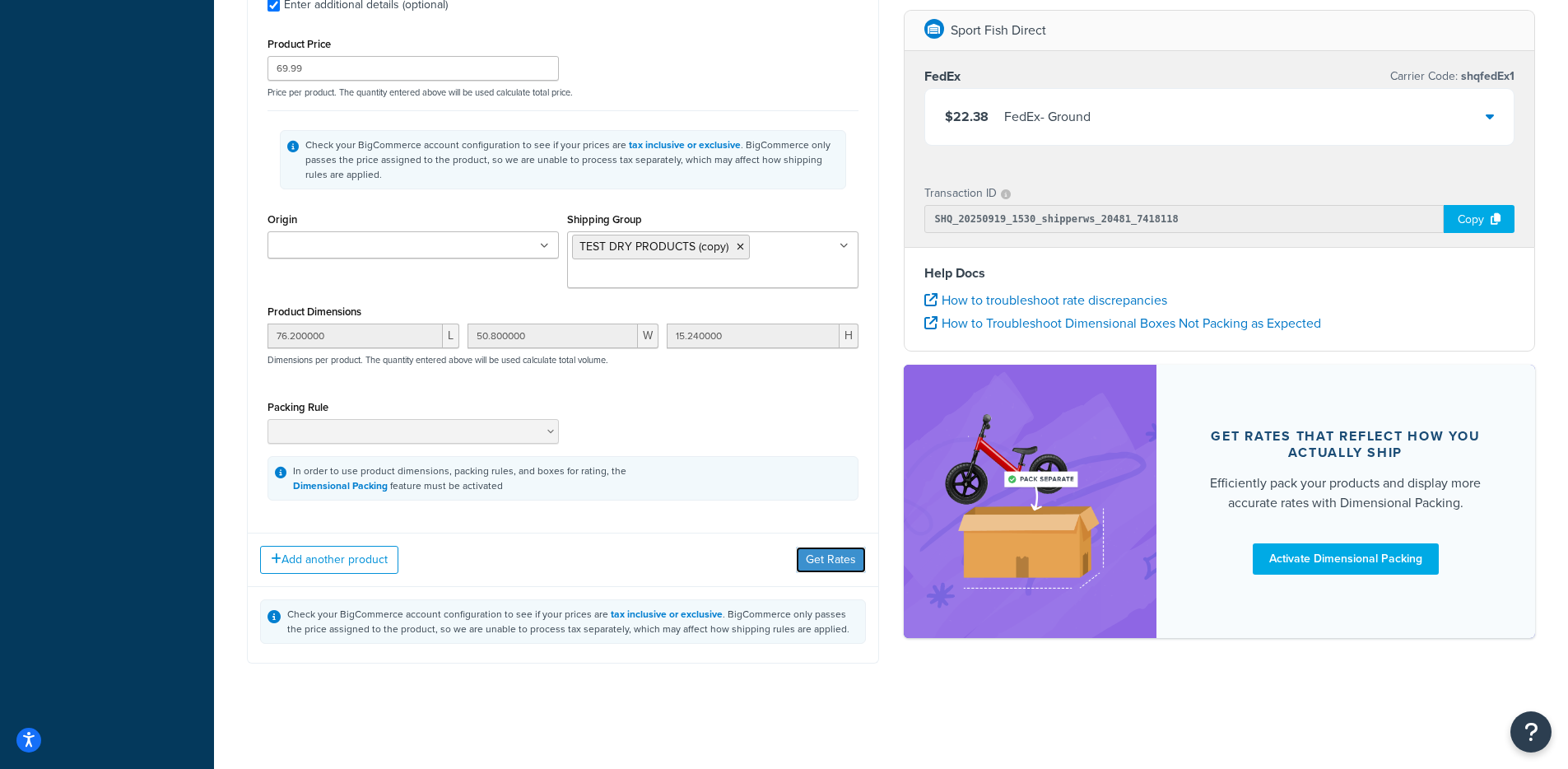
click at [836, 571] on button "Get Rates" at bounding box center [830, 560] width 70 height 27
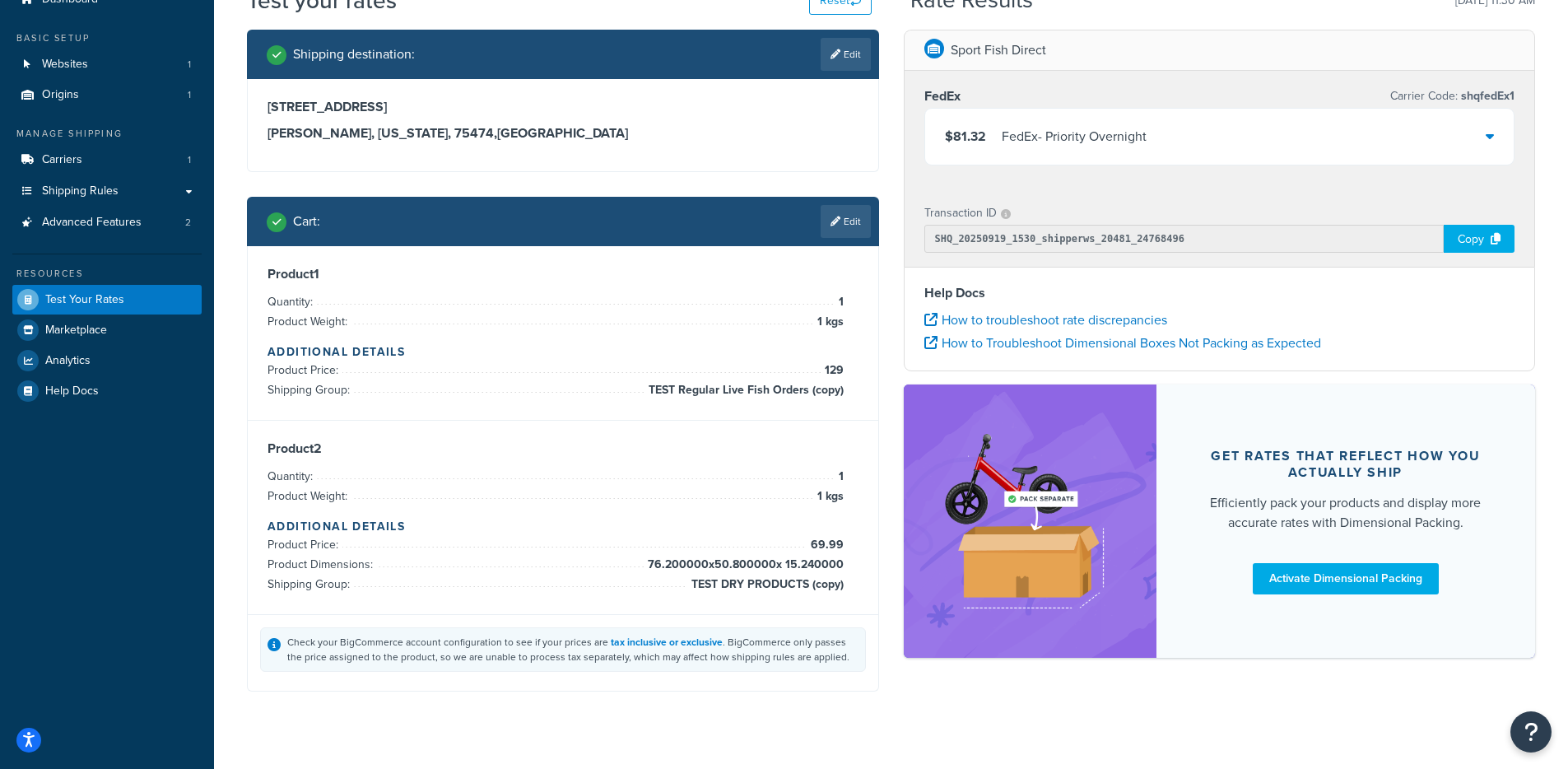
scroll to position [0, 0]
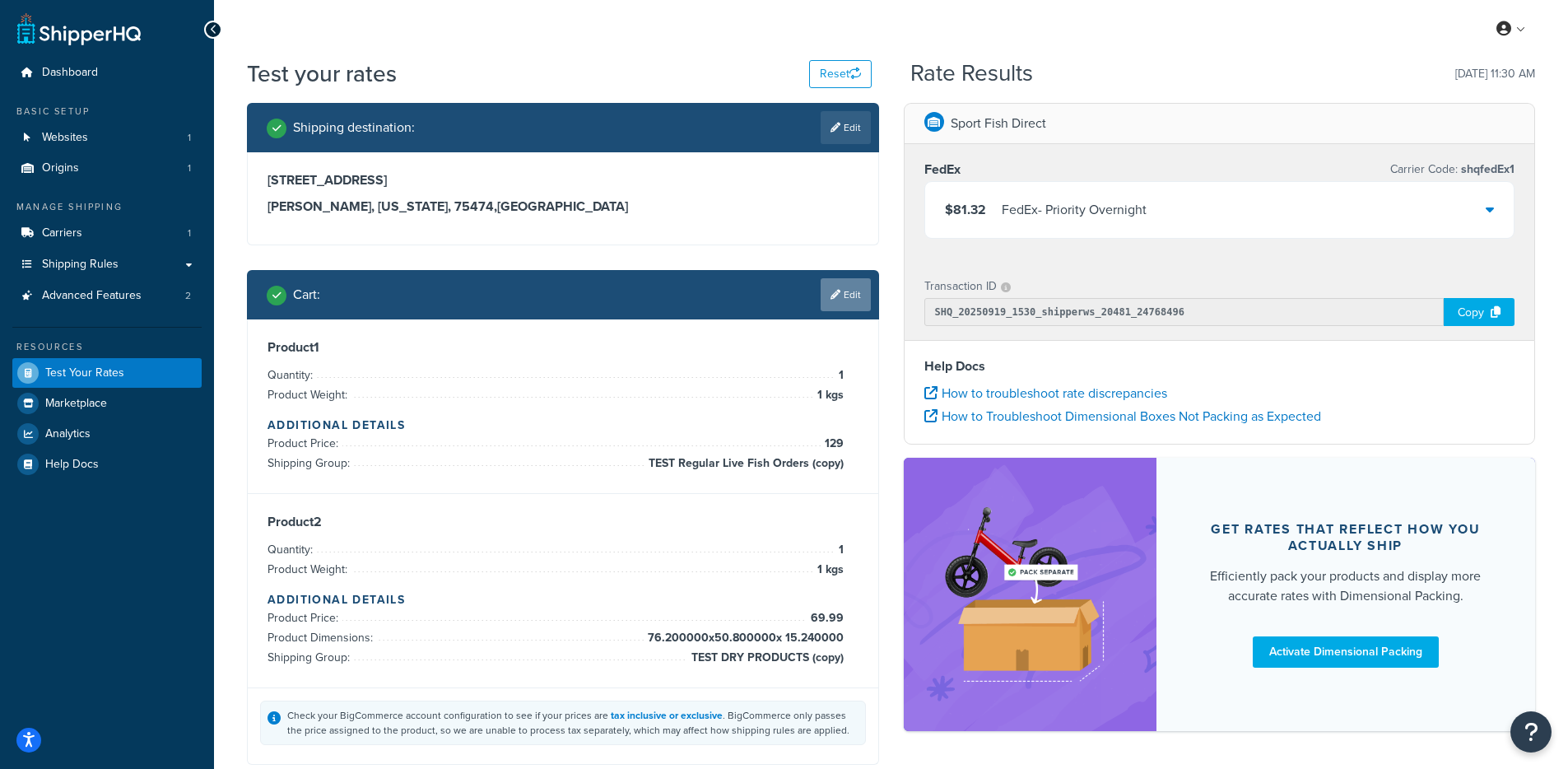
click at [838, 294] on link "Edit" at bounding box center [846, 295] width 50 height 33
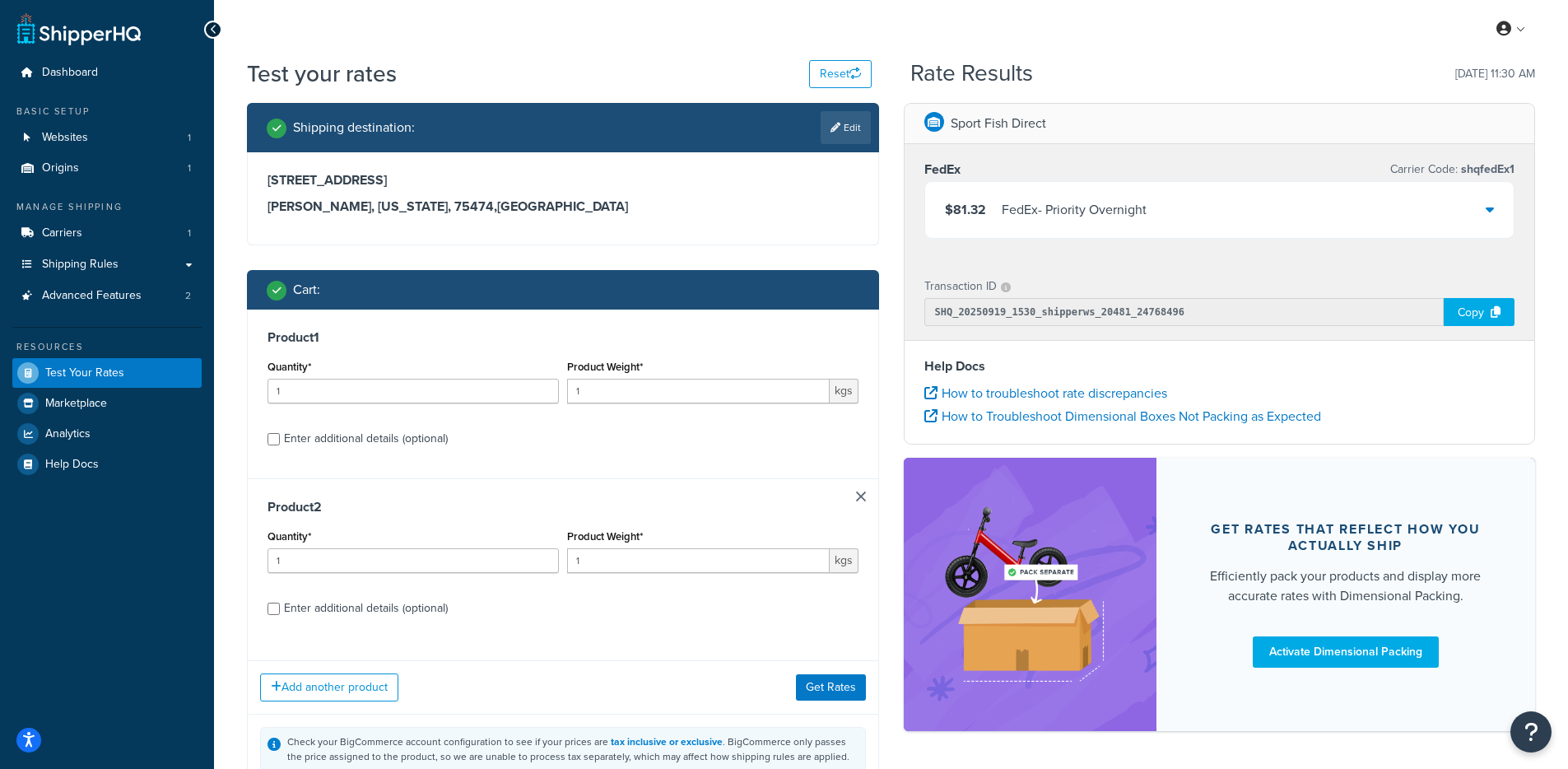
click at [858, 497] on link at bounding box center [861, 496] width 10 height 10
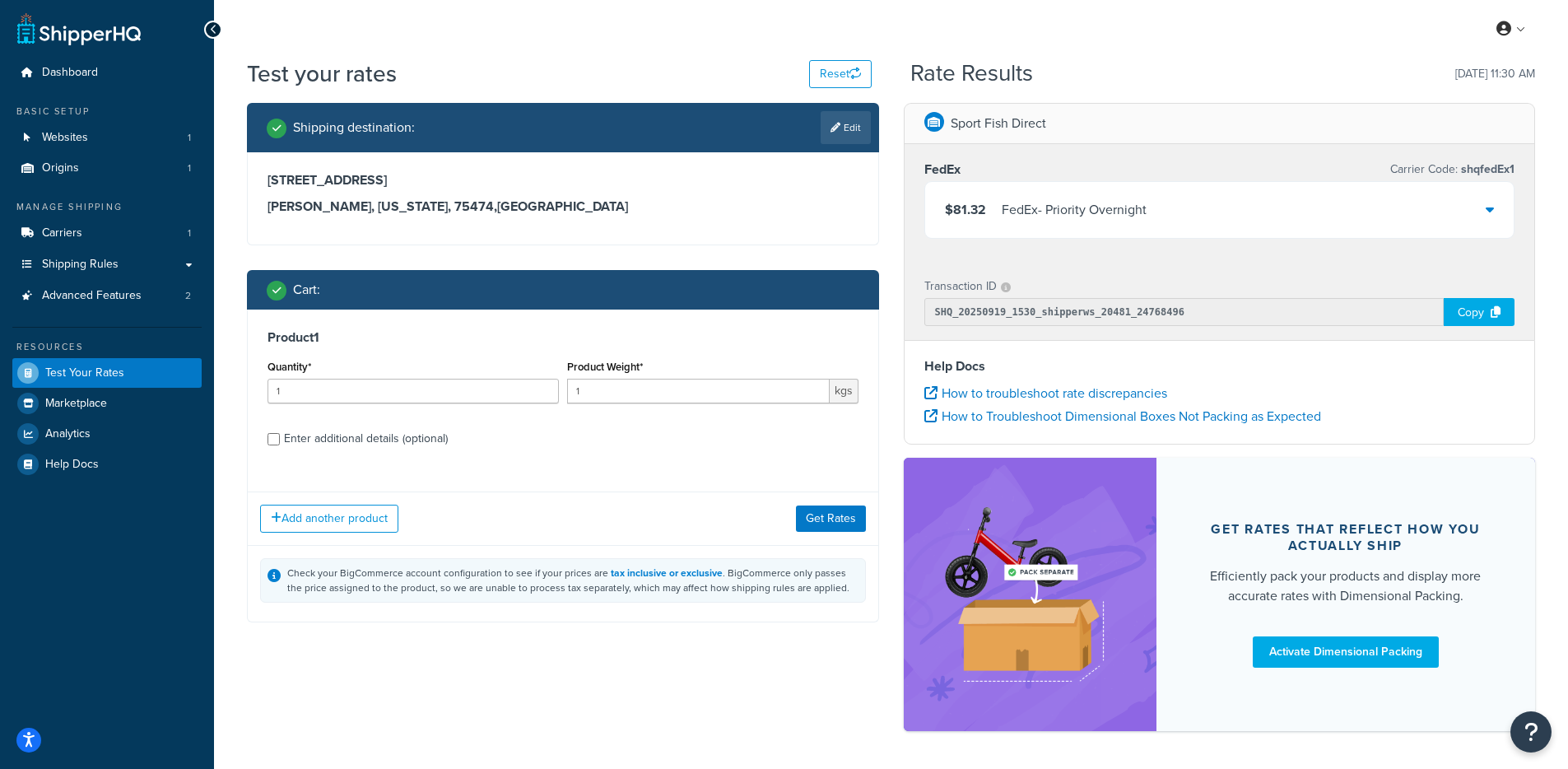
drag, startPoint x: 384, startPoint y: 442, endPoint x: 407, endPoint y: 445, distance: 23.2
click at [385, 442] on div "Enter additional details (optional)" at bounding box center [365, 439] width 164 height 23
drag, startPoint x: 439, startPoint y: 441, endPoint x: 478, endPoint y: 445, distance: 39.2
click at [439, 441] on div "Enter additional details (optional)" at bounding box center [365, 439] width 164 height 23
click at [280, 441] on input "Enter additional details (optional)" at bounding box center [274, 439] width 12 height 12
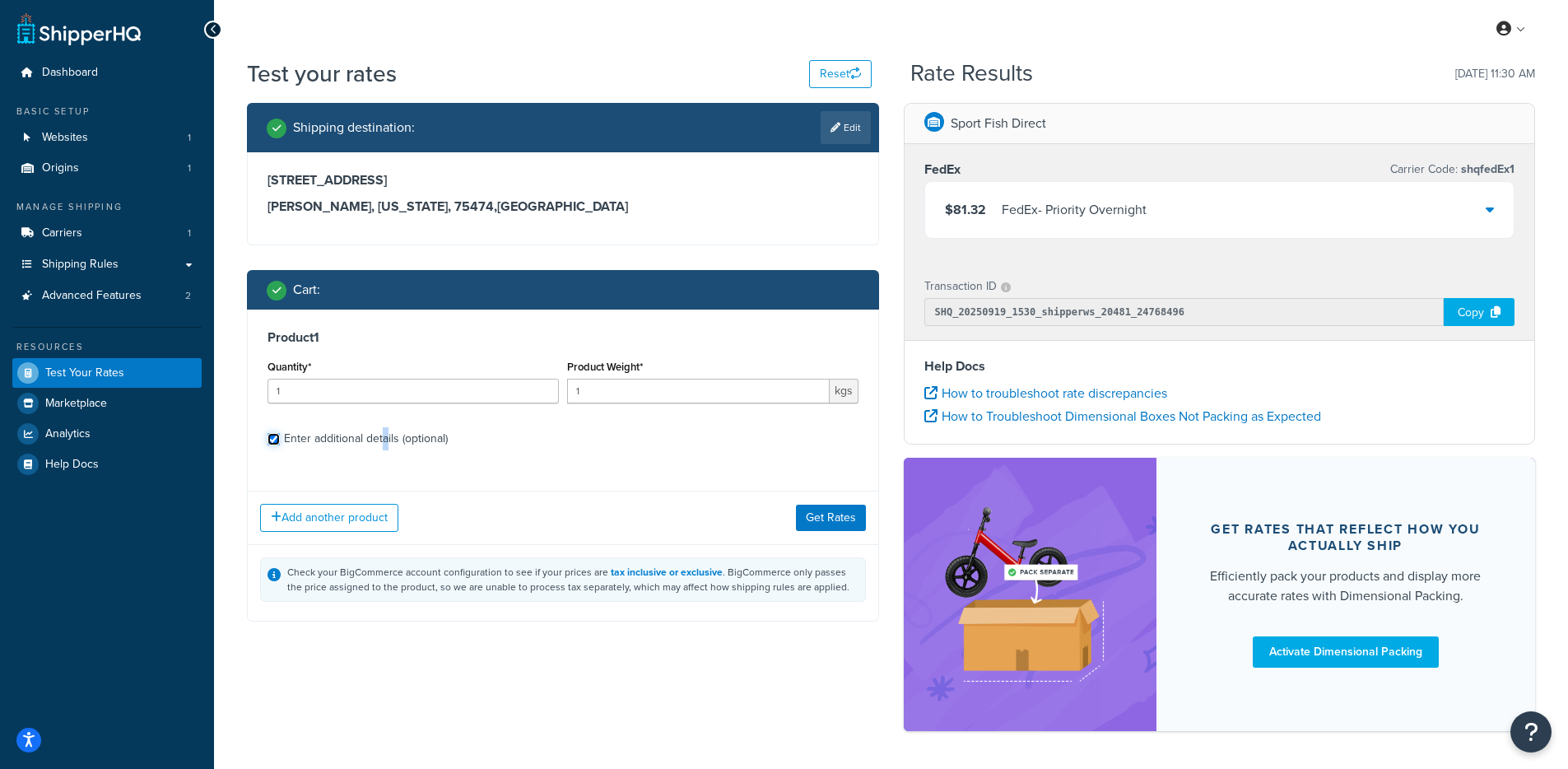
checkbox input "true"
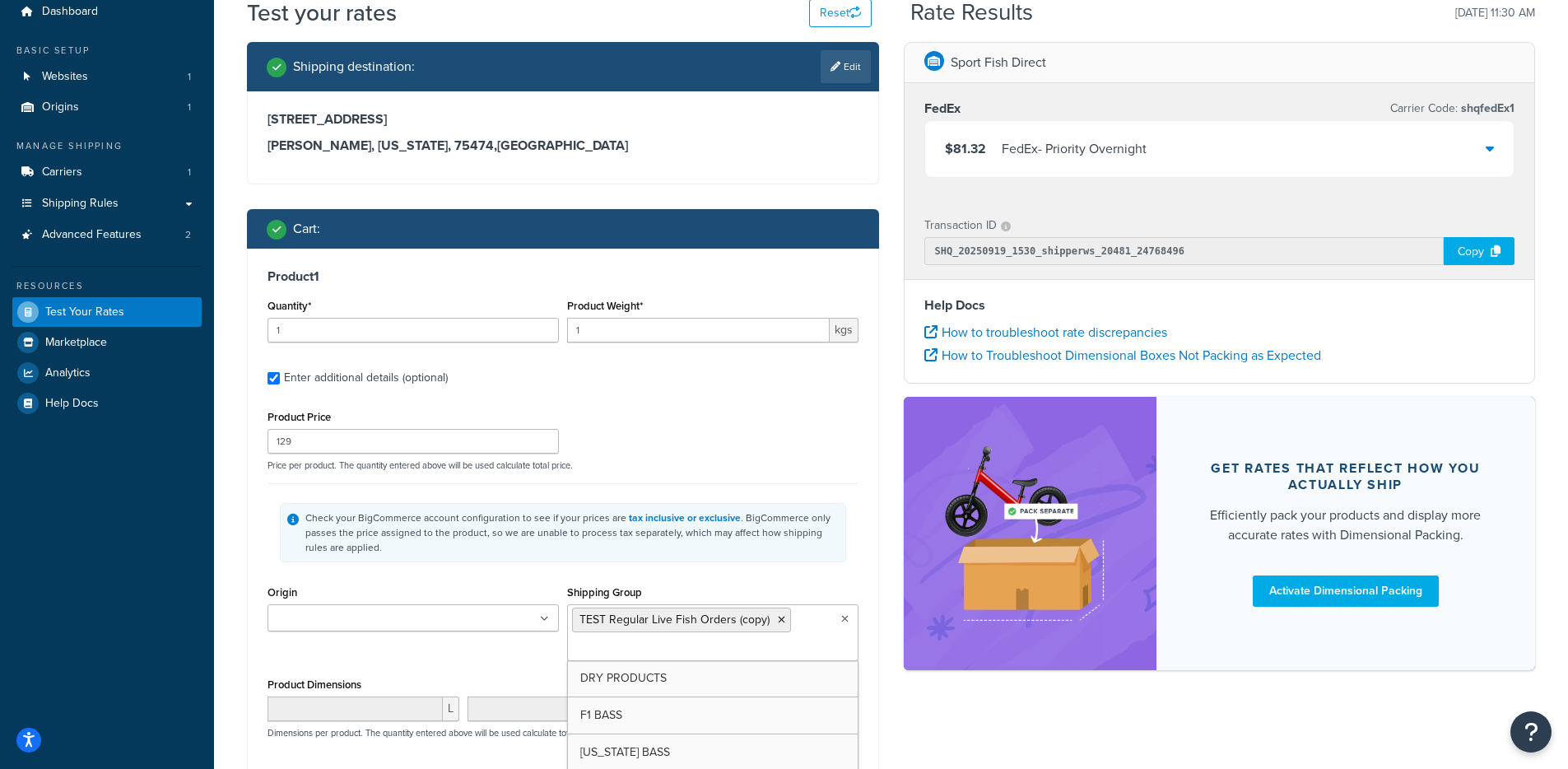
click at [811, 640] on ul "TEST Regular Live Fish Orders (copy)" at bounding box center [713, 632] width 292 height 56
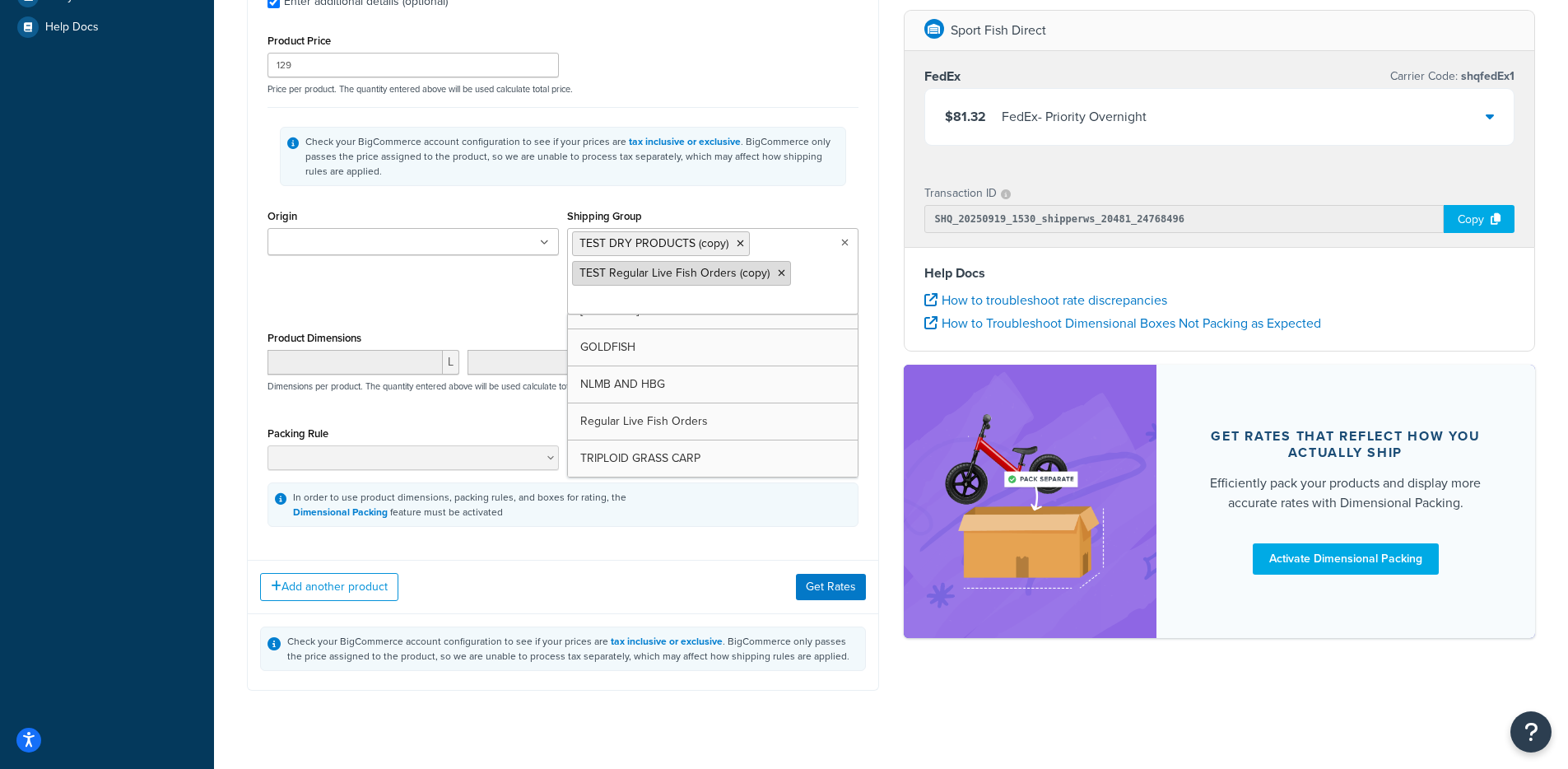
scroll to position [96, 0]
click at [778, 273] on icon at bounding box center [782, 274] width 8 height 10
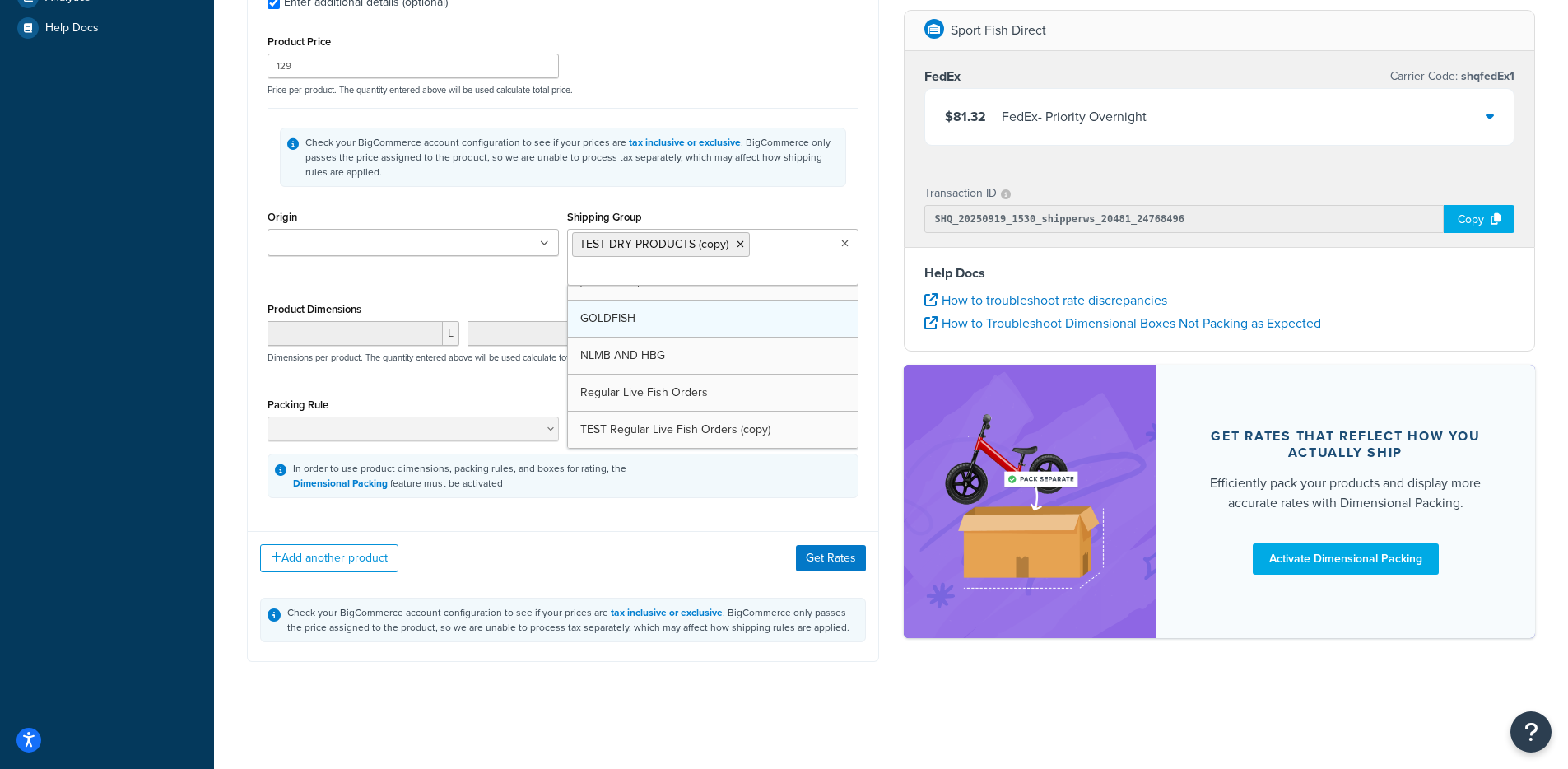
scroll to position [133, 0]
click at [851, 560] on button "Get Rates" at bounding box center [830, 559] width 70 height 27
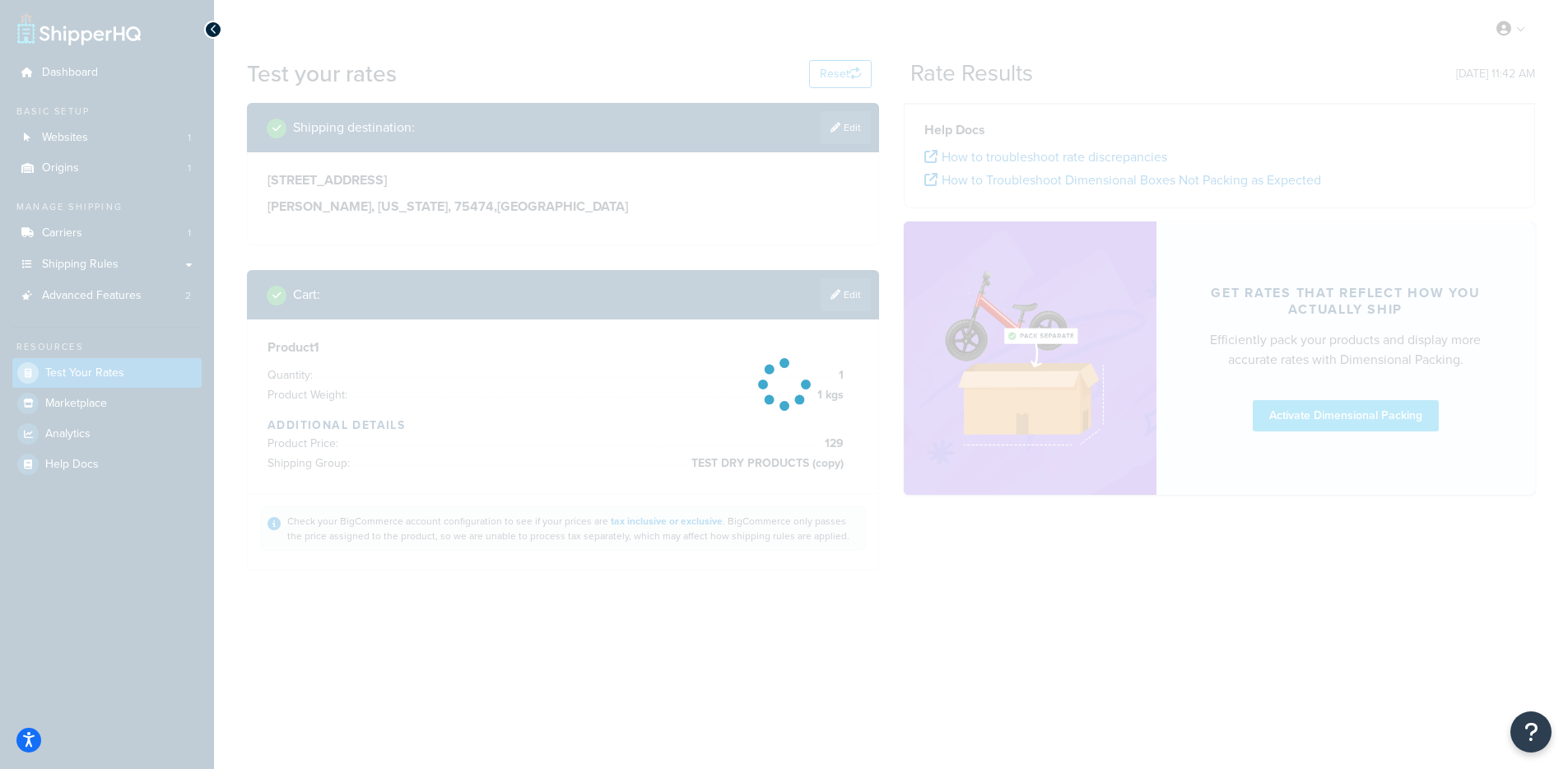
scroll to position [0, 0]
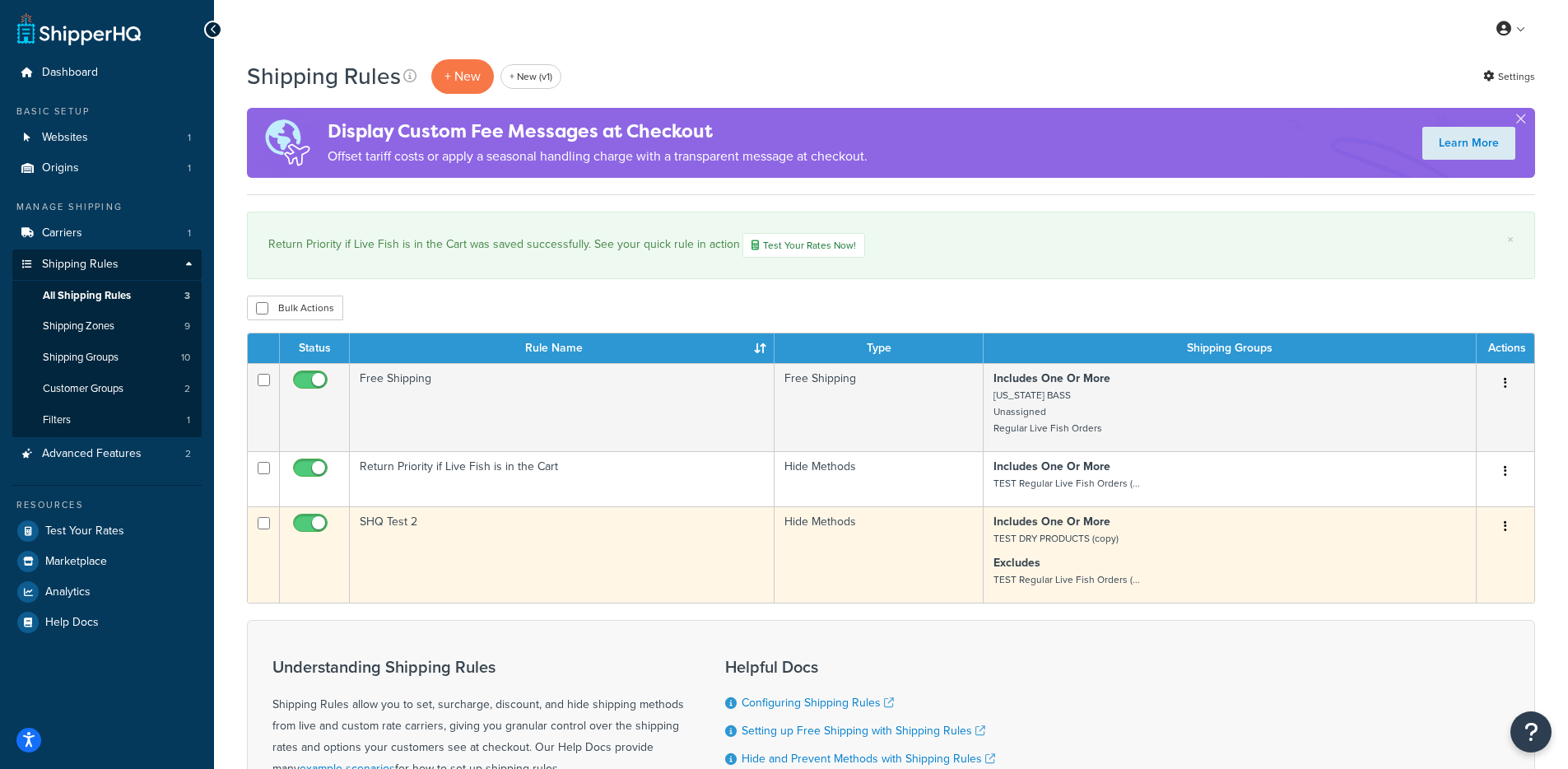
click at [703, 527] on td "SHQ Test 2" at bounding box center [563, 554] width 425 height 97
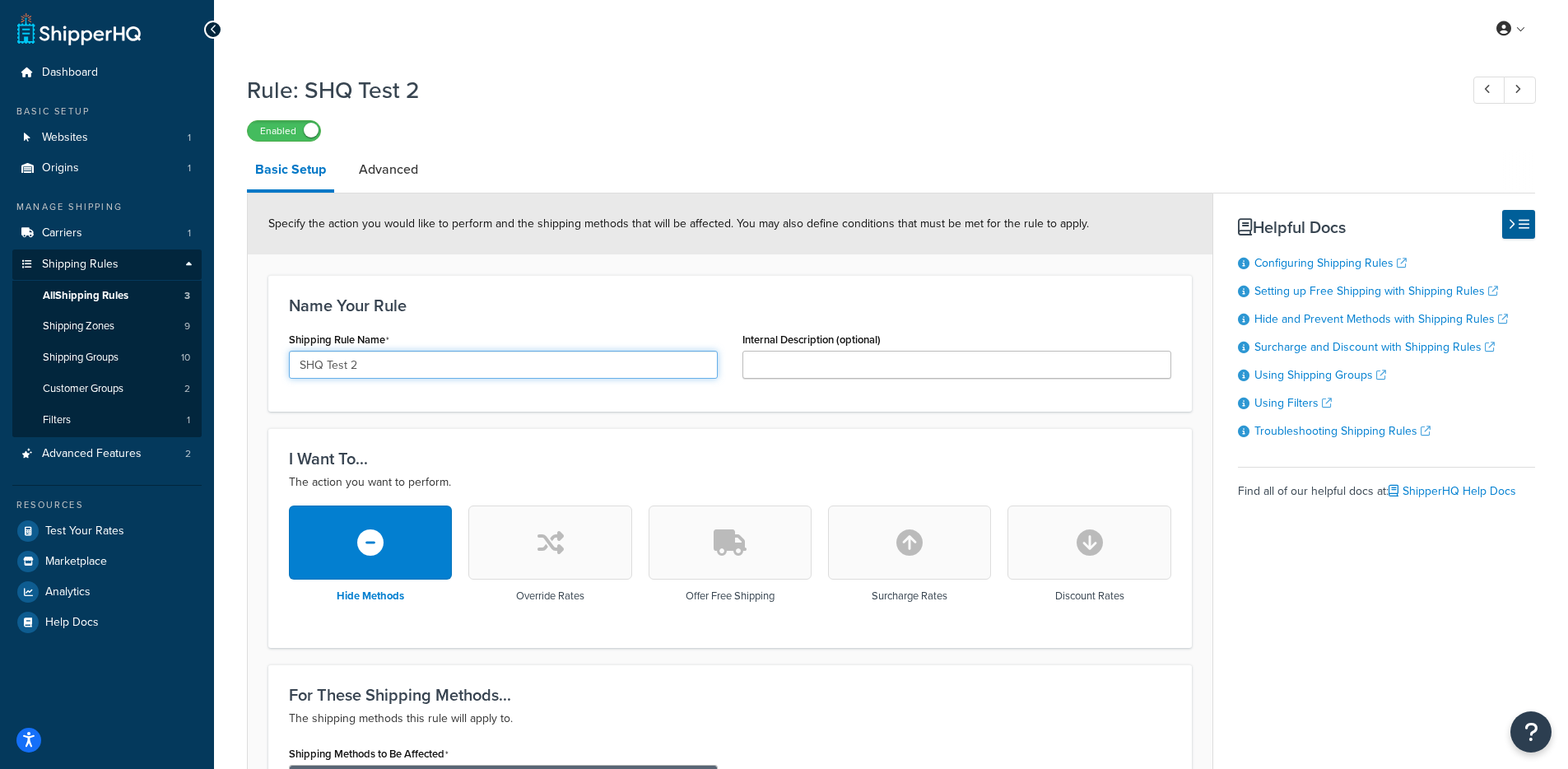
drag, startPoint x: 484, startPoint y: 375, endPoint x: 254, endPoint y: 352, distance: 231.1
type input "Return Ground if Dry Food is in the Cart"
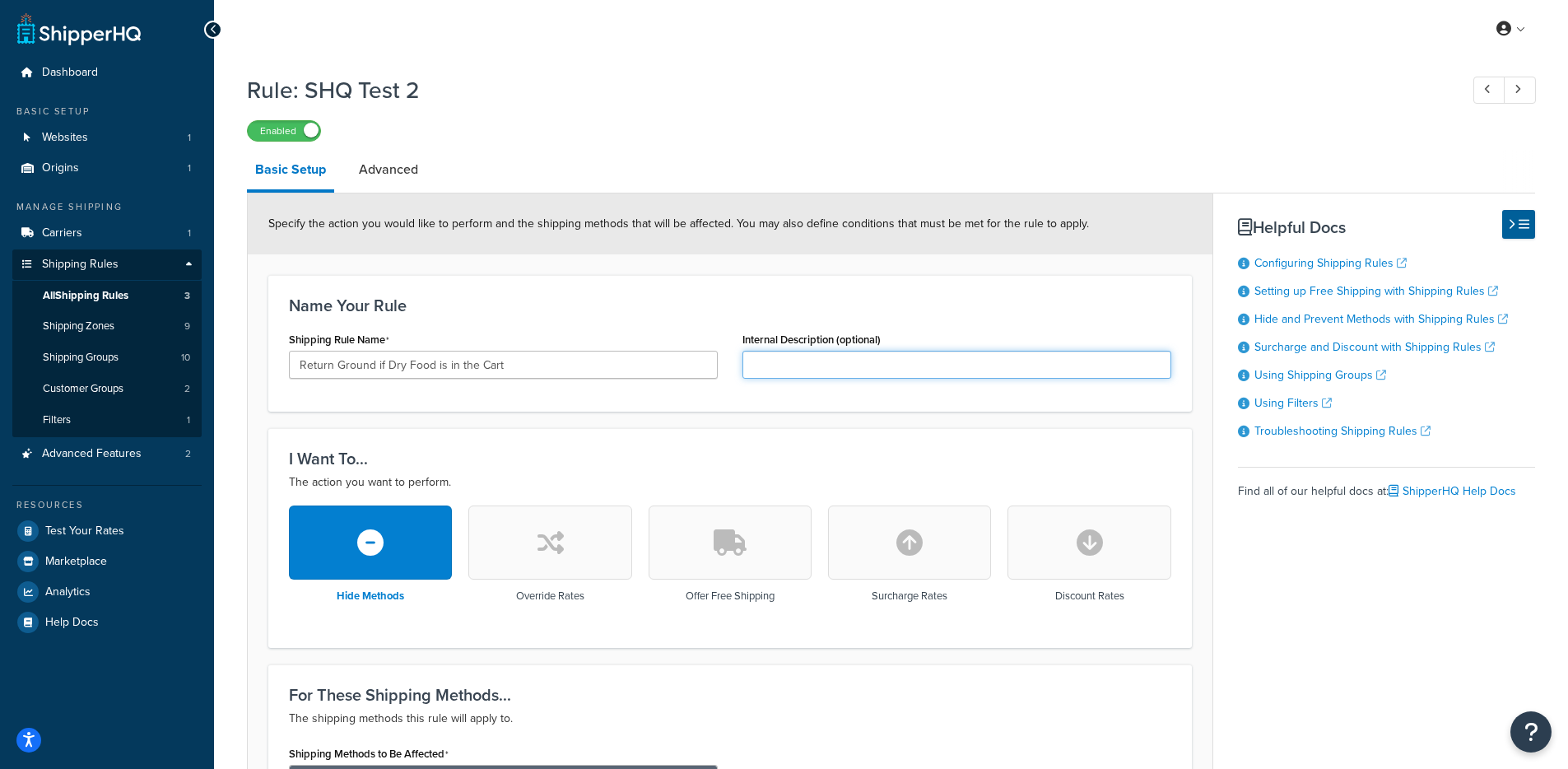
click at [779, 373] on input "Internal Description (optional)" at bounding box center [957, 364] width 429 height 28
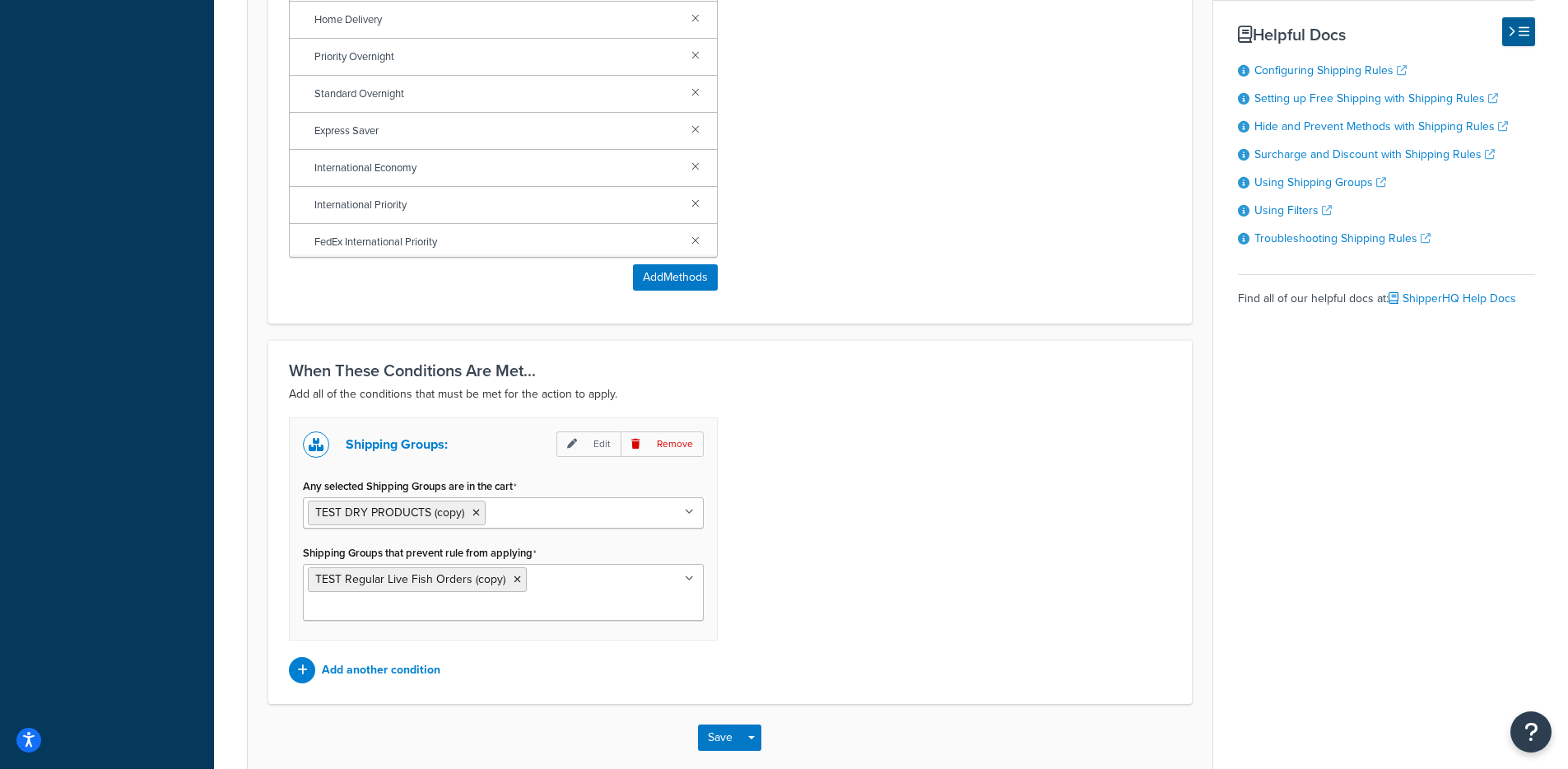
scroll to position [936, 0]
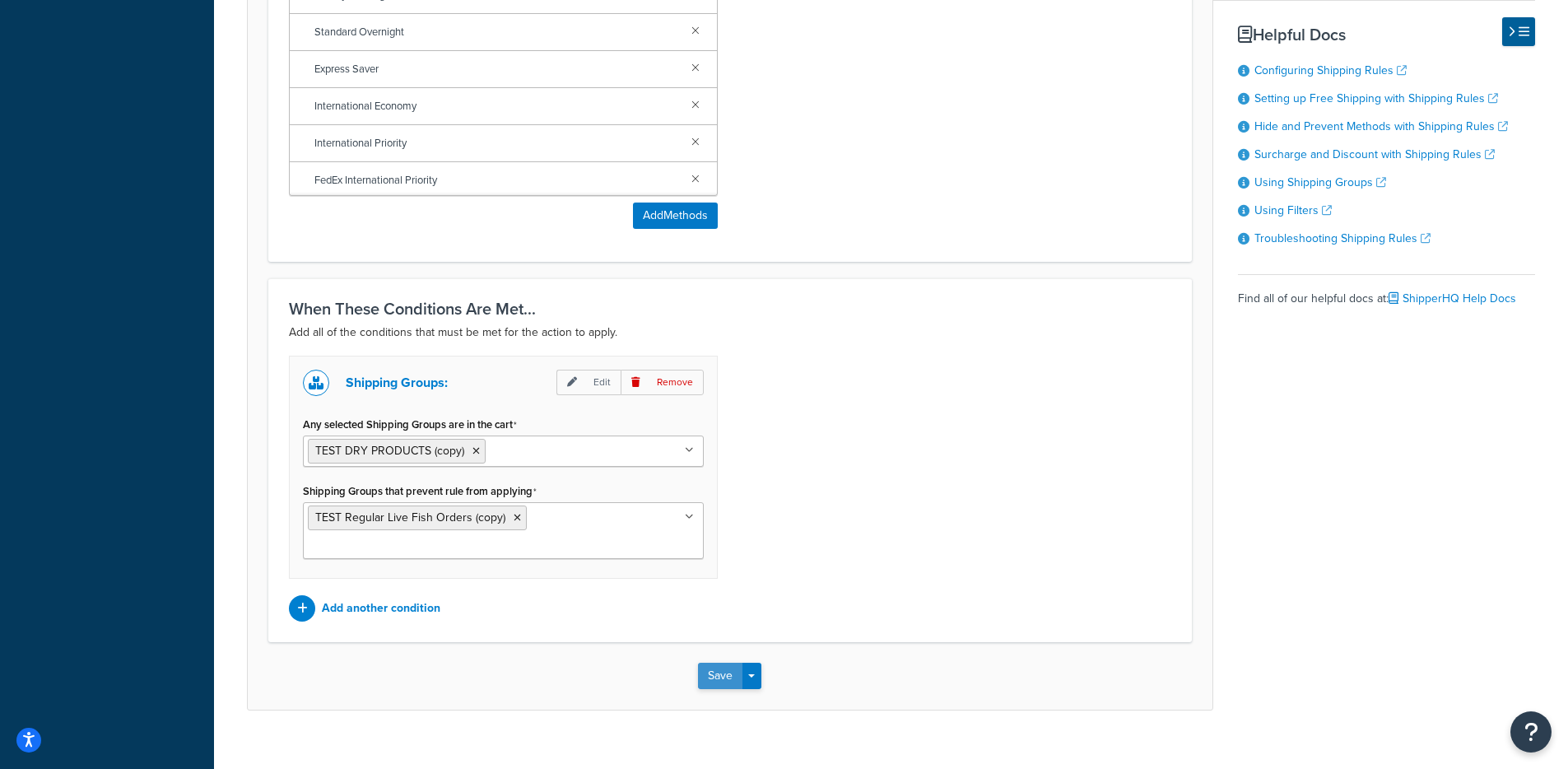
type input "If Life Fish is in the Cart, return only Priority Overnight"
click at [718, 663] on button "Save" at bounding box center [720, 676] width 44 height 27
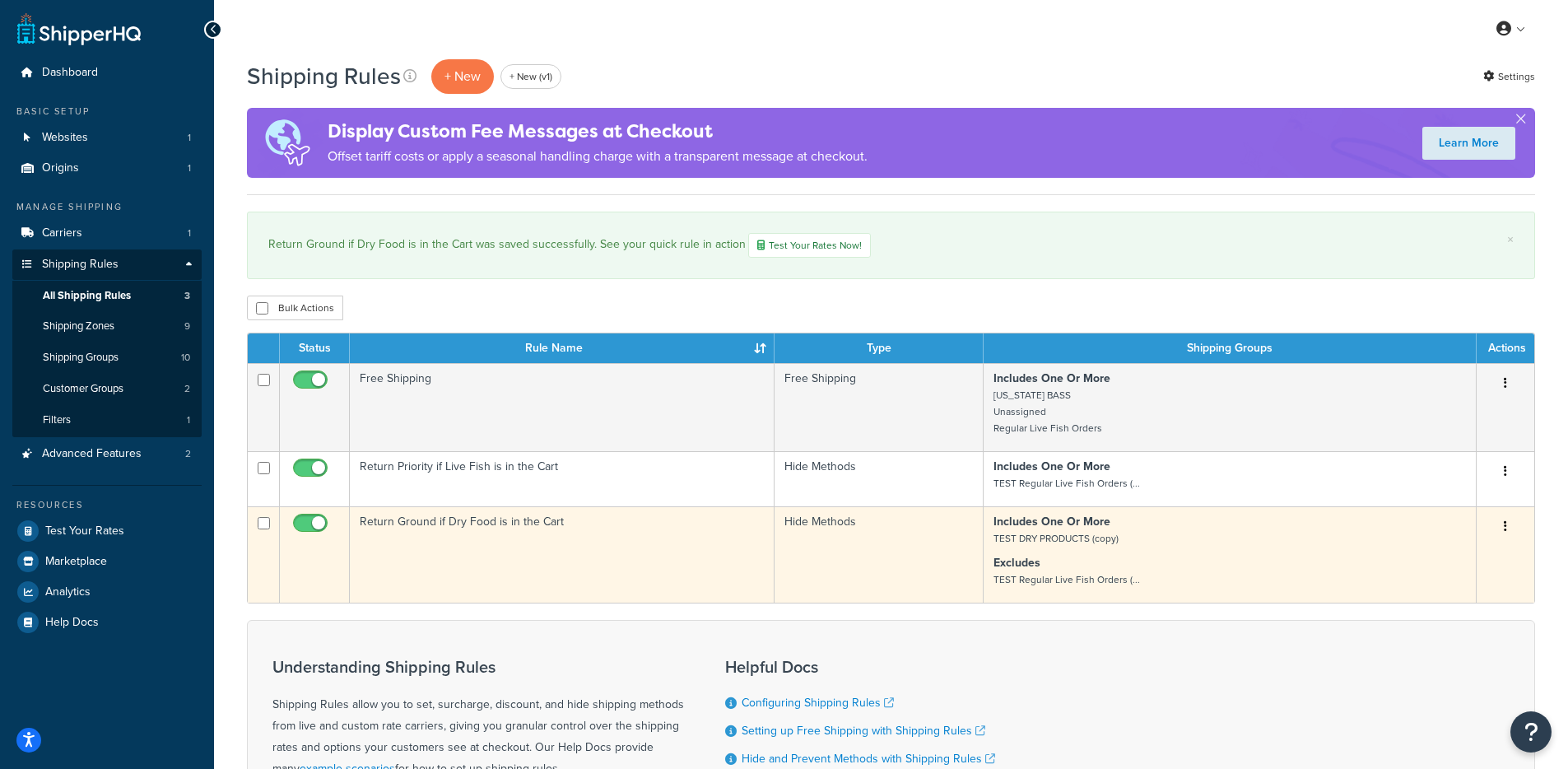
click at [668, 559] on td "Return Ground if Dry Food is in the Cart" at bounding box center [563, 554] width 425 height 97
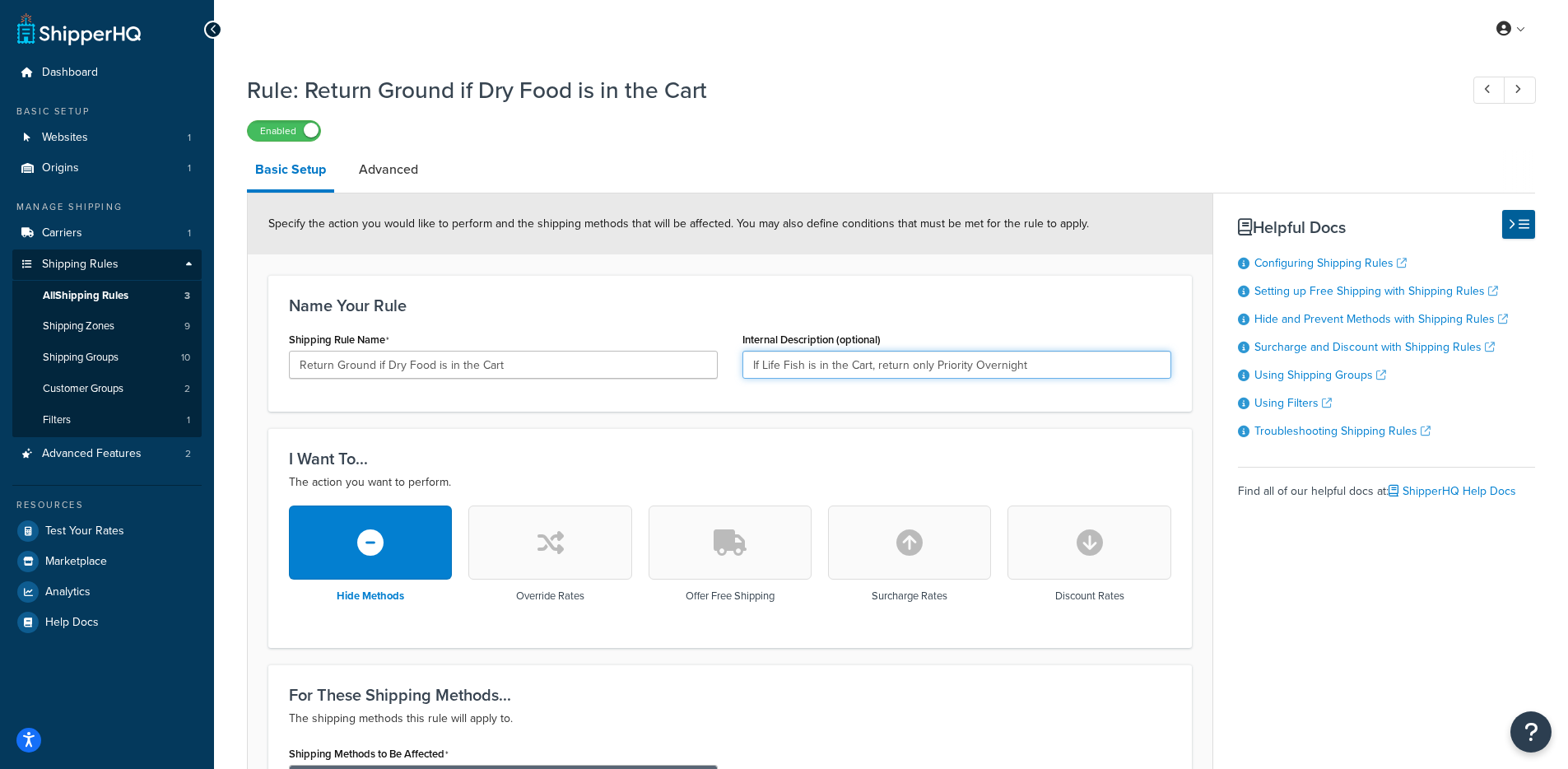
drag, startPoint x: 1046, startPoint y: 368, endPoint x: 736, endPoint y: 361, distance: 310.1
click at [736, 361] on div "Internal Description (optional) If Life Fish is in the Cart, return only Priori…" at bounding box center [957, 359] width 453 height 63
type input "If Life Fish is in the Cart, return only Priority Overnight"
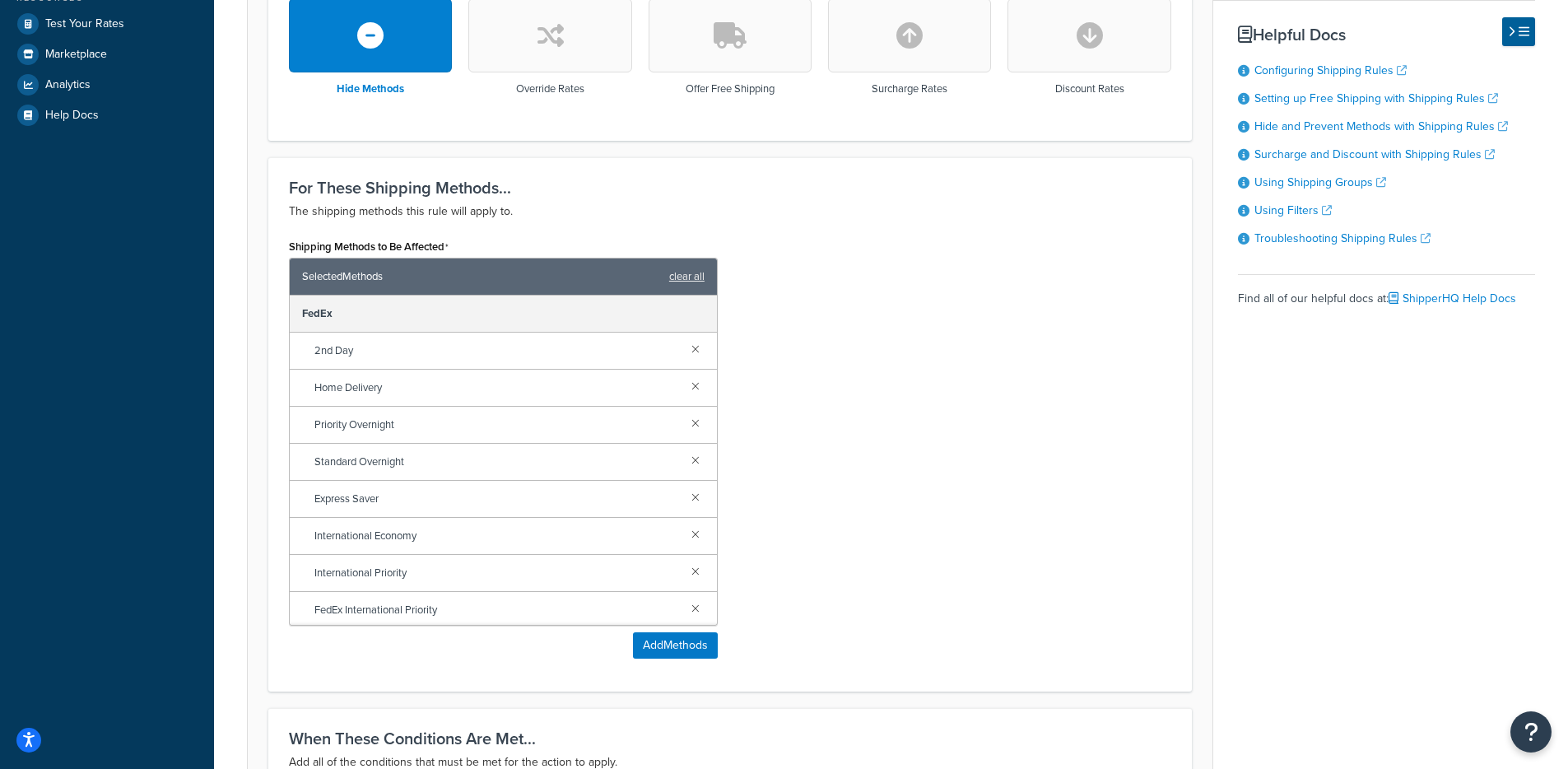
scroll to position [936, 0]
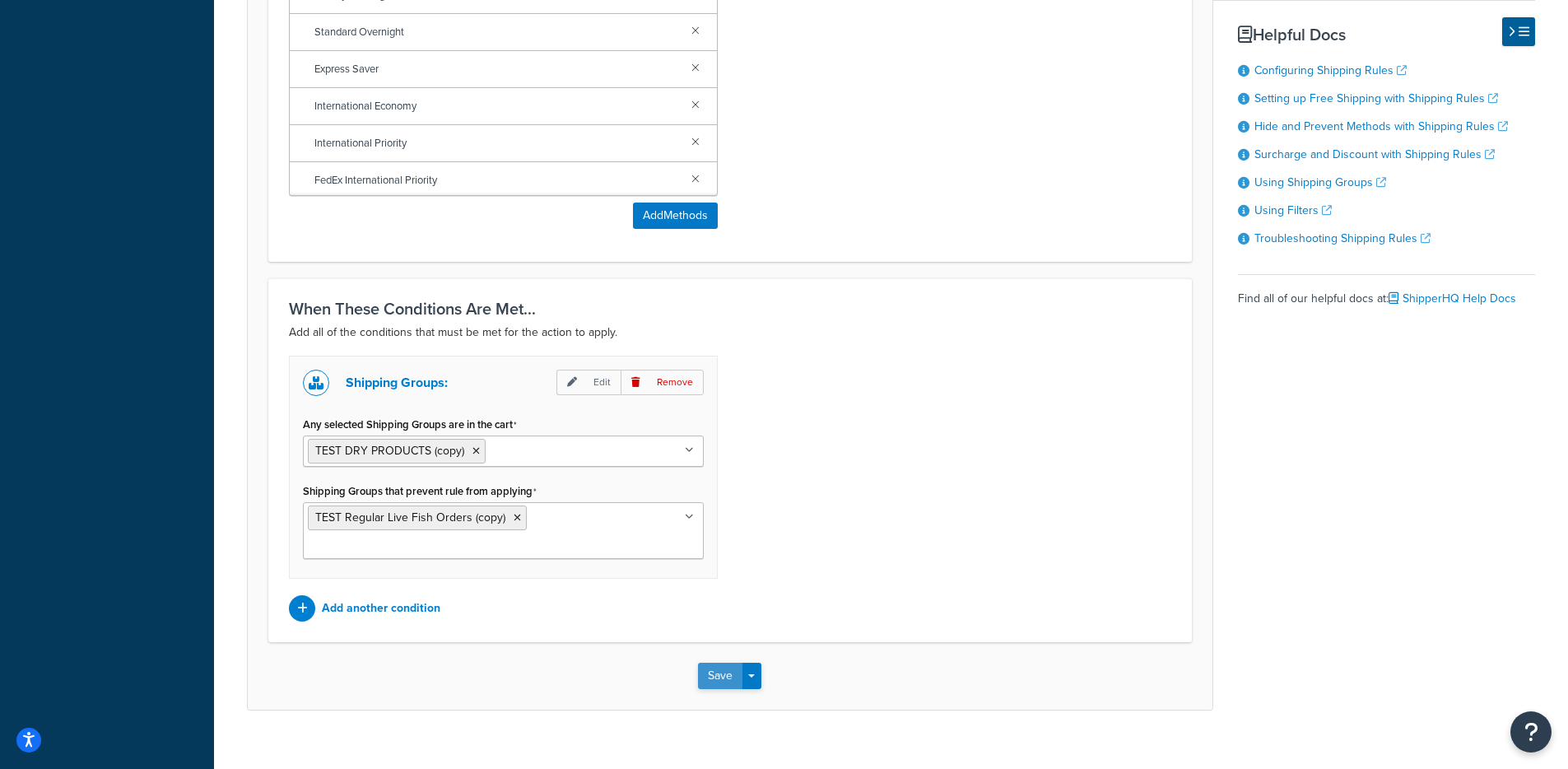
click at [723, 663] on button "Save" at bounding box center [720, 676] width 44 height 27
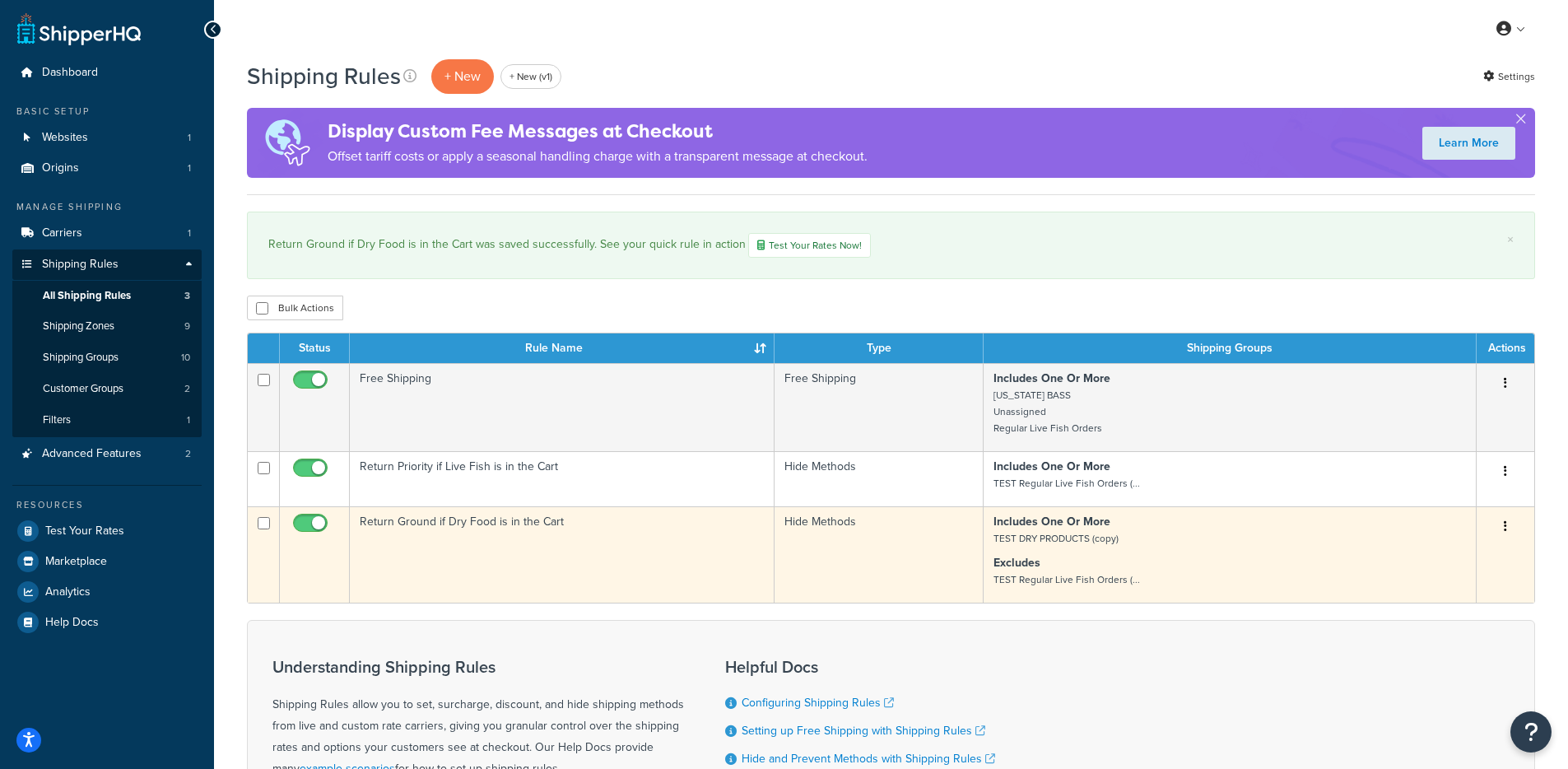
click at [576, 587] on td "Return Ground if Dry Food is in the Cart" at bounding box center [563, 554] width 425 height 97
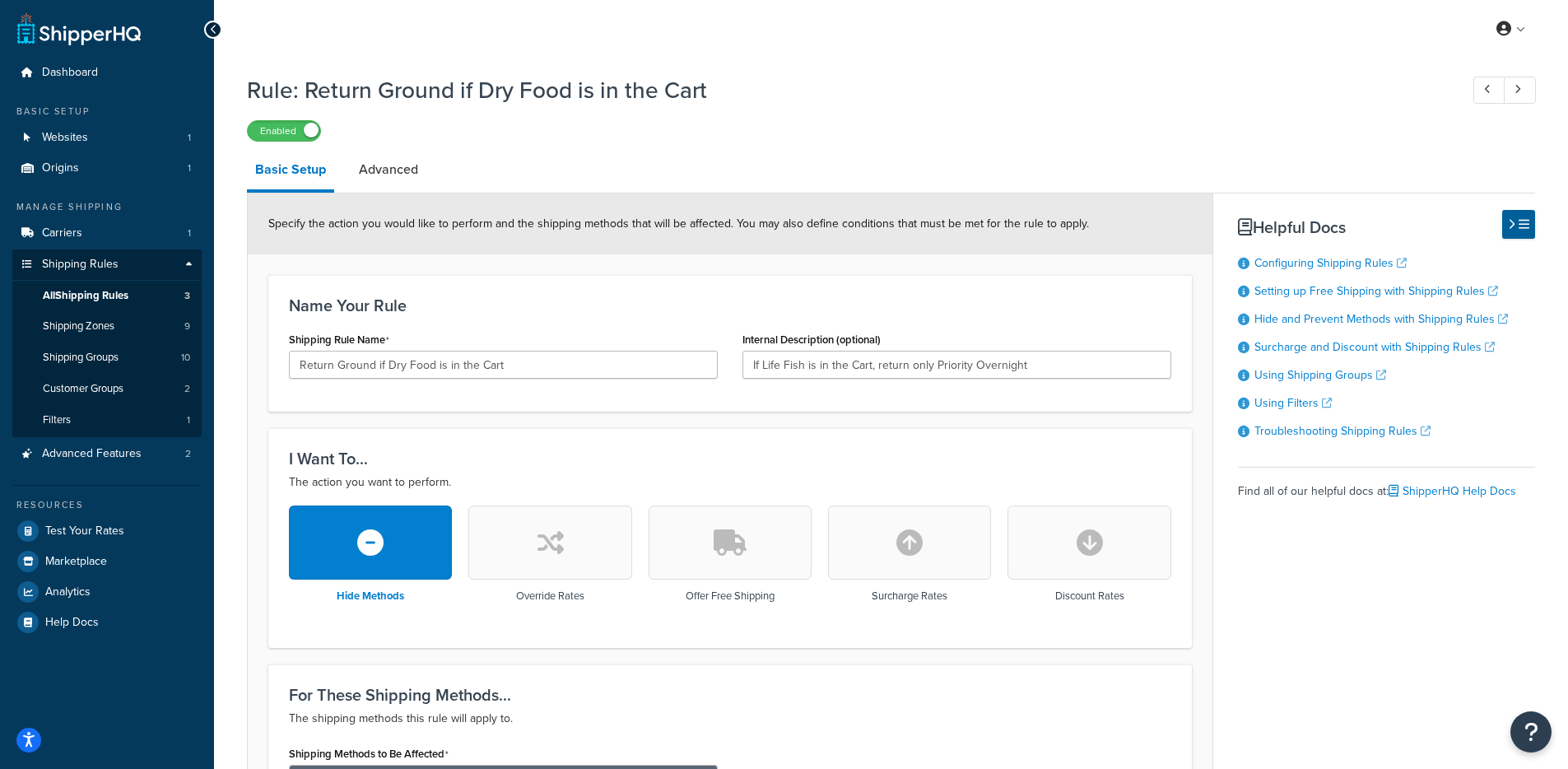
click at [562, 348] on div "Shipping Rule Name Return Ground if Dry Food is in the Cart" at bounding box center [503, 352] width 429 height 51
click at [563, 363] on input "Return Ground if Dry Food is in the Cart" at bounding box center [503, 364] width 429 height 28
paste input "If Life Fish is in the Cart, return only Priority Overnight"
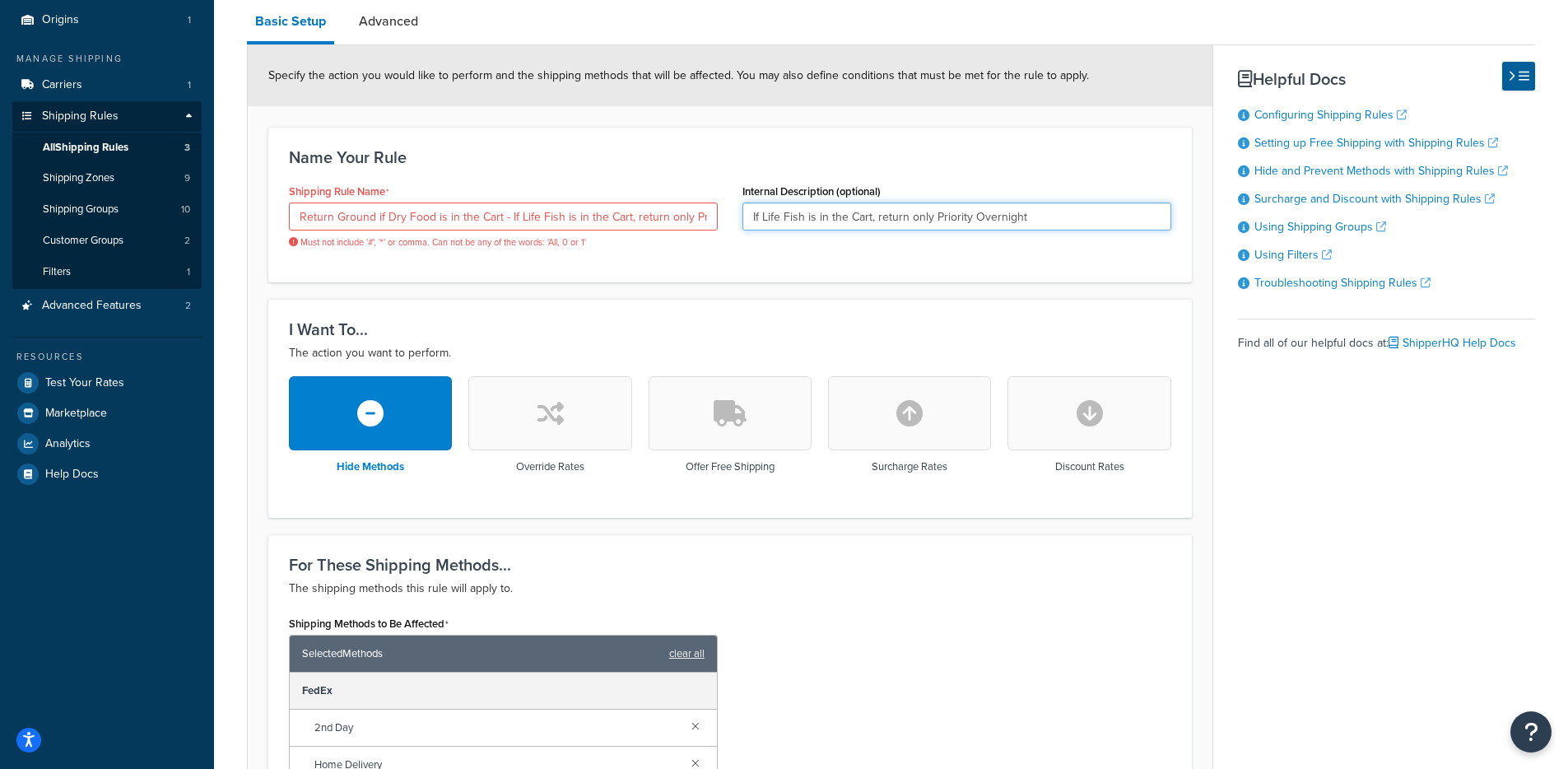
drag, startPoint x: 1063, startPoint y: 217, endPoint x: 718, endPoint y: 218, distance: 345.0
click at [718, 218] on div "Shipping Rule Name Return Ground if Dry Food is in the Cart - If Life Fish is i…" at bounding box center [730, 220] width 907 height 81
click at [708, 261] on div "Shipping Rule Name Return Ground if Dry Food is in the Cart - If Life Fish is i…" at bounding box center [503, 220] width 453 height 81
click at [505, 221] on input "Return Ground if Dry Food is in the Cart - If Life Fish is in the Cart, return …" at bounding box center [503, 216] width 429 height 28
click at [649, 264] on div "Name Your Rule Shipping Rule Name Return Ground if Dry Food is in the Cart but …" at bounding box center [731, 205] width 924 height 155
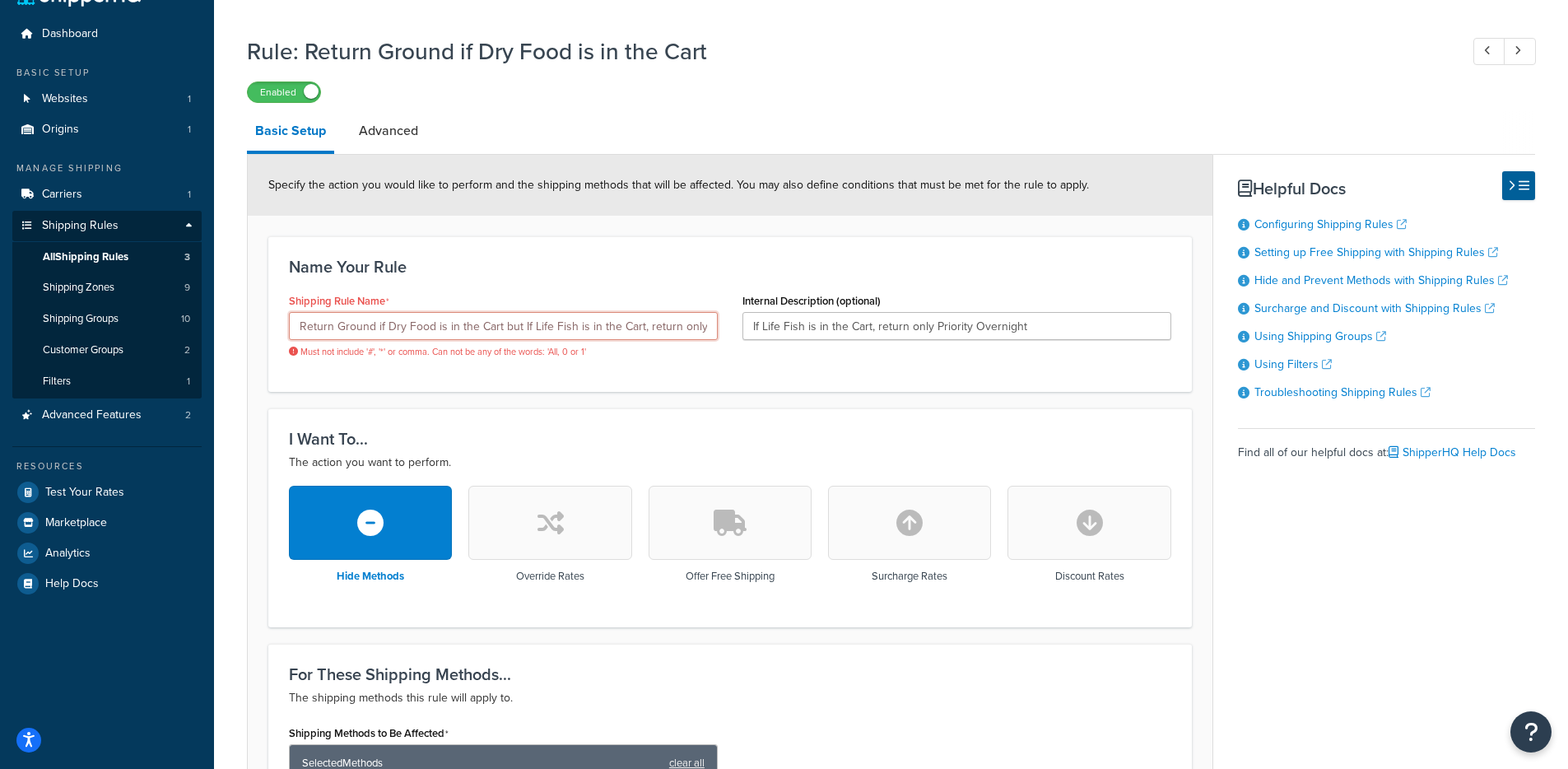
scroll to position [0, 81]
drag, startPoint x: 546, startPoint y: 321, endPoint x: 1060, endPoint y: 395, distance: 519.3
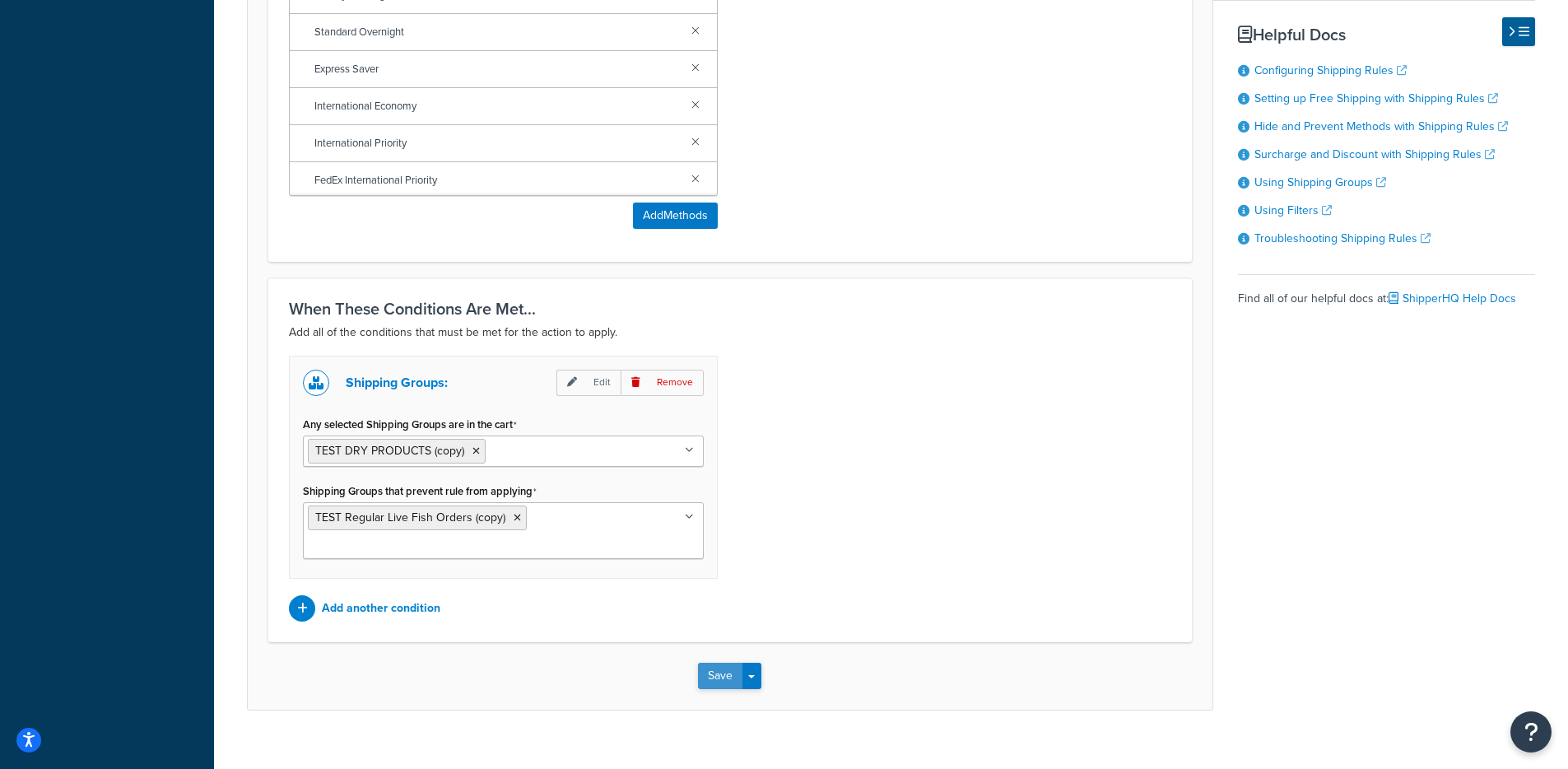
click at [712, 663] on button "Save" at bounding box center [720, 676] width 44 height 27
click at [714, 663] on button "Save" at bounding box center [720, 676] width 44 height 27
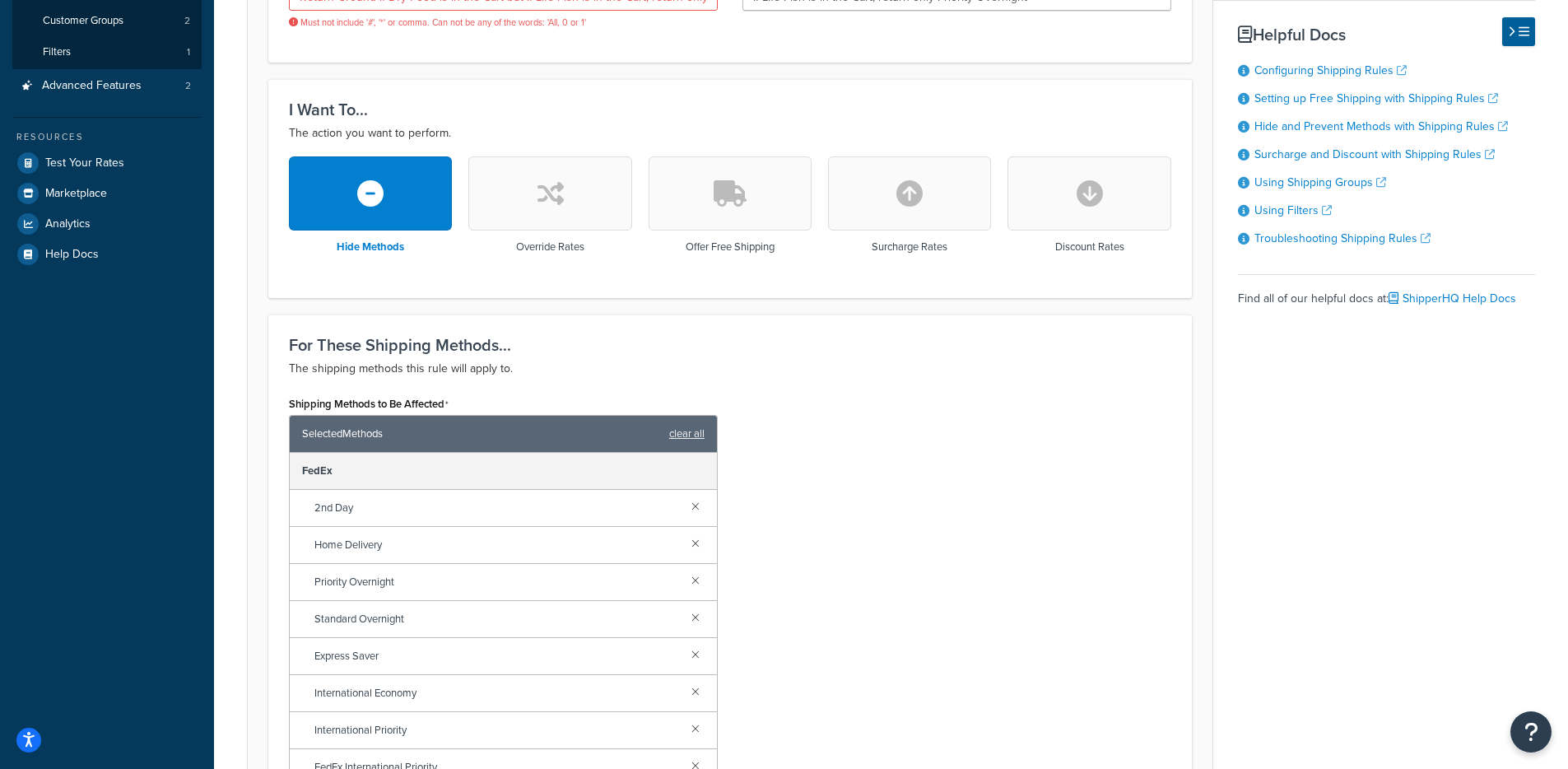
scroll to position [20, 0]
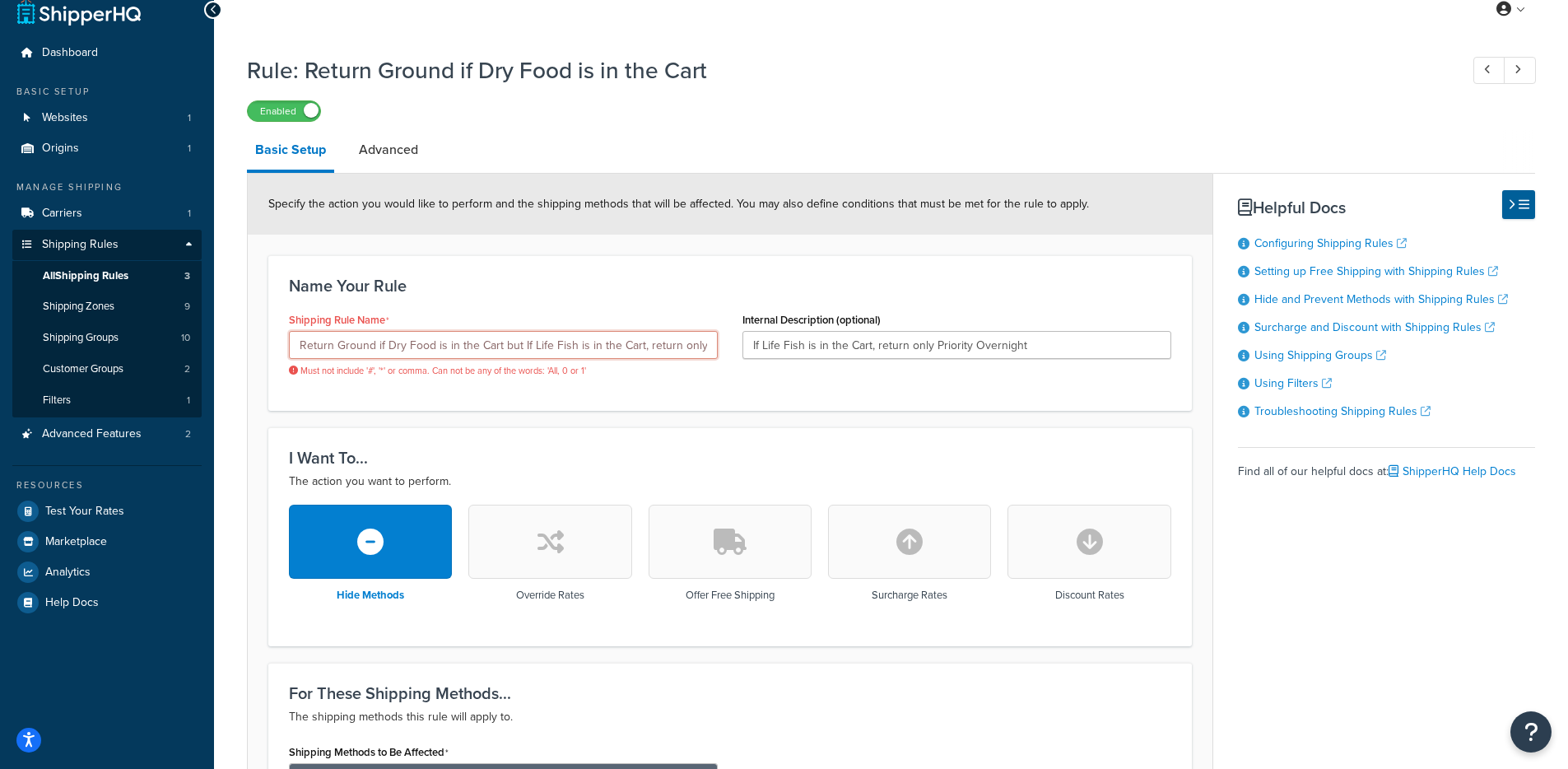
click at [605, 354] on input "Return Ground if Dry Food is in the Cart but If Life Fish is in the Cart, retur…" at bounding box center [503, 344] width 429 height 28
click at [555, 348] on input "Return Ground if Dry Food is in the Cart but If Life Fish is in the Cart, retur…" at bounding box center [503, 344] width 429 height 28
click at [639, 348] on input "Return Ground if Dry Food is in the Cart but If Life Fish is in the Cart, retur…" at bounding box center [503, 344] width 429 height 28
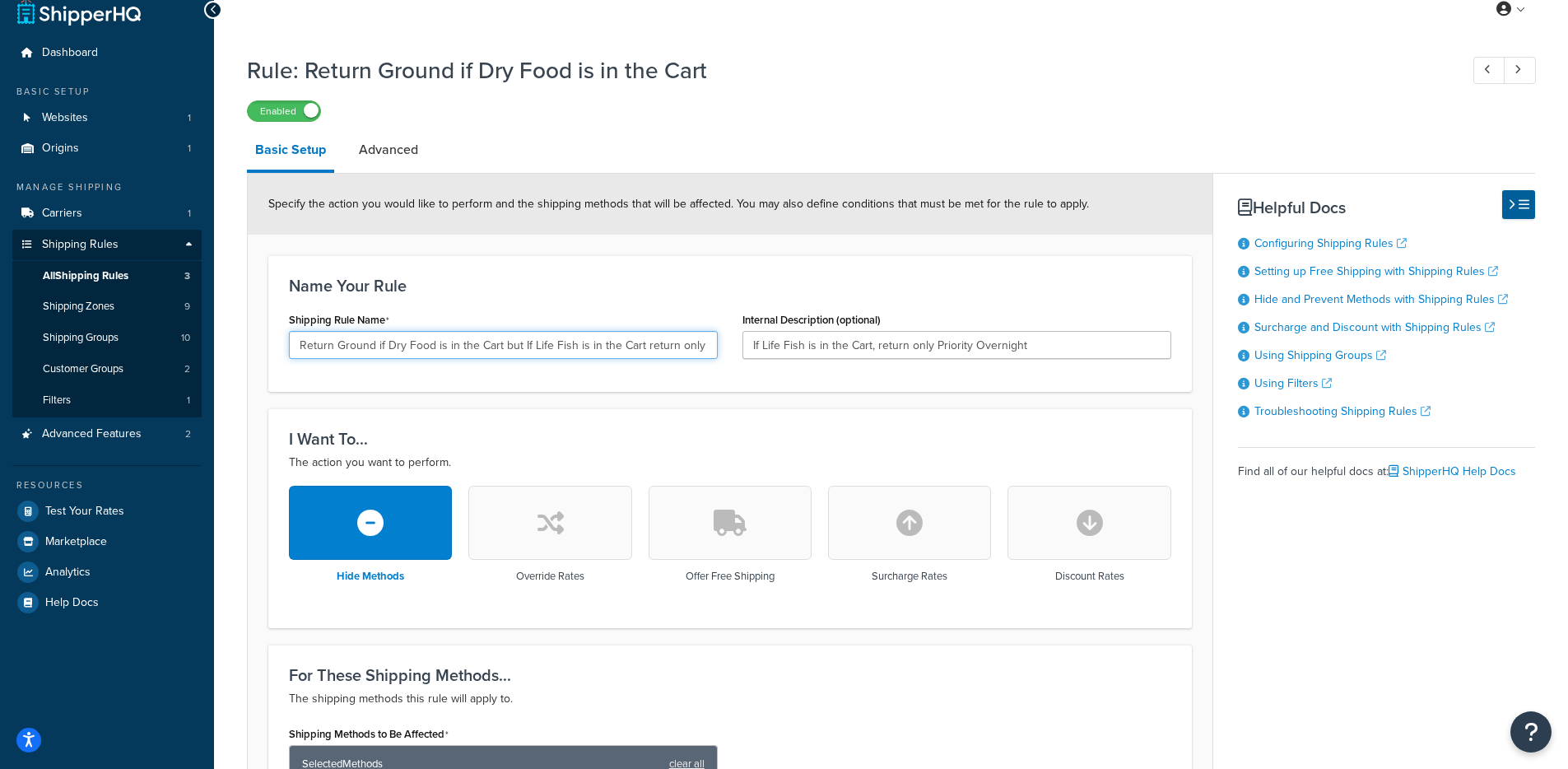
type input "Return Ground if Dry Food is in the Cart but If Life Fish is in the Cart return…"
click at [874, 350] on input "If Life Fish is in the Cart, return only Priority Overnight" at bounding box center [957, 344] width 429 height 28
click at [872, 344] on input "If Life Fish is in the Cart, return only Priority Overnight" at bounding box center [957, 344] width 429 height 28
type input "If Life Fish is in the Cart return only Priority Overnight"
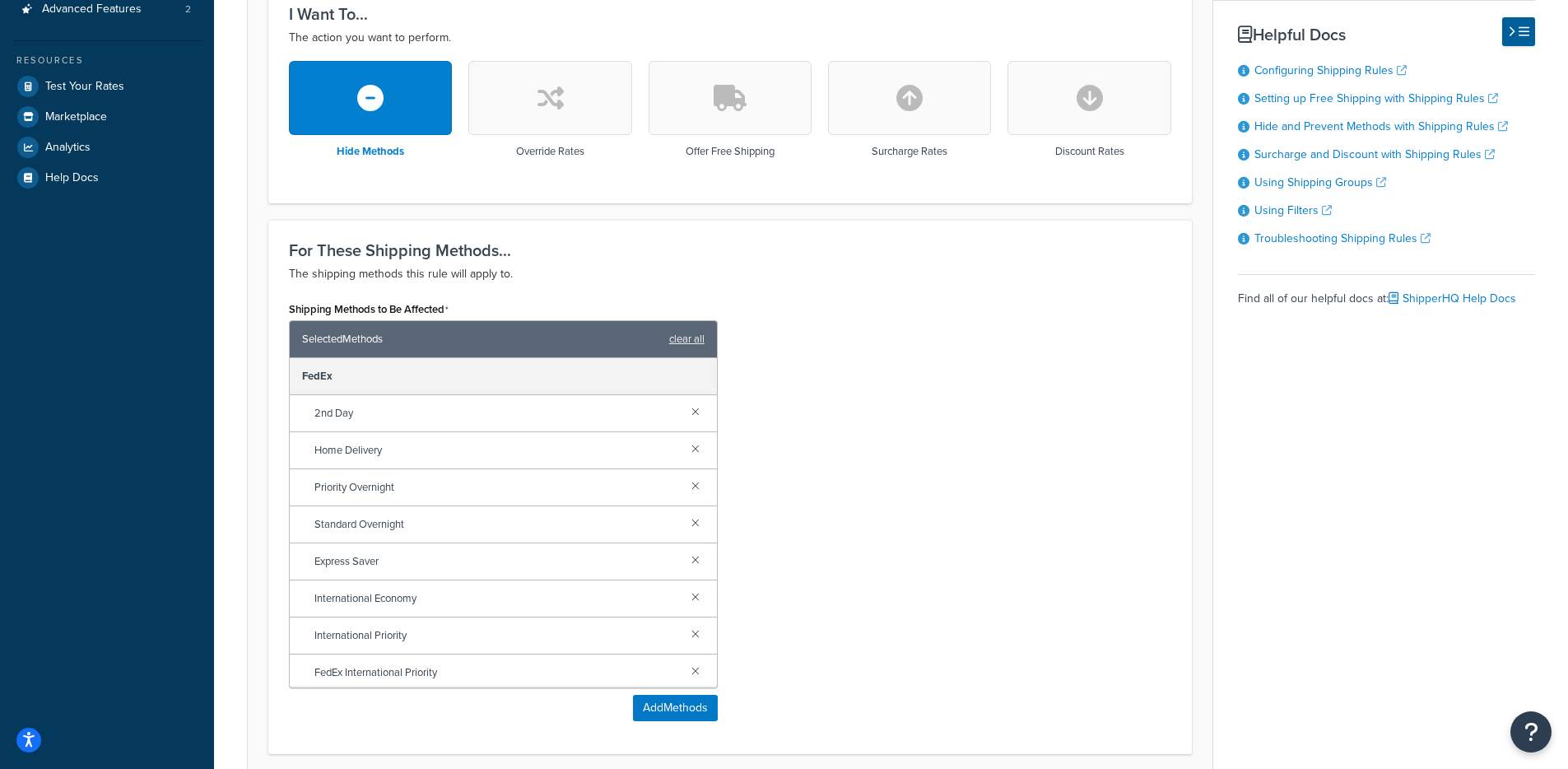
scroll to position [936, 0]
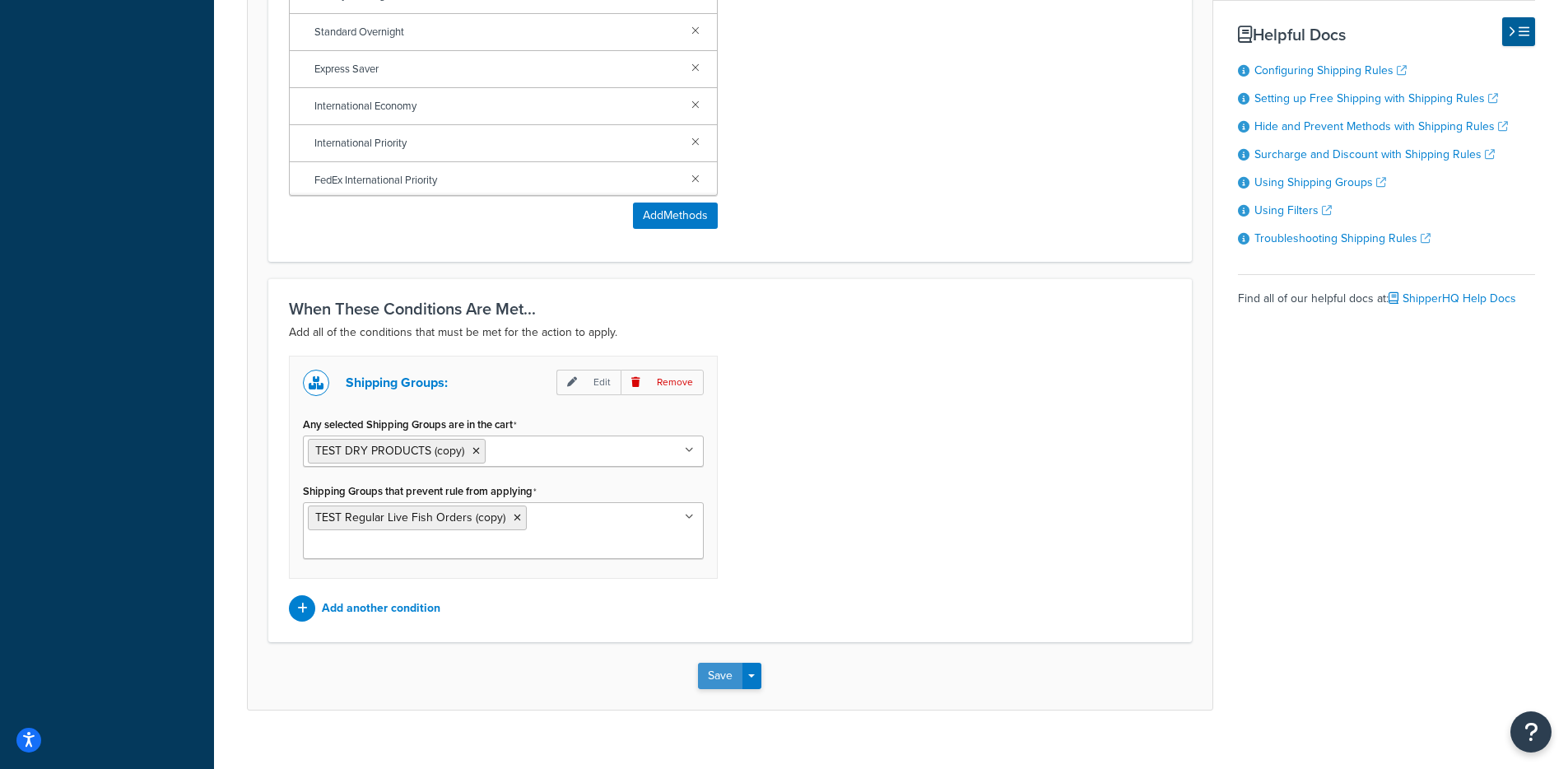
click at [717, 663] on button "Save" at bounding box center [720, 676] width 44 height 27
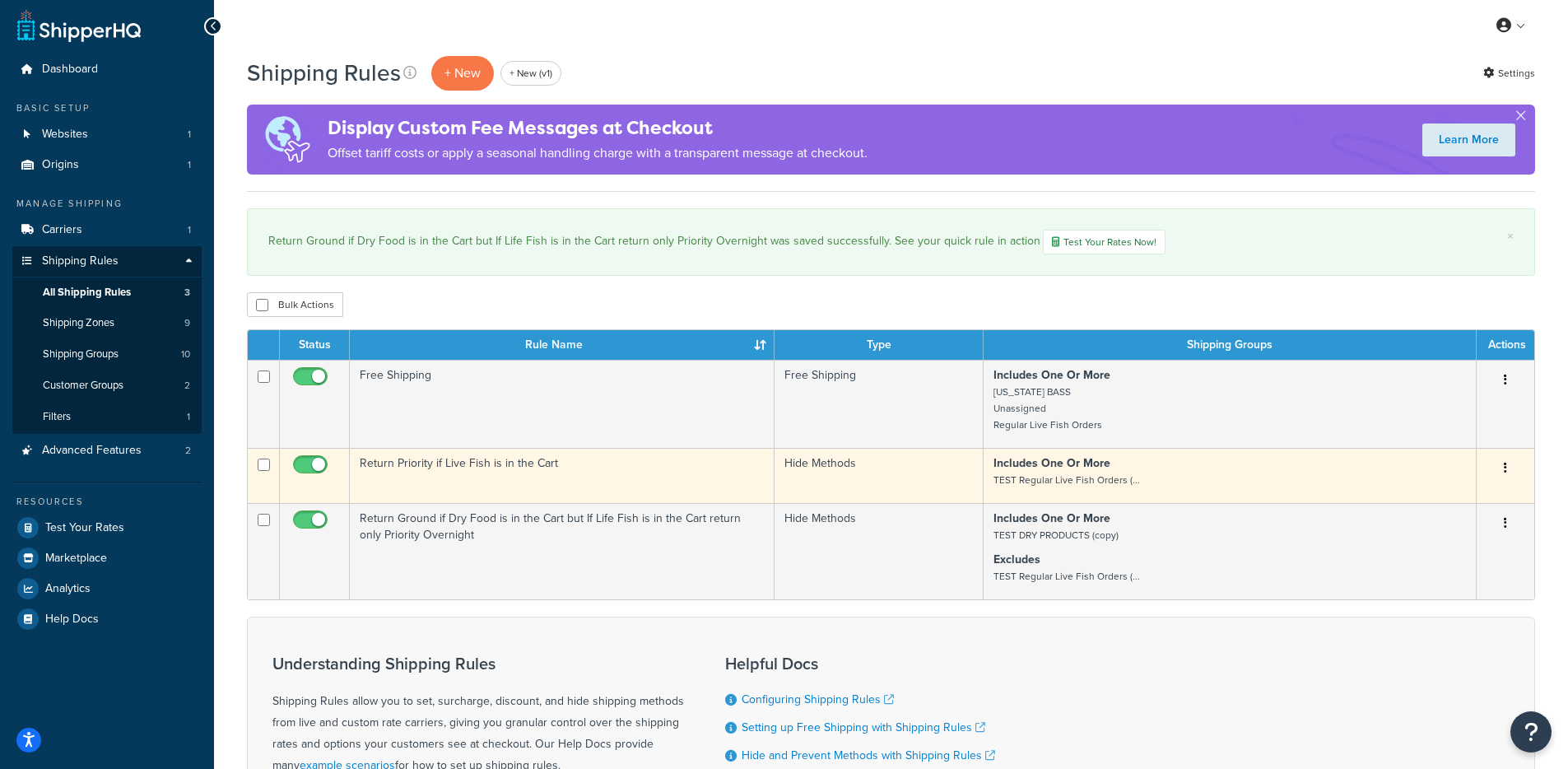
scroll to position [7, 0]
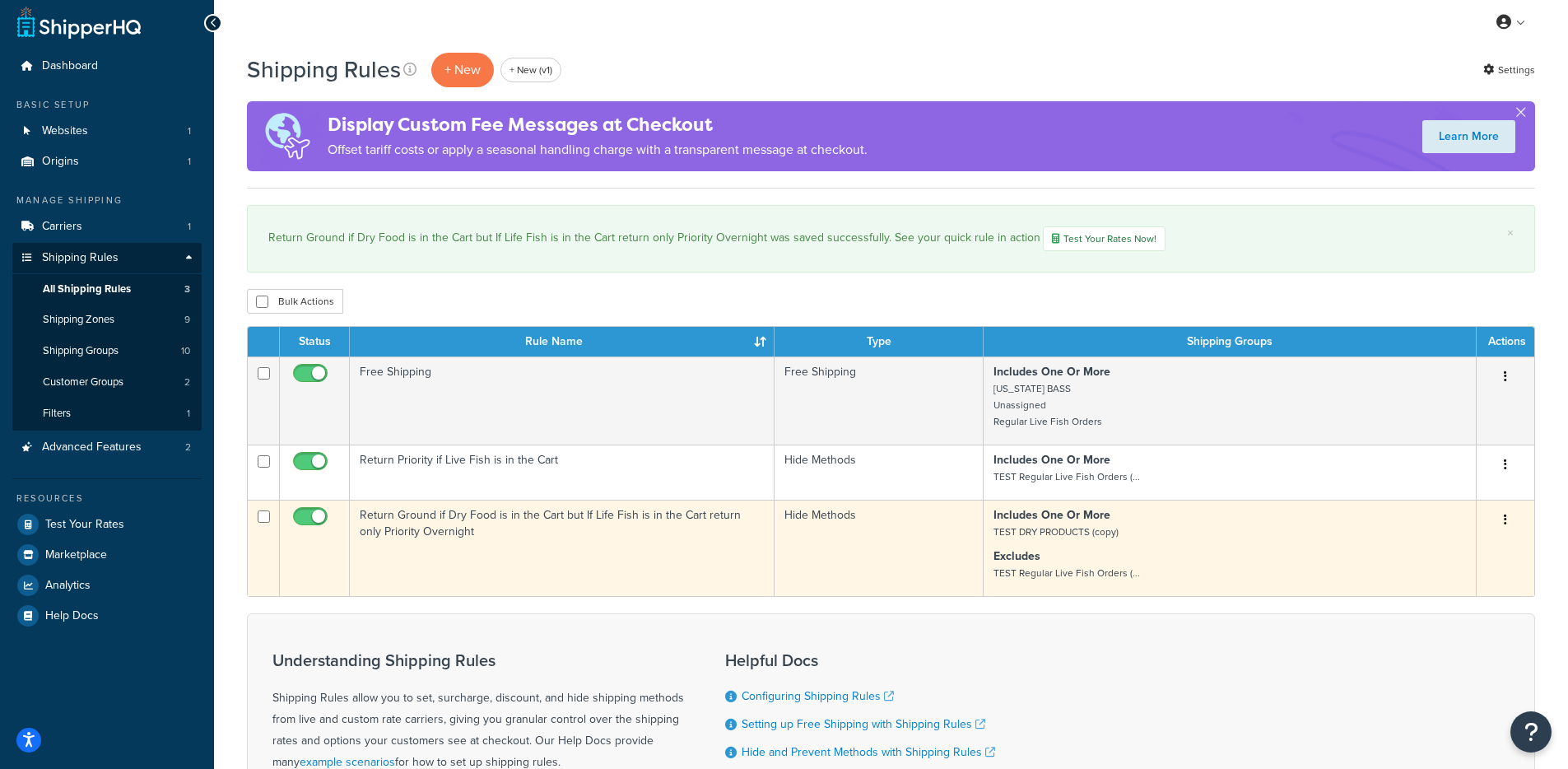
click at [557, 576] on td "Return Ground if Dry Food is in the Cart but If Life Fish is in the Cart return…" at bounding box center [563, 547] width 425 height 97
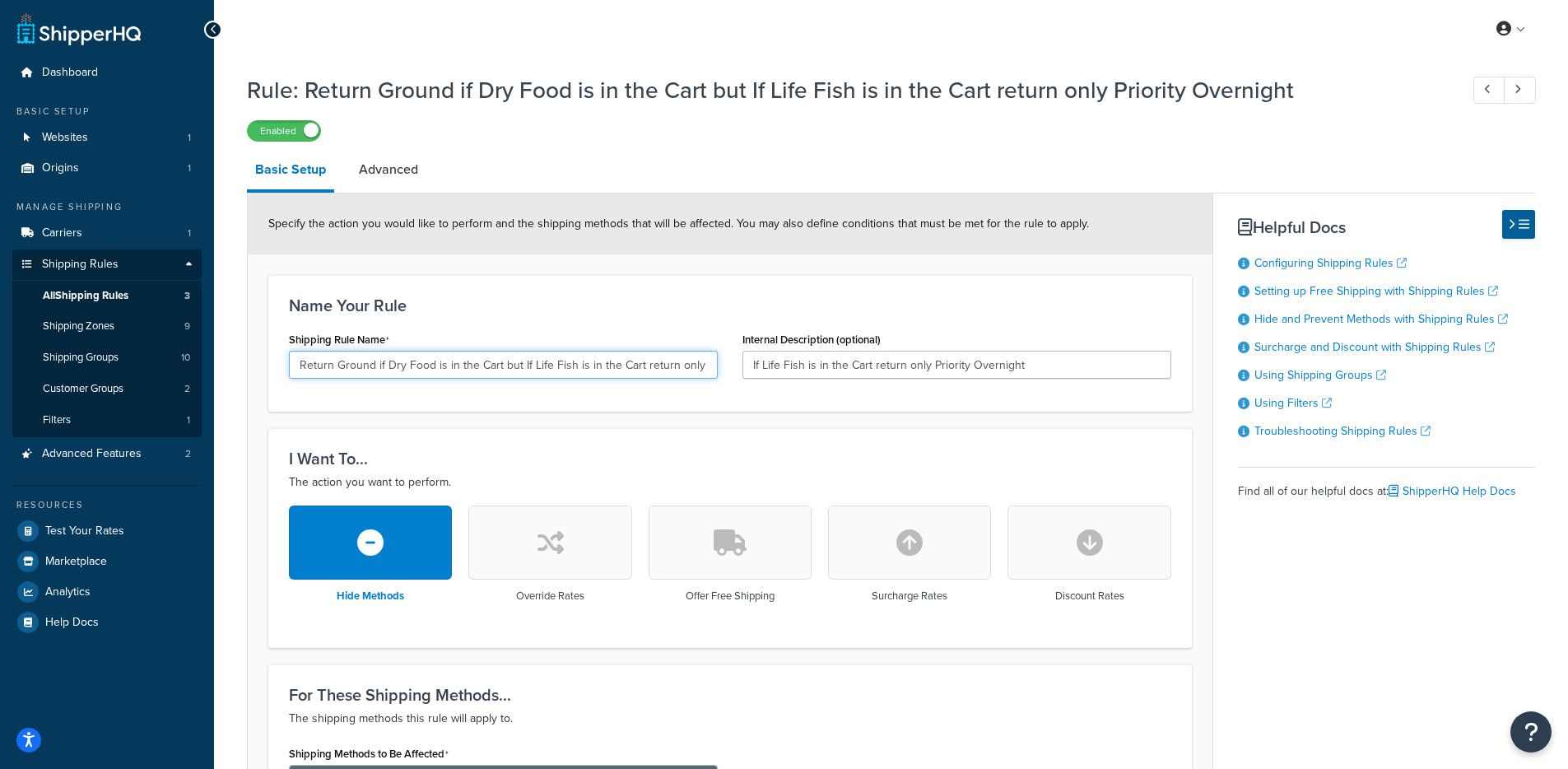
scroll to position [0, 79]
drag, startPoint x: 502, startPoint y: 368, endPoint x: 1250, endPoint y: 398, distance: 748.6
click at [729, 458] on h3 "I Want To..." at bounding box center [730, 458] width 882 height 18
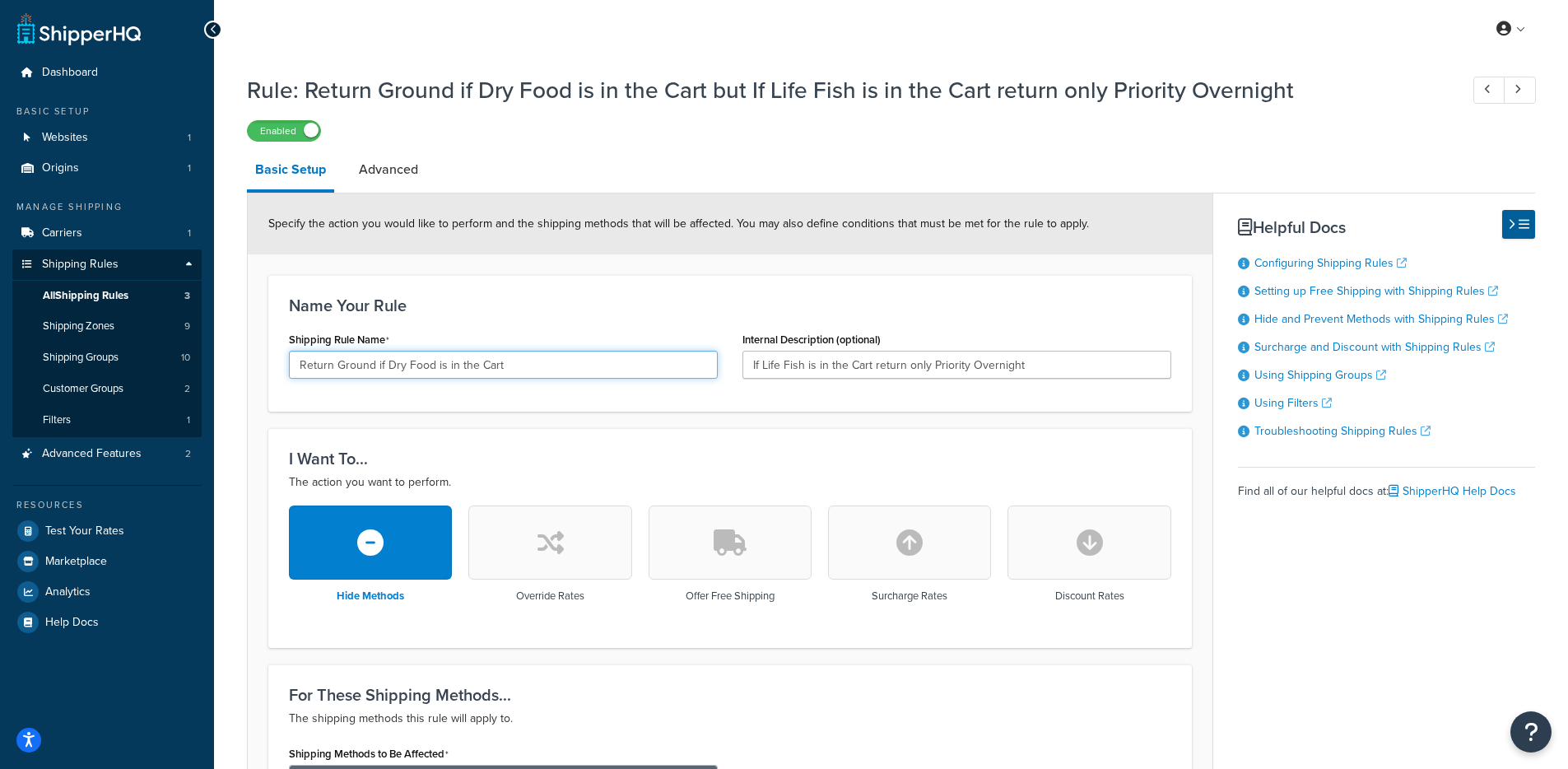
click at [569, 363] on input "Return Ground if Dry Food is in the Cart" at bounding box center [503, 364] width 429 height 28
click at [561, 438] on div "I Want To... The action you want to perform. Hide Methods Override Rates Offer …" at bounding box center [731, 537] width 924 height 219
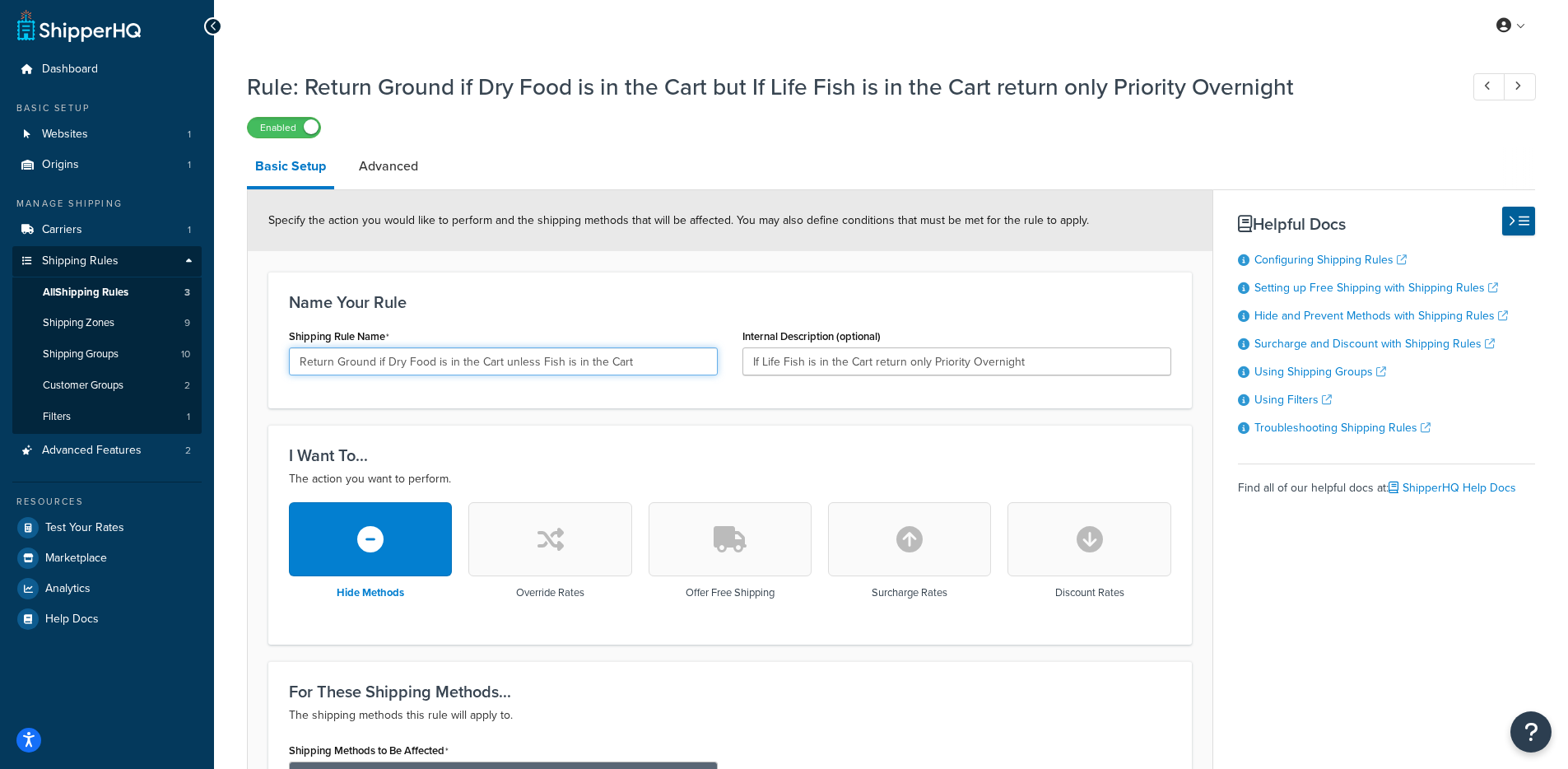
drag, startPoint x: 637, startPoint y: 368, endPoint x: 526, endPoint y: 364, distance: 111.1
click at [526, 364] on input "Return Ground if Dry Food is in the Cart unless Fish is in the Cart" at bounding box center [503, 361] width 429 height 28
click at [527, 365] on input "Return Ground if Dry Food is in the Cart unless Fish is in the Cart" at bounding box center [503, 361] width 429 height 28
click at [534, 364] on input "Return Ground if Dry Food is in the Cart unless Fish is in the Cart" at bounding box center [503, 361] width 429 height 28
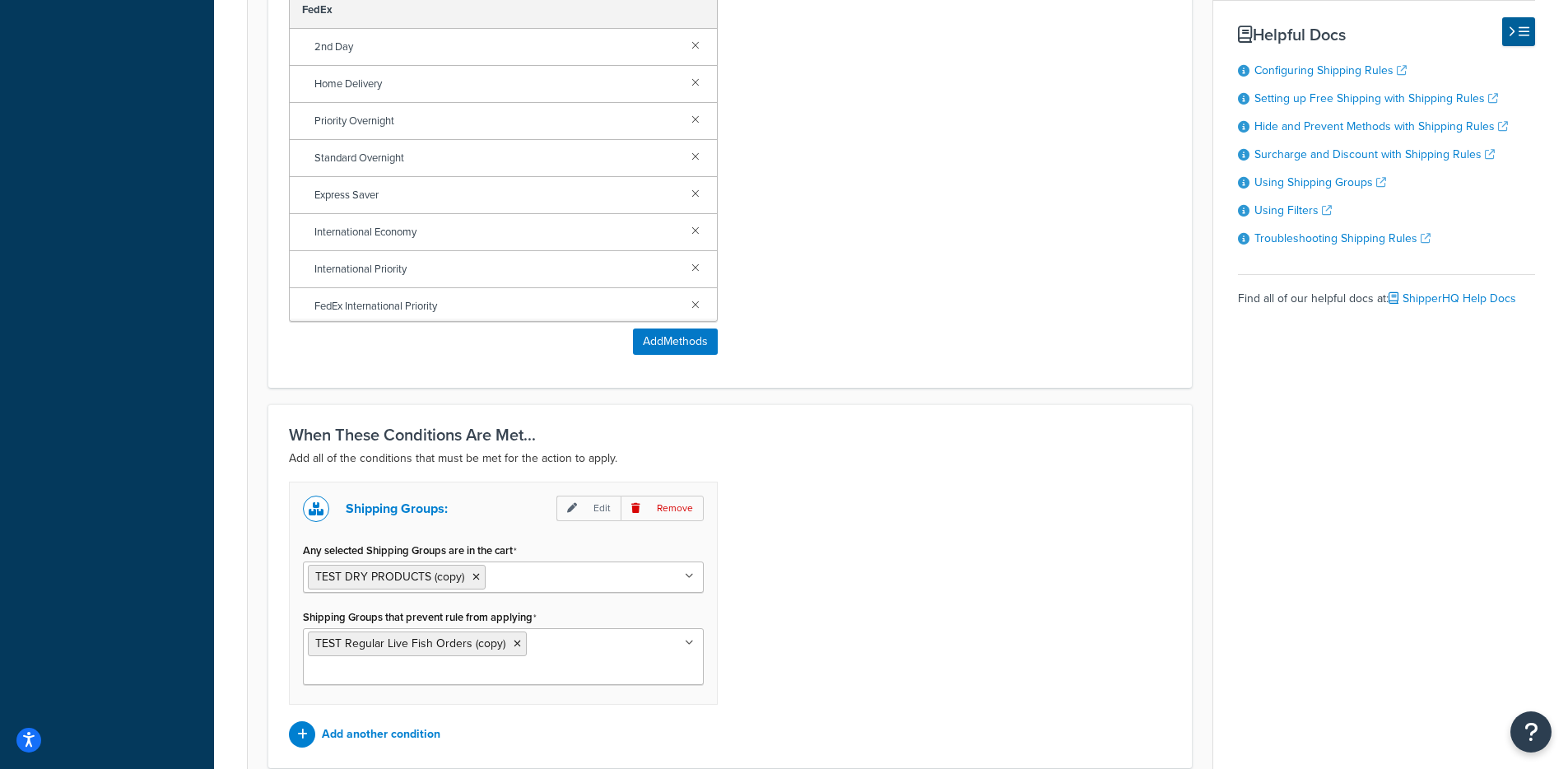
scroll to position [936, 0]
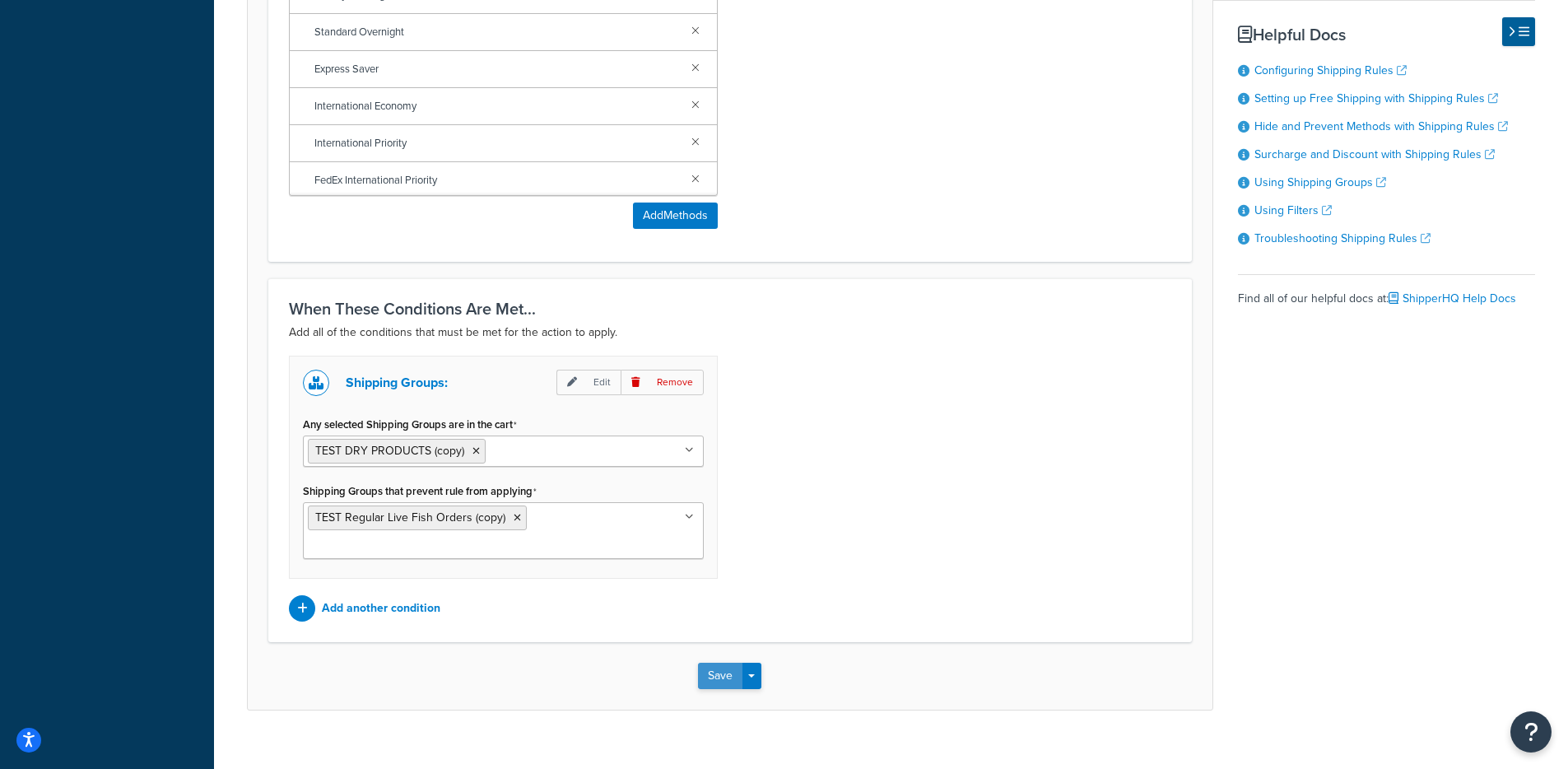
type input "Return Ground if Dry Food is in the Cart unless Live Fish is in the Cart"
click at [716, 663] on button "Save" at bounding box center [720, 676] width 44 height 27
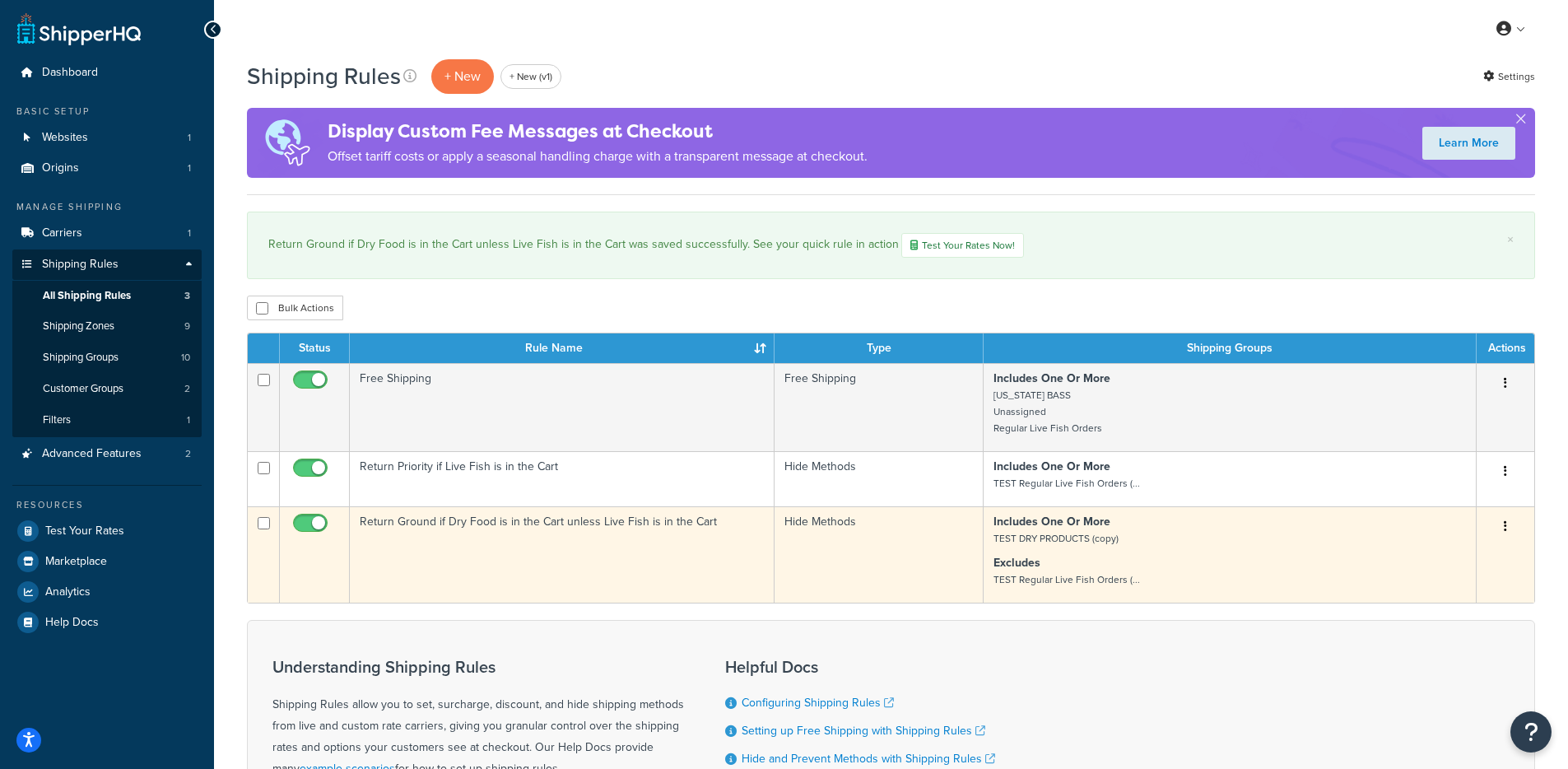
click at [647, 597] on td "Return Ground if Dry Food is in the Cart unless Live Fish is in the Cart" at bounding box center [563, 554] width 425 height 97
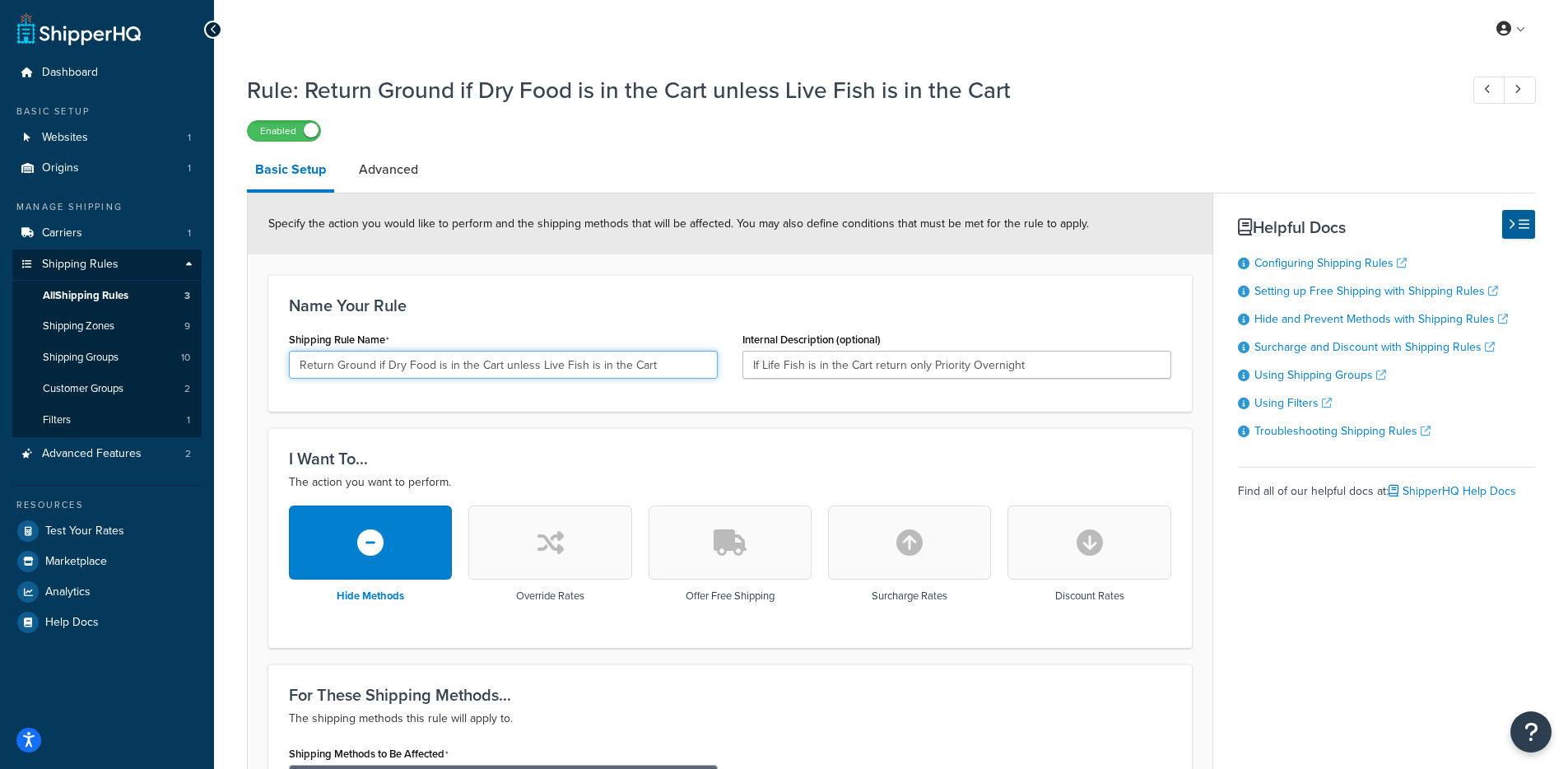
drag, startPoint x: 505, startPoint y: 363, endPoint x: 909, endPoint y: 378, distance: 404.3
click at [909, 378] on div "Shipping Rule Name Return Ground if Dry Food is in the Cart unless Live Fish is…" at bounding box center [730, 359] width 907 height 63
type input "Return Ground if Dry Food is in the Cart"
click at [843, 464] on h3 "I Want To..." at bounding box center [730, 458] width 882 height 18
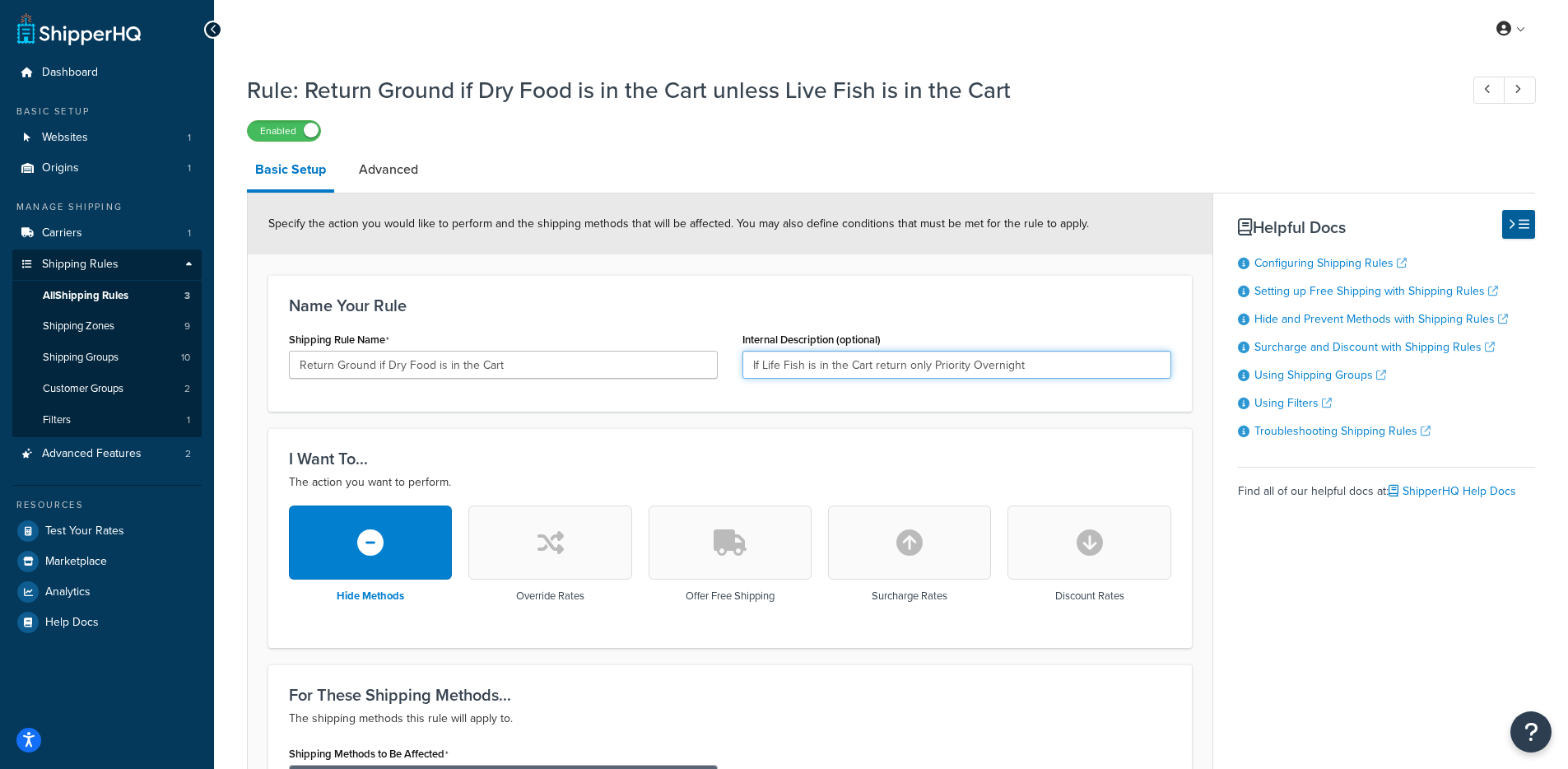
drag, startPoint x: 759, startPoint y: 365, endPoint x: 746, endPoint y: 363, distance: 13.2
click at [748, 363] on input "If Life Fish is in the Cart return only Priority Overnight" at bounding box center [957, 364] width 429 height 28
type input "Unless Life Fish is in the Cart return only Priority Overnight"
click at [751, 440] on div "I Want To... The action you want to perform. Hide Methods Override Rates Offer …" at bounding box center [731, 537] width 924 height 219
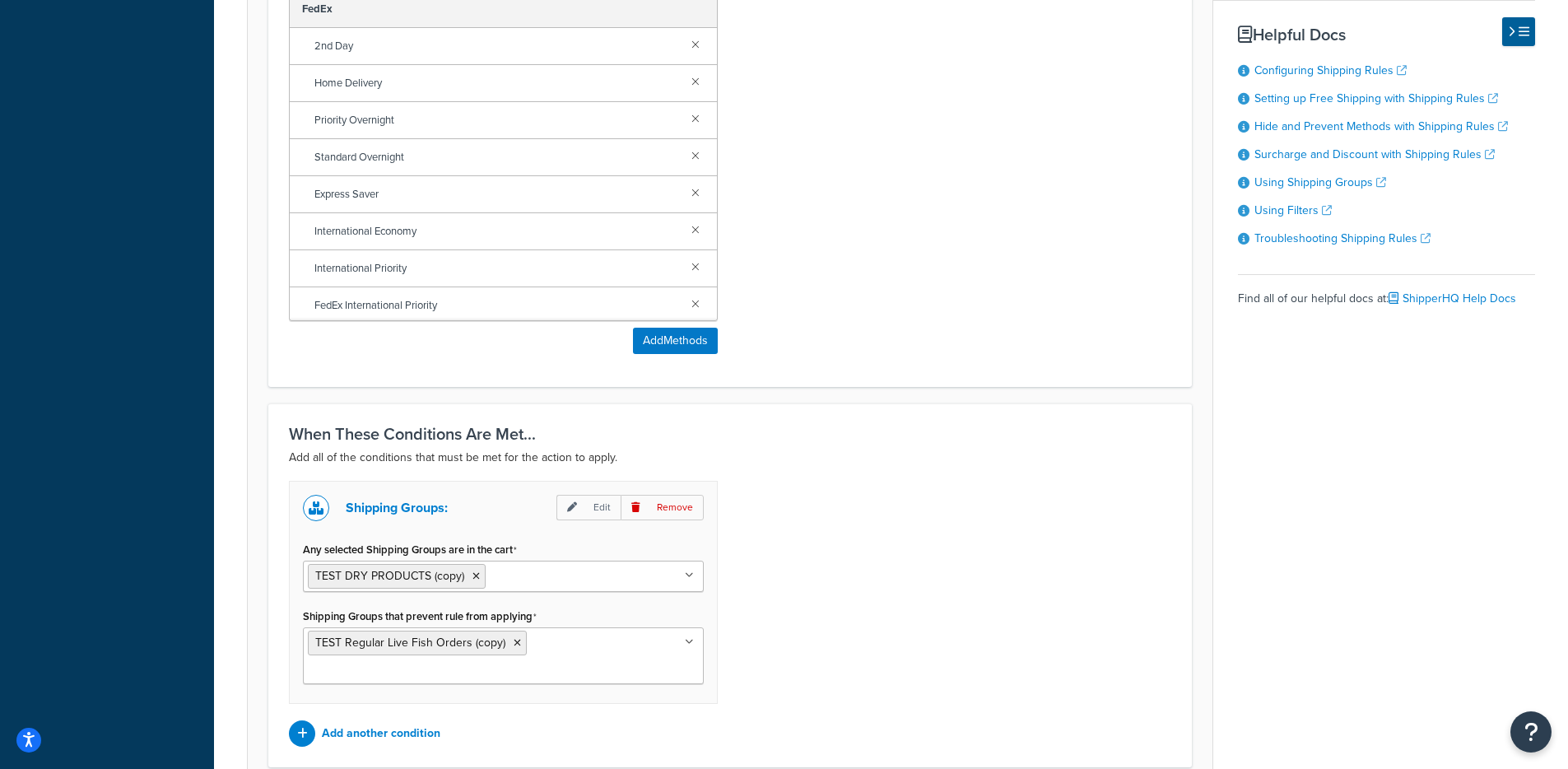
scroll to position [936, 0]
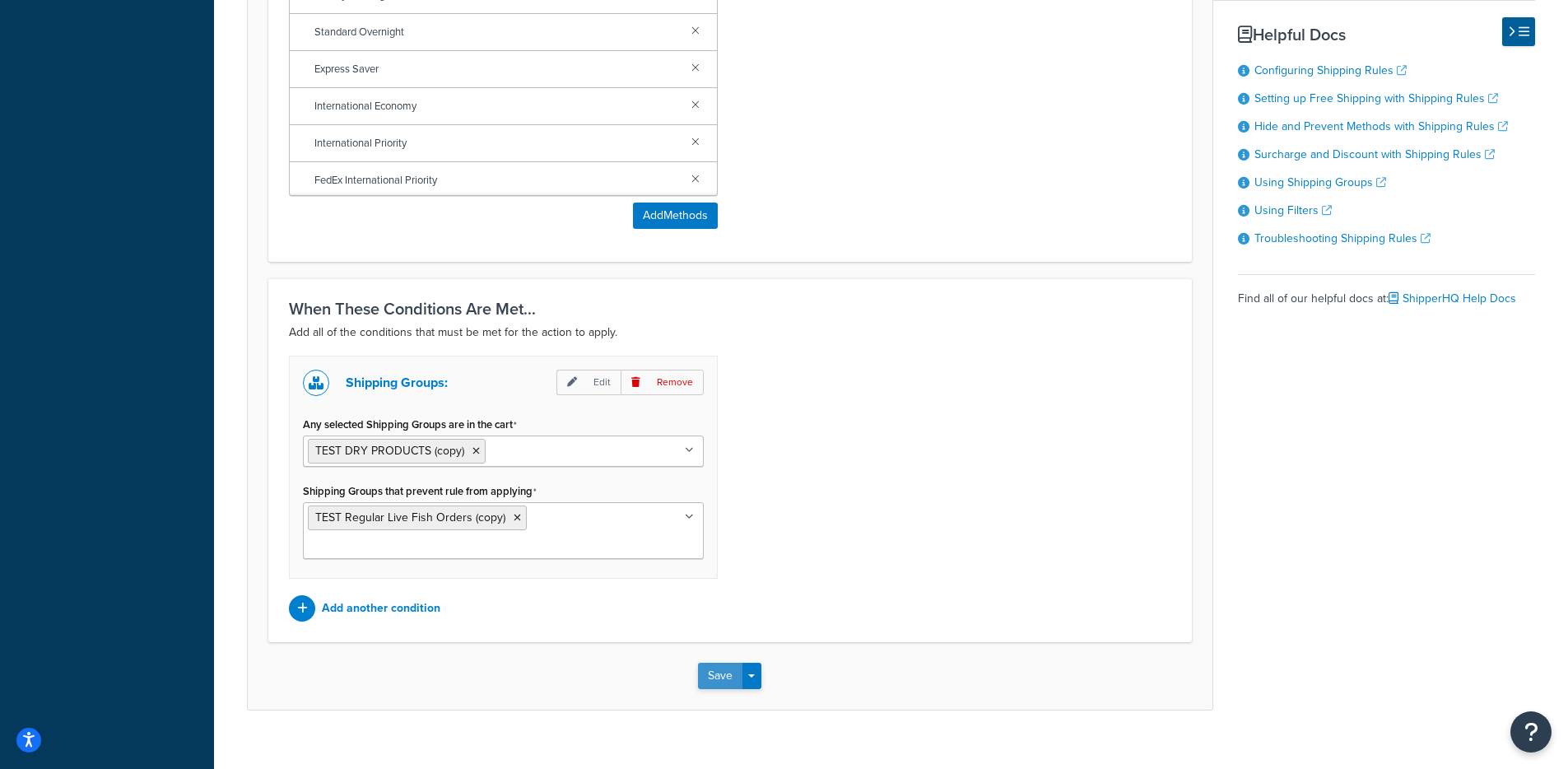
click at [705, 663] on button "Save" at bounding box center [720, 676] width 44 height 27
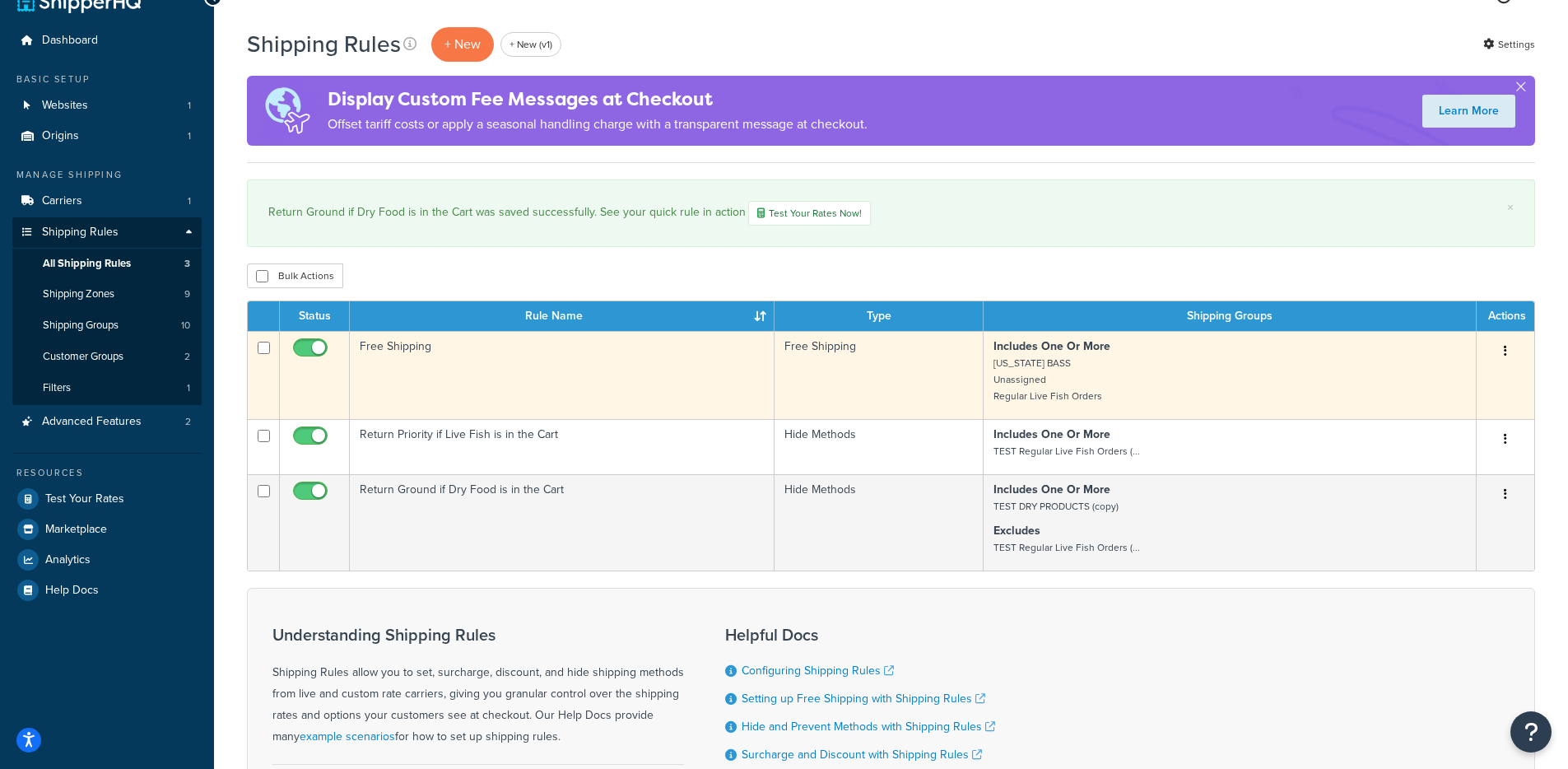
scroll to position [33, 0]
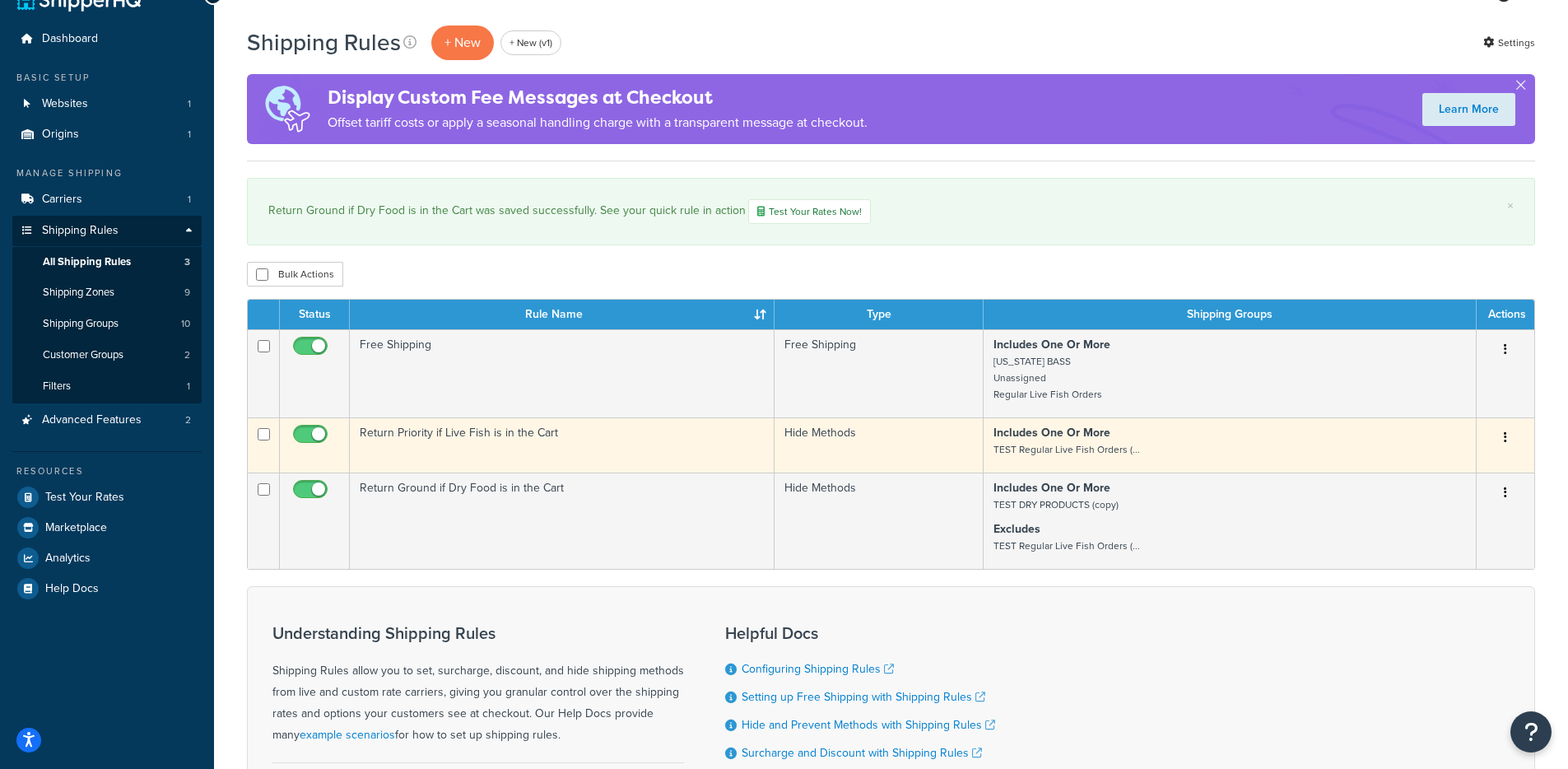
click at [617, 455] on td "Return Priority if Live Fish is in the Cart" at bounding box center [563, 445] width 425 height 55
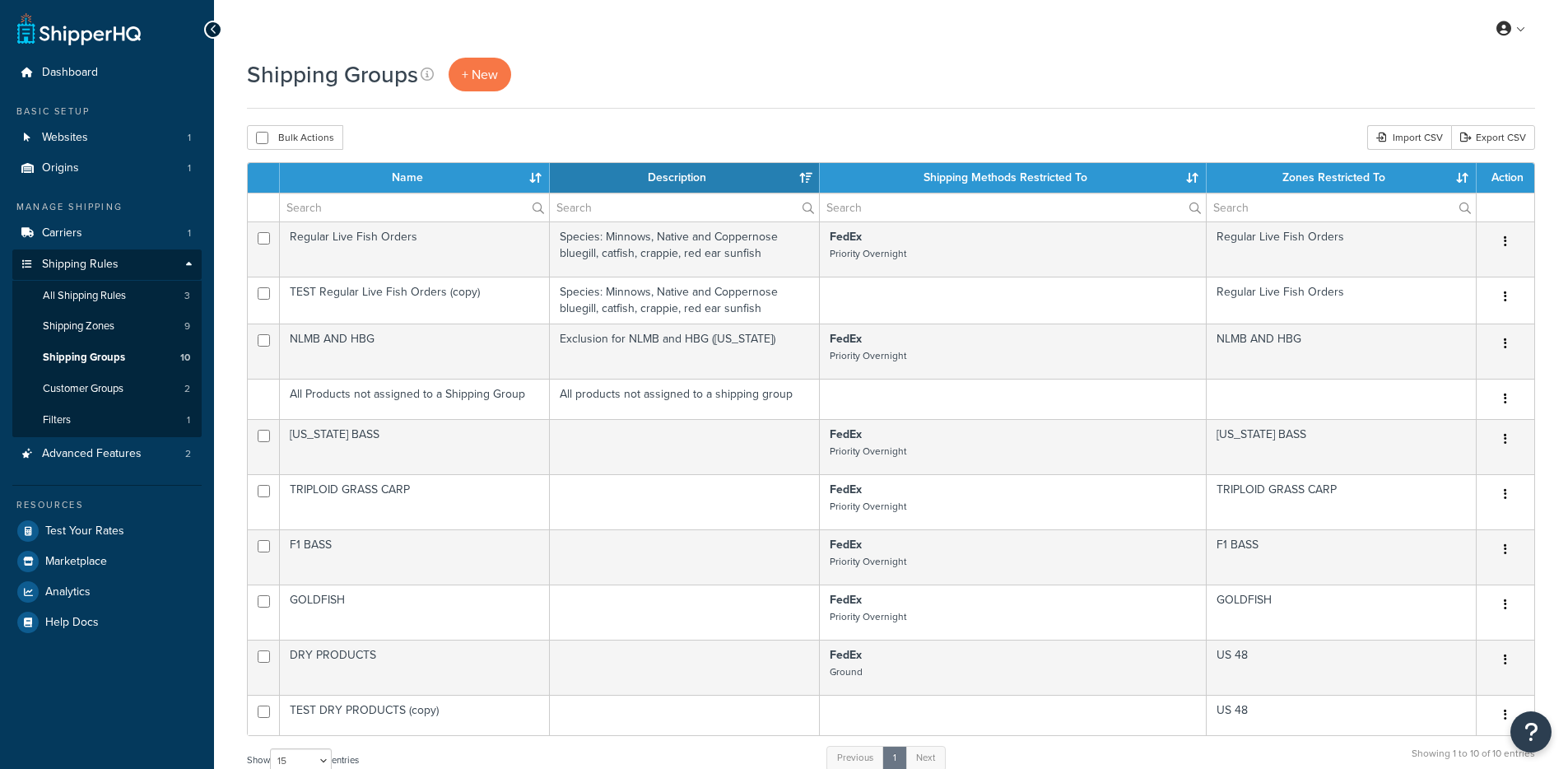
select select "15"
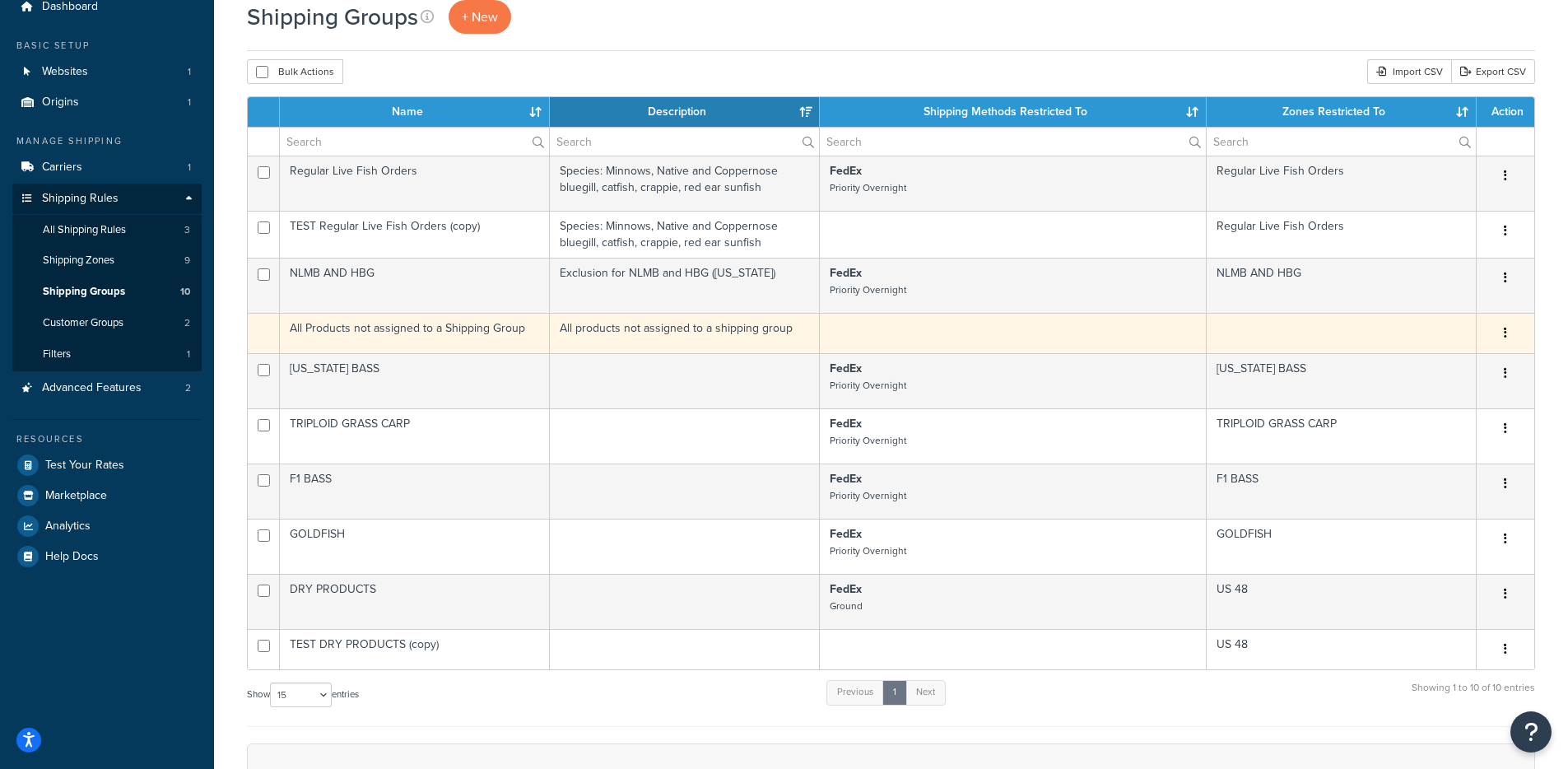
scroll to position [69, 0]
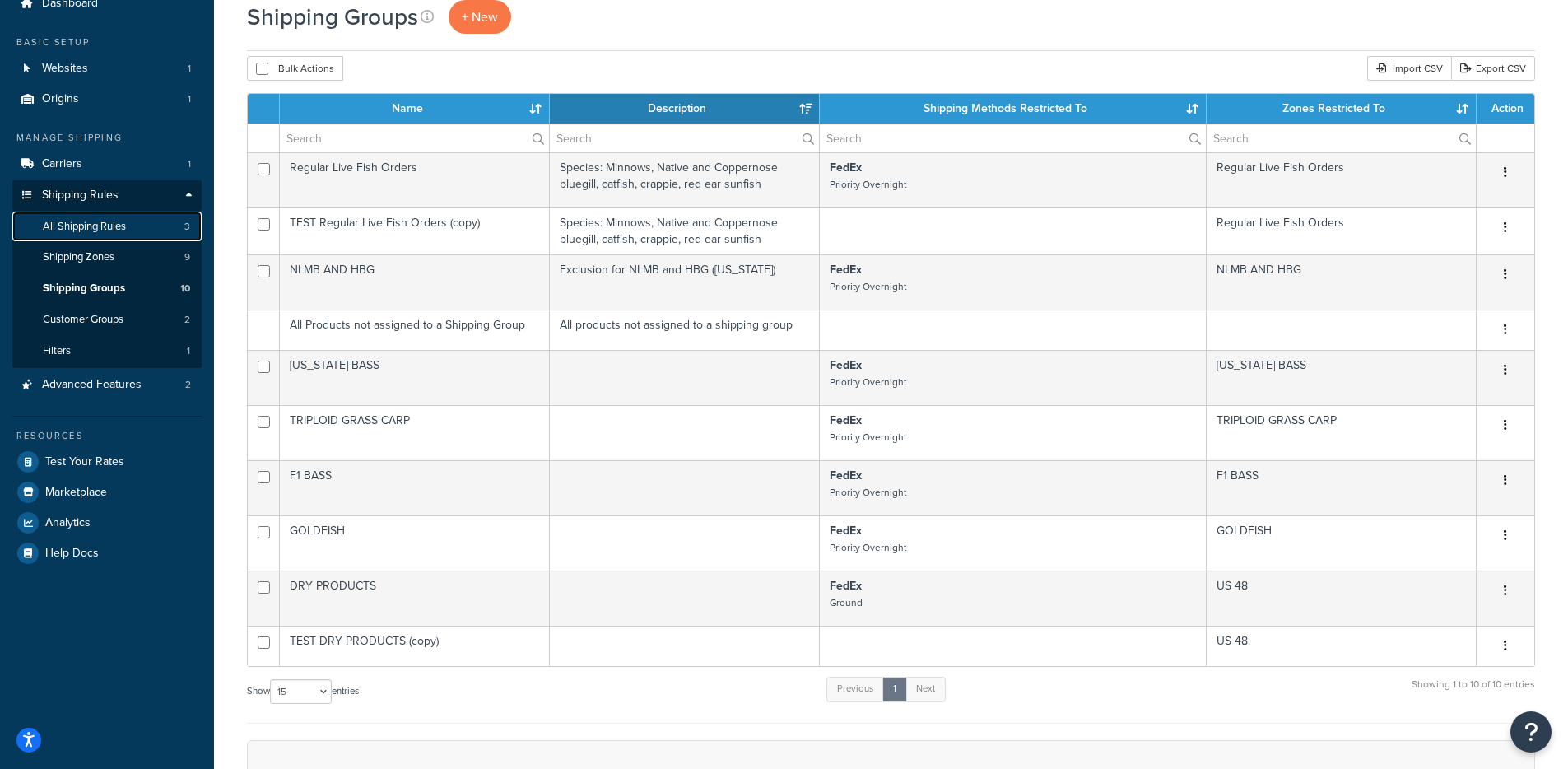
click at [120, 215] on link "All Shipping Rules 3" at bounding box center [107, 227] width 189 height 31
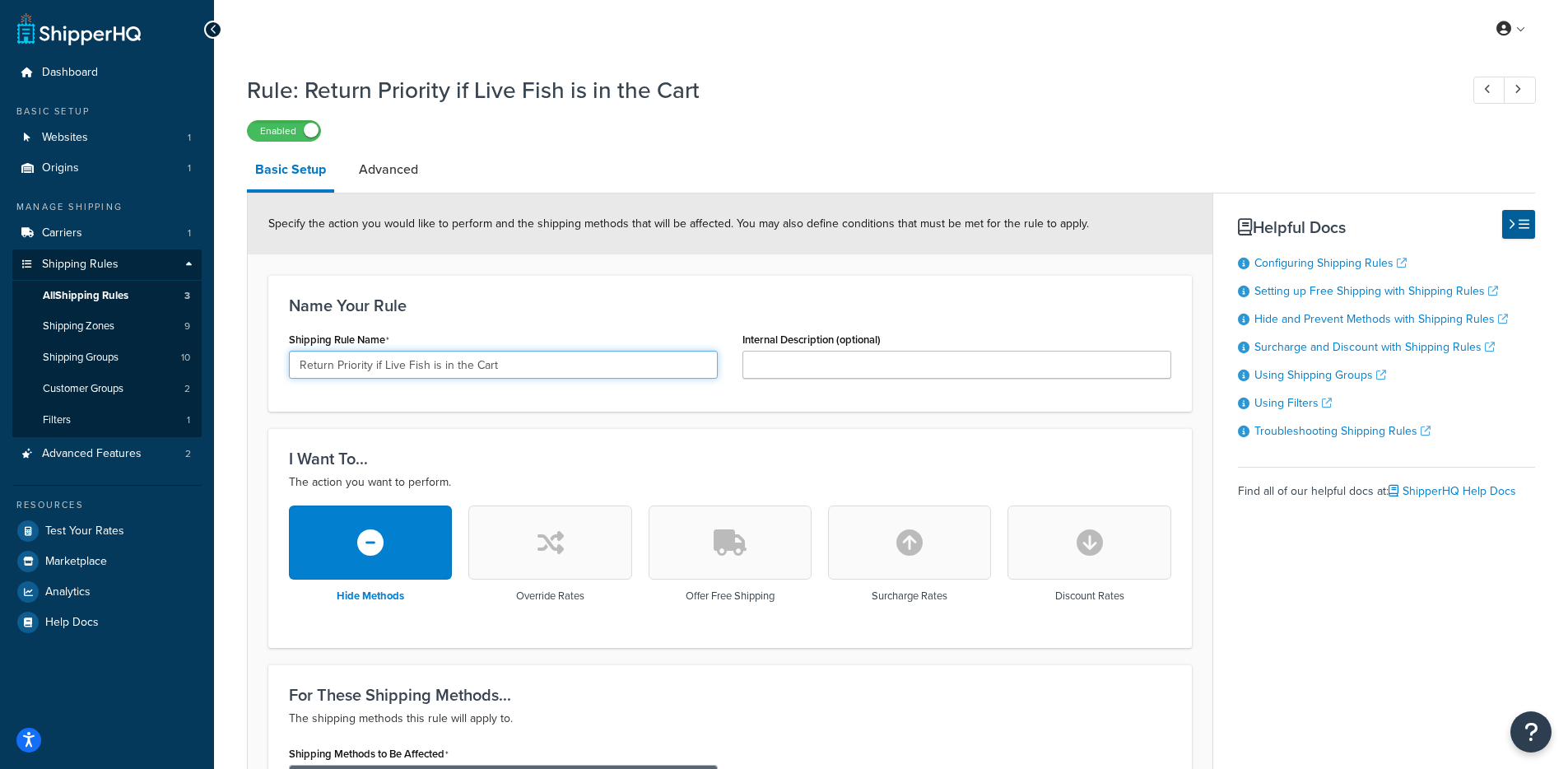
drag, startPoint x: 525, startPoint y: 366, endPoint x: 266, endPoint y: 363, distance: 259.0
click at [352, 376] on input "Return Priority if Live Fish is in the Cart" at bounding box center [503, 364] width 429 height 28
click at [378, 366] on input "Return Priority if Live Fish is in the Cart" at bounding box center [503, 364] width 429 height 28
drag, startPoint x: 598, startPoint y: 364, endPoint x: 221, endPoint y: 360, distance: 377.0
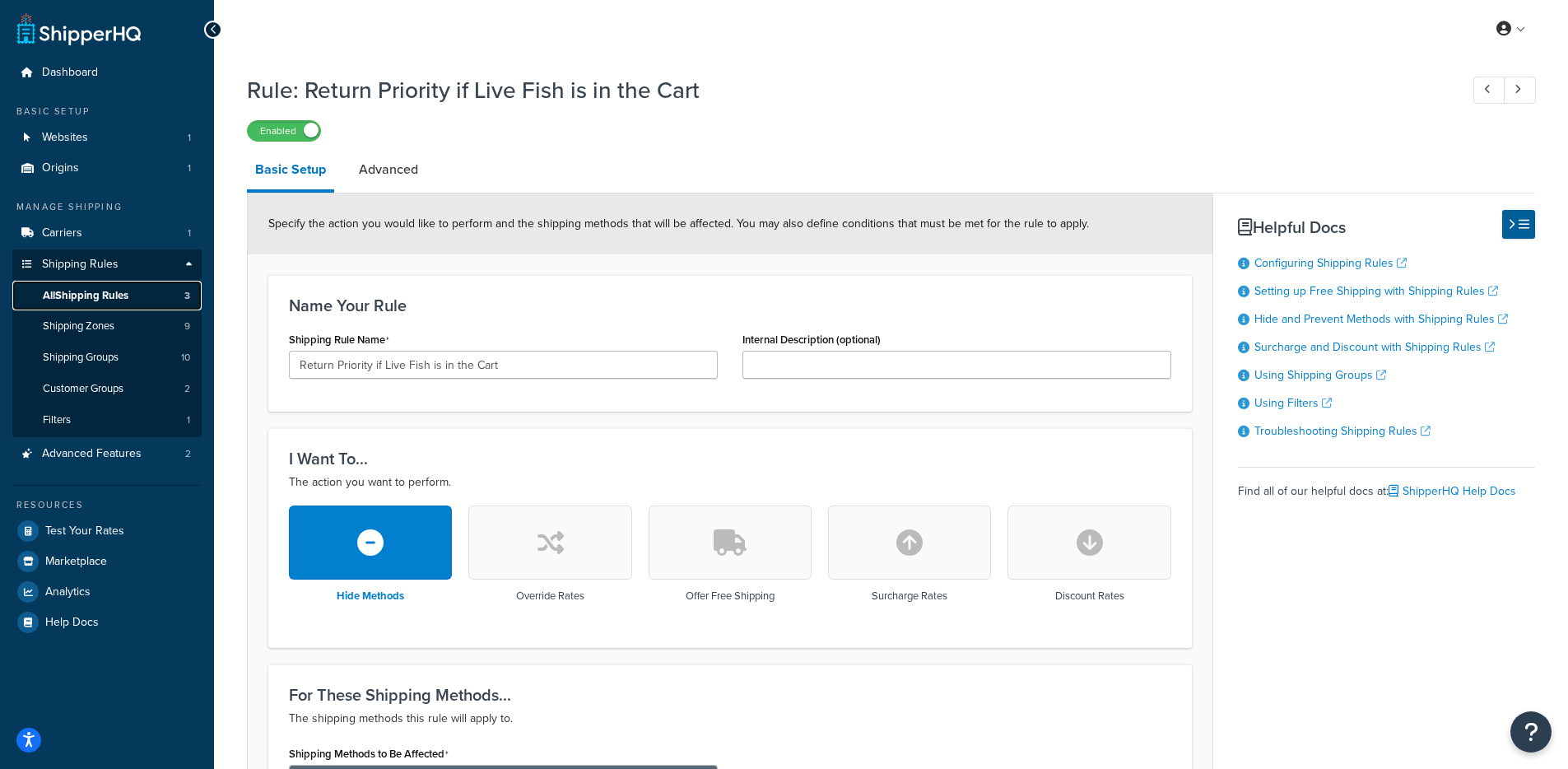
click at [118, 299] on span "All Shipping Rules" at bounding box center [85, 296] width 85 height 14
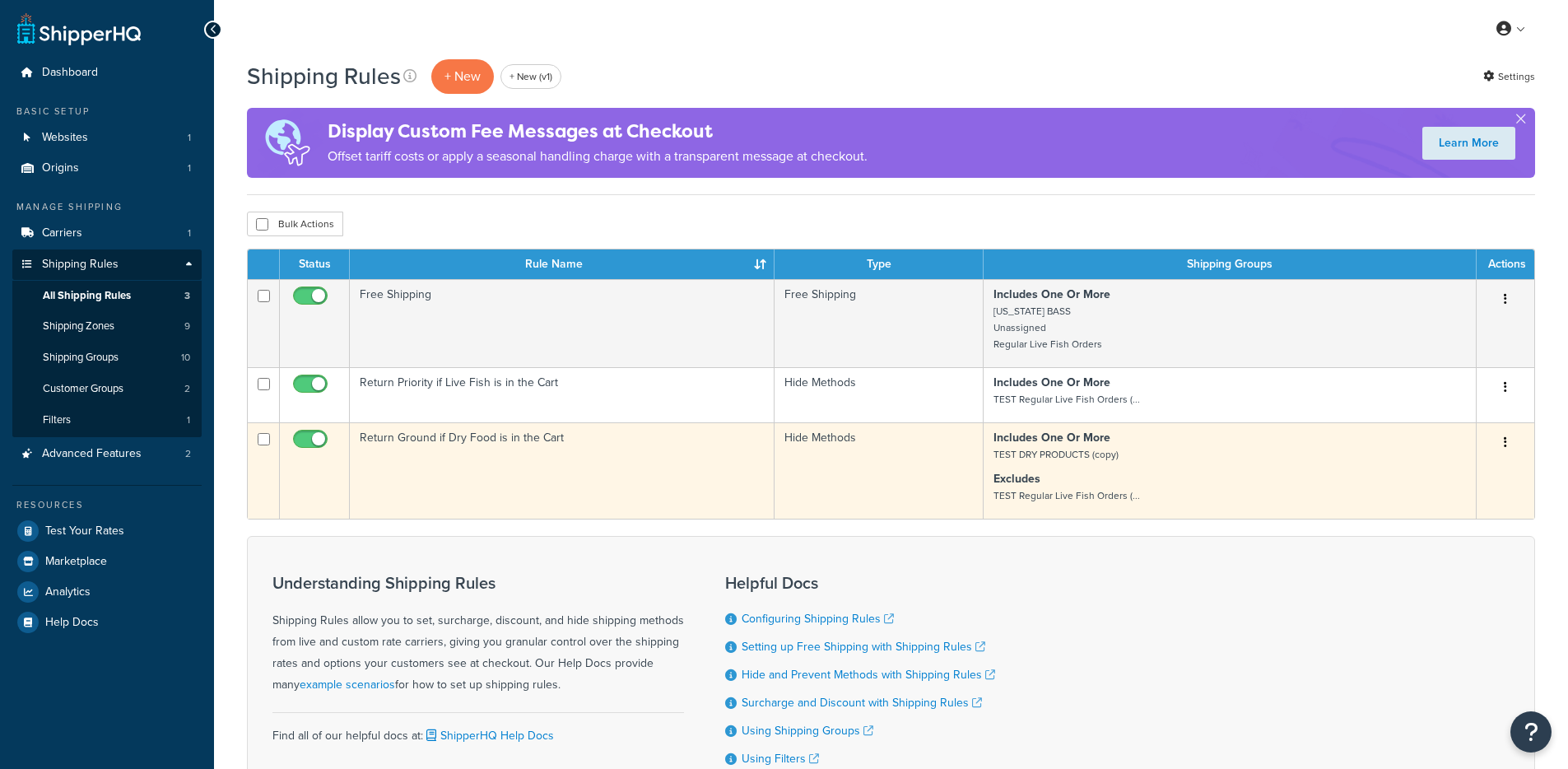
click at [511, 470] on td "Return Ground if Dry Food is in the Cart" at bounding box center [563, 470] width 425 height 97
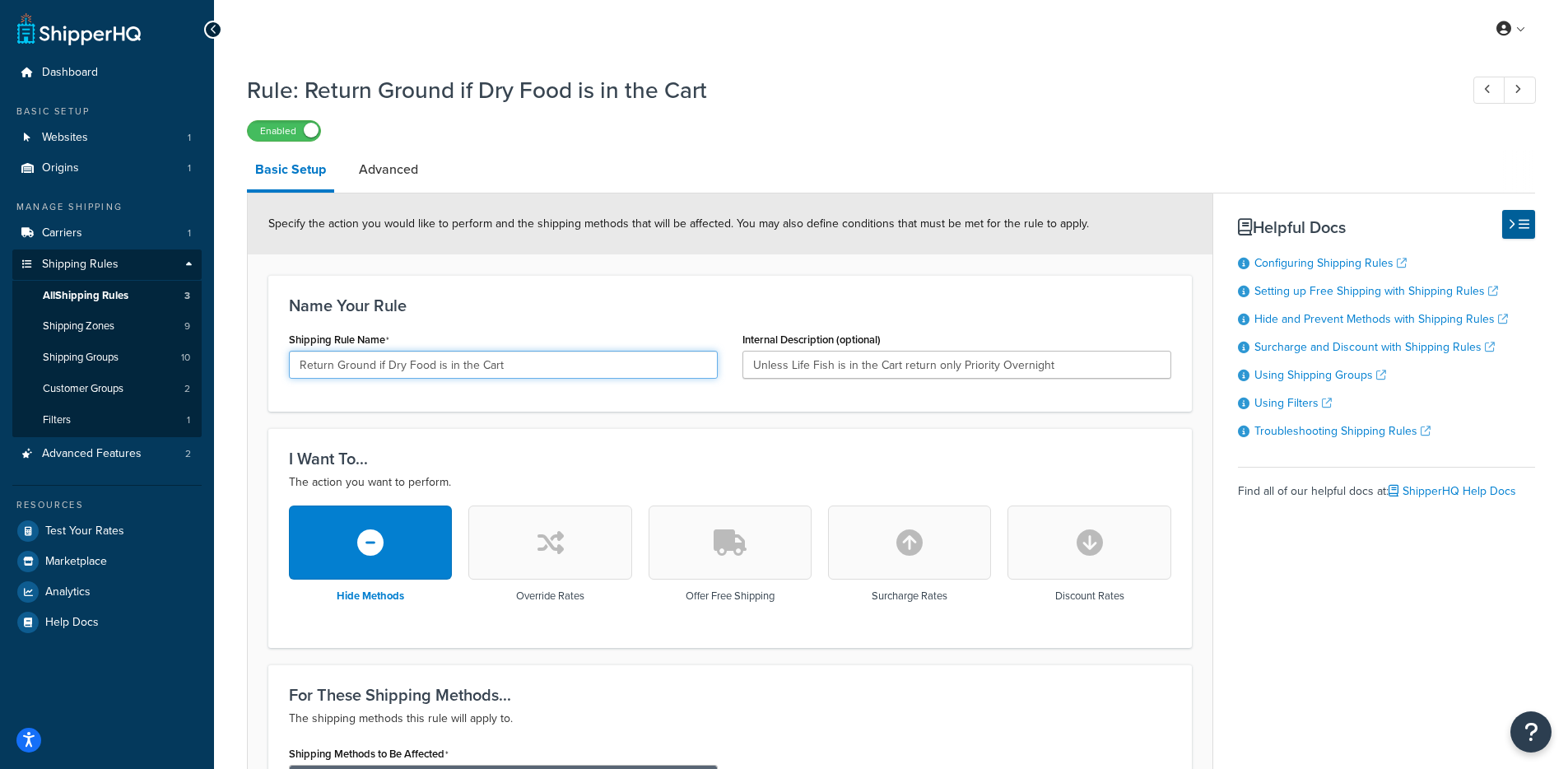
drag, startPoint x: 529, startPoint y: 369, endPoint x: 283, endPoint y: 357, distance: 246.3
click at [282, 352] on div "Shipping Rule Name Return Ground if Dry Food is in the Cart" at bounding box center [503, 359] width 453 height 63
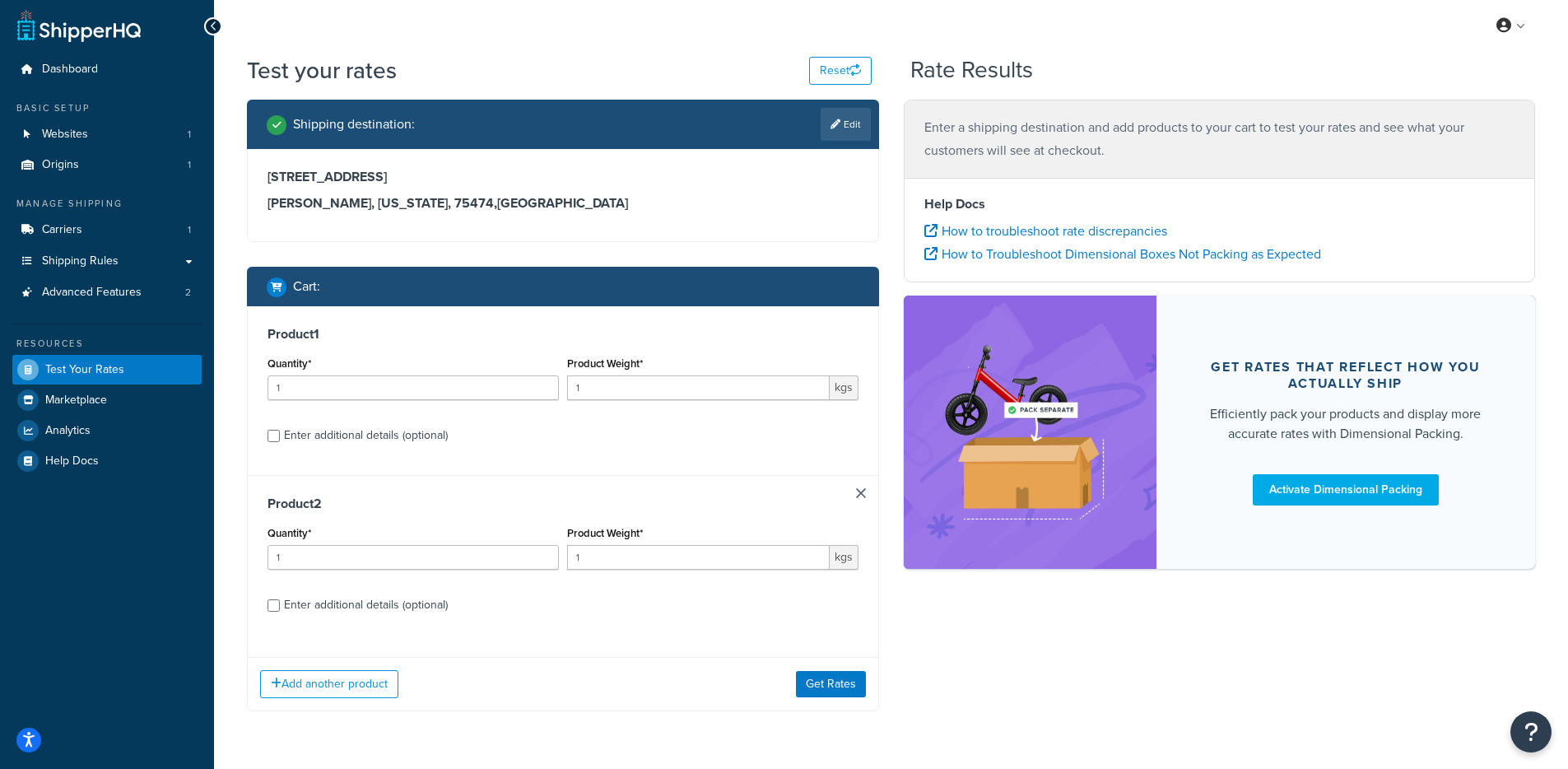
click at [863, 498] on link at bounding box center [861, 493] width 10 height 10
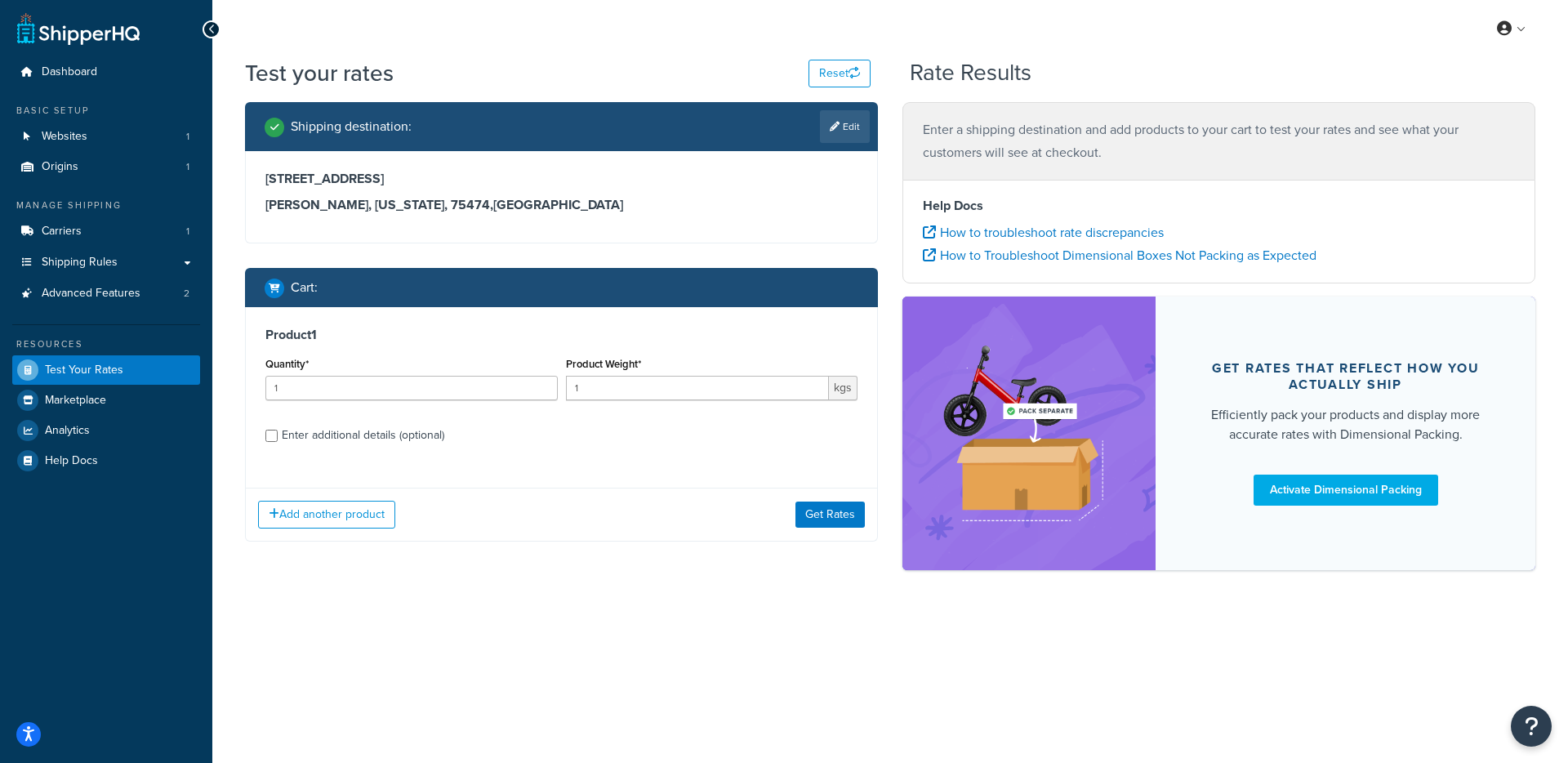
click at [835, 566] on div "Shipping destination : Edit 6258 Brookfield Drive, unit 4508 Quinlan, Texas, 75…" at bounding box center [561, 334] width 658 height 464
click at [815, 559] on div "Shipping destination : Edit 6258 Brookfield Drive, unit 4508 Quinlan, Texas, 75…" at bounding box center [561, 334] width 658 height 464
click at [823, 529] on div "Add another product Get Rates" at bounding box center [561, 513] width 631 height 53
click at [825, 518] on button "Get Rates" at bounding box center [830, 514] width 69 height 27
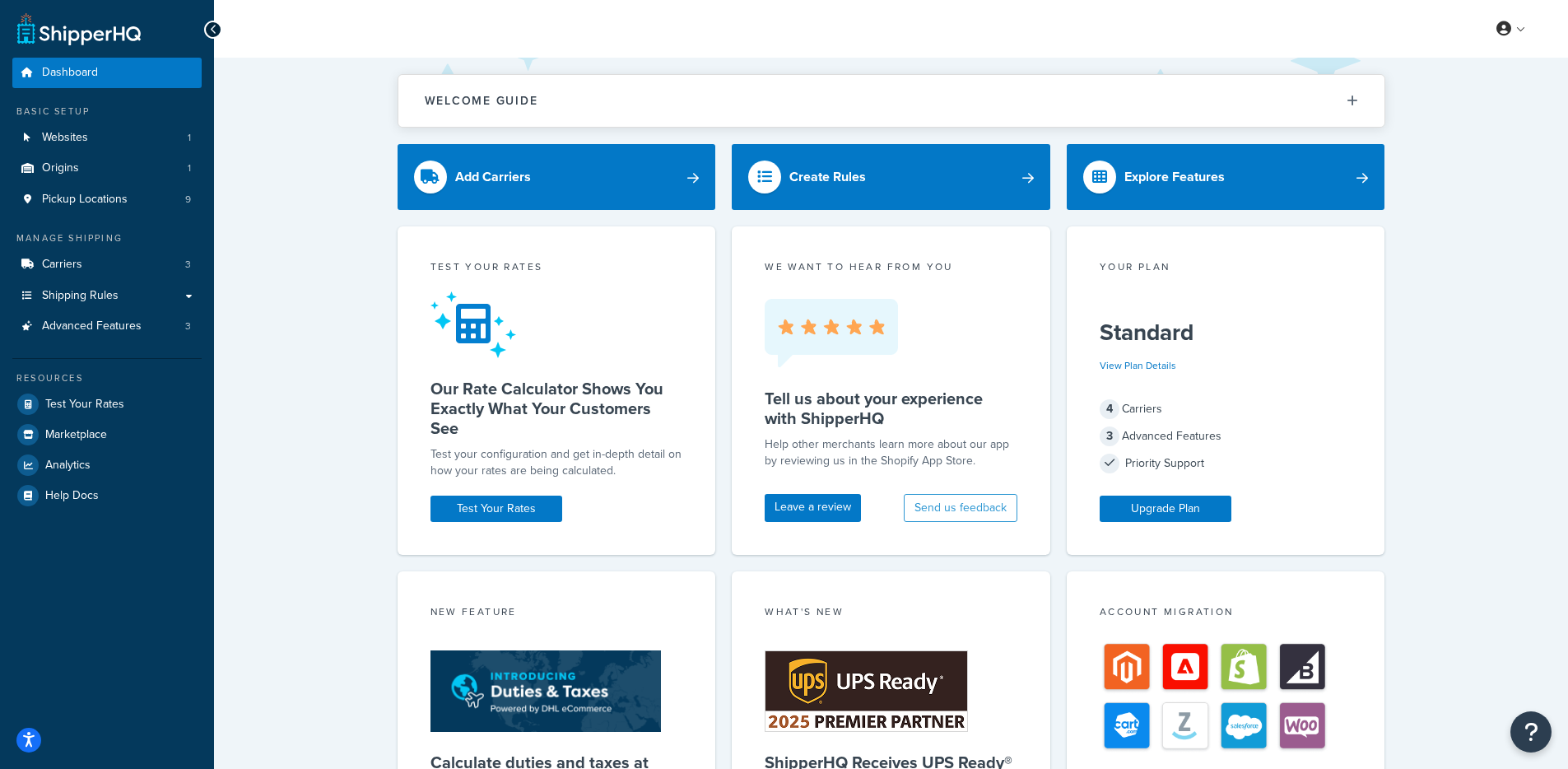
click at [317, 456] on div "Welcome Guide ShipperHQ: An Overview Carrier Setup Shipping Rules Overview Comm…" at bounding box center [892, 684] width 1355 height 1254
click at [130, 265] on link "Carriers 3" at bounding box center [107, 265] width 189 height 31
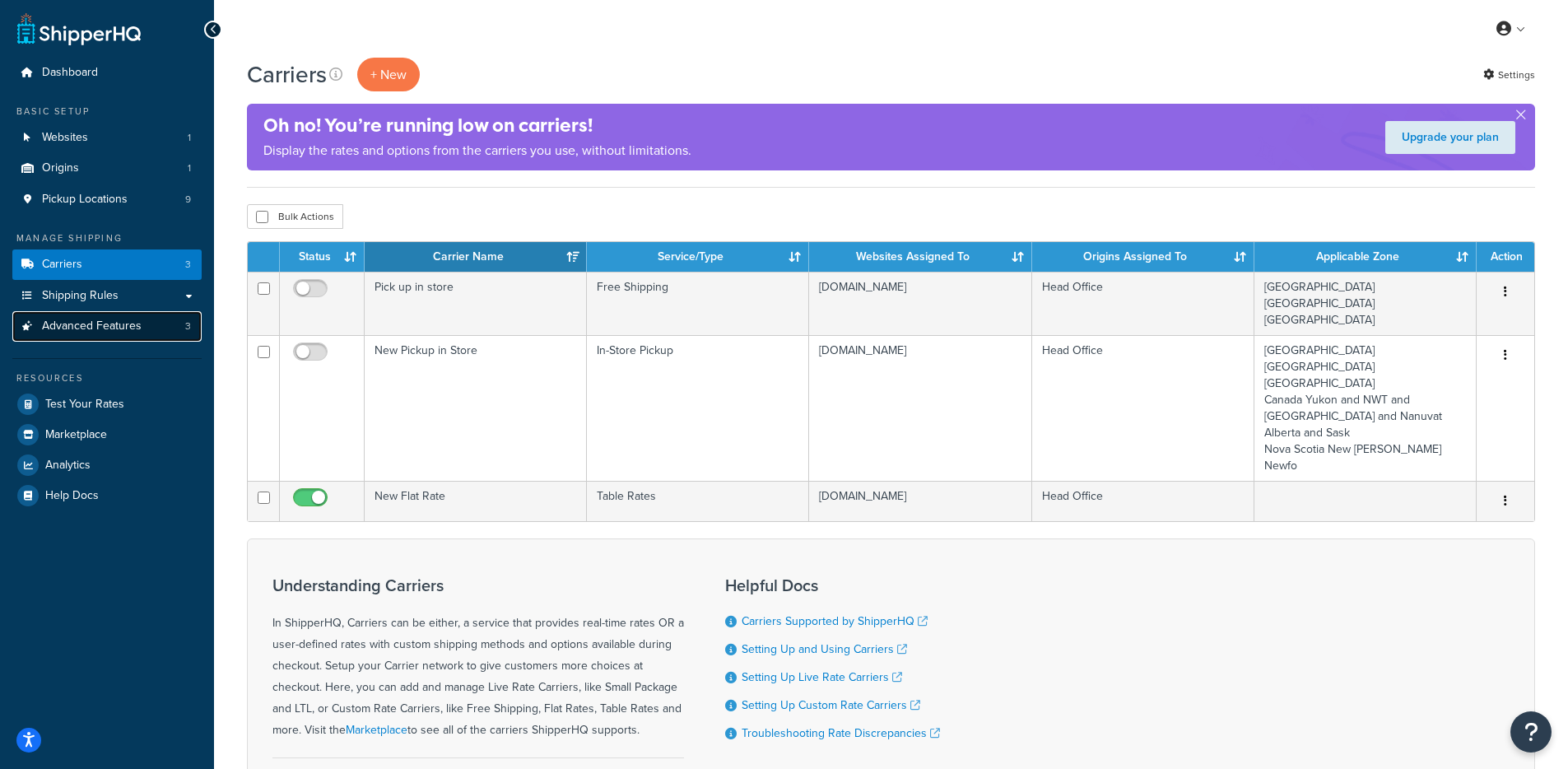
click at [124, 330] on span "Advanced Features" at bounding box center [92, 326] width 99 height 14
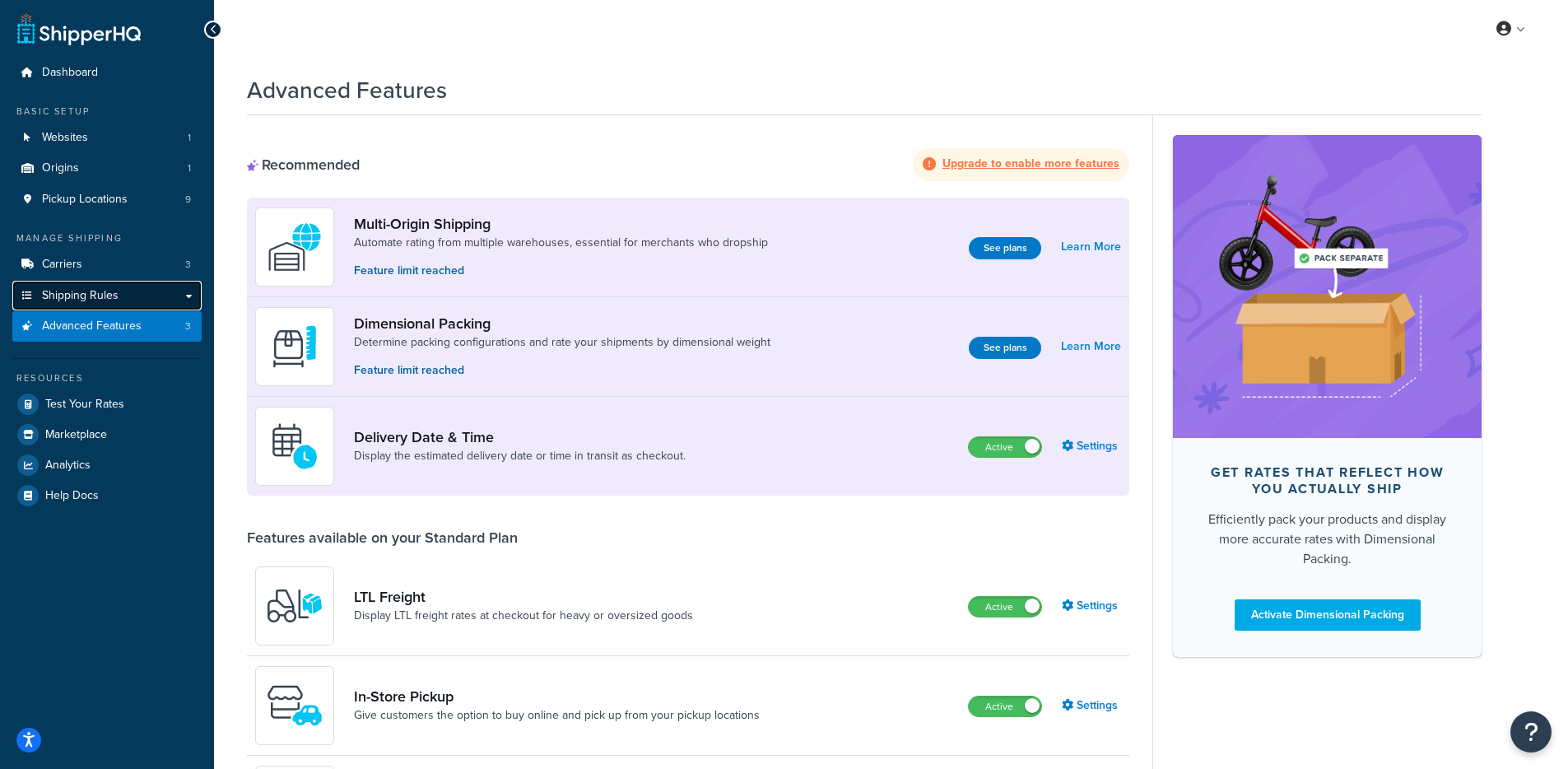
click at [101, 301] on span "Shipping Rules" at bounding box center [80, 296] width 77 height 14
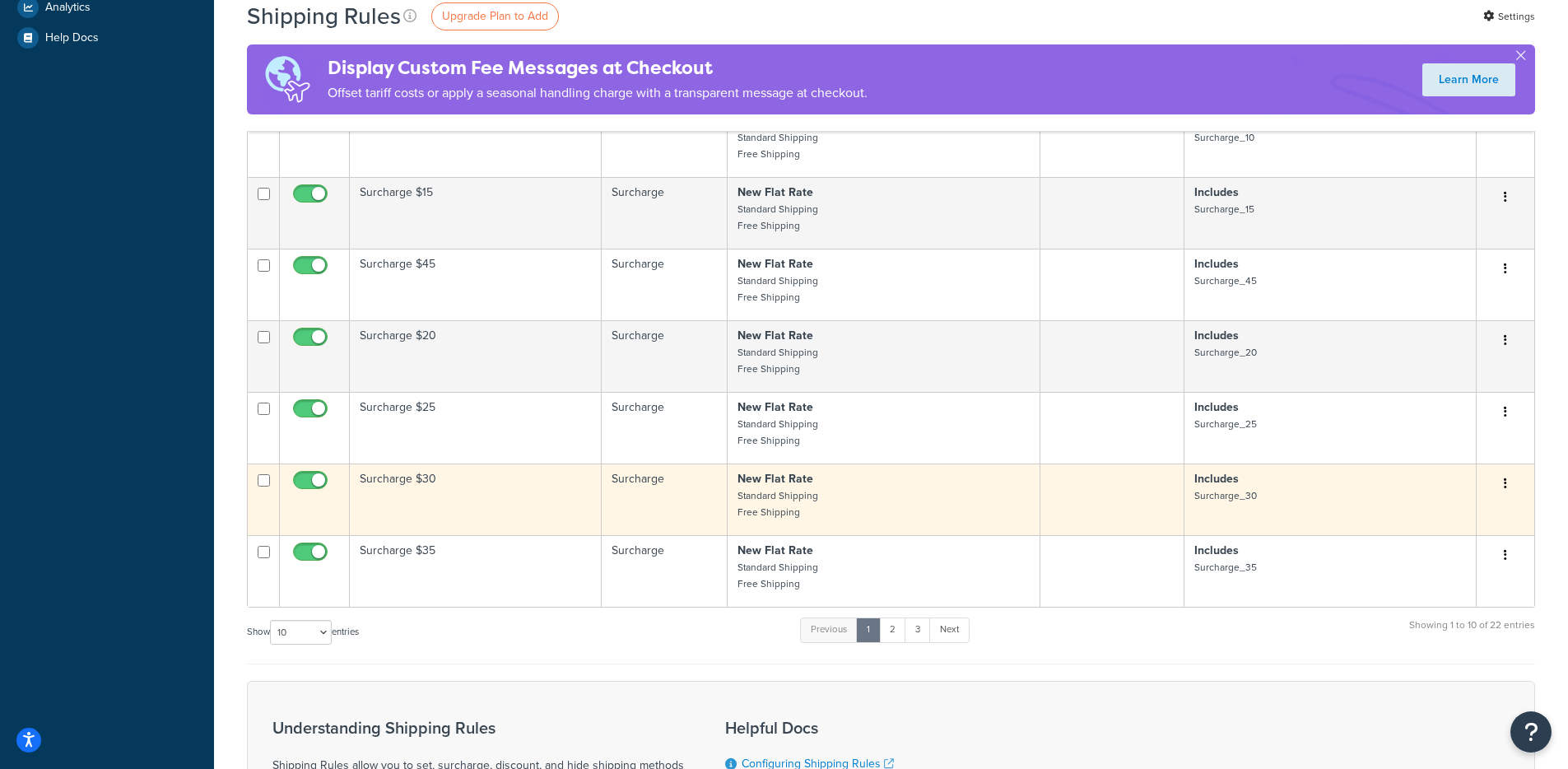
scroll to position [691, 0]
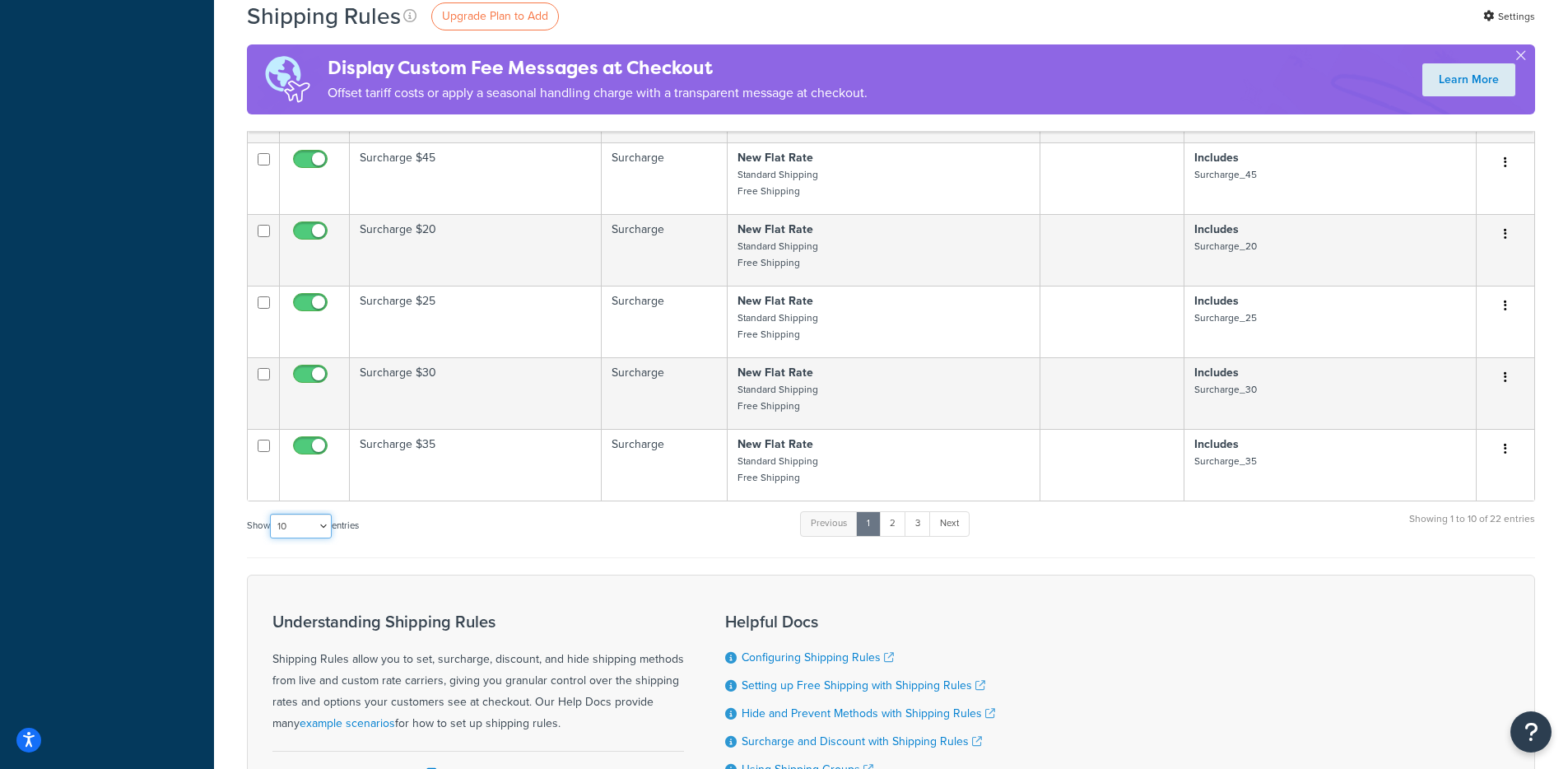
click at [316, 514] on select "10 15 25 50 100 1000" at bounding box center [300, 526] width 62 height 25
select select "100"
click at [272, 514] on select "10 15 25 50 100 1000" at bounding box center [300, 526] width 62 height 25
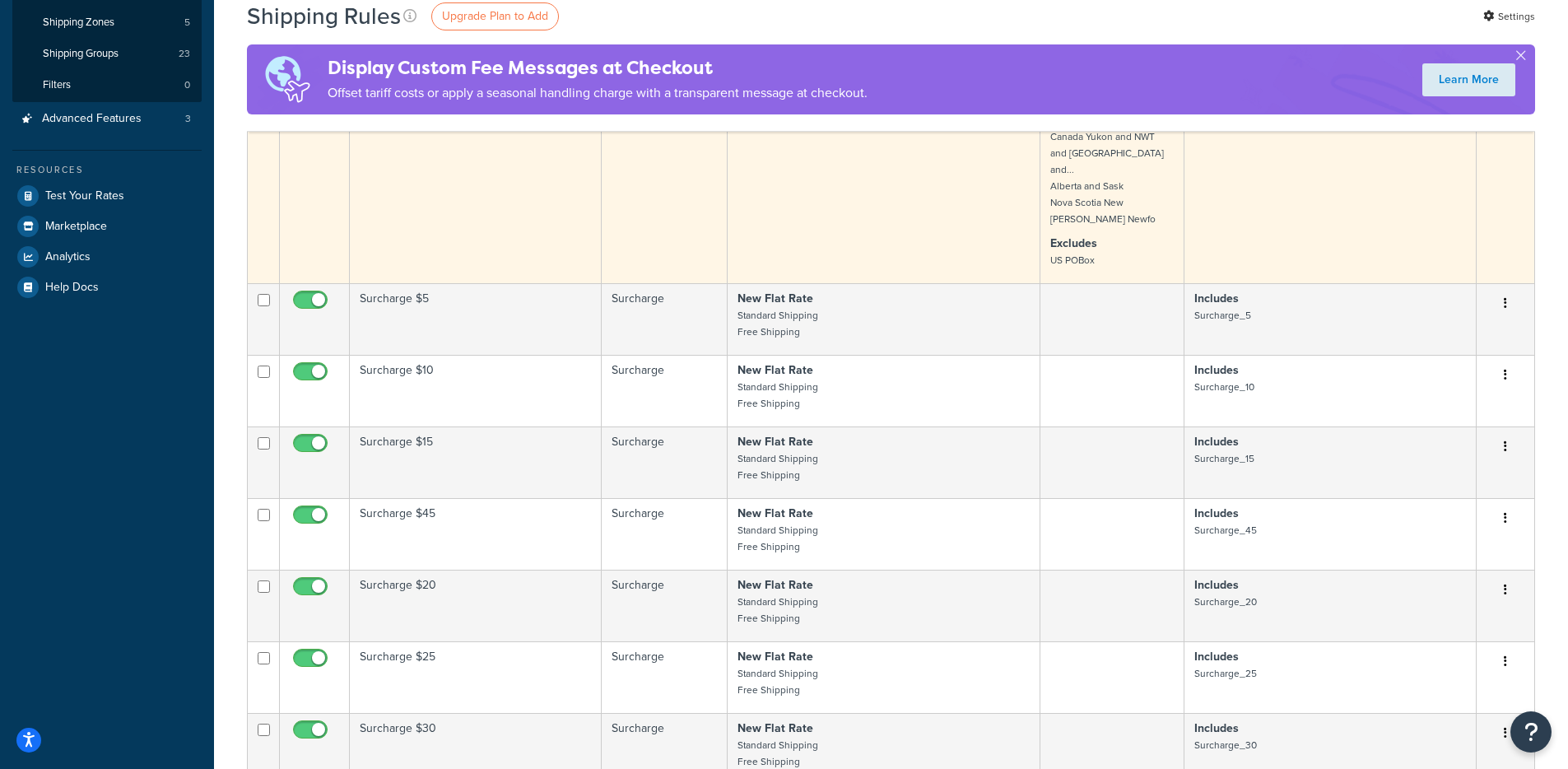
scroll to position [0, 0]
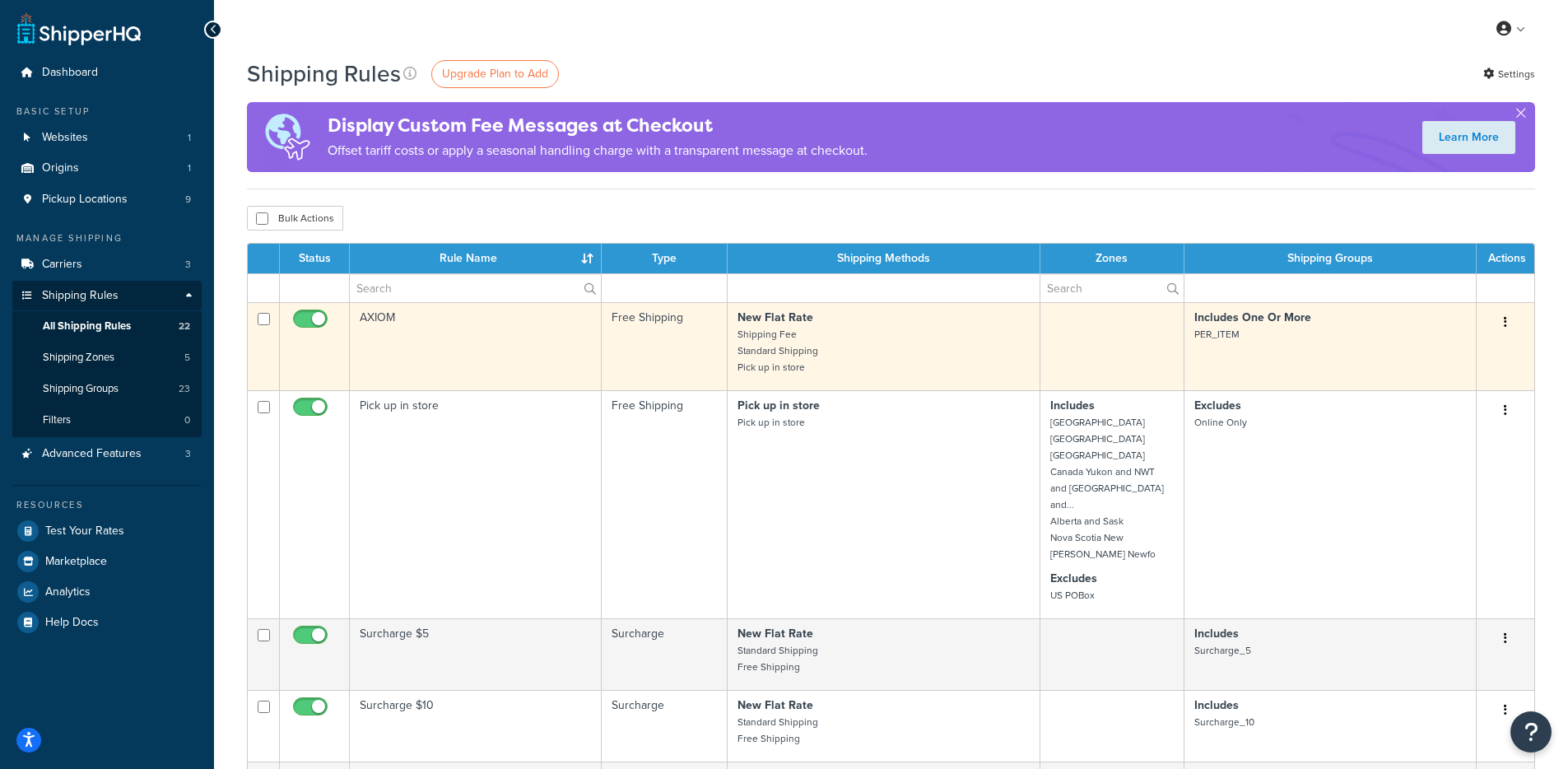
click at [754, 321] on strong "New Flat Rate" at bounding box center [775, 318] width 76 height 17
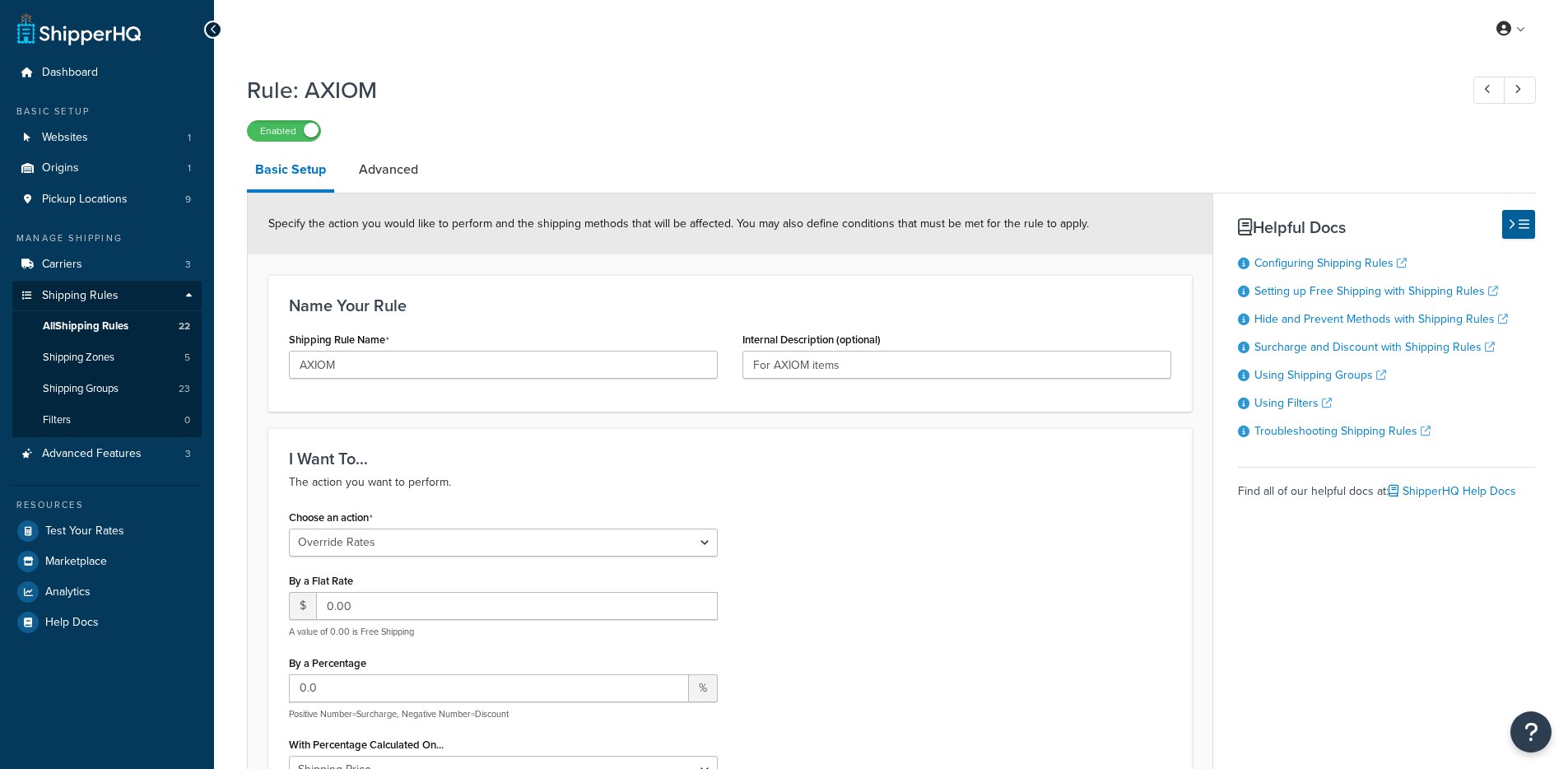
select select "OVERRIDE"
select select "SHIPPING_GROUP"
click at [381, 163] on link "Advanced" at bounding box center [388, 169] width 76 height 39
select select "shipping_price"
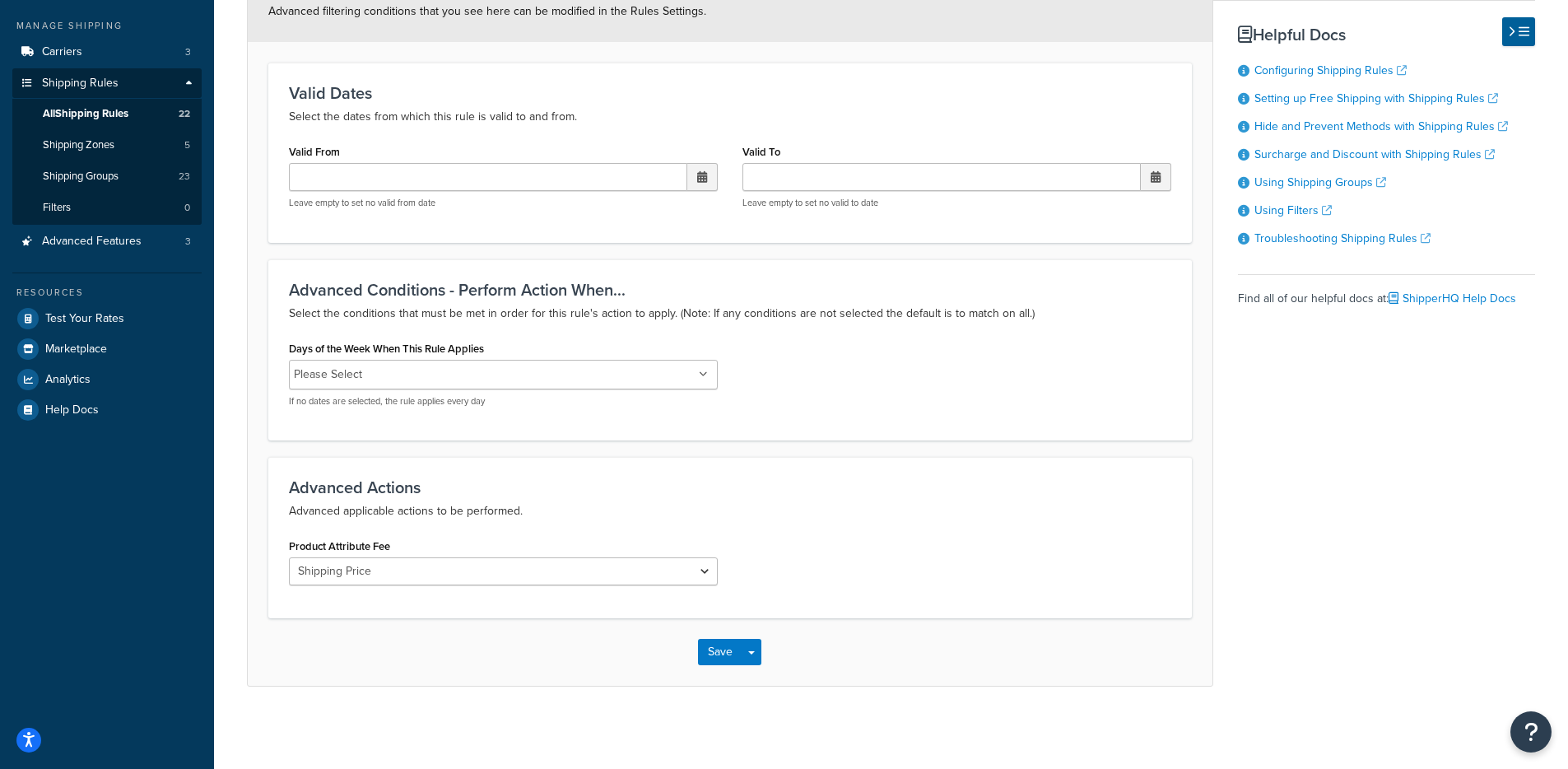
scroll to position [210, 0]
drag, startPoint x: 412, startPoint y: 121, endPoint x: 524, endPoint y: 121, distance: 112.0
click at [524, 120] on p "Select the dates from which this rule is valid to and from." at bounding box center [730, 119] width 882 height 20
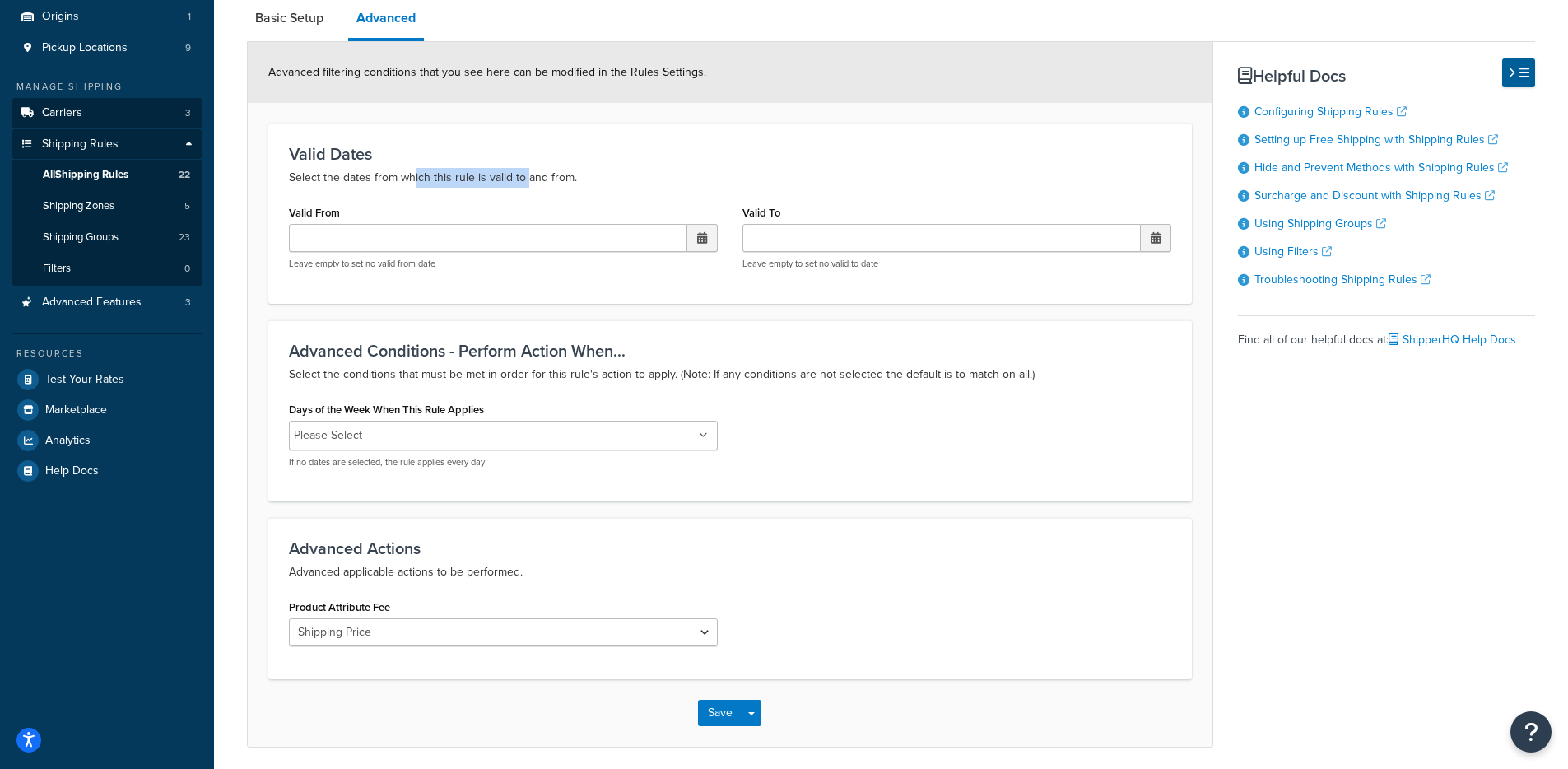
scroll to position [0, 0]
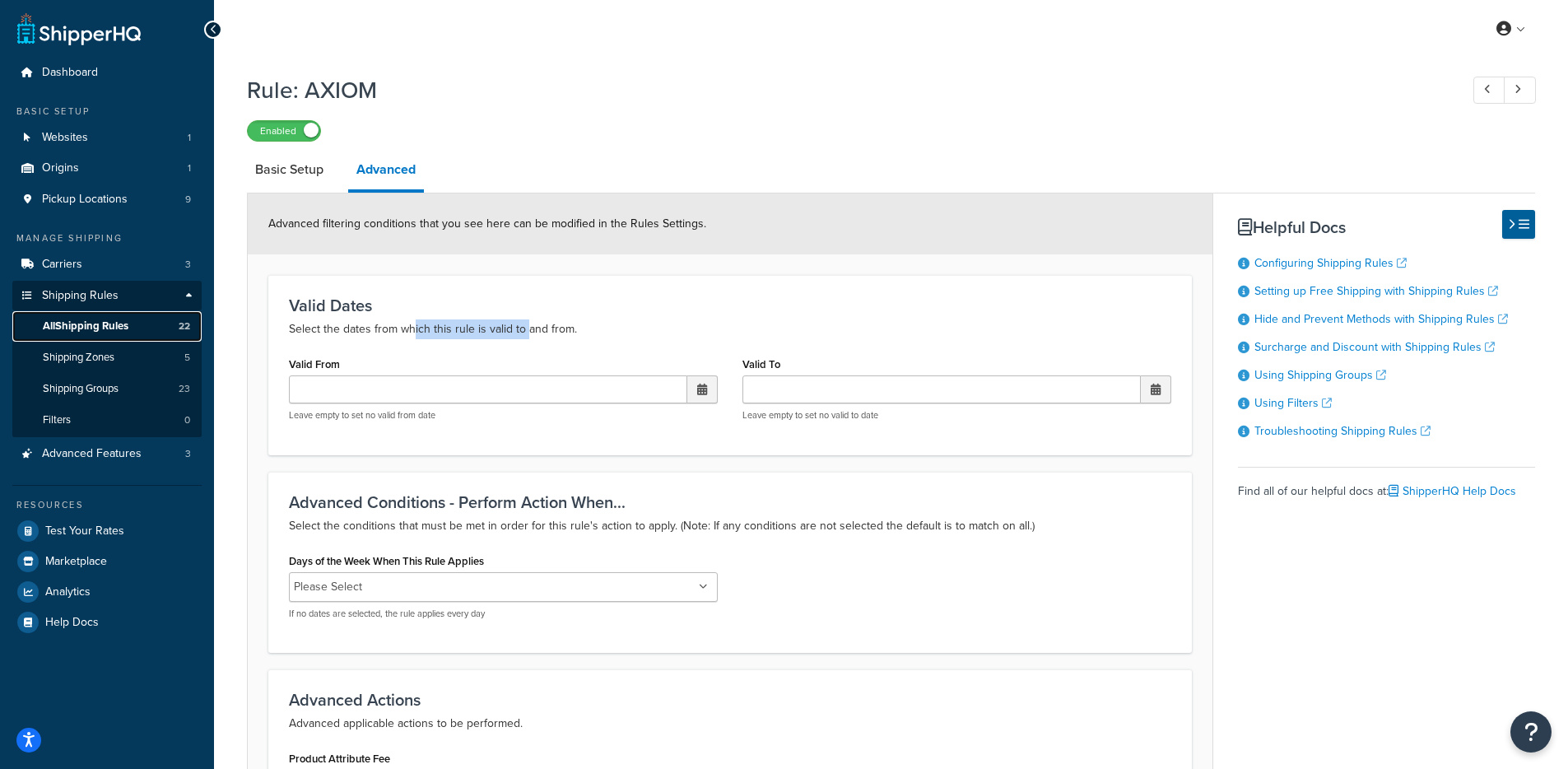
click at [137, 328] on link "All Shipping Rules 22" at bounding box center [107, 326] width 189 height 31
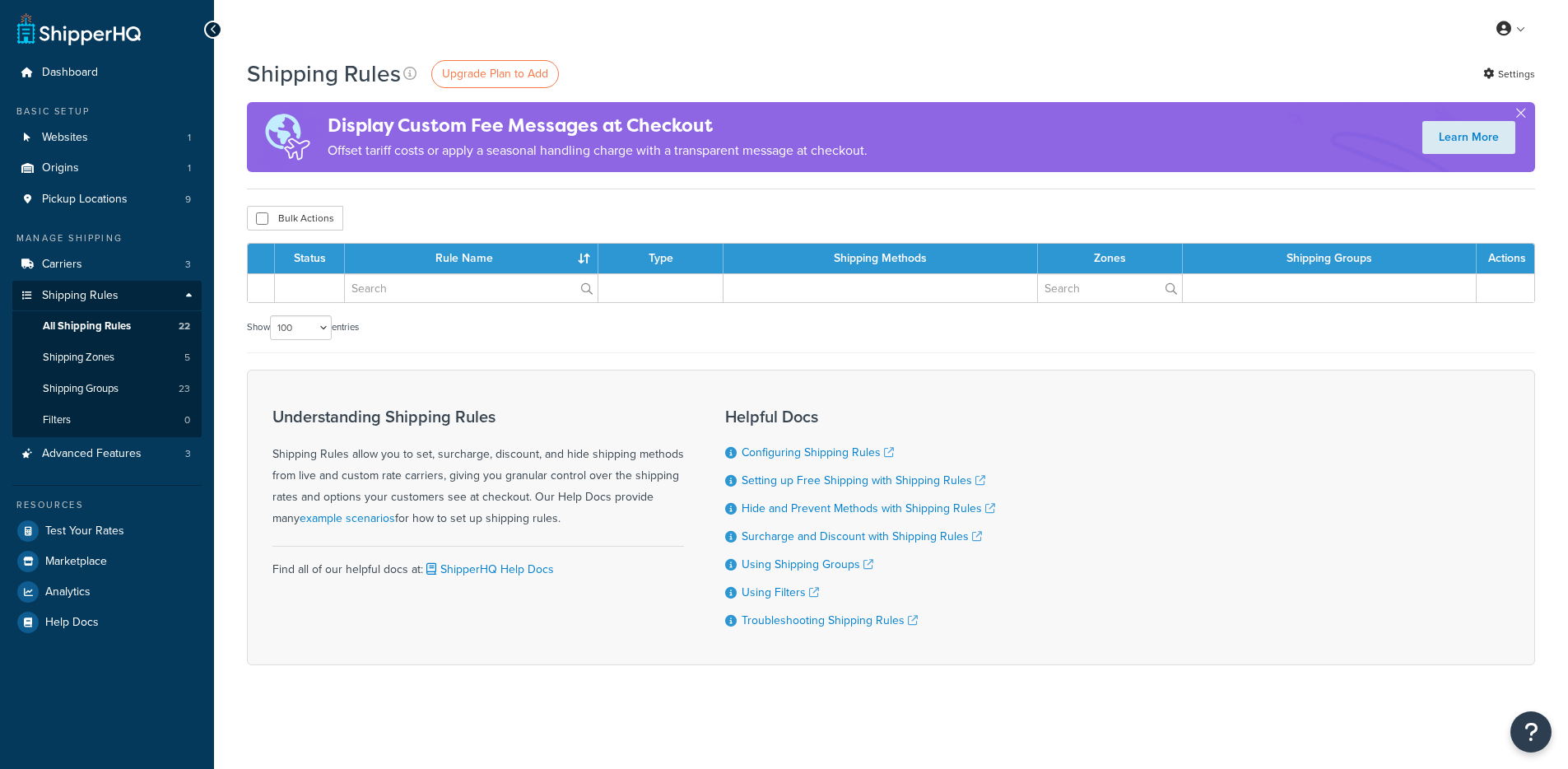
select select "100"
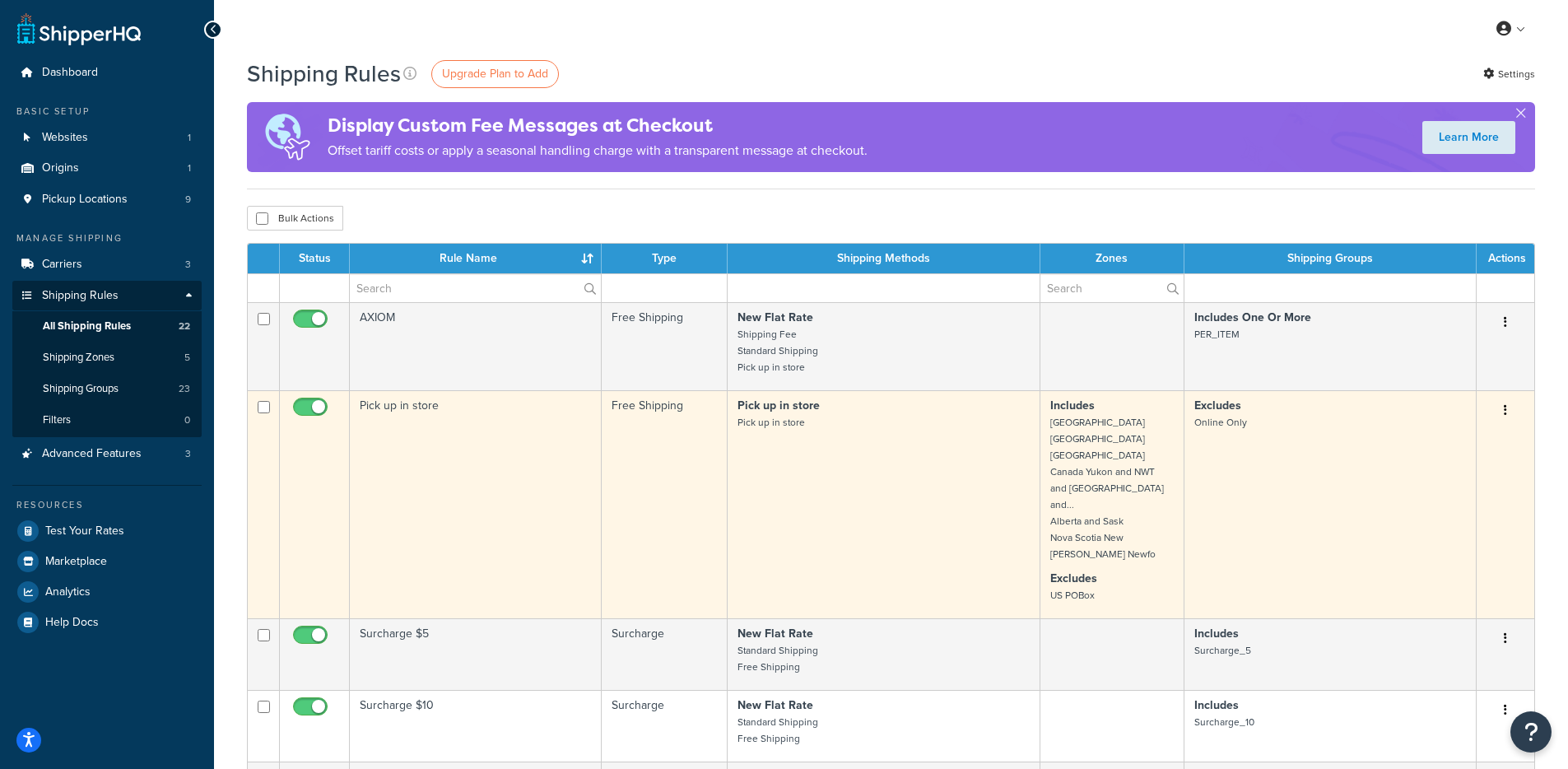
click at [696, 478] on td "Free Shipping" at bounding box center [664, 504] width 125 height 228
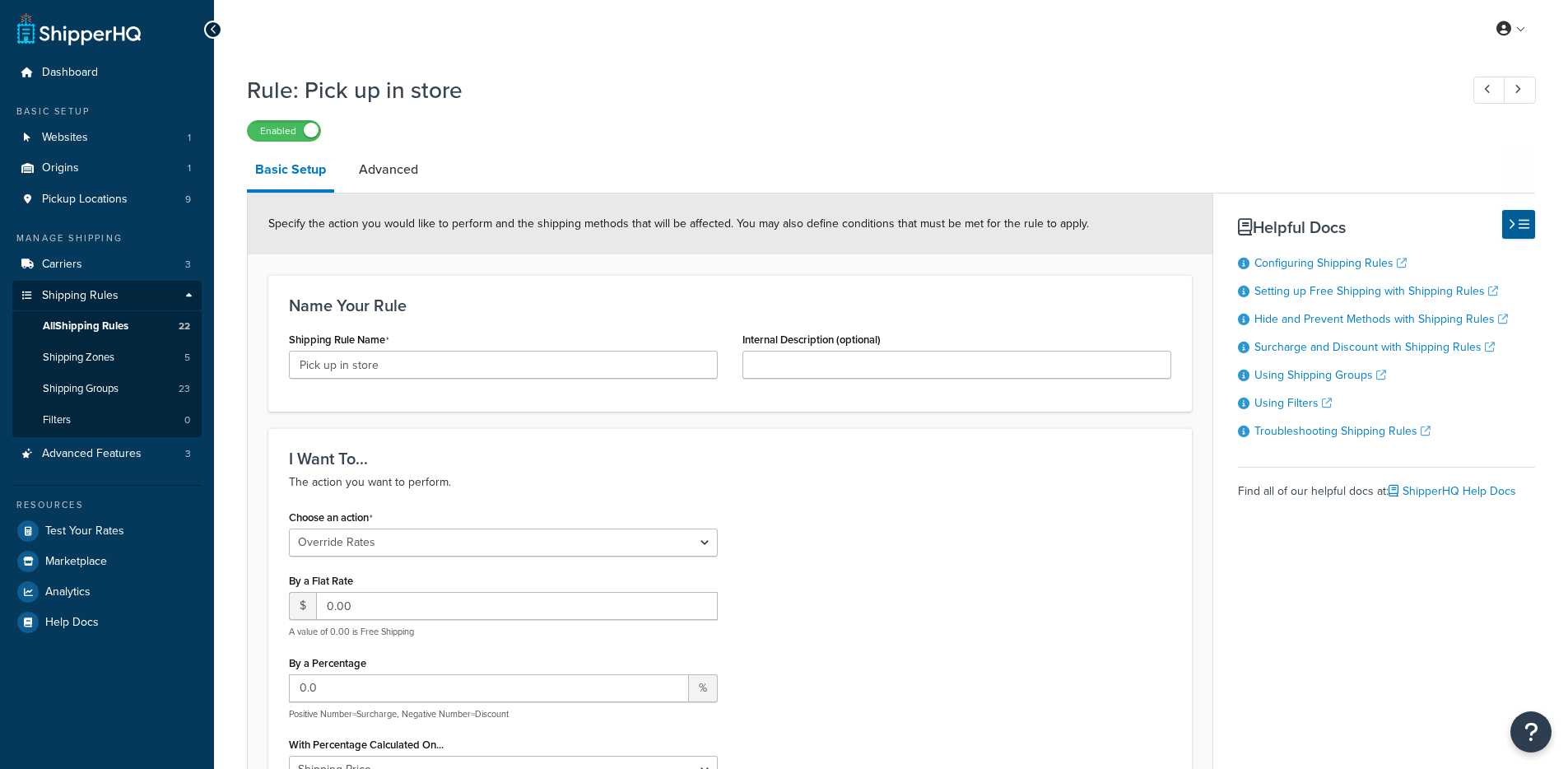
select select "OVERRIDE"
select select "LOCATION"
drag, startPoint x: 431, startPoint y: 170, endPoint x: 417, endPoint y: 174, distance: 14.6
click at [431, 170] on li "Advanced" at bounding box center [397, 169] width 92 height 39
click at [416, 174] on link "Advanced" at bounding box center [388, 169] width 76 height 39
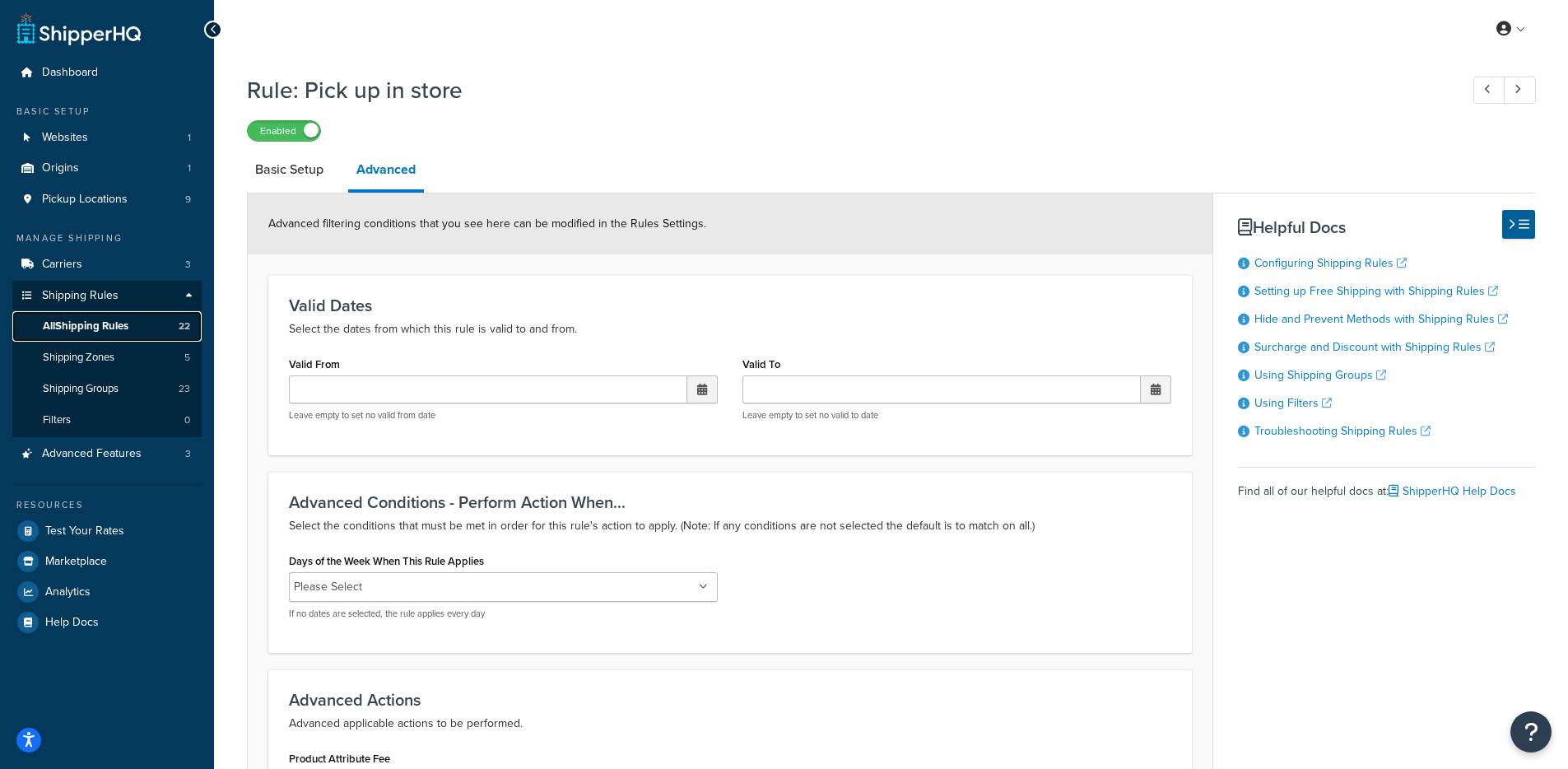
click at [90, 336] on link "All Shipping Rules 22" at bounding box center [107, 326] width 189 height 31
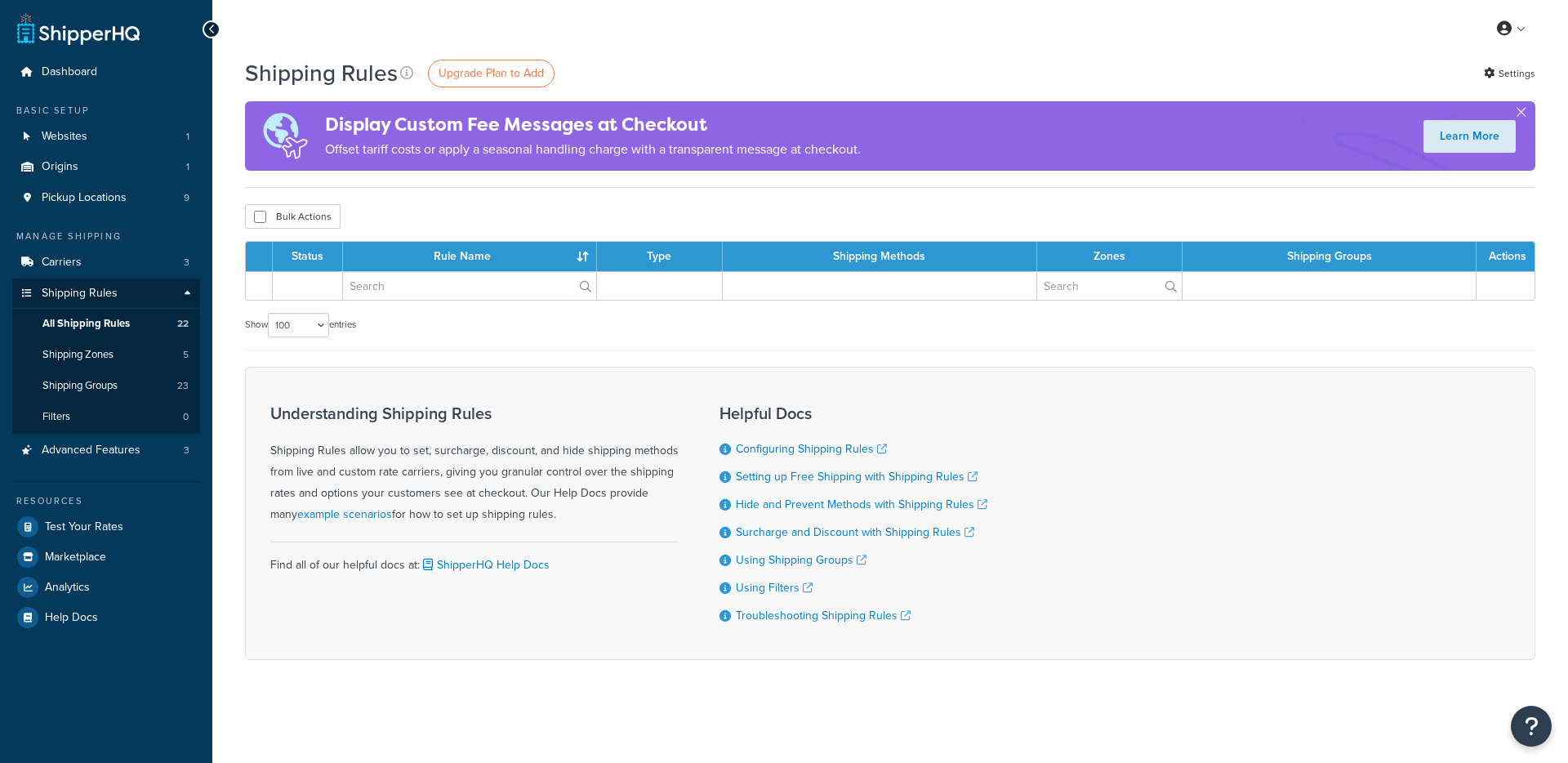
select select "100"
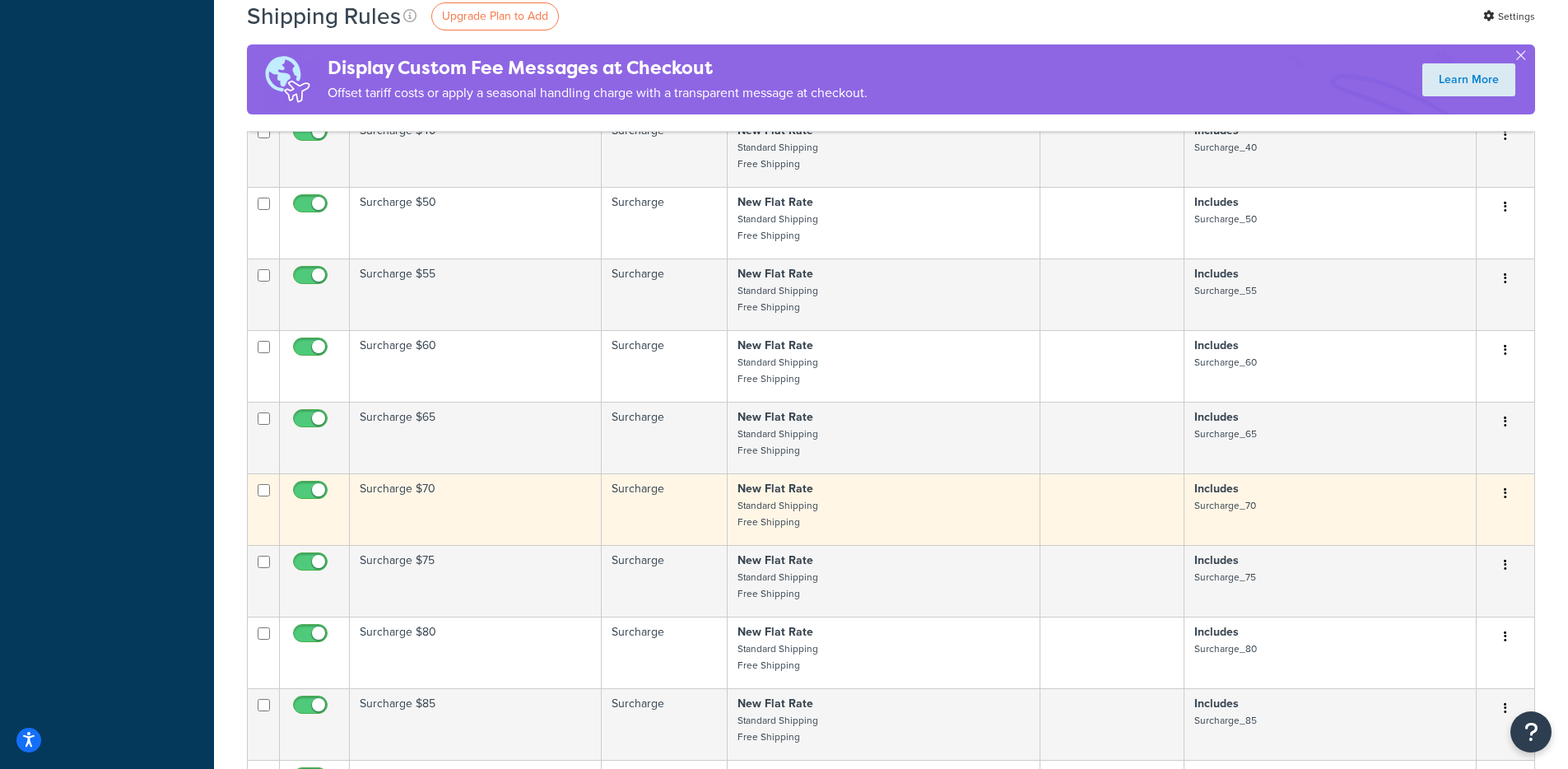
scroll to position [1043, 0]
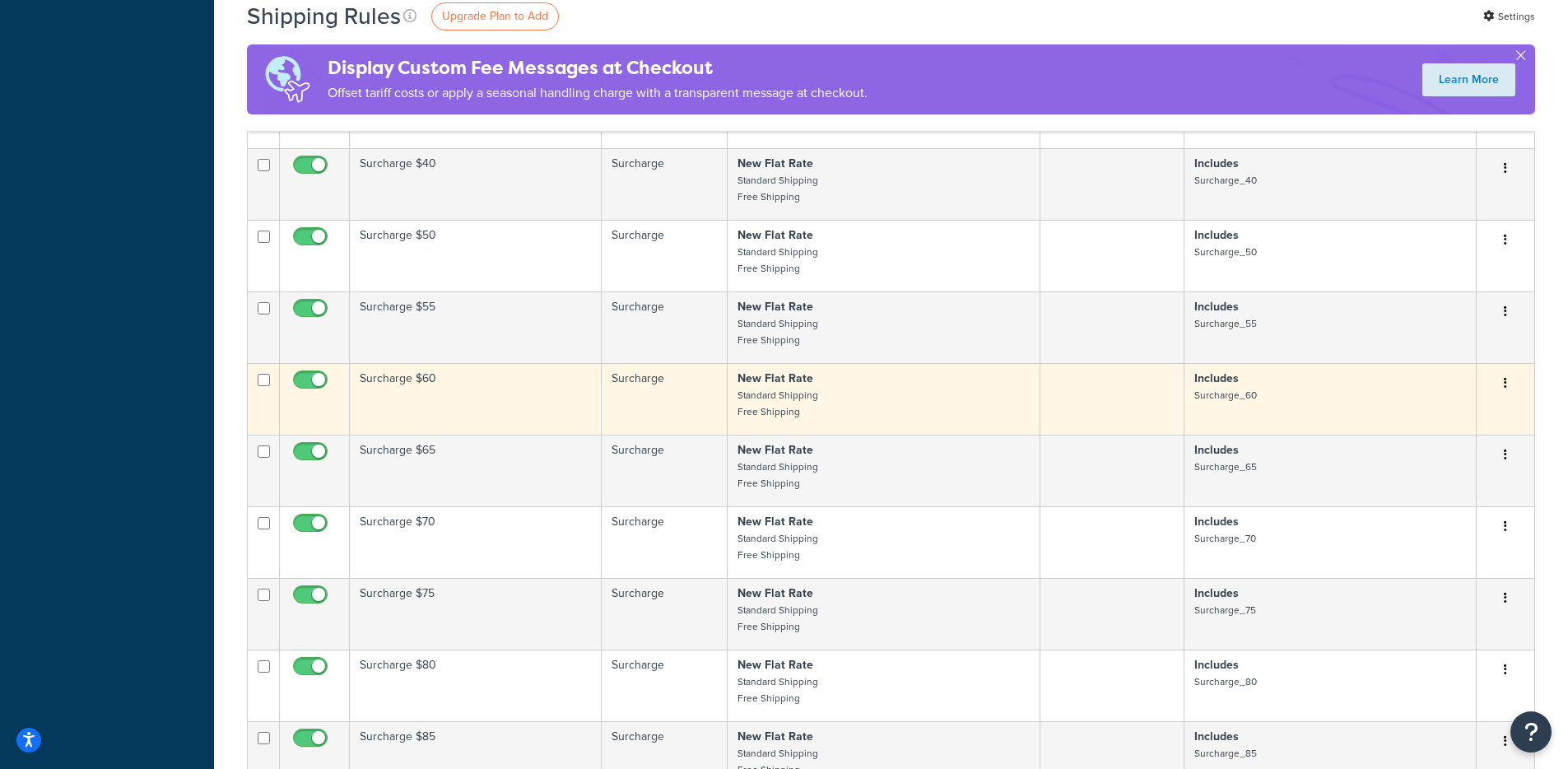
click at [652, 363] on td "Surcharge" at bounding box center [664, 398] width 125 height 72
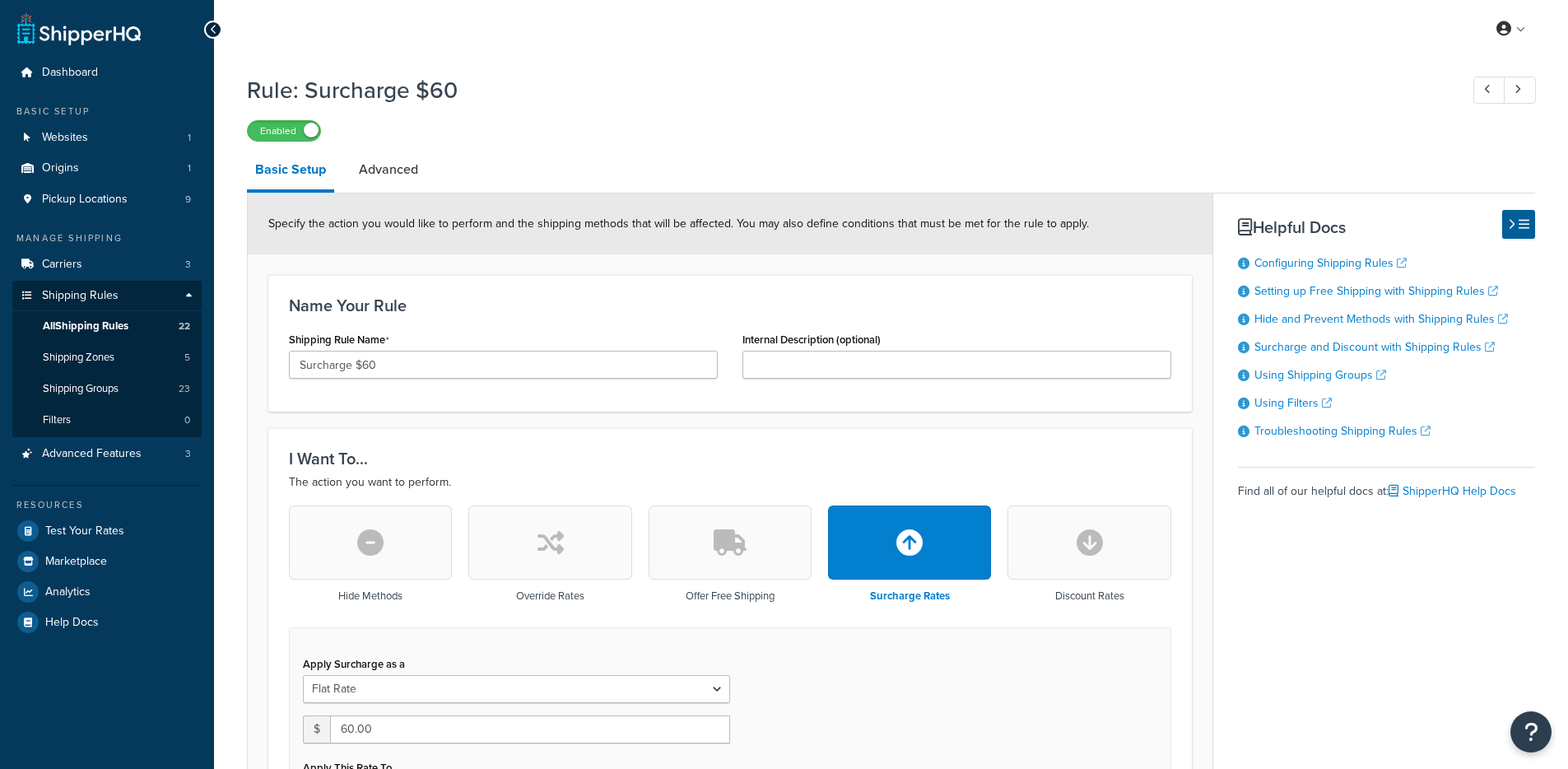
select select "ITEM"
click at [386, 163] on link "Advanced" at bounding box center [388, 169] width 76 height 39
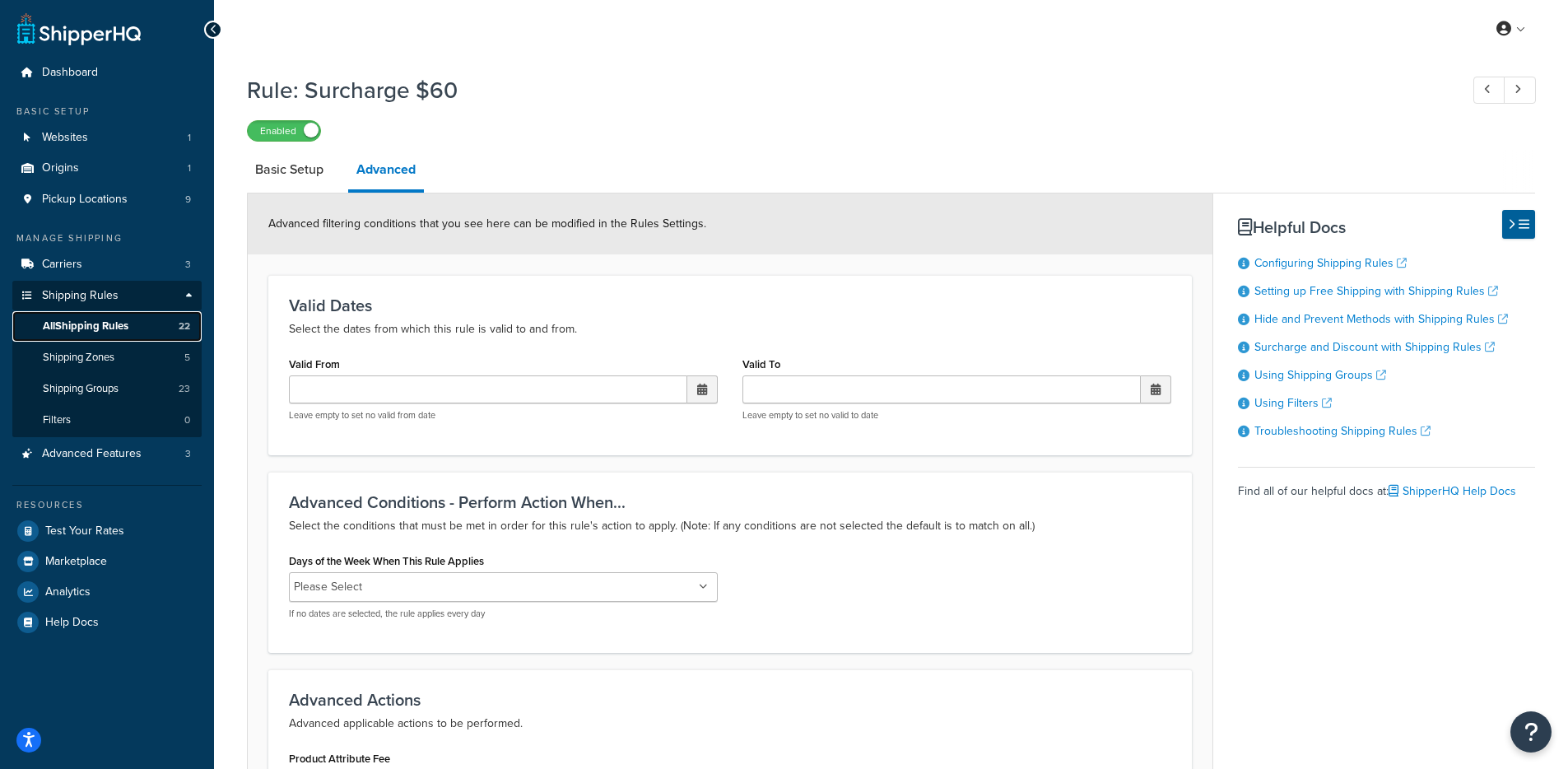
click at [124, 319] on span "All Shipping Rules" at bounding box center [85, 326] width 85 height 14
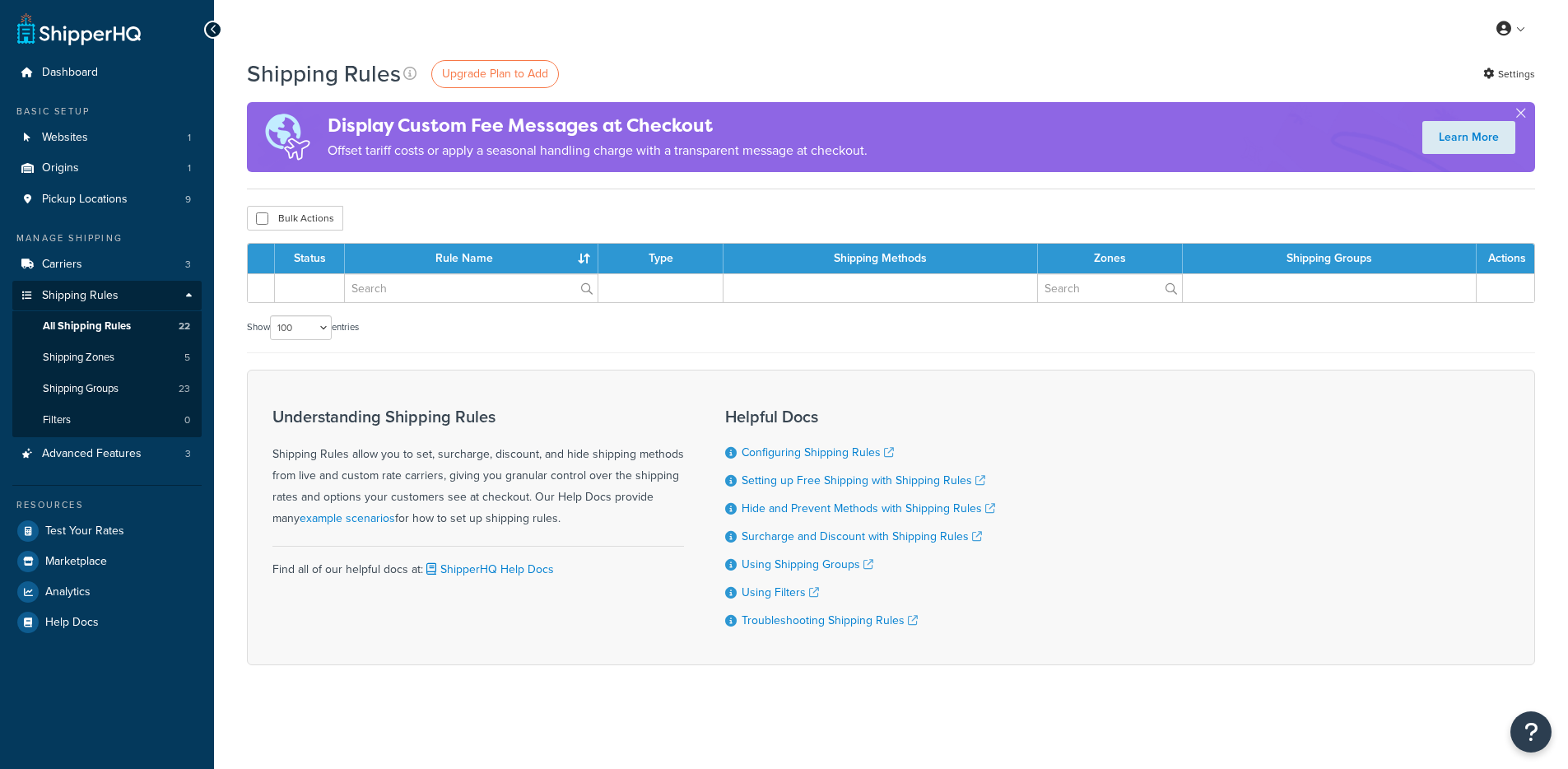
select select "100"
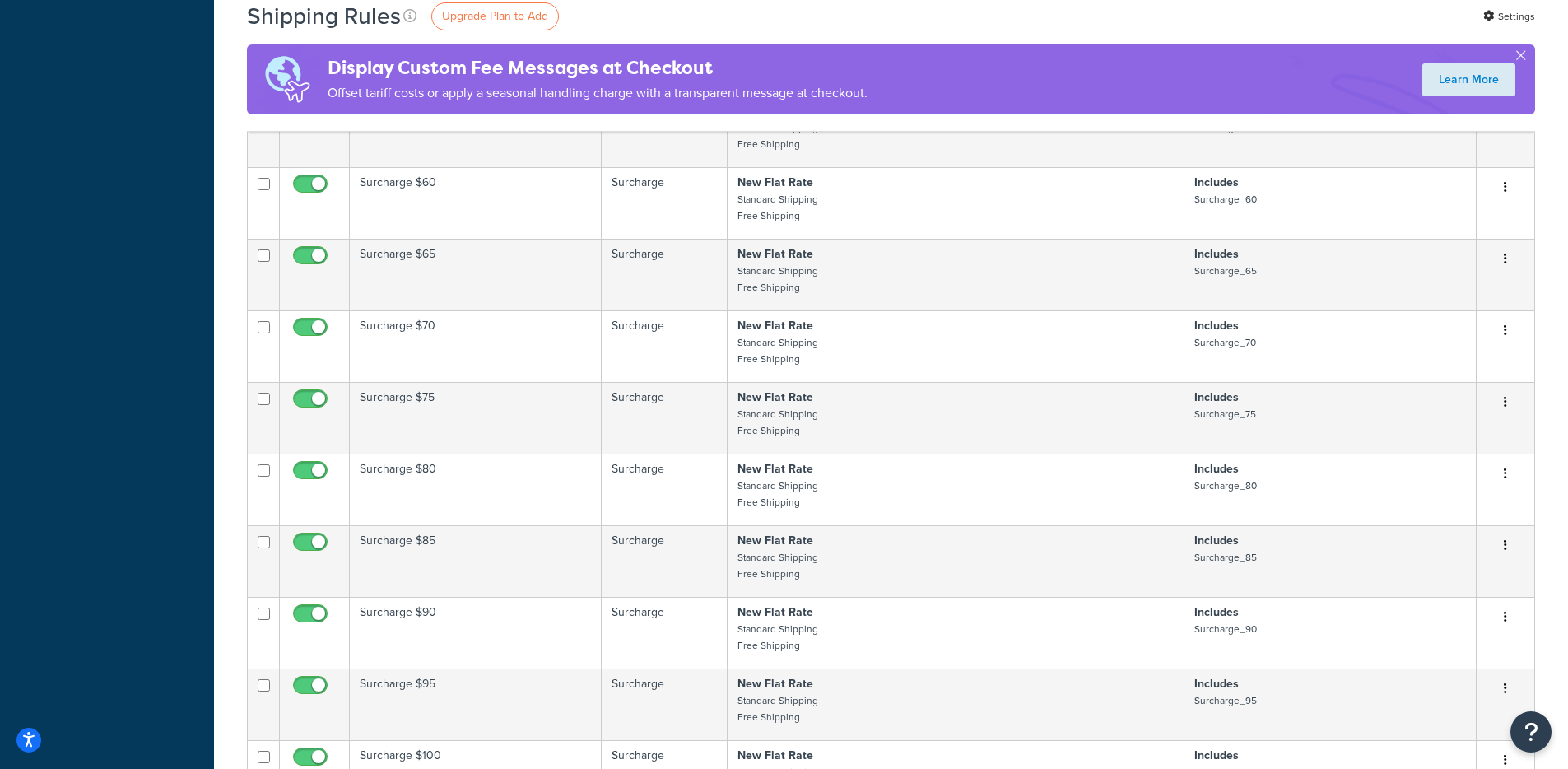
scroll to position [1706, 0]
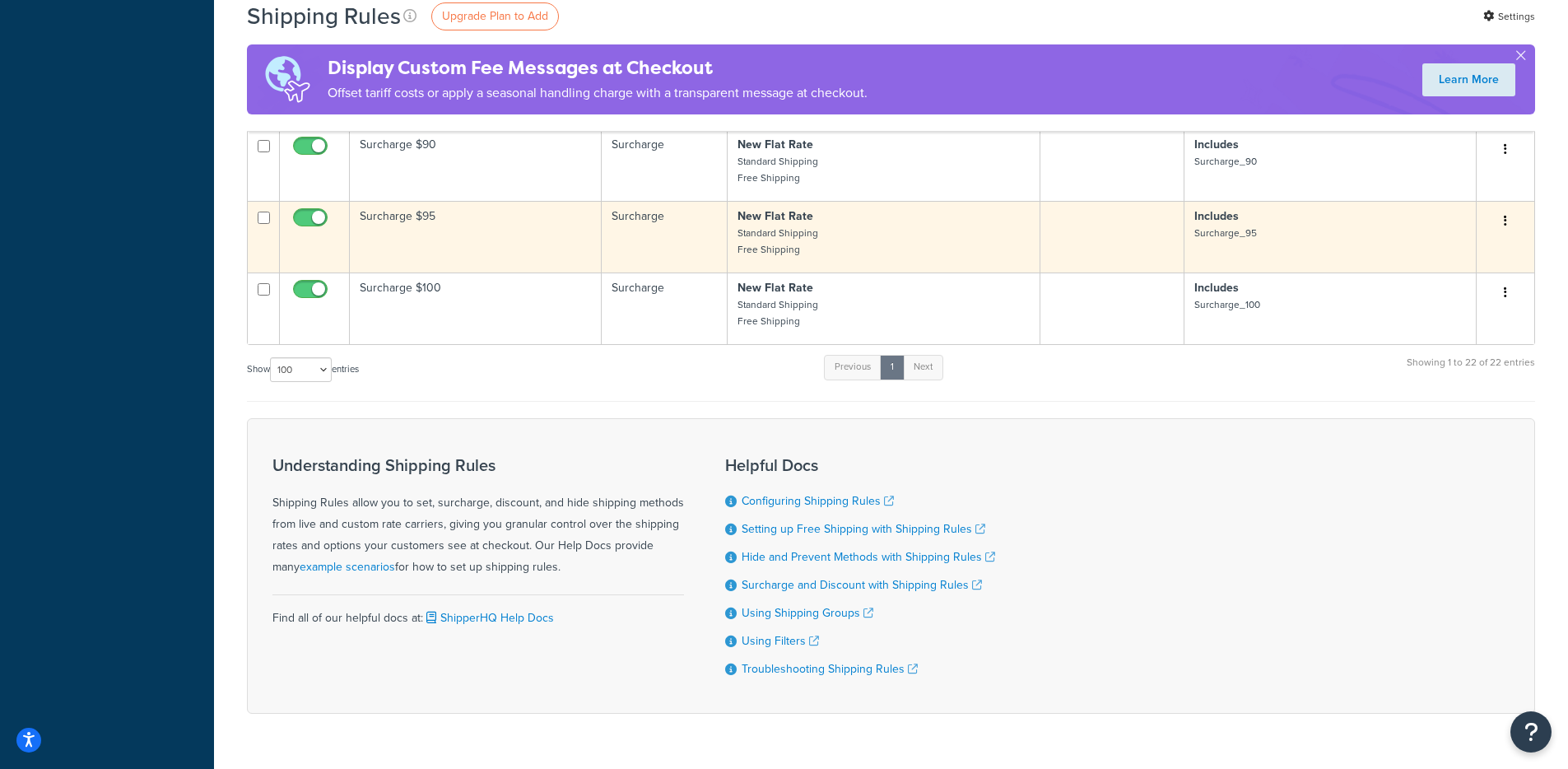
click at [656, 201] on td "Surcharge" at bounding box center [664, 236] width 125 height 72
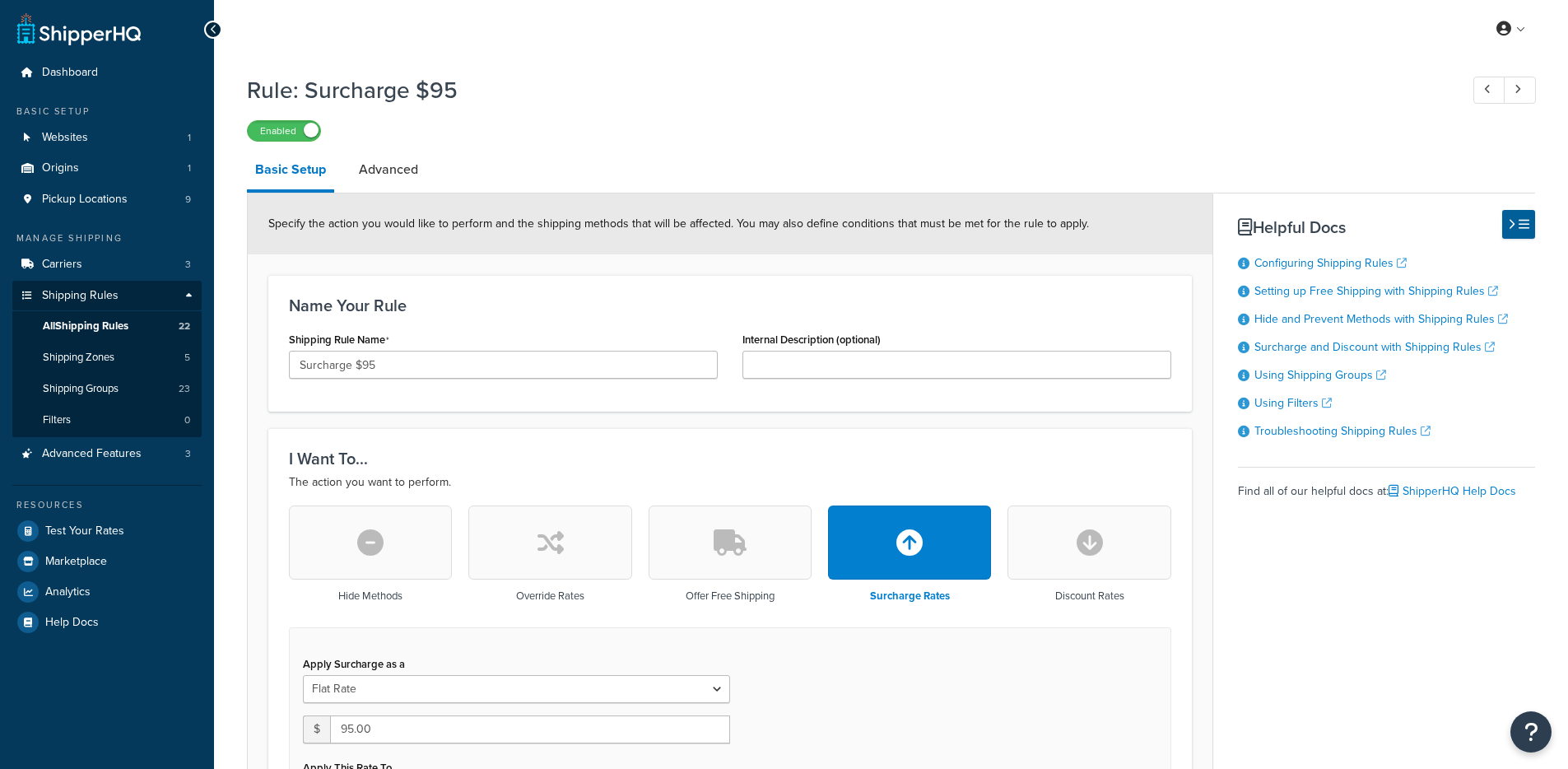
select select "ITEM"
click at [405, 169] on link "Advanced" at bounding box center [388, 169] width 76 height 39
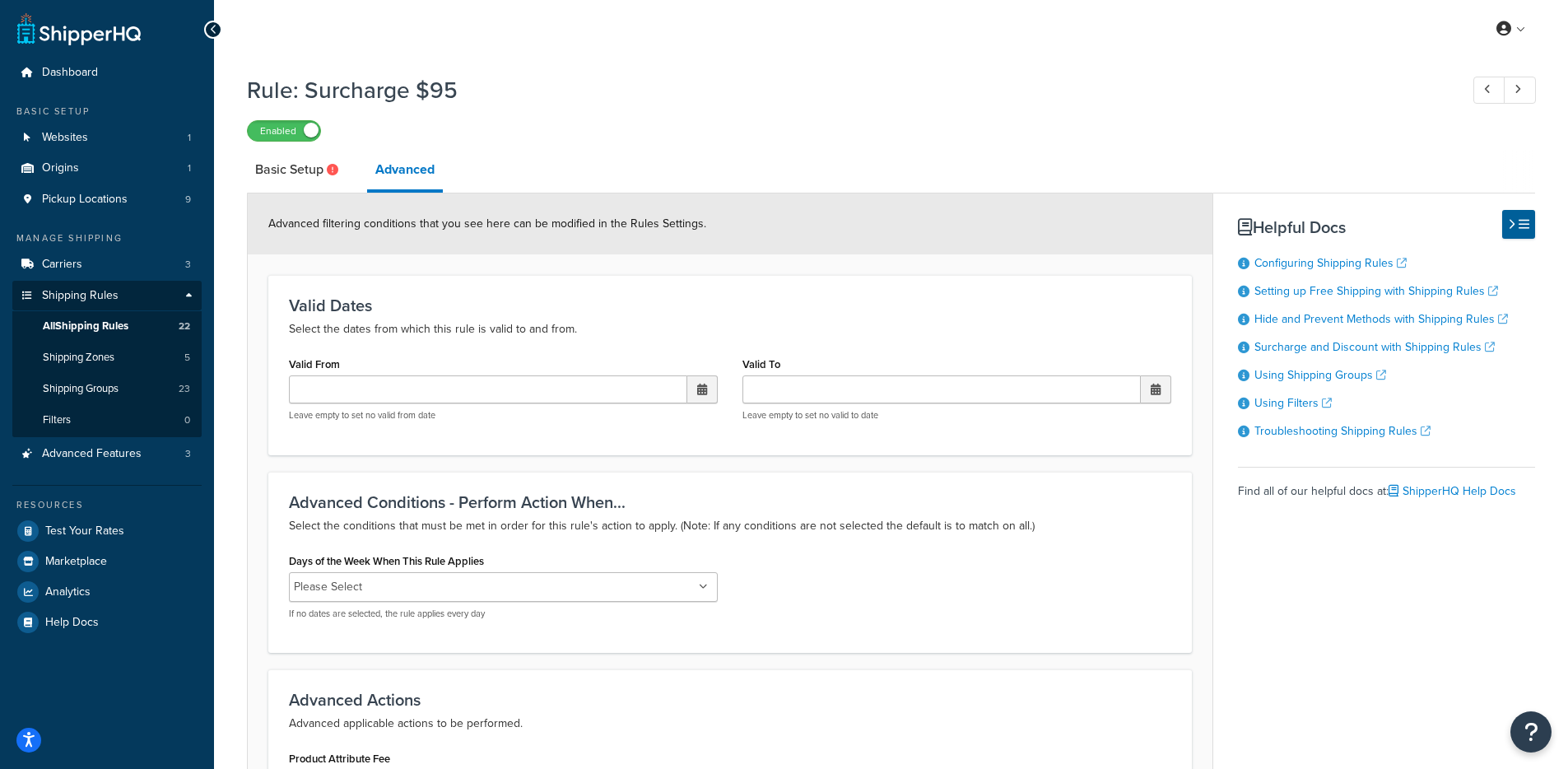
click at [693, 292] on div "Valid Dates Select the dates from which this rule is valid to and from. Valid F…" at bounding box center [731, 364] width 924 height 180
click at [109, 165] on link "Origins 1" at bounding box center [107, 168] width 189 height 31
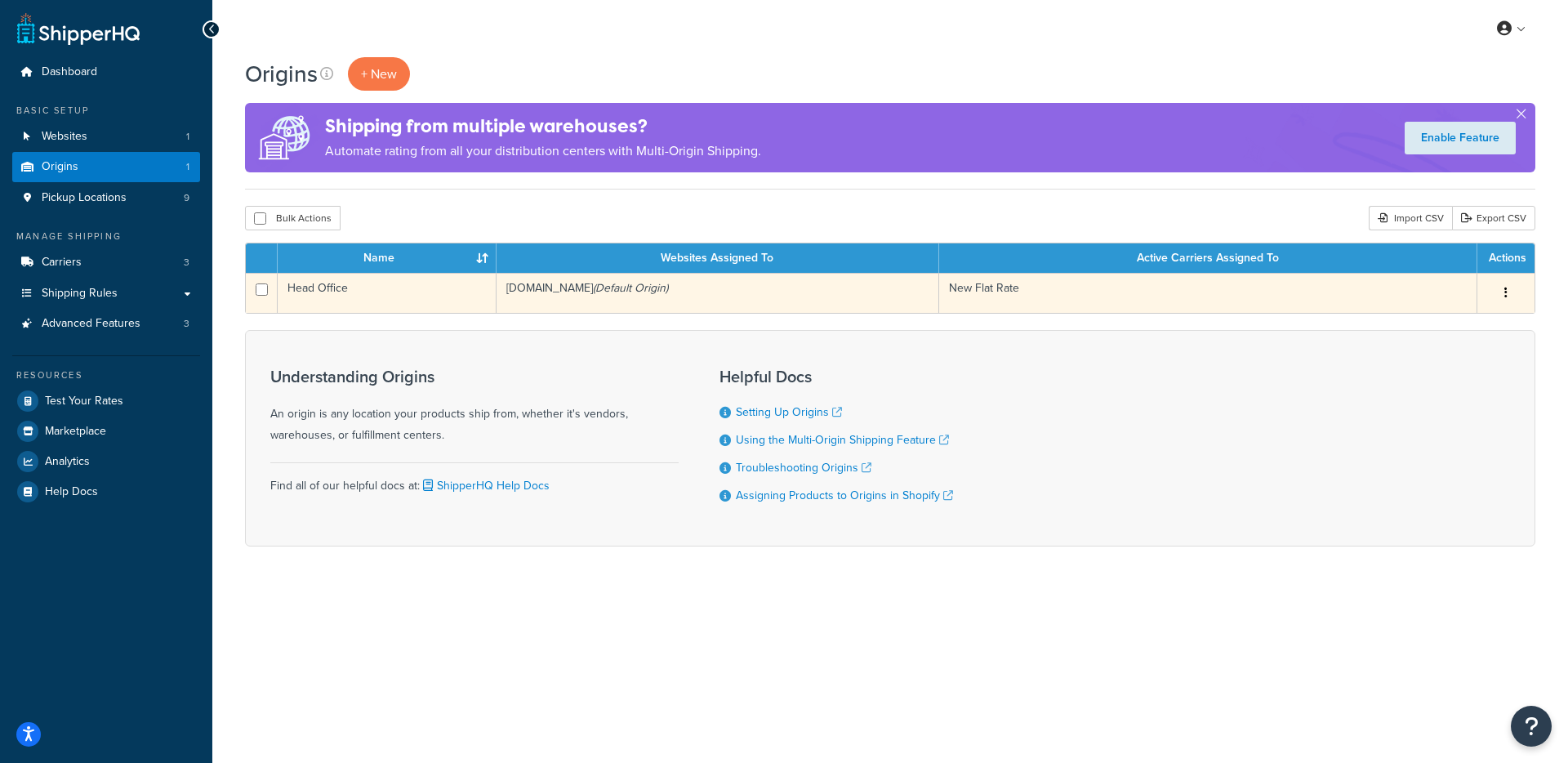
click at [651, 307] on td "busybeetools.myshopify.com (Default Origin)" at bounding box center [718, 292] width 442 height 40
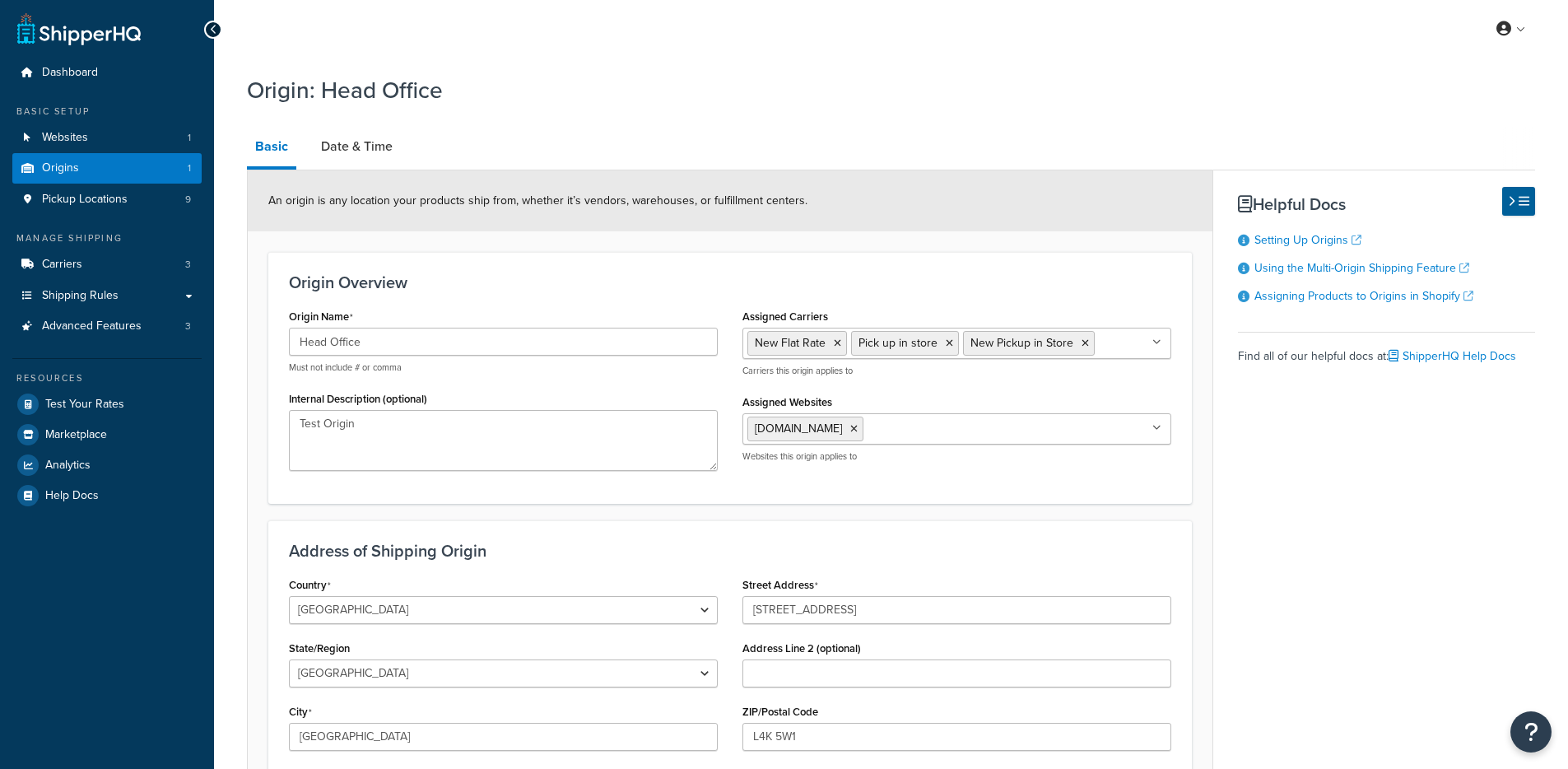
select select "1039"
select select "69"
click at [359, 148] on link "Date & Time" at bounding box center [357, 146] width 88 height 39
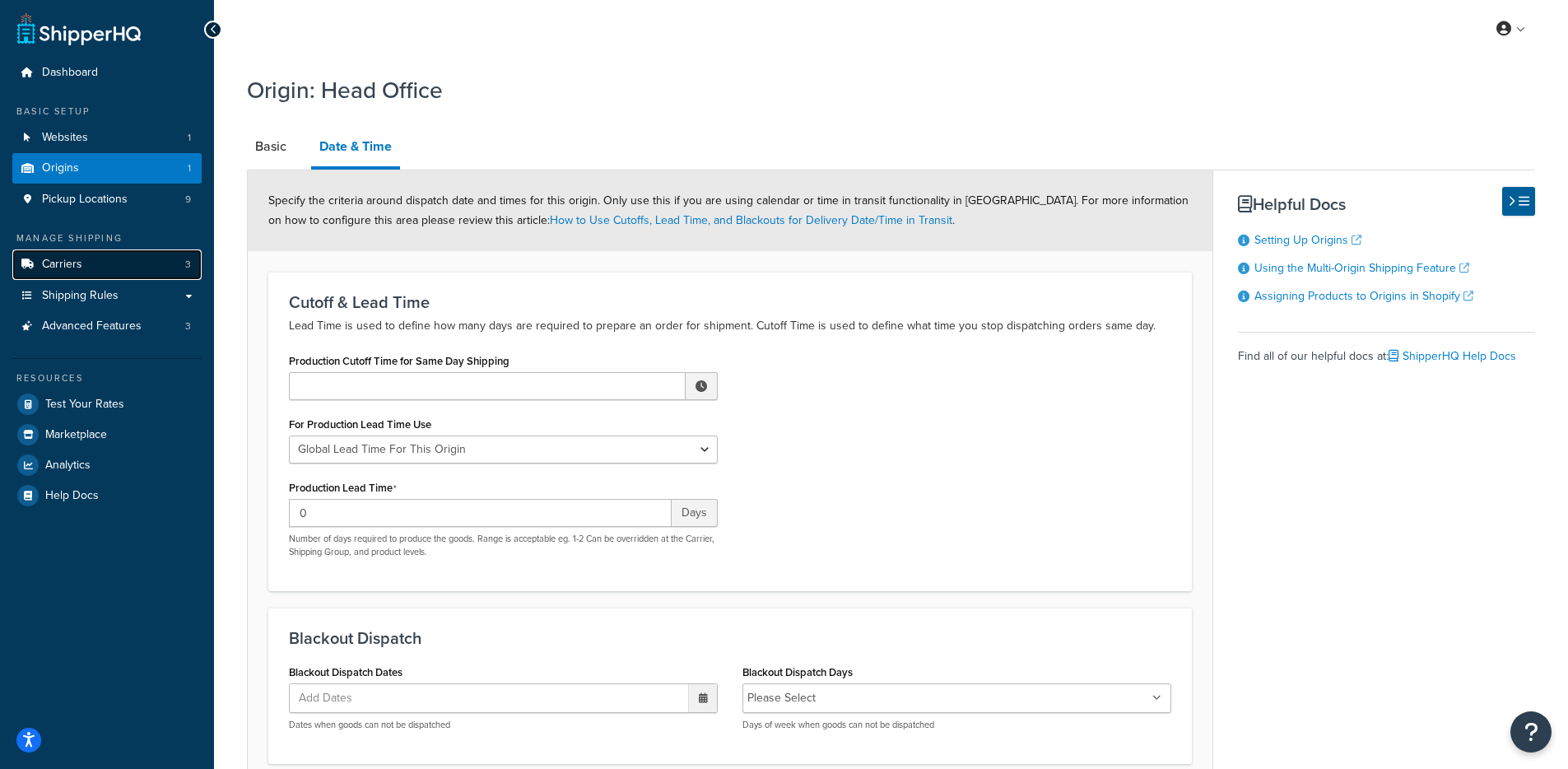
click at [85, 265] on link "Carriers 3" at bounding box center [107, 265] width 189 height 31
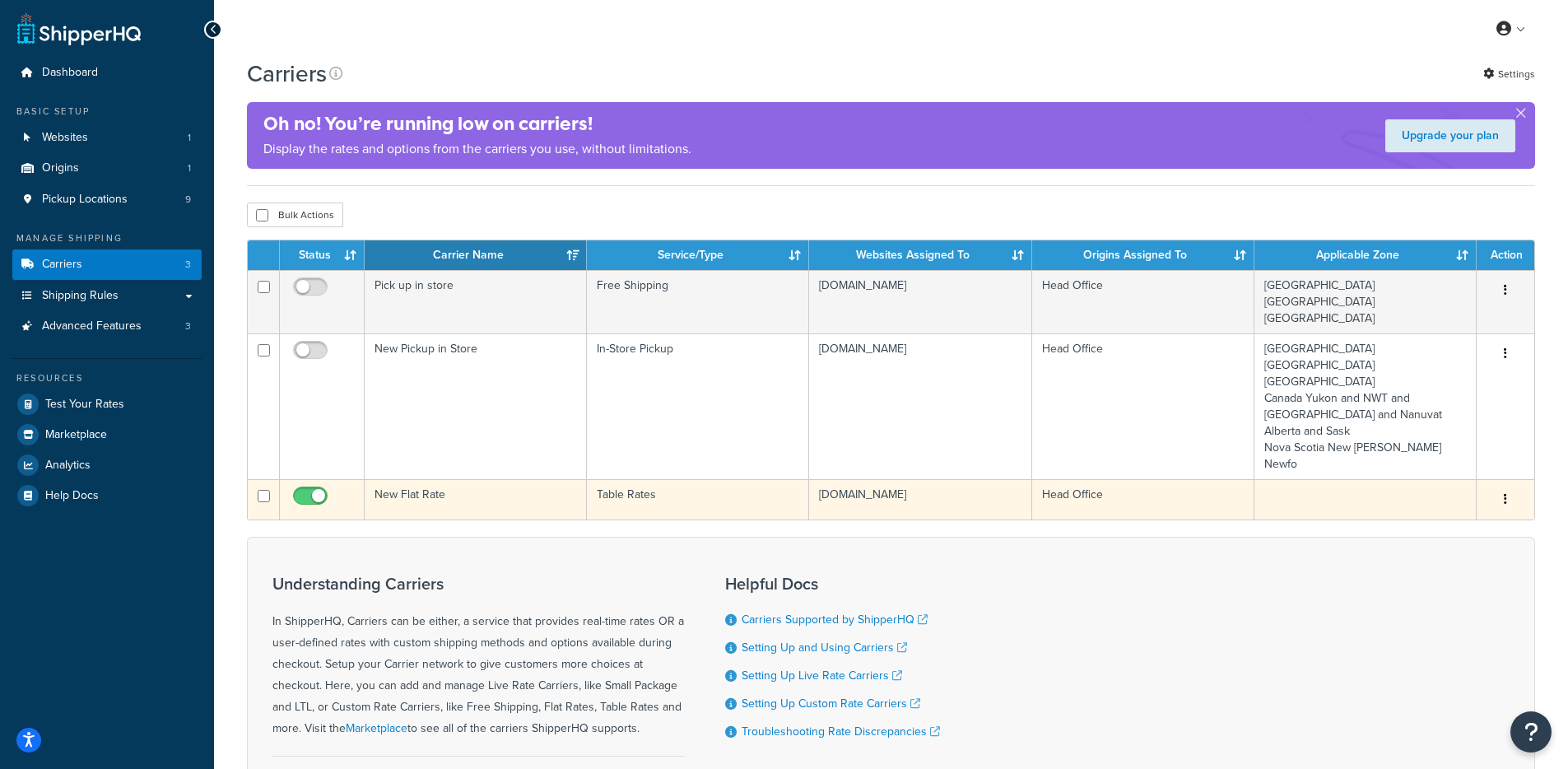
click at [519, 479] on td "New Flat Rate" at bounding box center [475, 499] width 222 height 40
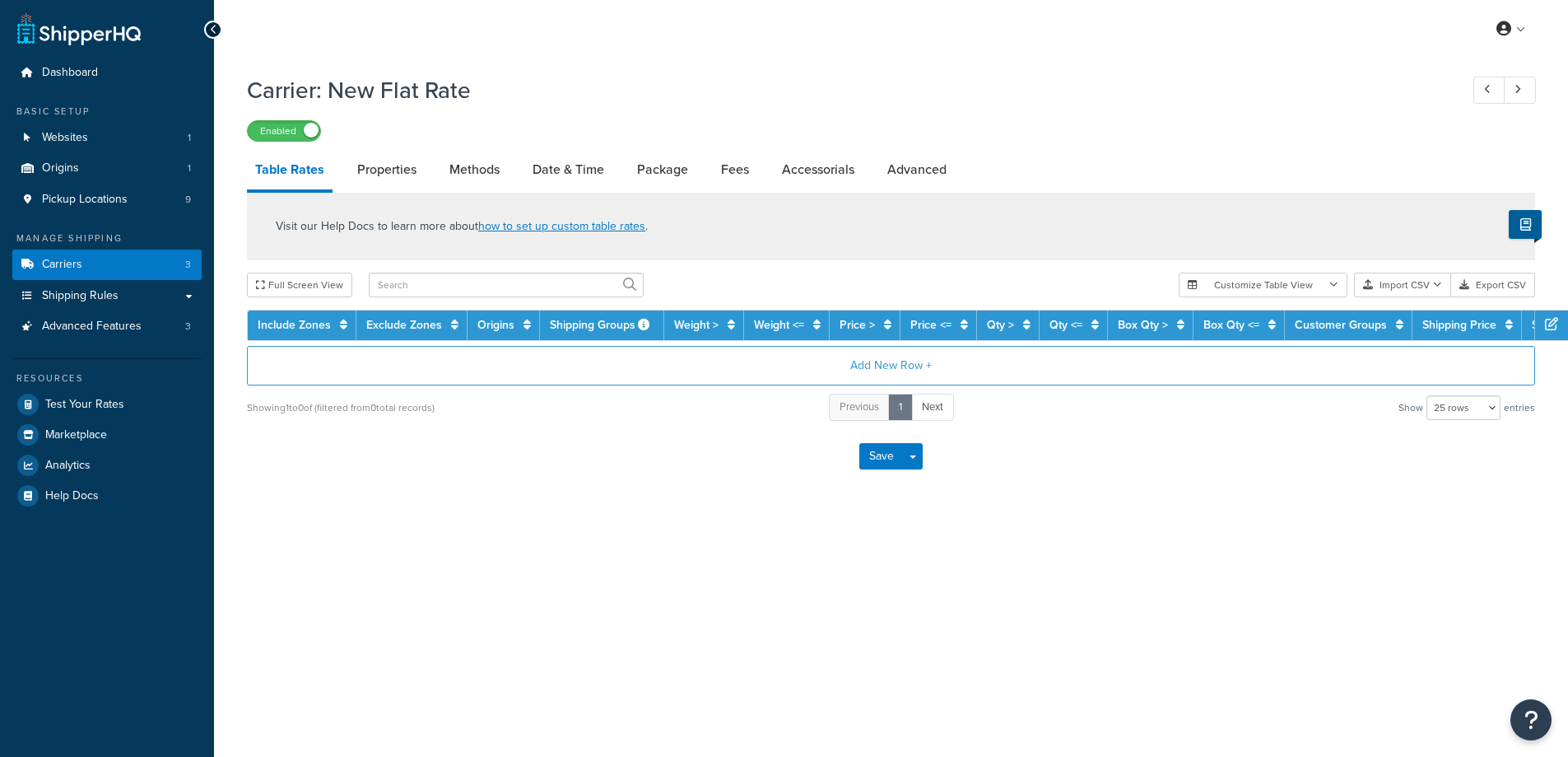
select select "25"
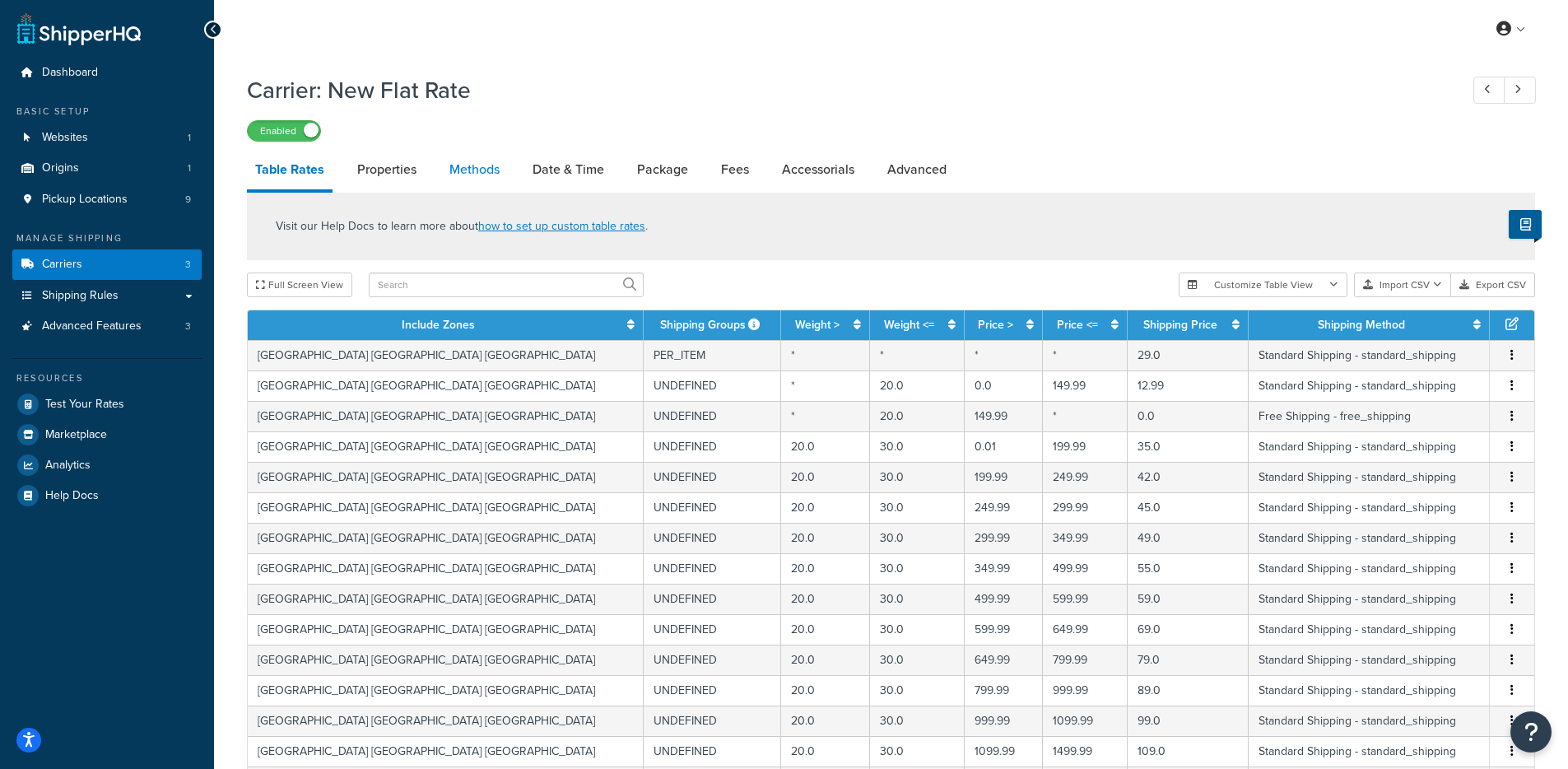
click at [507, 170] on link "Methods" at bounding box center [475, 169] width 67 height 39
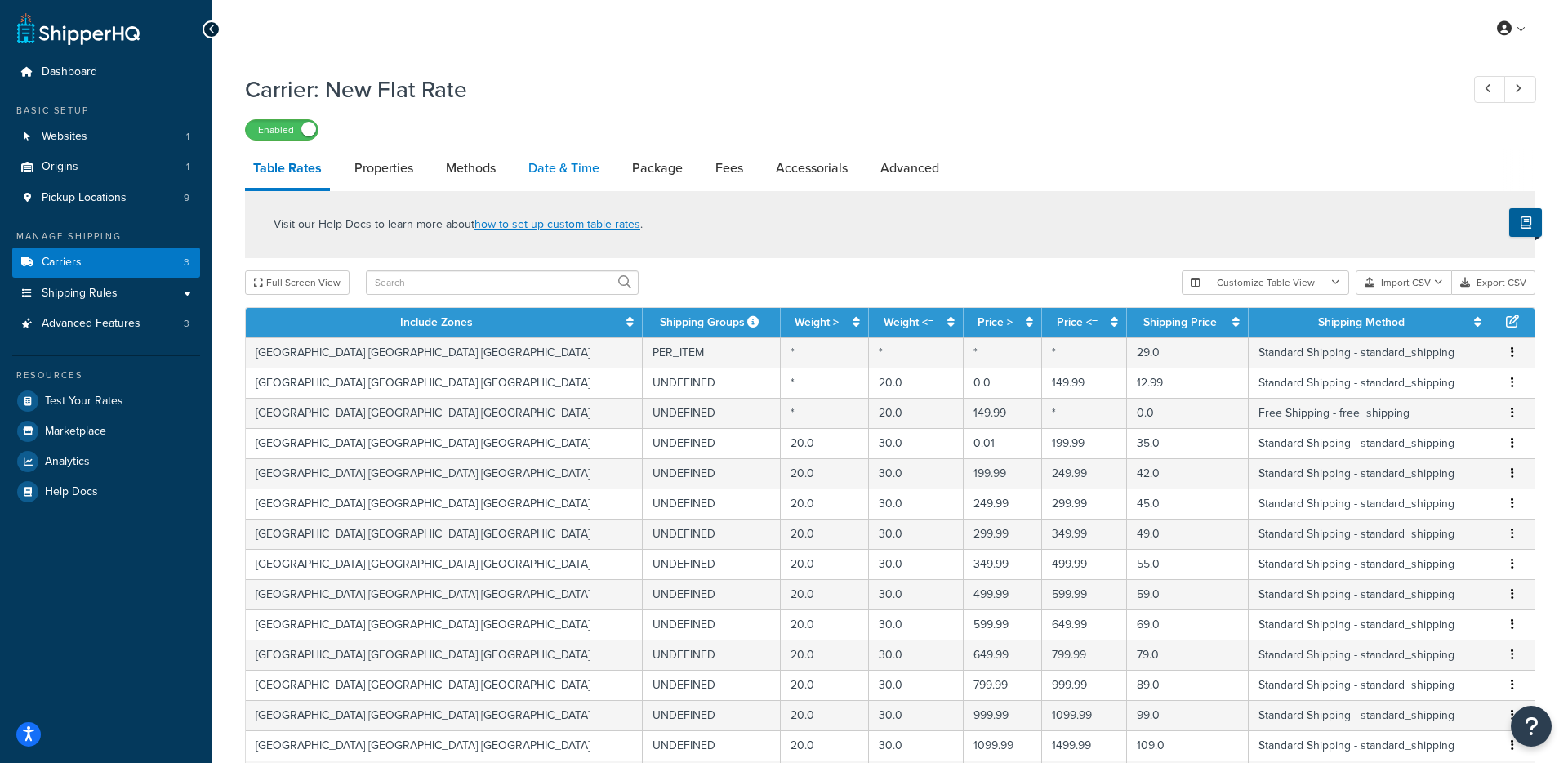
select select "25"
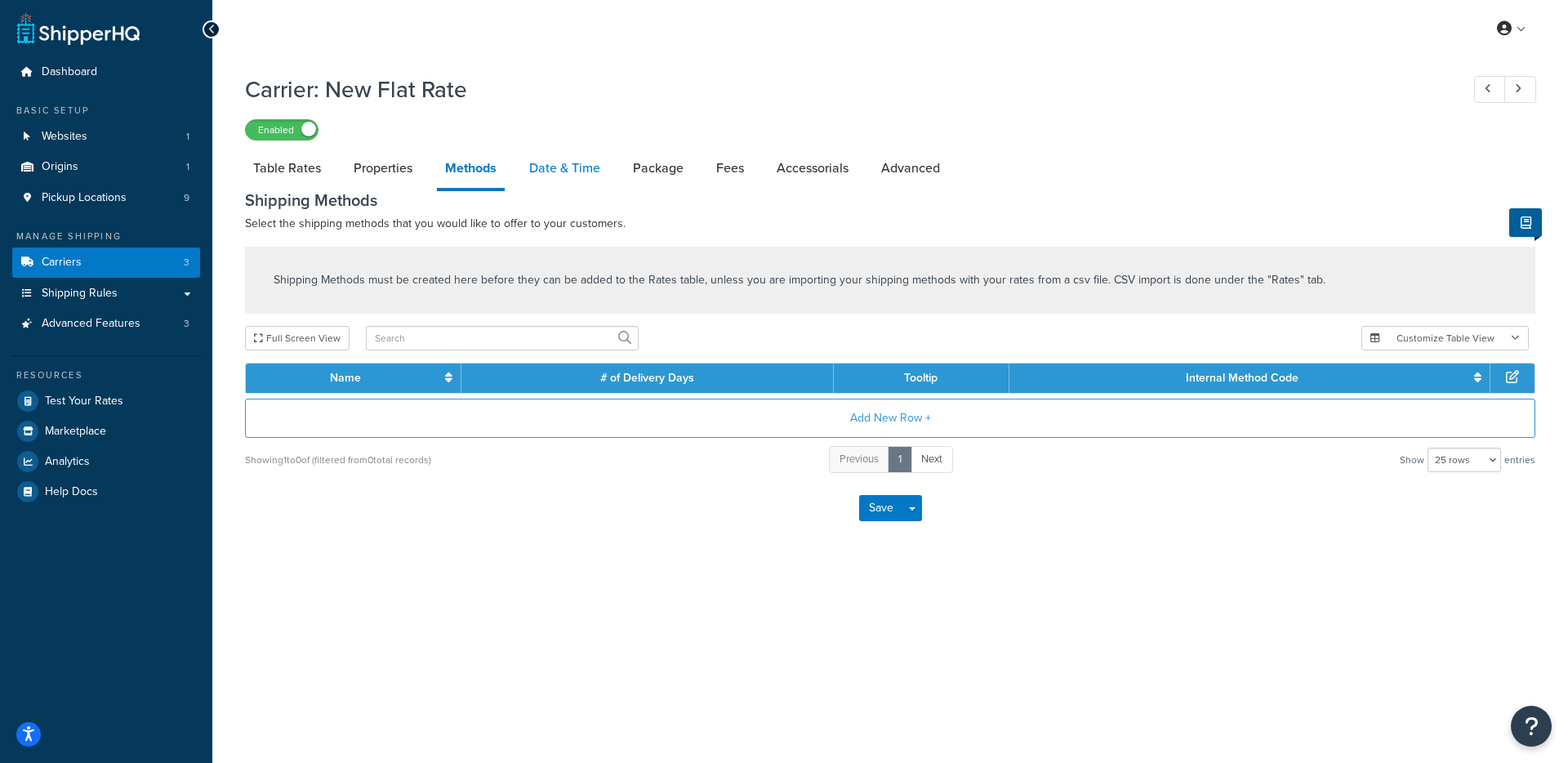
click at [588, 167] on link "Date & Time" at bounding box center [565, 168] width 87 height 39
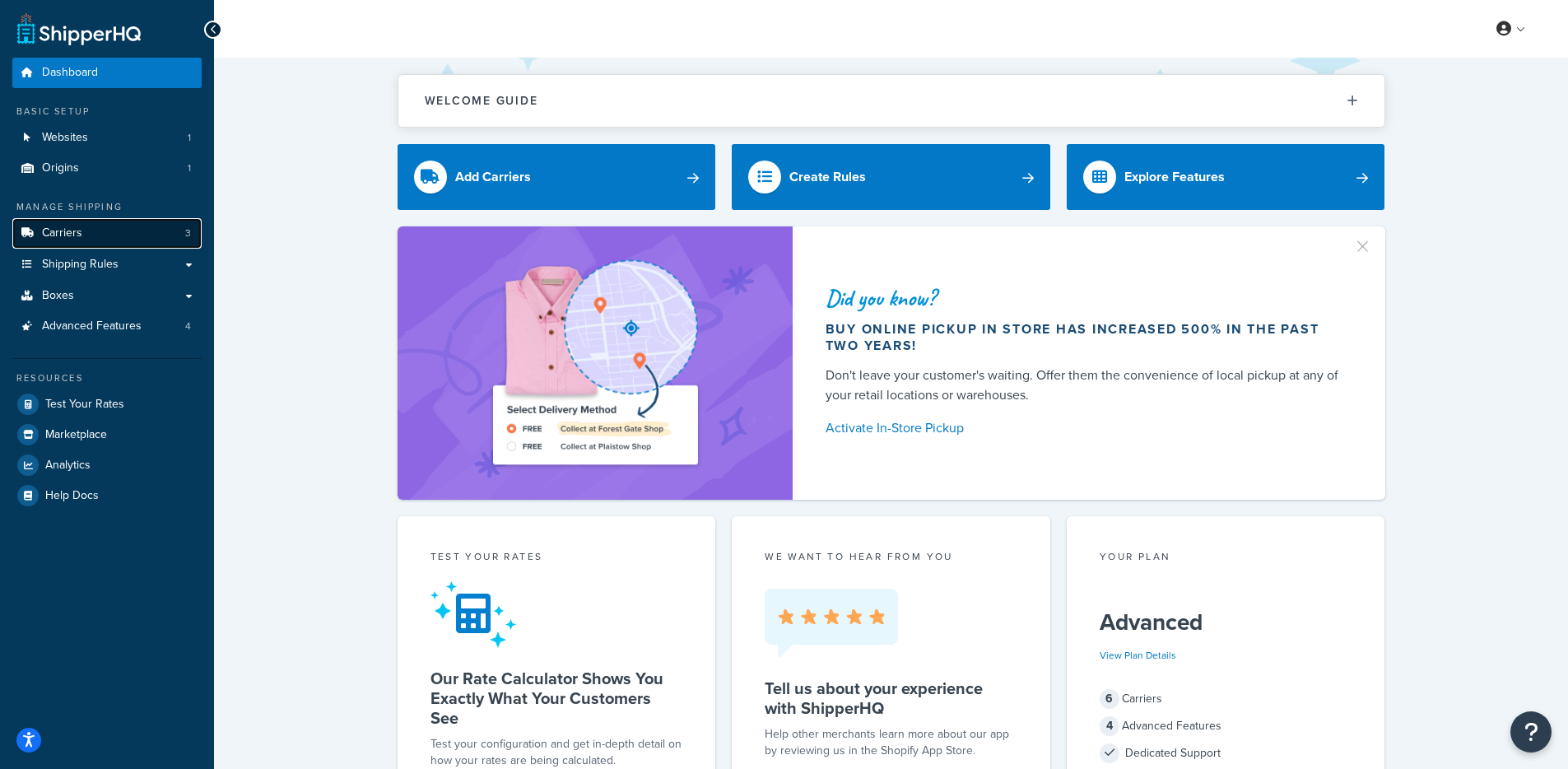
click at [100, 238] on link "Carriers 3" at bounding box center [107, 233] width 189 height 31
